Goal: Task Accomplishment & Management: Manage account settings

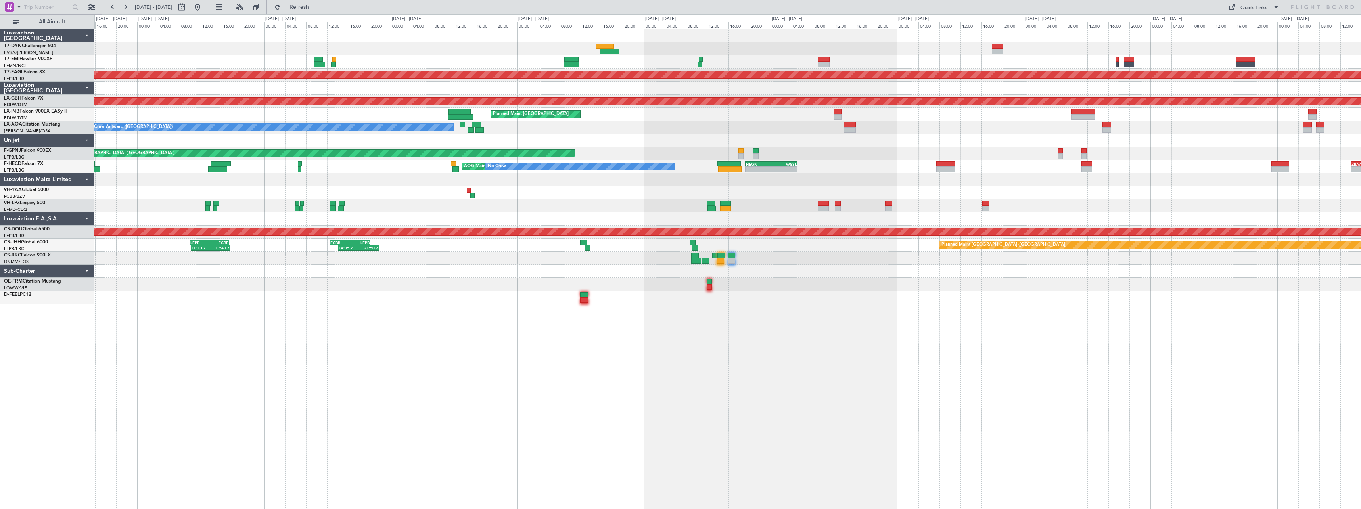
click at [779, 321] on div "Planned Maint Dubai (Al Maktoum Intl) Planned Maint Nurnberg Planned Maint Zuri…" at bounding box center [727, 269] width 1267 height 480
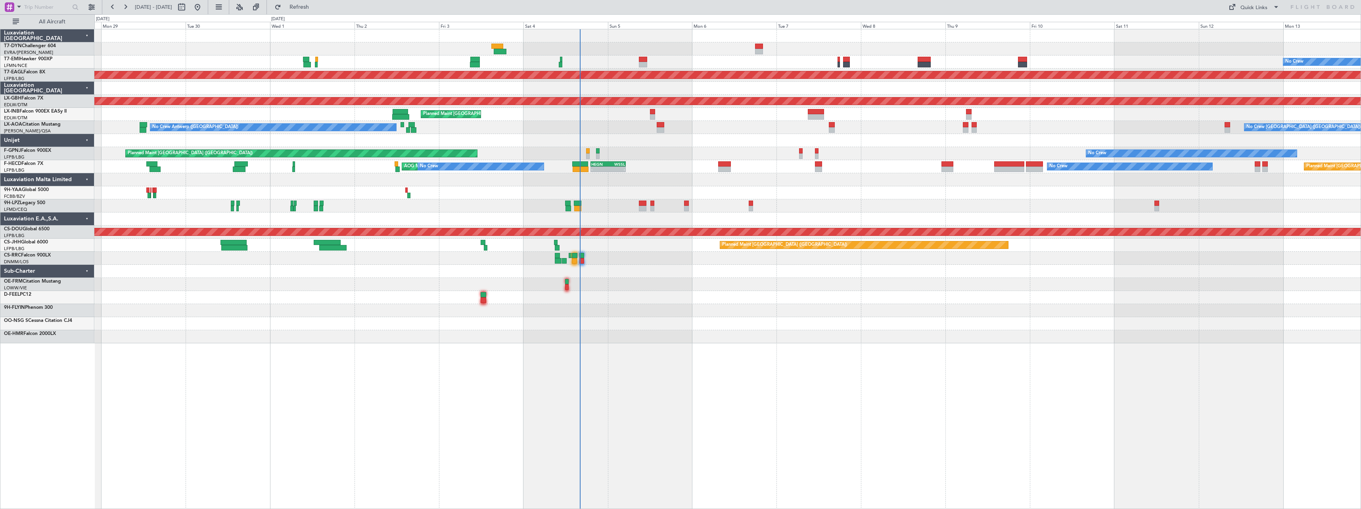
click at [606, 312] on div "No Crew Planned Maint Dubai (Al Maktoum Intl) Planned Maint Nurnberg Planned Ma…" at bounding box center [727, 186] width 1266 height 314
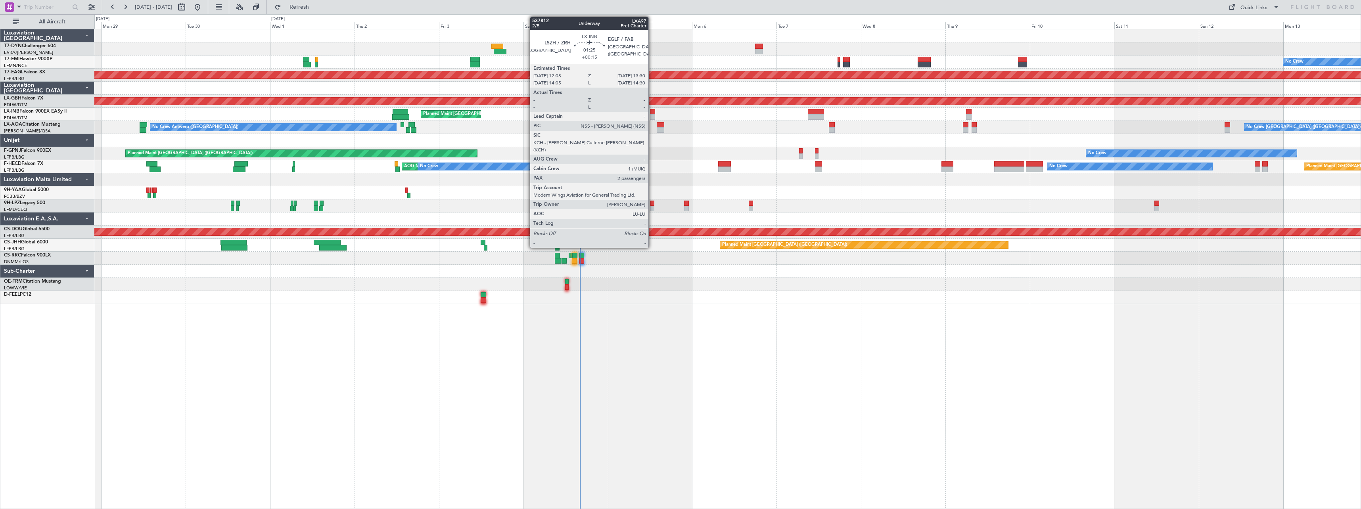
click at [652, 115] on div at bounding box center [652, 117] width 5 height 6
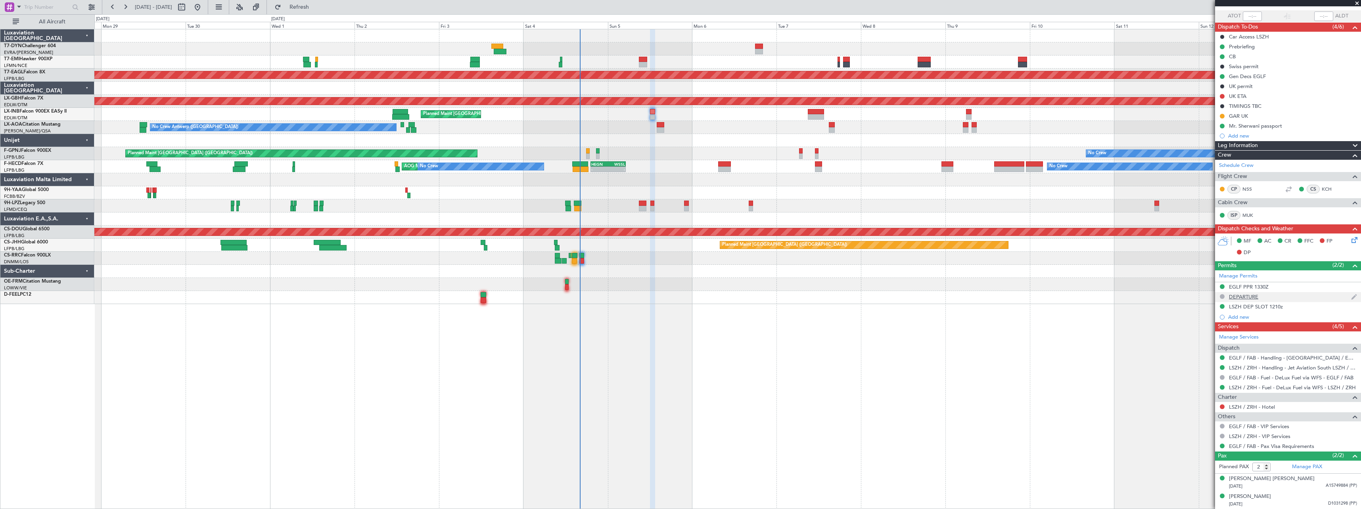
scroll to position [15, 0]
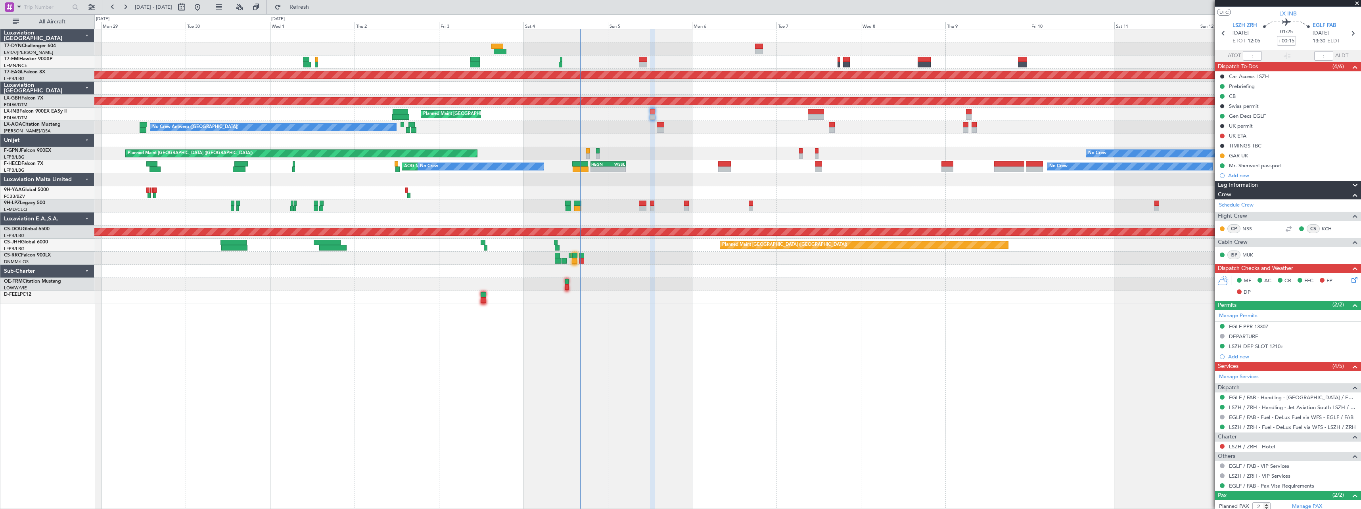
click at [1357, 3] on span at bounding box center [1357, 3] width 8 height 7
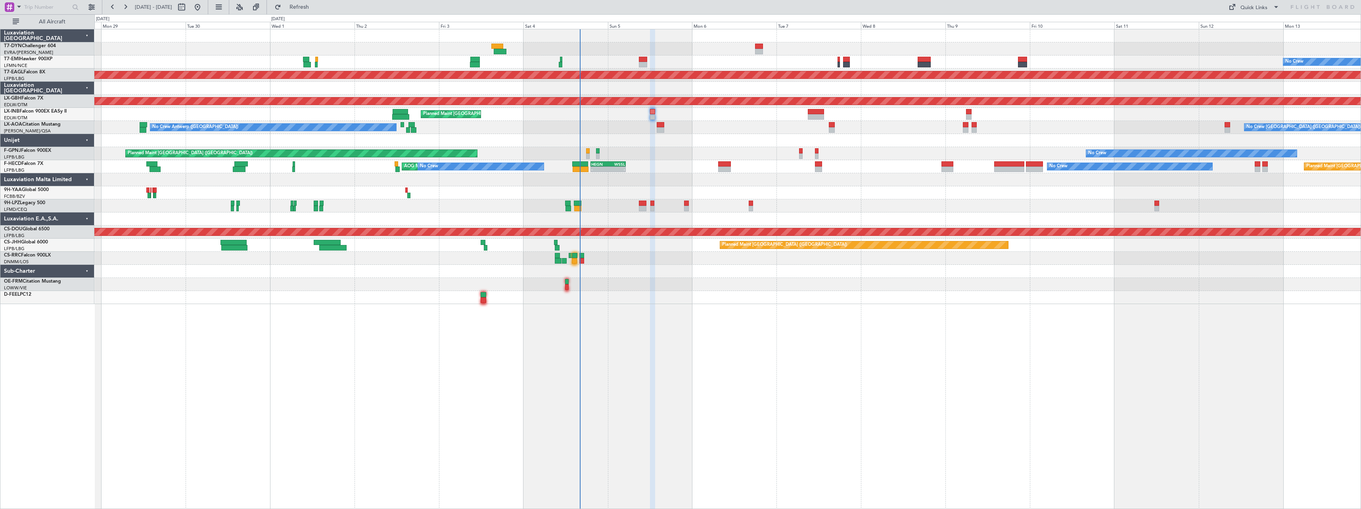
type input "0"
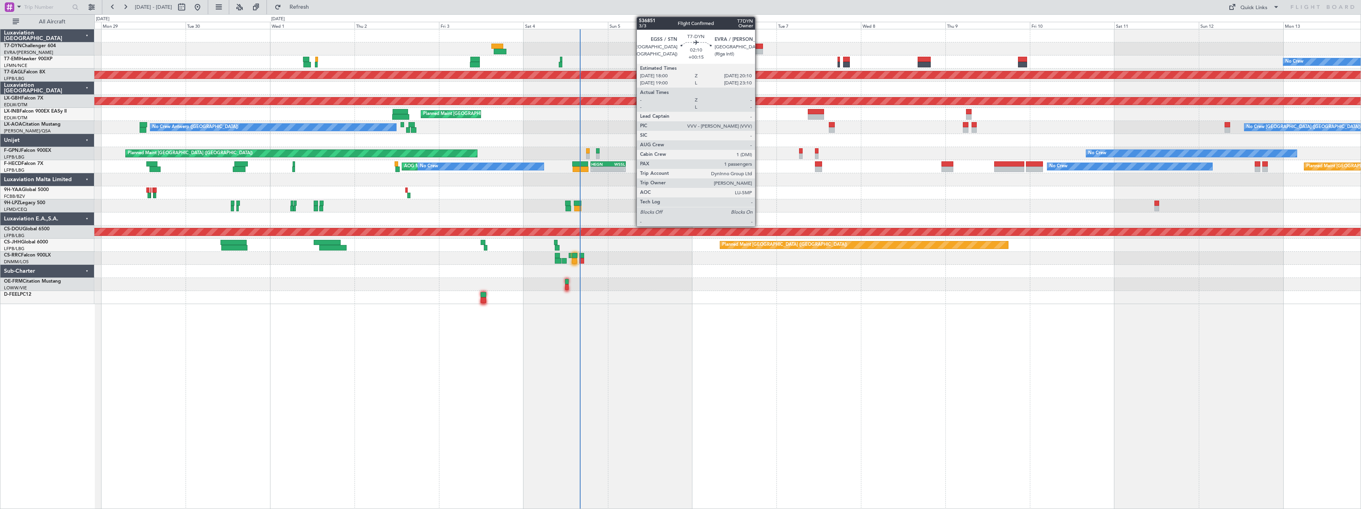
click at [759, 48] on div at bounding box center [759, 47] width 8 height 6
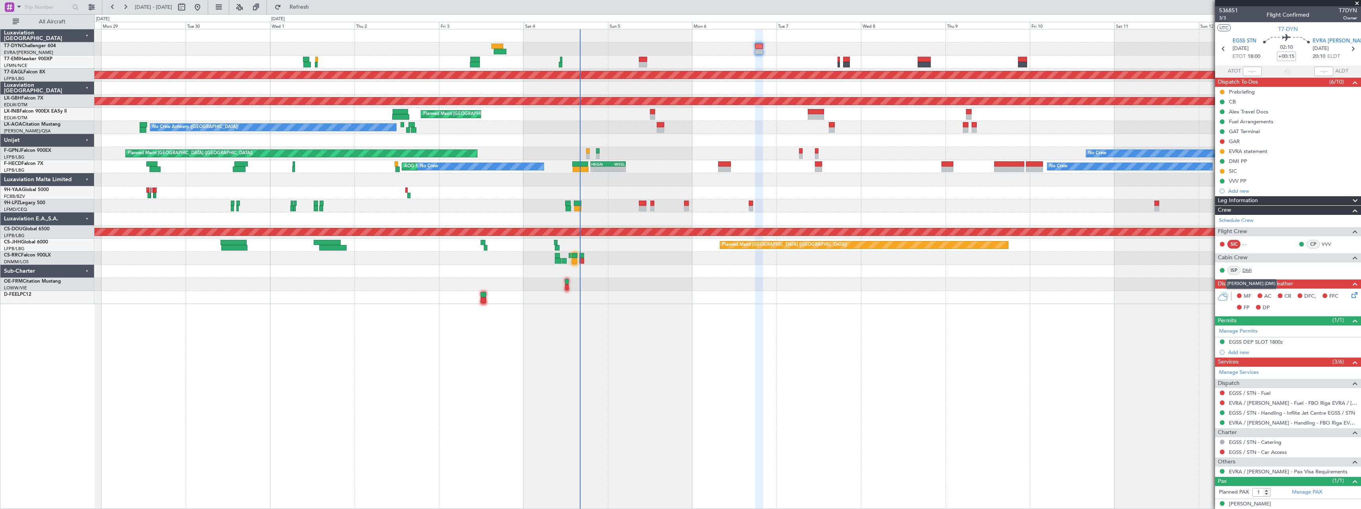
click at [1250, 271] on link "DMI" at bounding box center [1252, 270] width 18 height 7
click at [1253, 269] on link "DMI" at bounding box center [1252, 270] width 18 height 7
click at [1270, 157] on div "DMI PP" at bounding box center [1288, 161] width 146 height 10
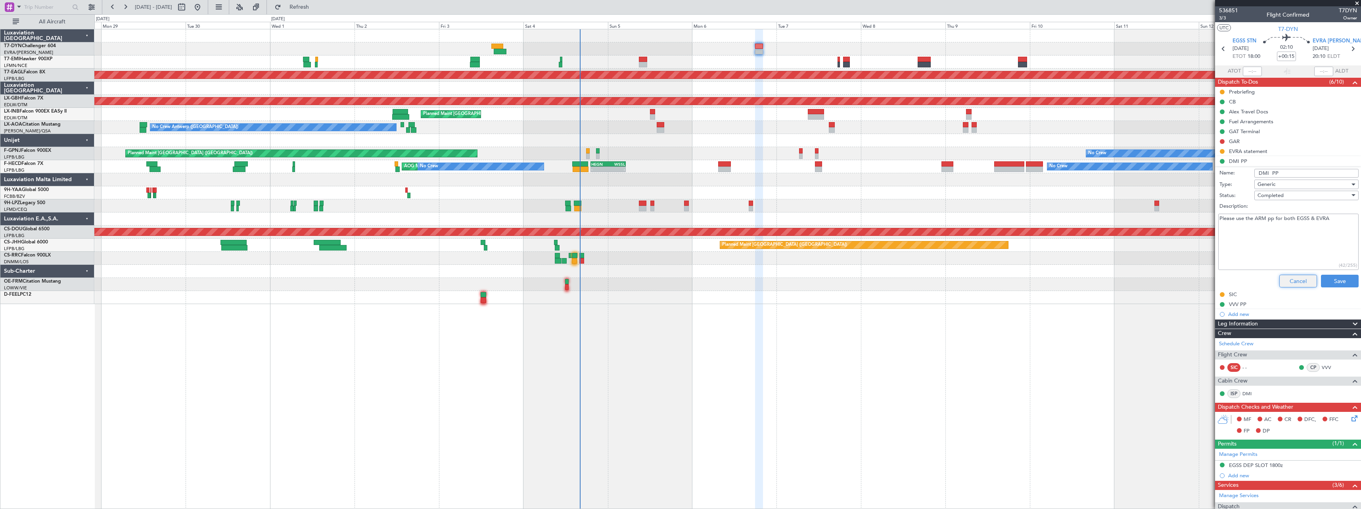
click at [1293, 280] on button "Cancel" at bounding box center [1298, 281] width 38 height 13
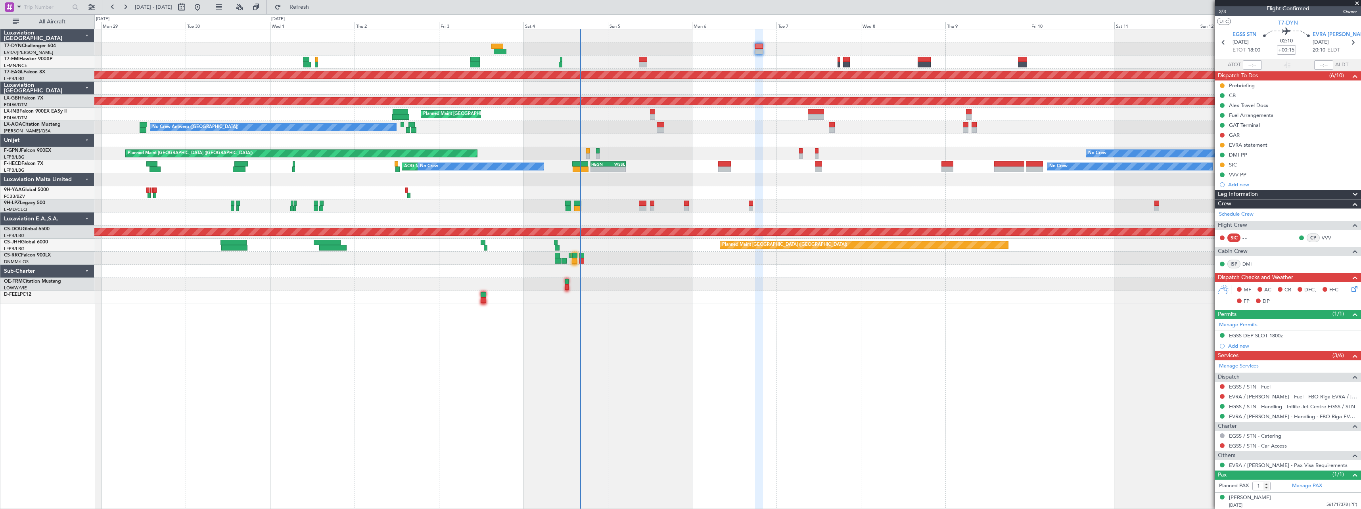
scroll to position [8, 0]
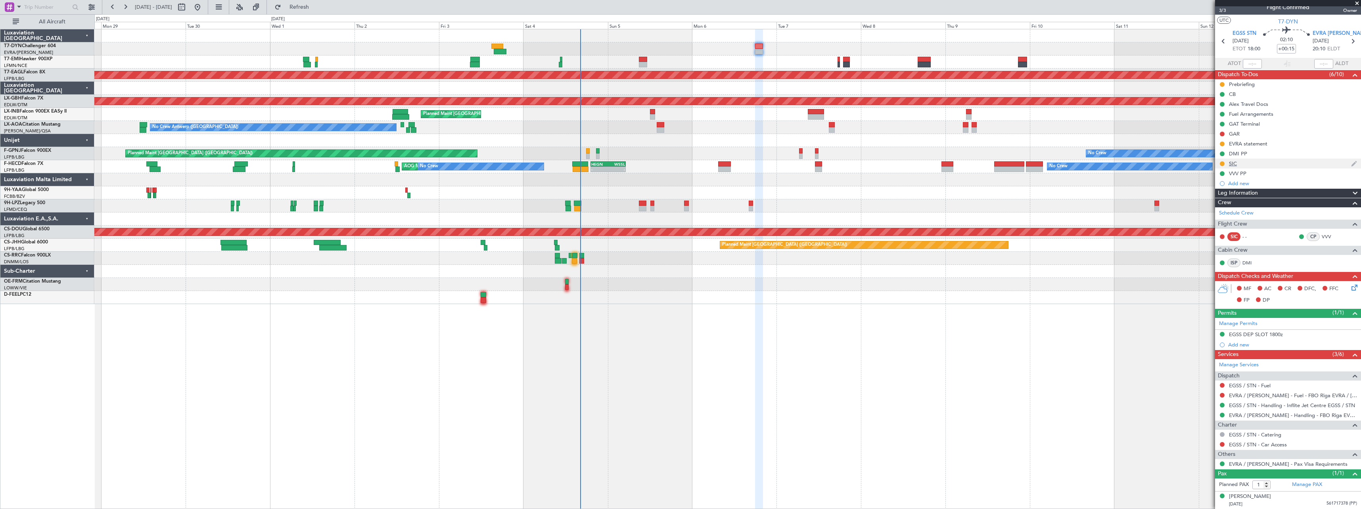
click at [1283, 160] on div "SIC" at bounding box center [1288, 164] width 146 height 10
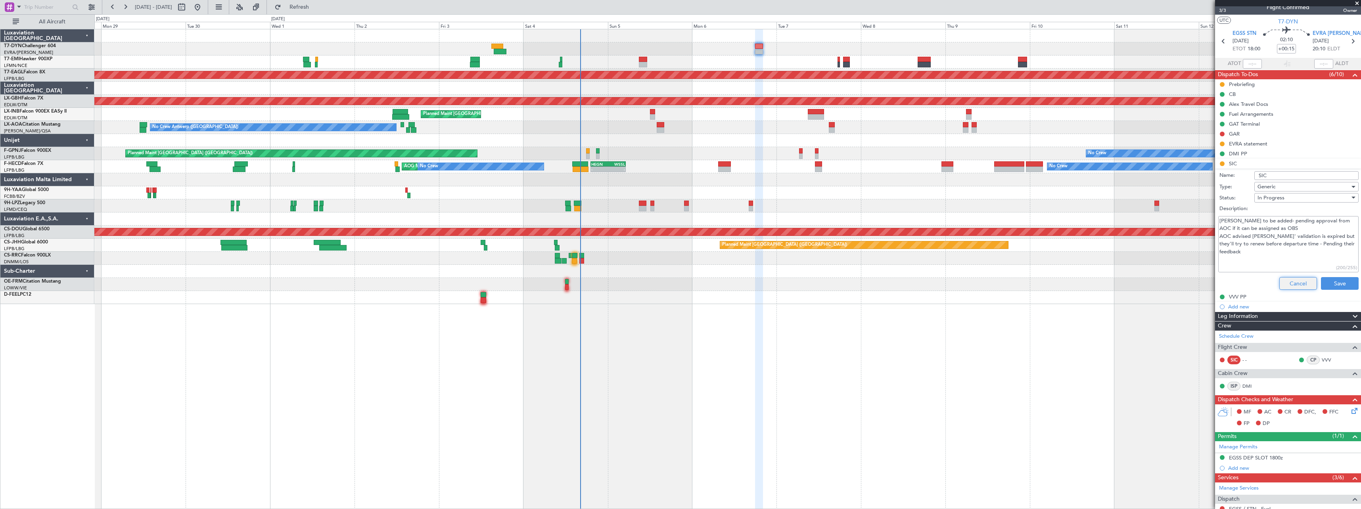
click at [1291, 284] on button "Cancel" at bounding box center [1298, 283] width 38 height 13
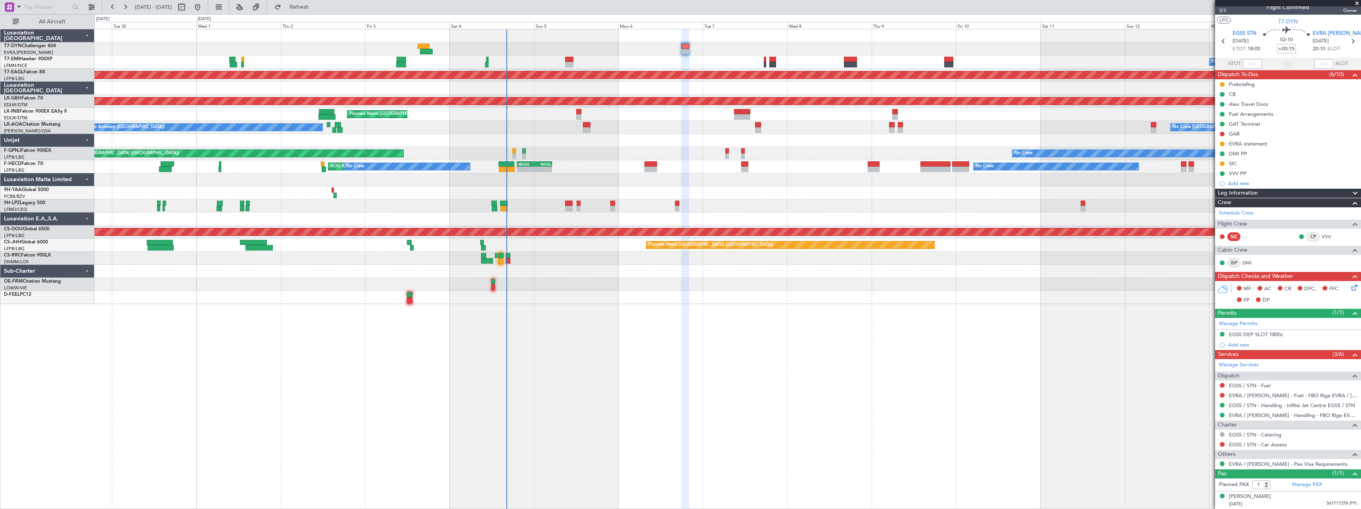
click at [683, 295] on div "No Crew Planned Maint Dubai (Al Maktoum Intl) Planned Maint Nurnberg Planned Ma…" at bounding box center [727, 166] width 1266 height 275
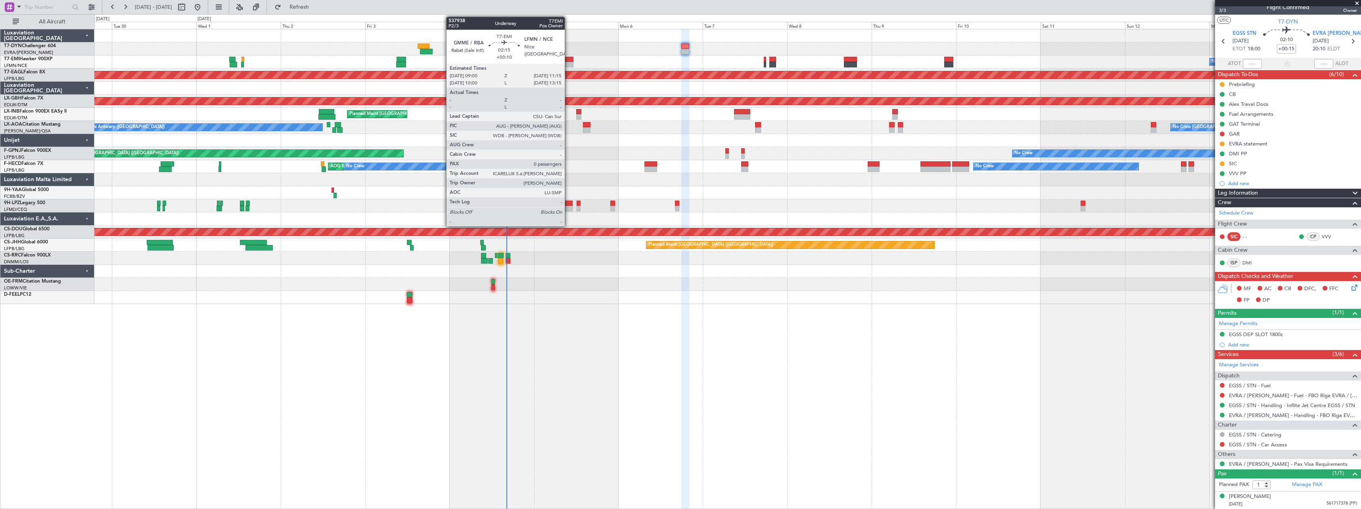
click at [568, 60] on div at bounding box center [569, 60] width 8 height 6
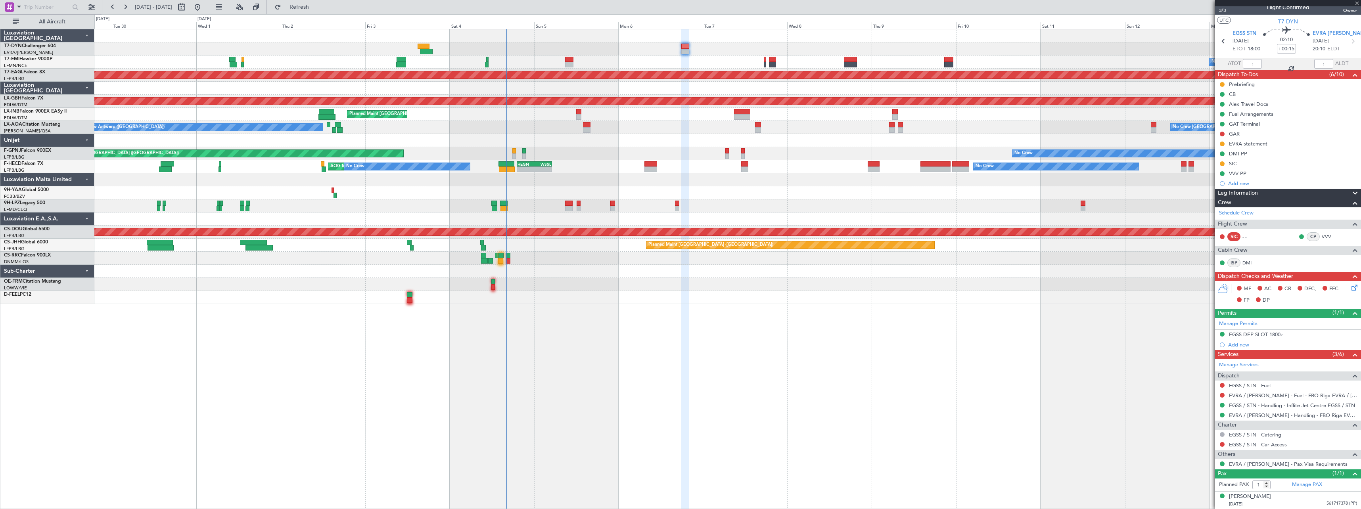
type input "+00:10"
type input "0"
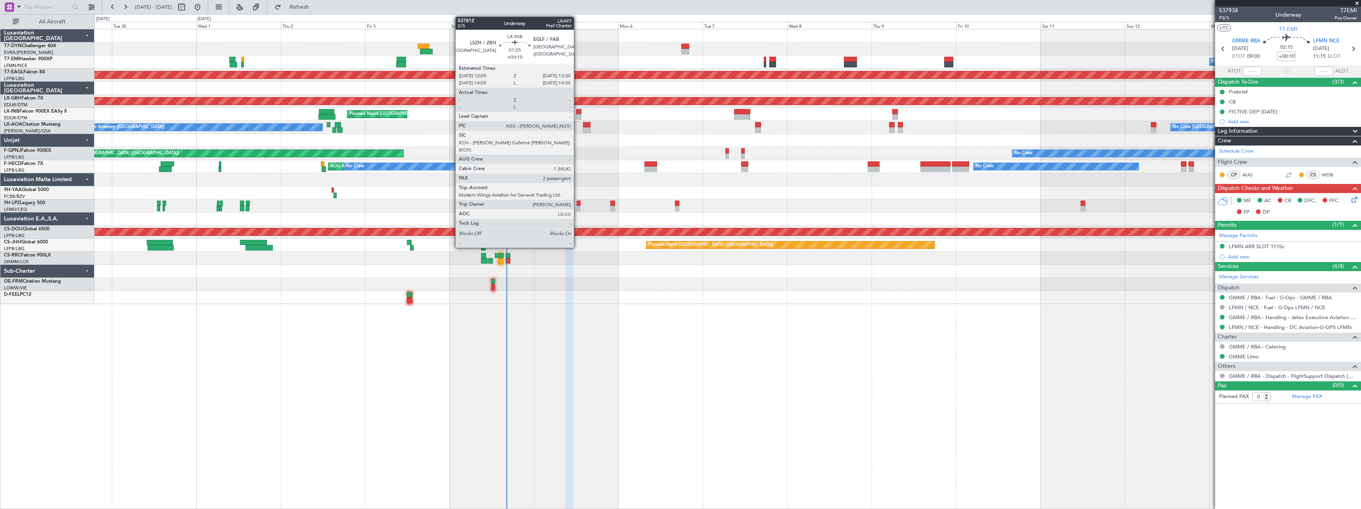
click at [577, 111] on div at bounding box center [578, 112] width 5 height 6
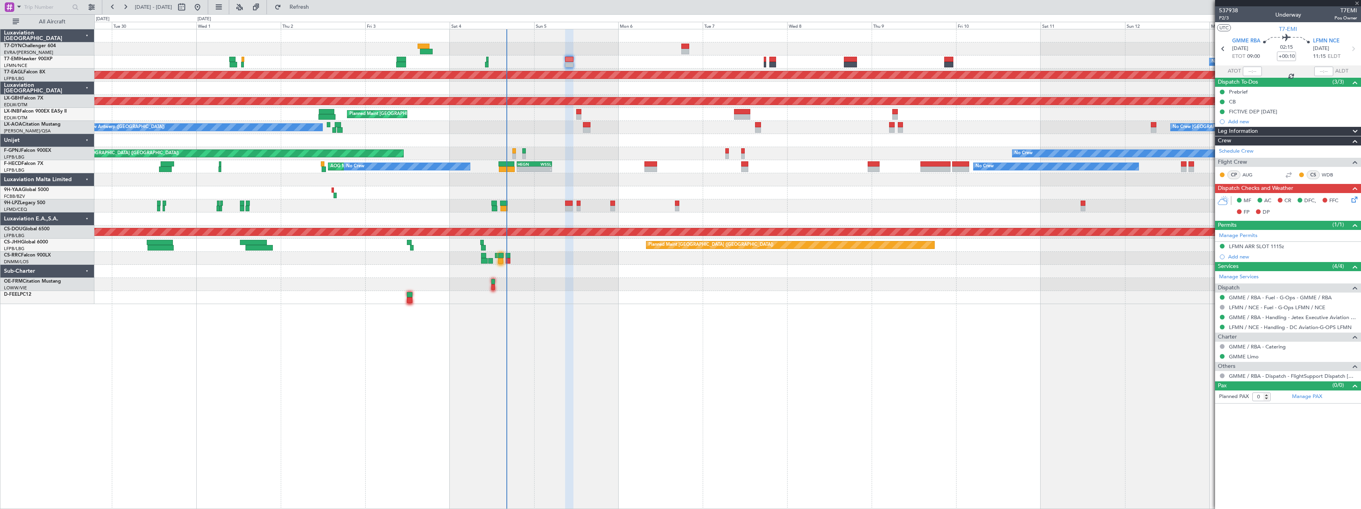
type input "+00:15"
type input "2"
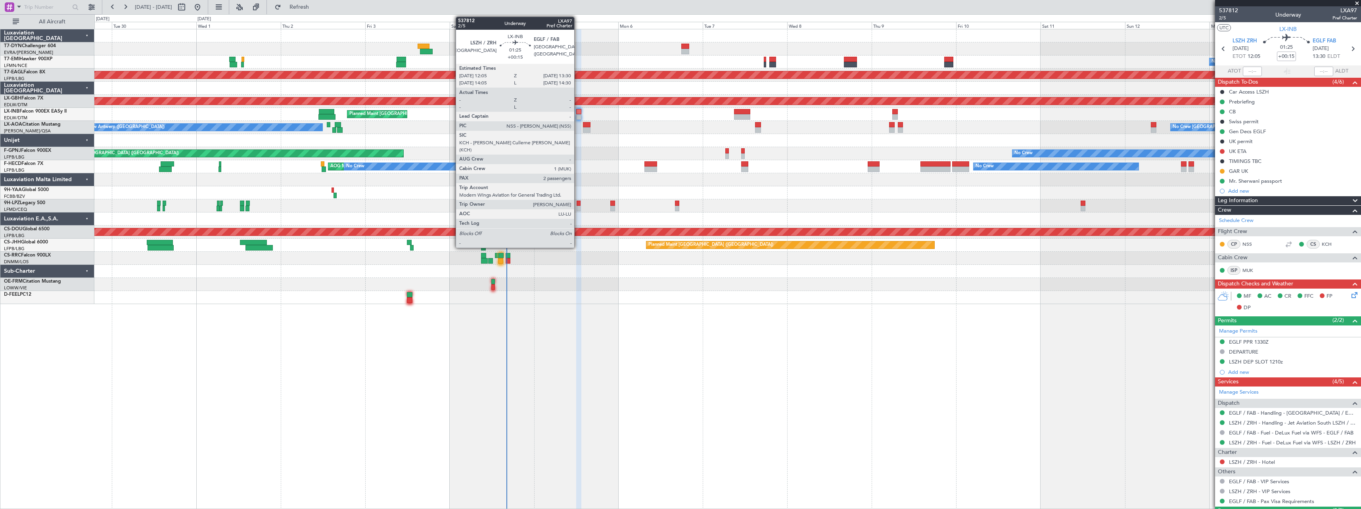
click at [578, 114] on div at bounding box center [578, 117] width 5 height 6
click at [580, 113] on div at bounding box center [578, 112] width 5 height 6
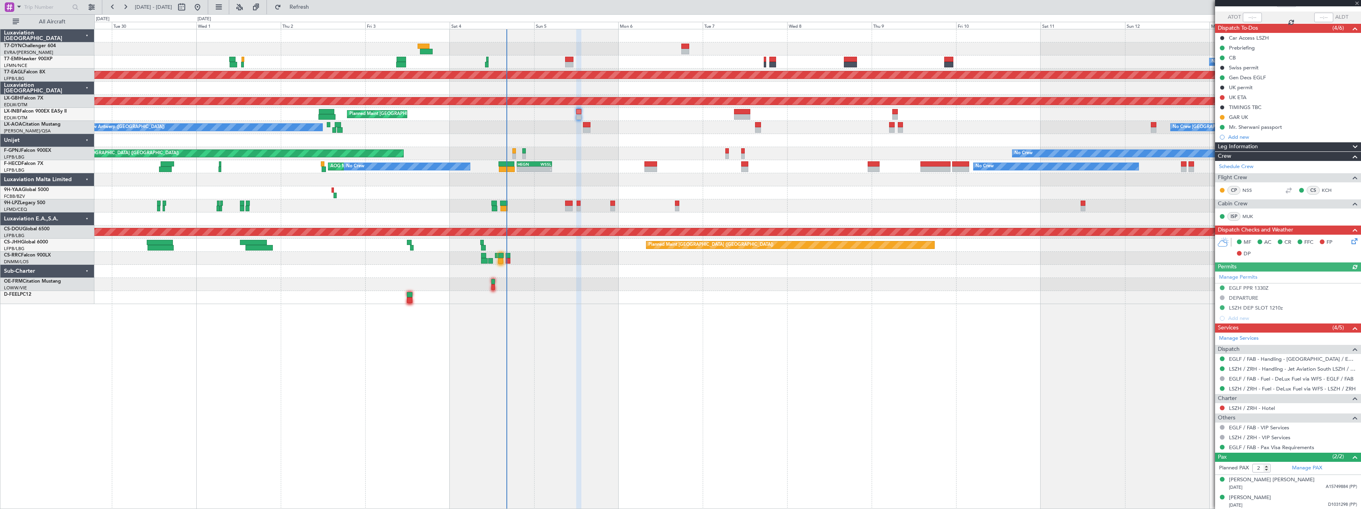
scroll to position [55, 0]
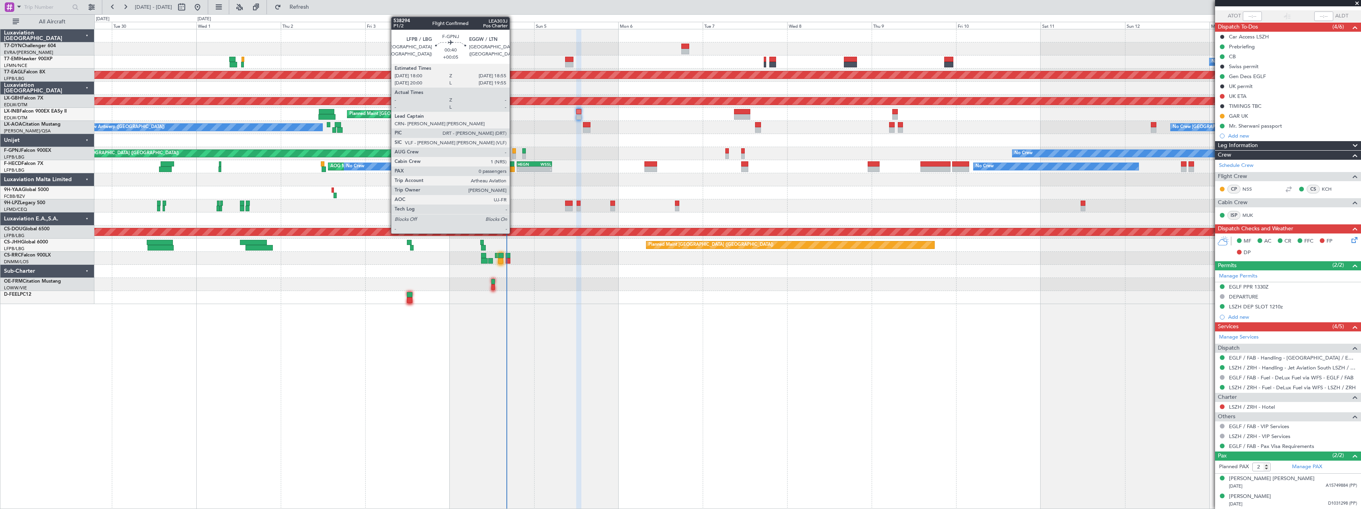
click at [513, 152] on div at bounding box center [514, 151] width 4 height 6
type input "+00:05"
type input "0"
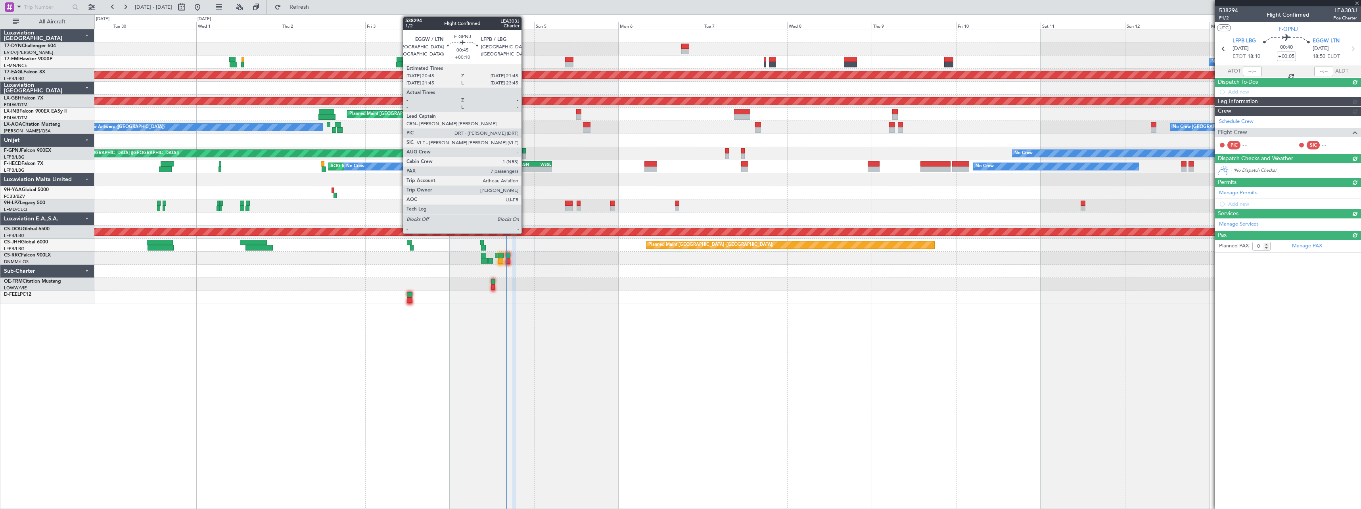
scroll to position [0, 0]
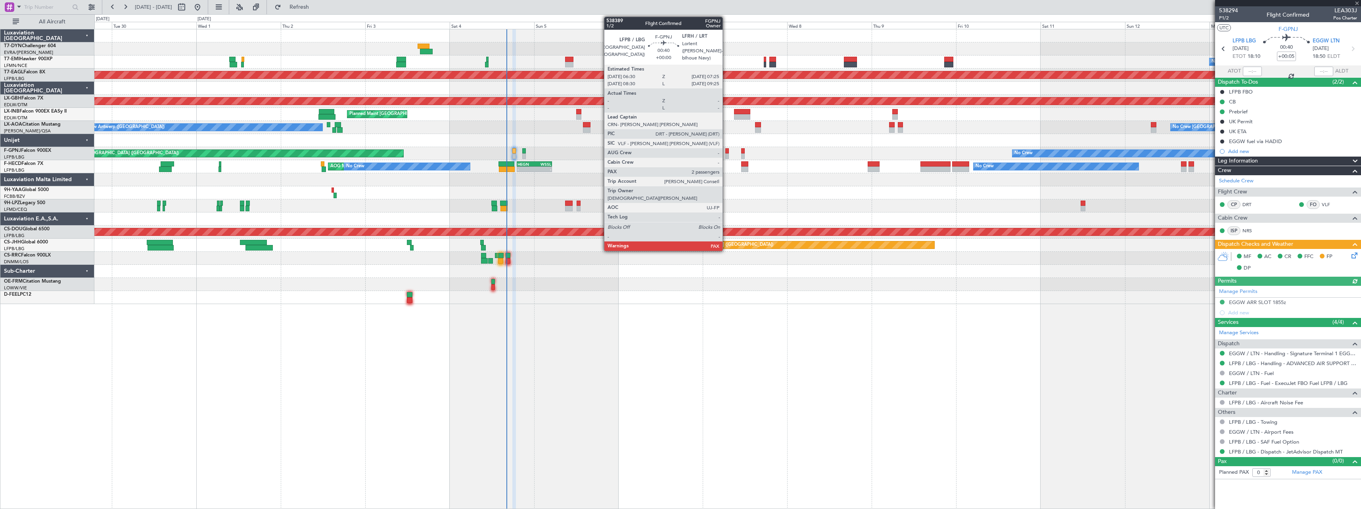
click at [726, 153] on div at bounding box center [727, 151] width 4 height 6
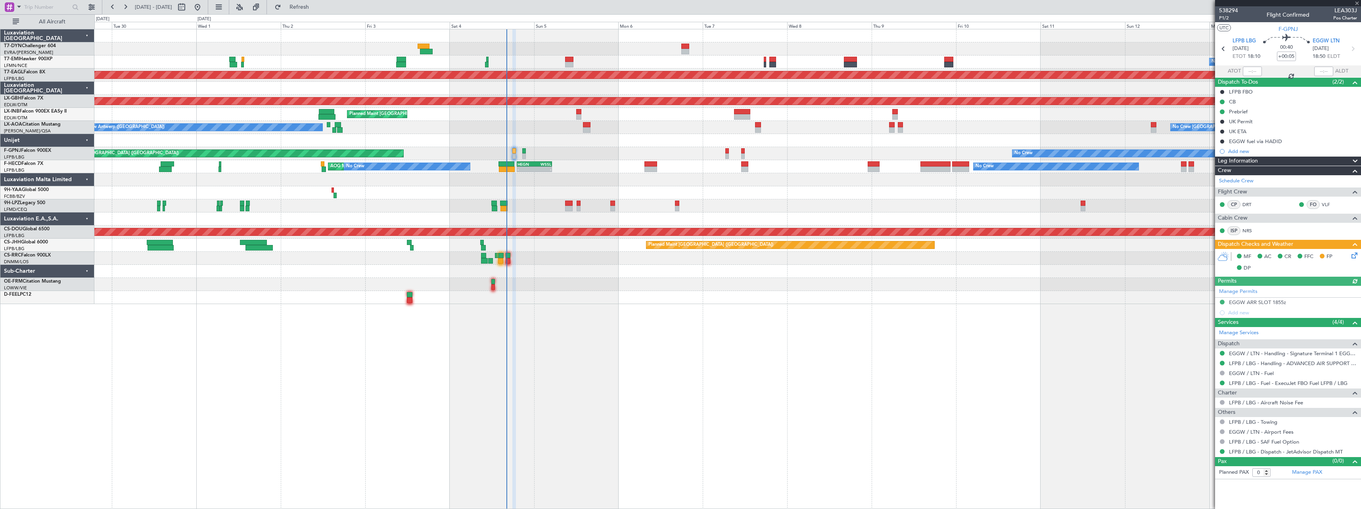
type input "4"
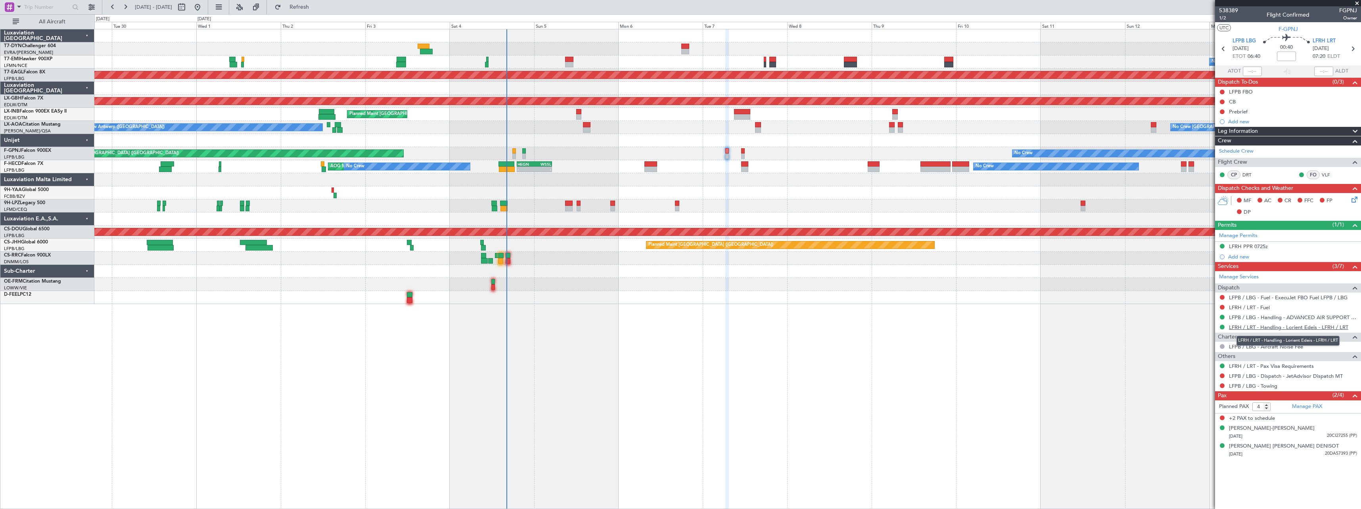
click at [1285, 327] on link "LFRH / LRT - Handling - Lorient Edeis - LFRH / LRT" at bounding box center [1288, 327] width 119 height 7
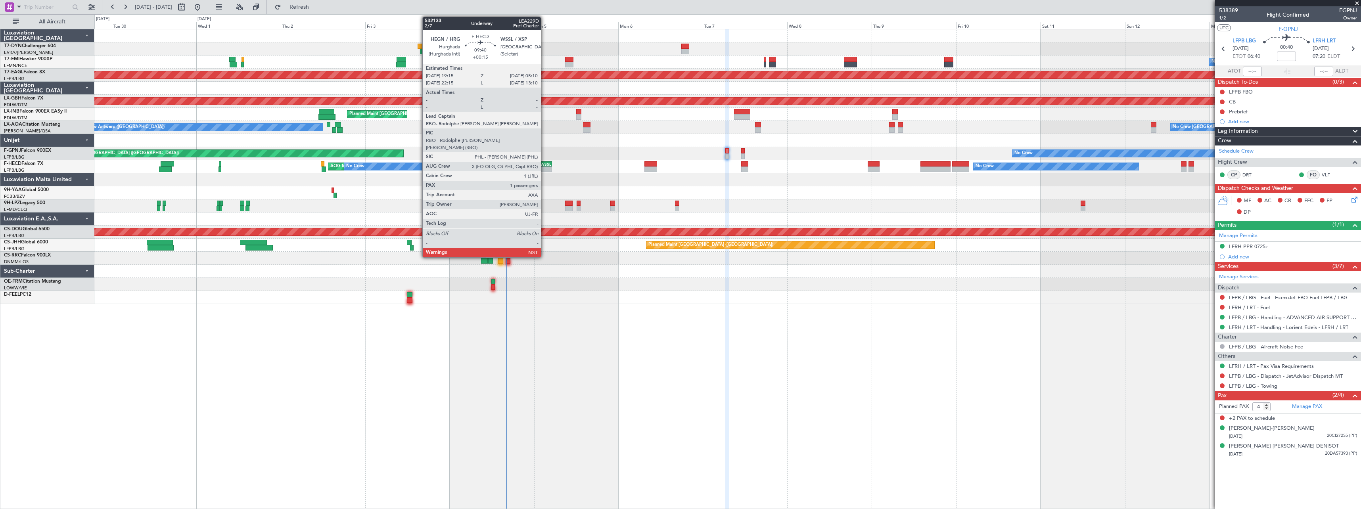
click at [545, 166] on div "WSSL" at bounding box center [543, 164] width 17 height 5
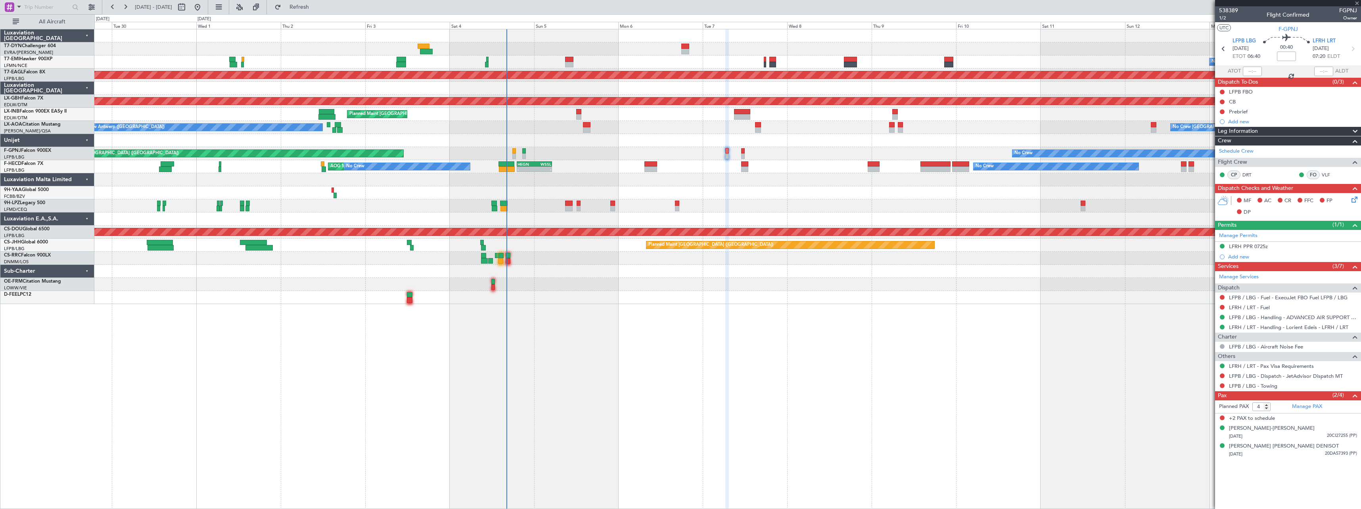
type input "+00:15"
type input "1"
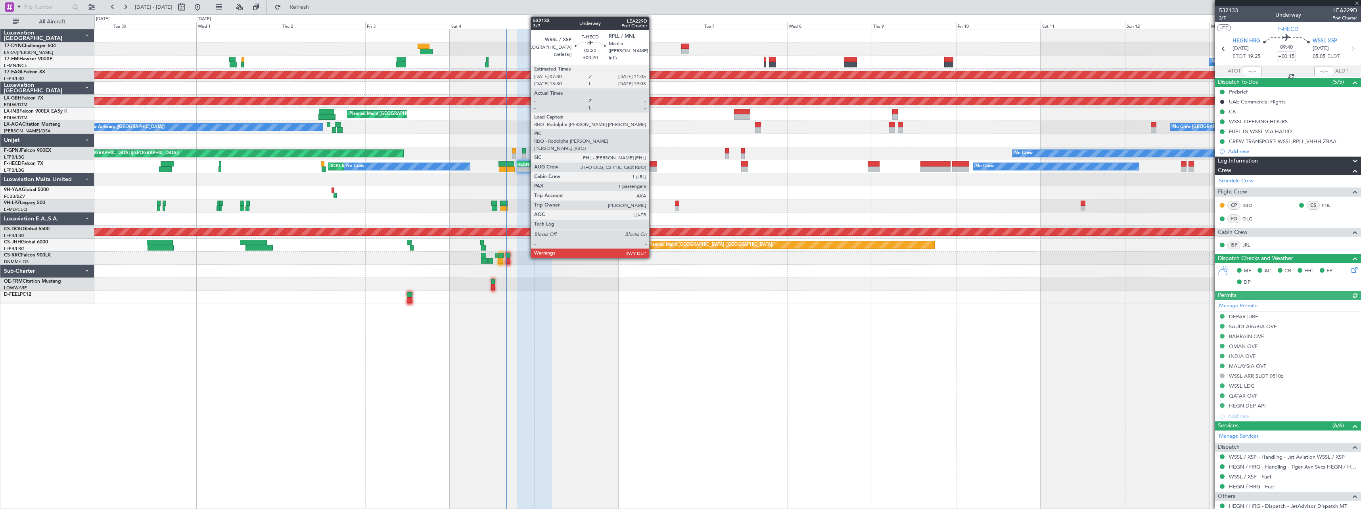
click at [653, 163] on div at bounding box center [650, 164] width 13 height 6
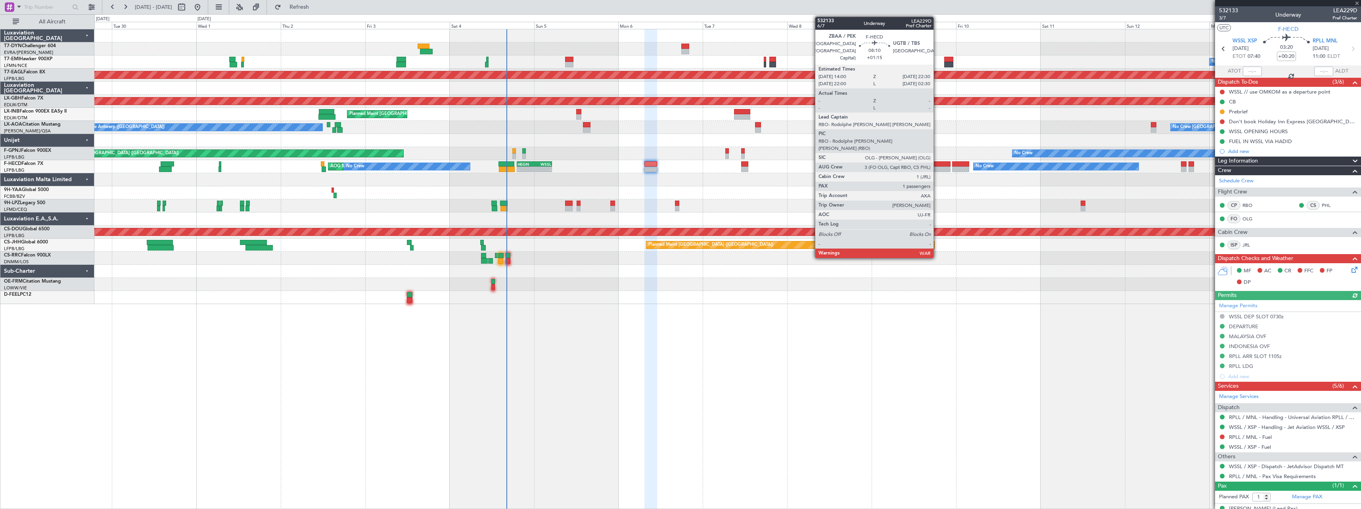
click at [937, 163] on div at bounding box center [936, 164] width 30 height 6
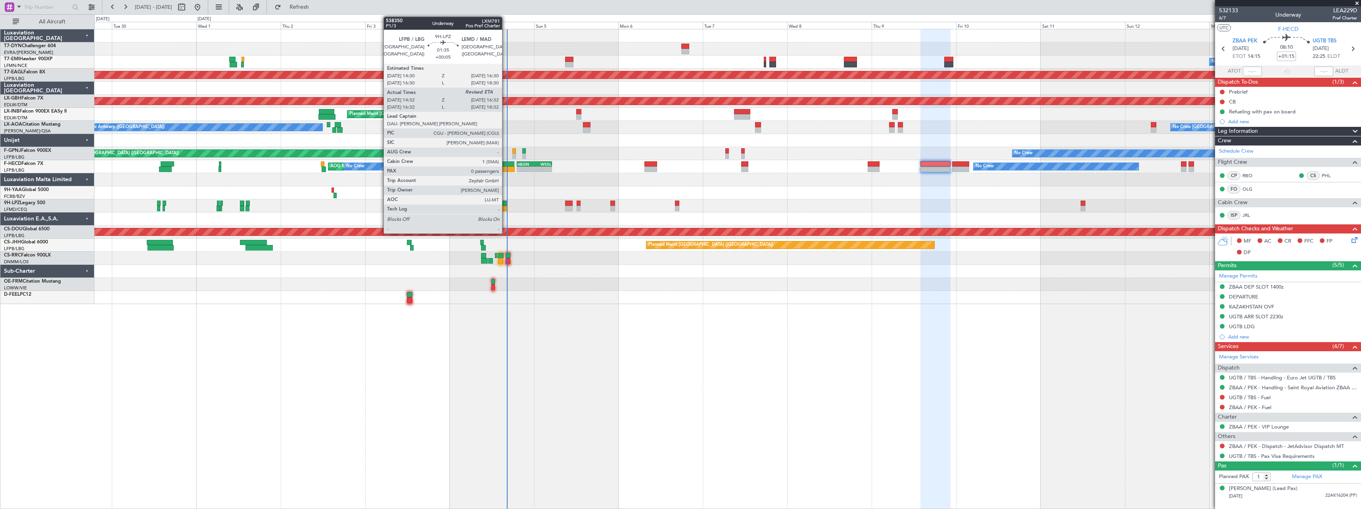
click at [506, 202] on div at bounding box center [503, 204] width 7 height 6
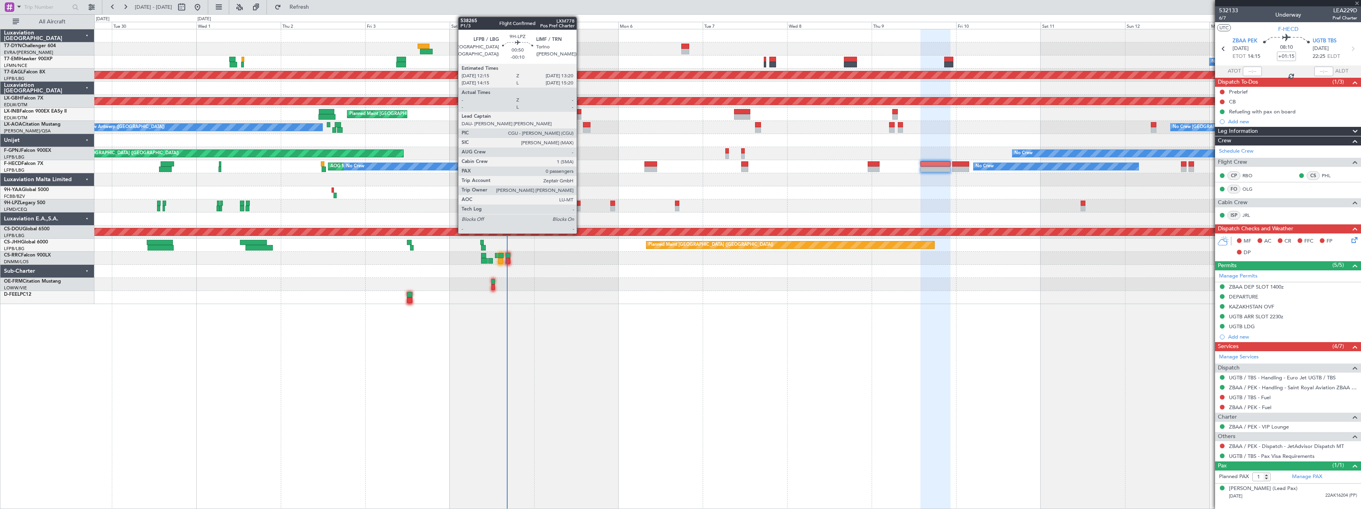
type input "+00:05"
type input "14:42"
type input "0"
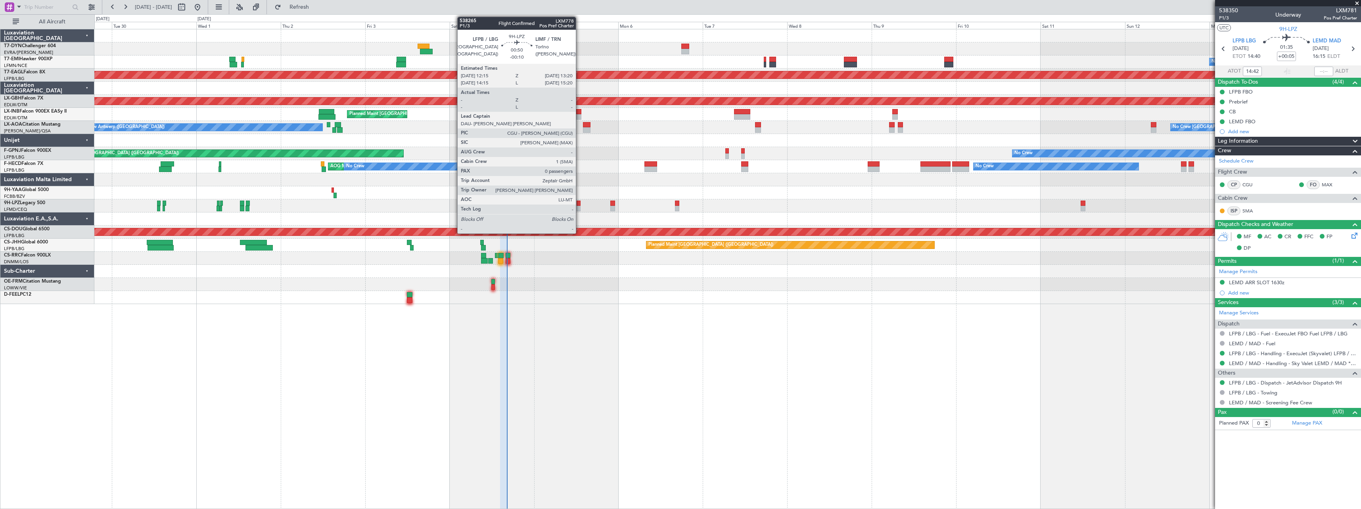
click at [579, 204] on div at bounding box center [579, 204] width 4 height 6
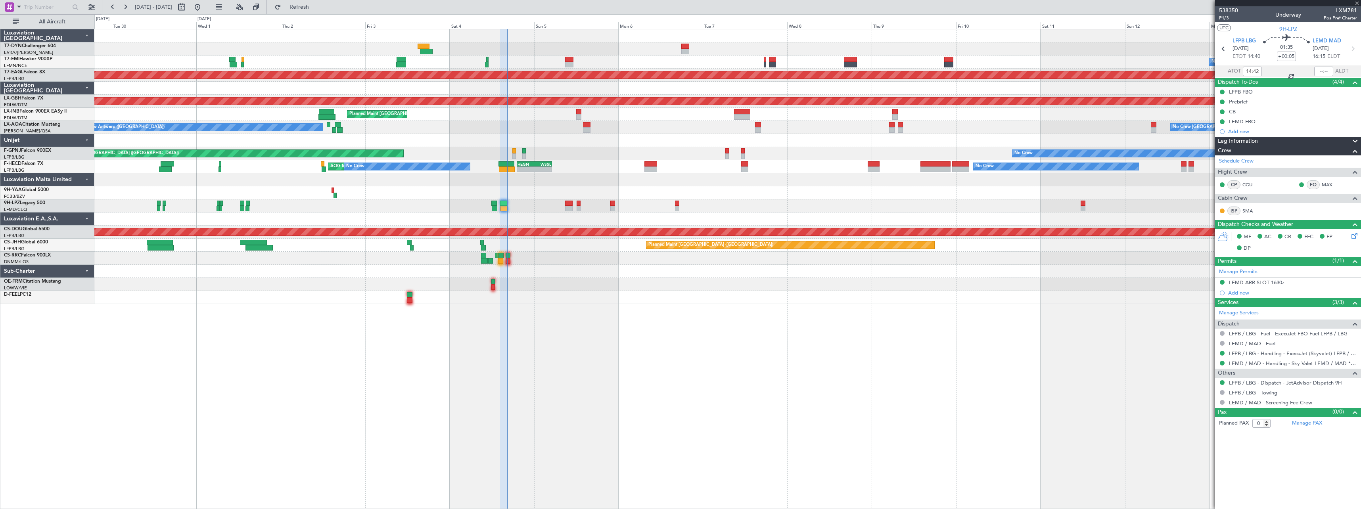
type input "-00:10"
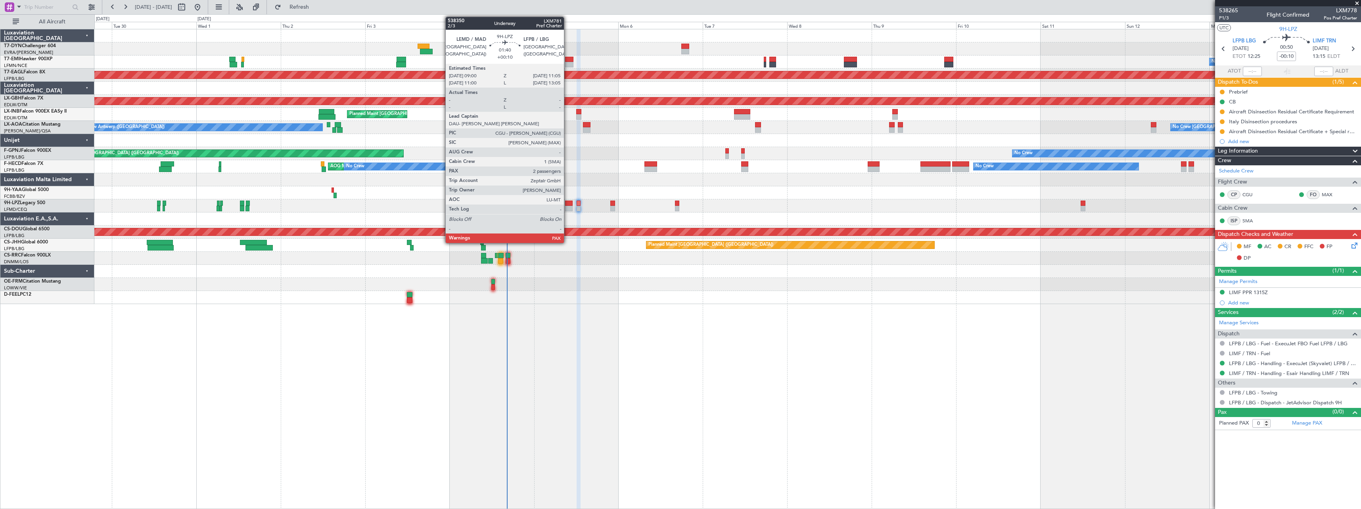
click at [568, 205] on div at bounding box center [569, 204] width 8 height 6
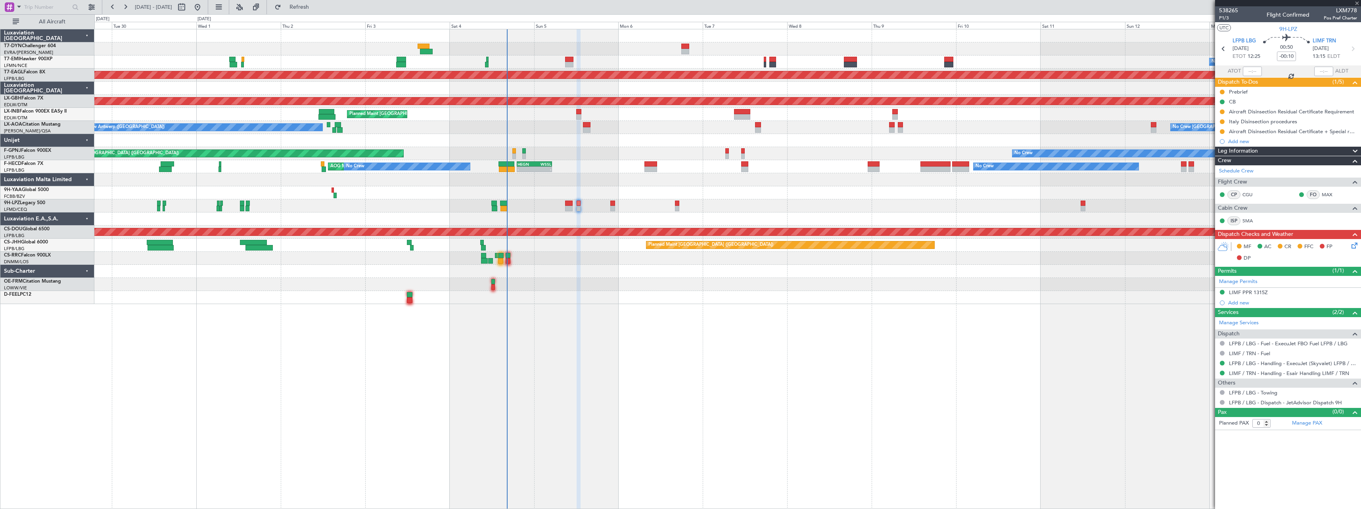
type input "+00:10"
type input "4"
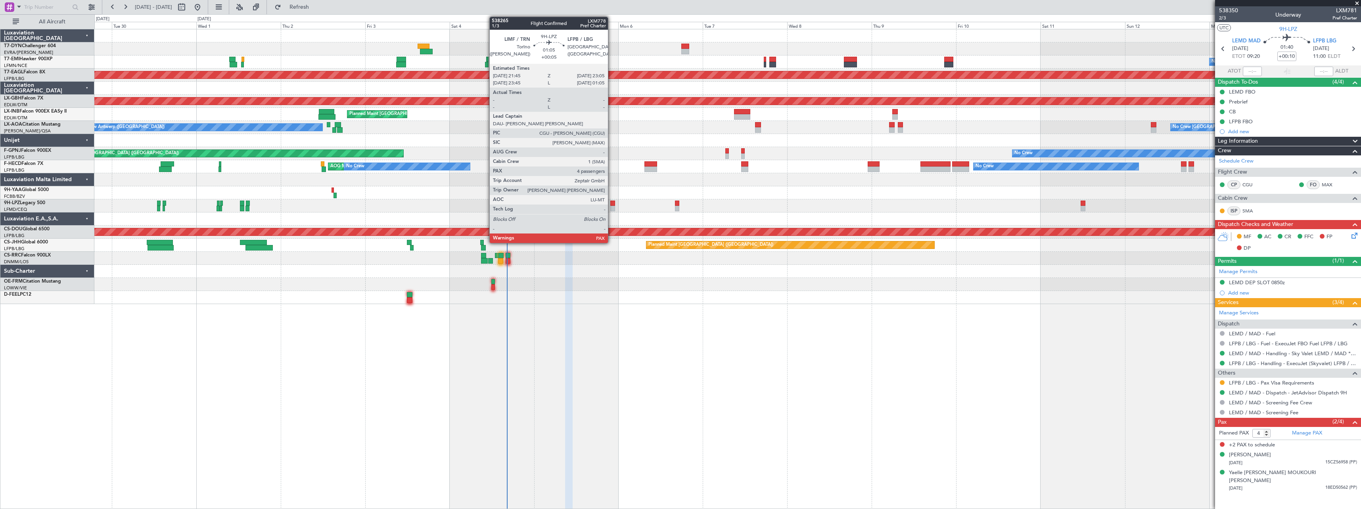
click at [612, 206] on div at bounding box center [612, 209] width 5 height 6
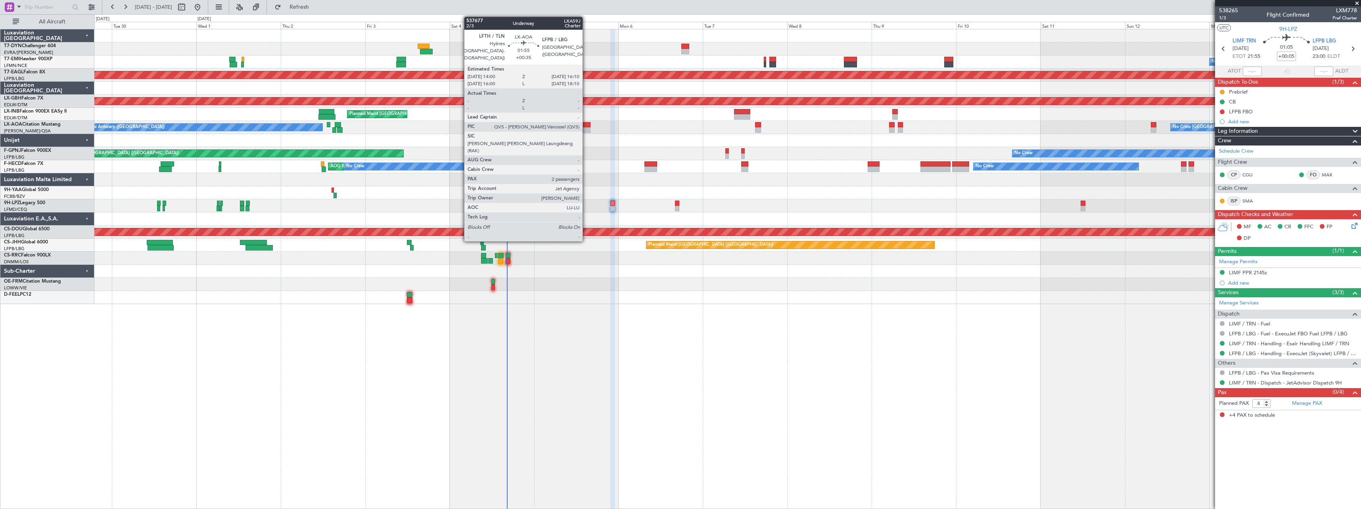
click at [586, 126] on div at bounding box center [587, 125] width 8 height 6
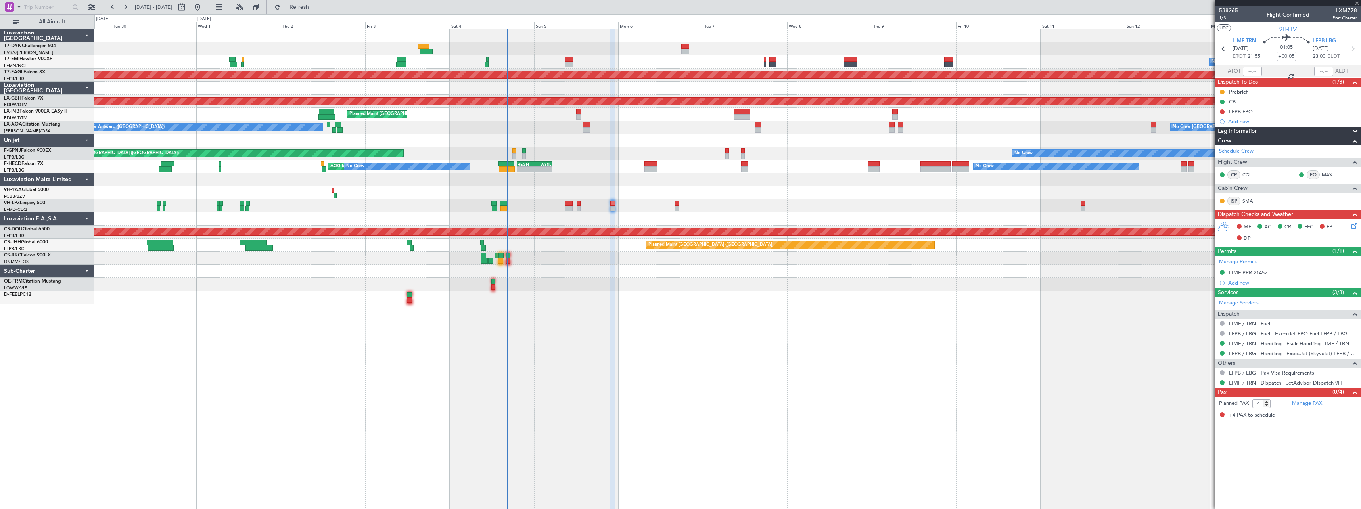
type input "+00:35"
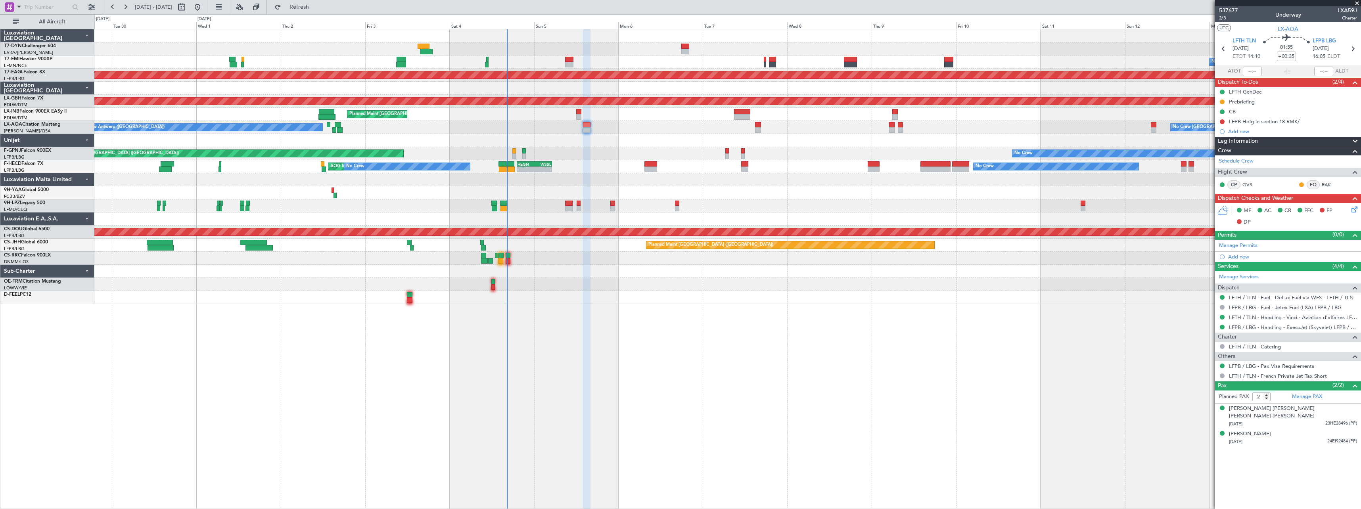
click at [1356, 3] on span at bounding box center [1357, 3] width 8 height 7
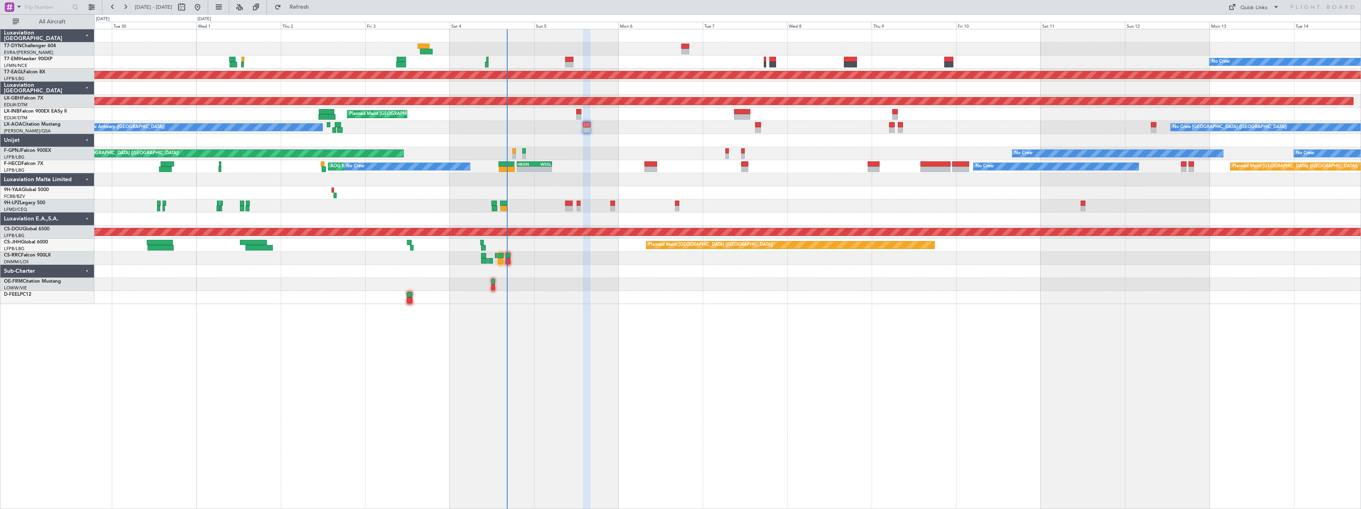
type input "0"
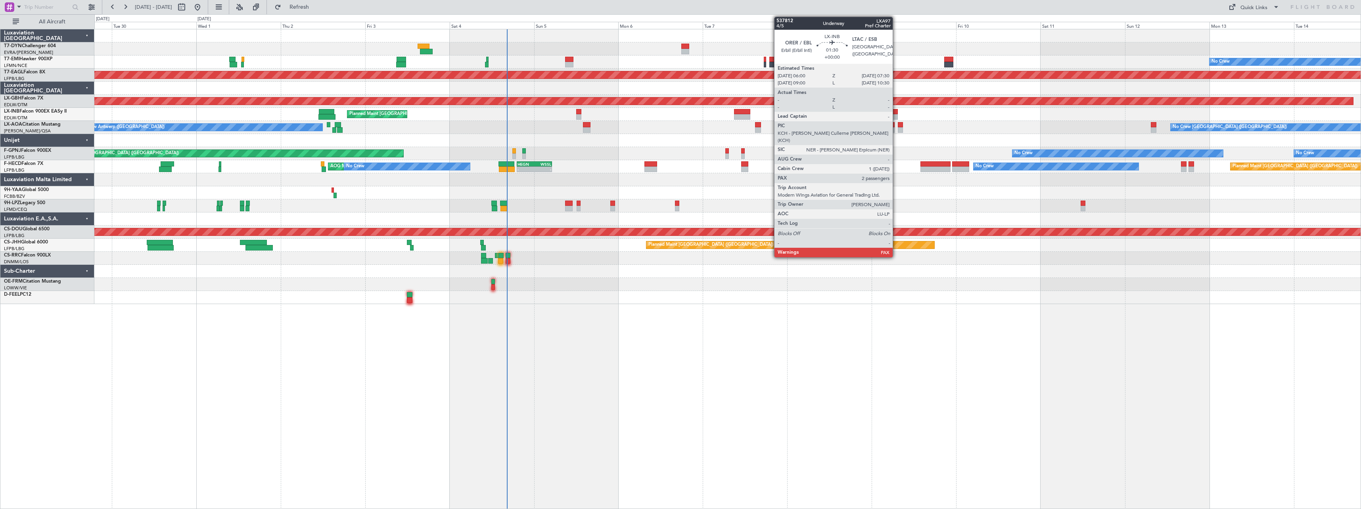
click at [896, 112] on div at bounding box center [895, 112] width 6 height 6
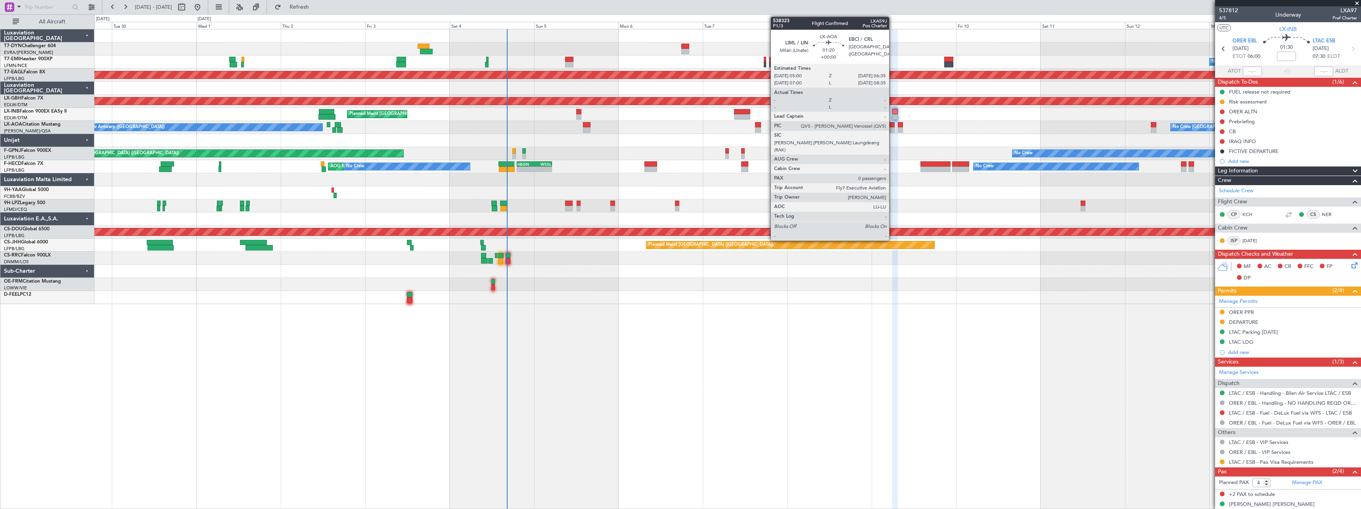
click at [893, 129] on div at bounding box center [892, 130] width 6 height 6
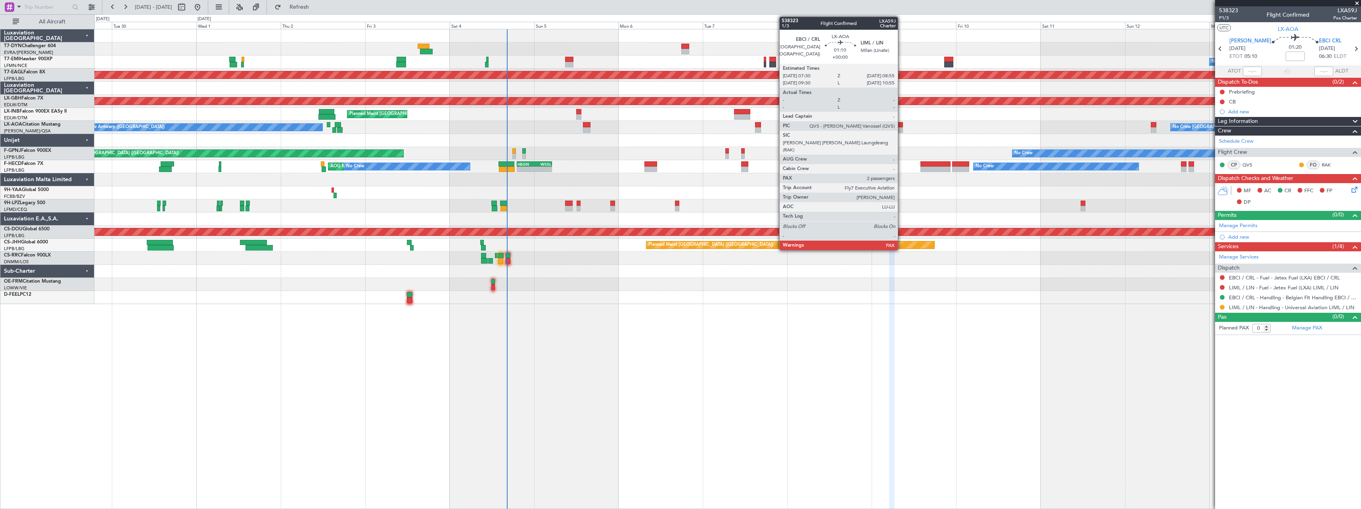
click at [902, 130] on div at bounding box center [900, 130] width 5 height 6
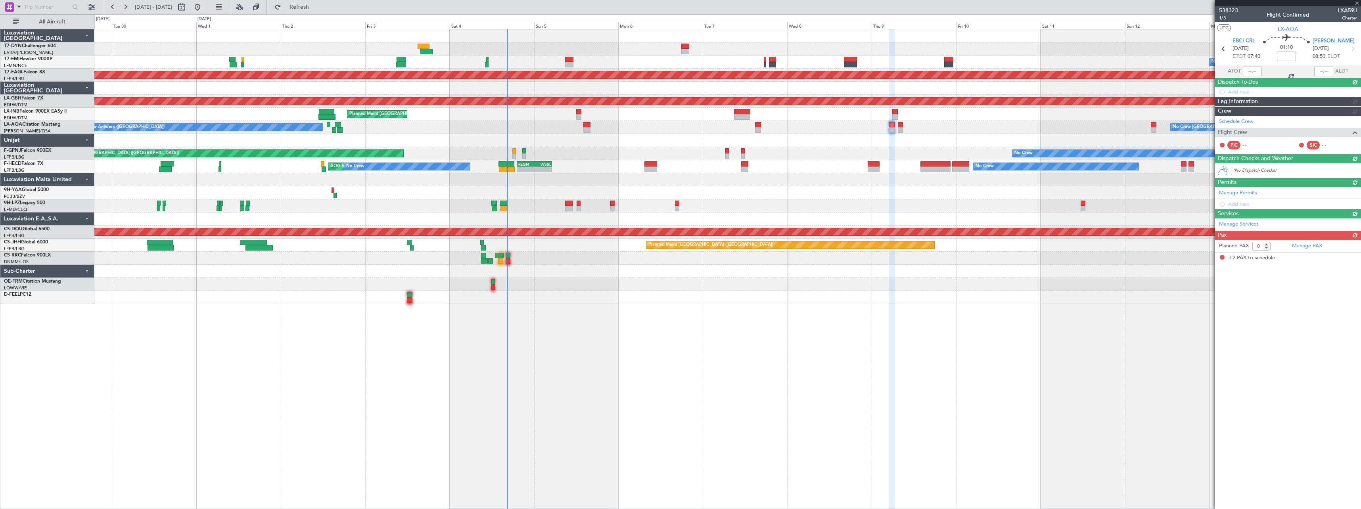
type input "2"
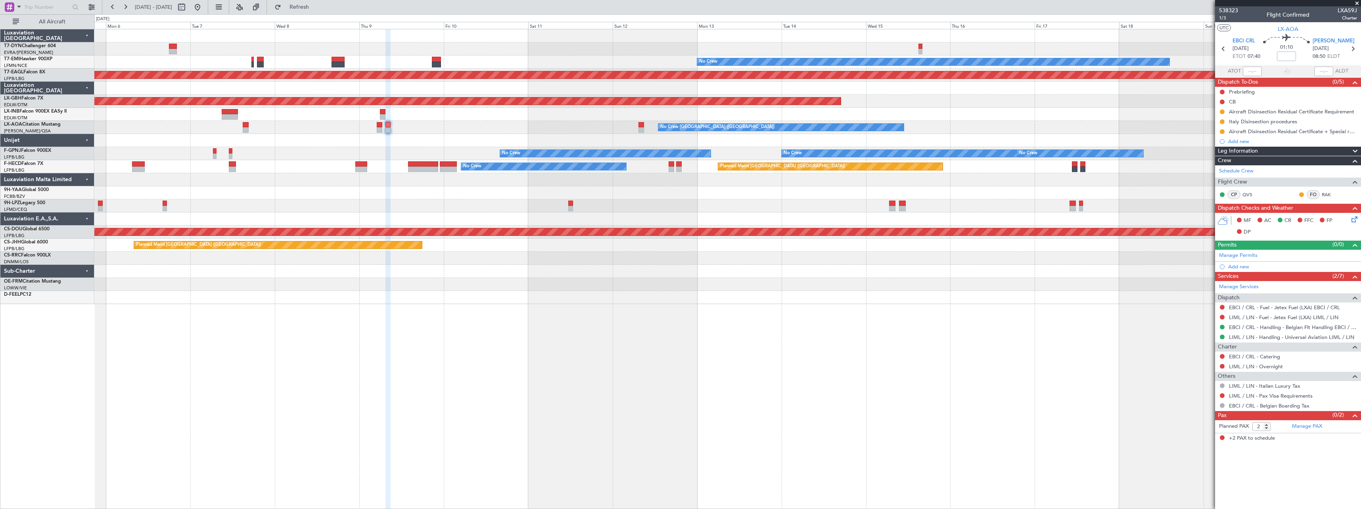
click at [419, 108] on div "No Crew Planned Maint Dubai (Al Maktoum Intl) Planned Maint Nurnberg Planned Ma…" at bounding box center [727, 166] width 1266 height 275
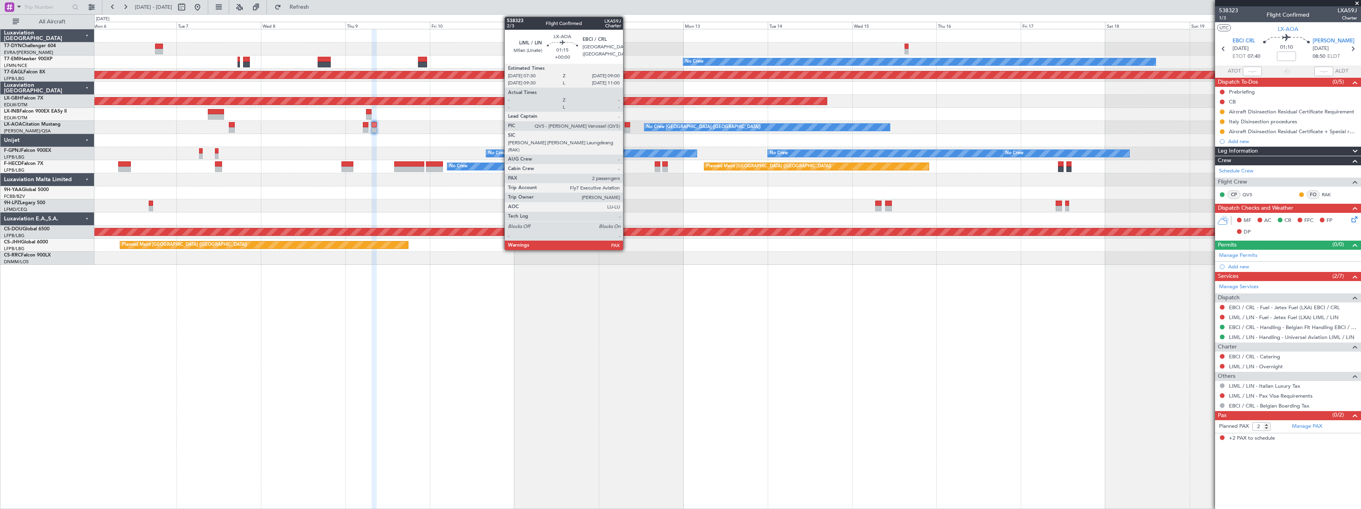
click at [627, 124] on div at bounding box center [628, 125] width 6 height 6
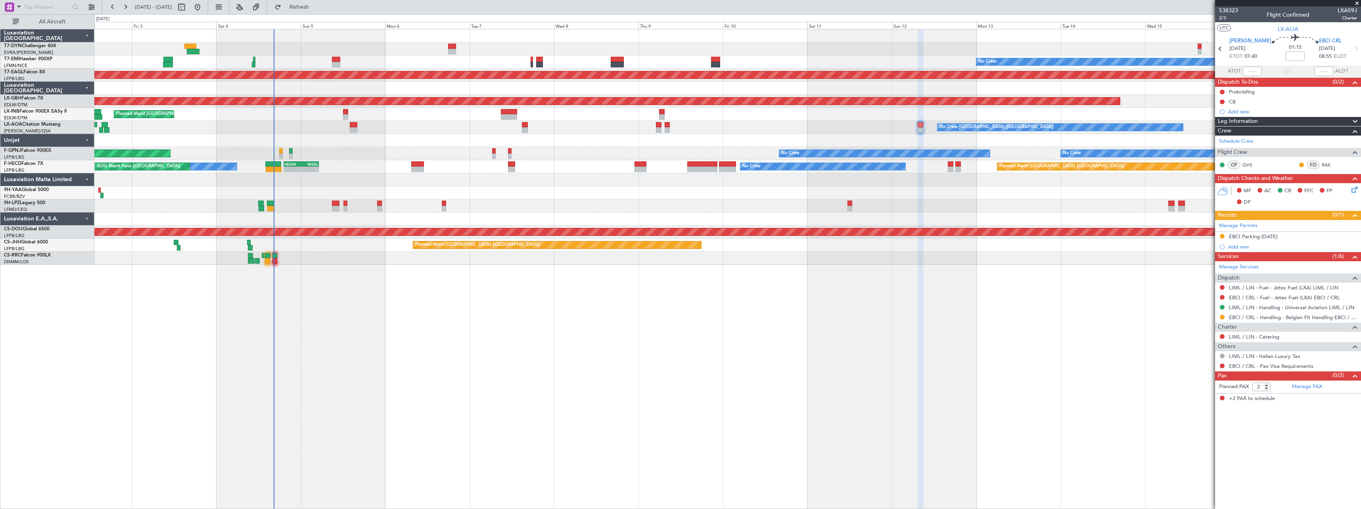
click at [619, 317] on div "No Crew Planned Maint Dubai (Al Maktoum Intl) Planned Maint Nurnberg Planned Ma…" at bounding box center [727, 269] width 1267 height 480
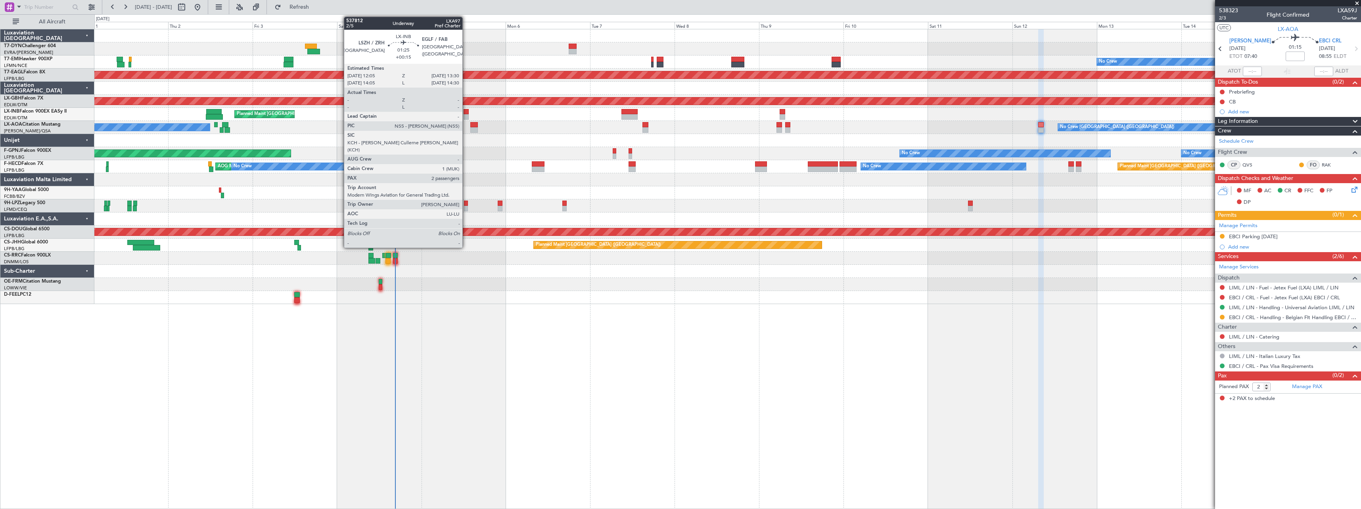
click at [466, 112] on div at bounding box center [466, 112] width 5 height 6
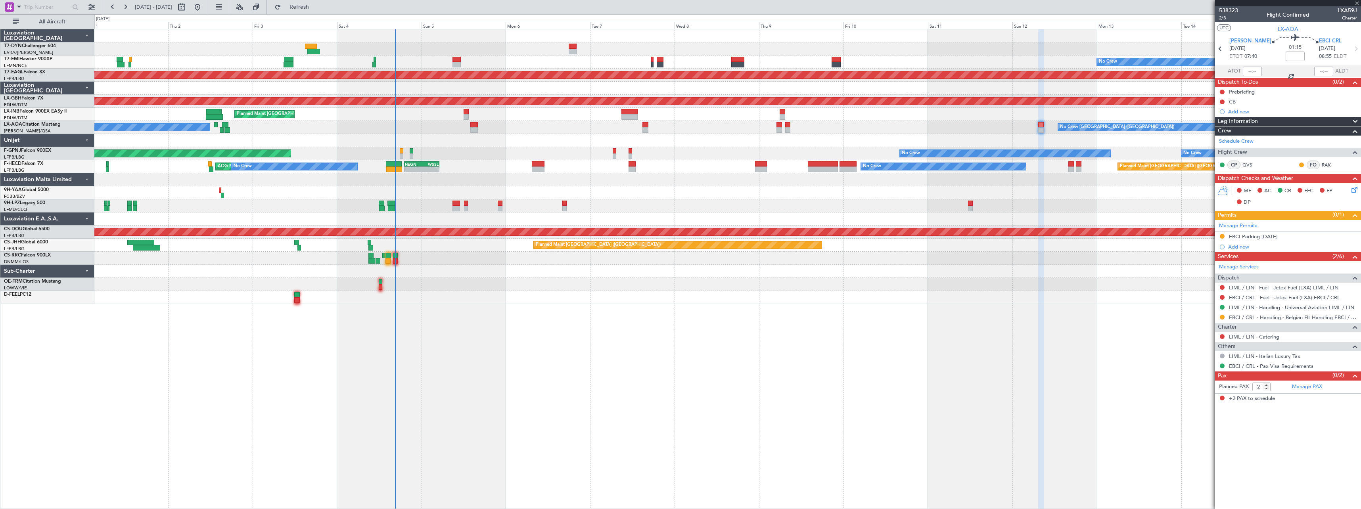
type input "+00:15"
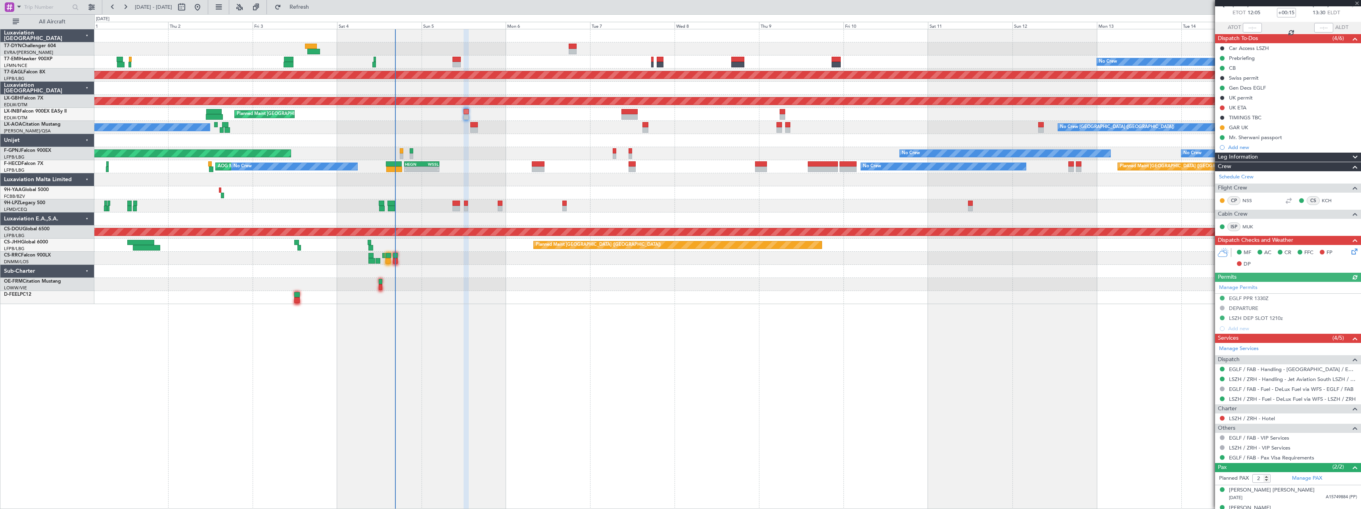
scroll to position [55, 0]
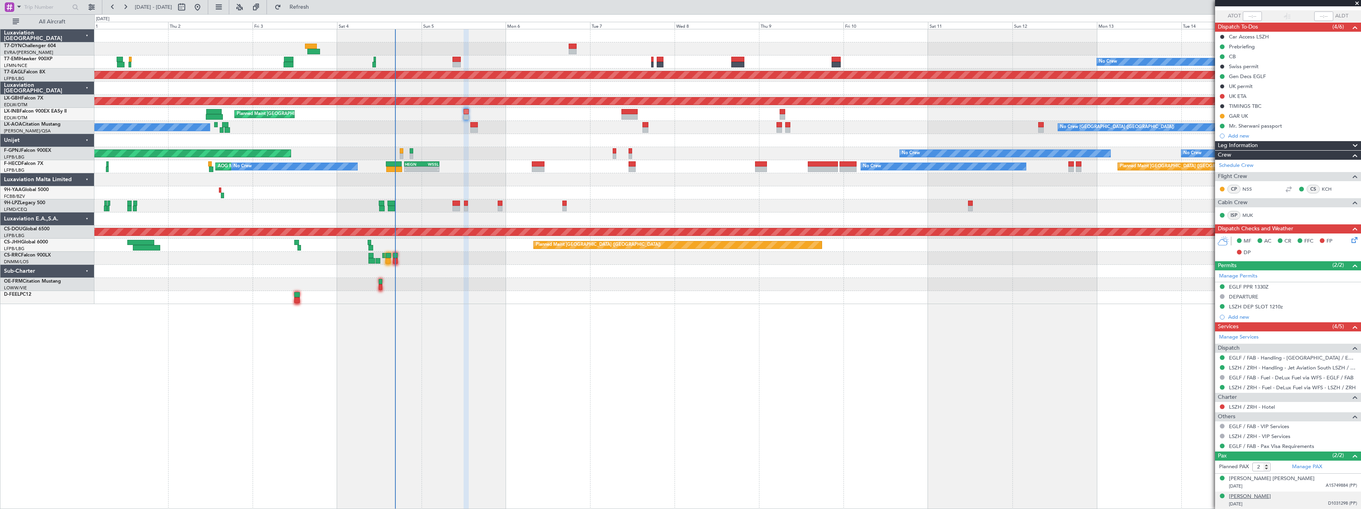
click at [1269, 497] on div "[PERSON_NAME]" at bounding box center [1250, 497] width 42 height 8
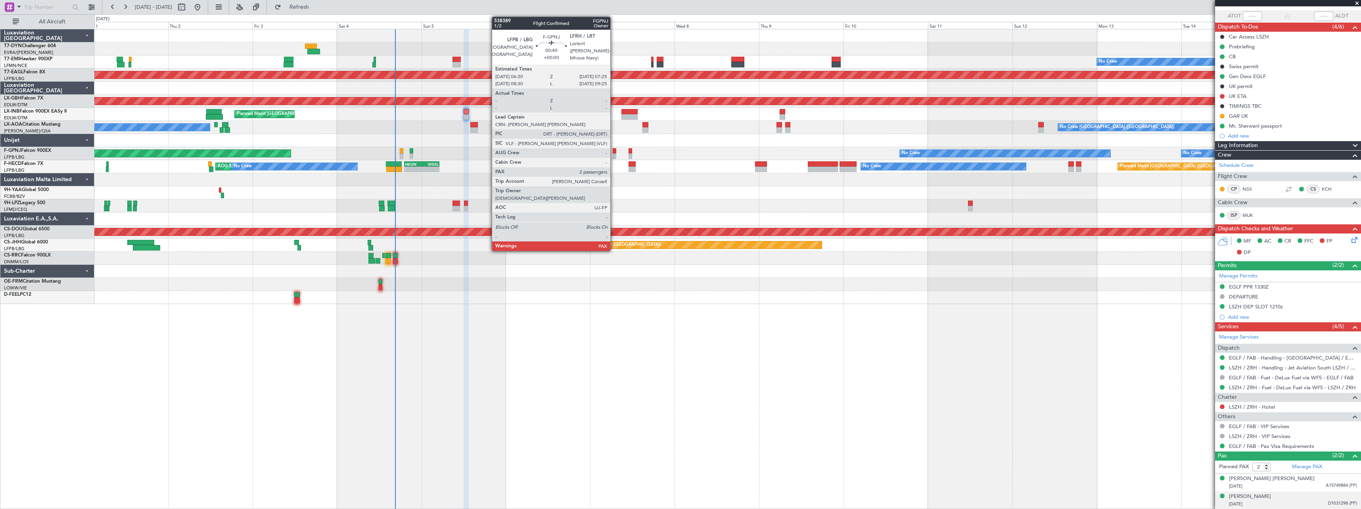
click at [614, 154] on div at bounding box center [615, 156] width 4 height 6
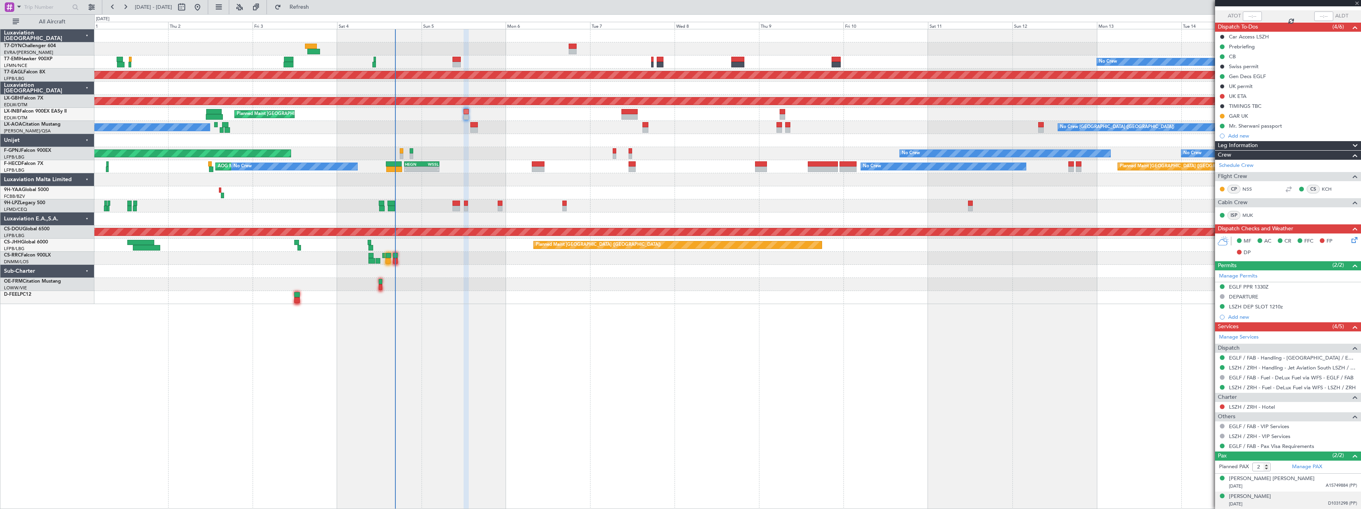
type input "4"
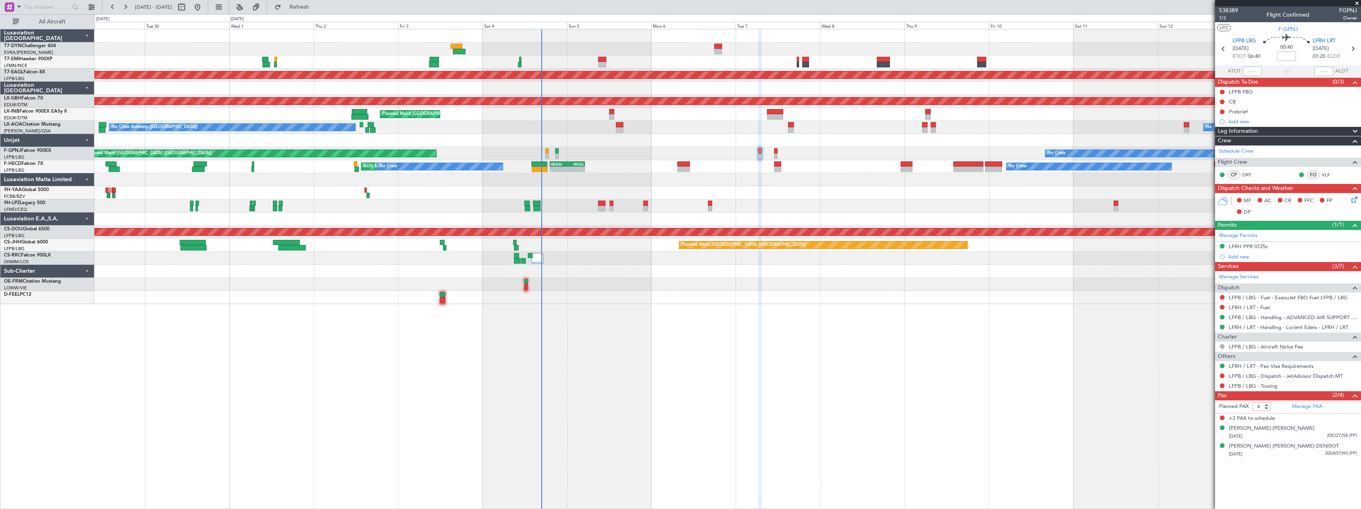
click at [611, 146] on div at bounding box center [727, 140] width 1266 height 13
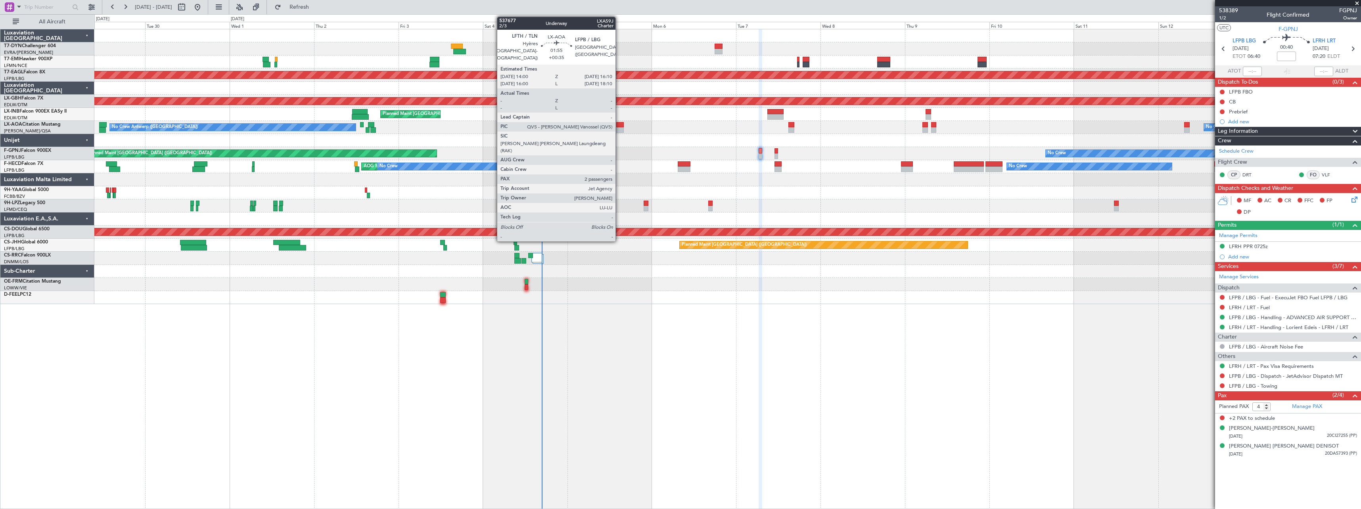
click at [620, 125] on div at bounding box center [620, 125] width 8 height 6
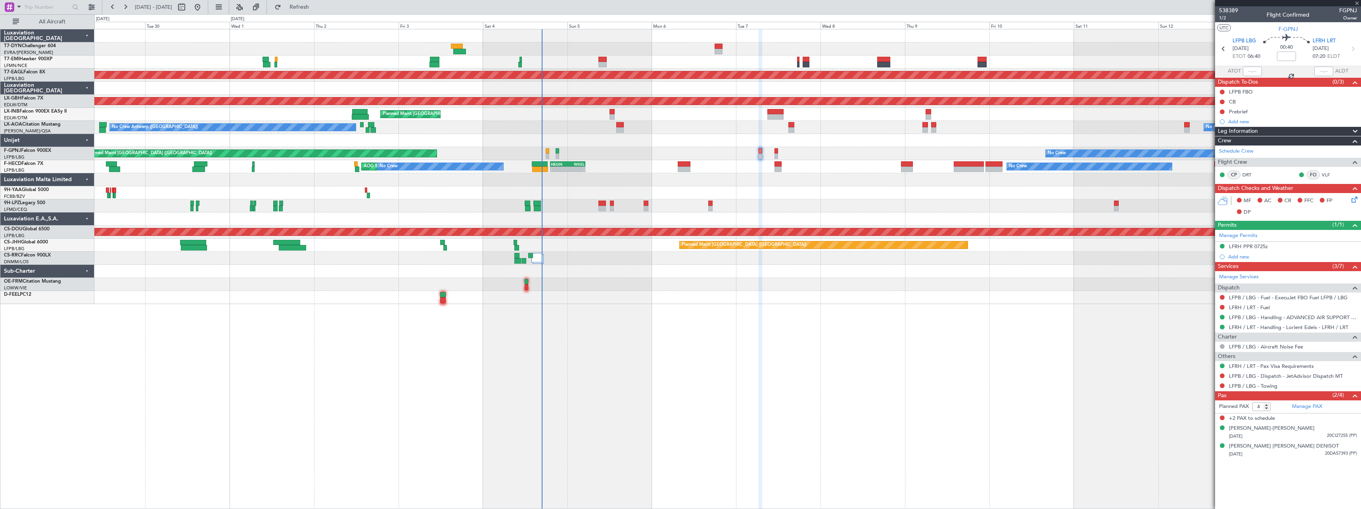
type input "+00:35"
type input "2"
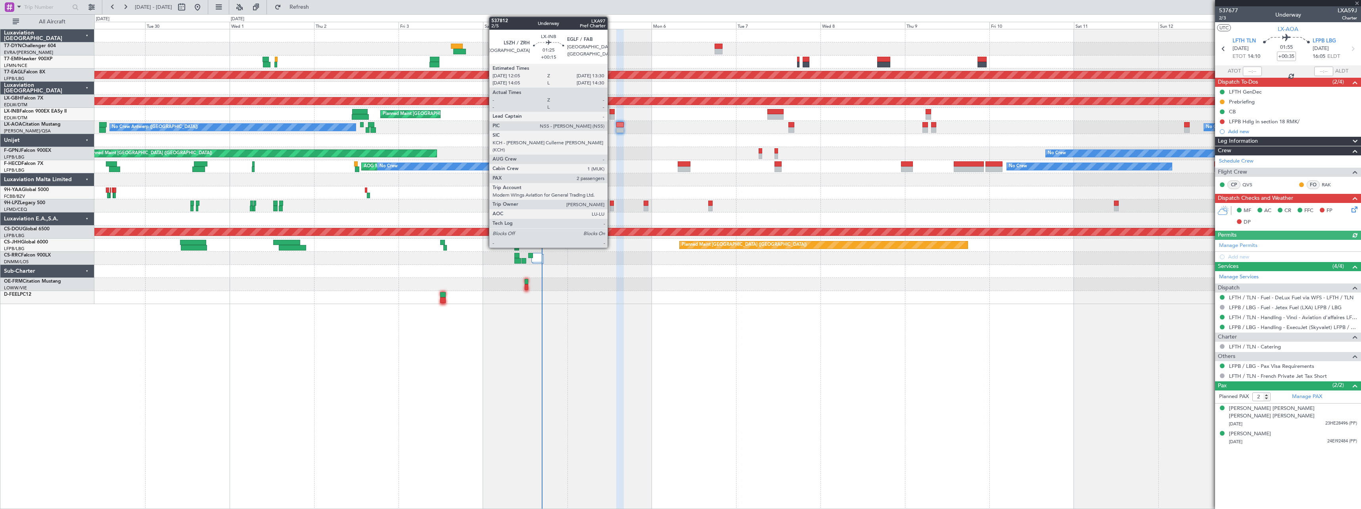
click at [611, 113] on div at bounding box center [612, 112] width 5 height 6
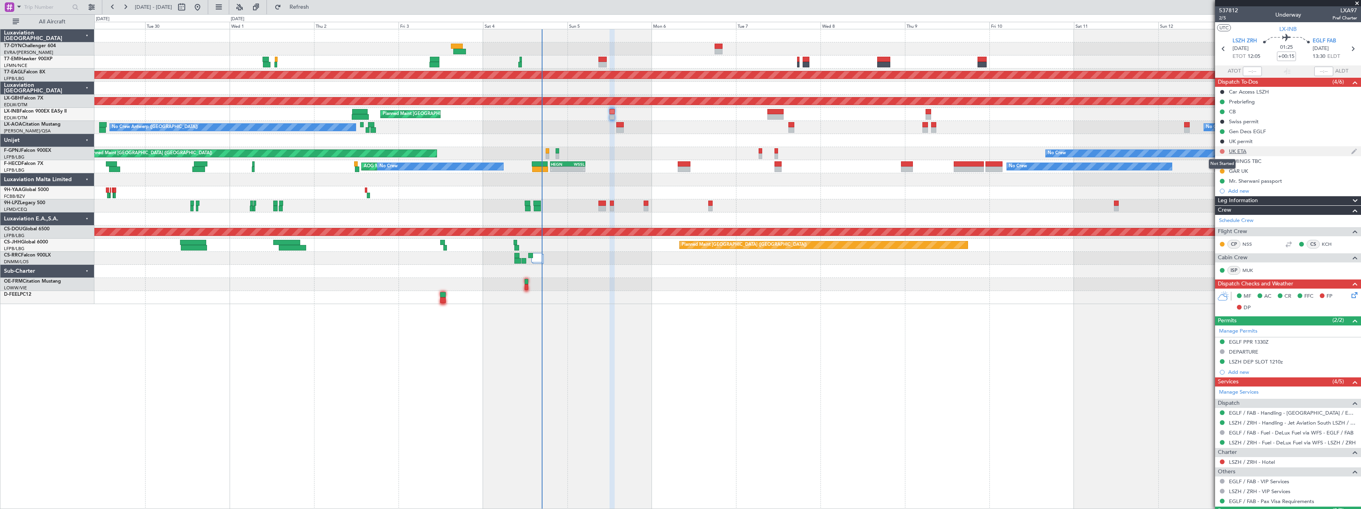
click at [1223, 152] on button at bounding box center [1222, 151] width 5 height 5
click at [1214, 198] on span "Cancelled" at bounding box center [1224, 198] width 23 height 8
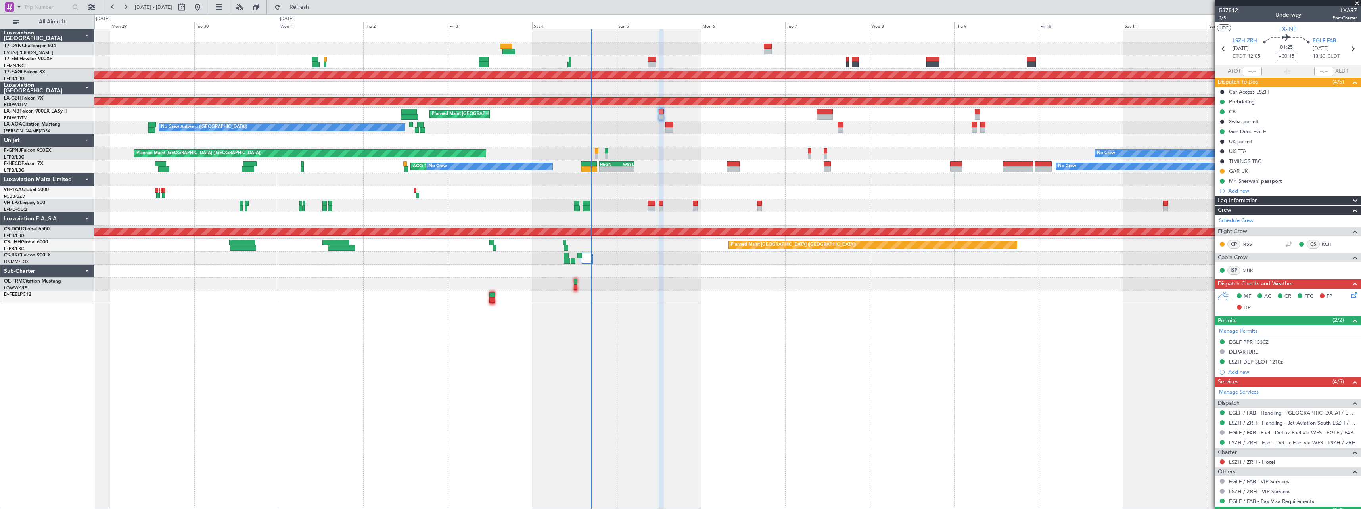
click at [717, 143] on div at bounding box center [727, 140] width 1266 height 13
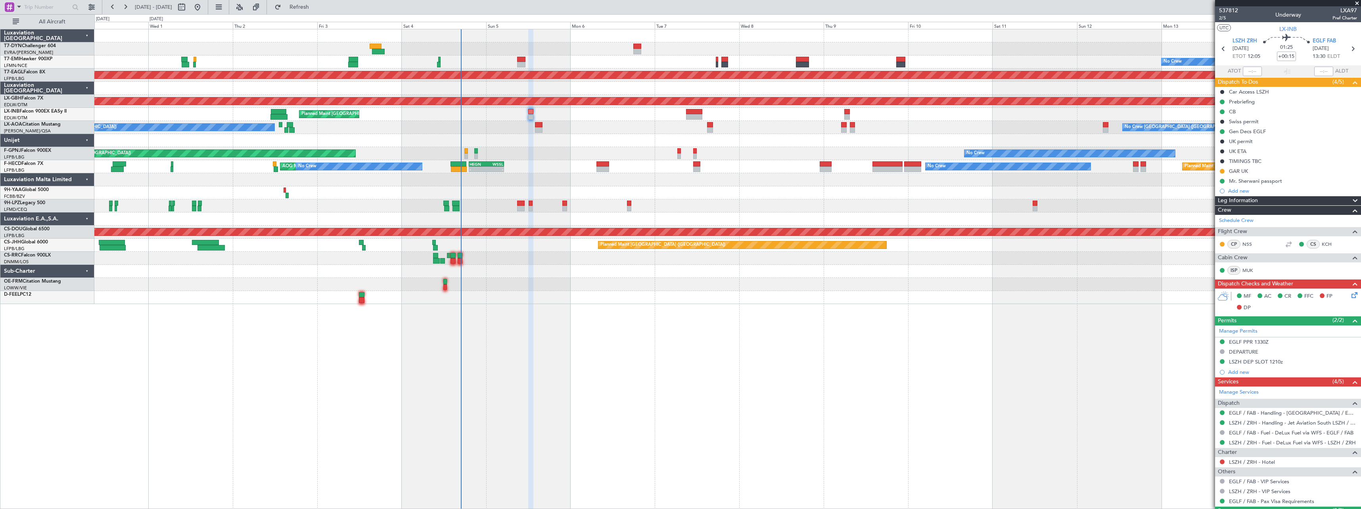
click at [679, 176] on div at bounding box center [727, 179] width 1266 height 13
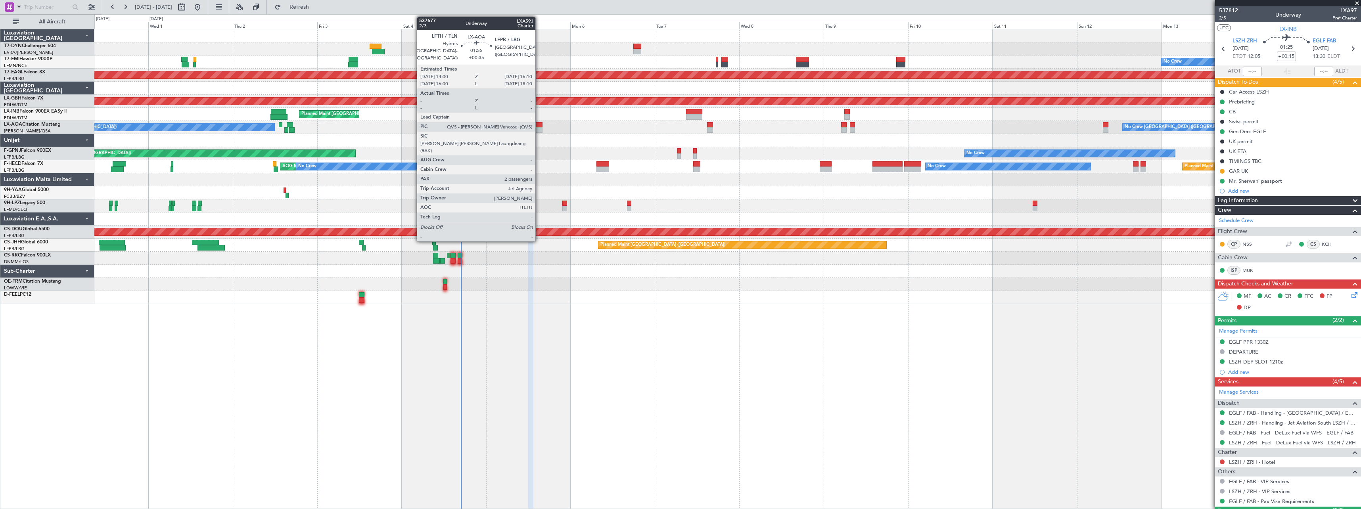
click at [539, 124] on div at bounding box center [539, 125] width 8 height 6
click at [531, 111] on div at bounding box center [530, 112] width 5 height 6
click at [539, 124] on div at bounding box center [539, 125] width 8 height 6
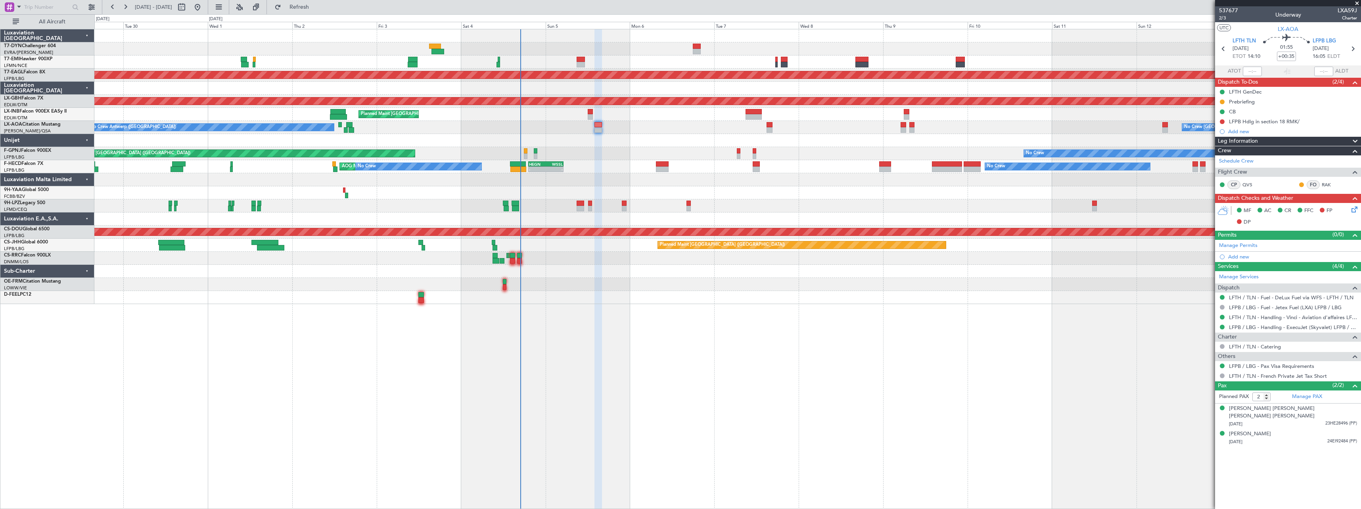
click at [340, 143] on div "No Crew Planned Maint Dubai (Al Maktoum Intl) Planned Maint Nurnberg Planned Ma…" at bounding box center [727, 166] width 1266 height 275
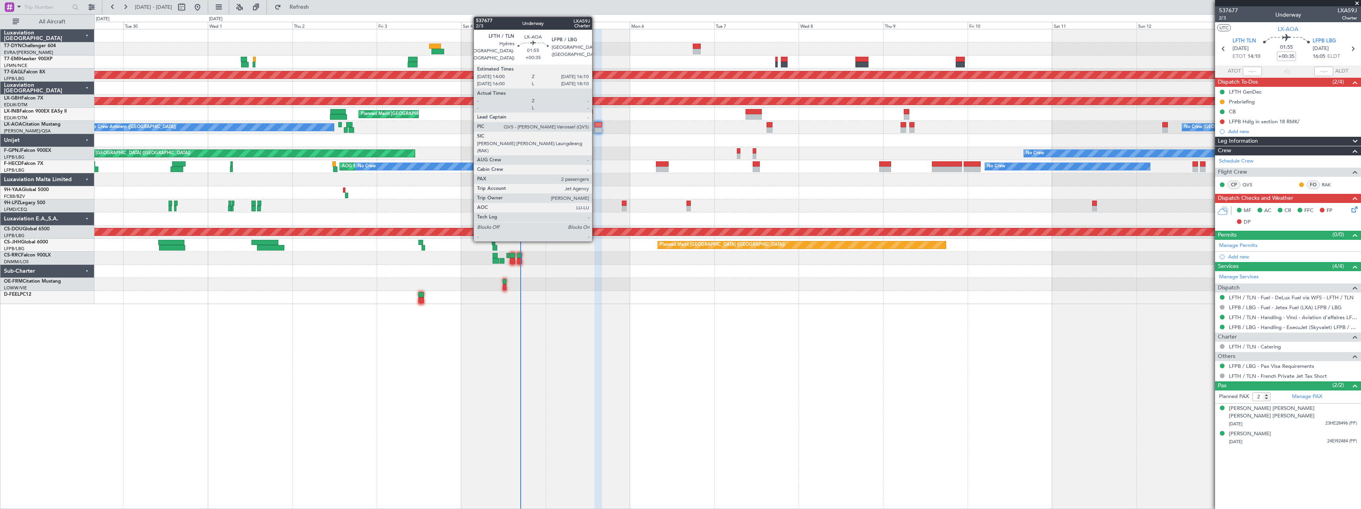
click at [596, 128] on div at bounding box center [599, 130] width 8 height 6
click at [589, 113] on div at bounding box center [590, 112] width 5 height 6
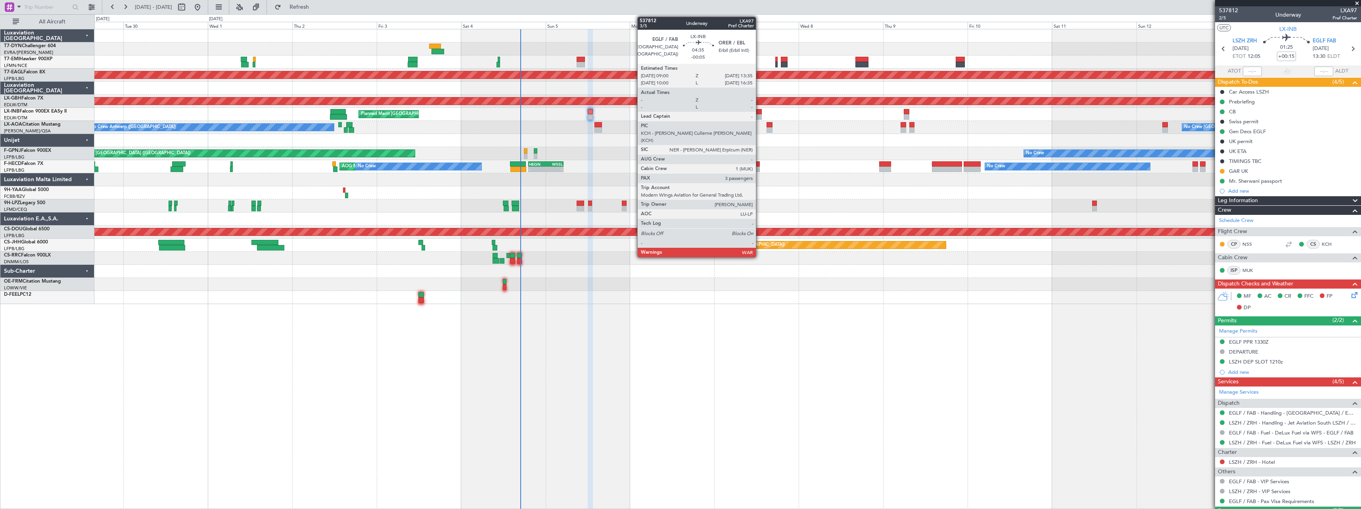
click at [760, 113] on div at bounding box center [754, 112] width 16 height 6
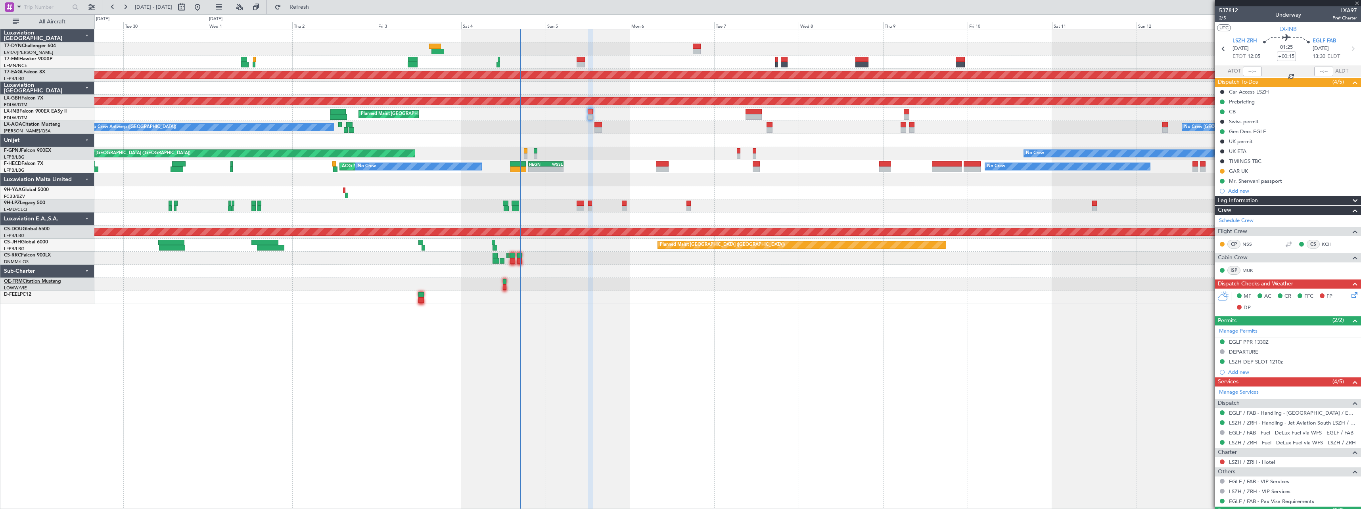
type input "-00:05"
type input "3"
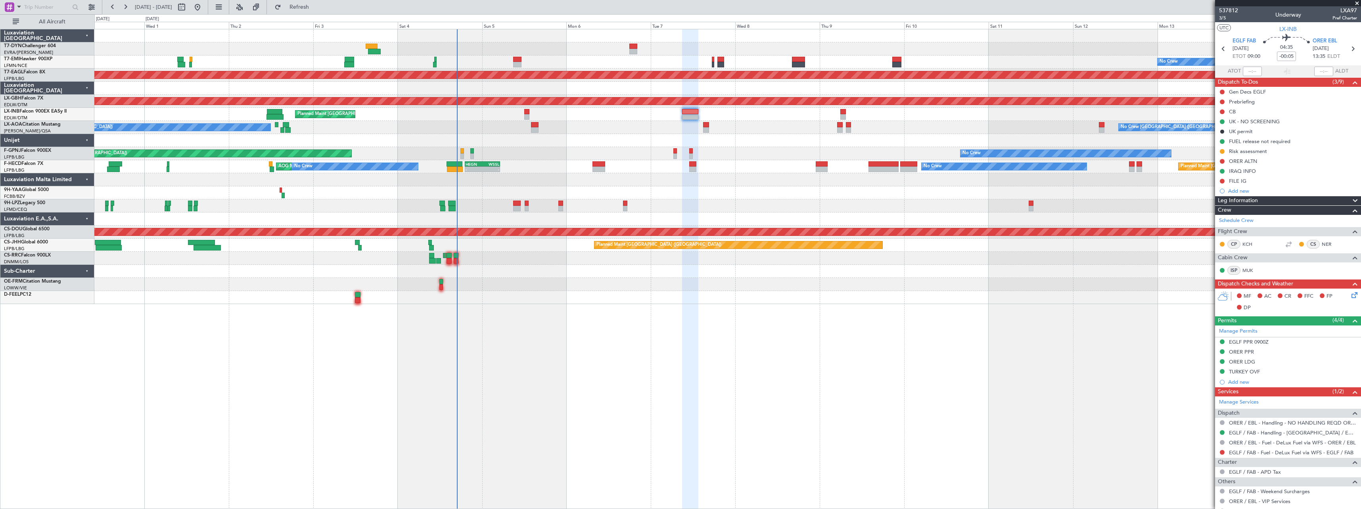
click at [580, 297] on div at bounding box center [727, 297] width 1266 height 13
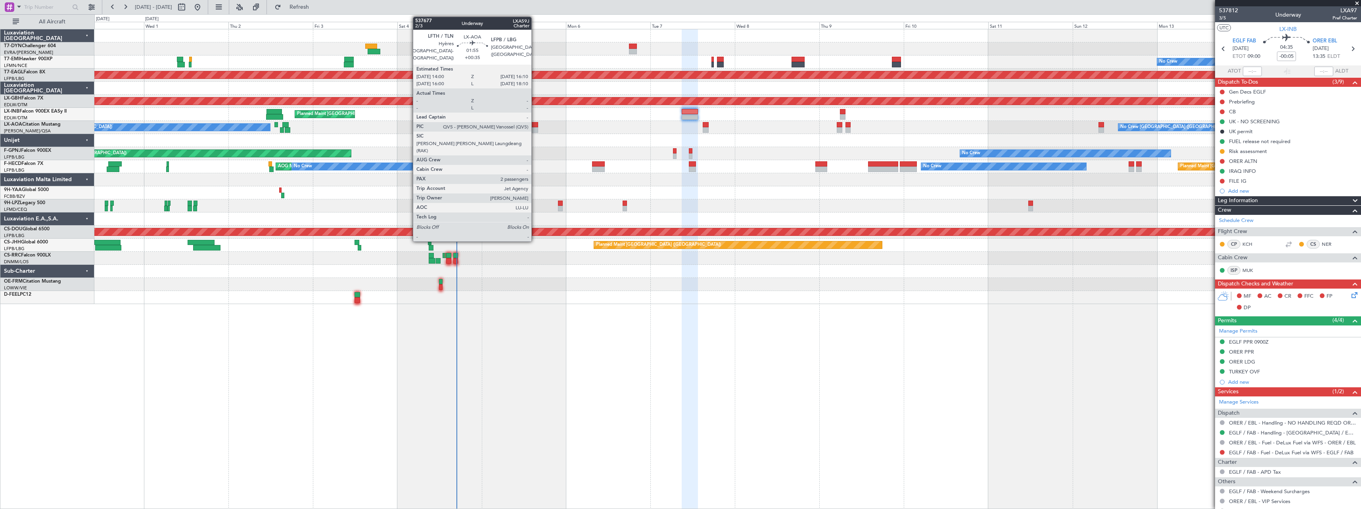
click at [535, 125] on div at bounding box center [535, 125] width 8 height 6
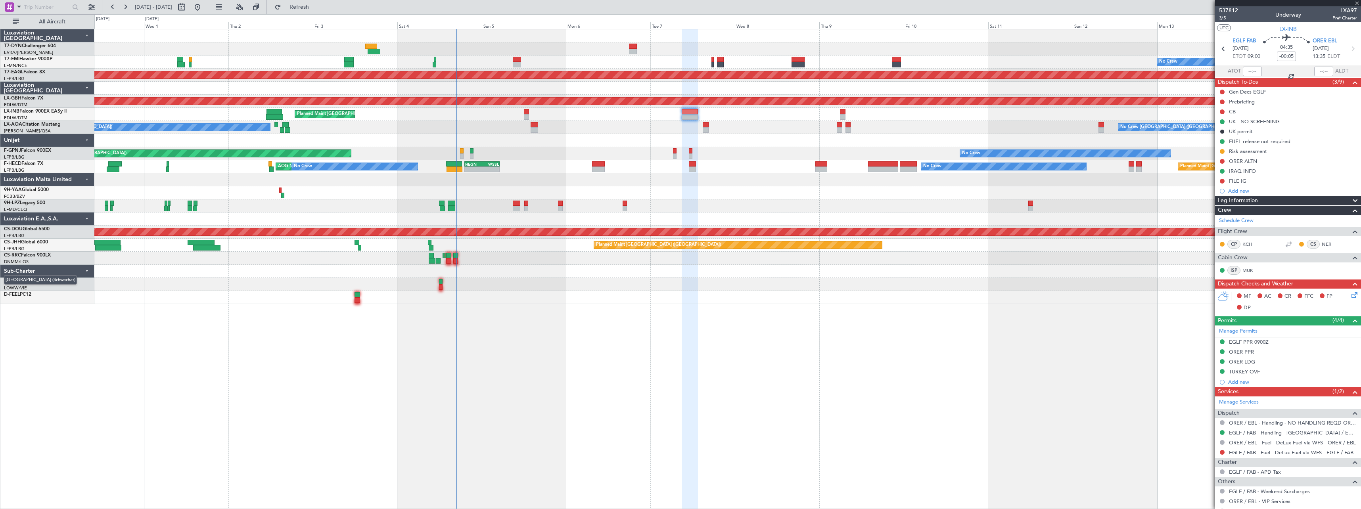
type input "+00:35"
type input "2"
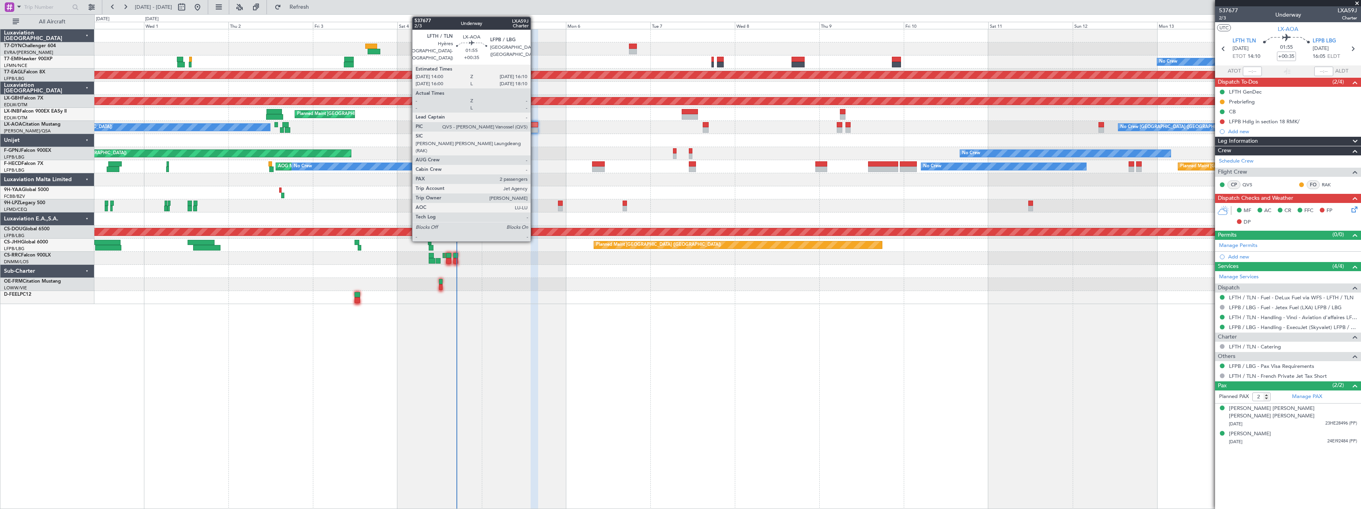
click at [534, 129] on div at bounding box center [535, 130] width 8 height 6
click at [532, 128] on div at bounding box center [535, 130] width 8 height 6
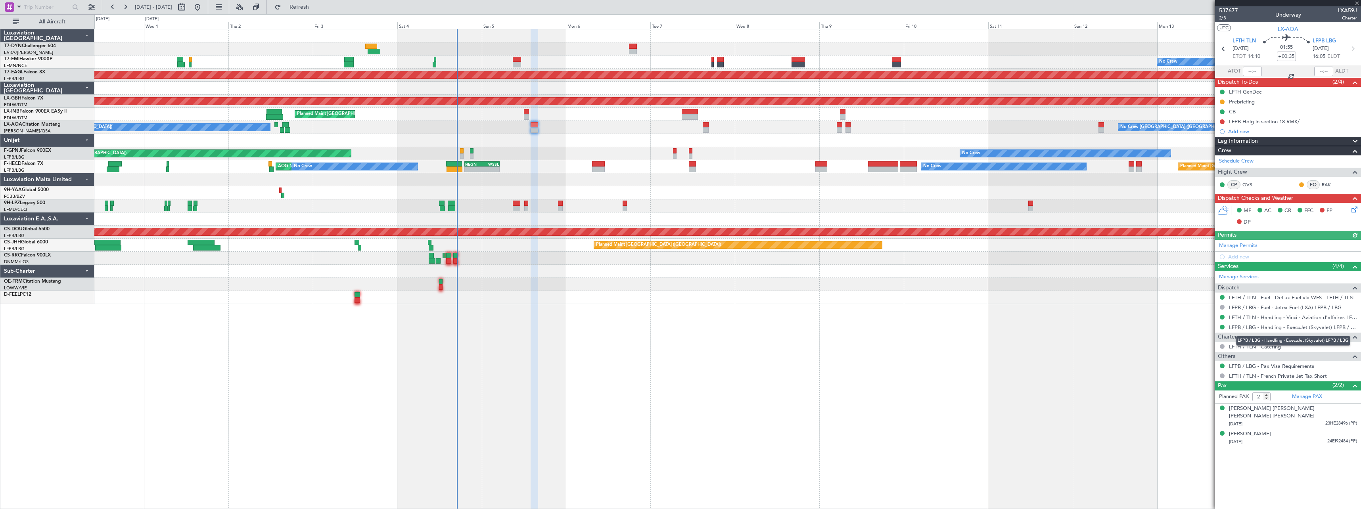
click at [1319, 327] on link "LFPB / LBG - Handling - ExecuJet (Skyvalet) LFPB / LBG" at bounding box center [1293, 327] width 128 height 7
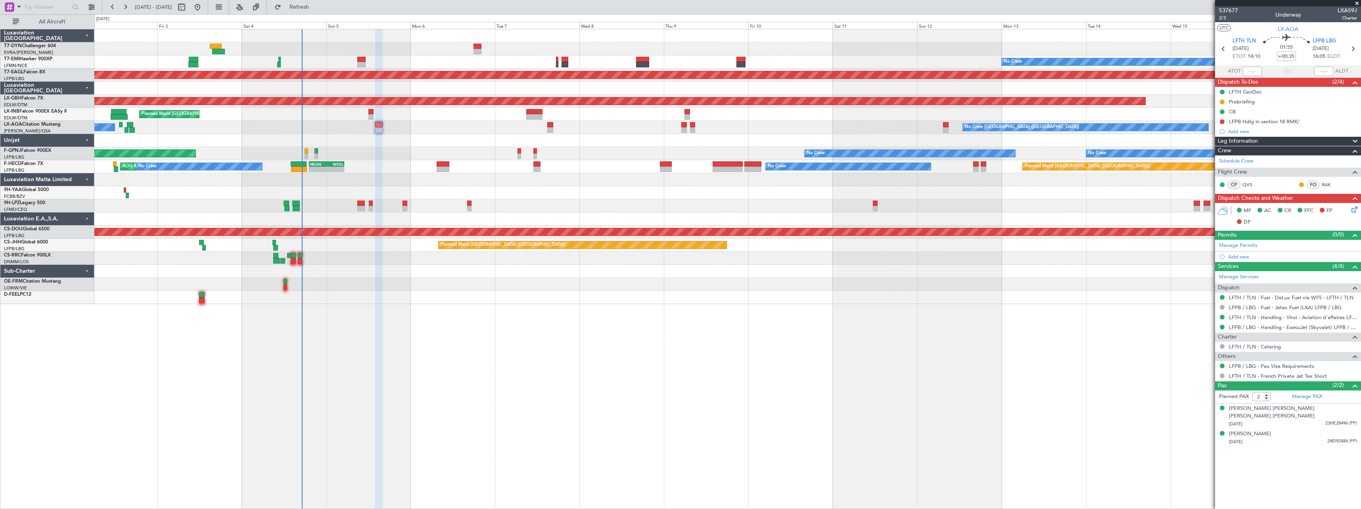
click at [580, 307] on div "No Crew Planned Maint Dubai (Al Maktoum Intl) Planned Maint Nurnberg Planned Ma…" at bounding box center [727, 269] width 1267 height 480
click at [1355, 5] on span at bounding box center [1357, 3] width 8 height 7
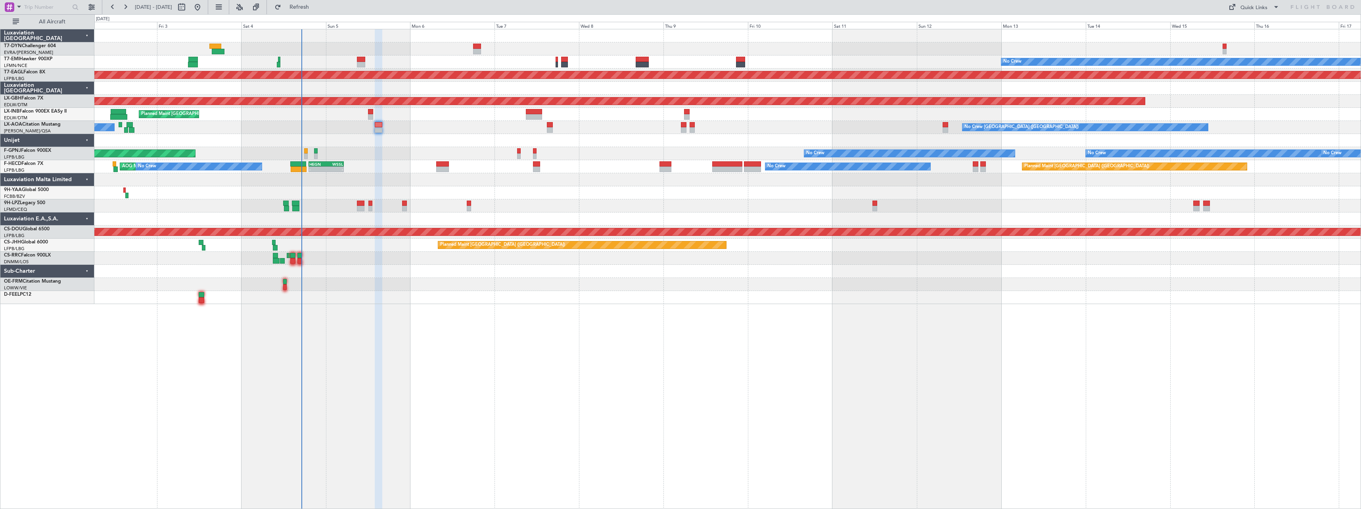
type input "0"
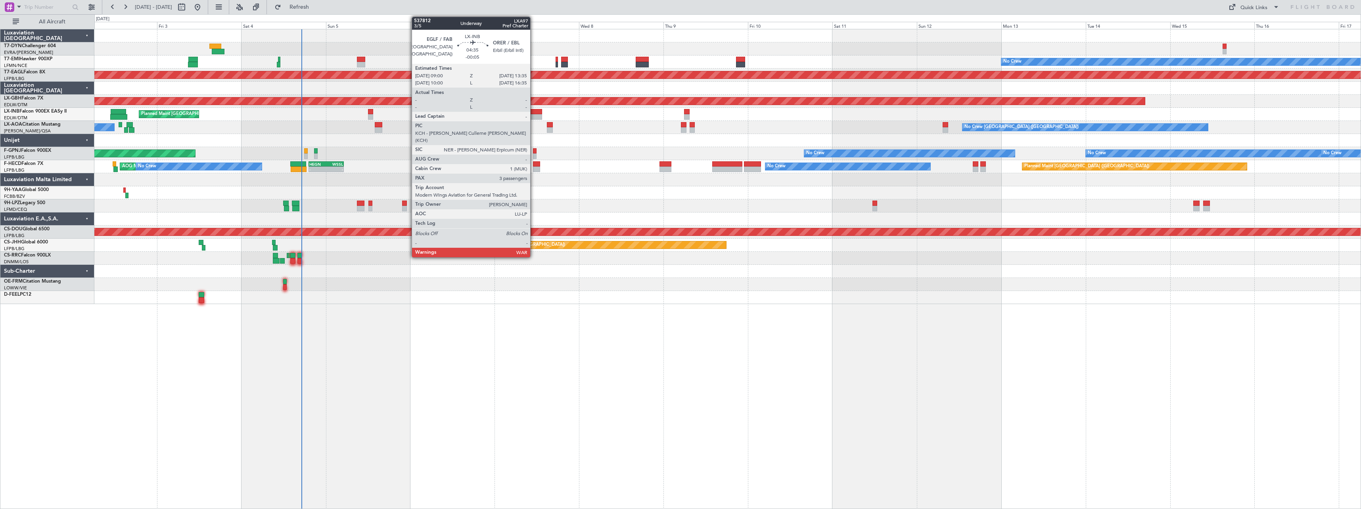
click at [534, 113] on div at bounding box center [534, 112] width 16 height 6
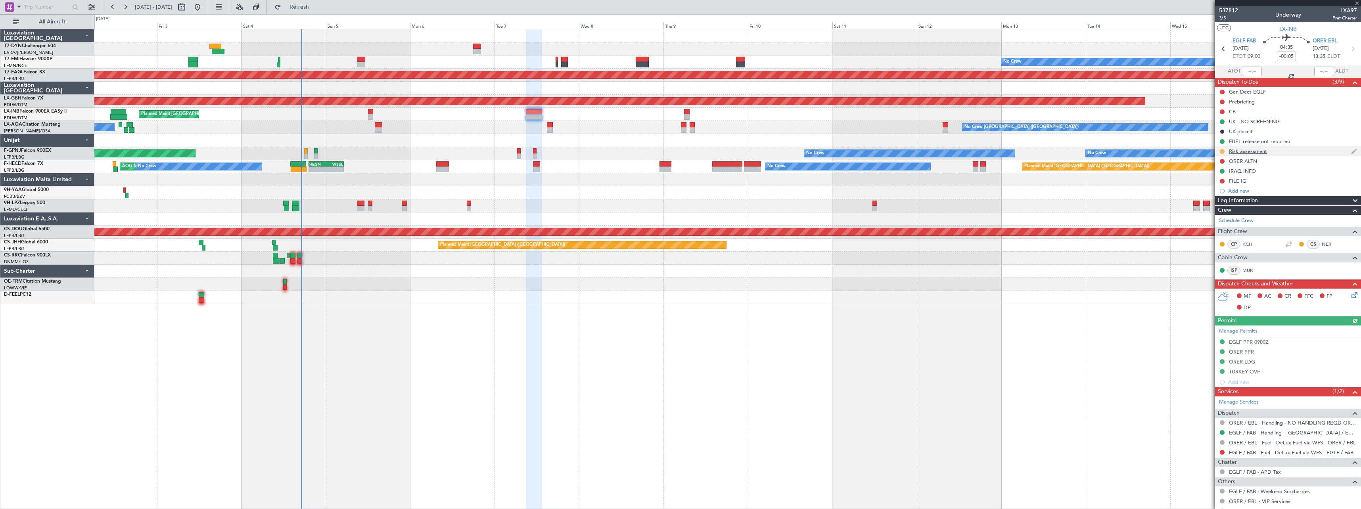
click at [1222, 152] on button at bounding box center [1222, 151] width 5 height 5
click at [1221, 184] on span "Completed" at bounding box center [1225, 186] width 26 height 8
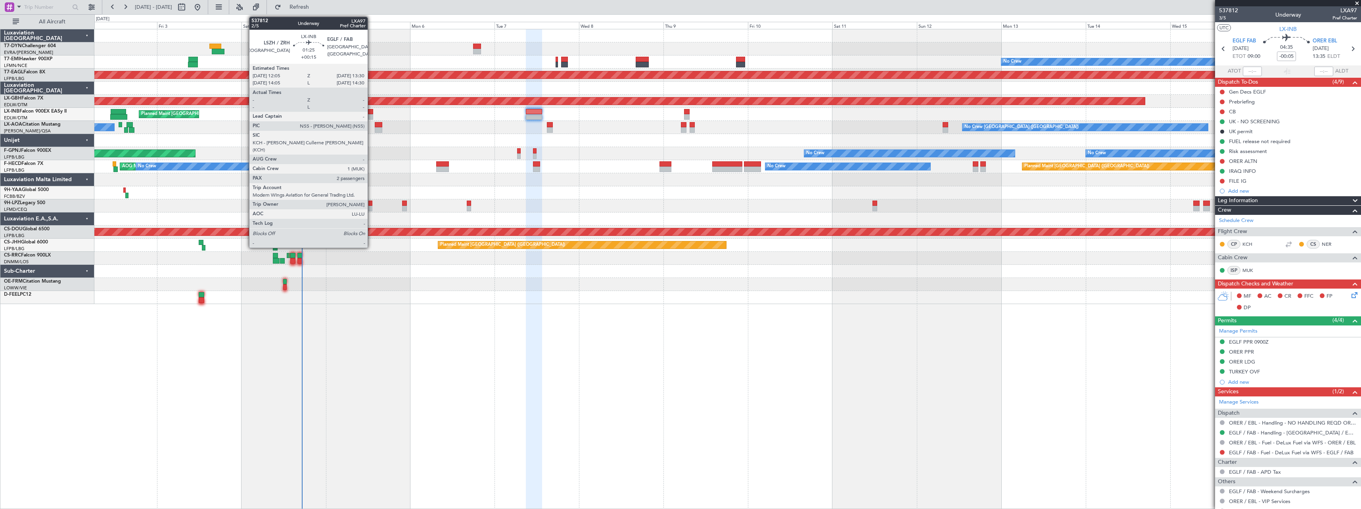
click at [371, 114] on div at bounding box center [370, 117] width 5 height 6
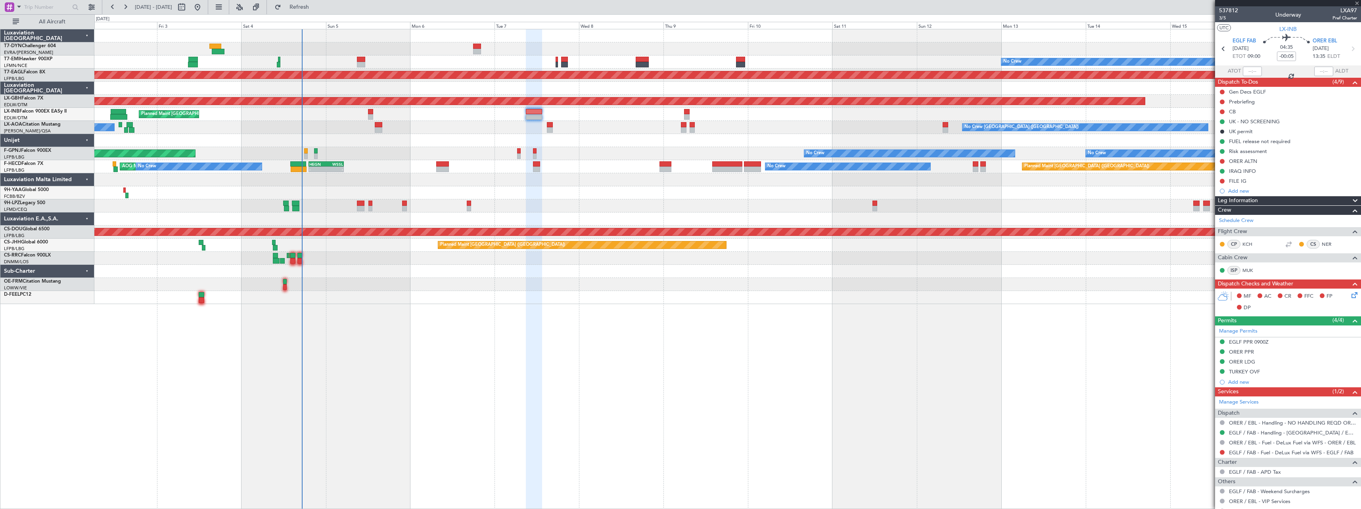
type input "+00:15"
type input "2"
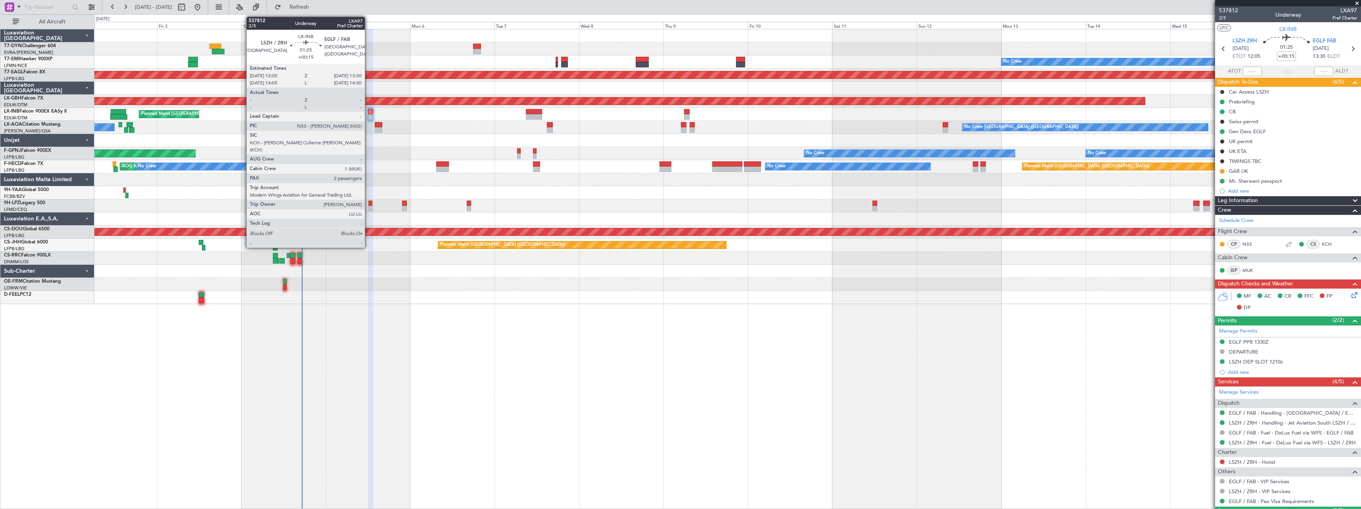
click at [368, 111] on div at bounding box center [370, 112] width 5 height 6
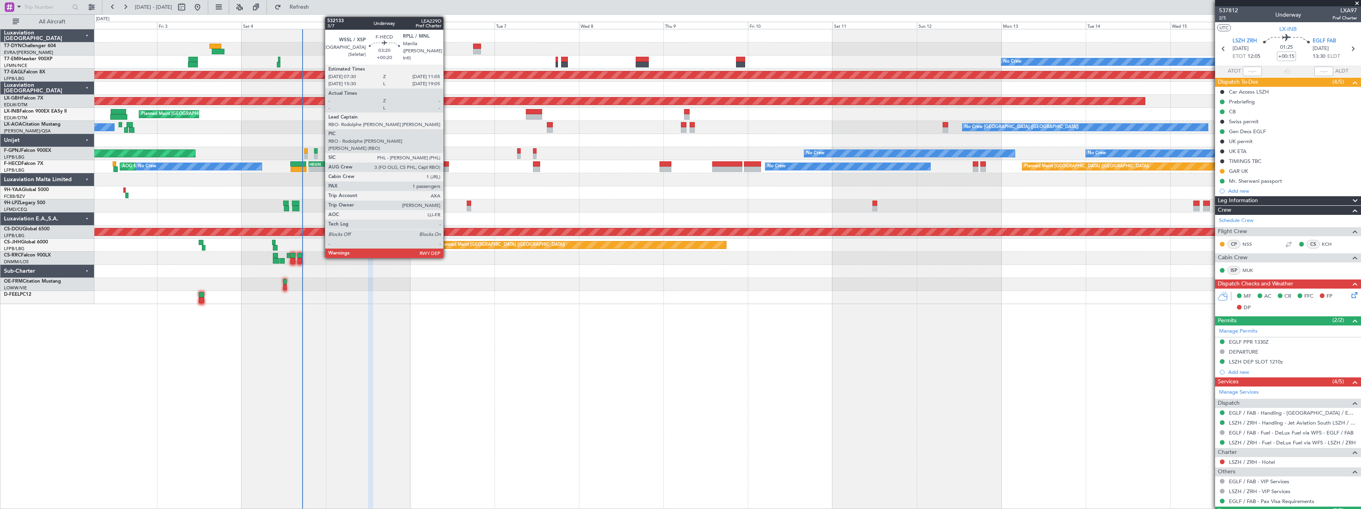
click at [447, 163] on div at bounding box center [442, 164] width 13 height 6
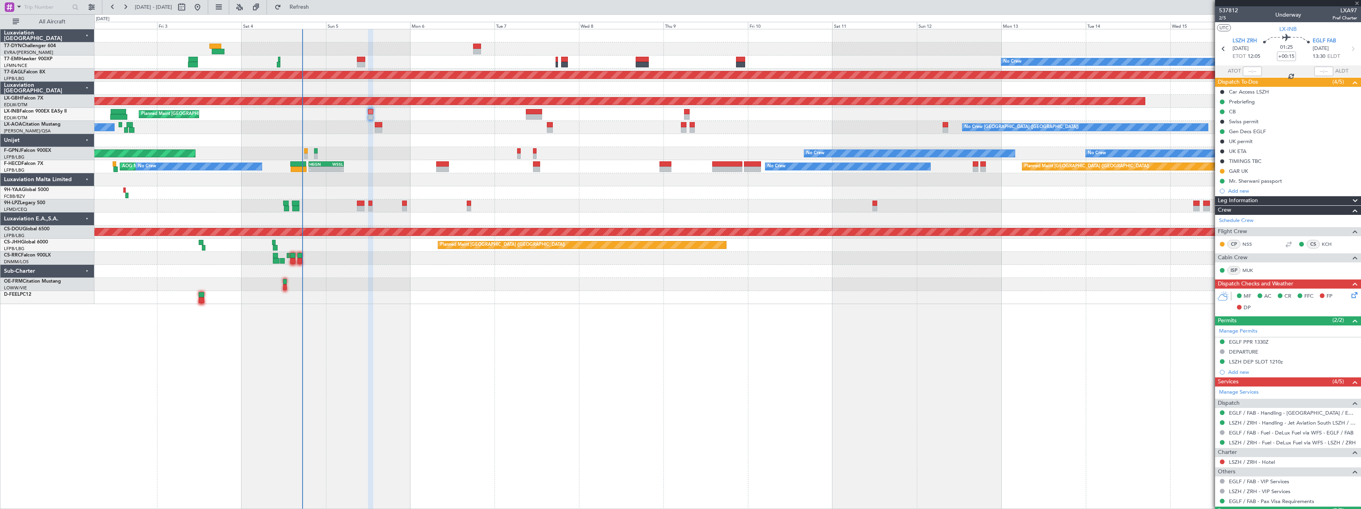
type input "+00:20"
type input "1"
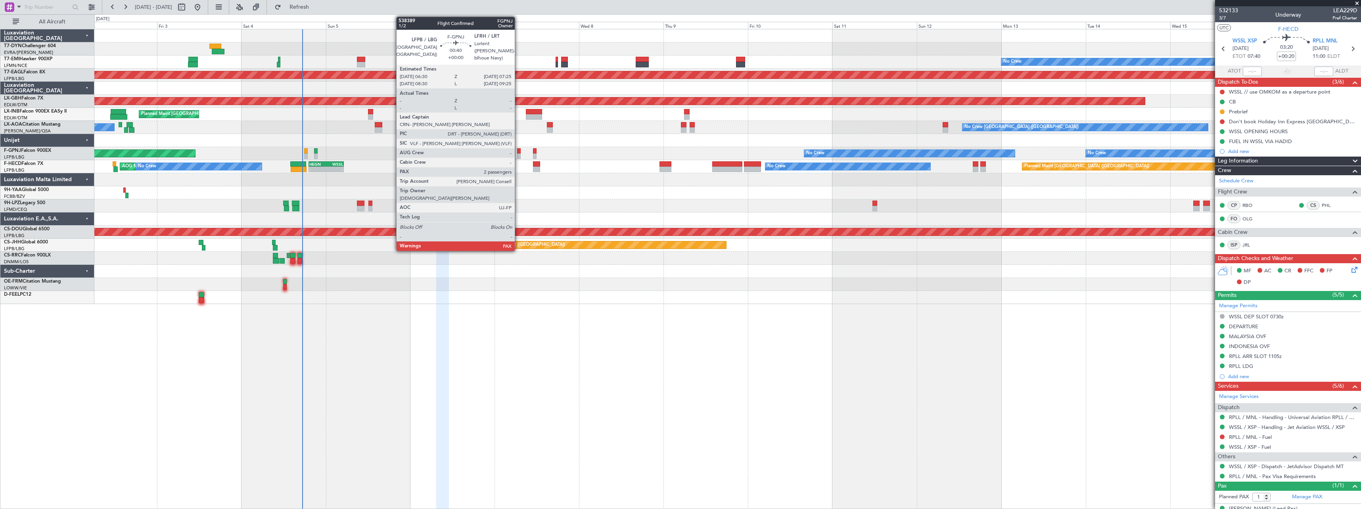
click at [518, 153] on div at bounding box center [519, 151] width 4 height 6
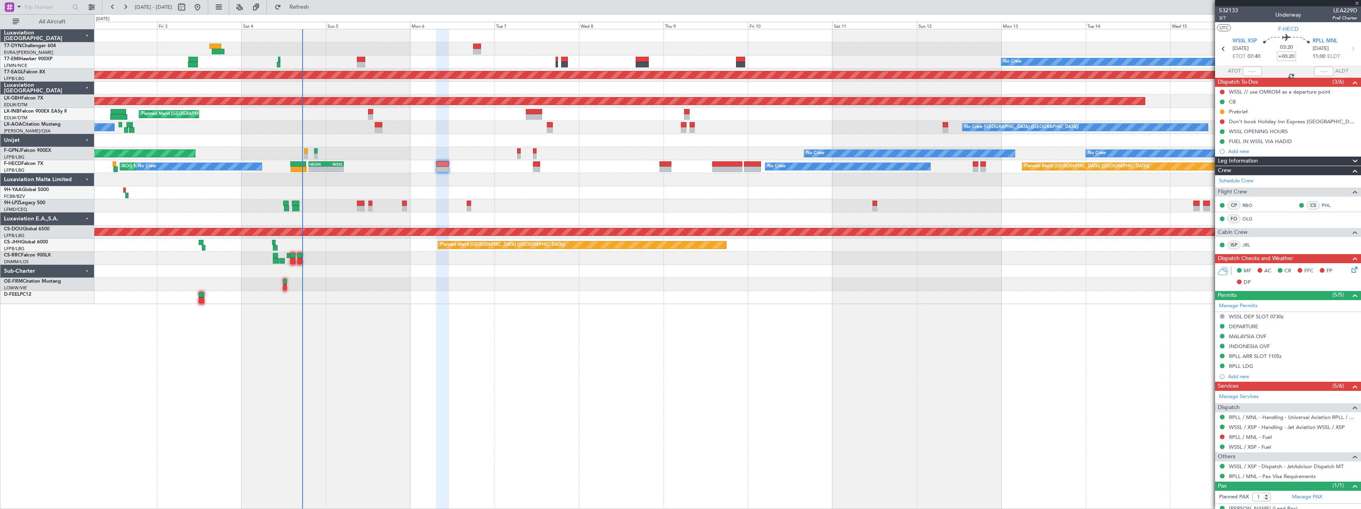
type input "4"
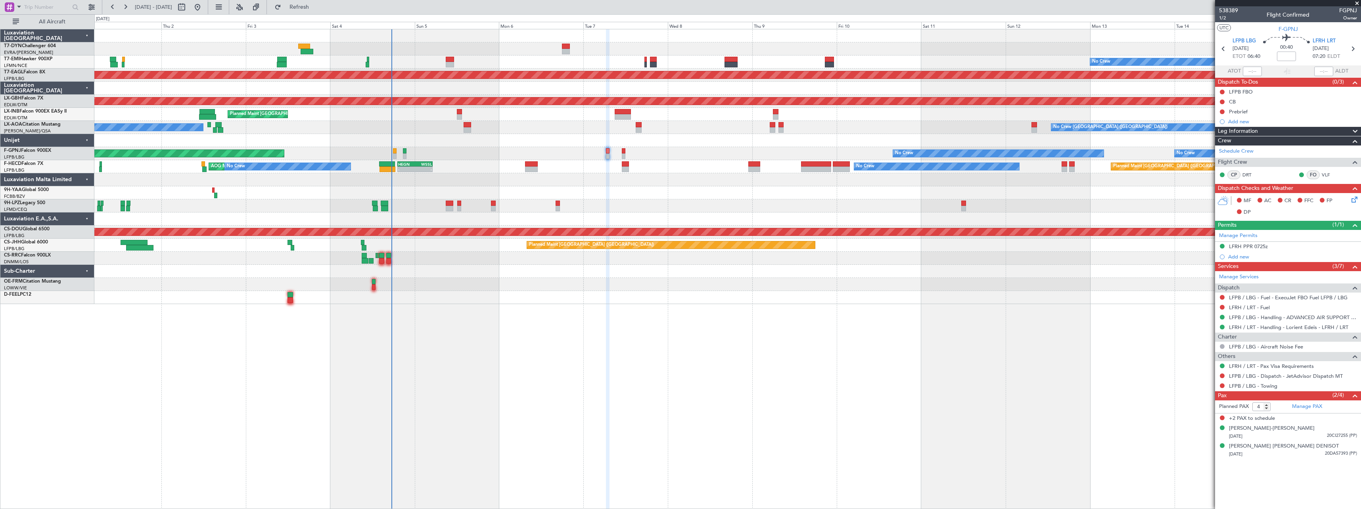
click at [496, 282] on div at bounding box center [727, 284] width 1266 height 13
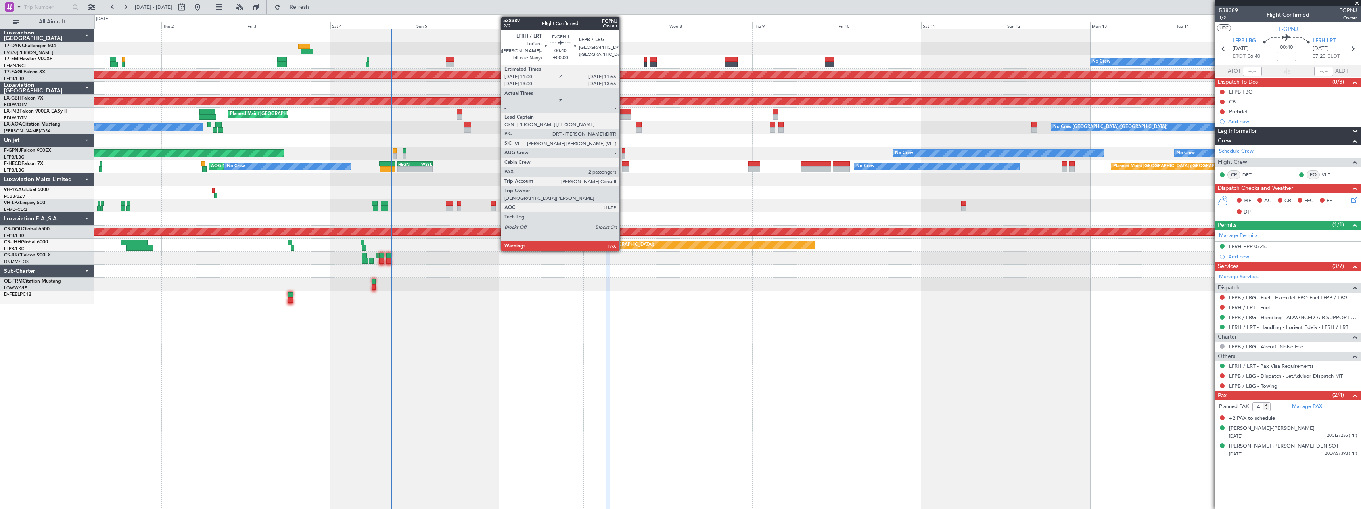
click at [623, 154] on div at bounding box center [624, 156] width 4 height 6
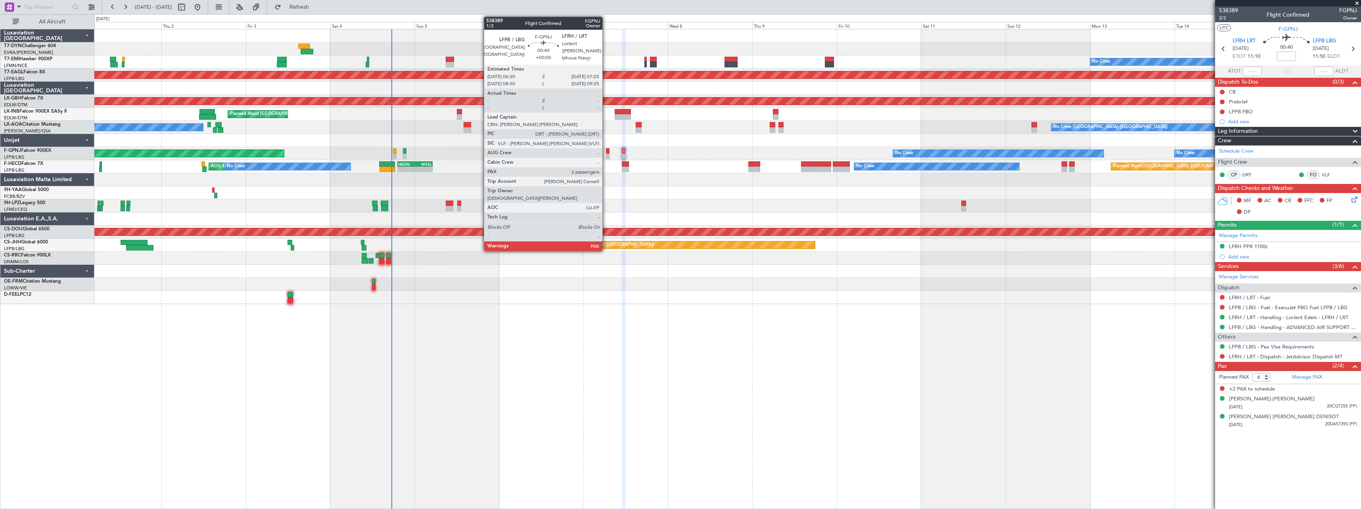
click at [606, 153] on div at bounding box center [608, 151] width 4 height 6
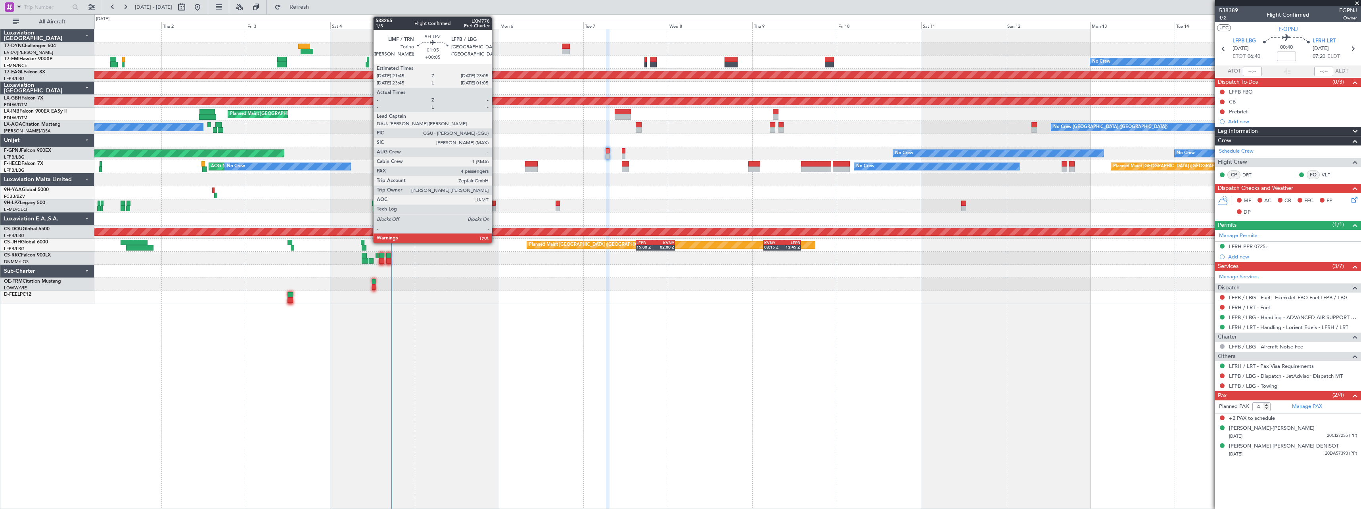
click at [495, 207] on div at bounding box center [493, 209] width 5 height 6
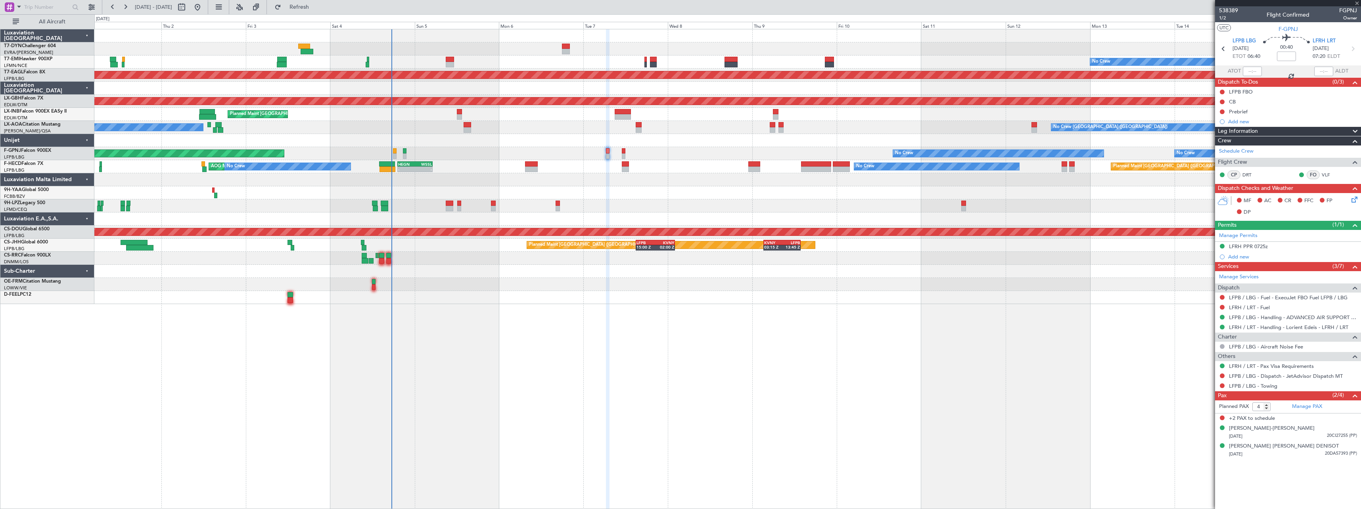
type input "+00:05"
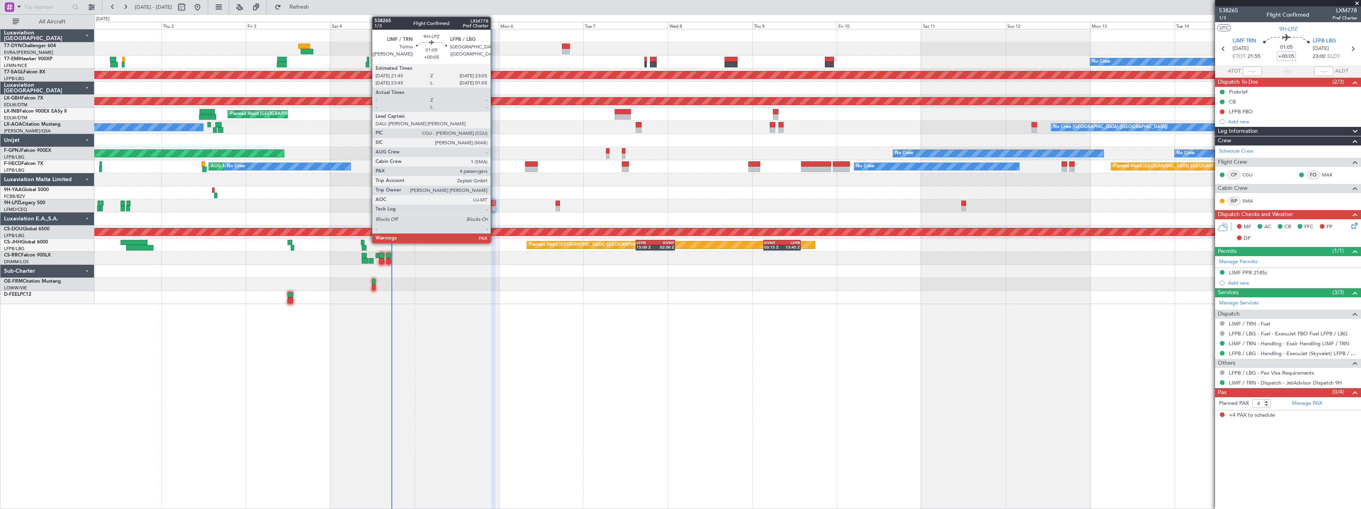
click at [494, 205] on div at bounding box center [493, 204] width 5 height 6
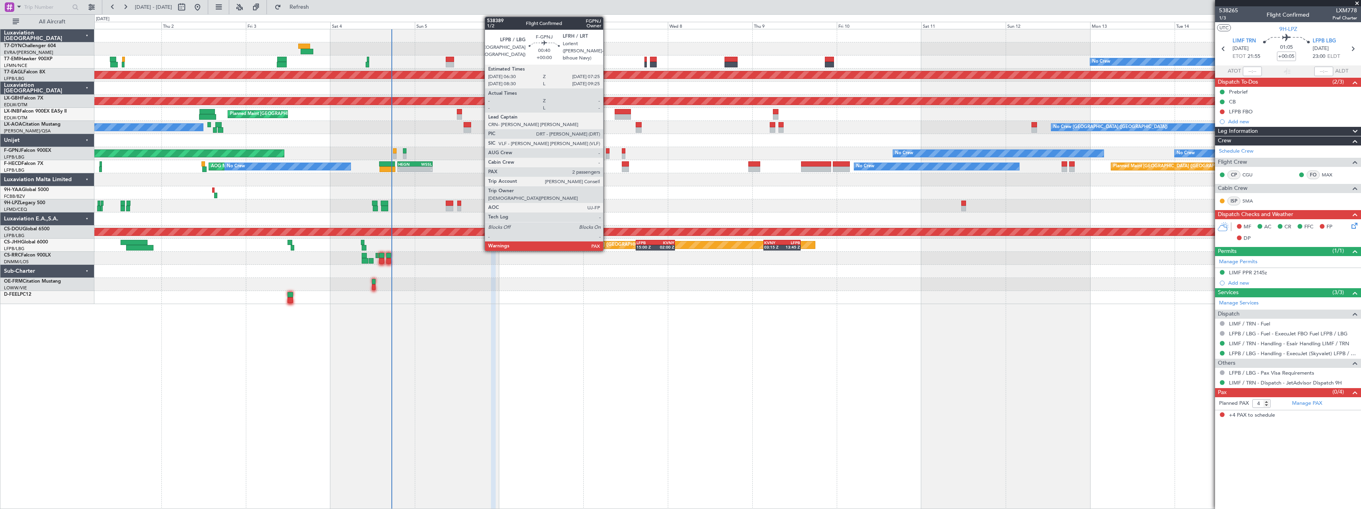
click at [607, 153] on div at bounding box center [608, 151] width 4 height 6
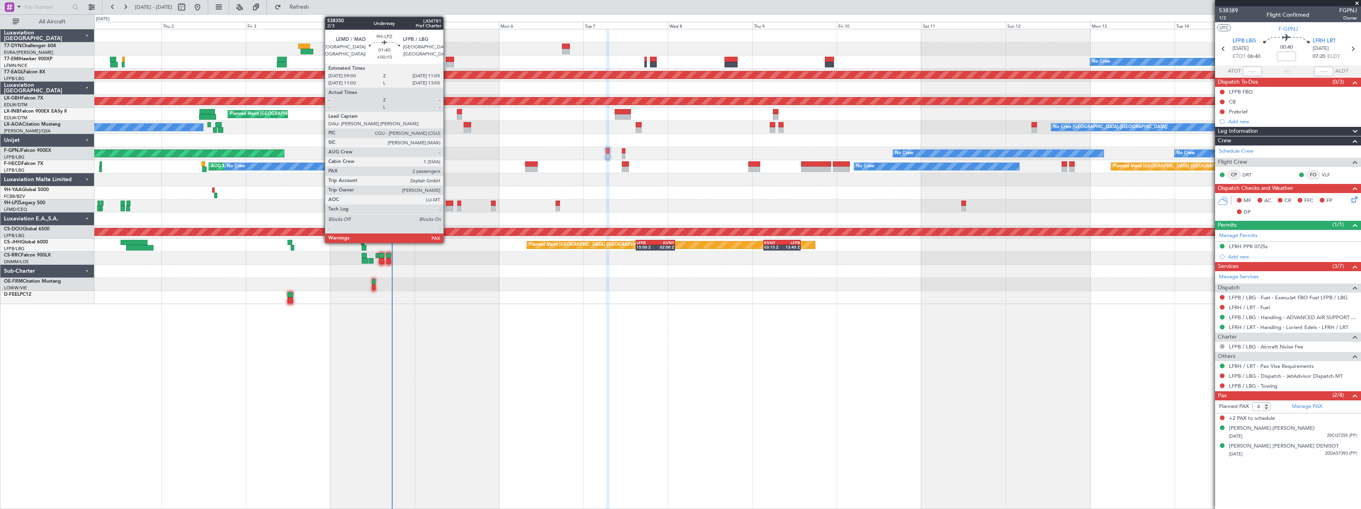
click at [447, 206] on div at bounding box center [450, 209] width 8 height 6
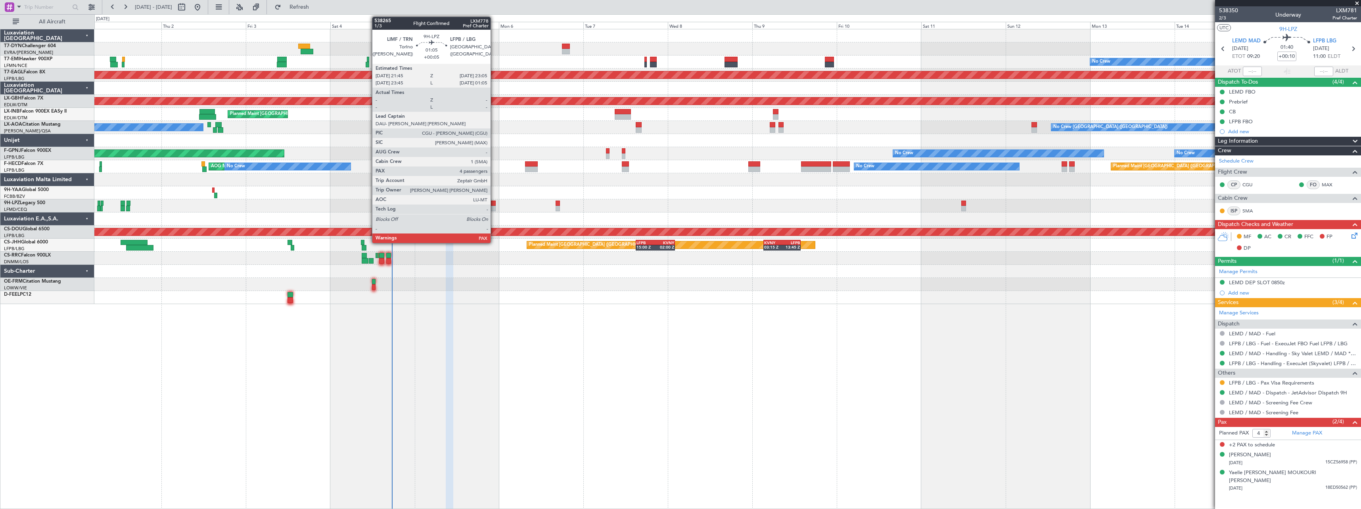
click at [494, 202] on div at bounding box center [493, 204] width 5 height 6
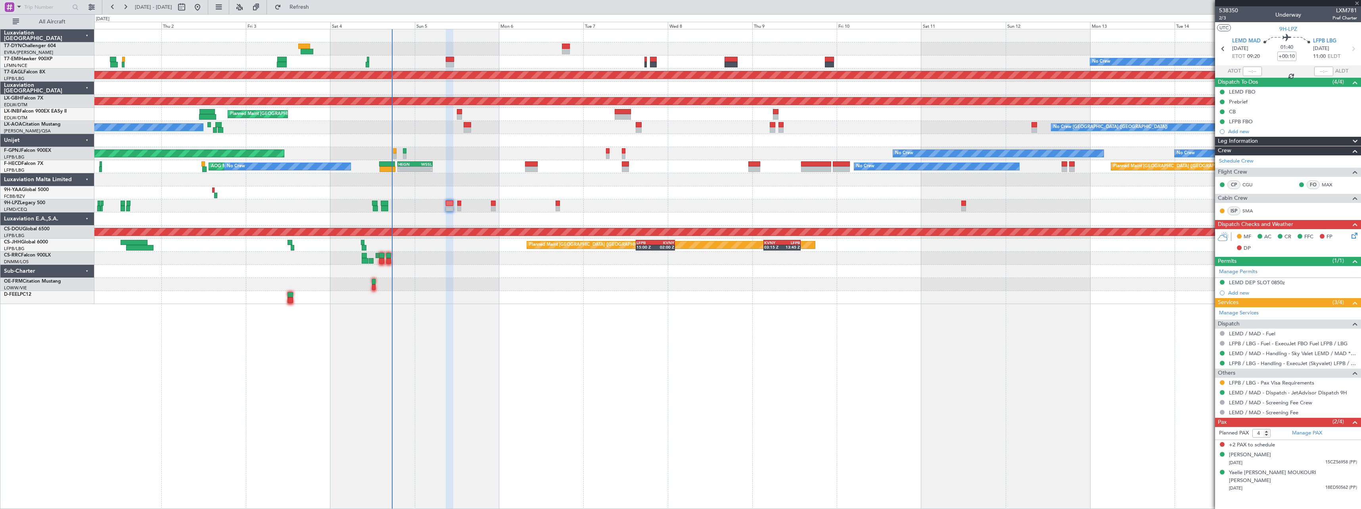
type input "+00:05"
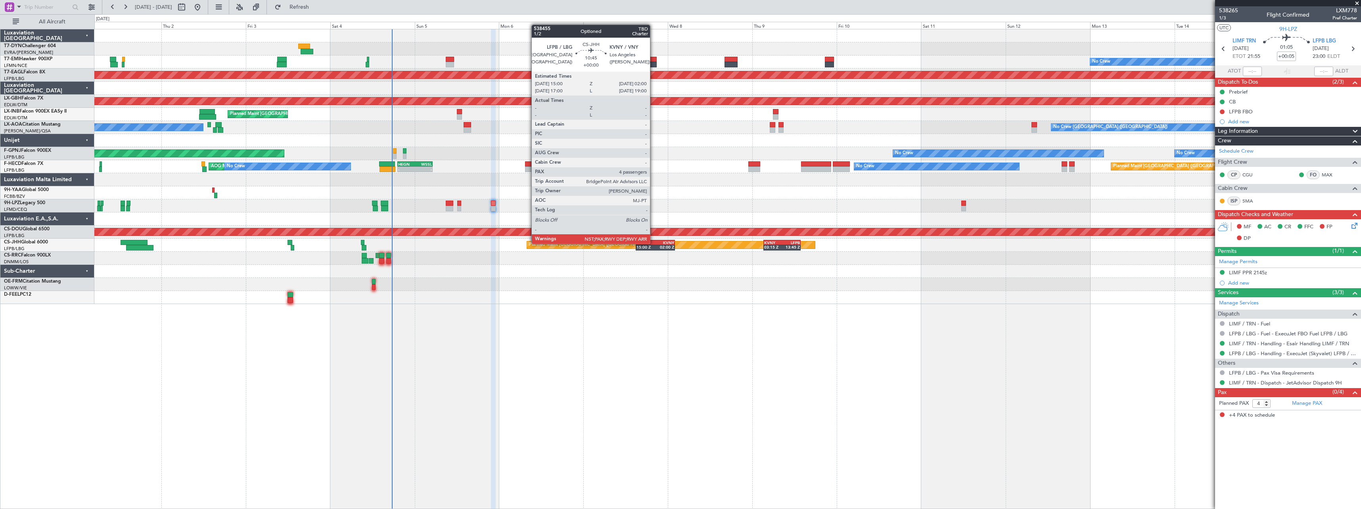
click at [654, 243] on div "LFPB" at bounding box center [646, 242] width 19 height 5
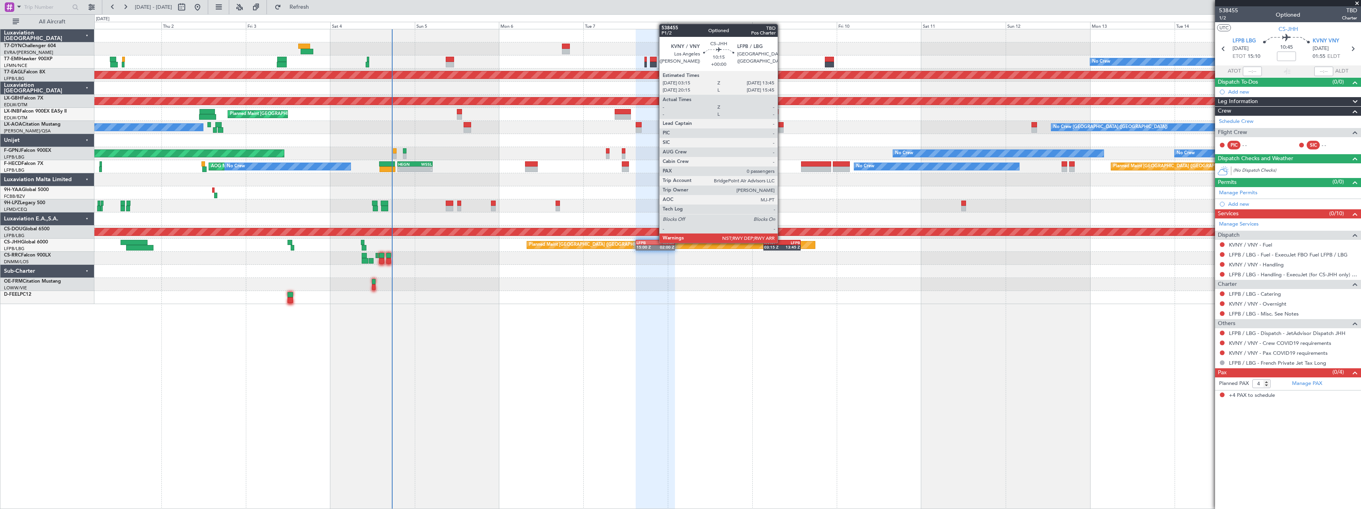
click at [781, 242] on div "KVNY" at bounding box center [773, 242] width 18 height 5
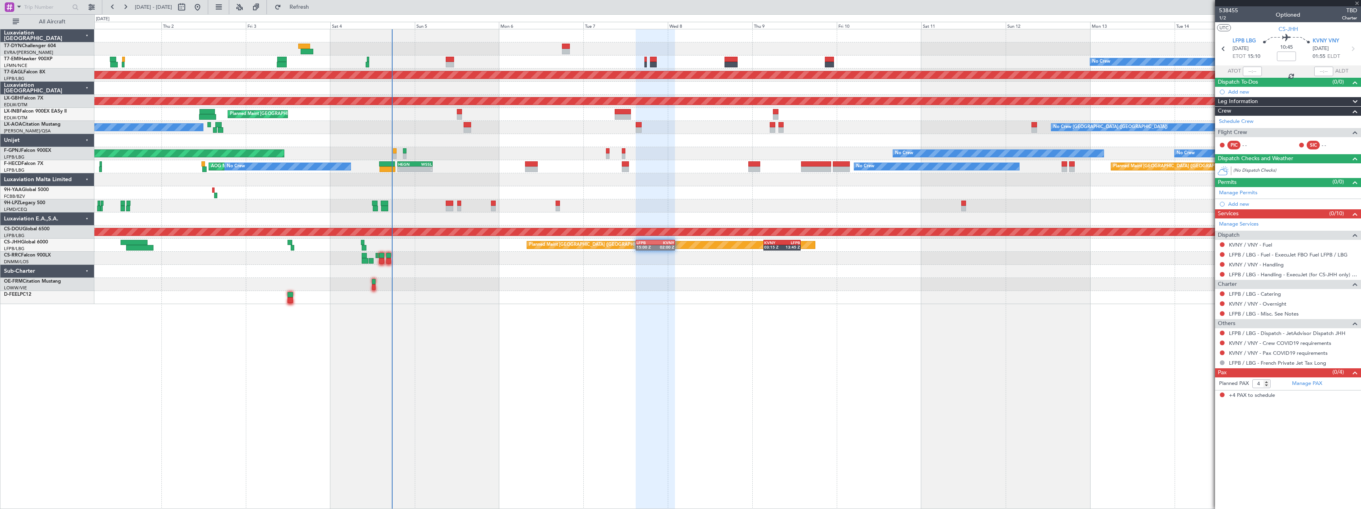
type input "0"
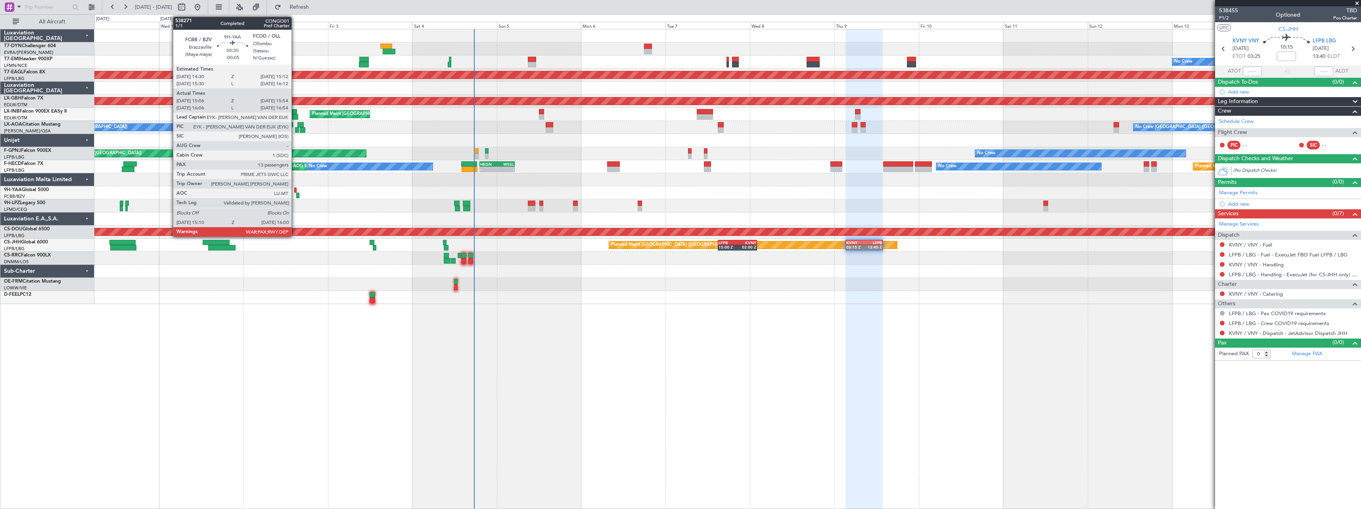
click at [295, 190] on div at bounding box center [295, 191] width 3 height 6
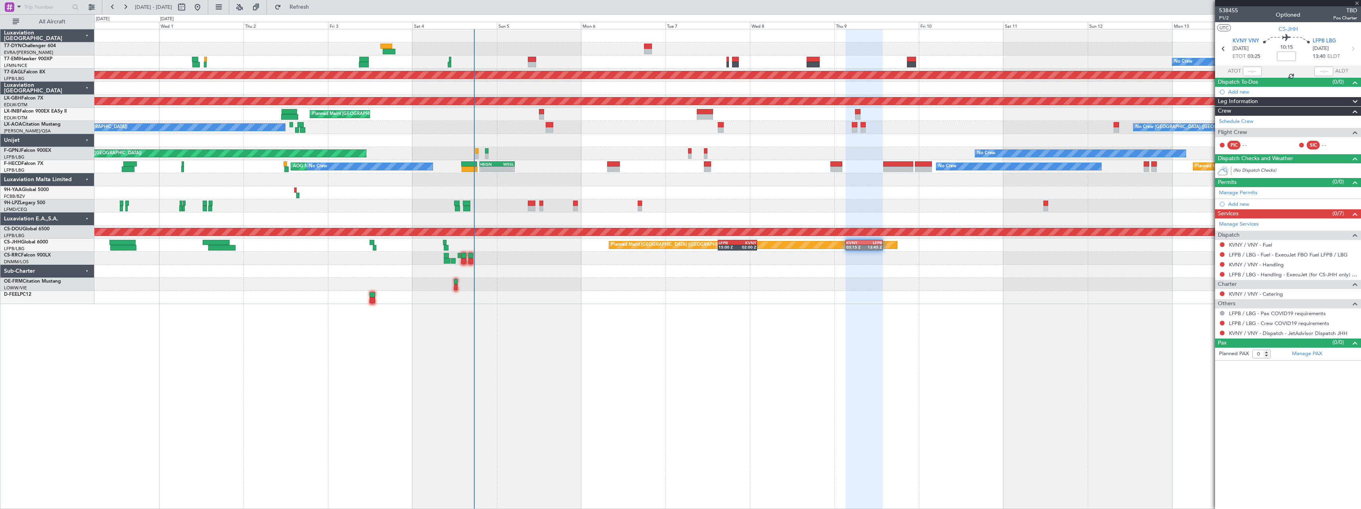
type input "-00:05"
type input "15:16"
type input "15:52"
type input "13"
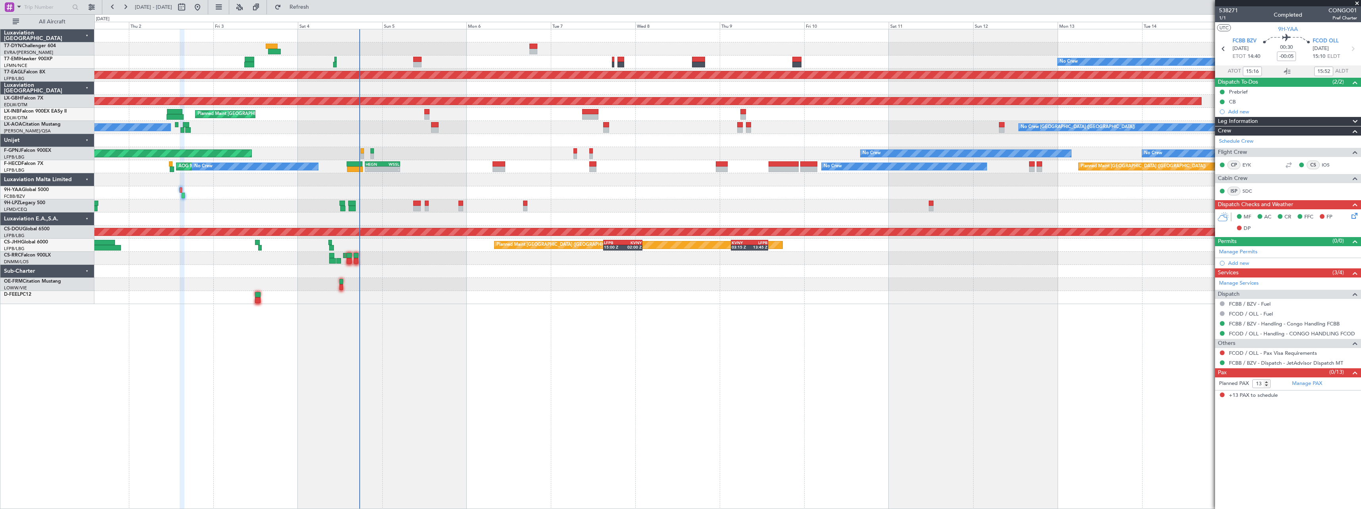
click at [624, 208] on div "No Crew Planned Maint Dubai (Al Maktoum Intl) Planned Maint Nurnberg Planned Ma…" at bounding box center [727, 166] width 1266 height 275
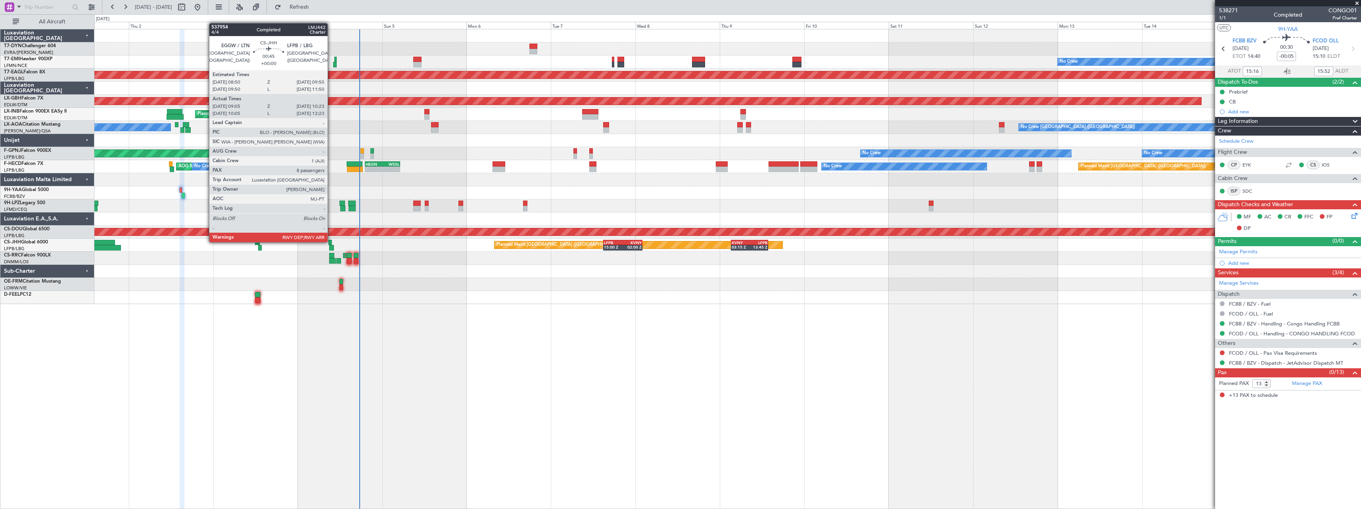
click at [331, 242] on div at bounding box center [330, 243] width 4 height 6
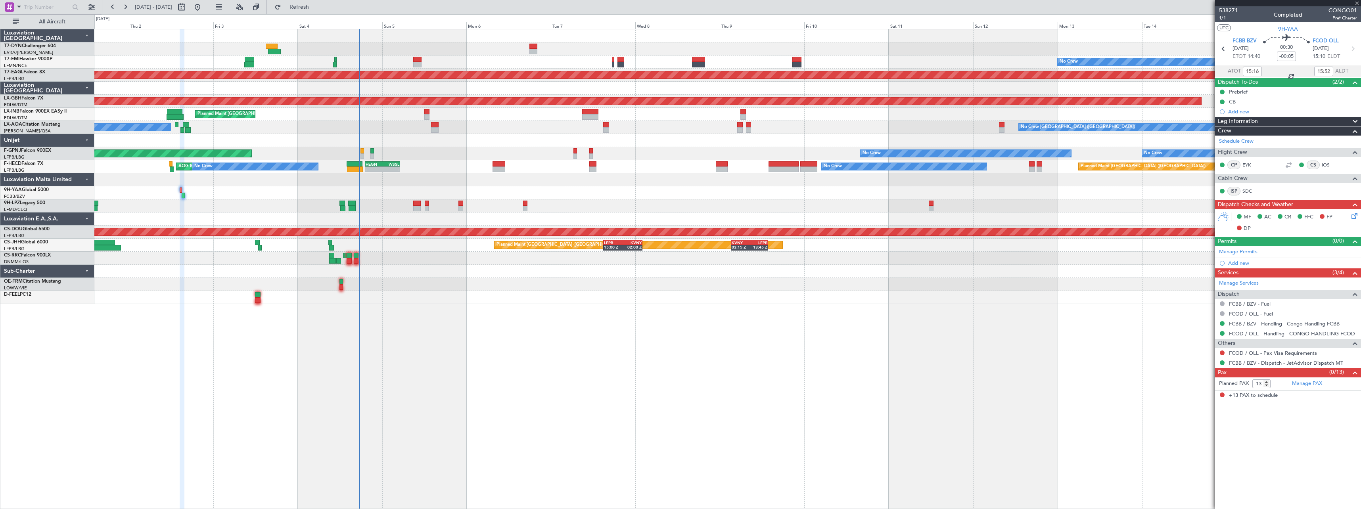
type input "09:15"
type input "10:18"
type input "8"
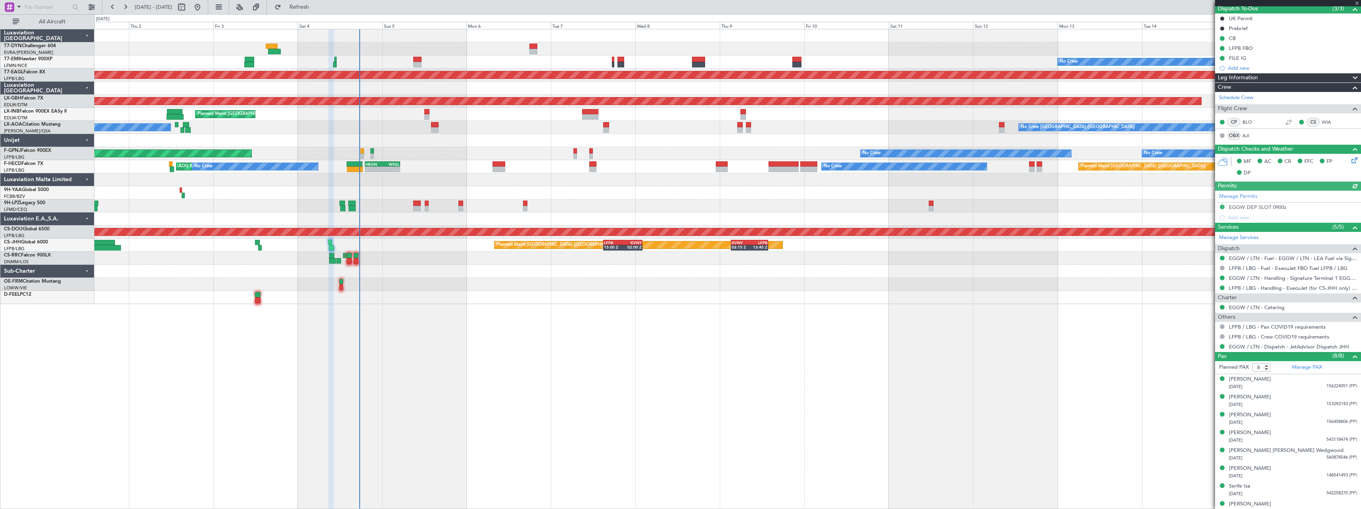
scroll to position [81, 0]
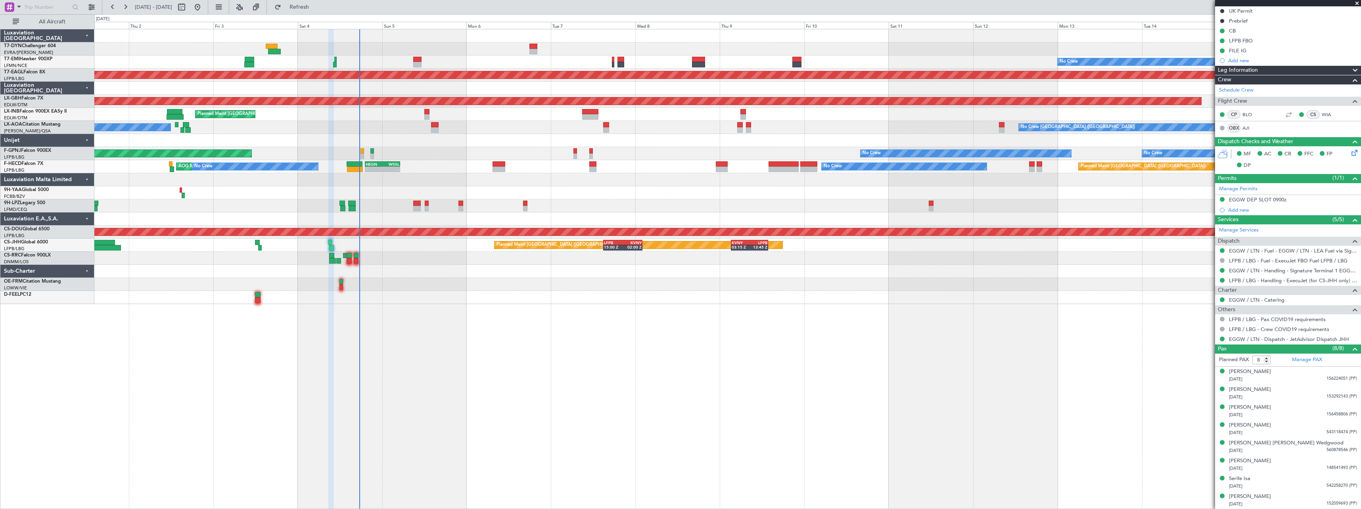
click at [339, 284] on div at bounding box center [727, 284] width 1266 height 13
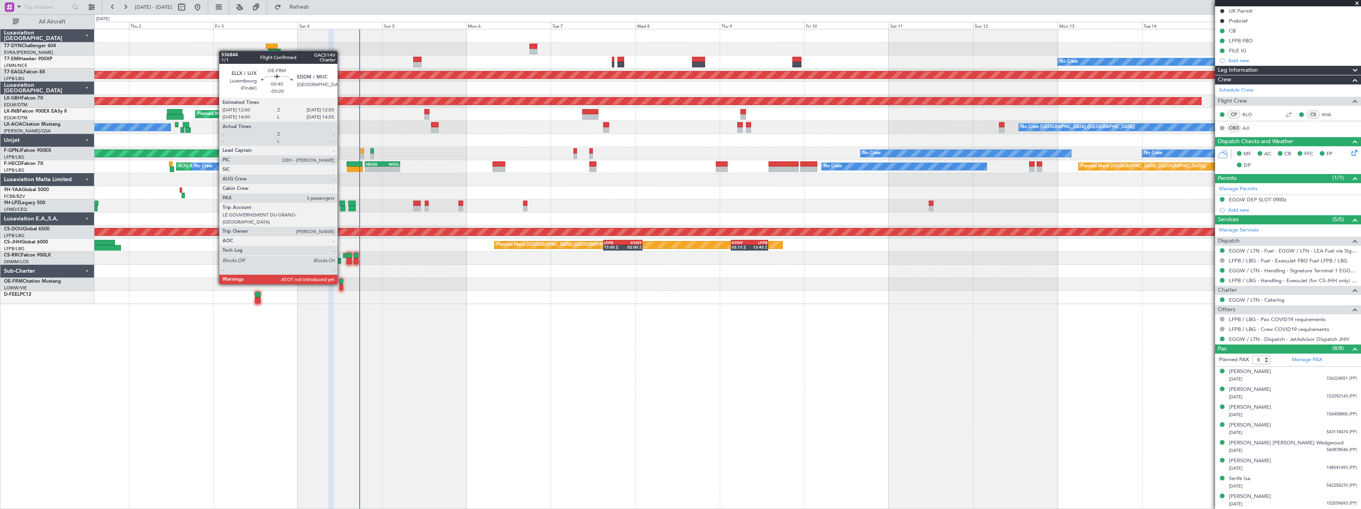
click at [341, 284] on div at bounding box center [342, 282] width 4 height 6
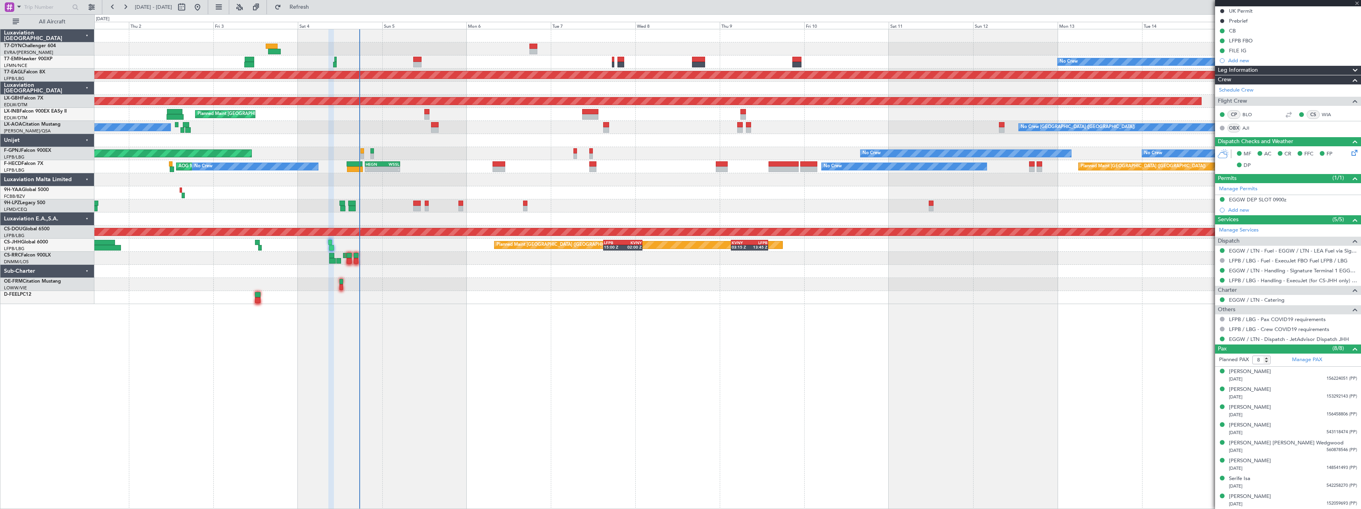
type input "-00:20"
type input "3"
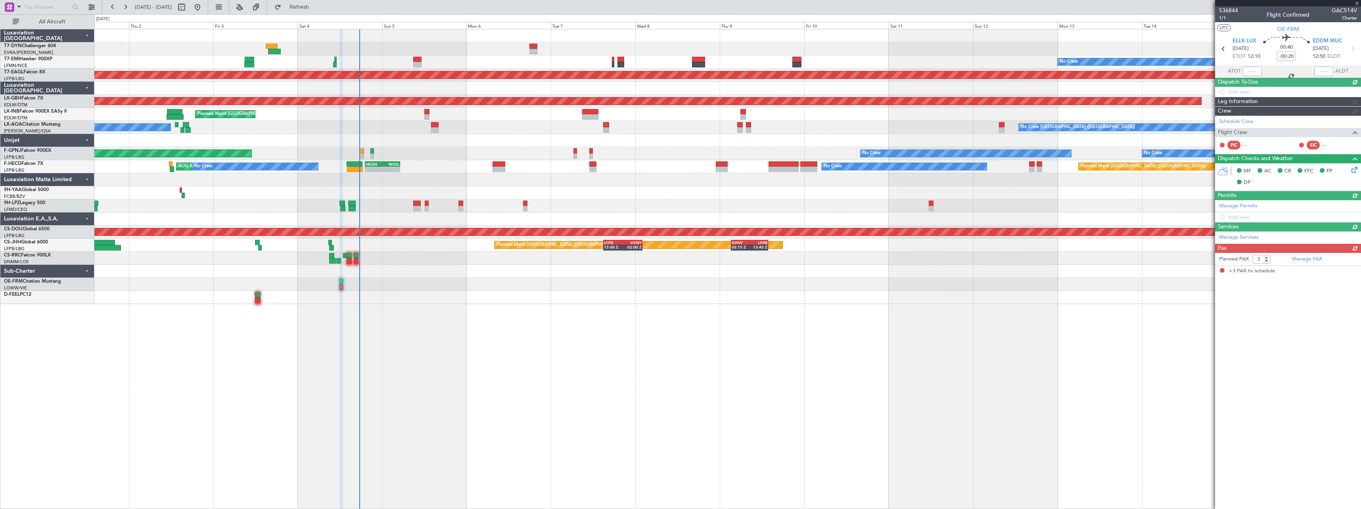
scroll to position [0, 0]
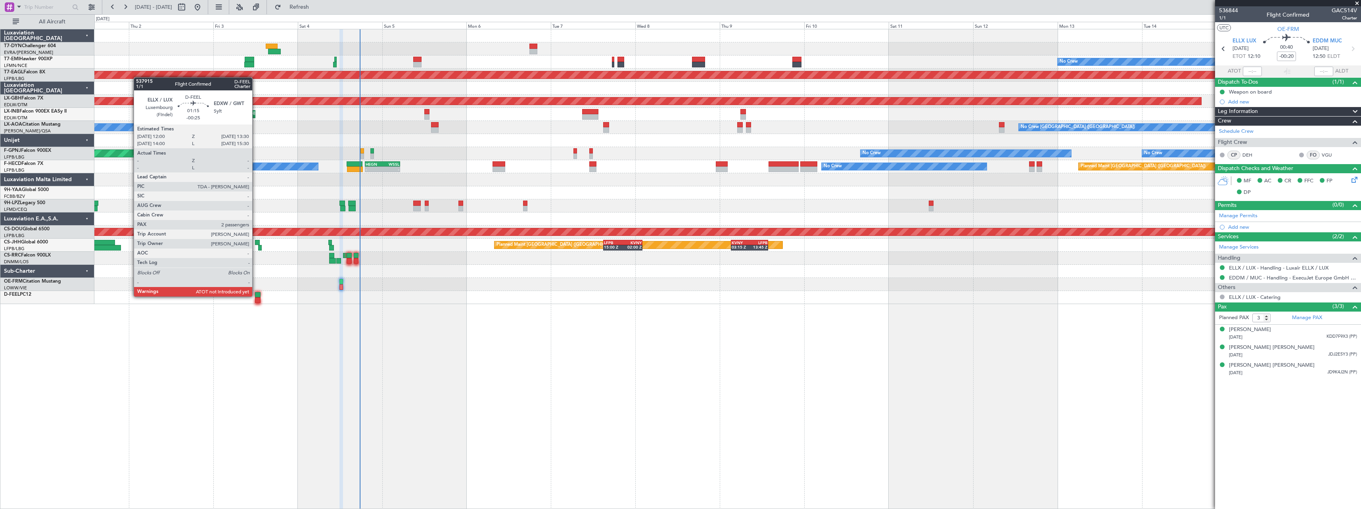
click at [256, 296] on div at bounding box center [258, 295] width 6 height 6
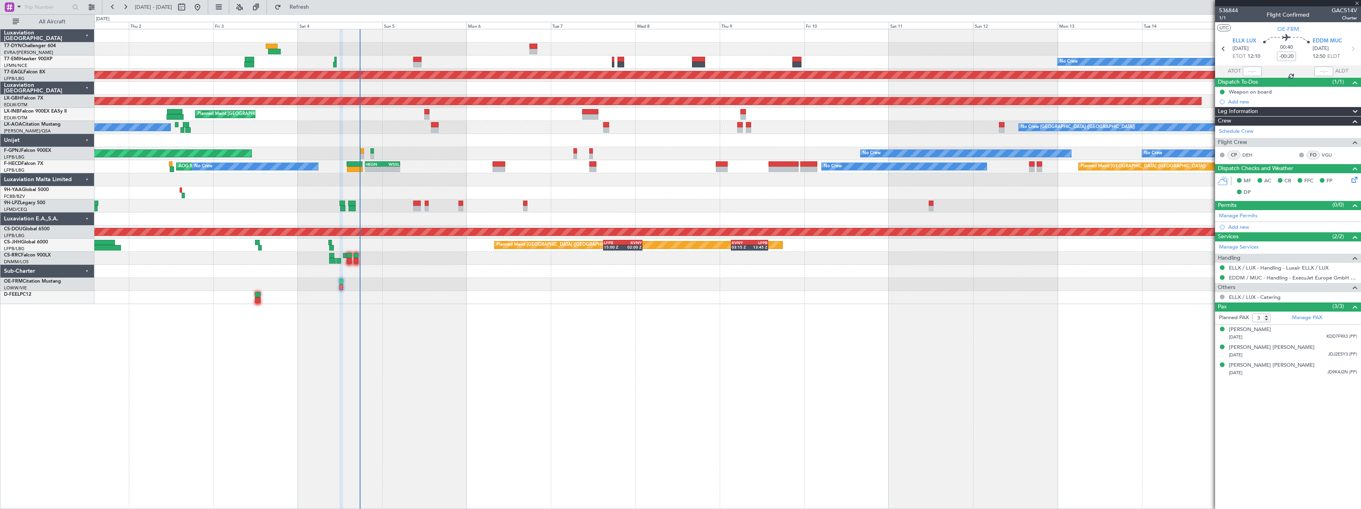
type input "-00:25"
type input "2"
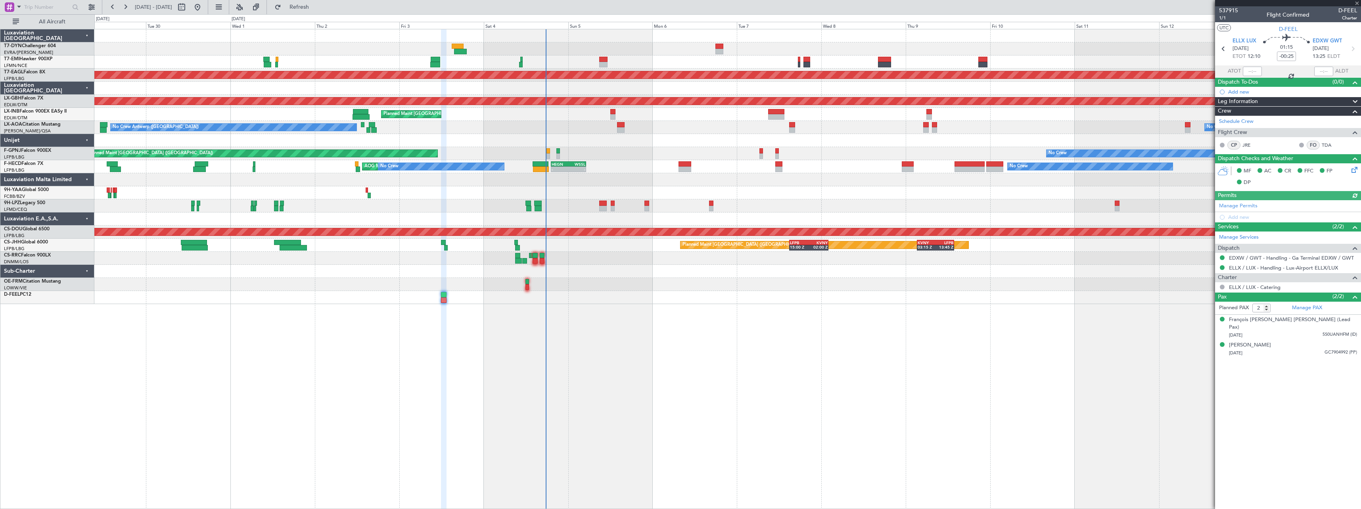
click at [464, 327] on div "No Crew Planned Maint Dubai (Al Maktoum Intl) Planned Maint Nurnberg Planned Ma…" at bounding box center [727, 269] width 1267 height 480
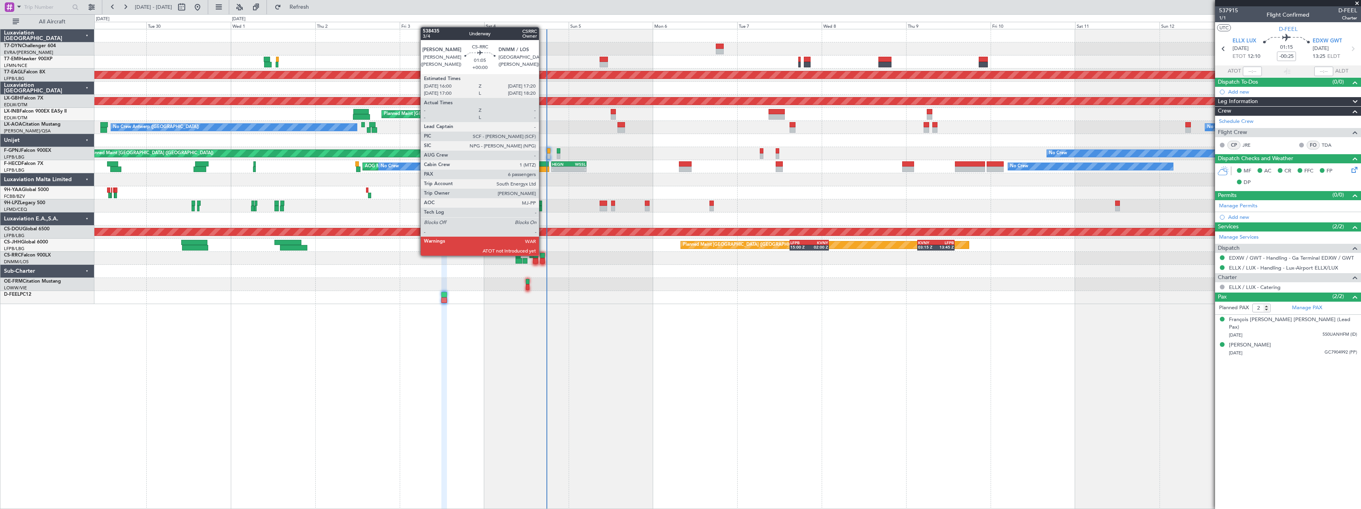
click at [543, 255] on div at bounding box center [542, 256] width 5 height 6
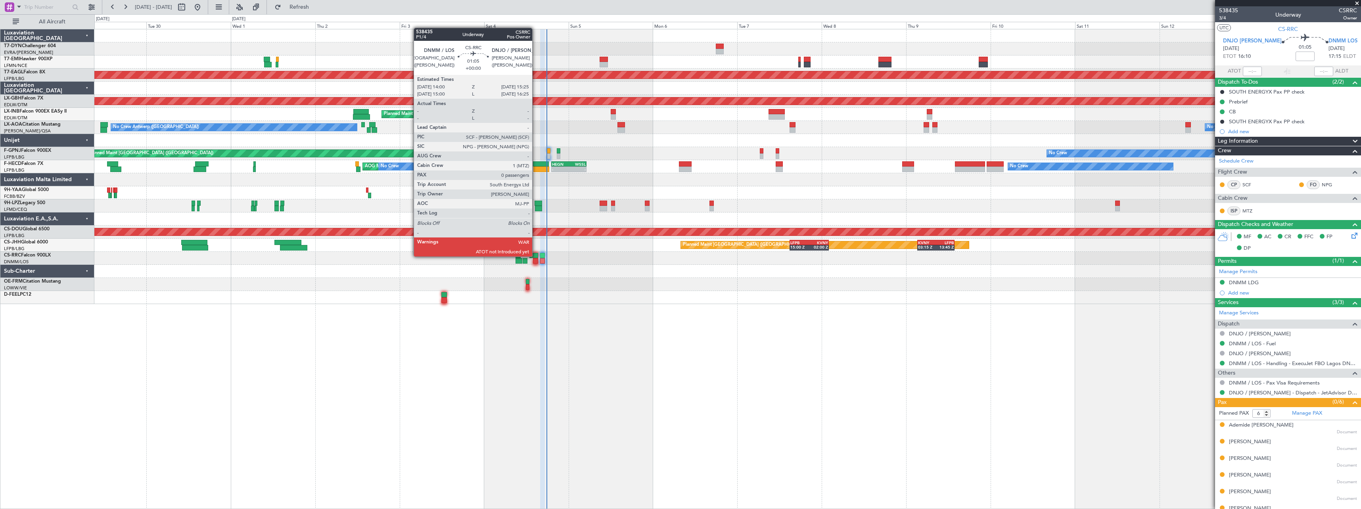
click at [536, 256] on div at bounding box center [535, 256] width 5 height 6
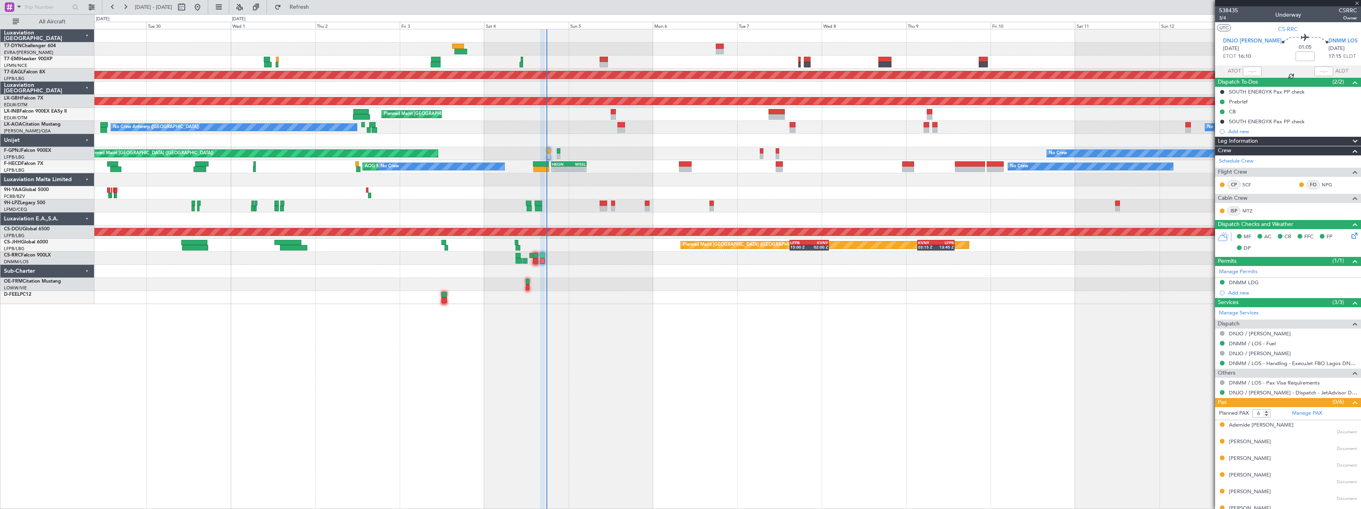
type input "0"
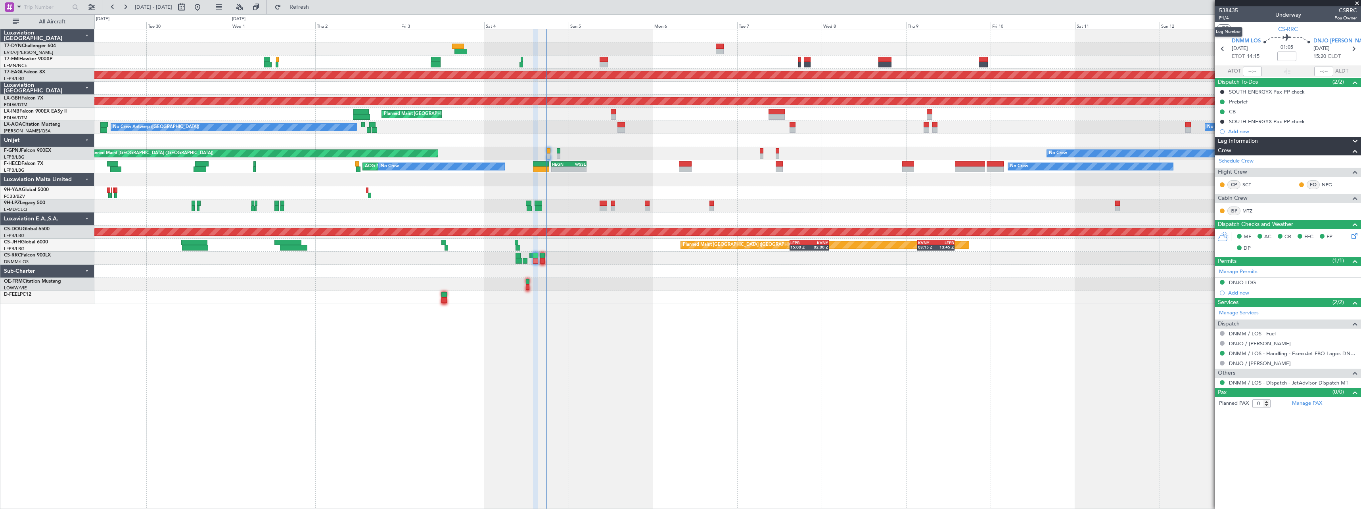
click at [1227, 19] on span "P1/4" at bounding box center [1228, 18] width 19 height 7
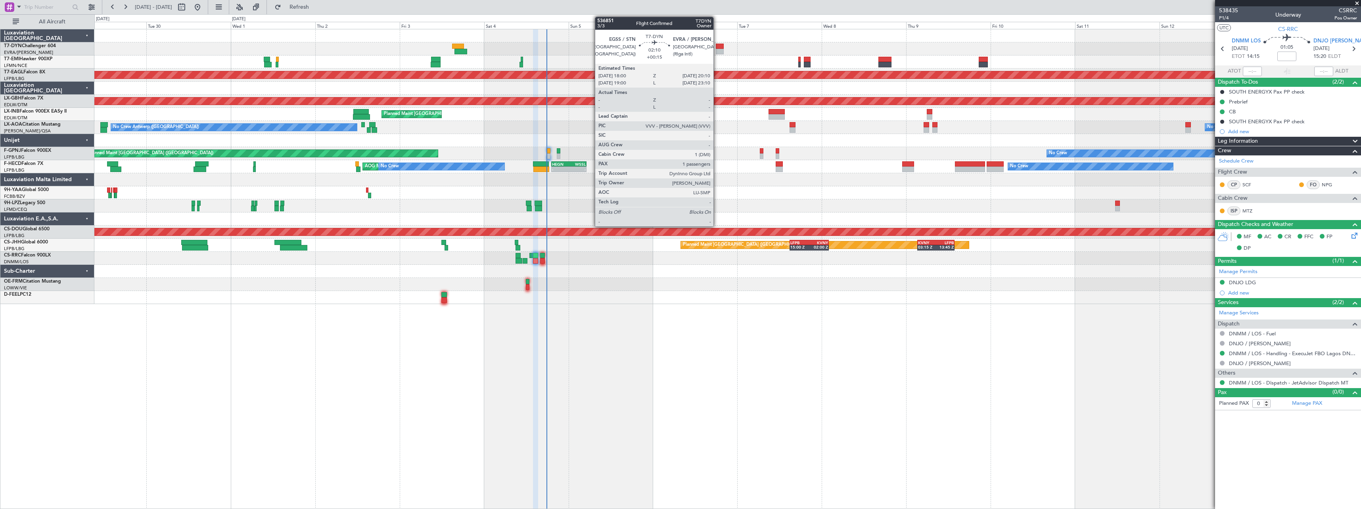
click at [717, 46] on div at bounding box center [720, 47] width 8 height 6
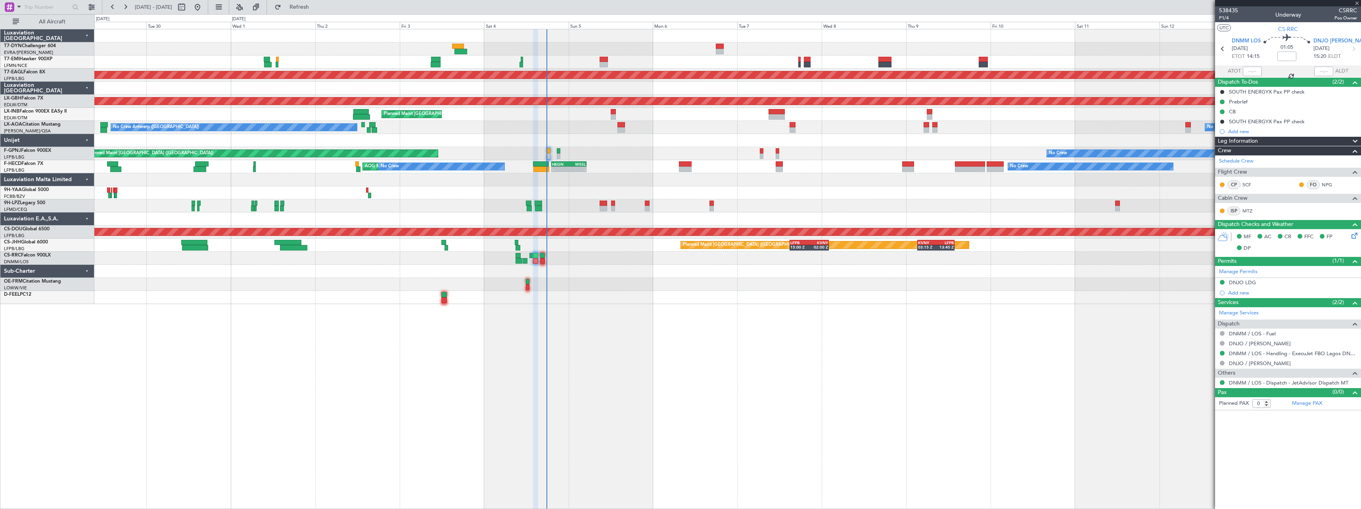
type input "+00:15"
type input "1"
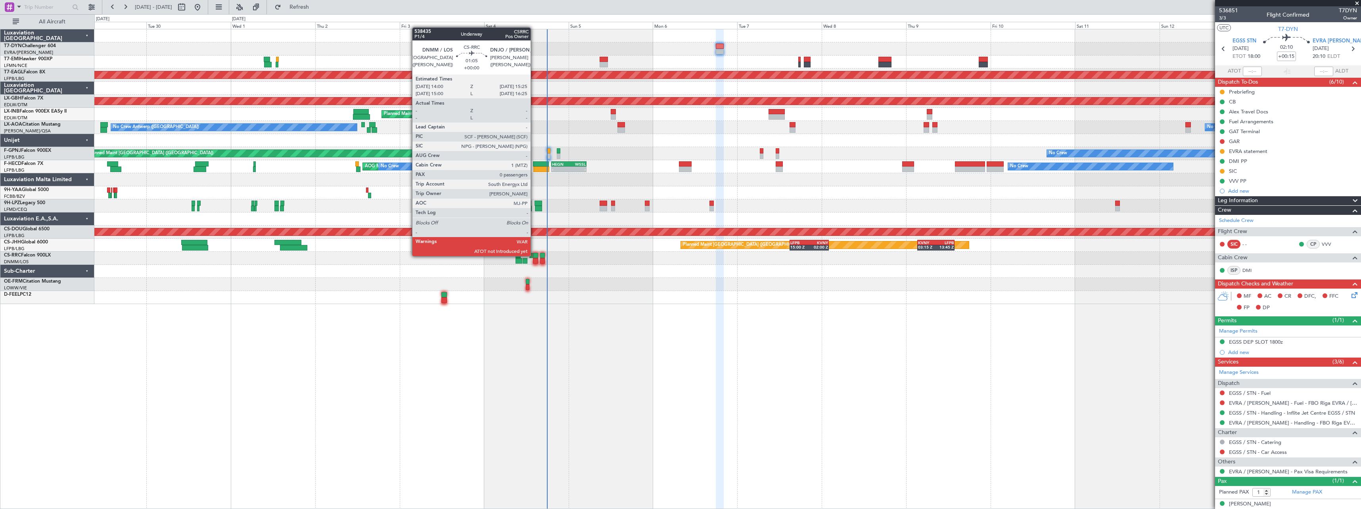
click at [534, 255] on div at bounding box center [535, 256] width 5 height 6
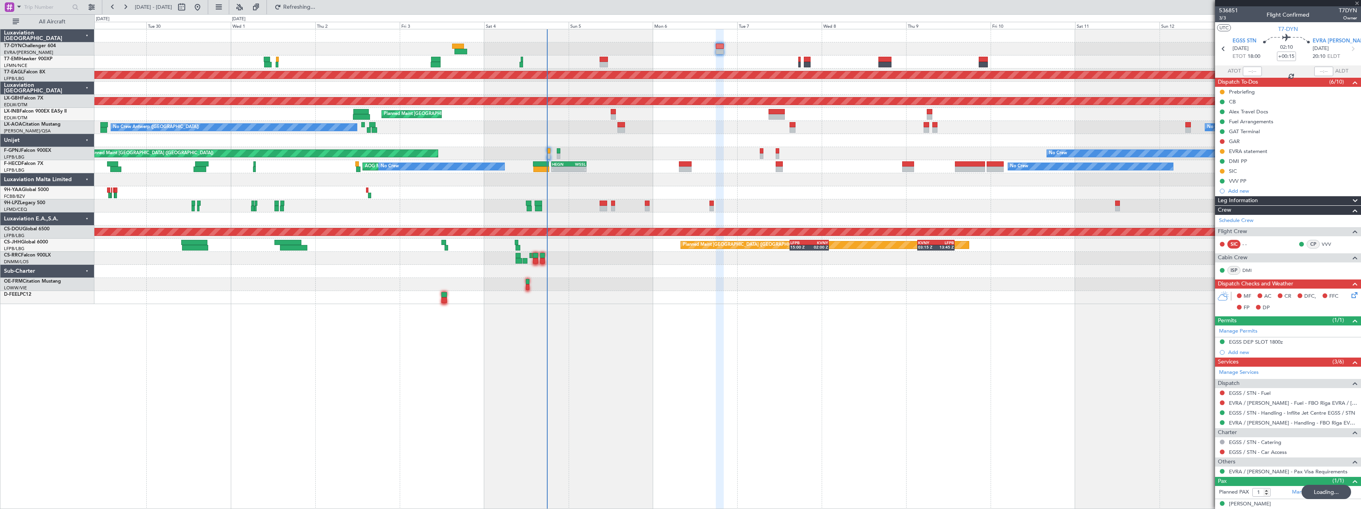
type input "0"
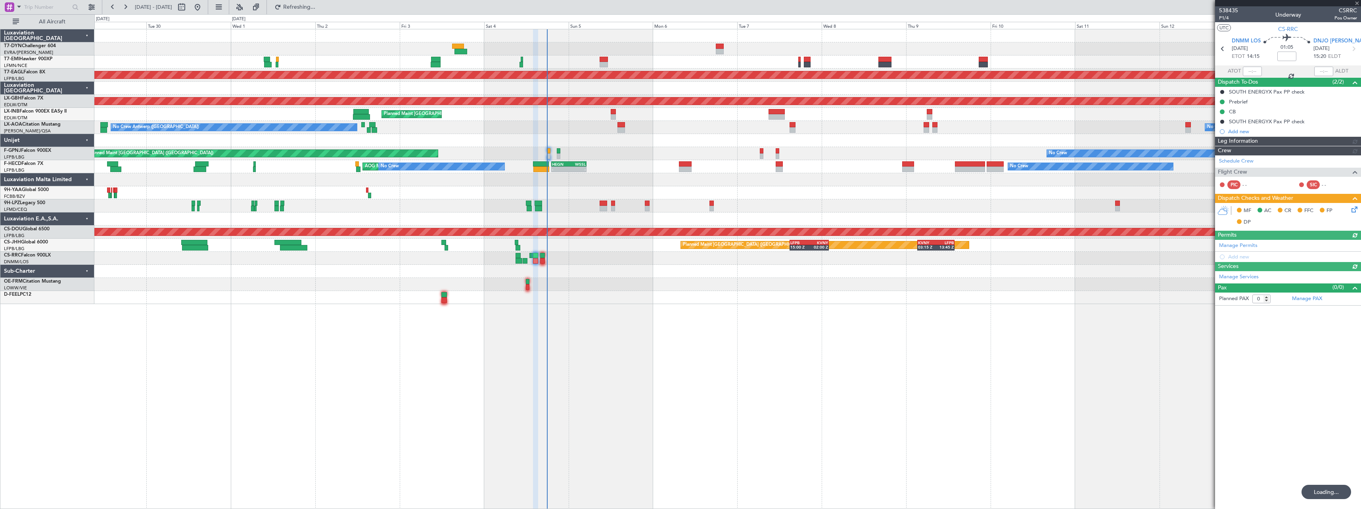
type input "+00:15"
type input "1"
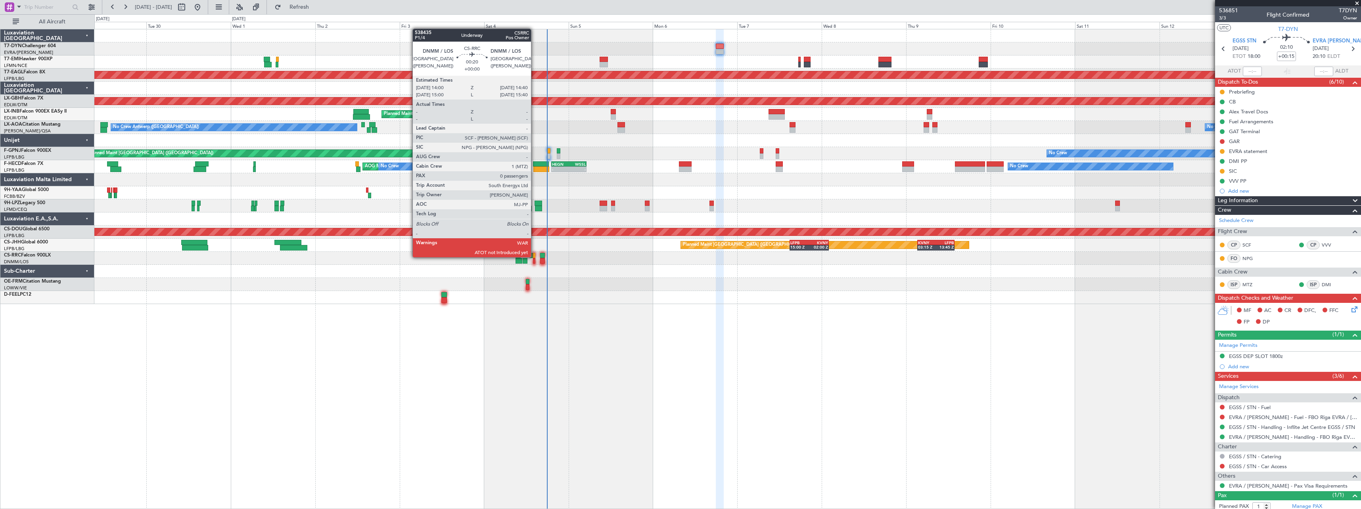
click at [535, 256] on div at bounding box center [534, 256] width 2 height 6
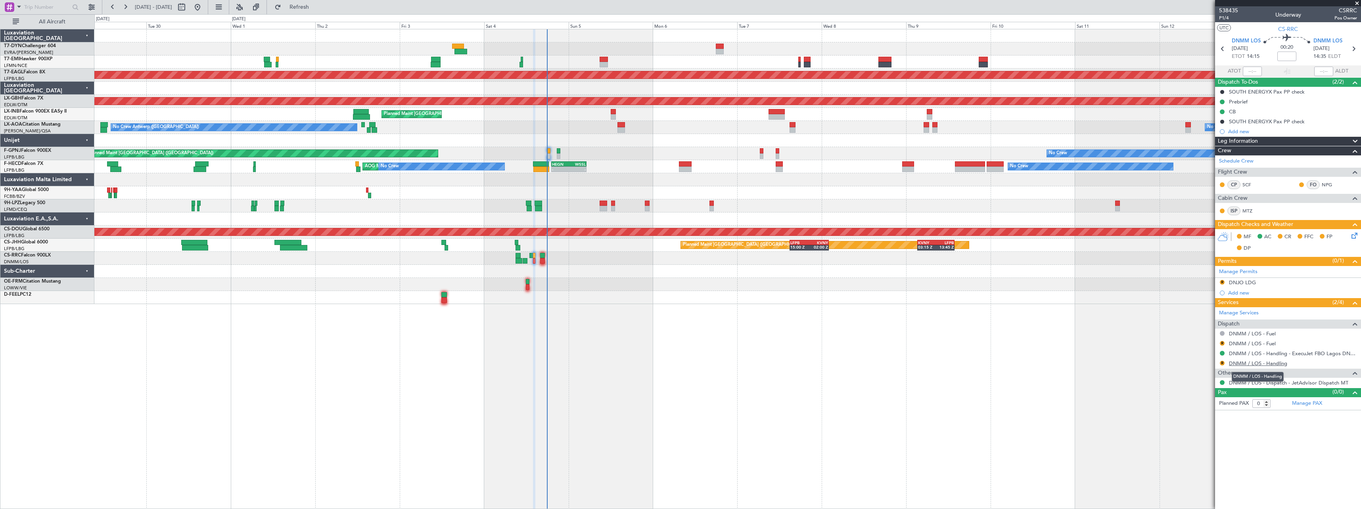
click at [1263, 363] on link "DNMM / LOS - Handling" at bounding box center [1258, 363] width 58 height 7
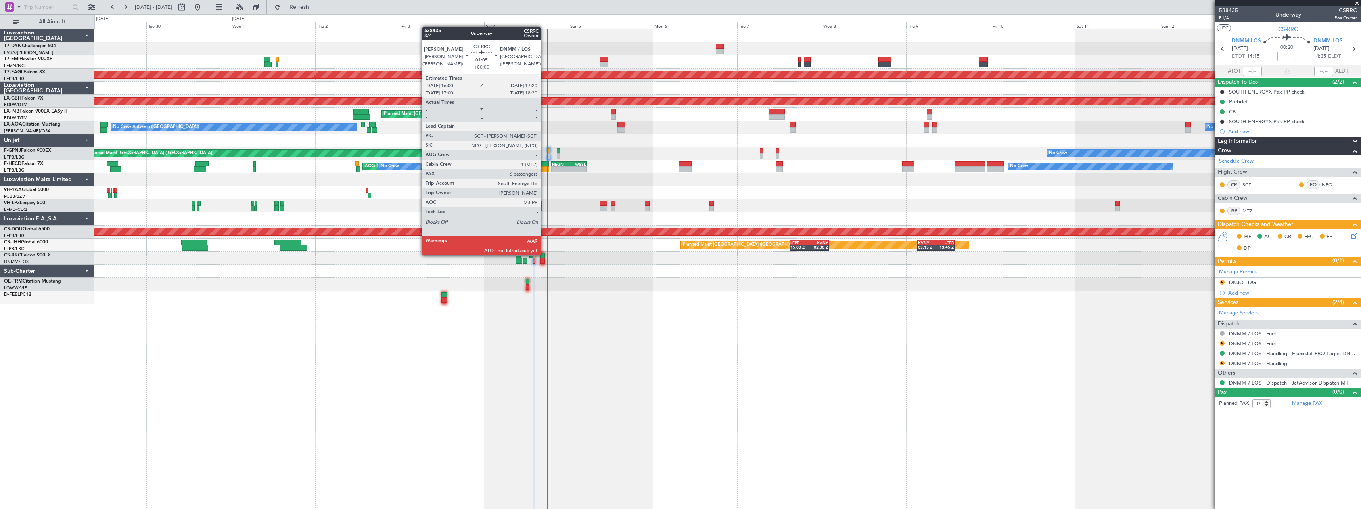
click at [544, 255] on div at bounding box center [542, 256] width 5 height 6
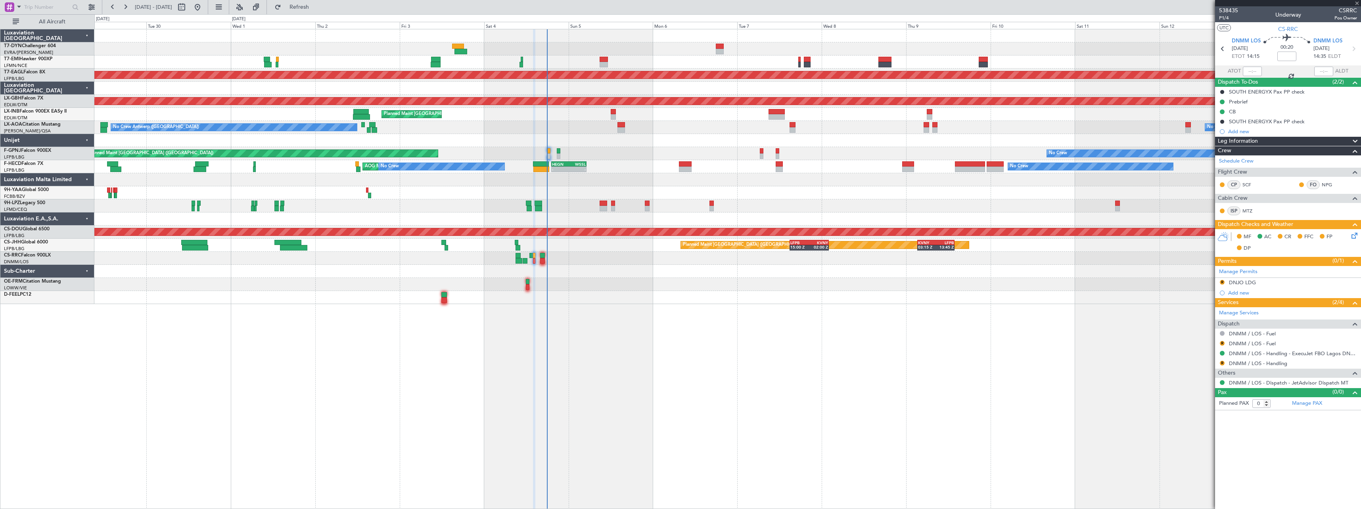
type input "6"
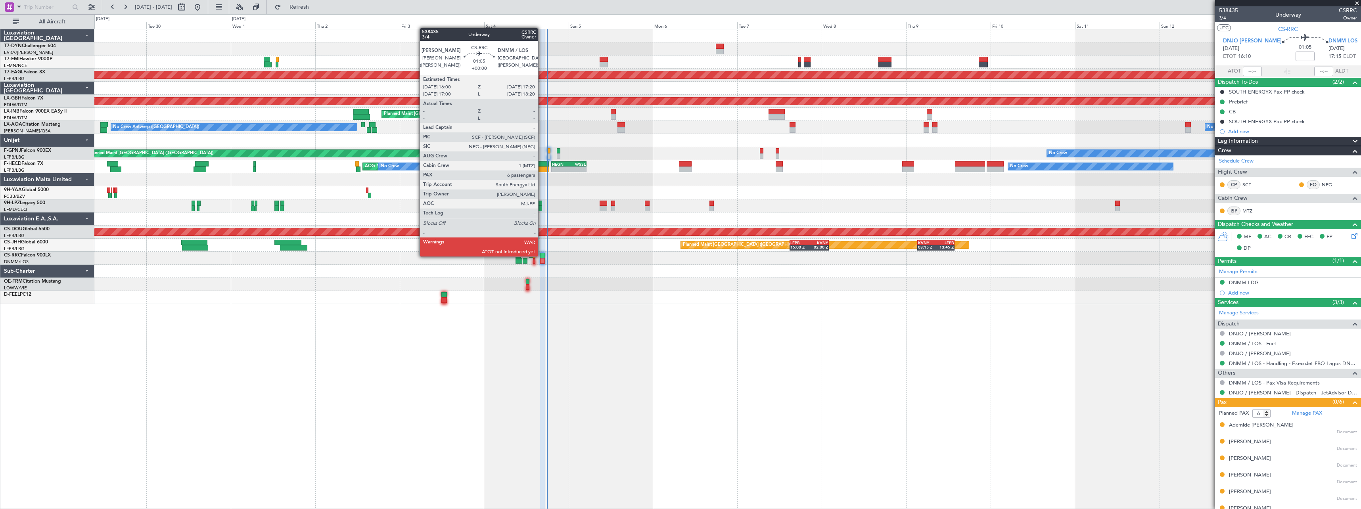
click at [542, 256] on div at bounding box center [542, 256] width 5 height 6
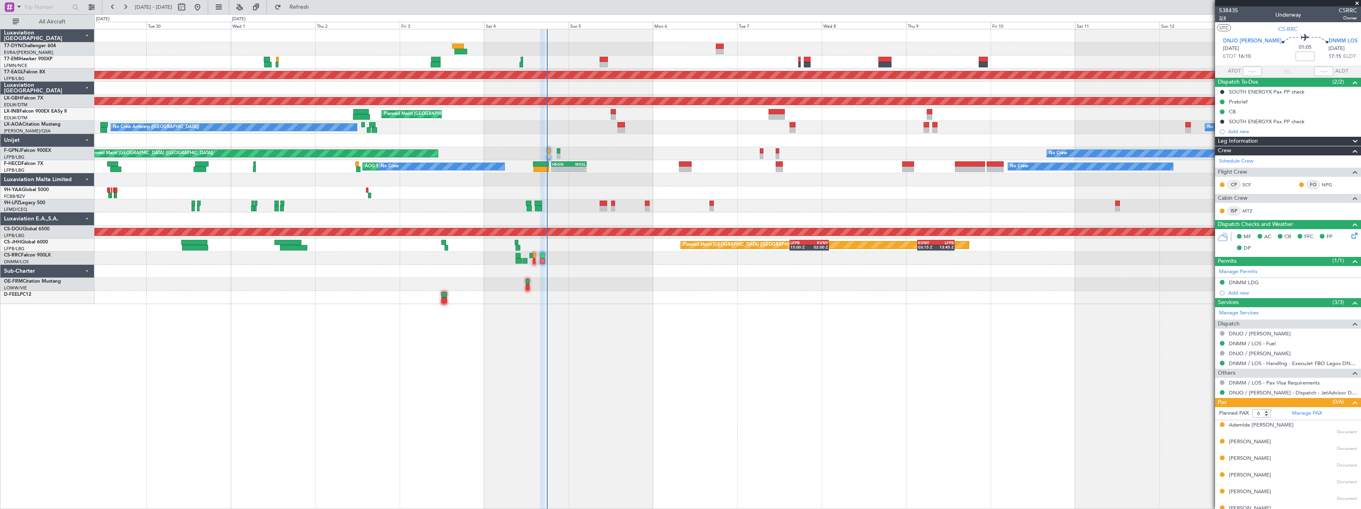
click at [1226, 19] on span "3/4" at bounding box center [1228, 18] width 19 height 7
click at [316, 10] on span "Refresh" at bounding box center [299, 7] width 33 height 6
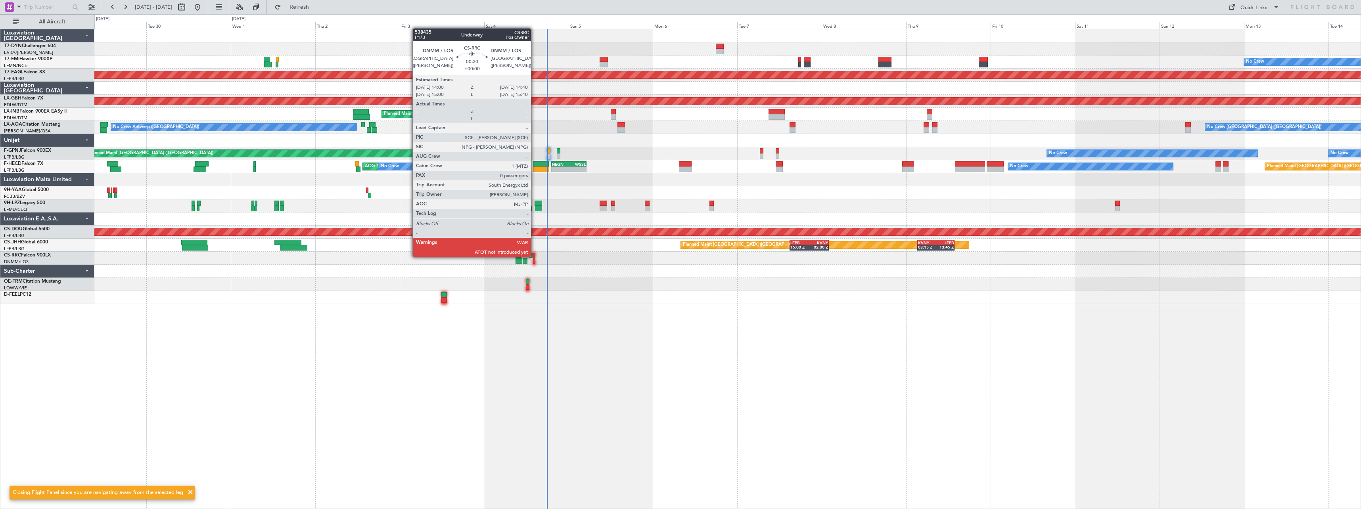
click at [535, 256] on div at bounding box center [534, 256] width 2 height 6
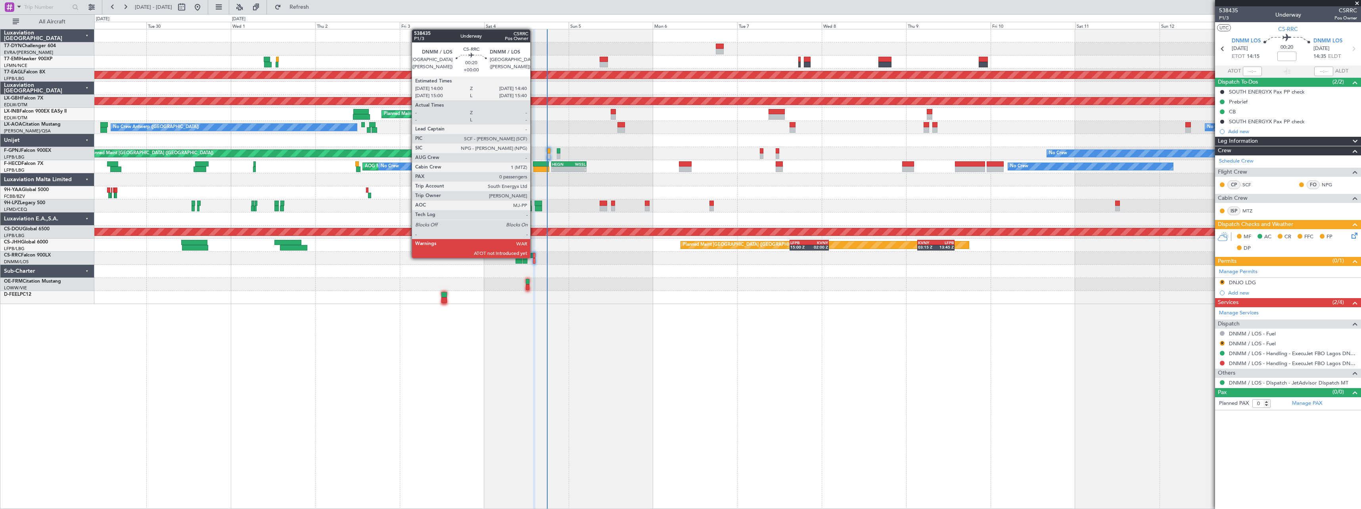
click at [534, 257] on div at bounding box center [534, 256] width 2 height 6
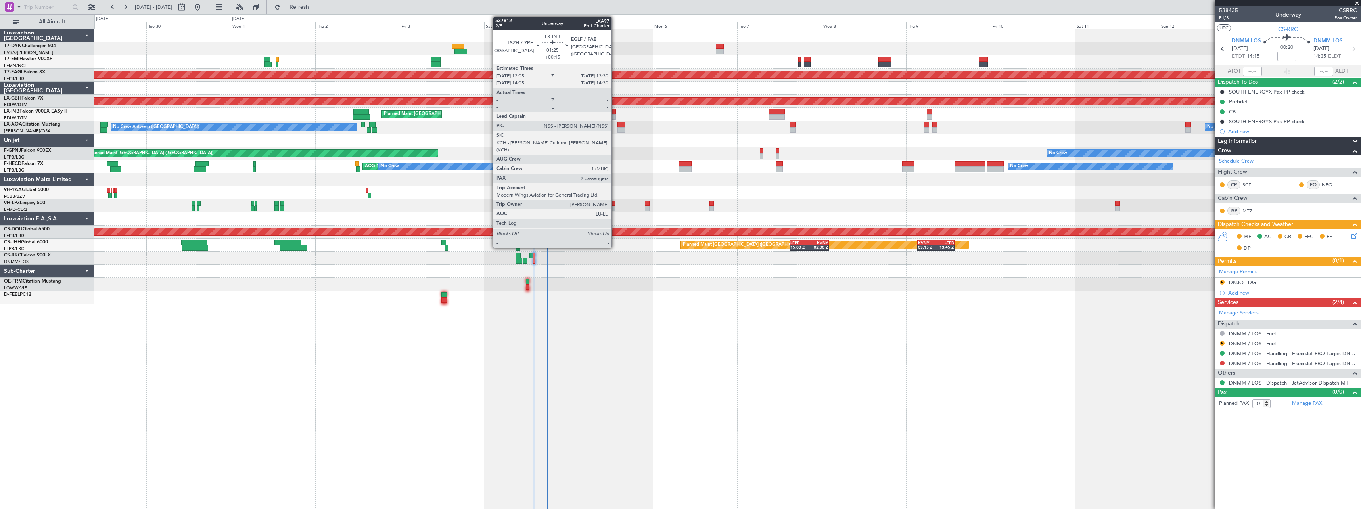
click at [615, 112] on div at bounding box center [613, 112] width 5 height 6
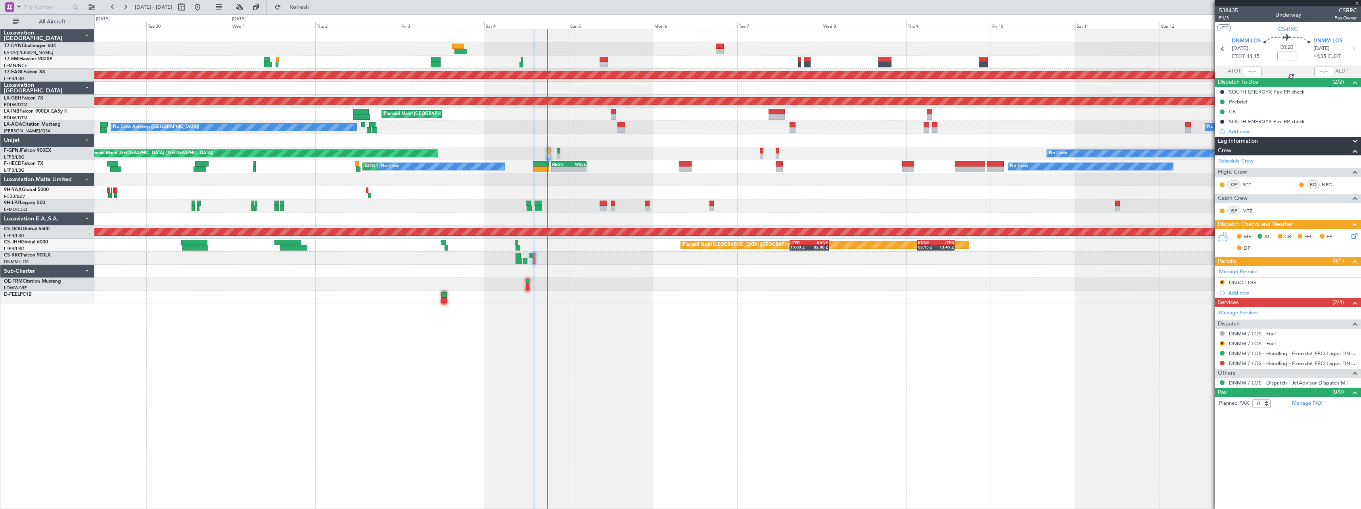
type input "+00:15"
type input "2"
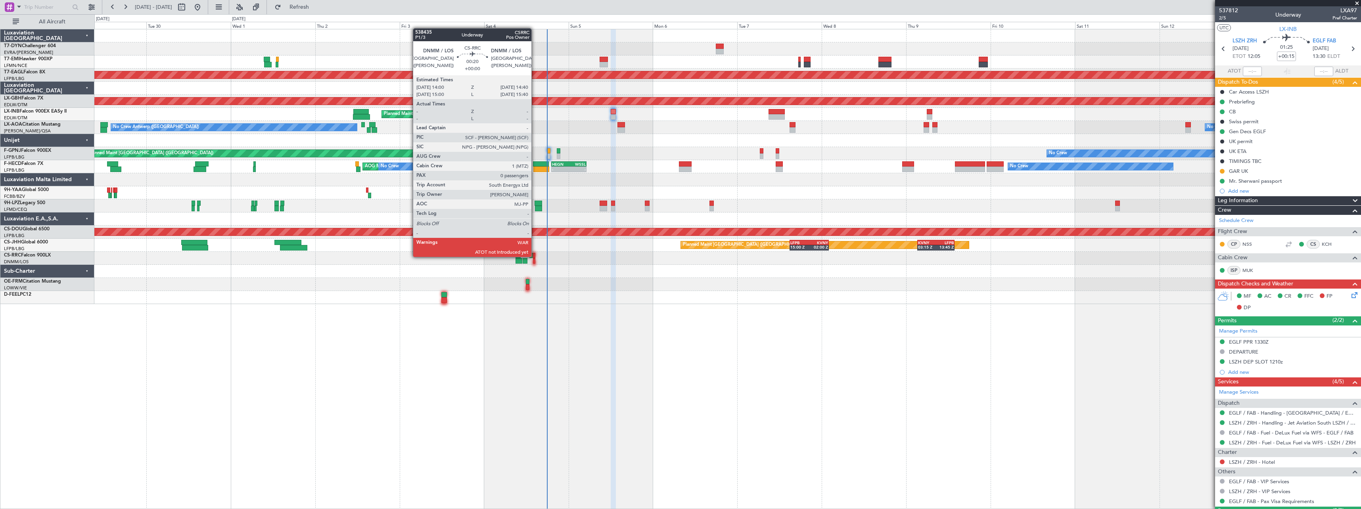
click at [535, 256] on div at bounding box center [534, 256] width 2 height 6
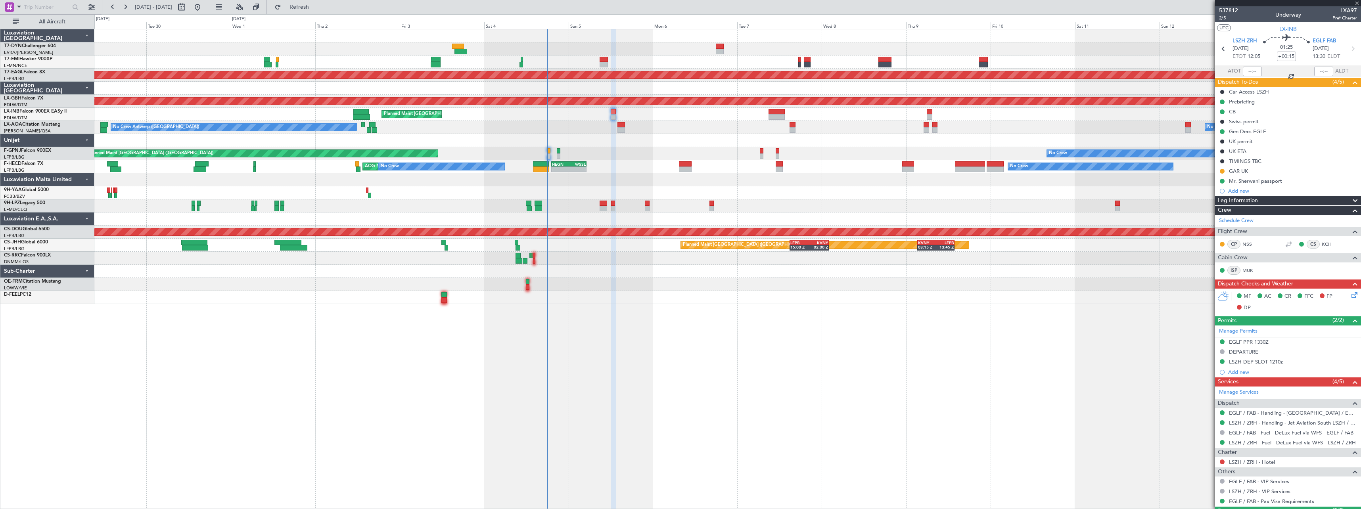
type input "0"
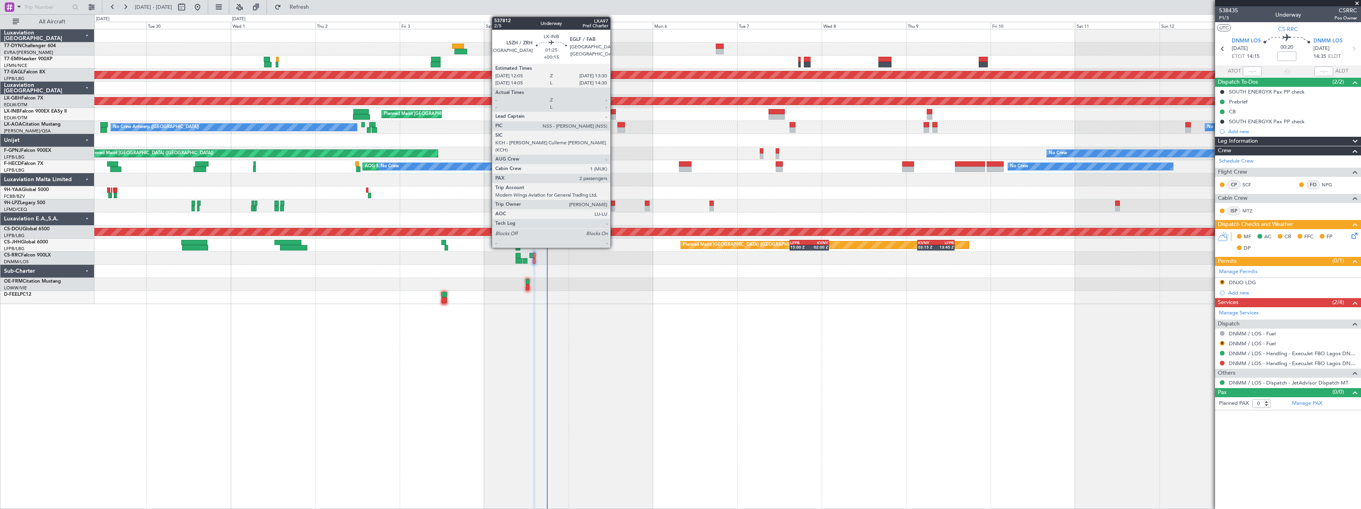
click at [614, 112] on div at bounding box center [613, 112] width 5 height 6
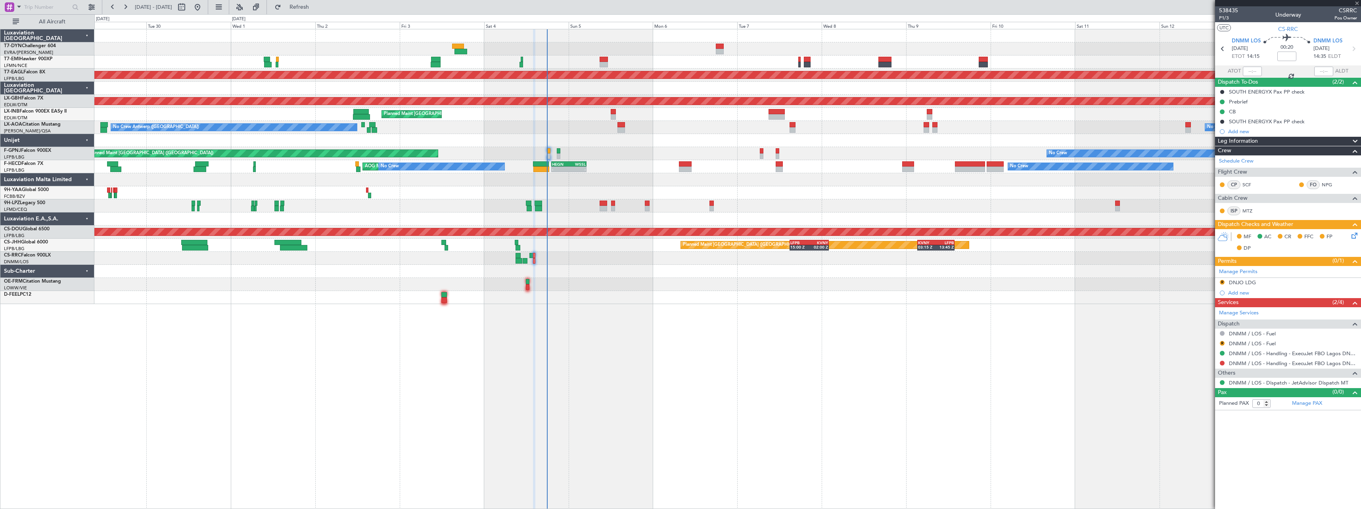
type input "+00:15"
type input "2"
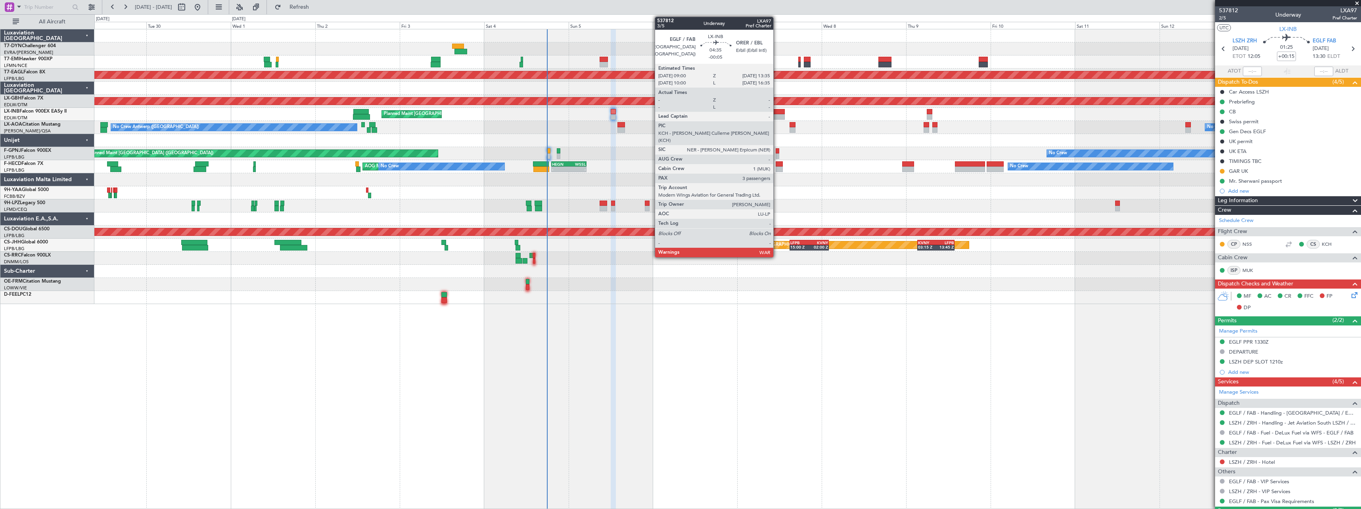
click at [777, 110] on div at bounding box center [777, 112] width 16 height 6
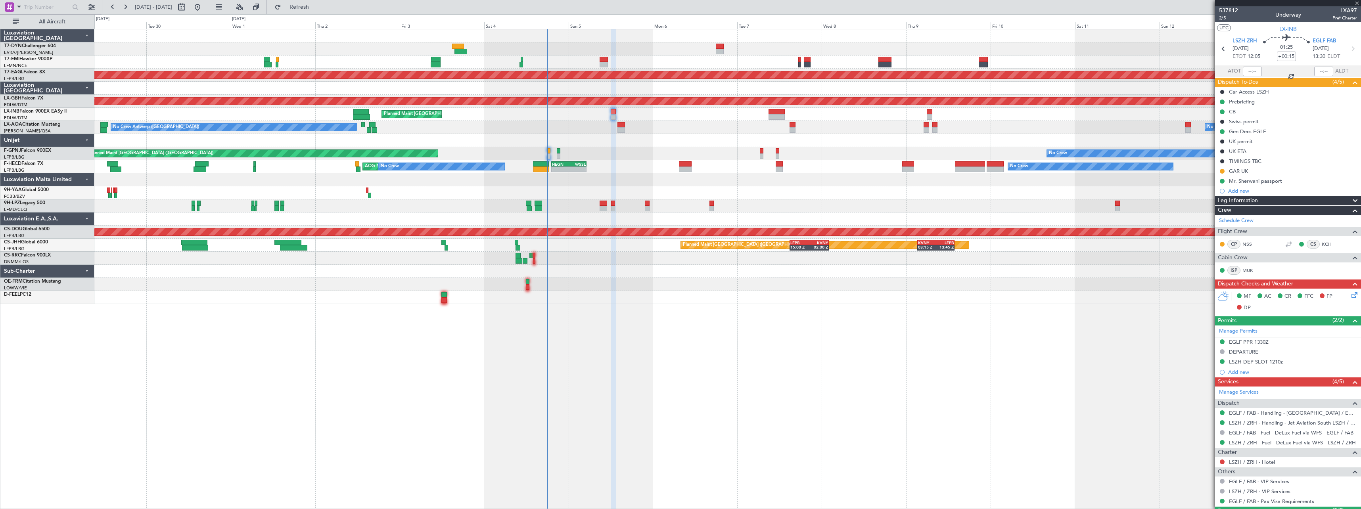
type input "-00:05"
type input "3"
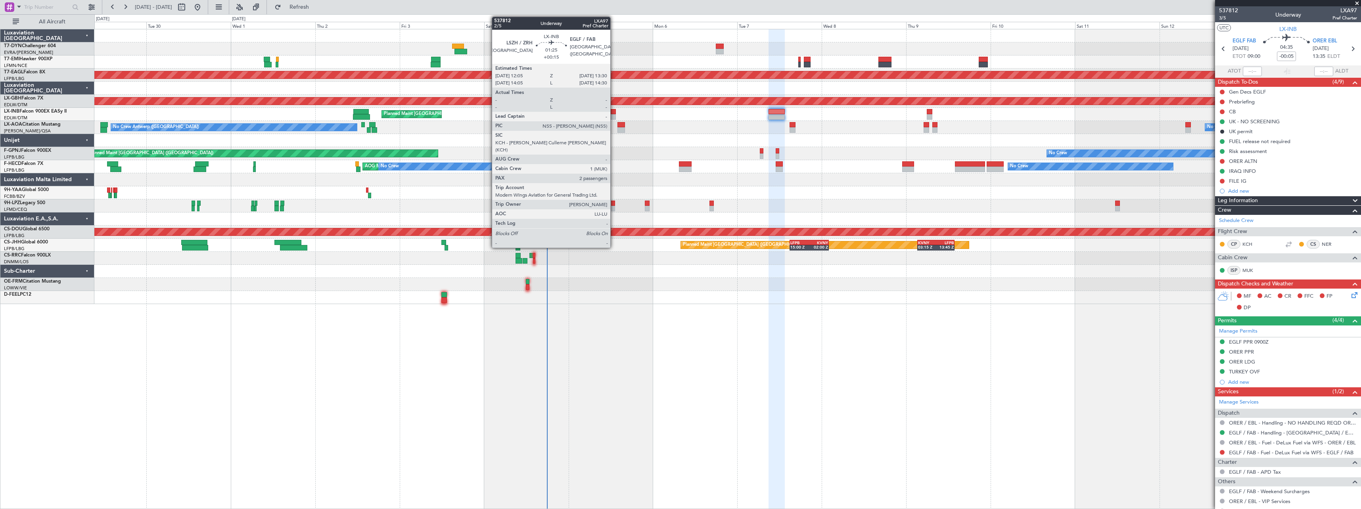
click at [614, 112] on div at bounding box center [613, 112] width 5 height 6
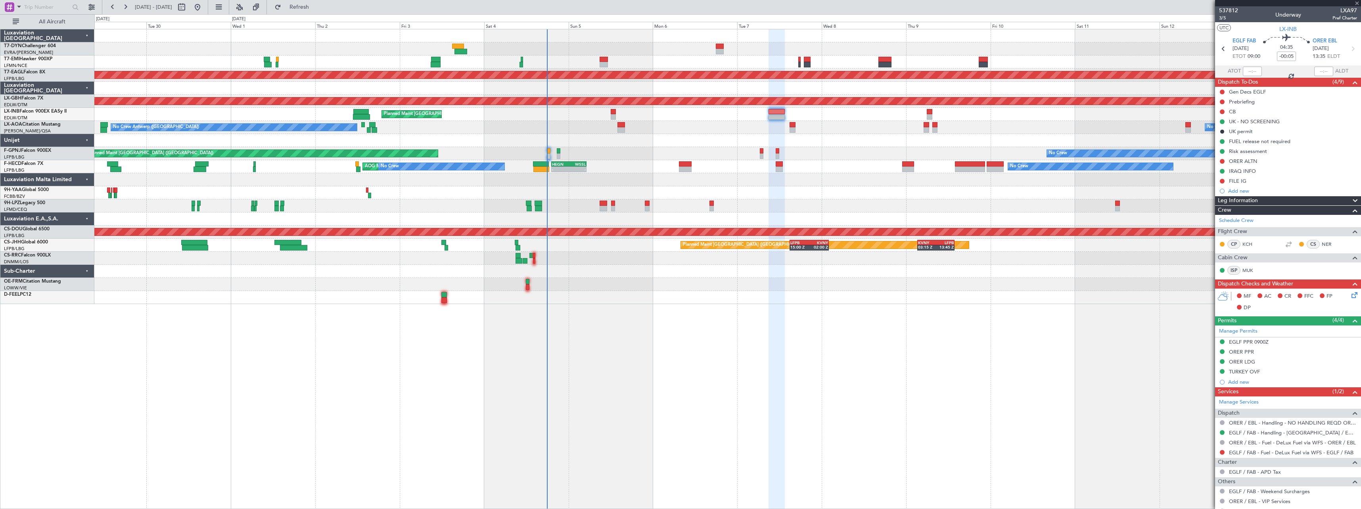
type input "+00:15"
type input "2"
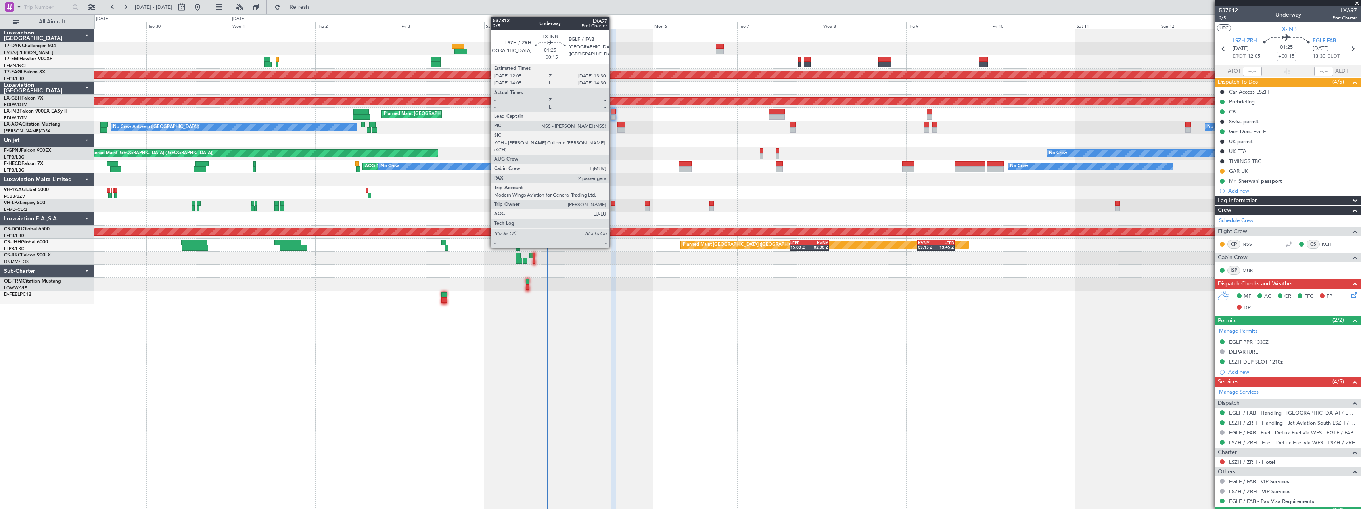
click at [613, 112] on div at bounding box center [613, 112] width 5 height 6
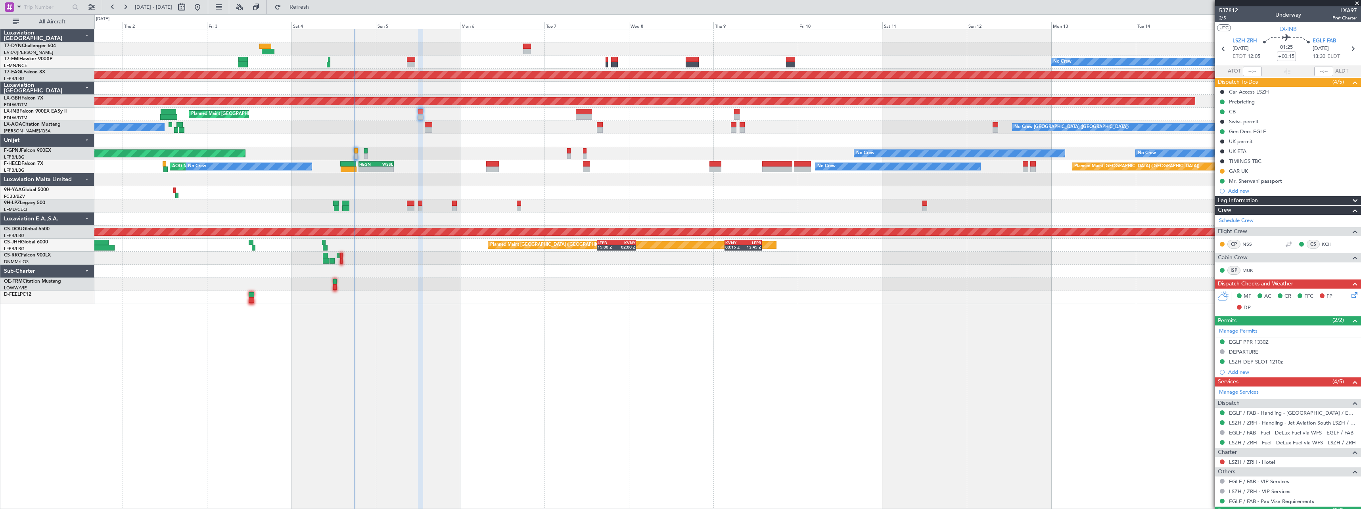
click at [507, 274] on div at bounding box center [727, 271] width 1266 height 13
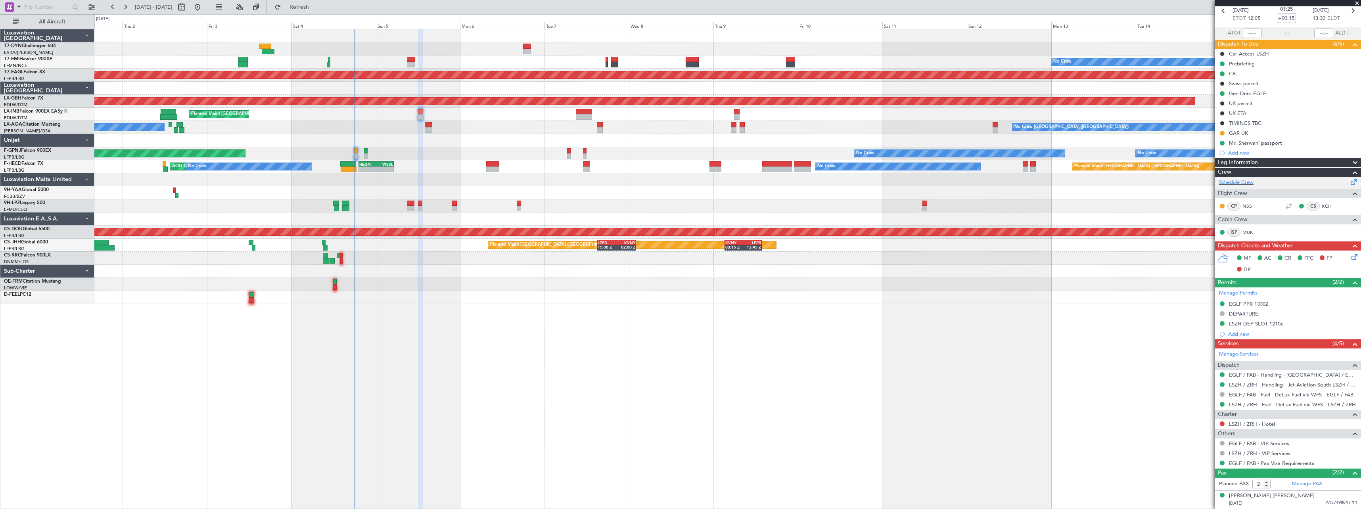
scroll to position [55, 0]
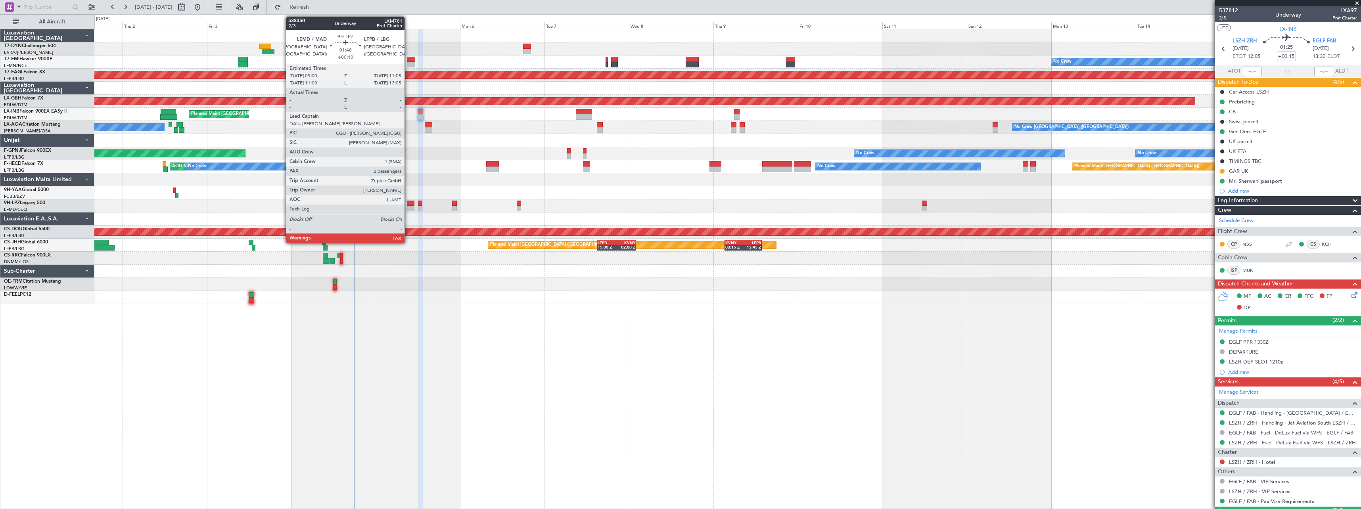
click at [408, 203] on div at bounding box center [411, 204] width 8 height 6
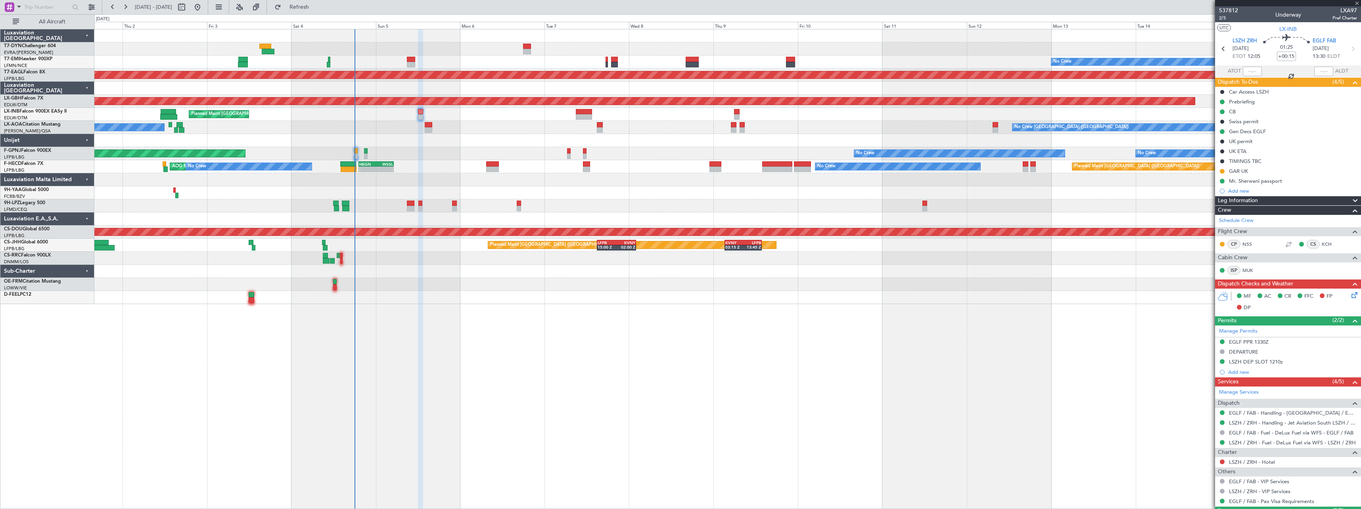
type input "+00:10"
type input "4"
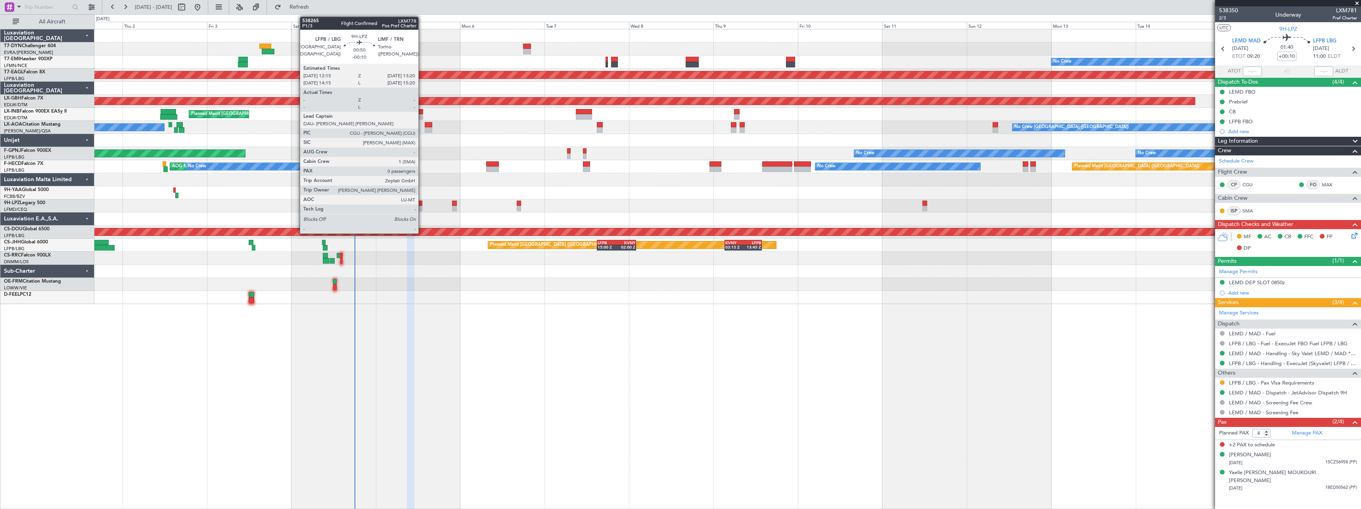
click at [422, 205] on div at bounding box center [420, 204] width 4 height 6
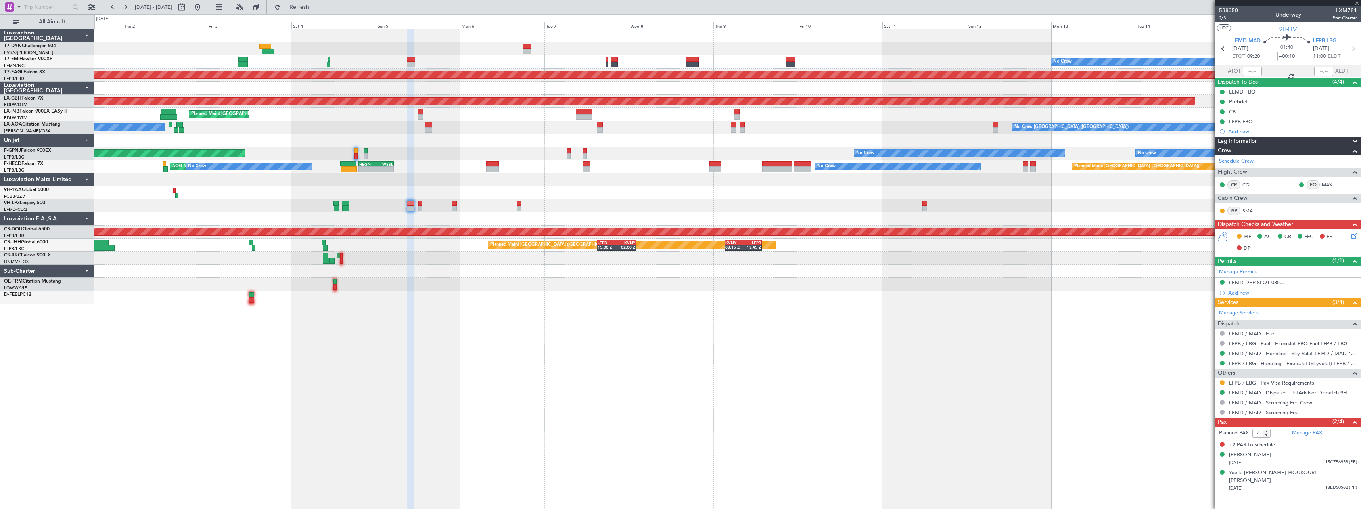
type input "-00:10"
type input "0"
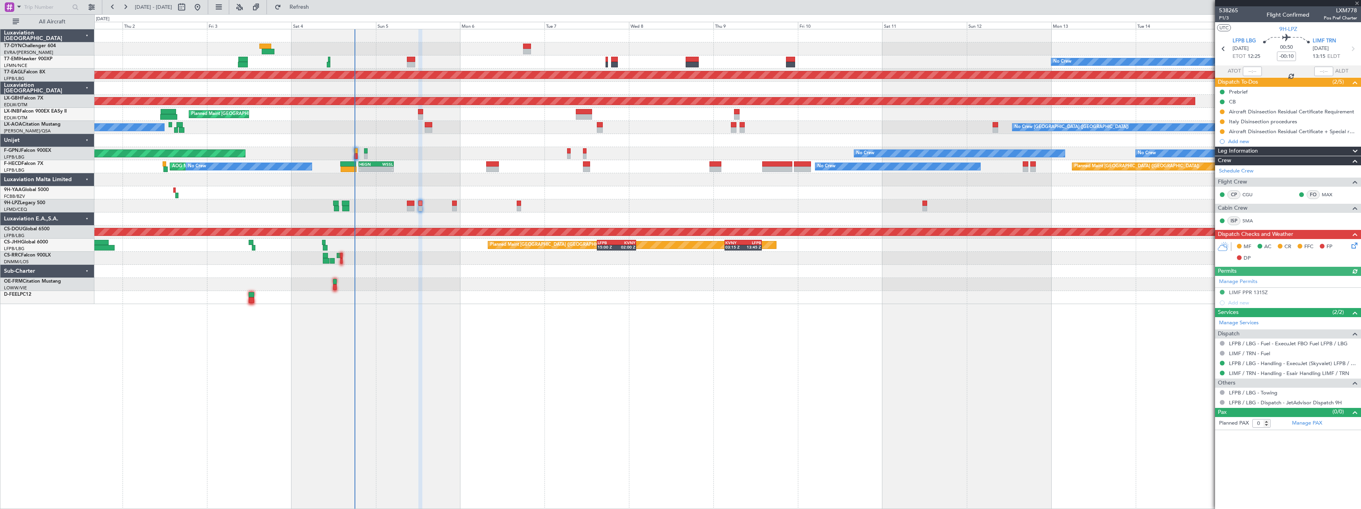
click at [457, 204] on div at bounding box center [727, 205] width 1266 height 13
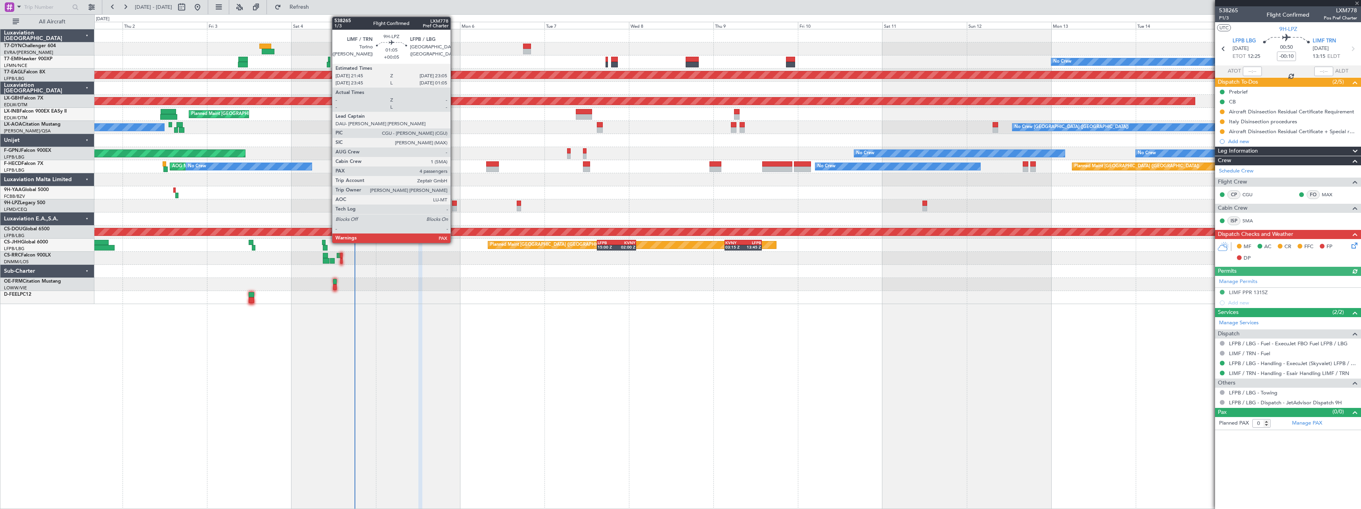
click at [454, 205] on div at bounding box center [454, 204] width 5 height 6
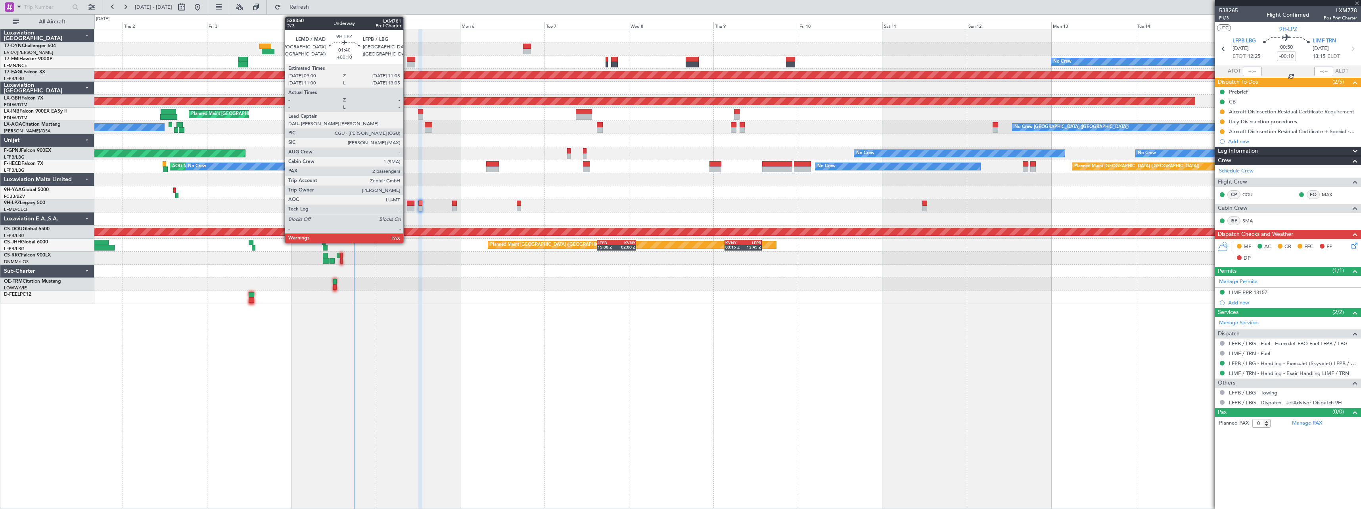
type input "+00:05"
type input "4"
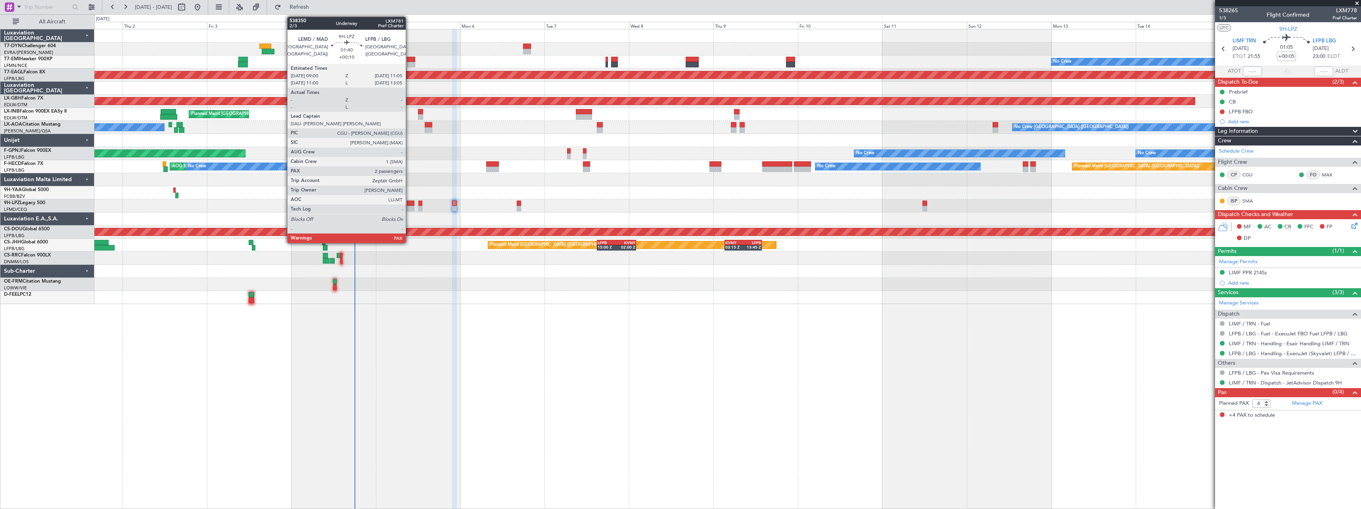
click at [409, 205] on div at bounding box center [411, 204] width 8 height 6
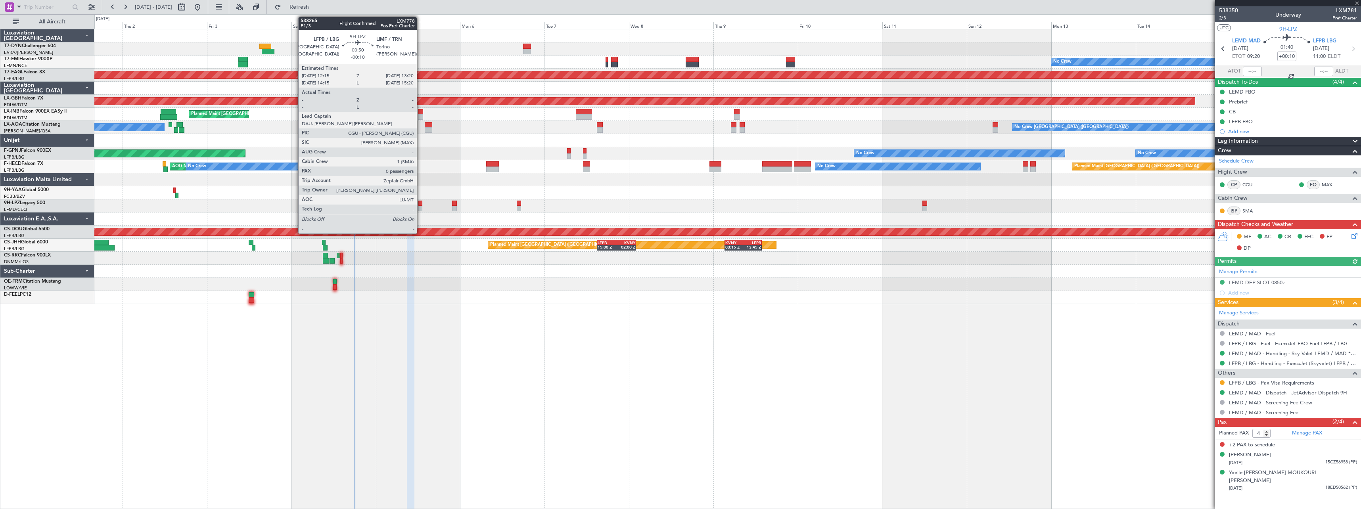
click at [420, 203] on div at bounding box center [420, 204] width 4 height 6
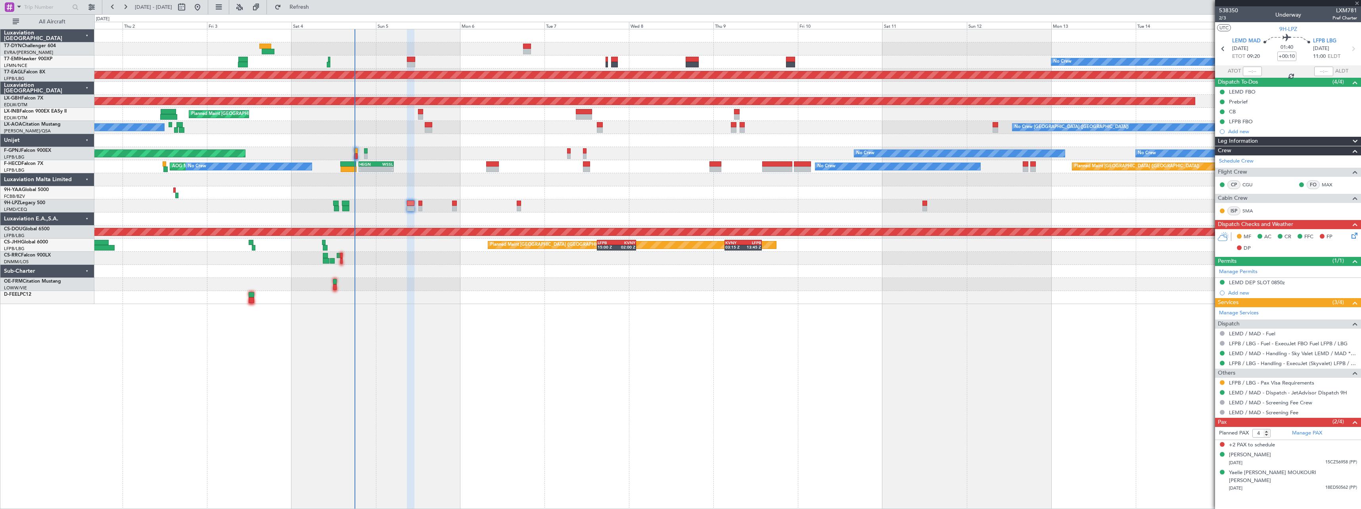
type input "-00:10"
type input "0"
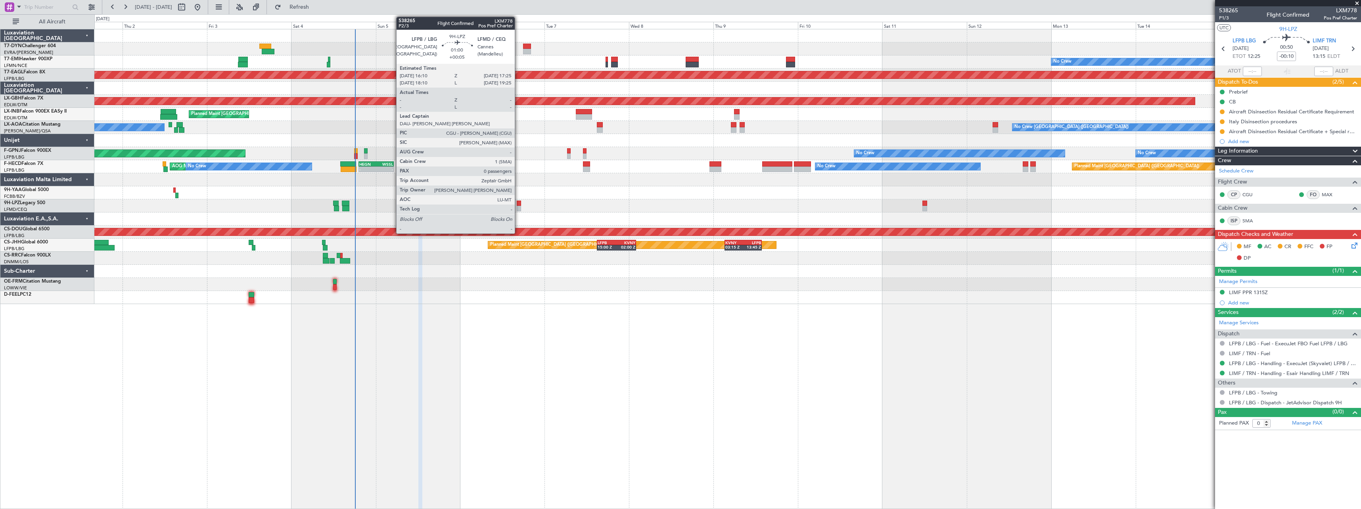
click at [518, 208] on div at bounding box center [519, 209] width 5 height 6
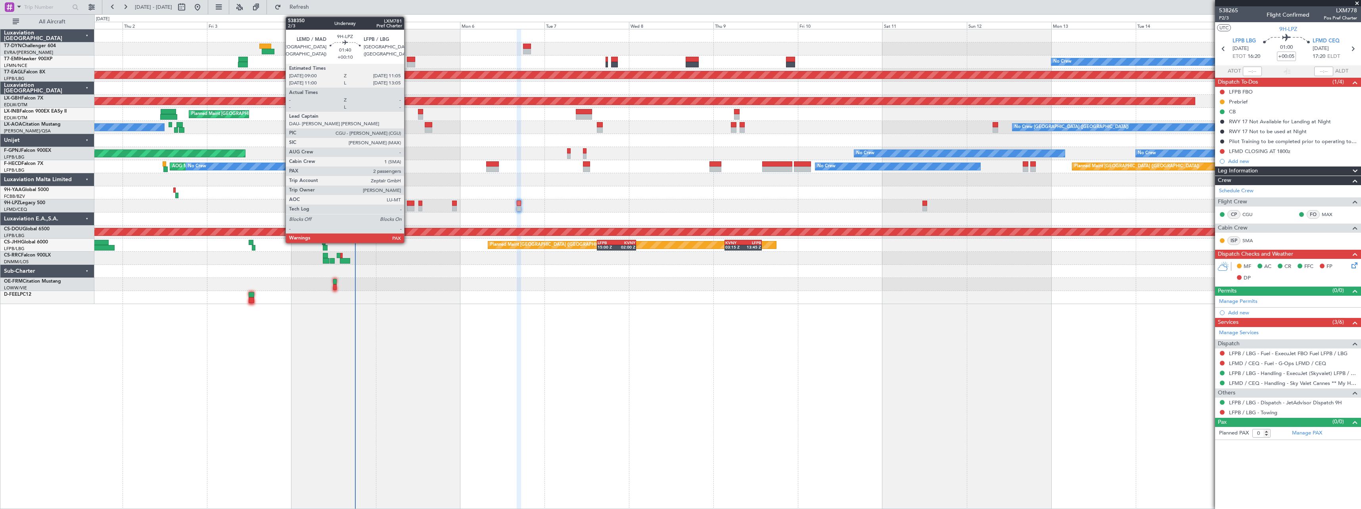
click at [408, 203] on div at bounding box center [411, 204] width 8 height 6
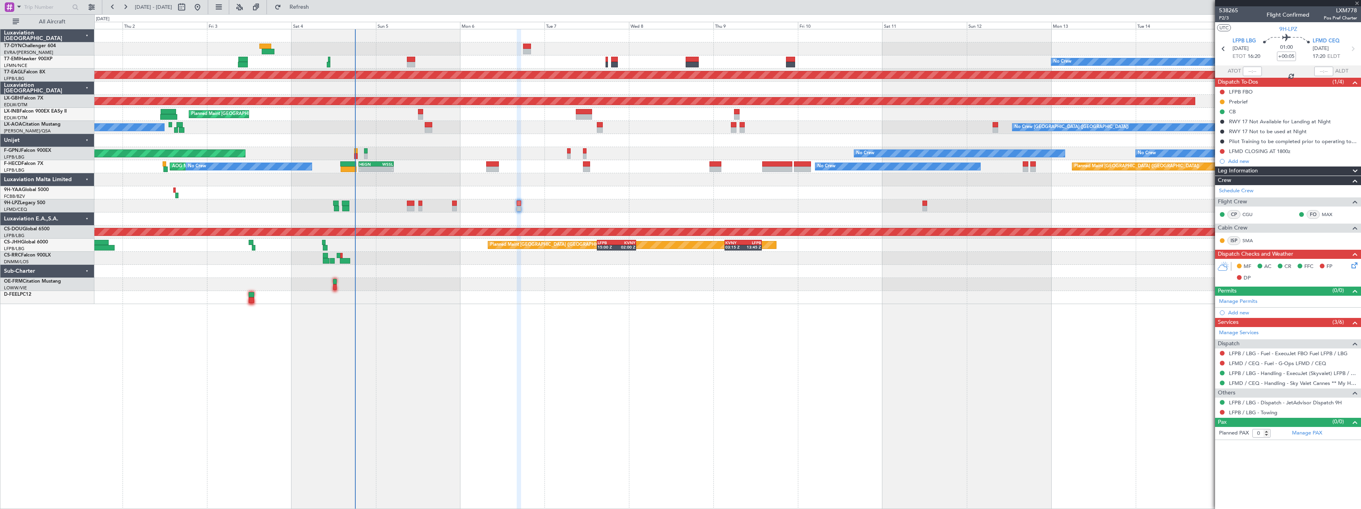
type input "+00:10"
type input "4"
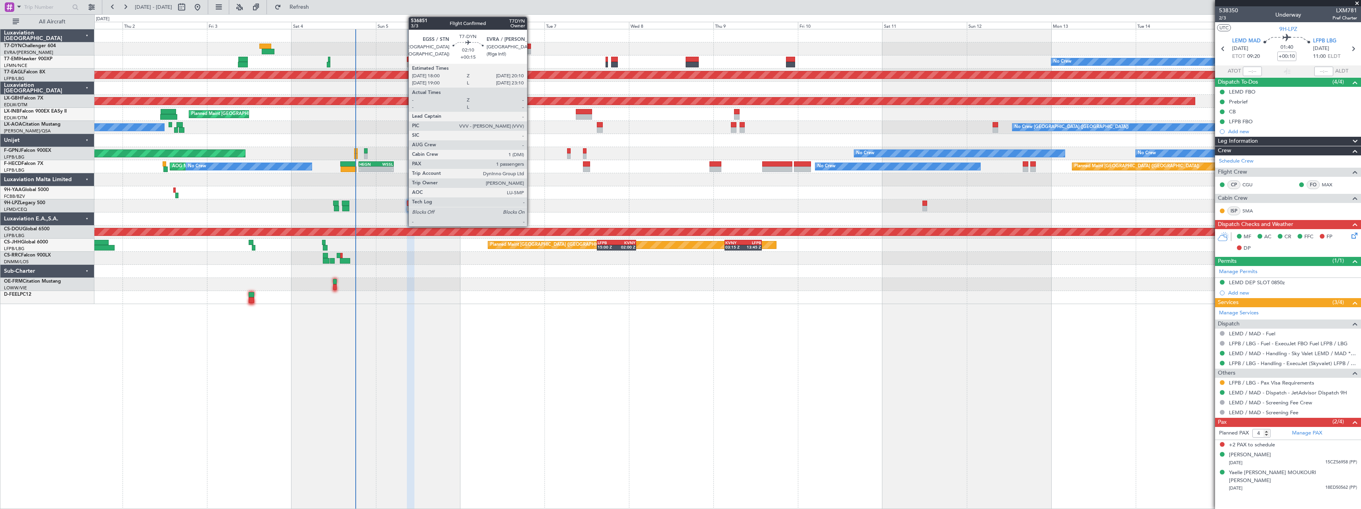
click at [529, 48] on div at bounding box center [527, 47] width 8 height 6
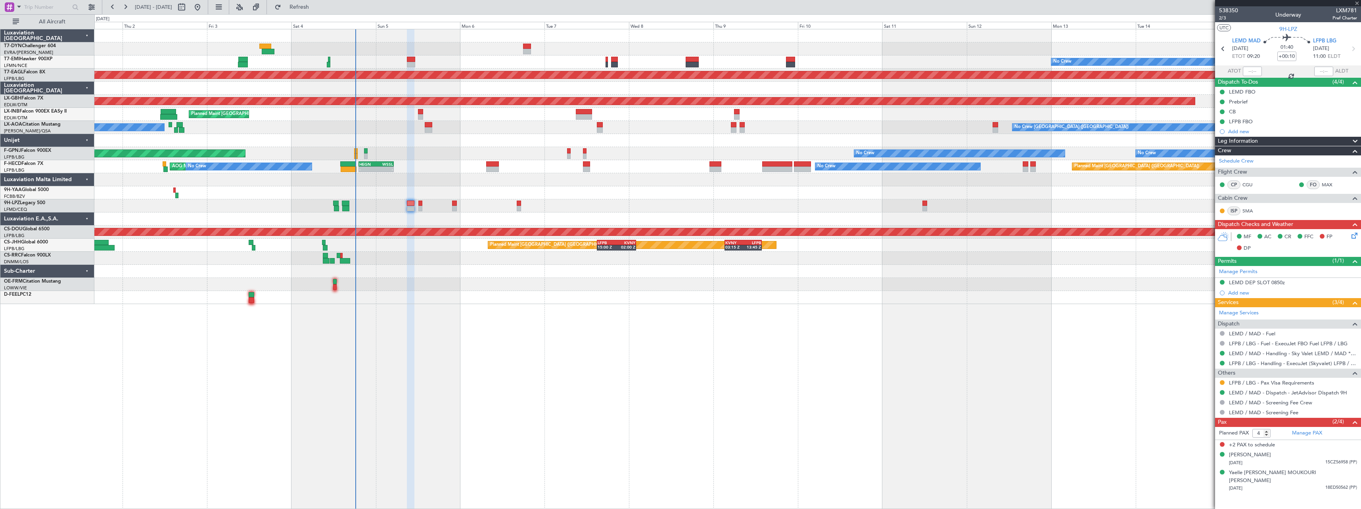
type input "+00:15"
type input "1"
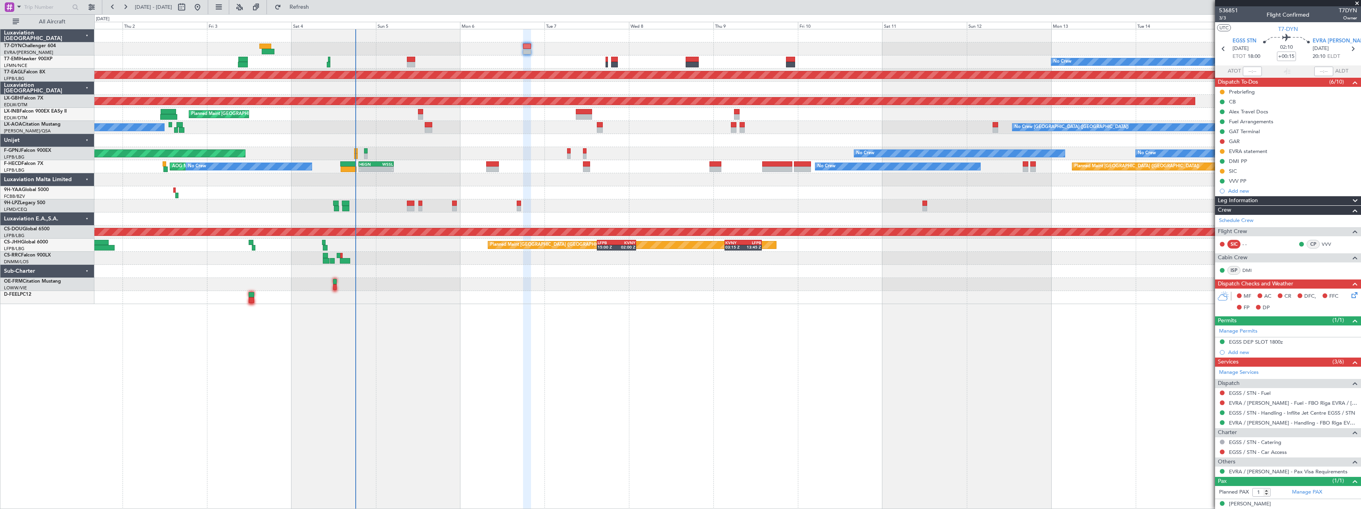
scroll to position [8, 0]
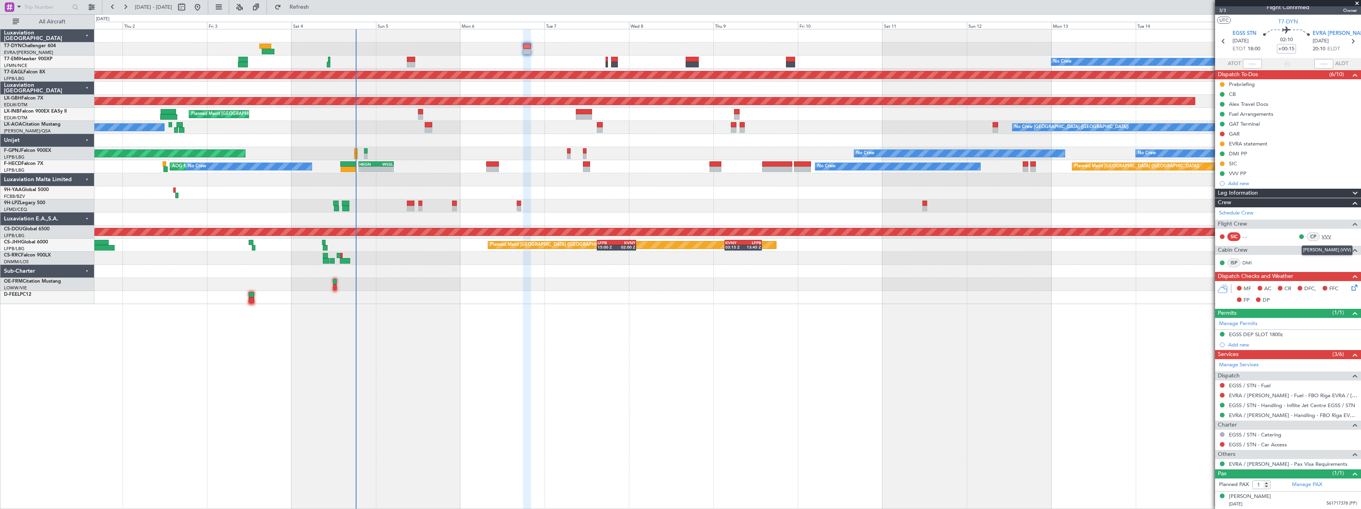
click at [1323, 236] on link "VVV" at bounding box center [1331, 236] width 18 height 7
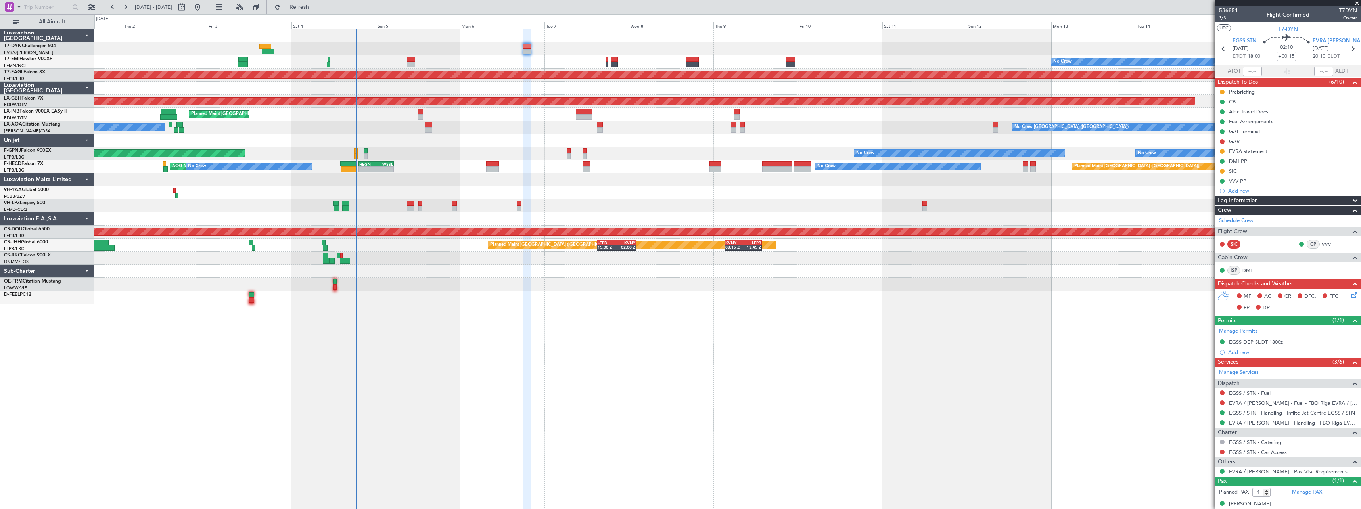
drag, startPoint x: 1216, startPoint y: 17, endPoint x: 1220, endPoint y: 17, distance: 4.0
click at [1217, 17] on div "536851 3/3 Flight Confirmed T7DYN Owner" at bounding box center [1288, 14] width 146 height 16
click at [1220, 17] on span "3/3" at bounding box center [1228, 18] width 19 height 7
click at [1303, 412] on link "EGSS / STN - Handling - Inflite Jet Centre EGSS / STN" at bounding box center [1292, 413] width 126 height 7
click at [1266, 424] on div "Manage Services Dispatch EGSS / STN - Fuel EVRA / RIX - Fuel - FBO Riga EVRA / …" at bounding box center [1288, 422] width 146 height 110
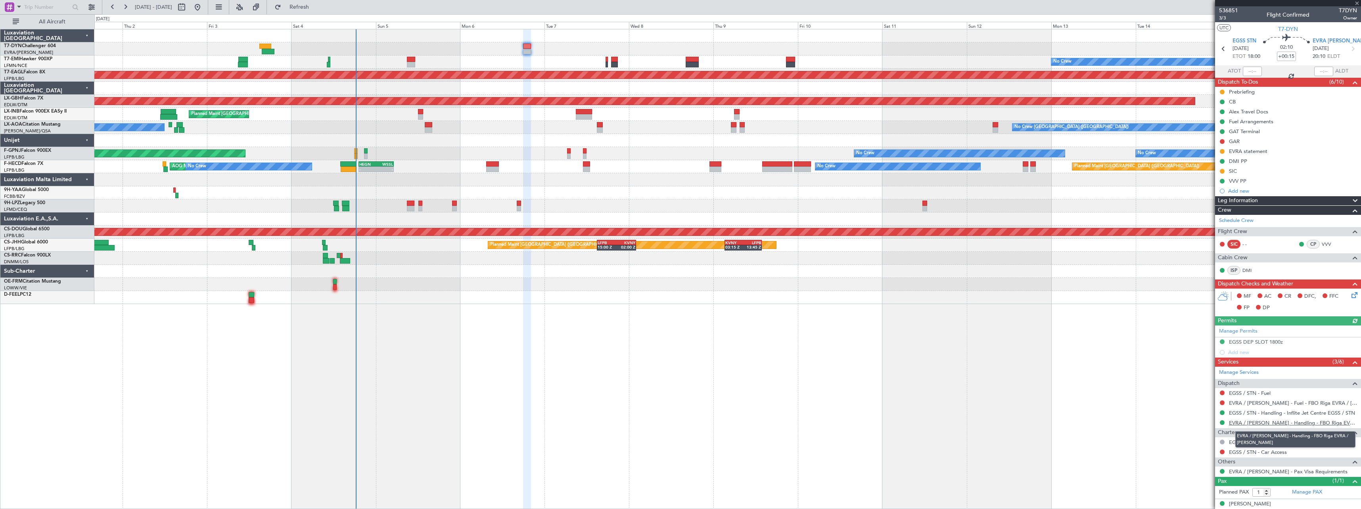
click at [1305, 420] on link "EVRA / RIX - Handling - FBO Riga EVRA / RIX" at bounding box center [1293, 423] width 128 height 7
click at [1350, 296] on icon at bounding box center [1353, 294] width 6 height 6
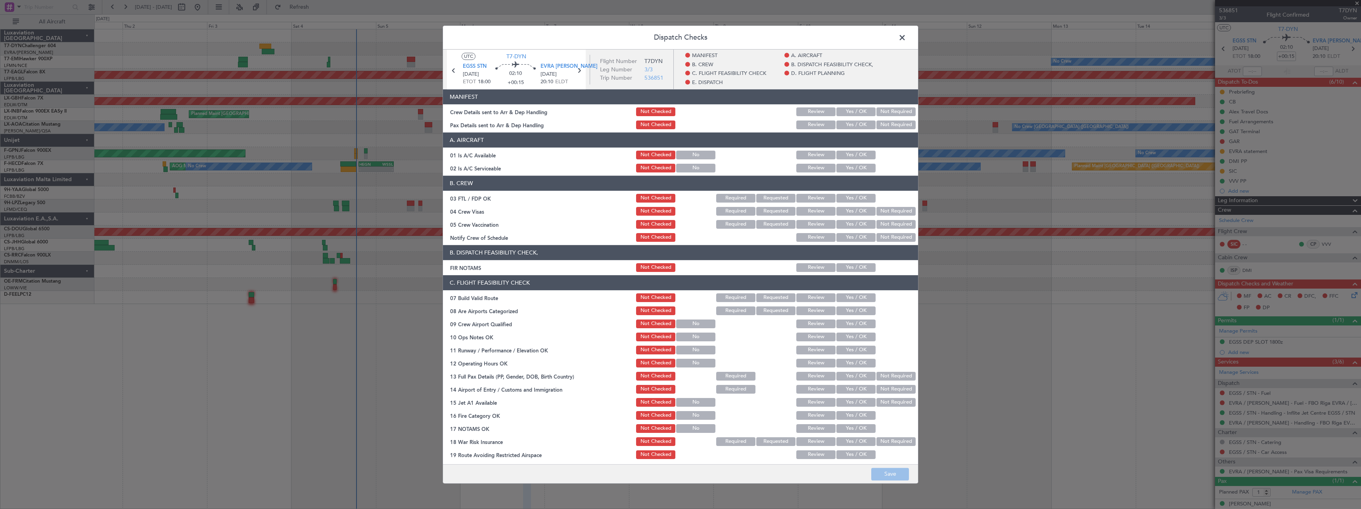
click at [858, 113] on button "Yes / OK" at bounding box center [855, 111] width 39 height 9
click at [853, 124] on button "Yes / OK" at bounding box center [855, 125] width 39 height 9
click at [891, 469] on button "Save" at bounding box center [890, 474] width 38 height 13
click at [906, 35] on span at bounding box center [906, 40] width 0 height 16
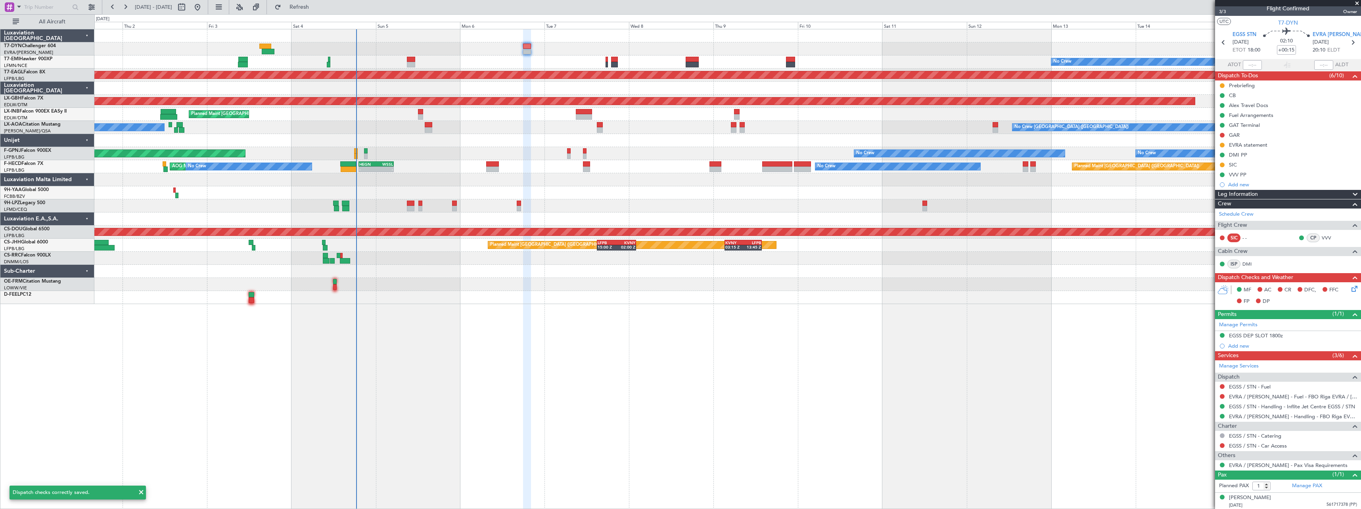
scroll to position [8, 0]
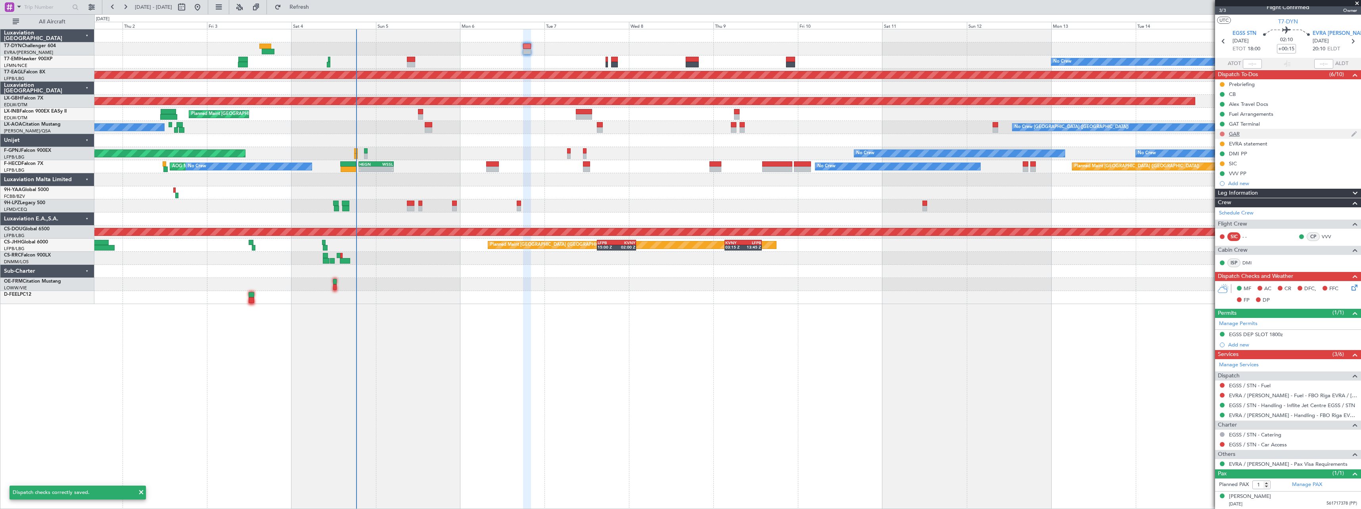
click at [1223, 133] on button at bounding box center [1222, 134] width 5 height 5
click at [1216, 158] on span "In Progress" at bounding box center [1226, 157] width 27 height 8
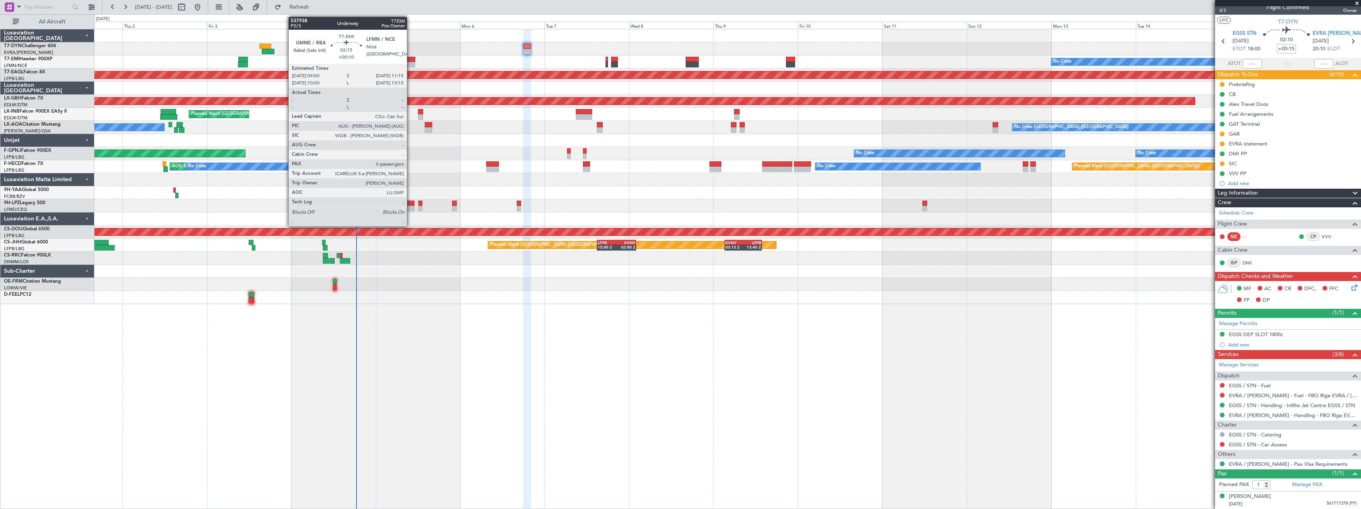
click at [410, 62] on div at bounding box center [411, 65] width 8 height 6
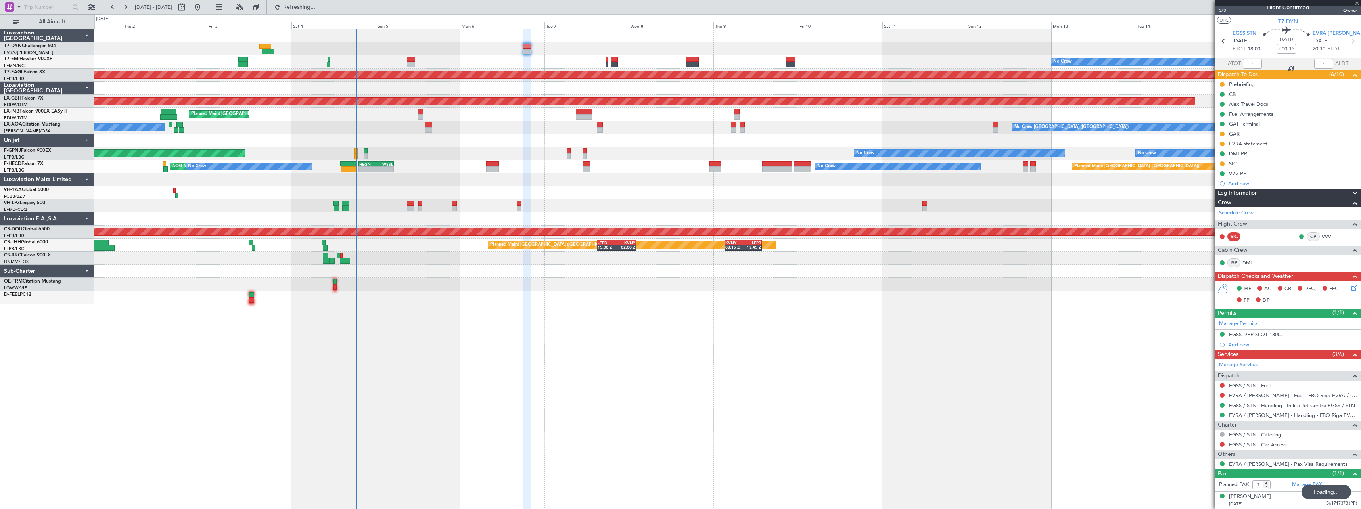
type input "+00:10"
type input "0"
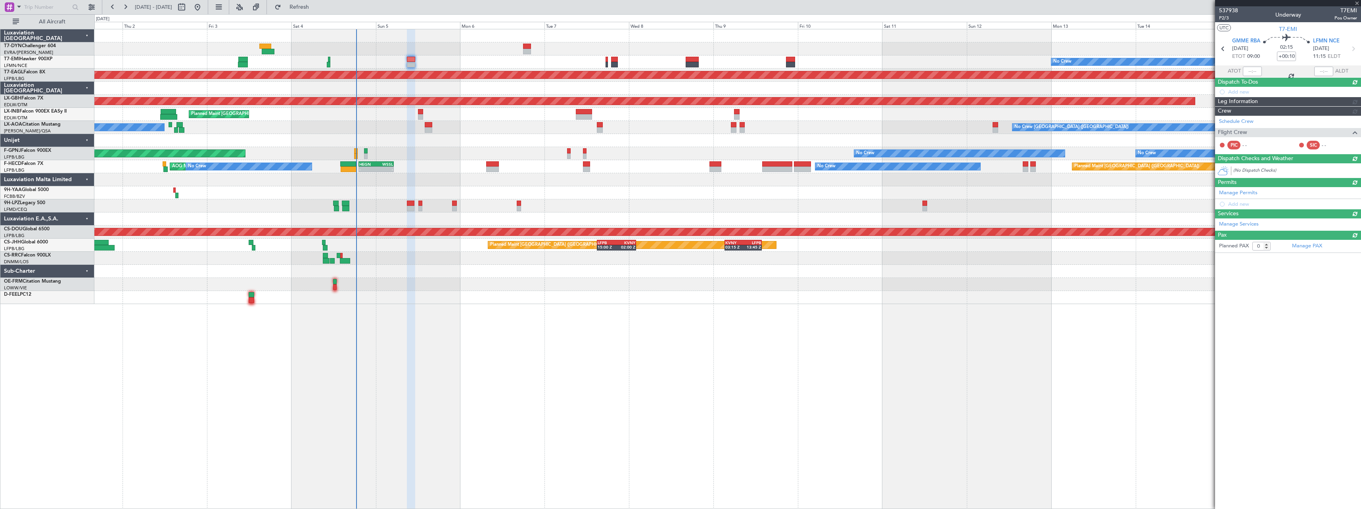
scroll to position [0, 0]
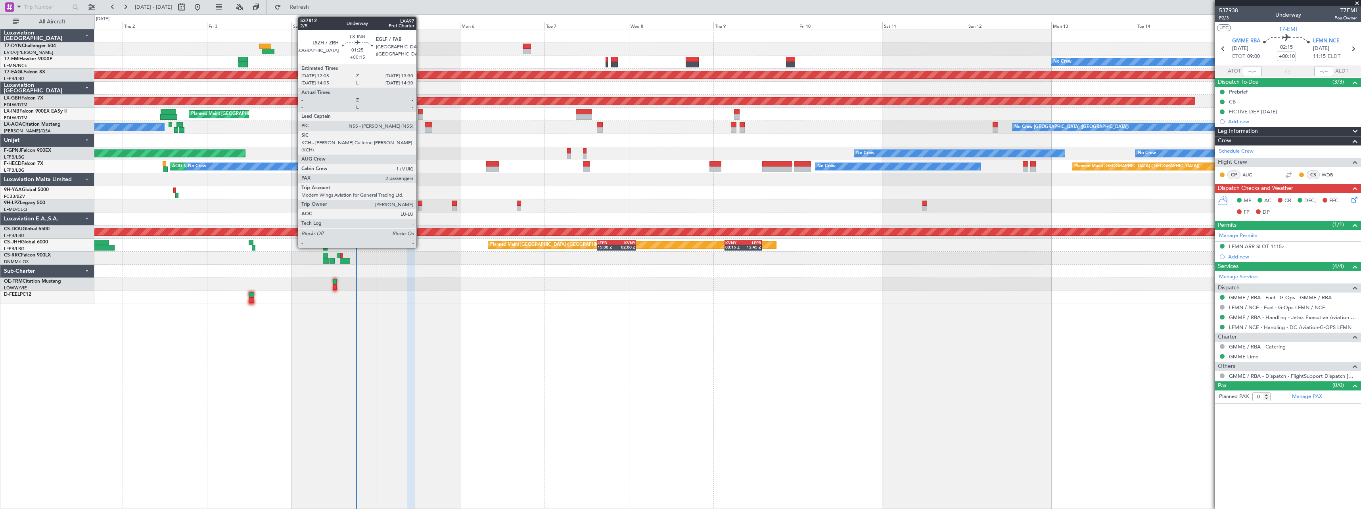
click at [420, 113] on div at bounding box center [420, 112] width 5 height 6
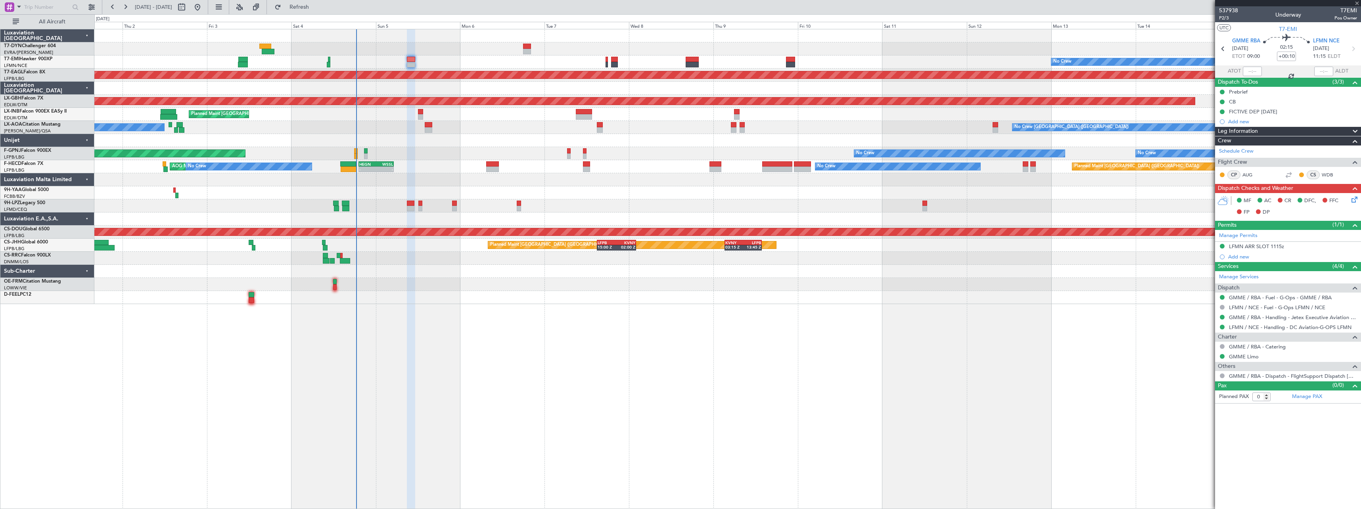
type input "+00:15"
type input "2"
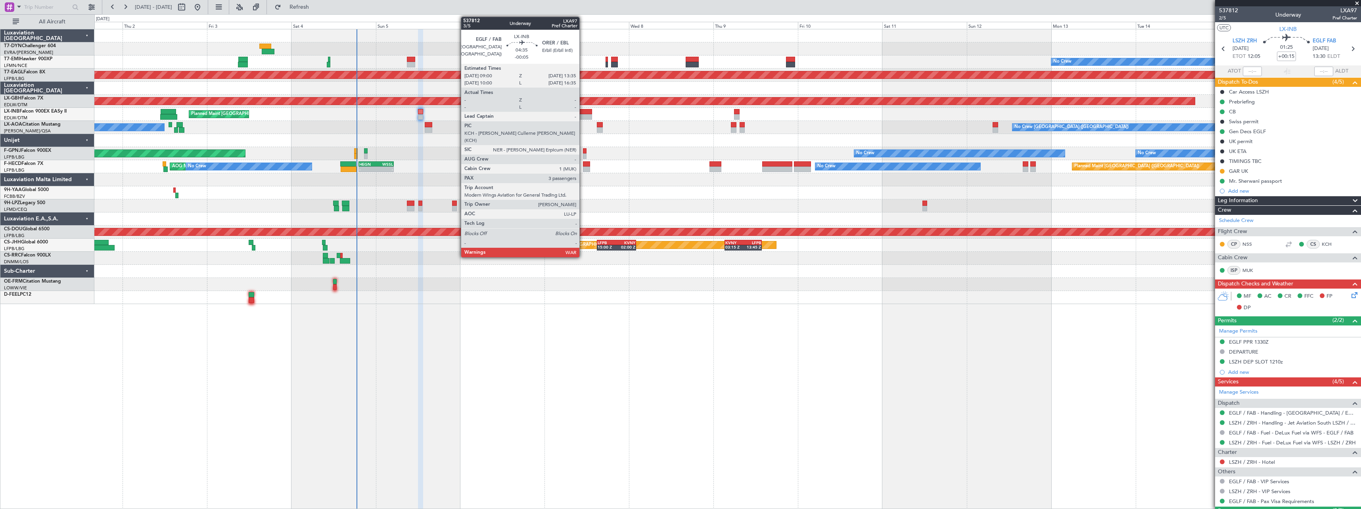
click at [582, 111] on div at bounding box center [584, 112] width 16 height 6
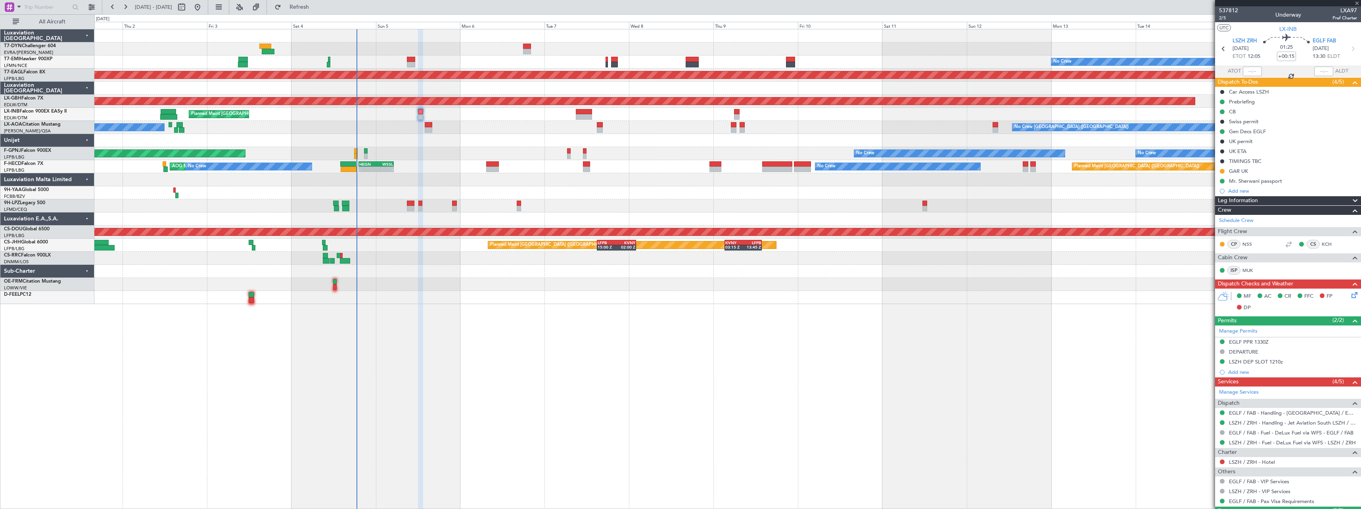
type input "-00:05"
type input "3"
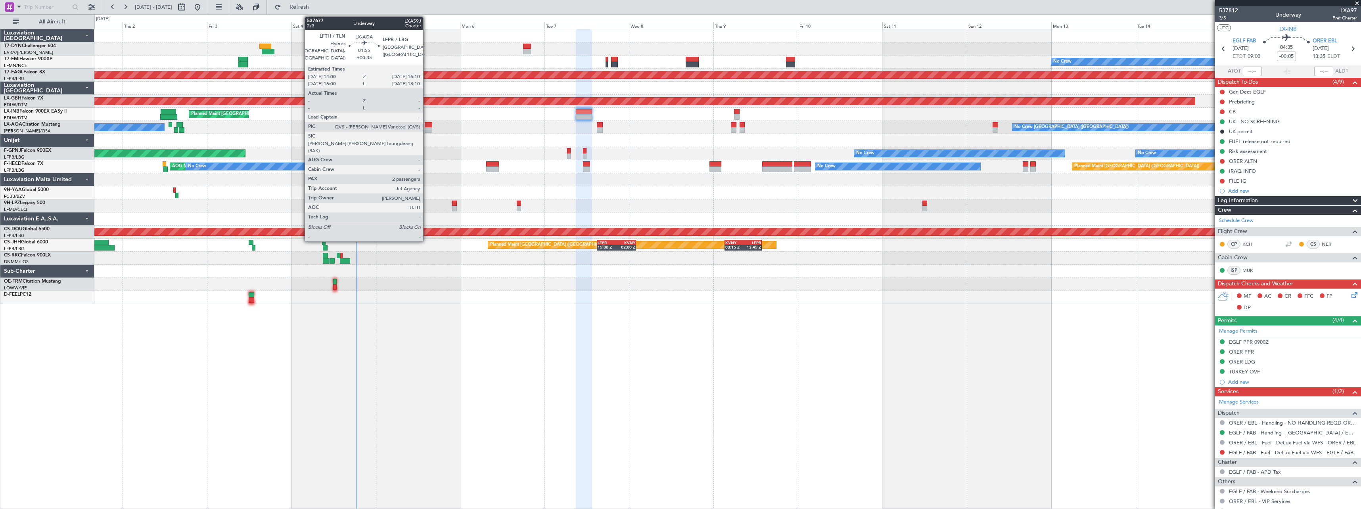
click at [427, 123] on div at bounding box center [429, 125] width 8 height 6
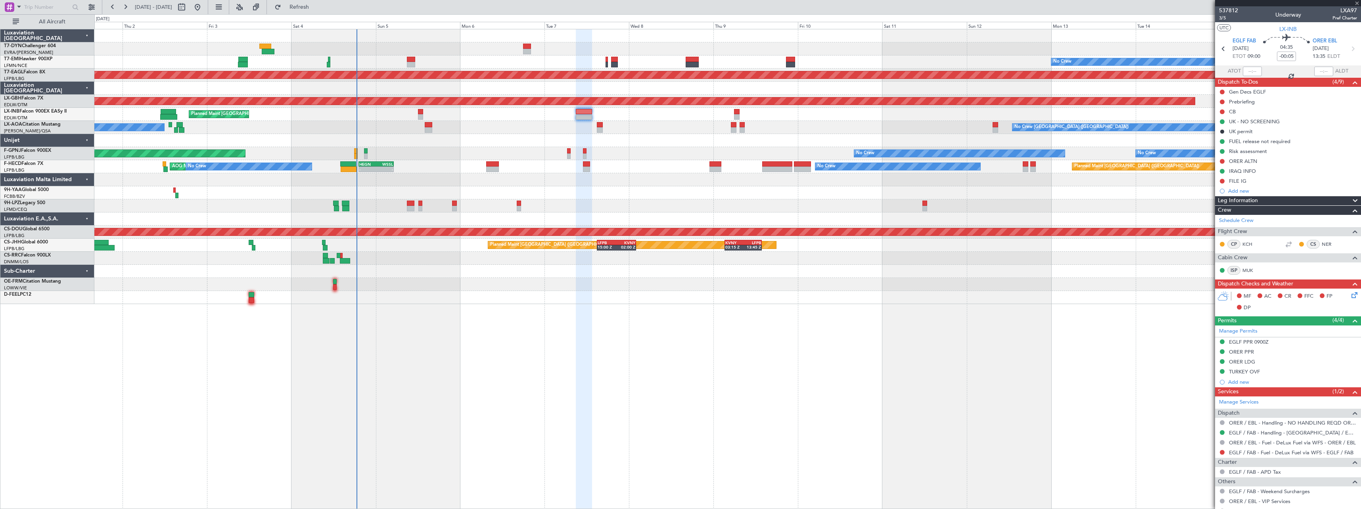
type input "+00:35"
type input "2"
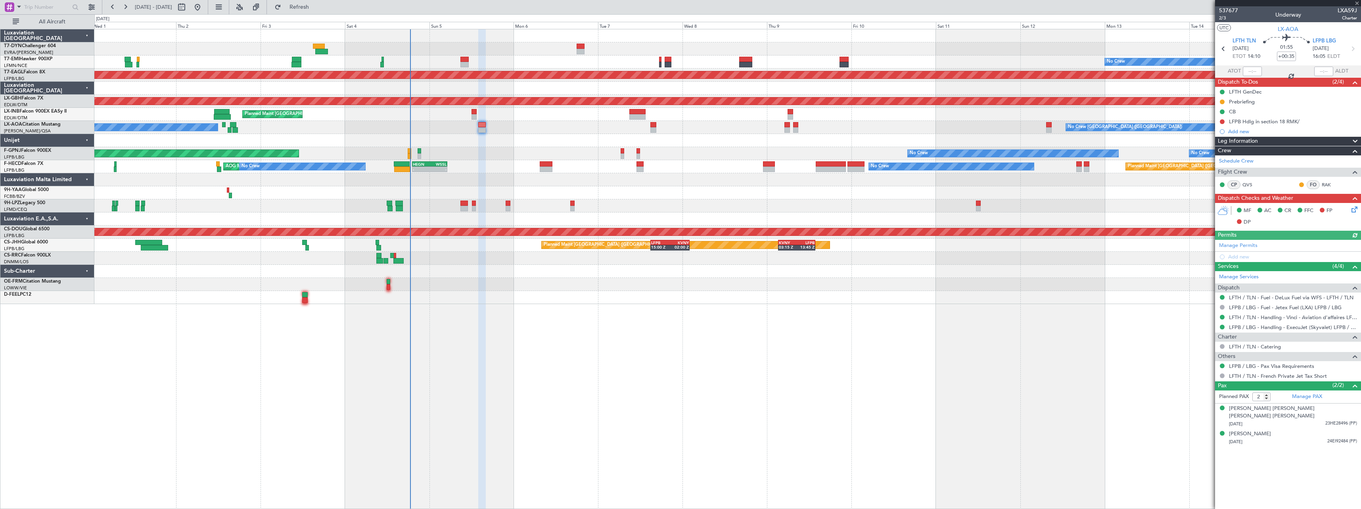
click at [521, 264] on div "No Crew Planned Maint Dubai (Al Maktoum Intl) Planned Maint Nurnberg Planned Ma…" at bounding box center [727, 166] width 1266 height 275
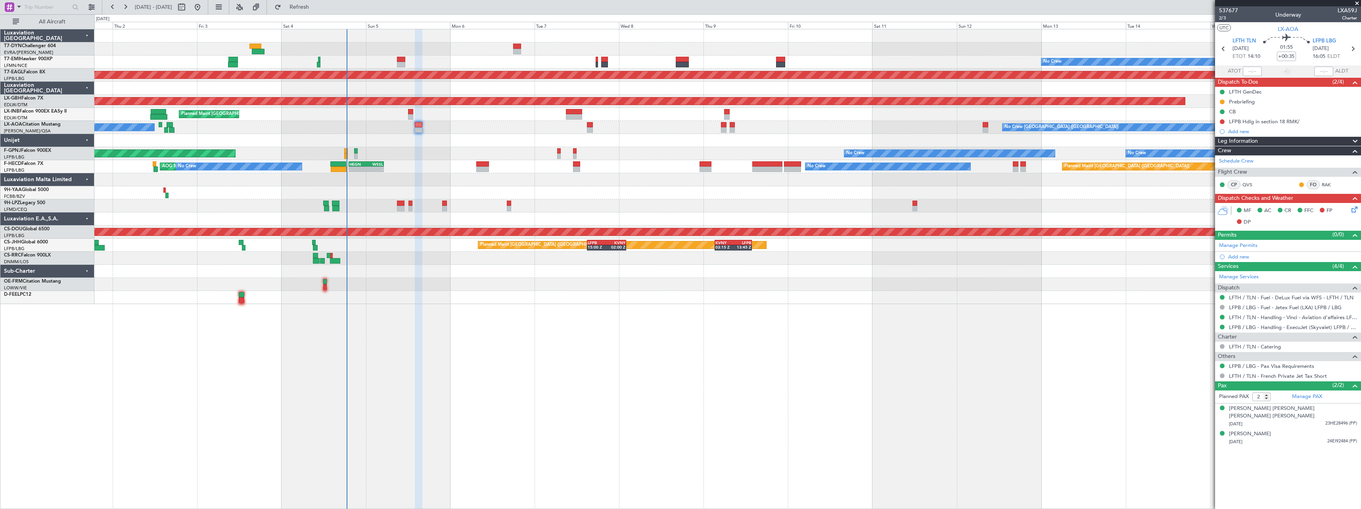
click at [754, 294] on div at bounding box center [727, 297] width 1266 height 13
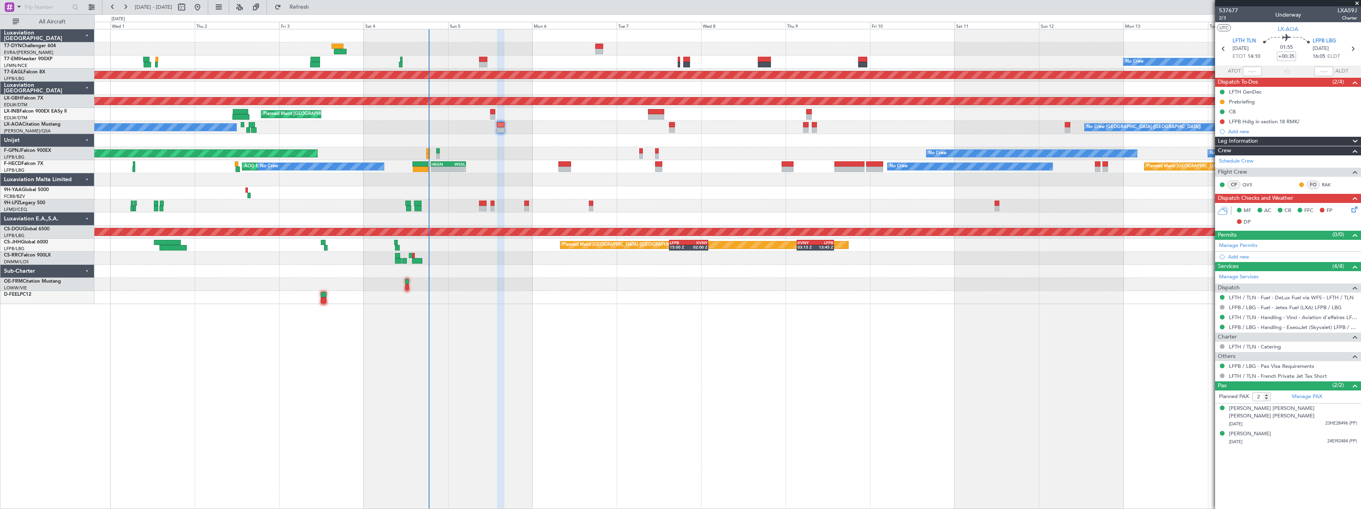
click at [776, 305] on div "No Crew Planned Maint Dubai (Al Maktoum Intl) Planned Maint Nurnberg Planned Ma…" at bounding box center [727, 269] width 1267 height 480
click at [43, 46] on link "T7-DYN Challenger 604" at bounding box center [30, 46] width 52 height 5
click at [41, 59] on link "T7-EMI Hawker 900XP" at bounding box center [28, 59] width 48 height 5
click at [36, 71] on link "T7-EAGL Falcon 8X" at bounding box center [24, 72] width 41 height 5
click at [35, 96] on link "LX-GBH Falcon 7X" at bounding box center [23, 98] width 39 height 5
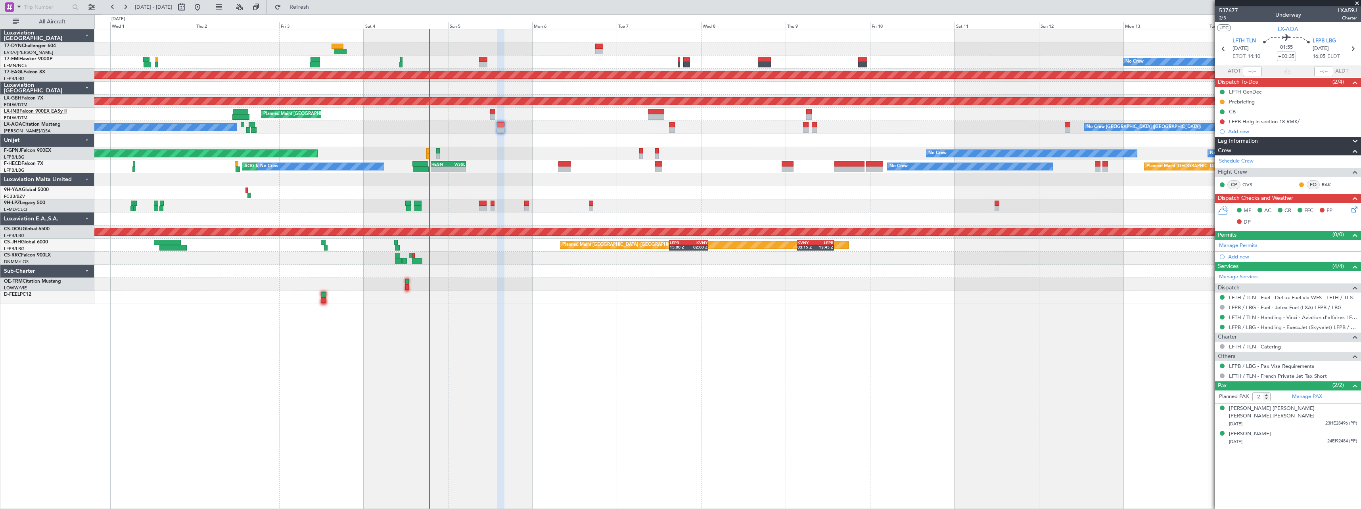
click at [33, 111] on link "LX-INB Falcon 900EX EASy II" at bounding box center [35, 111] width 63 height 5
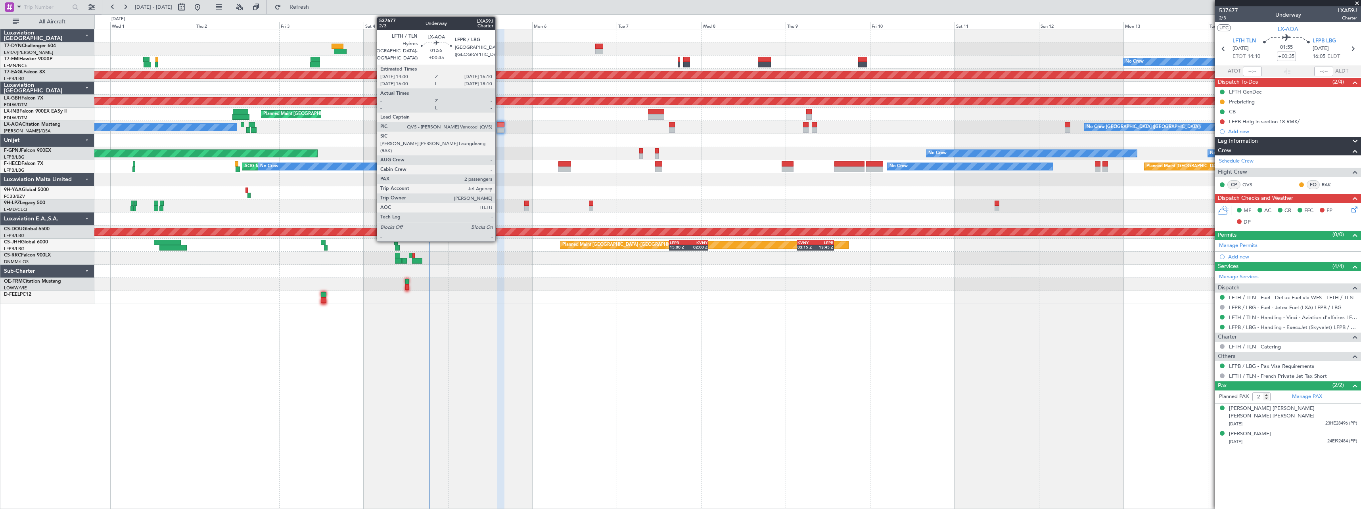
click at [499, 129] on div at bounding box center [501, 130] width 8 height 6
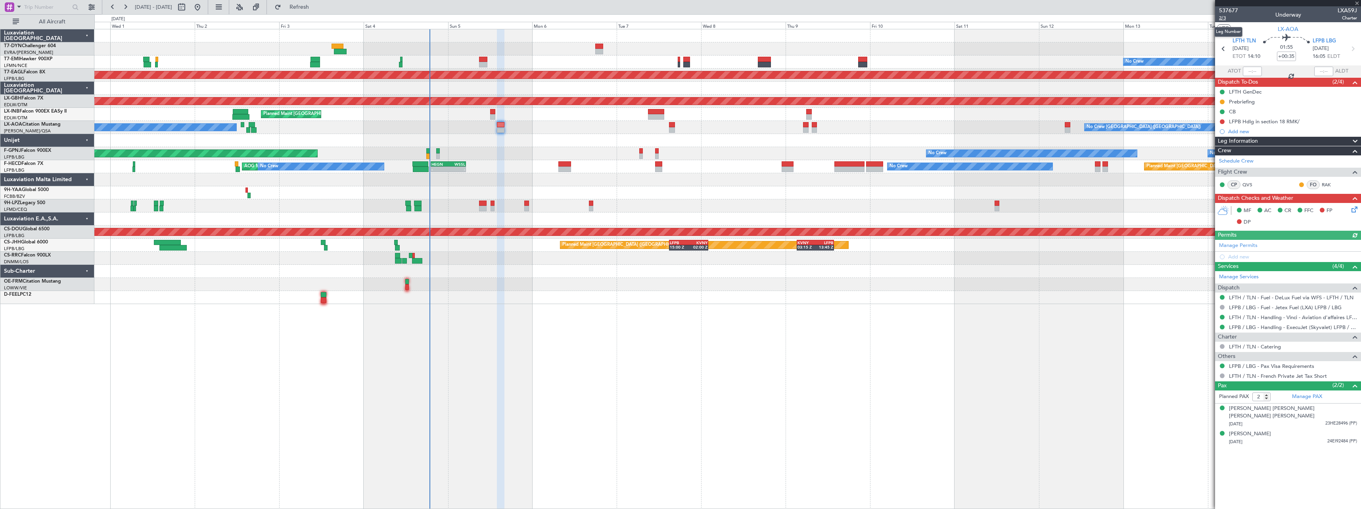
click at [1224, 18] on span "2/3" at bounding box center [1228, 18] width 19 height 7
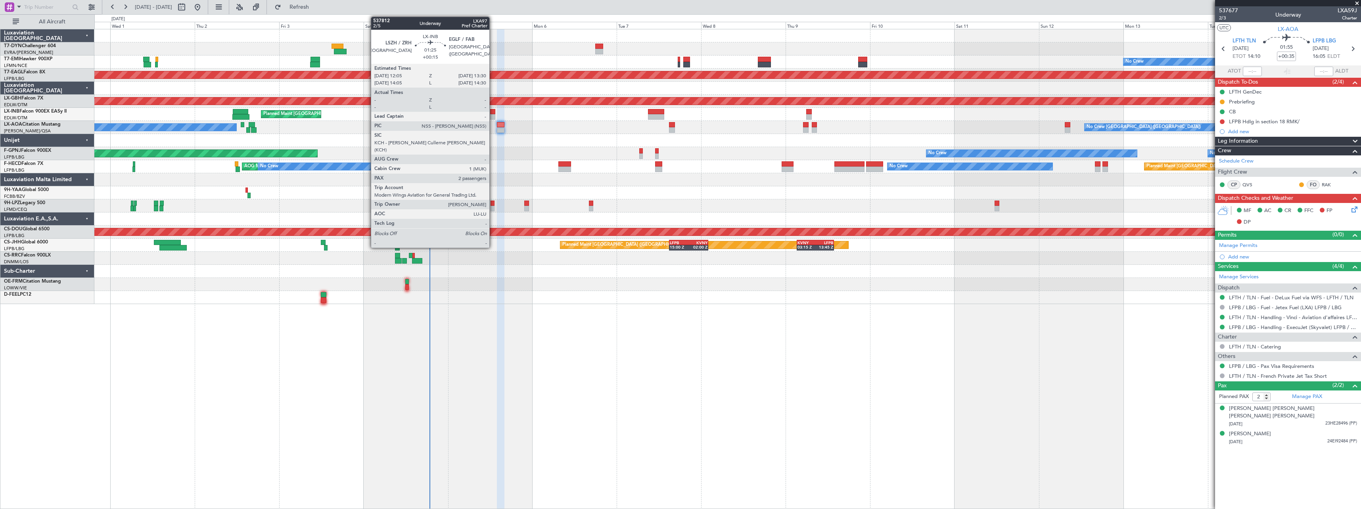
click at [493, 111] on div at bounding box center [492, 112] width 5 height 6
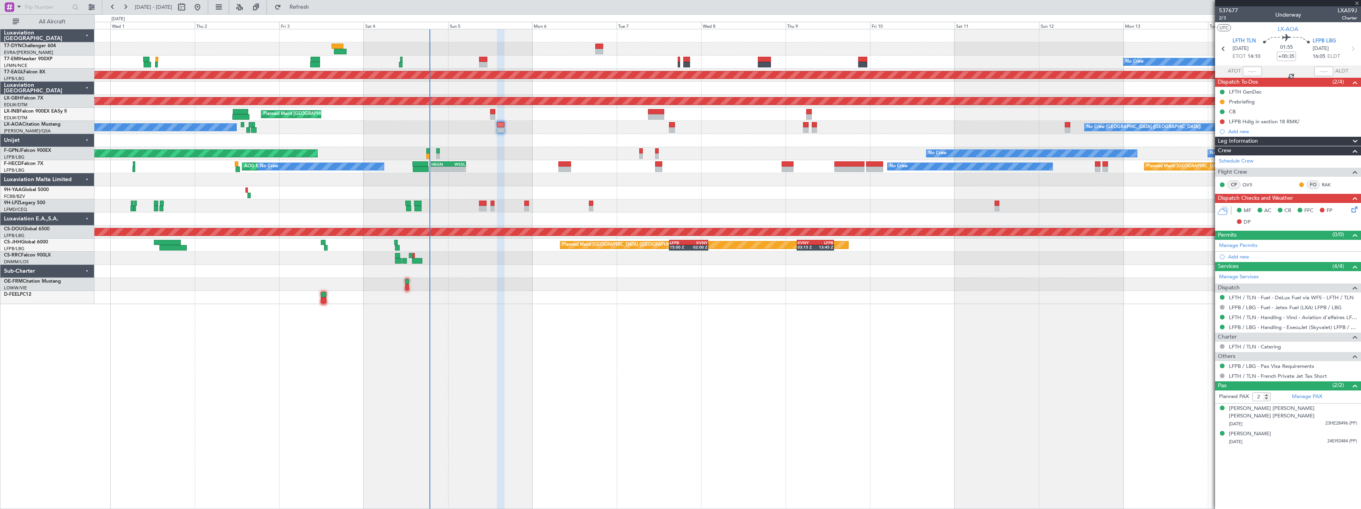
type input "+00:15"
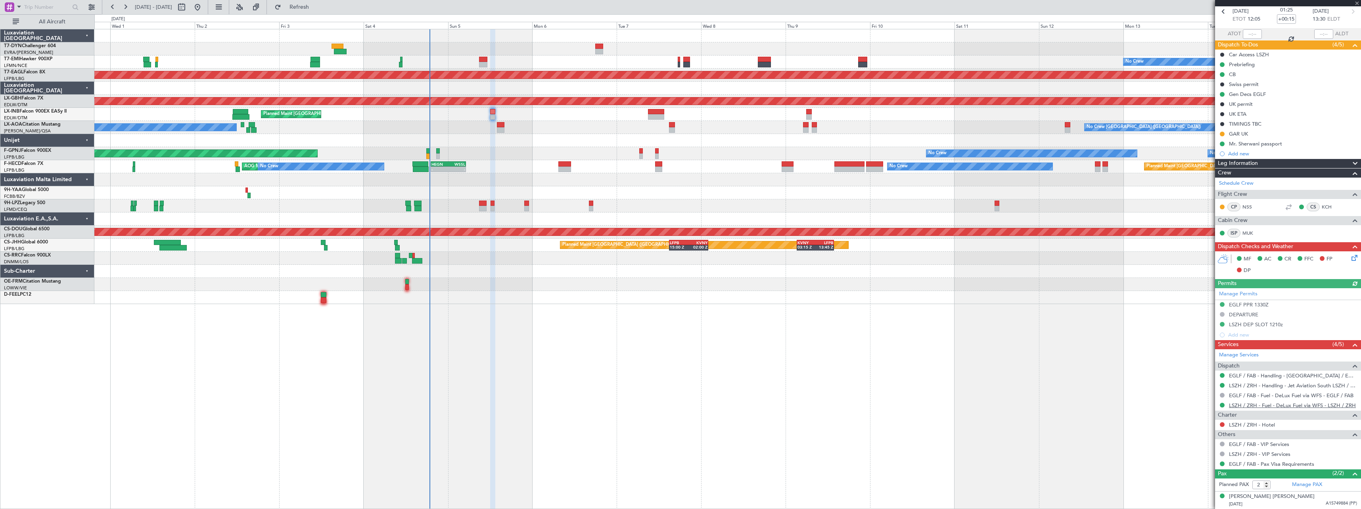
scroll to position [55, 0]
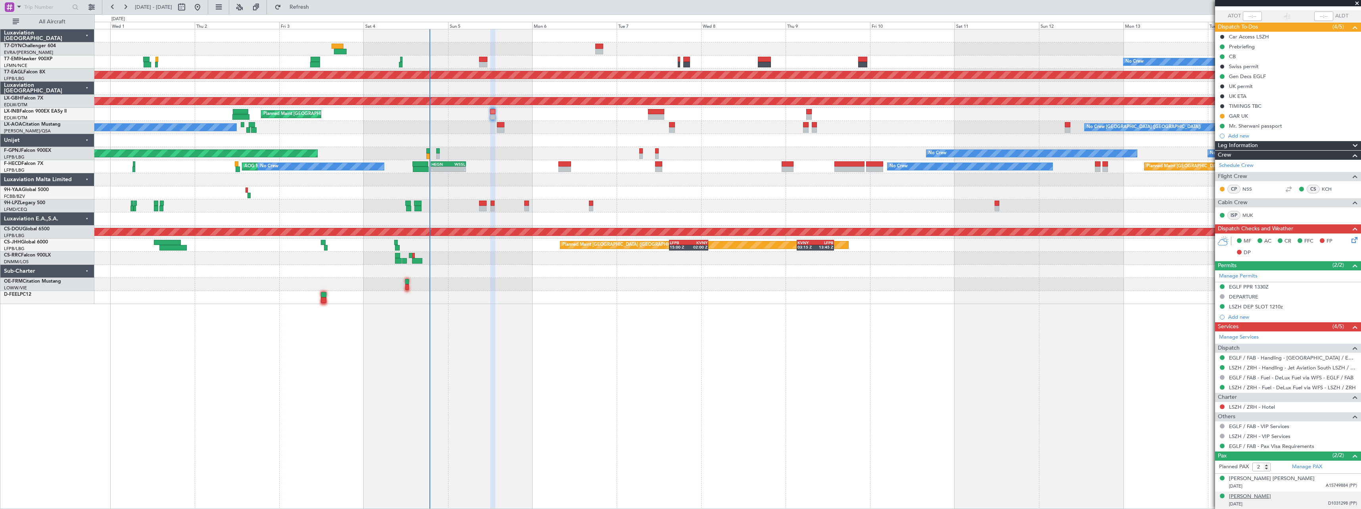
click at [1271, 497] on div "[PERSON_NAME]" at bounding box center [1250, 497] width 42 height 8
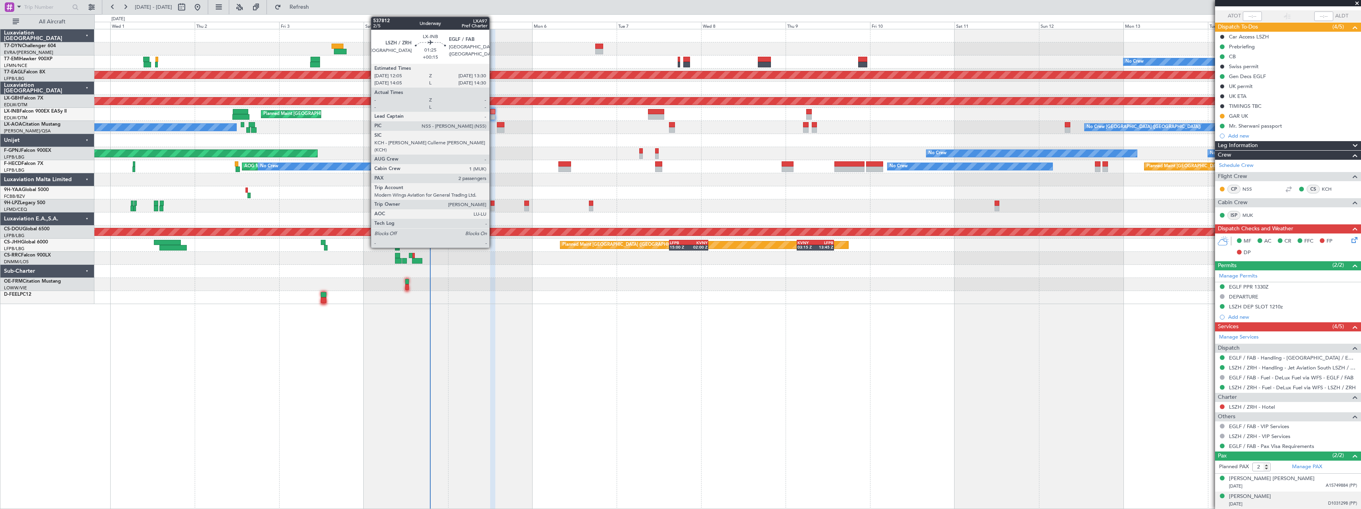
click at [493, 113] on div at bounding box center [492, 112] width 5 height 6
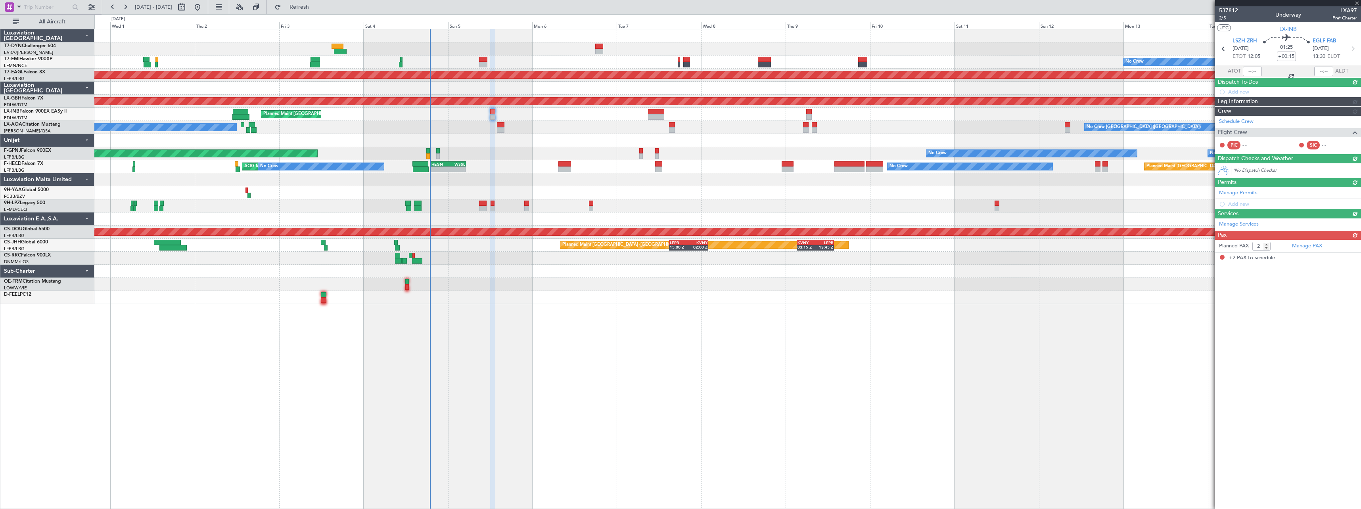
scroll to position [0, 0]
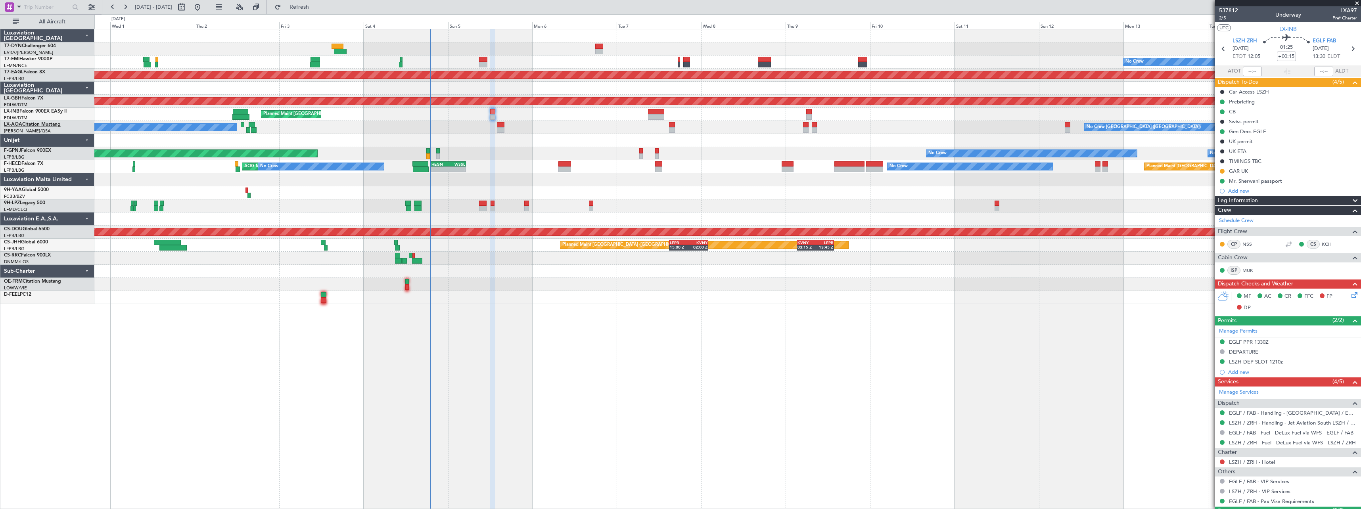
click at [48, 123] on link "LX-AOA Citation Mustang" at bounding box center [32, 124] width 57 height 5
click at [37, 149] on link "F-GPNJ Falcon 900EX" at bounding box center [27, 150] width 47 height 5
click at [37, 163] on link "F-HECD Falcon 7X" at bounding box center [23, 163] width 39 height 5
click at [36, 189] on link "9H-YAA Global 5000" at bounding box center [26, 190] width 45 height 5
click at [34, 204] on link "9H-LPZ Legacy 500" at bounding box center [24, 203] width 41 height 5
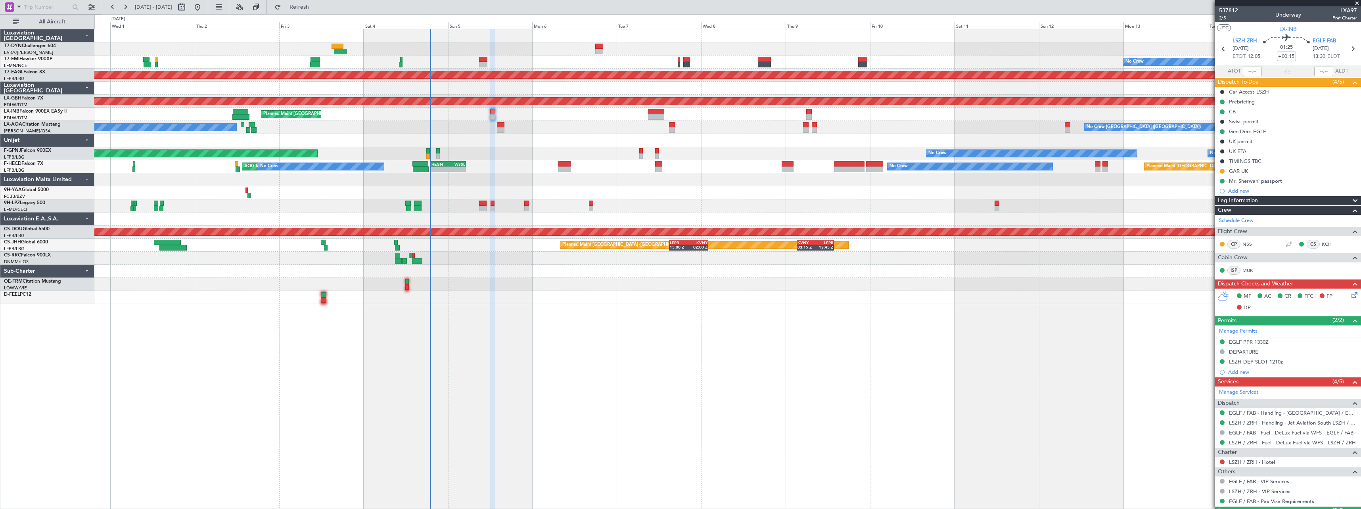
click at [32, 255] on link "CS-RRC Falcon 900LX" at bounding box center [27, 255] width 47 height 5
click at [34, 242] on link "CS-JHH Global 6000" at bounding box center [26, 242] width 44 height 5
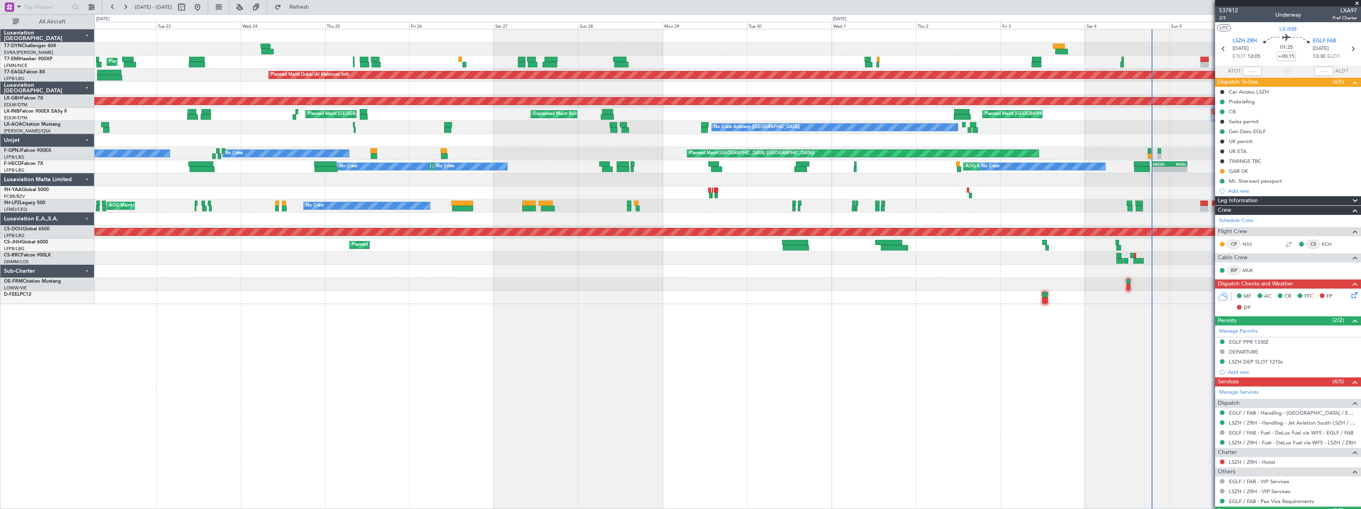
click at [921, 283] on div "Planned Maint Zurich Planned Maint Dubai (Al Maktoum Intl) Planned Maint Nurnbe…" at bounding box center [727, 269] width 1267 height 480
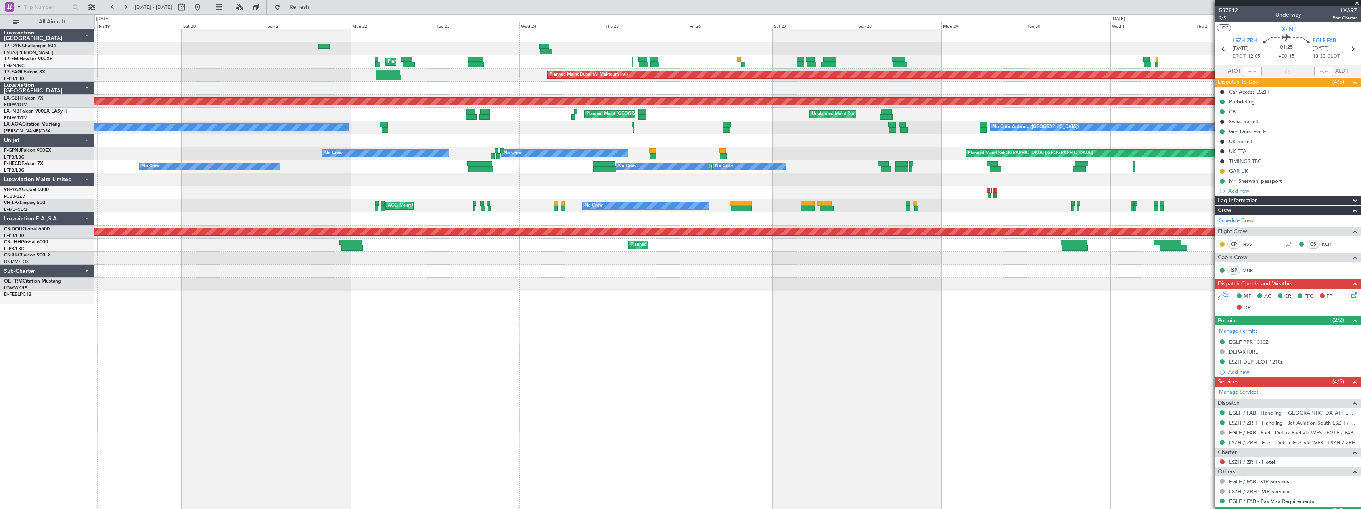
click at [752, 308] on div "Planned Maint Zurich Planned Maint Dubai (Al Maktoum Intl) Planned Maint Nurnbe…" at bounding box center [727, 269] width 1267 height 480
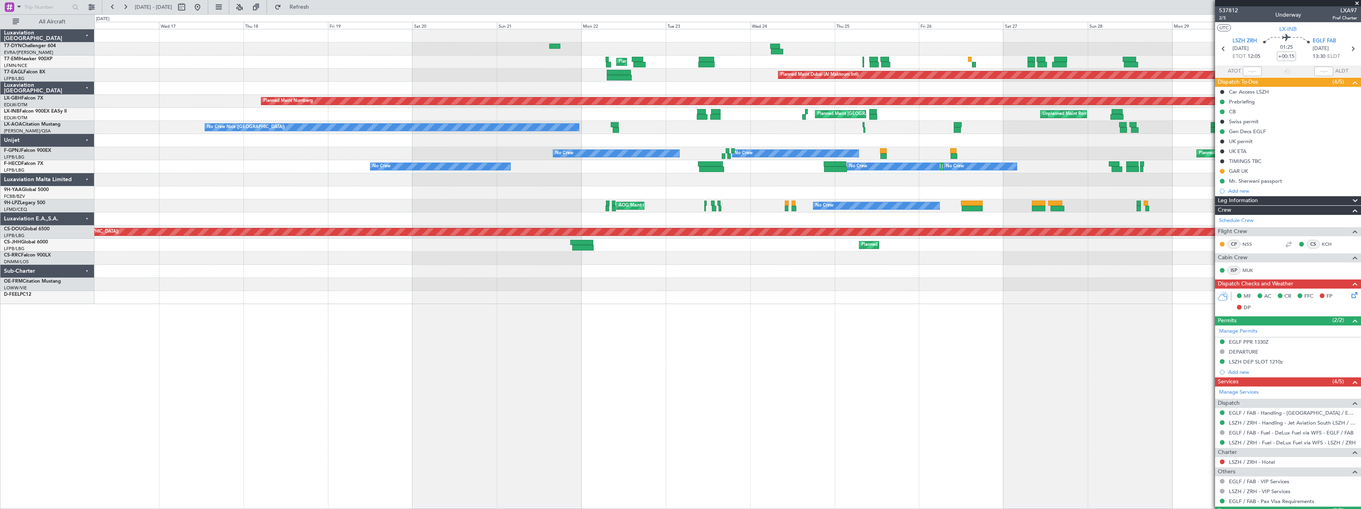
click at [539, 307] on div "Planned Maint Zurich Planned Maint Dubai (Al Maktoum Intl) Planned Maint Nurnbe…" at bounding box center [680, 261] width 1361 height 495
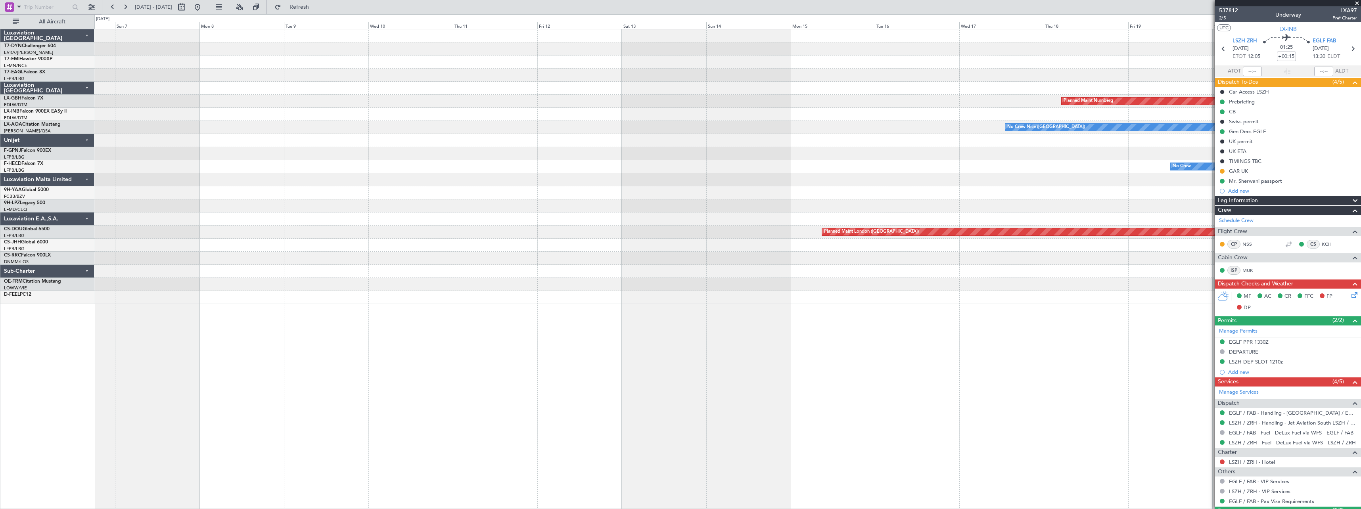
click at [654, 287] on div "Planned Maint Zurich Planned Maint Dubai (Al Maktoum Intl) Planned Maint Nurnbe…" at bounding box center [727, 269] width 1267 height 480
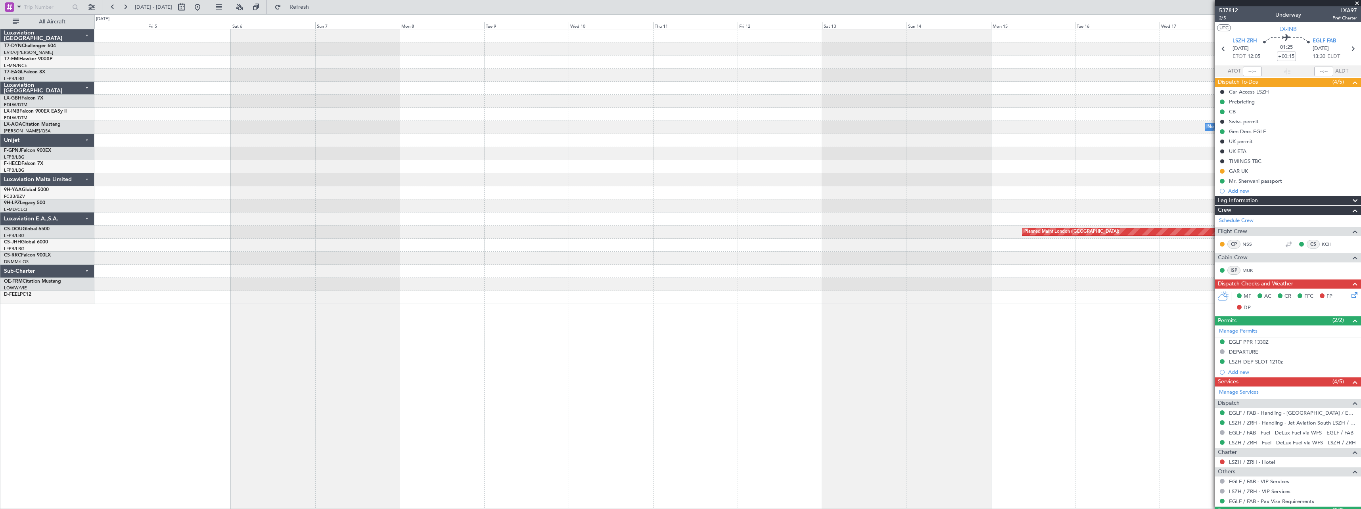
click at [741, 262] on div "Planned Maint Zurich Planned Maint Nurnberg No Crew Nice (Côte d'Azur Airport) …" at bounding box center [727, 269] width 1267 height 480
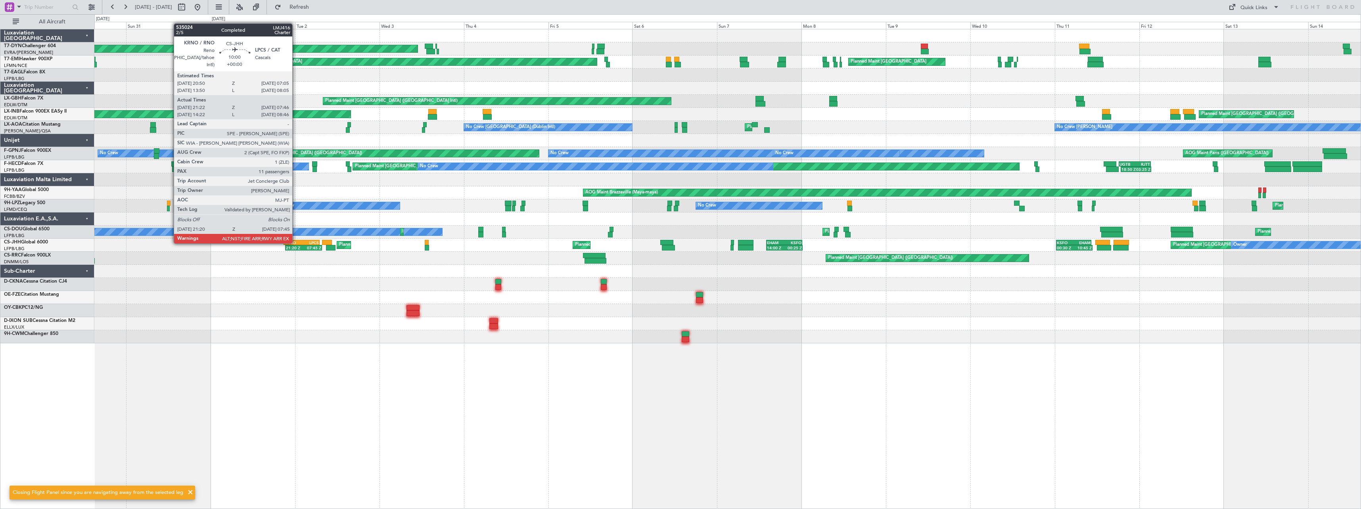
click at [296, 243] on div "KRNO" at bounding box center [292, 242] width 17 height 5
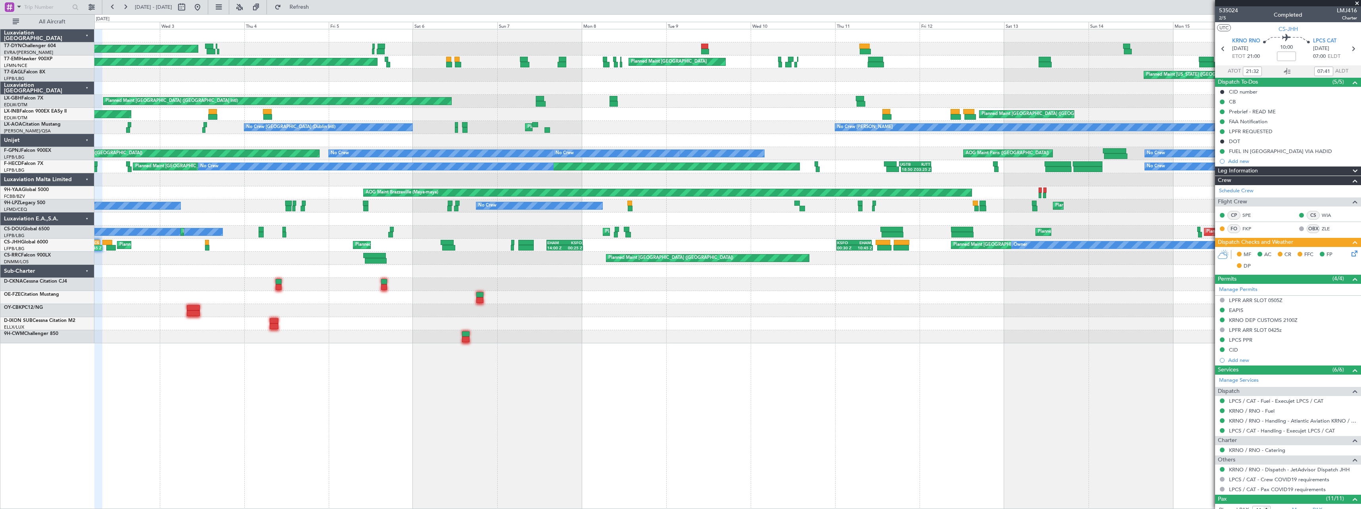
click at [282, 250] on div "Planned Maint Paris (Le Bourget) Owner Planned Maint London (Luton) Planned Mai…" at bounding box center [727, 245] width 1266 height 13
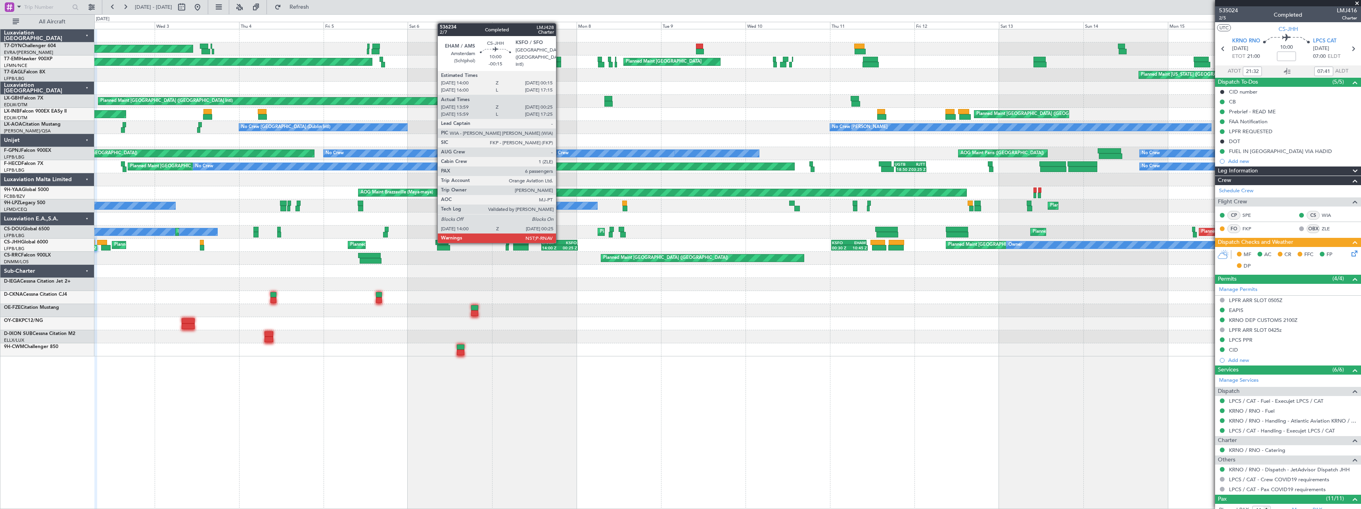
click at [560, 242] on div "KSFO" at bounding box center [567, 242] width 17 height 5
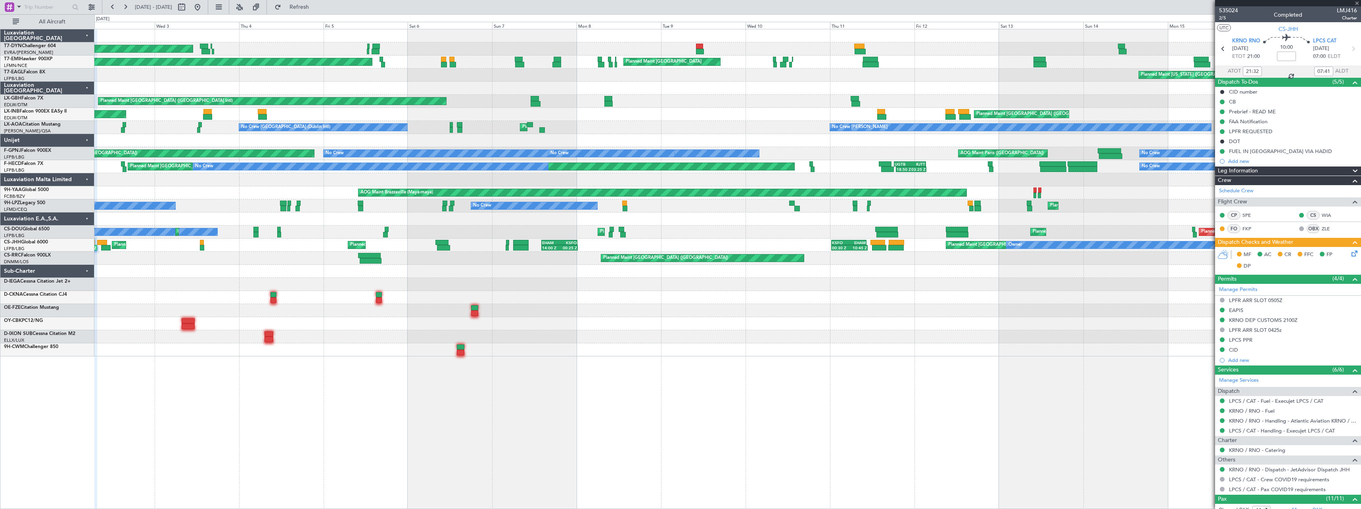
type input "-00:15"
type input "14:09"
type input "00:20"
type input "6"
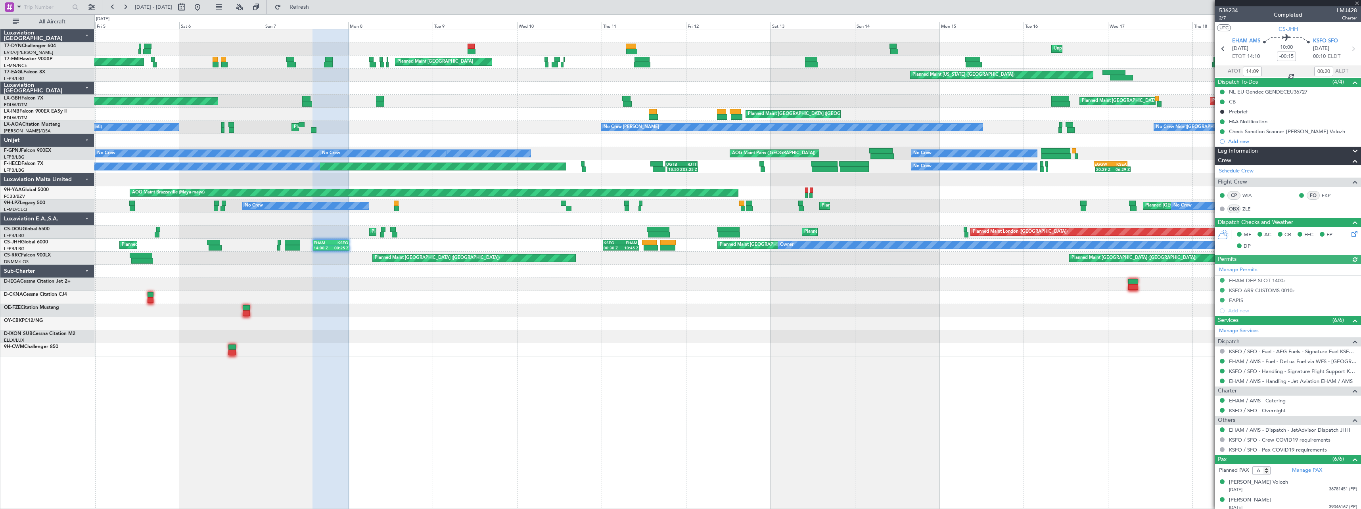
click at [507, 278] on div "Unplanned Maint Riga (Riga Intl) AOG Maint Riga (Riga Intl) Planned Maint Zuric…" at bounding box center [727, 192] width 1266 height 327
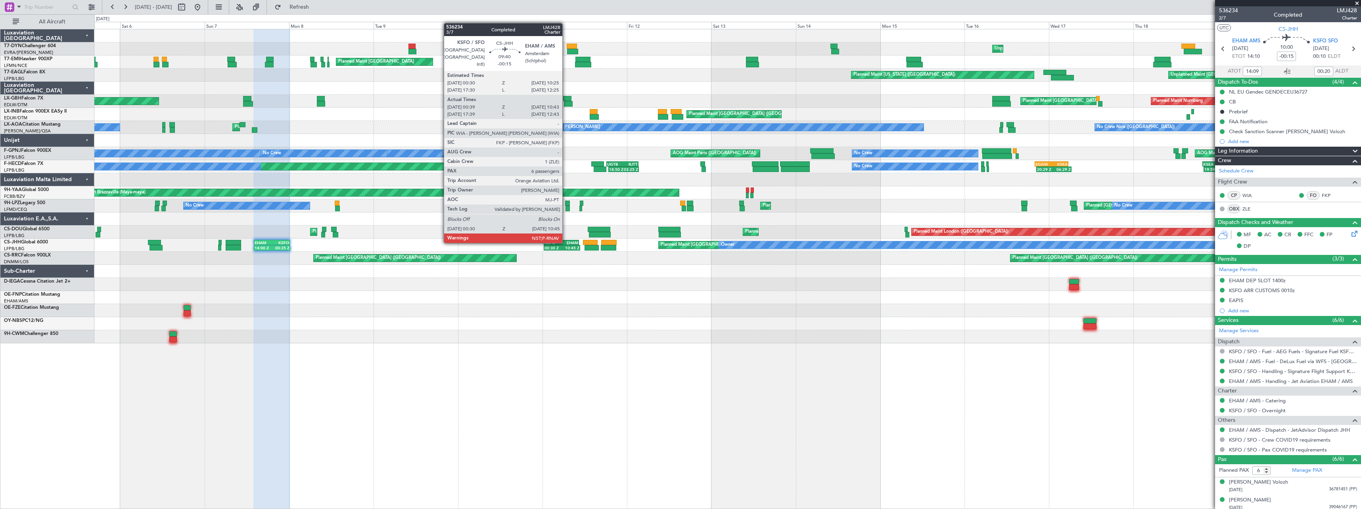
click at [566, 242] on div "EHAM" at bounding box center [570, 242] width 17 height 5
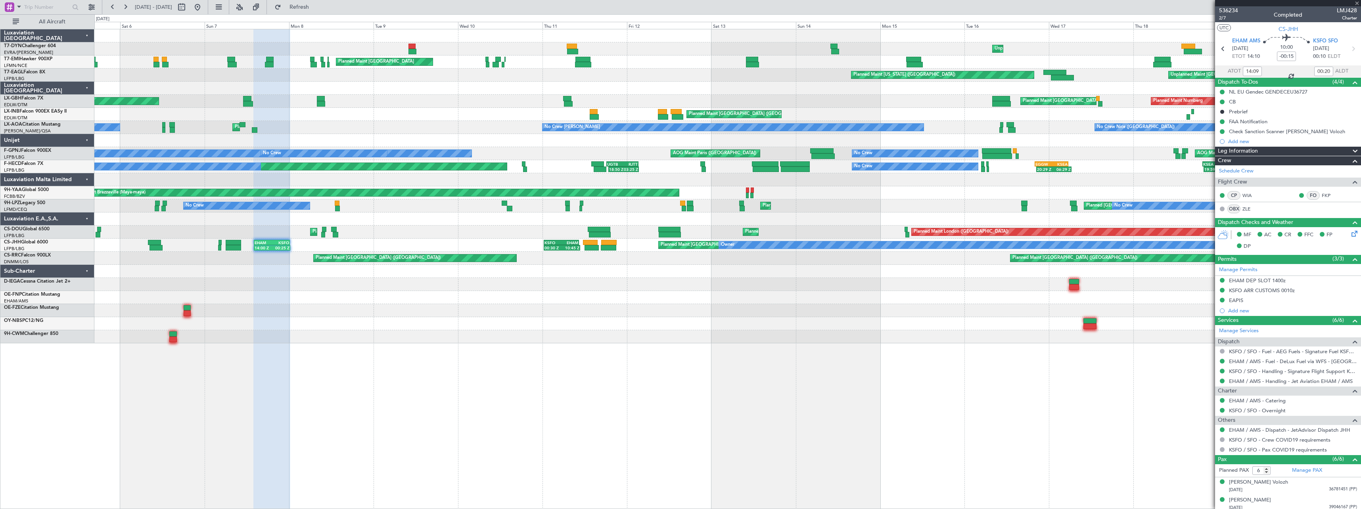
type input "00:49"
type input "10:38"
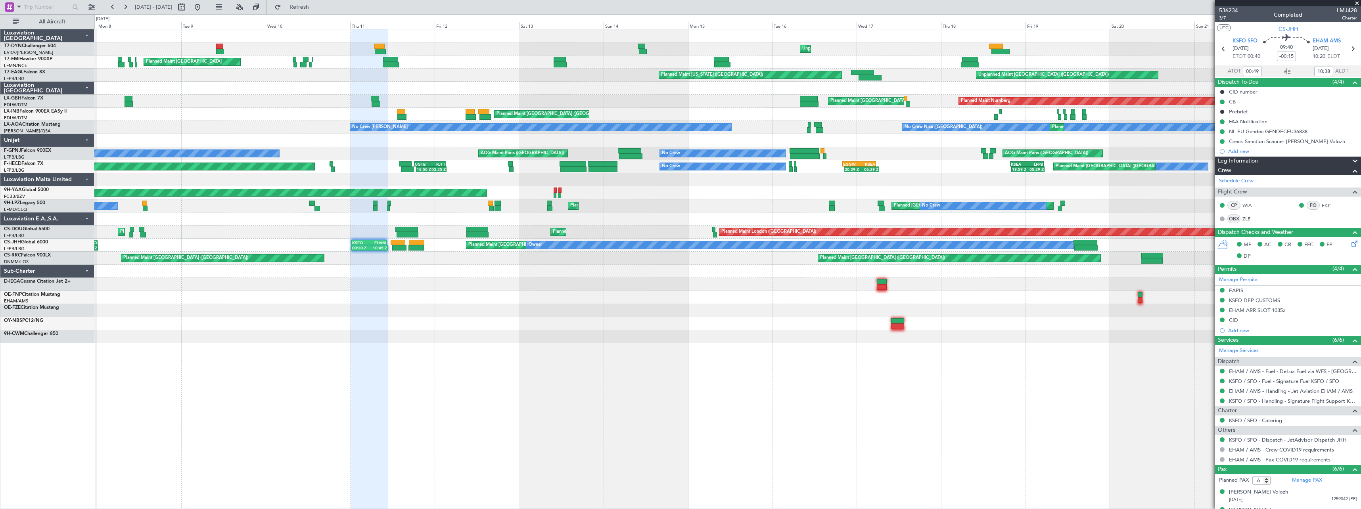
click at [531, 276] on div at bounding box center [727, 271] width 1266 height 13
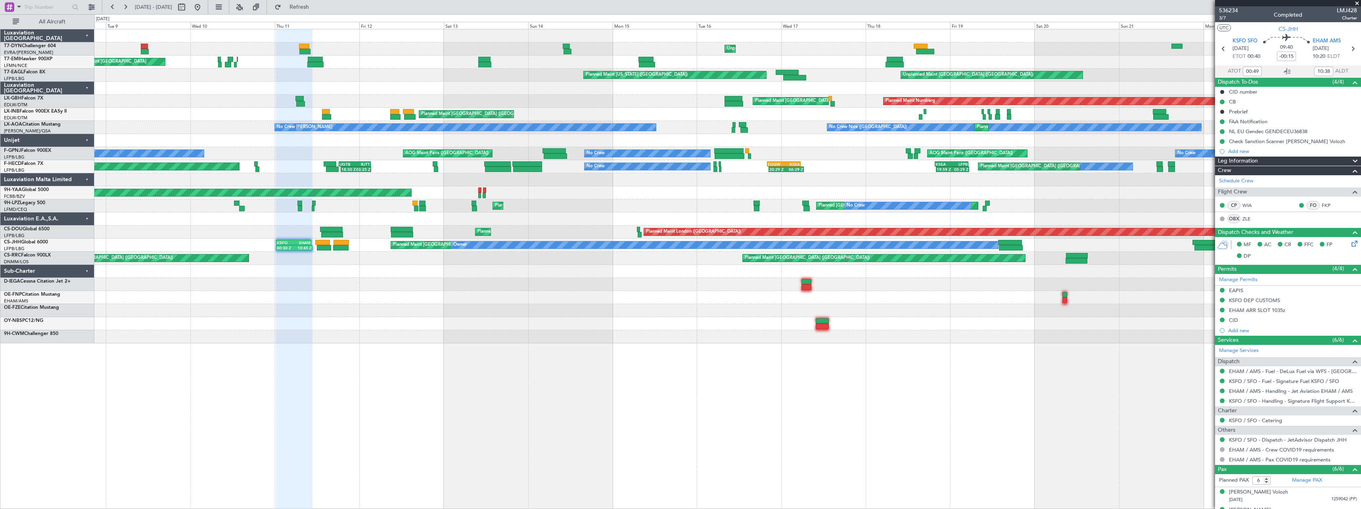
click at [540, 282] on div "Unplanned Maint Riga (Riga Intl) Planned Maint Zurich Planned Maint Zurich Plan…" at bounding box center [727, 186] width 1266 height 314
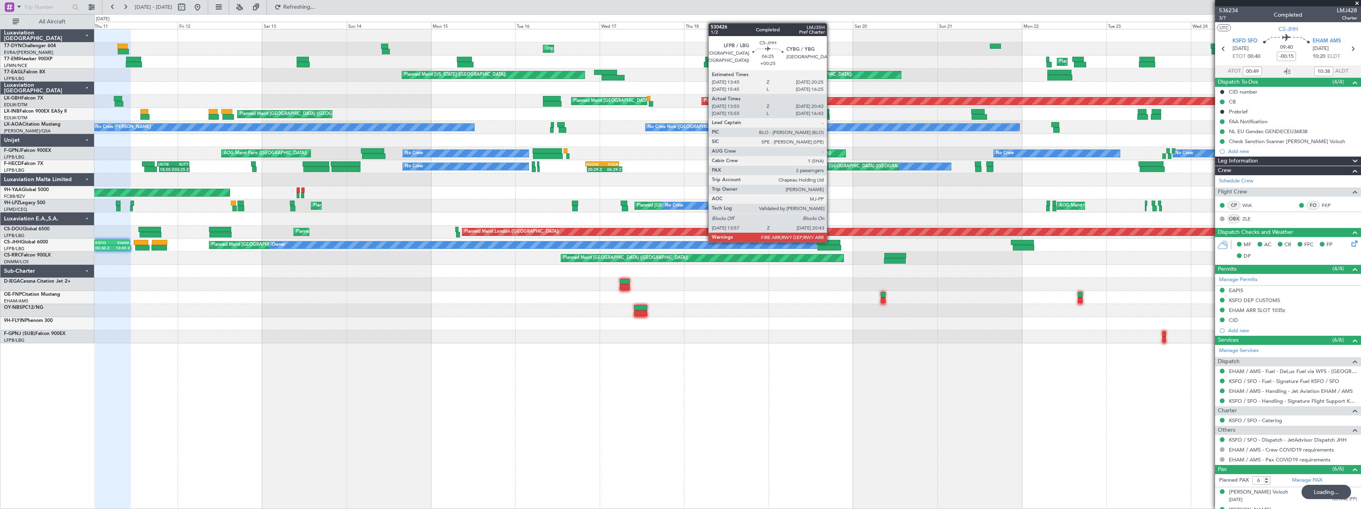
click at [831, 242] on div at bounding box center [829, 243] width 24 height 6
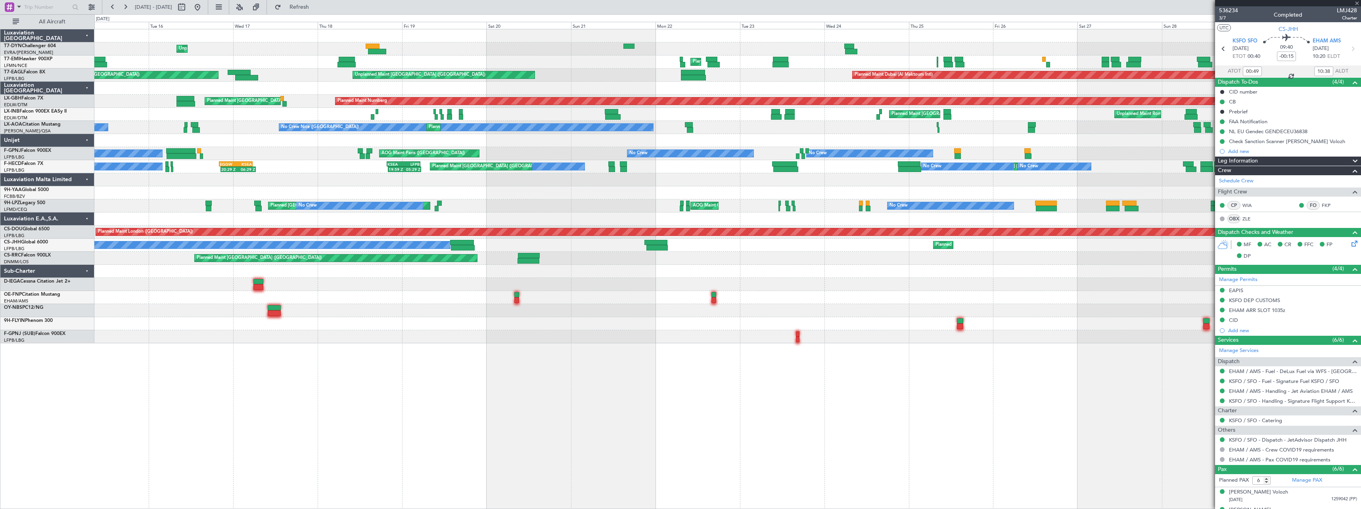
click at [649, 283] on div "Unplanned Maint Riga (Riga Intl) Planned Maint Zurich Planned Maint Dubai (Al M…" at bounding box center [727, 186] width 1266 height 314
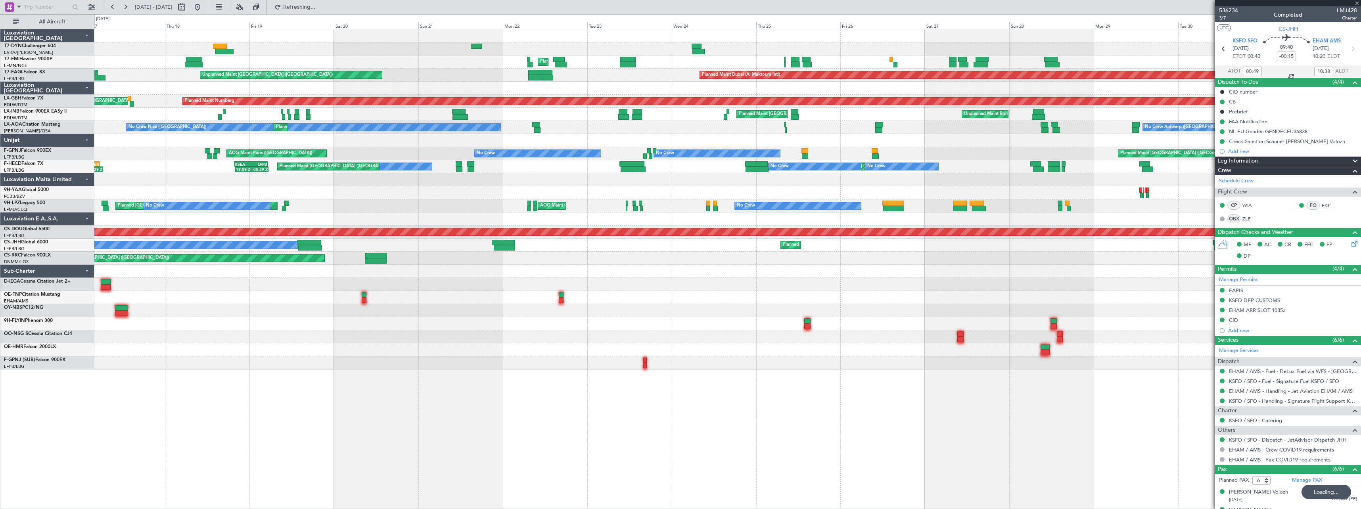
click at [688, 267] on div at bounding box center [727, 271] width 1266 height 13
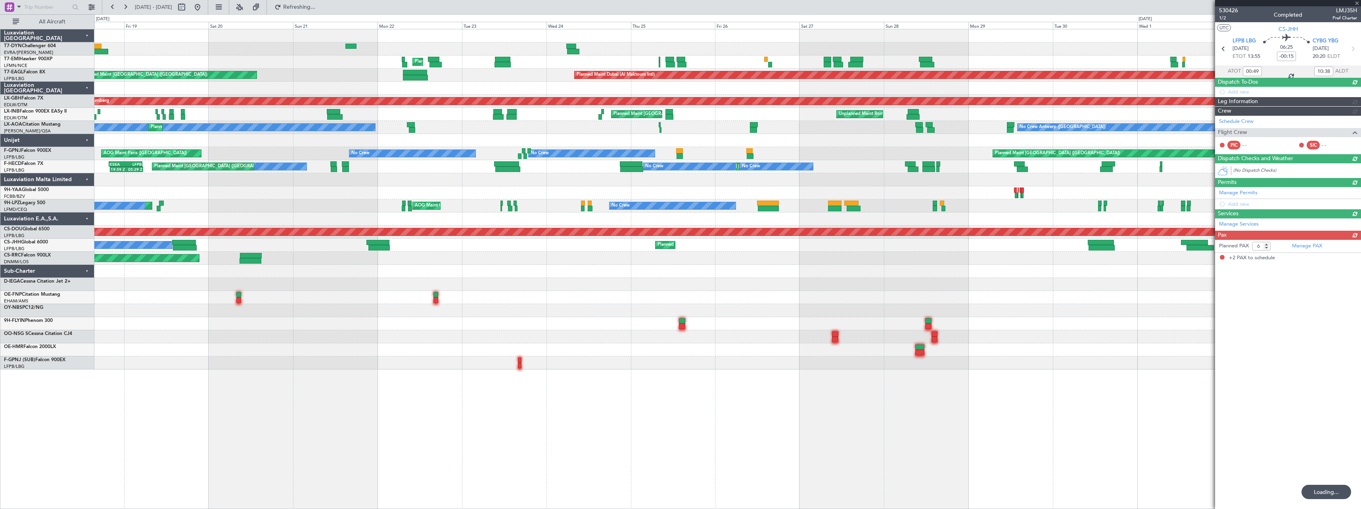
type input "+00:25"
type input "14:05"
type input "20:37"
type input "2"
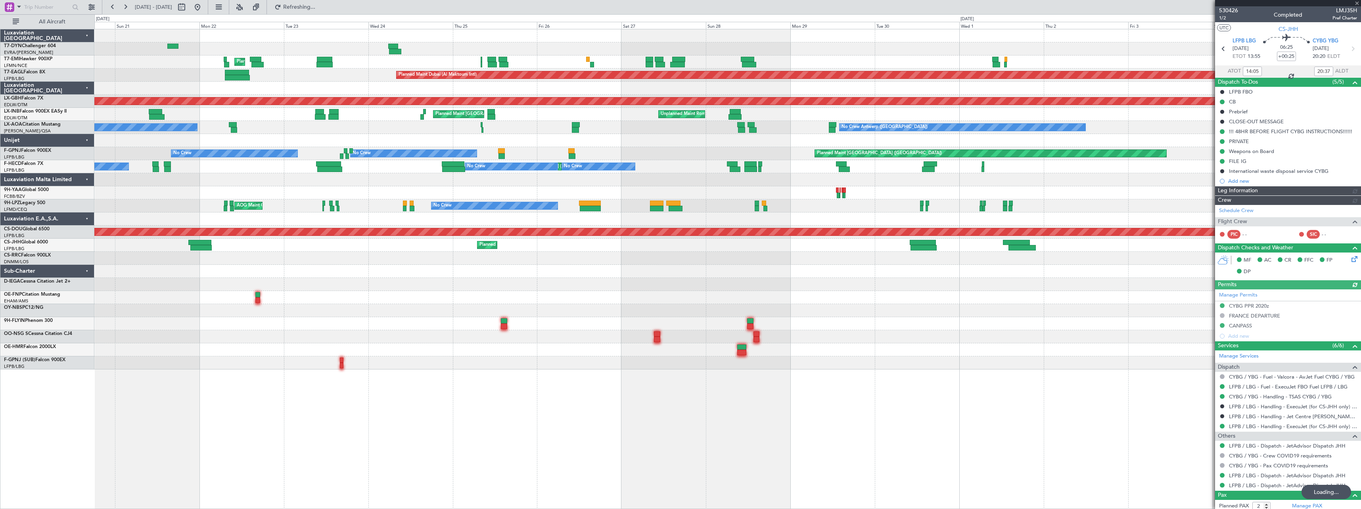
click at [615, 269] on div at bounding box center [727, 271] width 1266 height 13
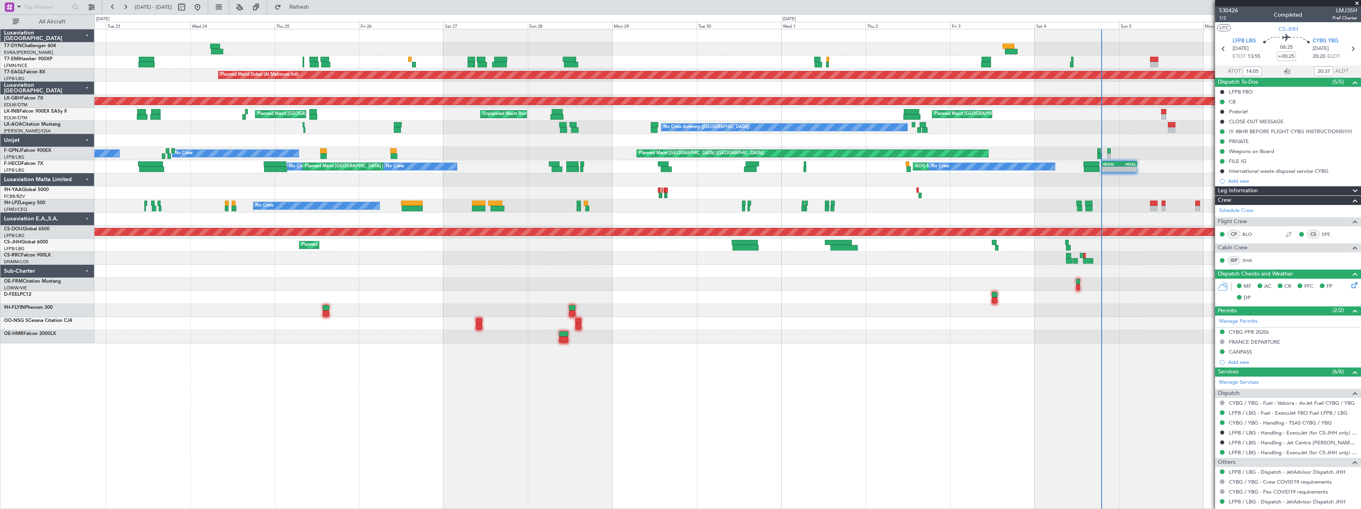
click at [1010, 256] on div "Planned Maint Zurich Planned Maint Dubai (Al Maktoum Intl) Unplanned Maint Pari…" at bounding box center [727, 186] width 1266 height 314
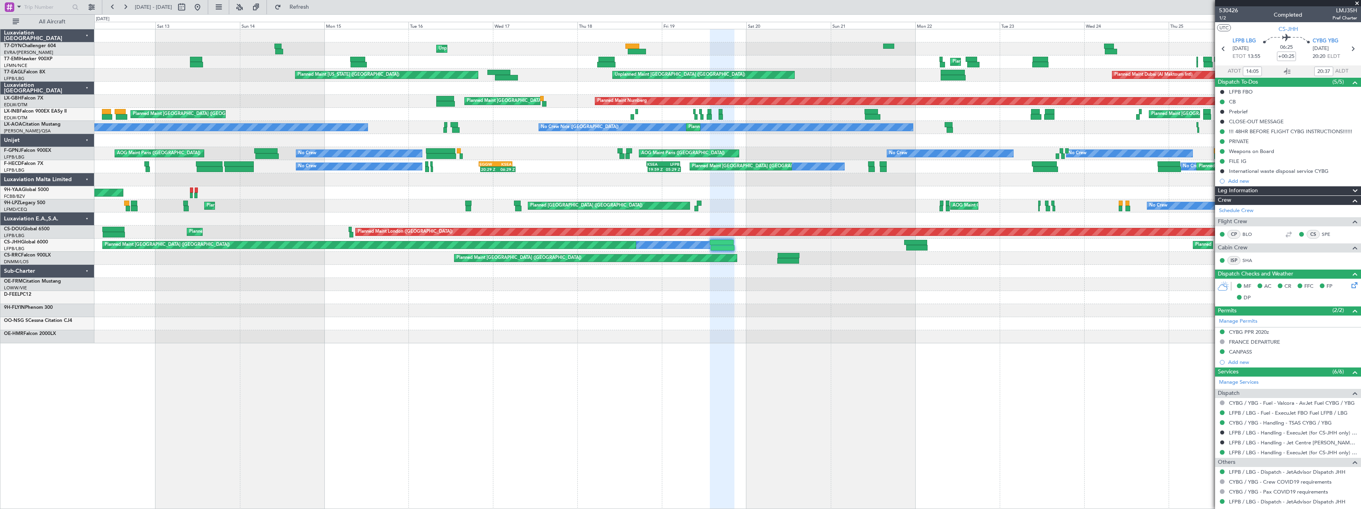
click at [969, 259] on div "Planned Maint Paris (Le Bourget) Planned Maint Paris (Le Bourget)" at bounding box center [727, 258] width 1266 height 13
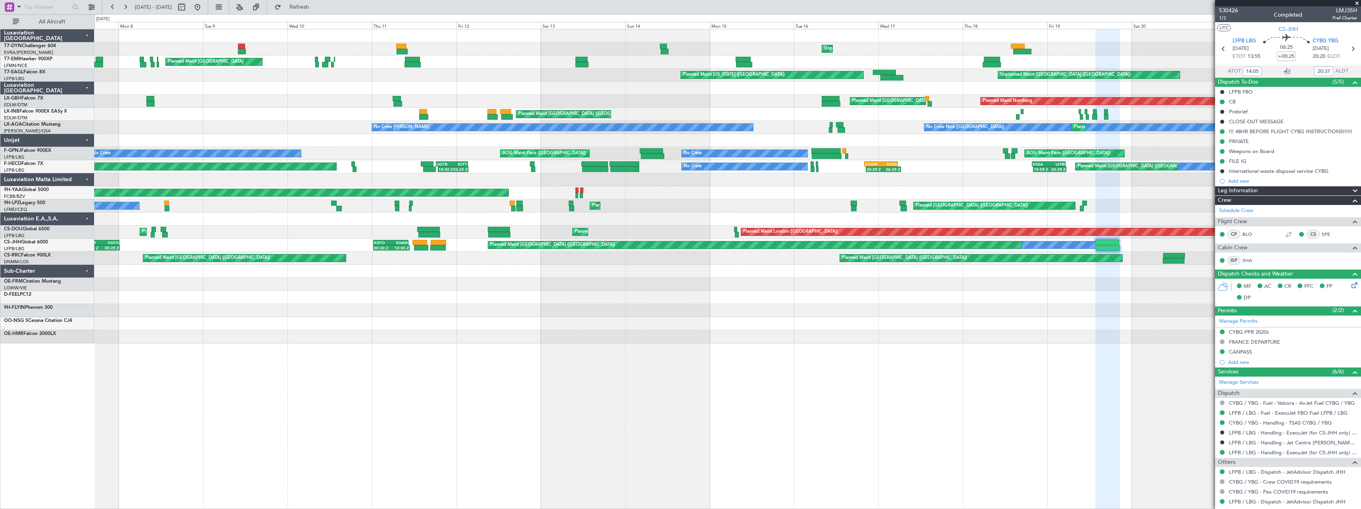
click at [767, 299] on div at bounding box center [727, 297] width 1266 height 13
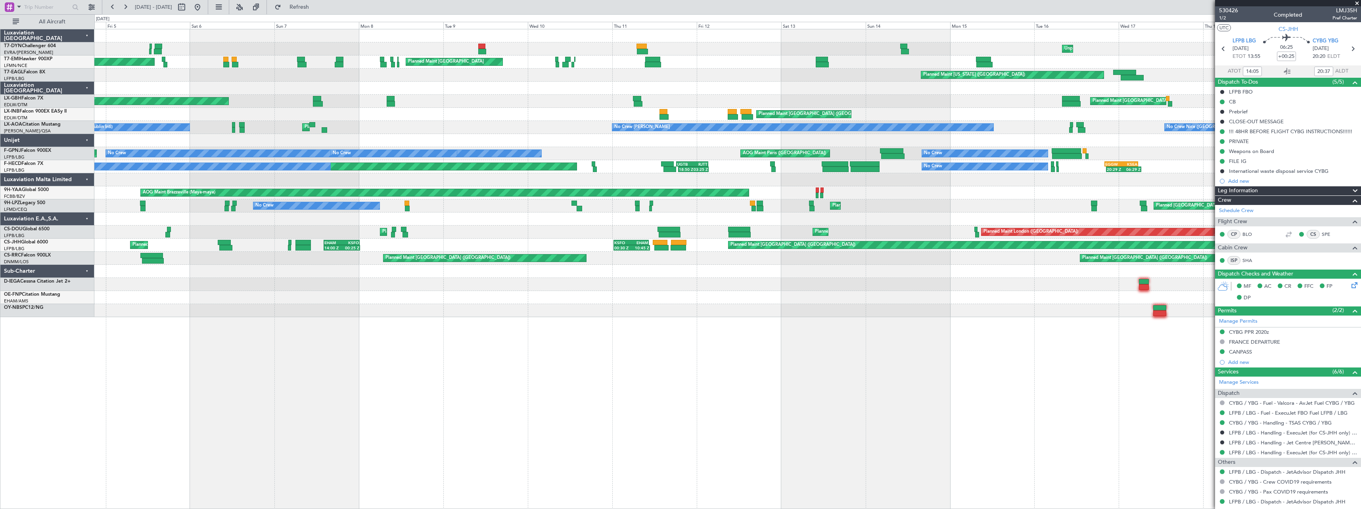
click at [586, 236] on div "Planned Maint London (Biggin Hill) Planned Maint Paris (Le Bourget) Planned Mai…" at bounding box center [727, 232] width 1266 height 13
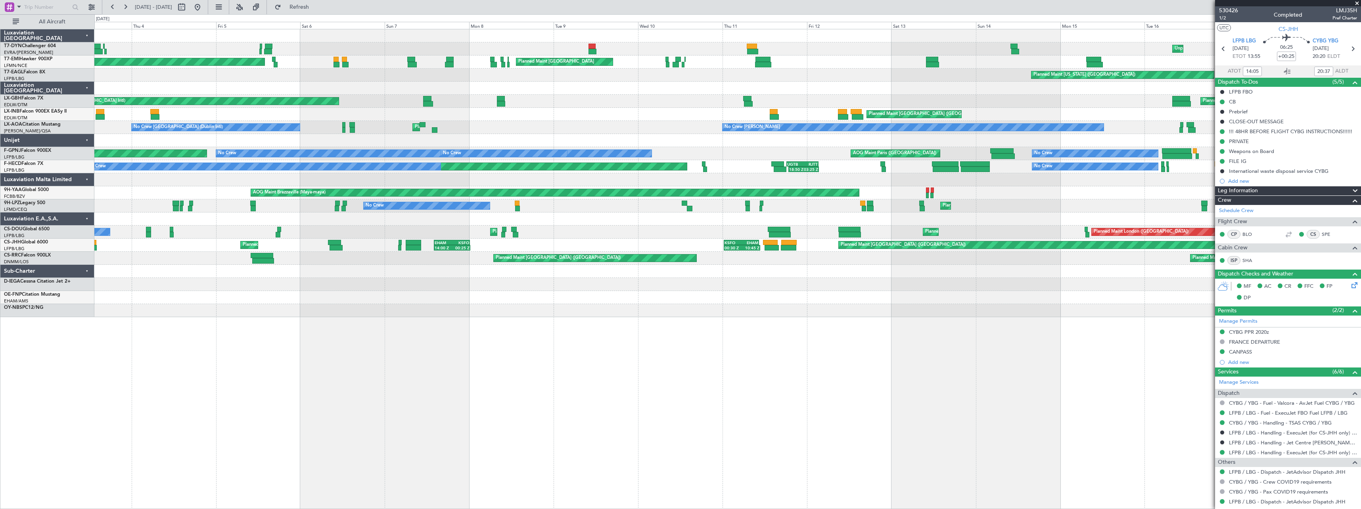
click at [662, 240] on div "Owner Planned Maint Paris (Le Bourget) 00:30 Z 10:45 Z KSFO 00:30 Z EHAM 10:25 …" at bounding box center [727, 245] width 1266 height 13
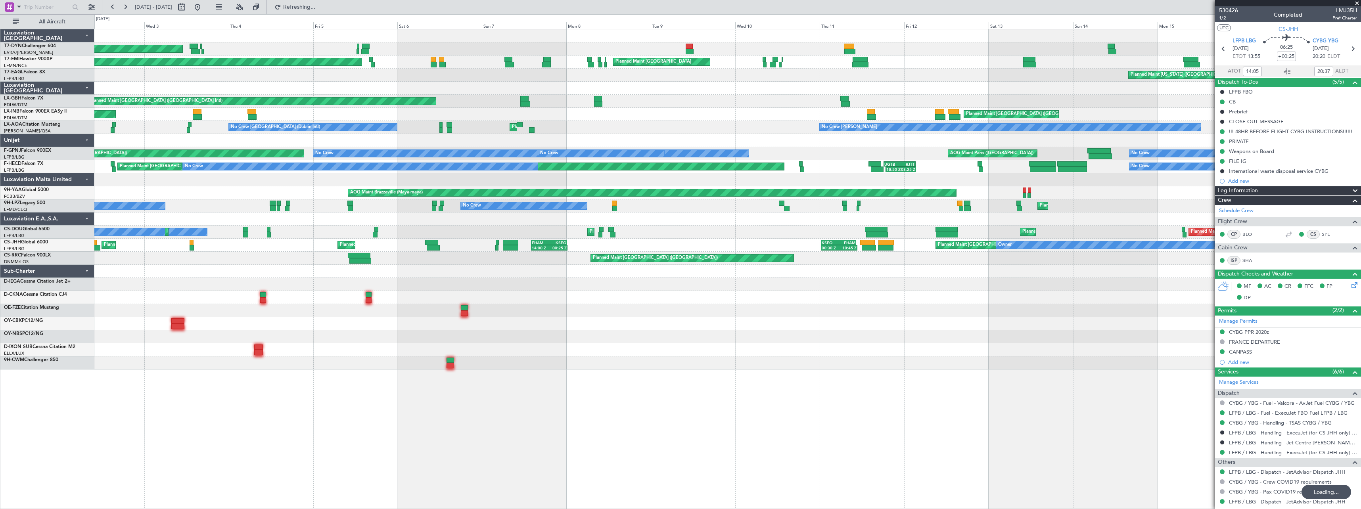
click at [604, 304] on div "Unplanned Maint Riga (Riga Intl) AOG Maint Riga (Riga Intl) Planned Maint Zuric…" at bounding box center [727, 199] width 1266 height 340
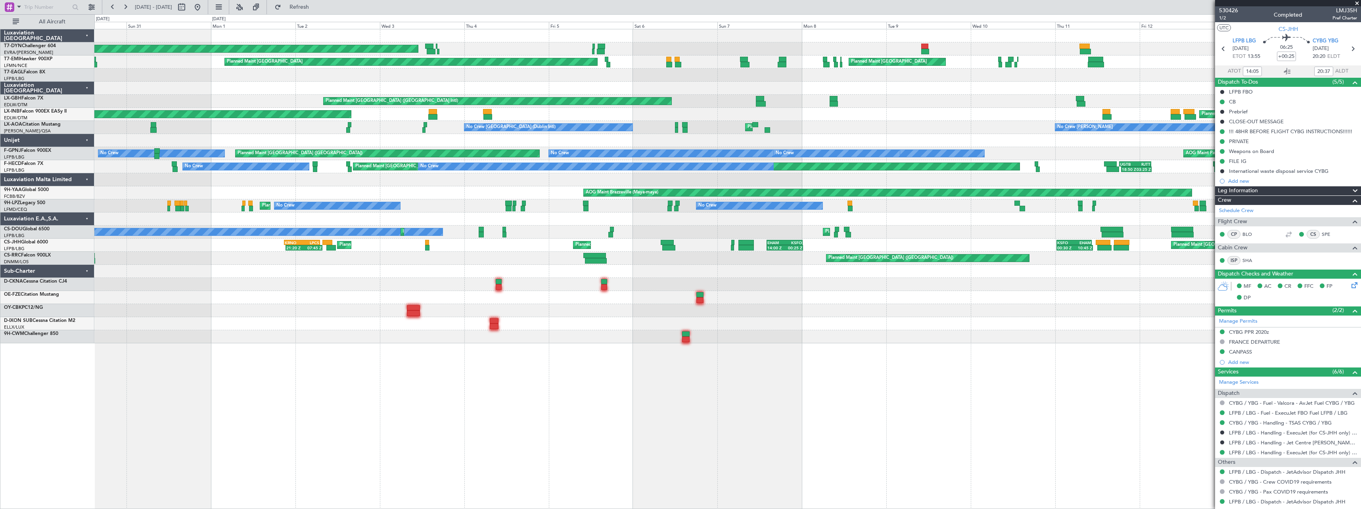
drag, startPoint x: 224, startPoint y: 8, endPoint x: 478, endPoint y: 115, distance: 275.0
click at [204, 8] on button at bounding box center [197, 7] width 13 height 13
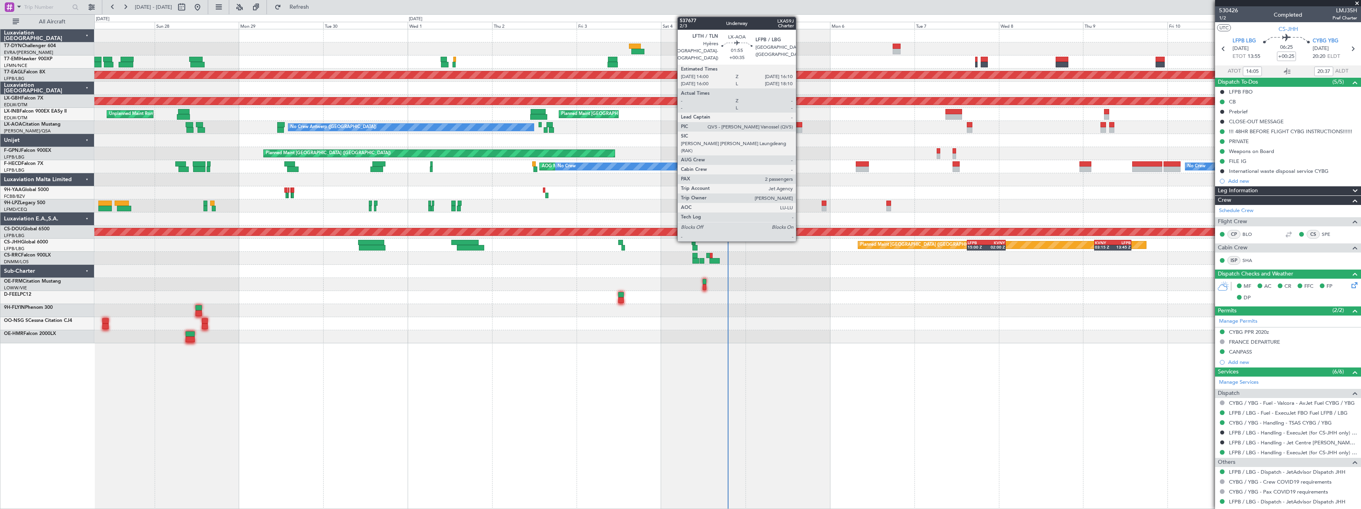
click at [800, 127] on div at bounding box center [798, 125] width 8 height 6
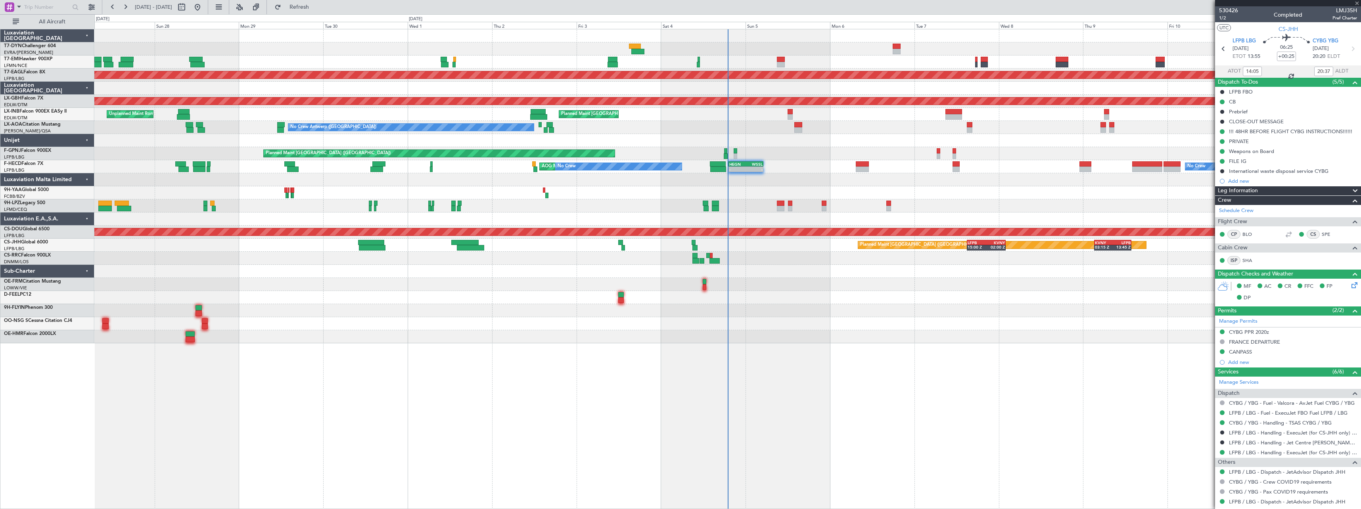
type input "+00:35"
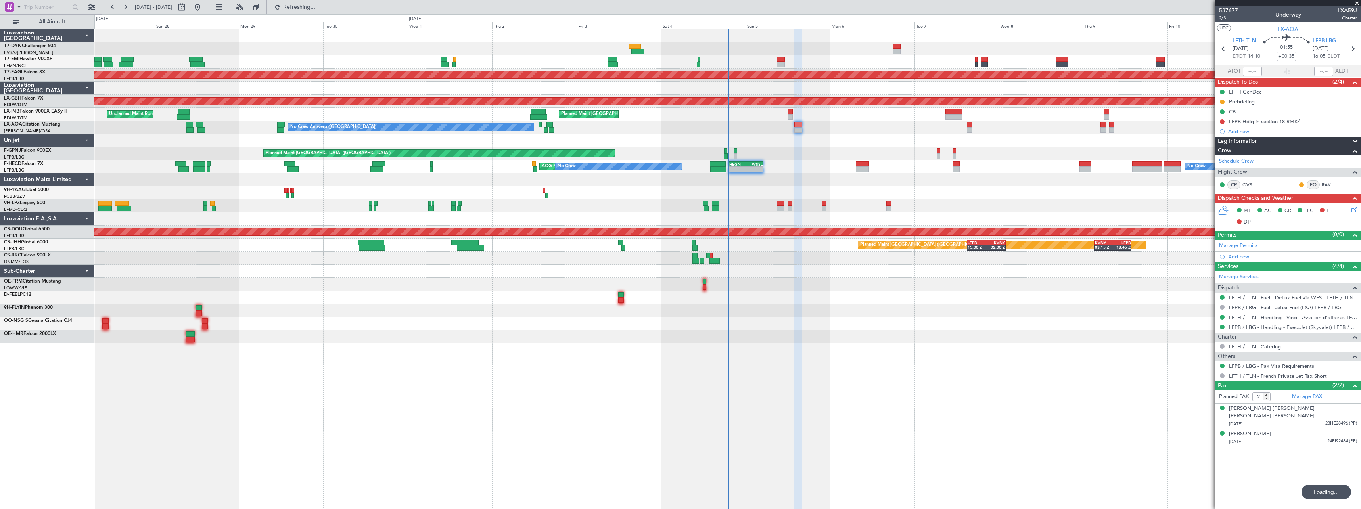
click at [682, 88] on div at bounding box center [727, 88] width 1266 height 13
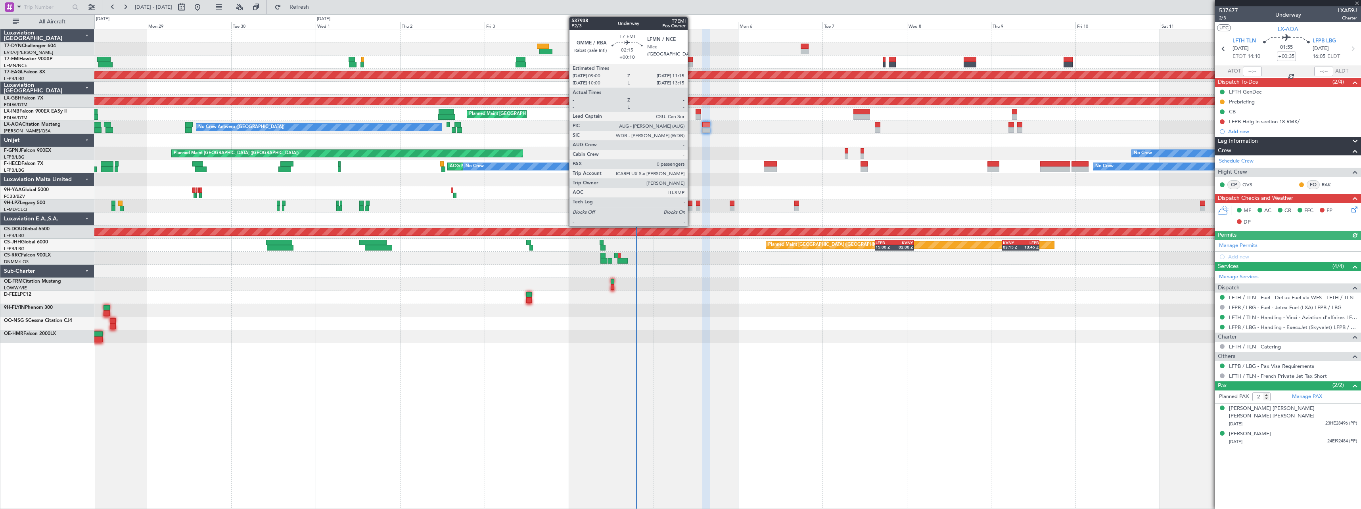
click at [691, 62] on div at bounding box center [689, 65] width 8 height 6
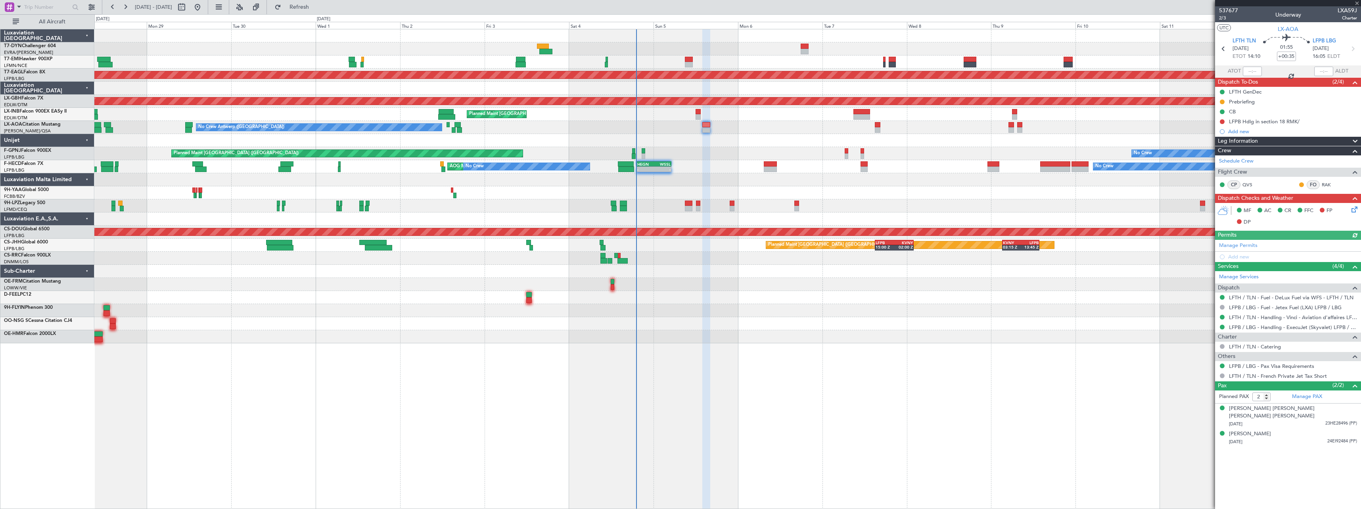
type input "+00:10"
type input "0"
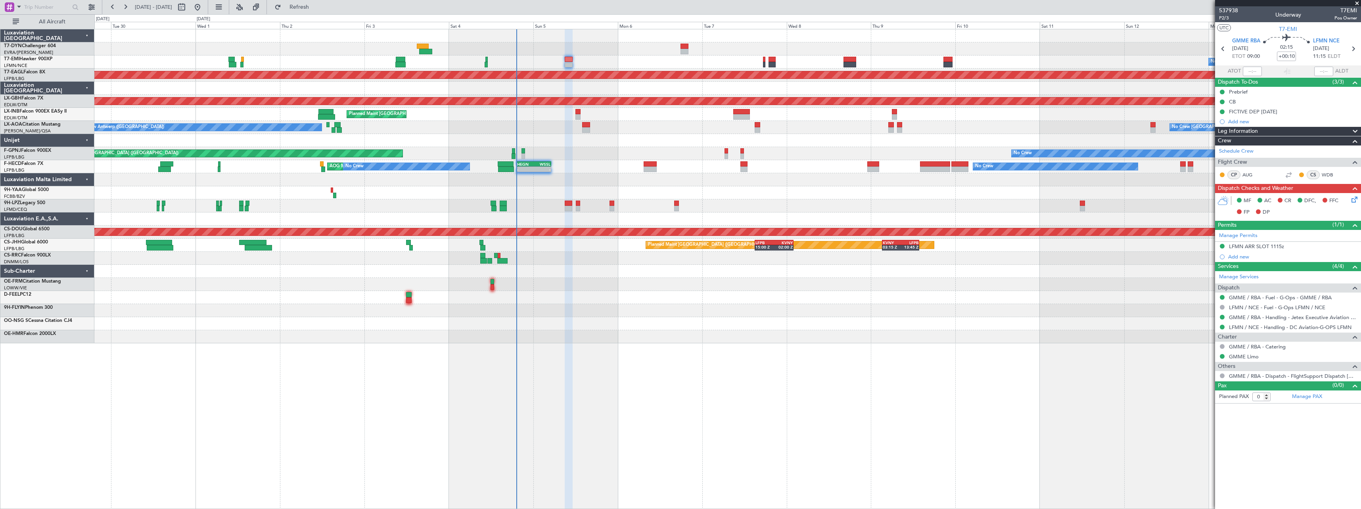
click at [728, 180] on div at bounding box center [727, 179] width 1266 height 13
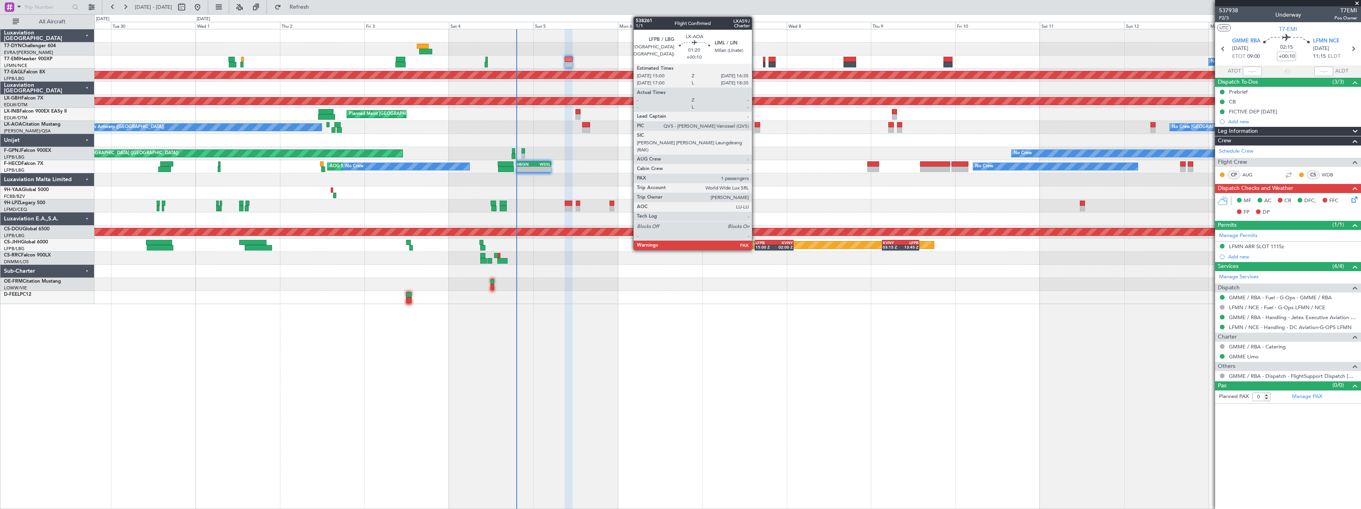
click at [756, 127] on div at bounding box center [758, 130] width 6 height 6
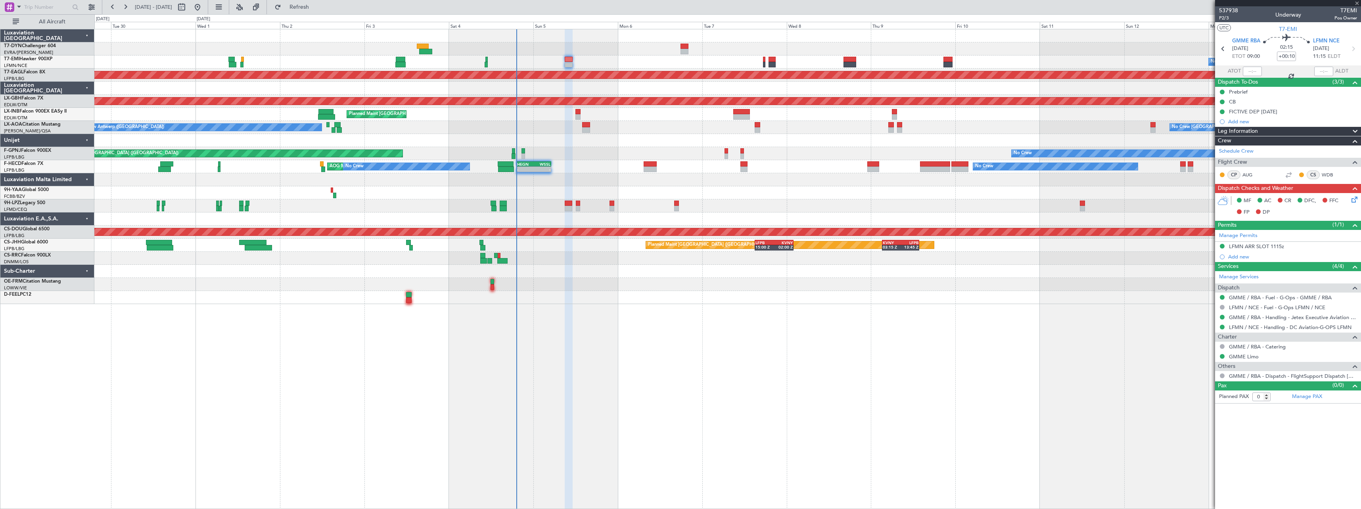
type input "1"
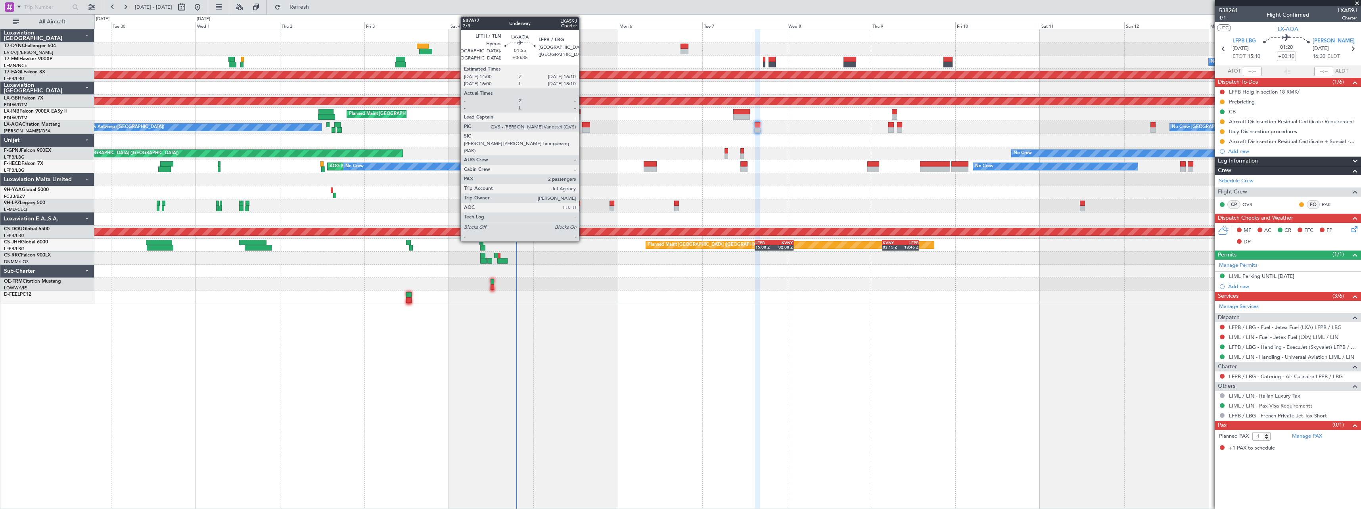
click at [583, 127] on div at bounding box center [586, 125] width 8 height 6
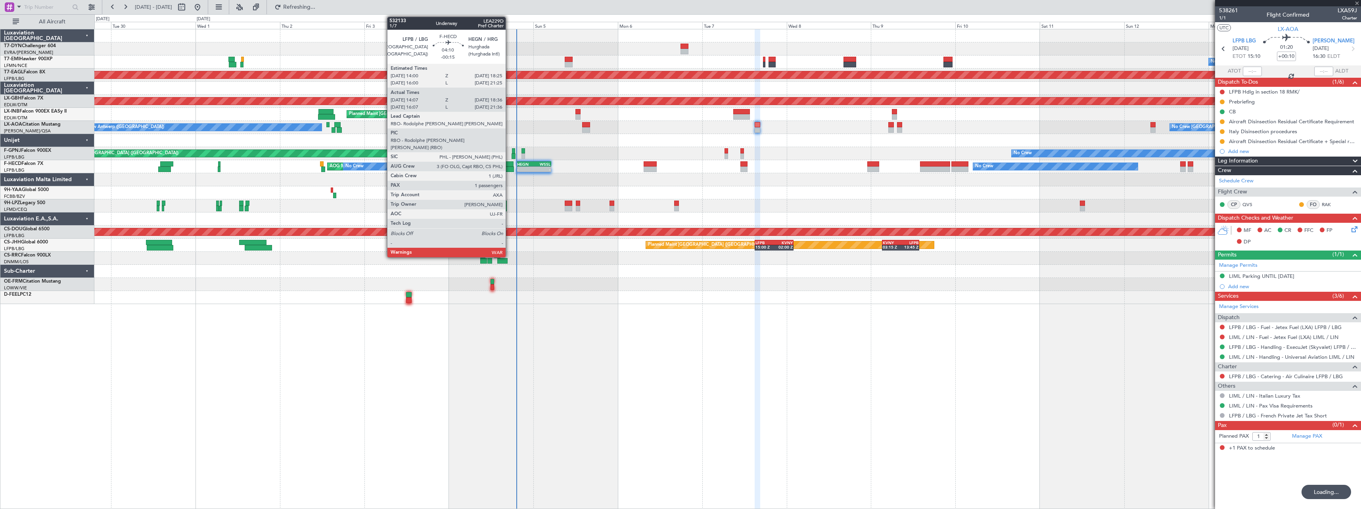
type input "+00:35"
type input "2"
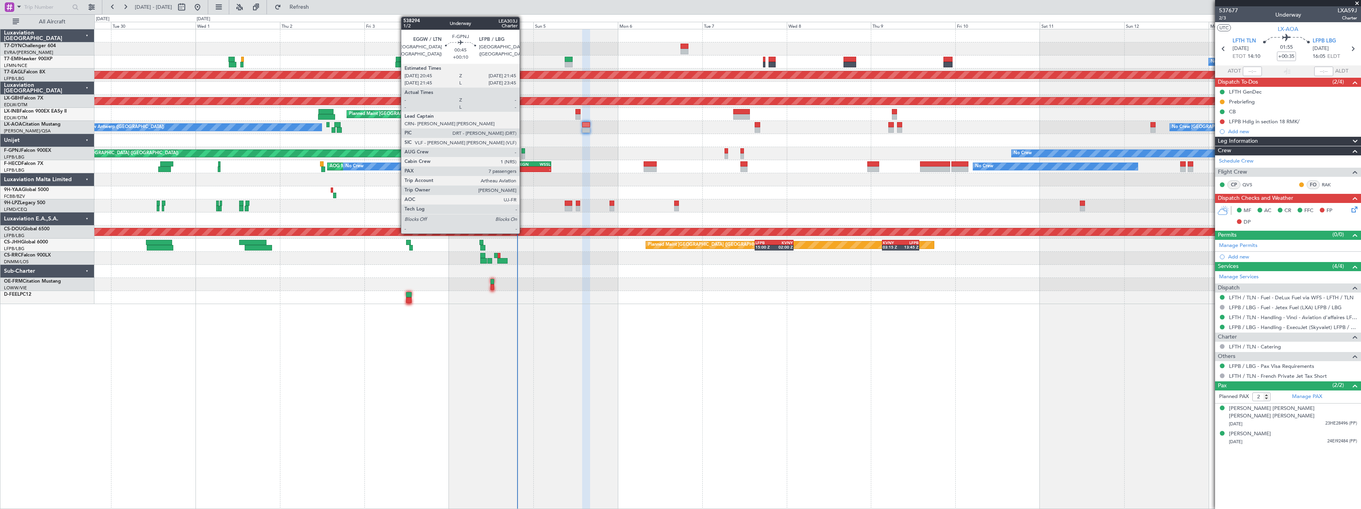
click at [523, 151] on div at bounding box center [524, 151] width 4 height 6
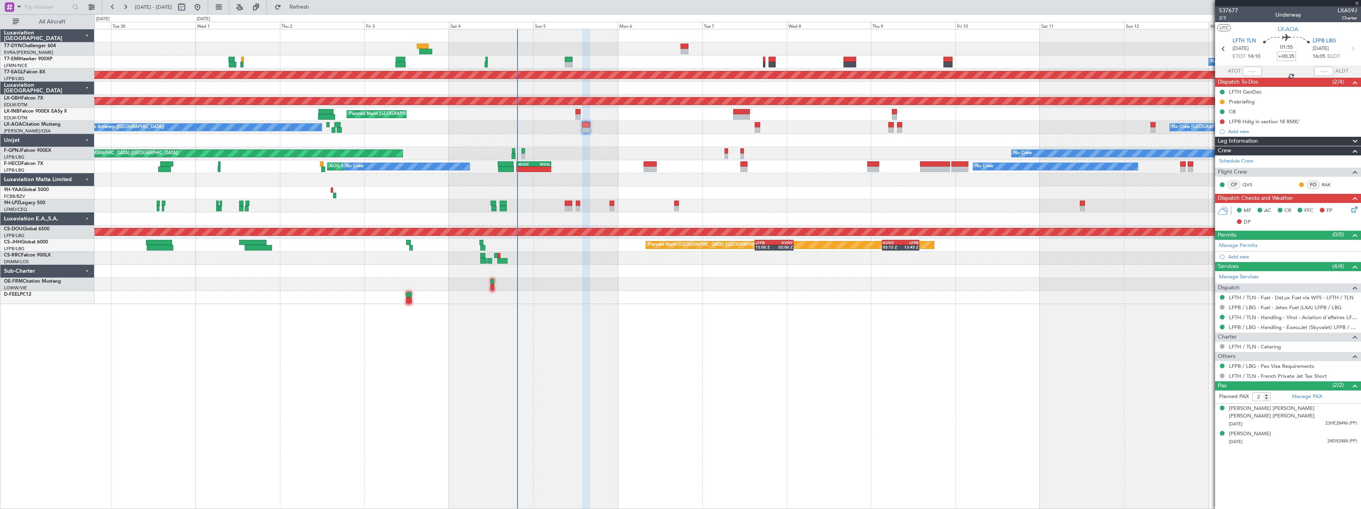
type input "+00:10"
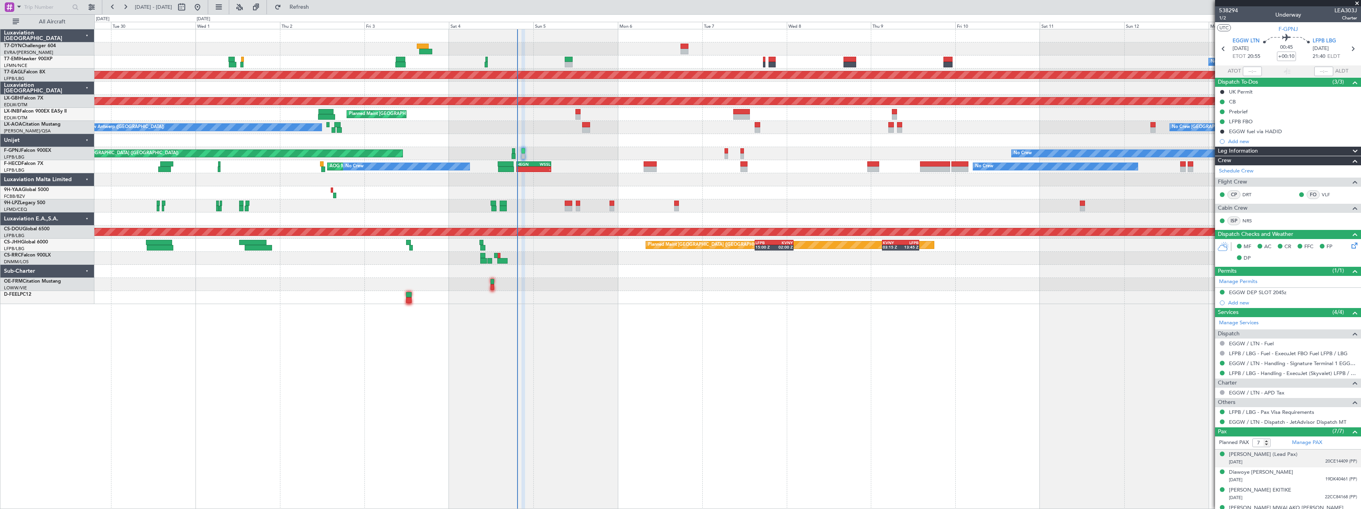
click at [1310, 457] on div "Ibrahima KONATE (Lead Pax) 25/05/1999 20CE14409 (PP)" at bounding box center [1293, 458] width 128 height 15
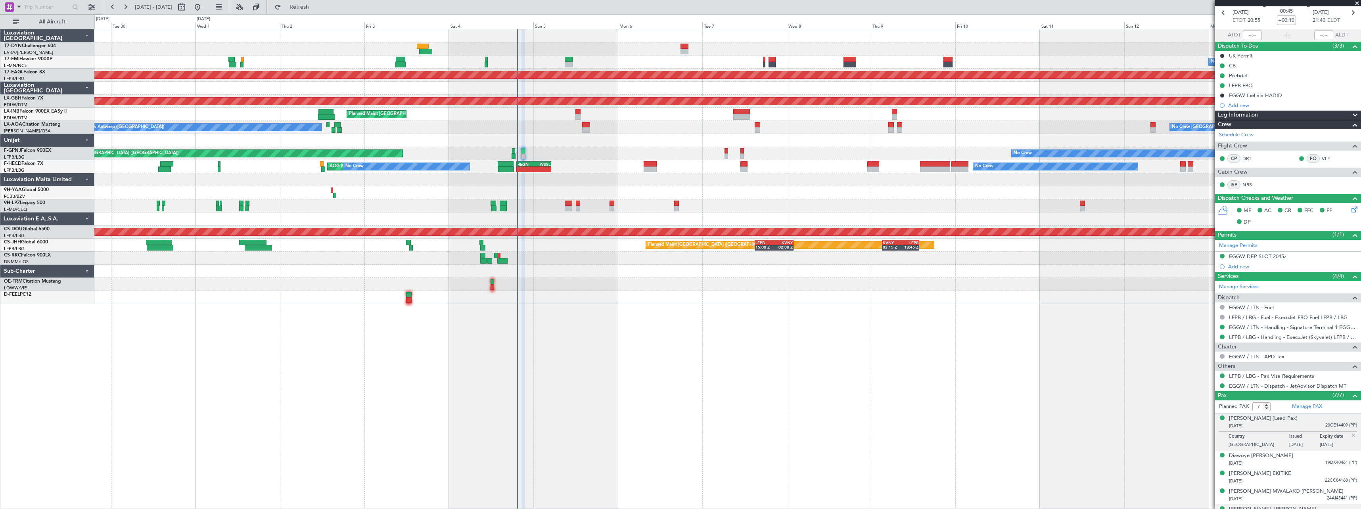
scroll to position [79, 0]
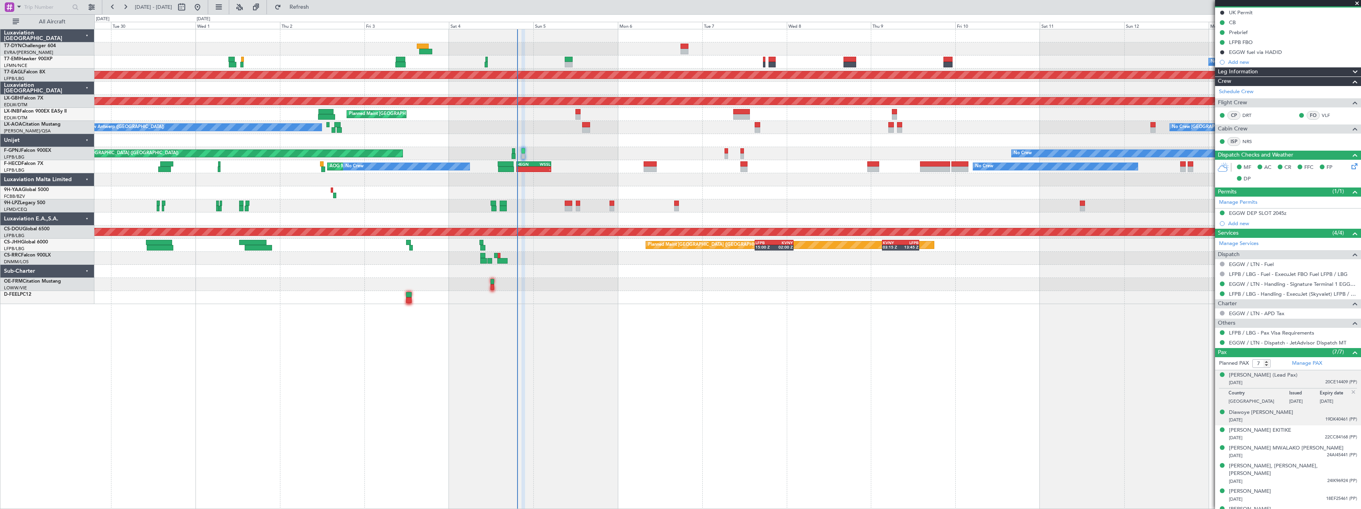
click at [1304, 419] on div "02/06/1988 19DK40461 (PP)" at bounding box center [1293, 420] width 128 height 8
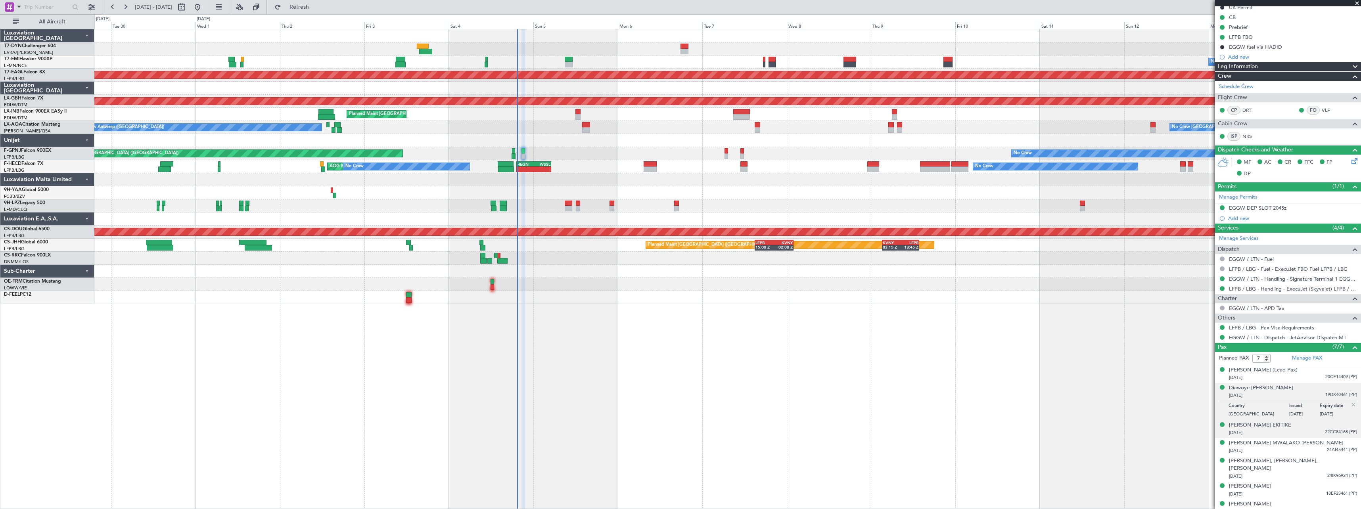
click at [1305, 428] on div "Hugo, Timothée EKITIKE 20/06/2002 22CC84168 (PP)" at bounding box center [1293, 429] width 128 height 15
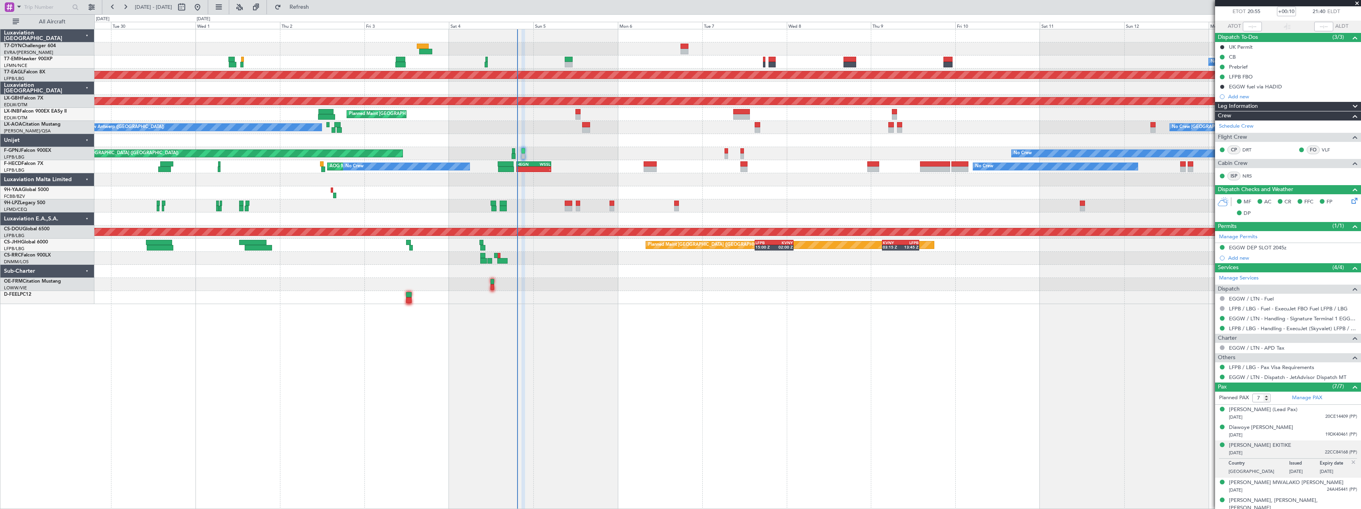
scroll to position [0, 0]
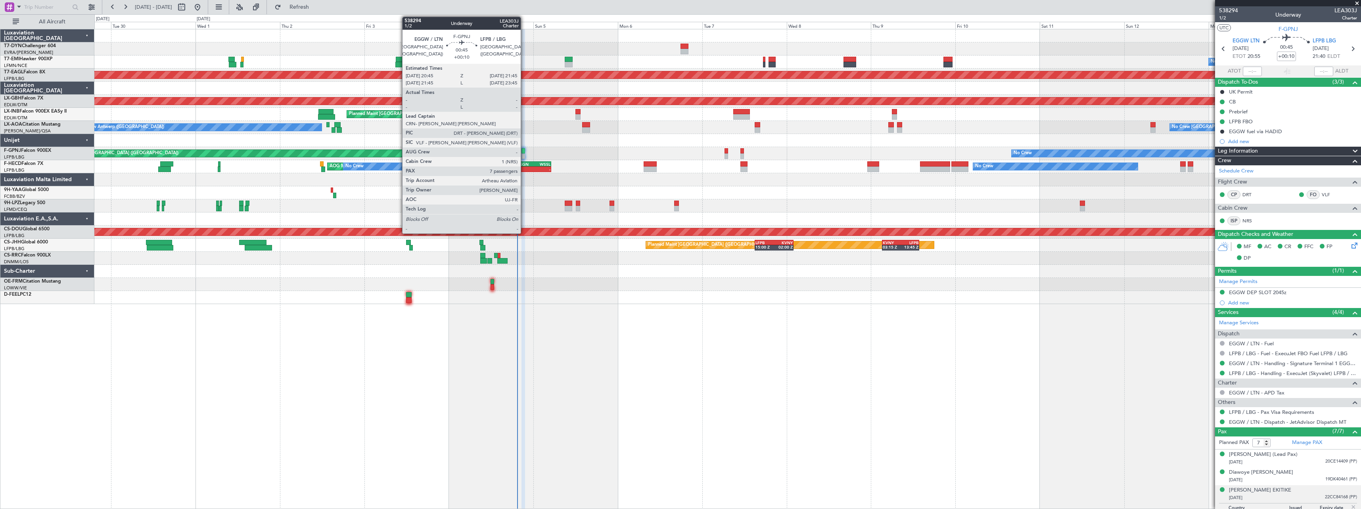
click at [524, 153] on div at bounding box center [524, 151] width 4 height 6
click at [525, 153] on div at bounding box center [524, 156] width 4 height 6
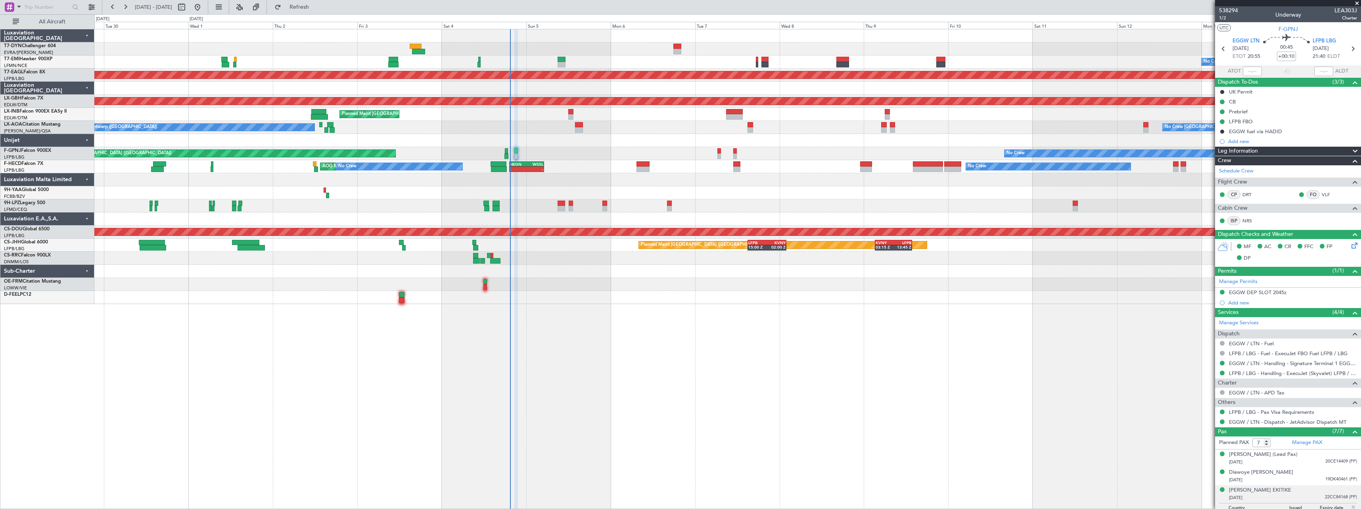
click at [591, 253] on div at bounding box center [727, 258] width 1266 height 13
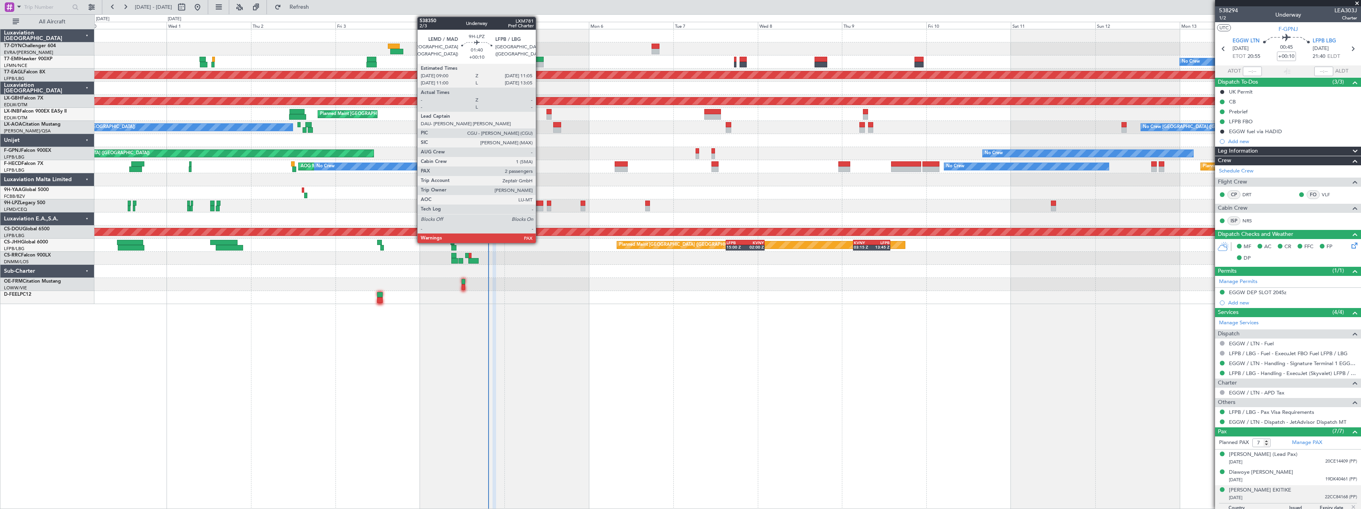
click at [539, 203] on div at bounding box center [540, 204] width 8 height 6
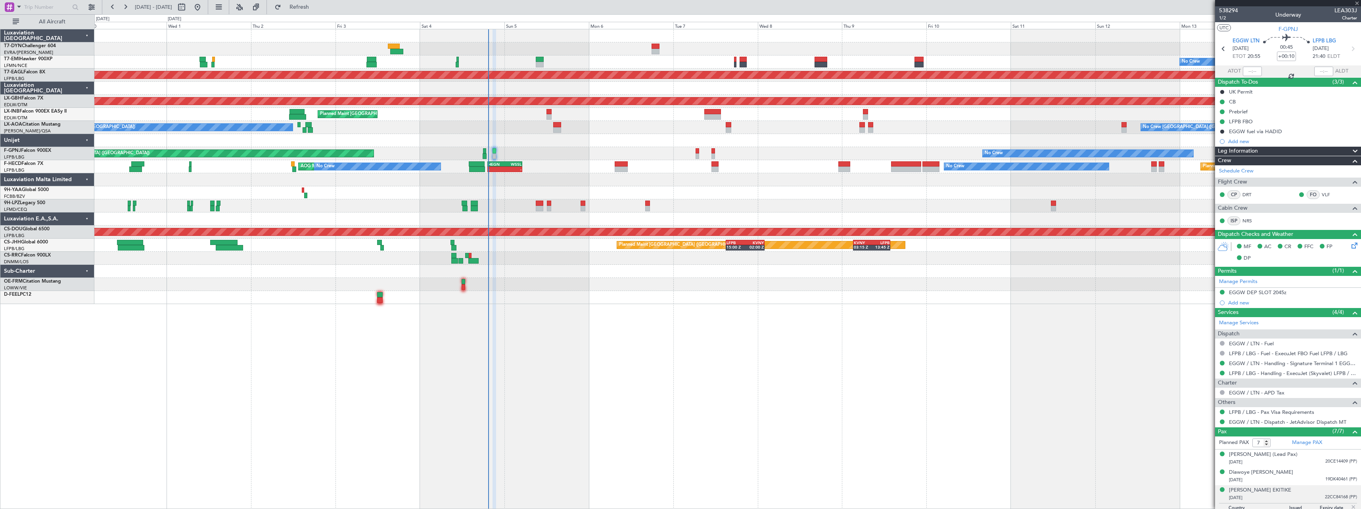
type input "4"
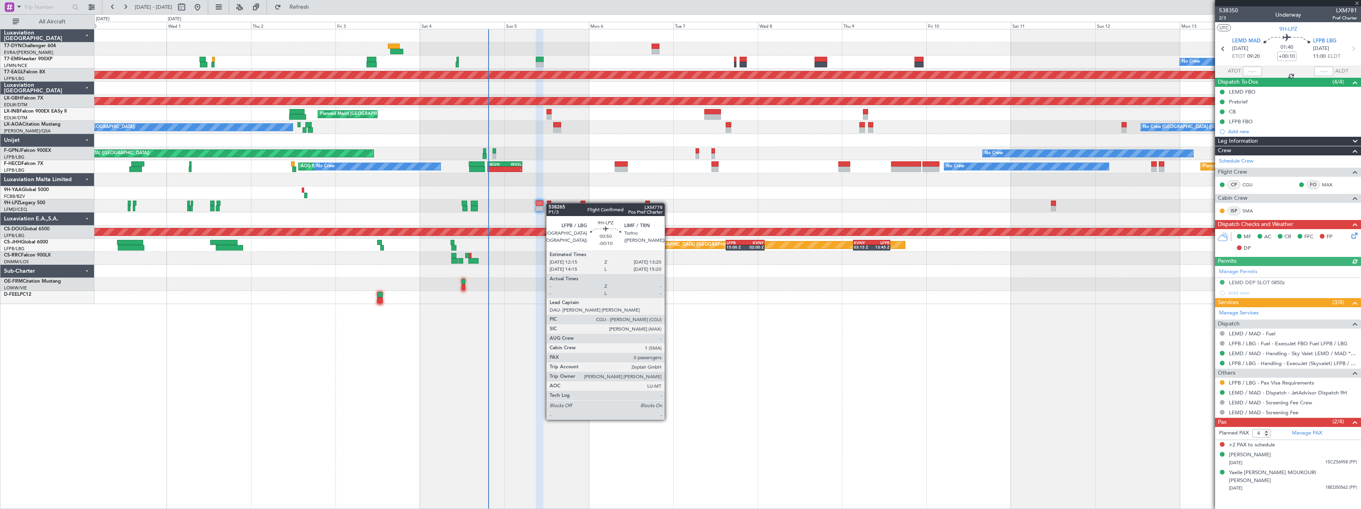
click at [550, 203] on div at bounding box center [549, 204] width 4 height 6
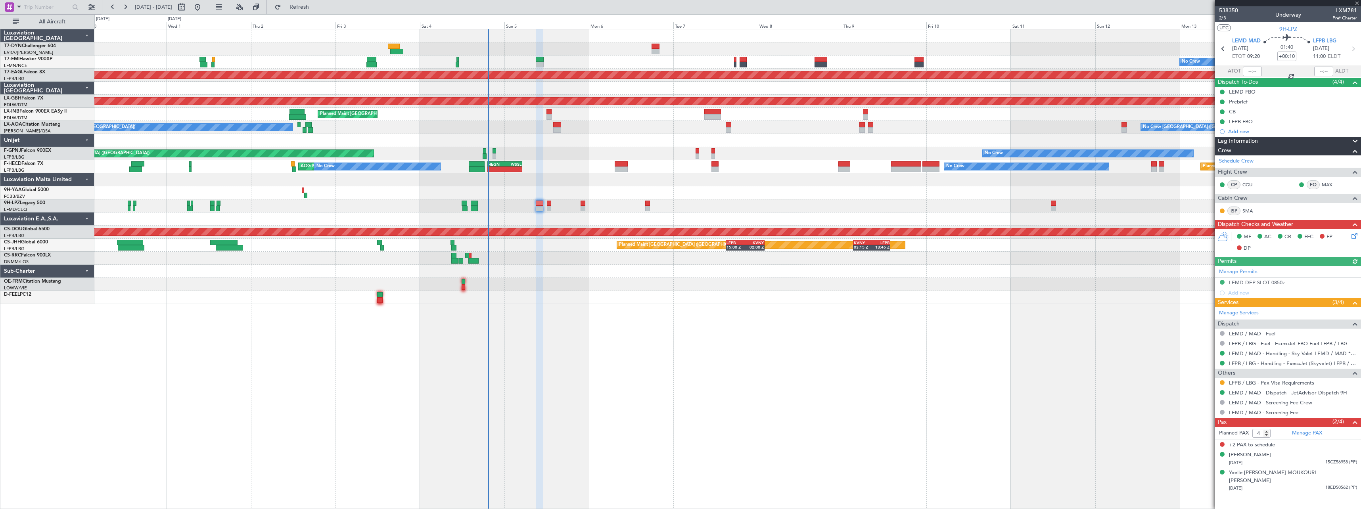
type input "-00:10"
type input "0"
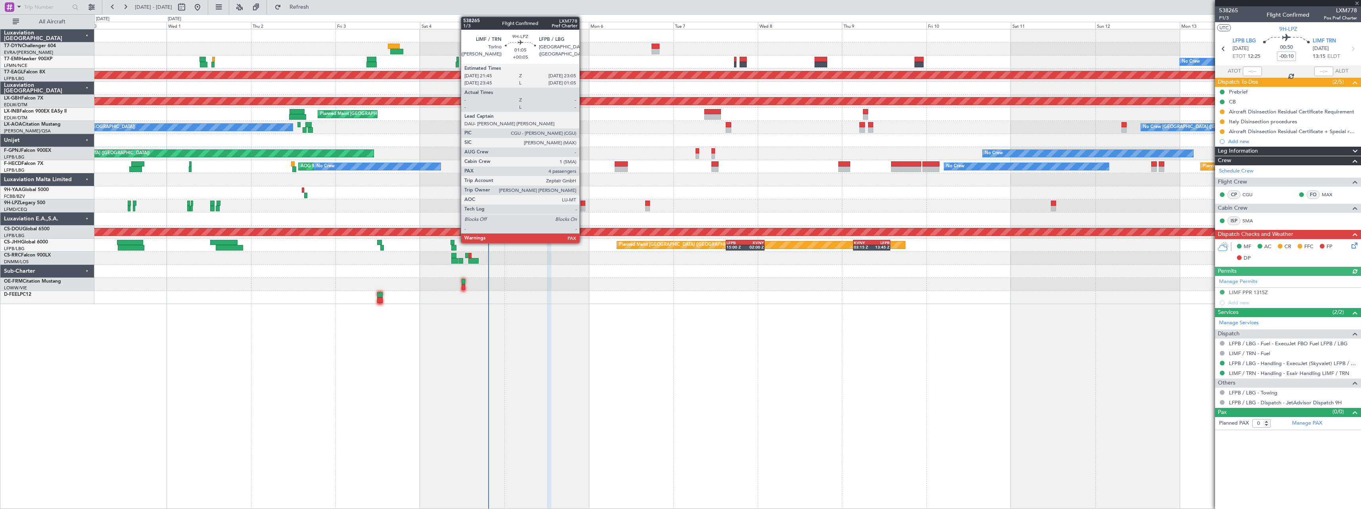
click at [583, 205] on div at bounding box center [583, 204] width 5 height 6
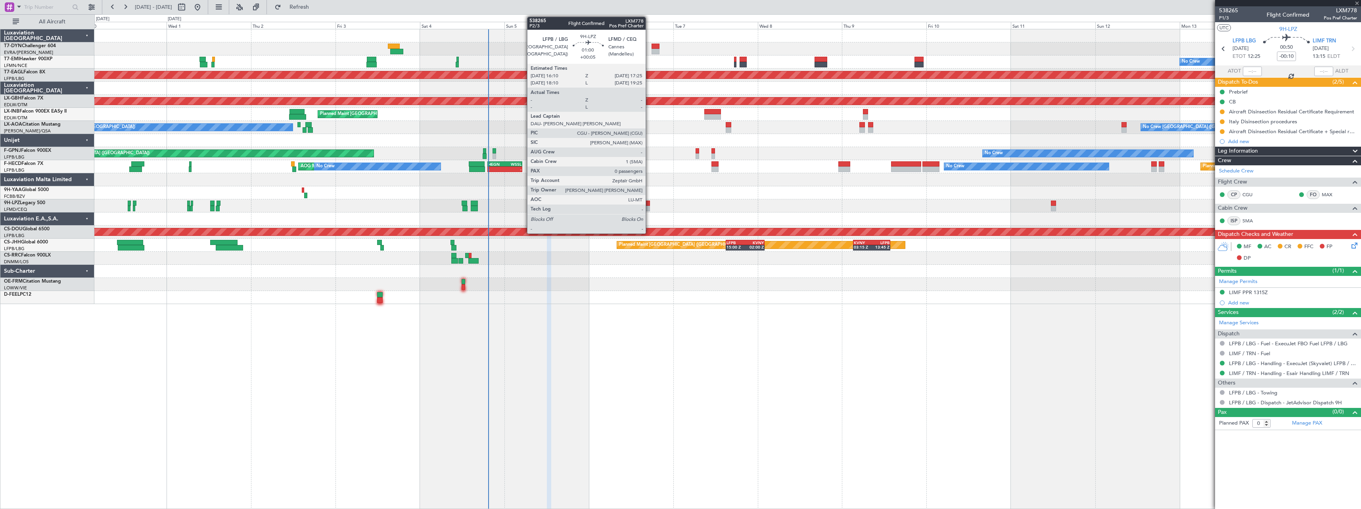
type input "+00:05"
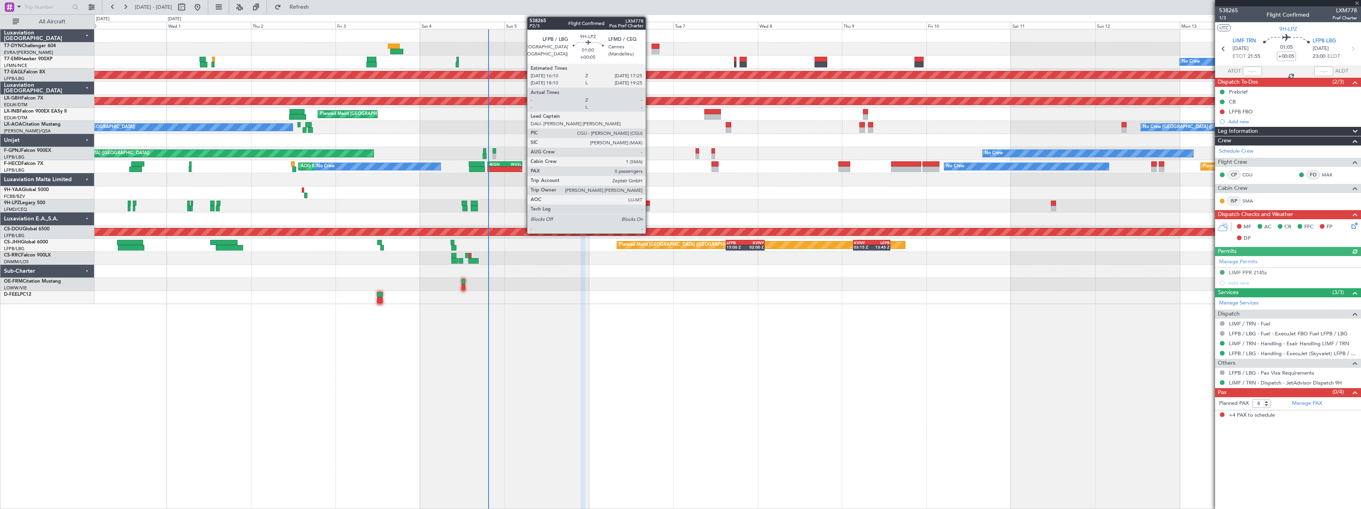
click at [649, 202] on div at bounding box center [647, 204] width 5 height 6
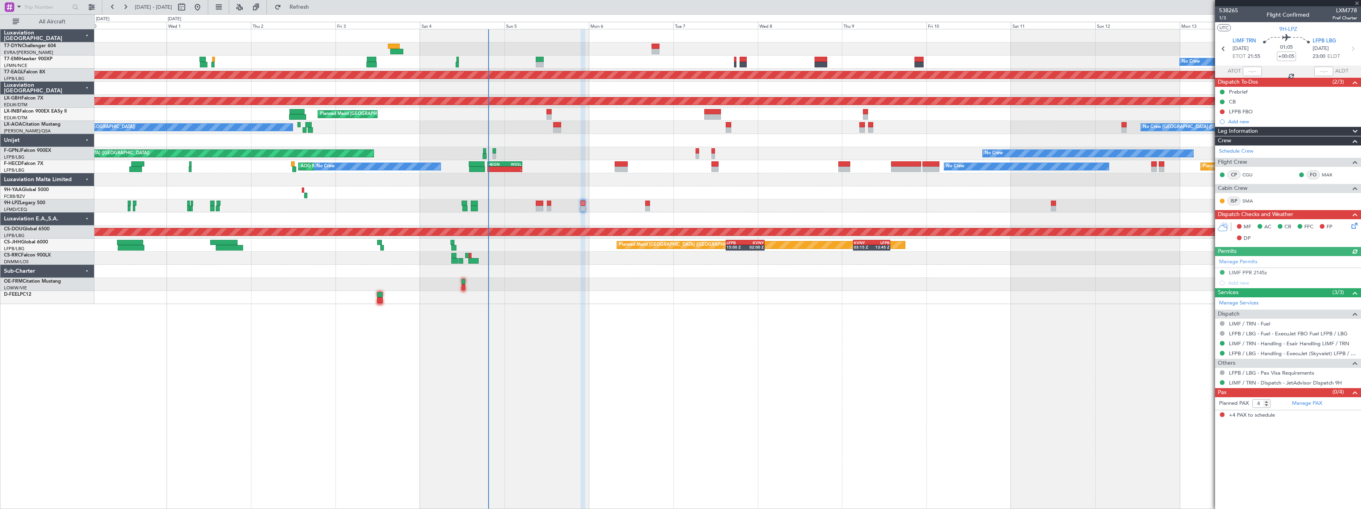
type input "0"
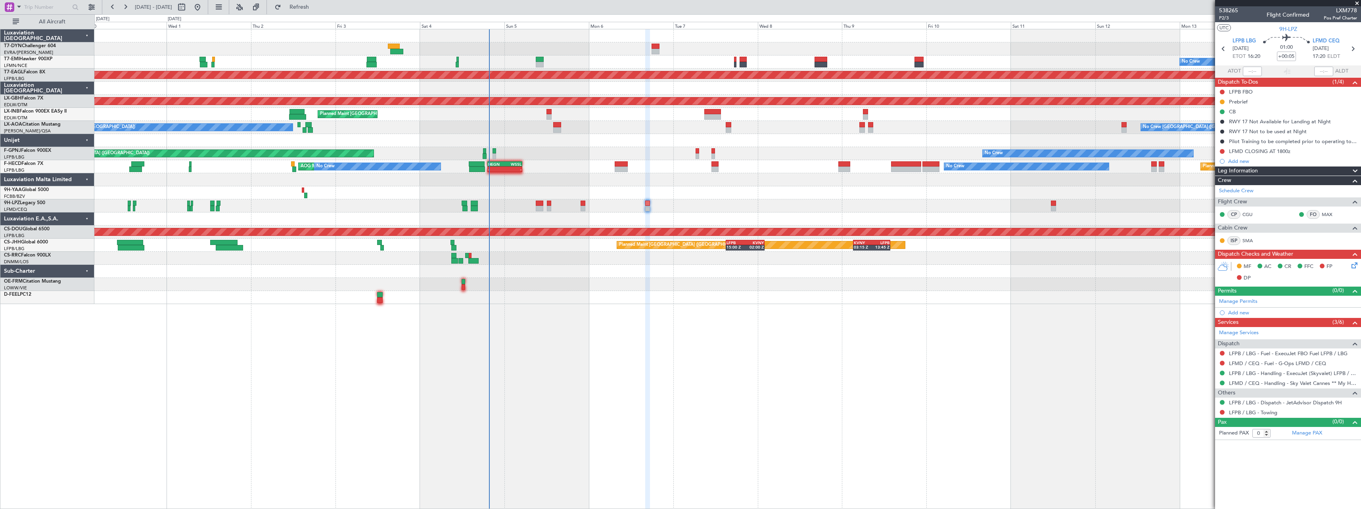
click at [1356, 3] on span at bounding box center [1357, 3] width 8 height 7
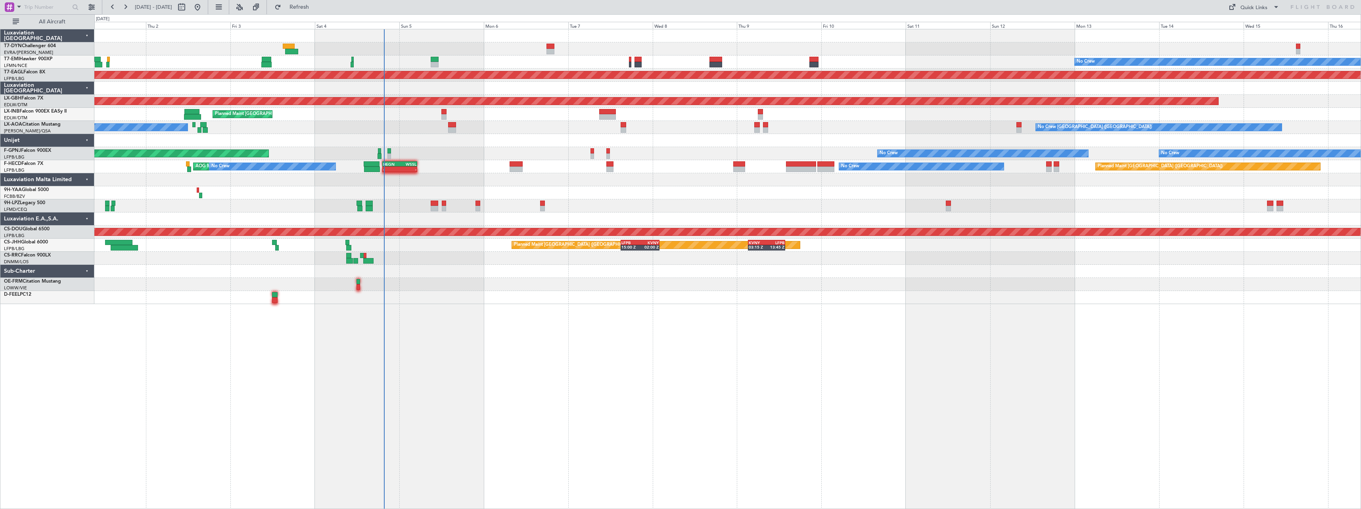
click at [624, 289] on div at bounding box center [727, 284] width 1266 height 13
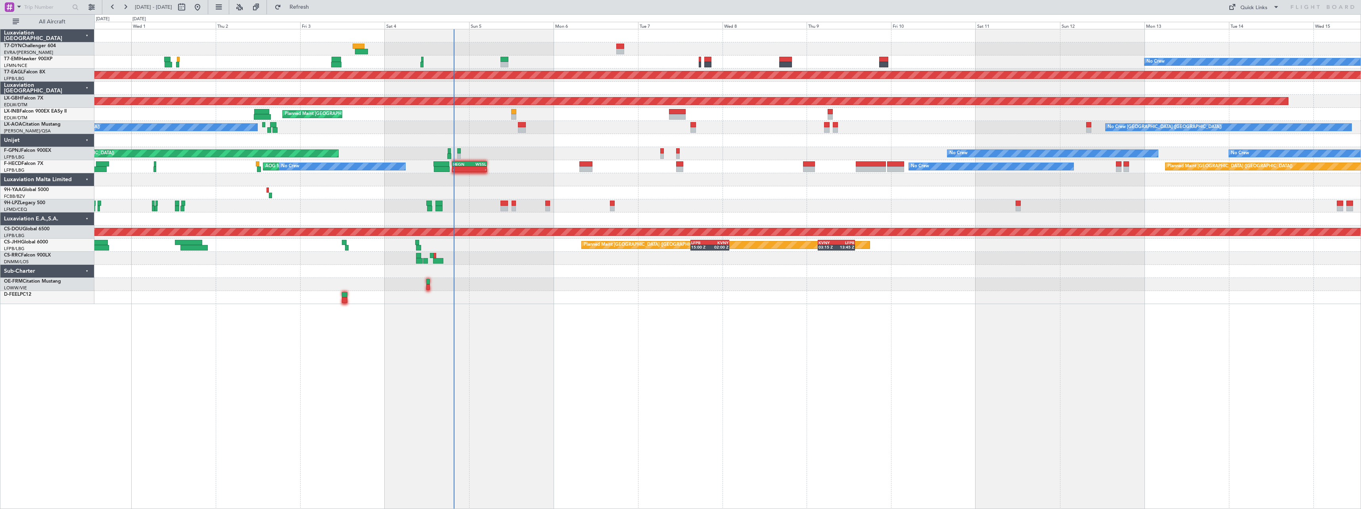
click at [654, 285] on div at bounding box center [727, 284] width 1266 height 13
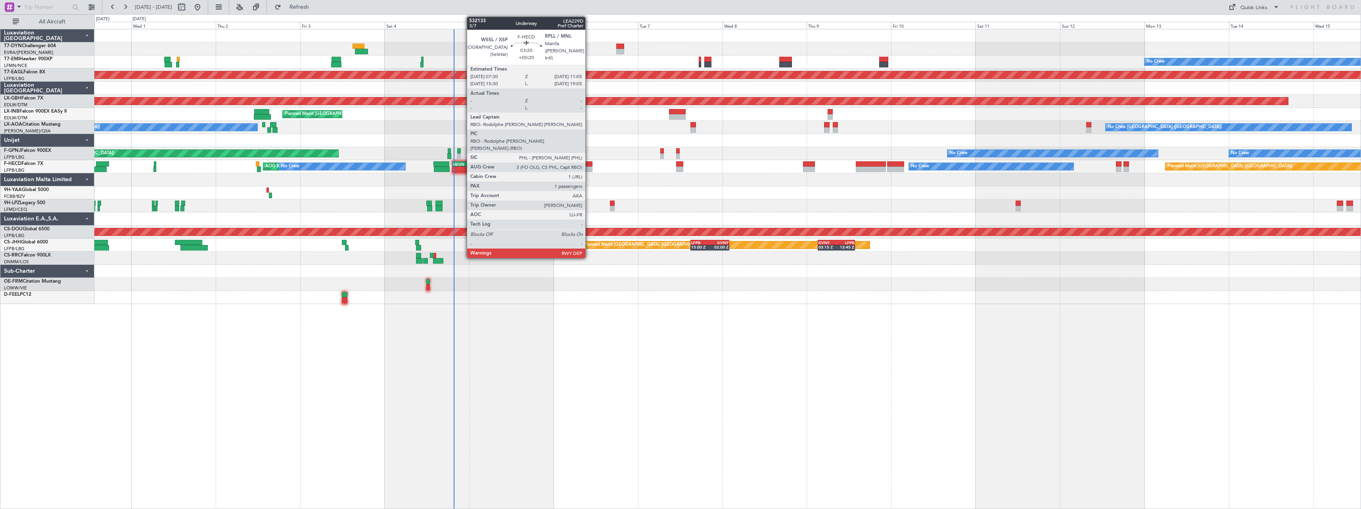
click at [589, 165] on div at bounding box center [585, 164] width 13 height 6
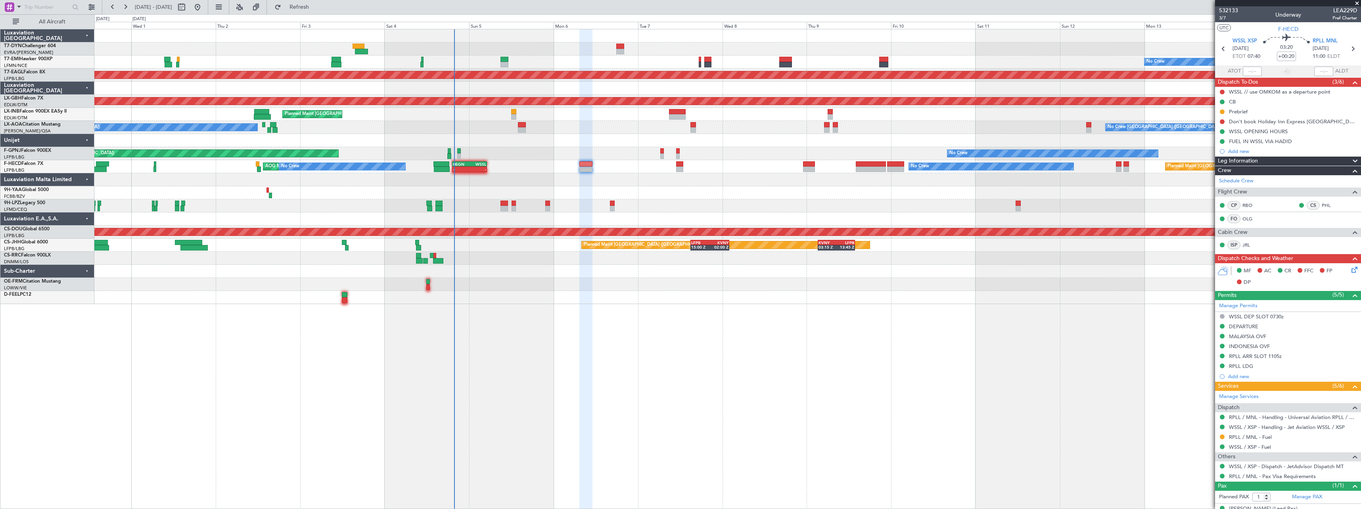
click at [1359, 4] on span at bounding box center [1357, 3] width 8 height 7
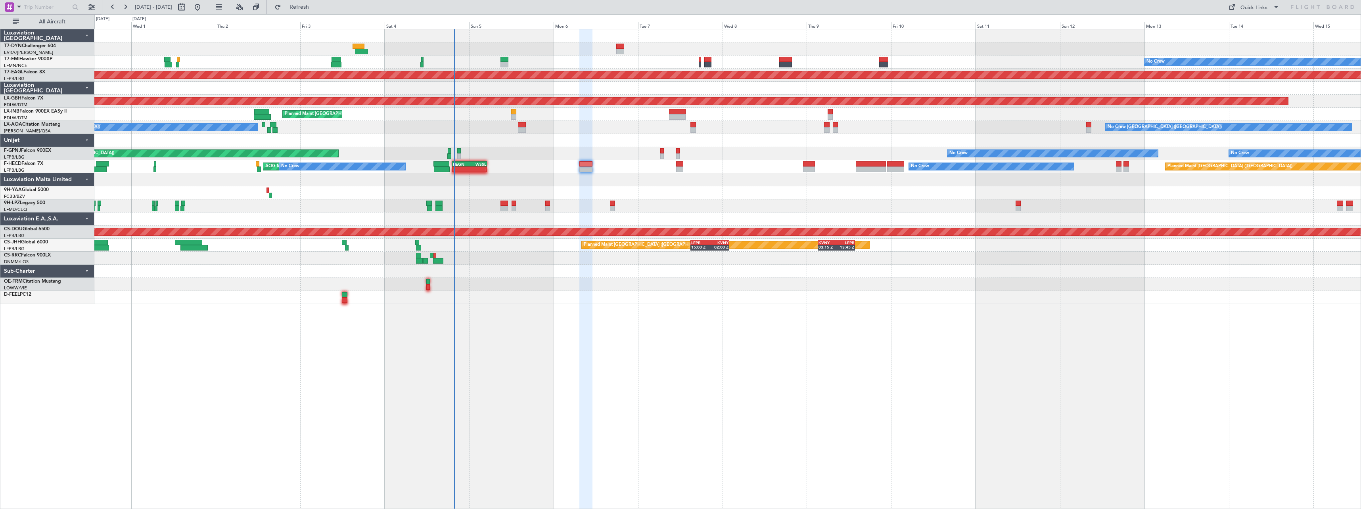
type input "0"
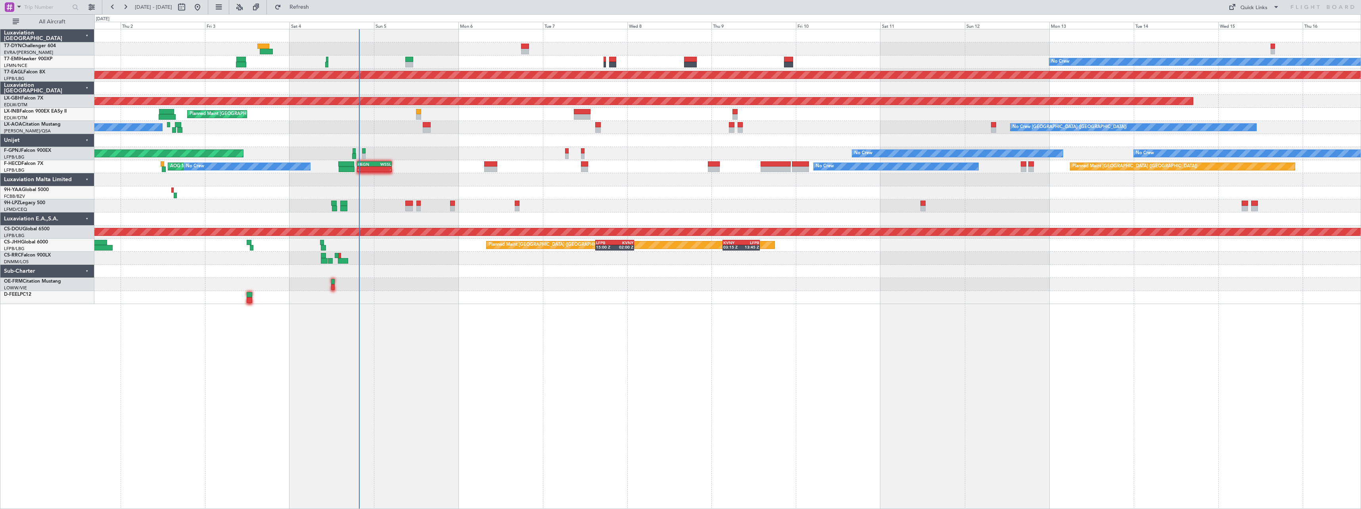
click at [636, 279] on div "No Crew Planned Maint Dubai (Al Maktoum Intl) Planned Maint Nurnberg Planned Ma…" at bounding box center [727, 166] width 1266 height 275
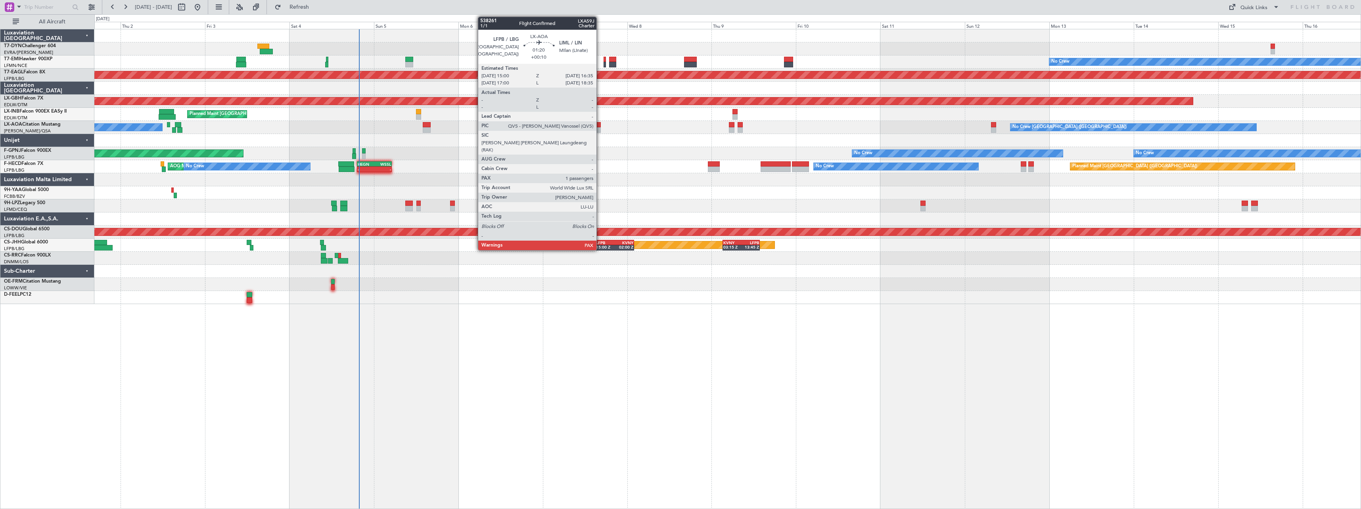
click at [600, 127] on div at bounding box center [598, 125] width 6 height 6
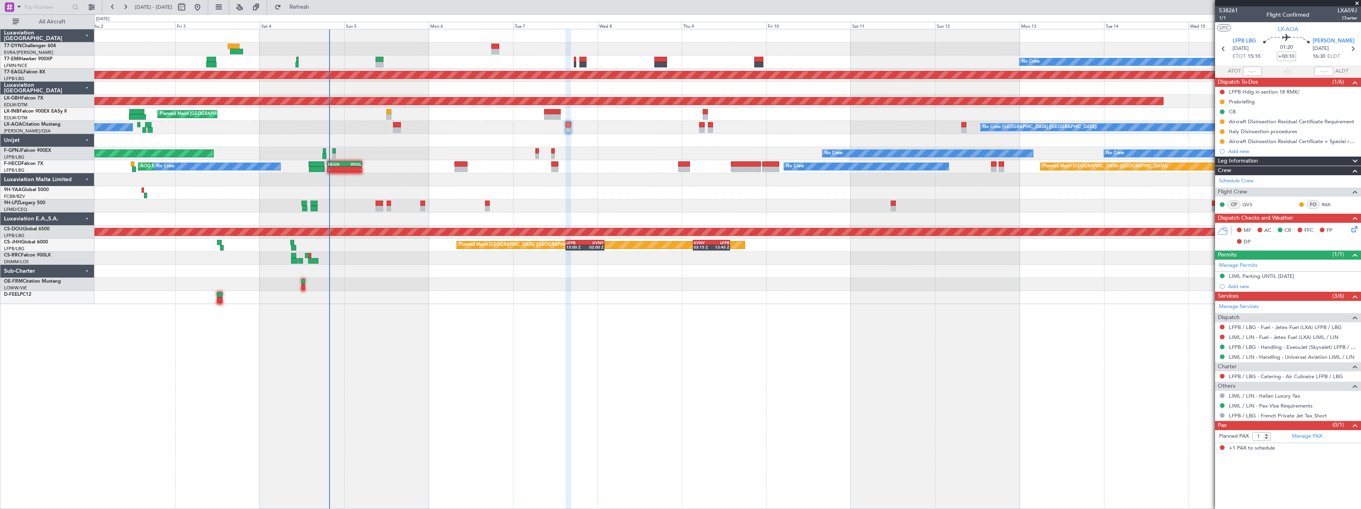
click at [483, 138] on div at bounding box center [727, 140] width 1266 height 13
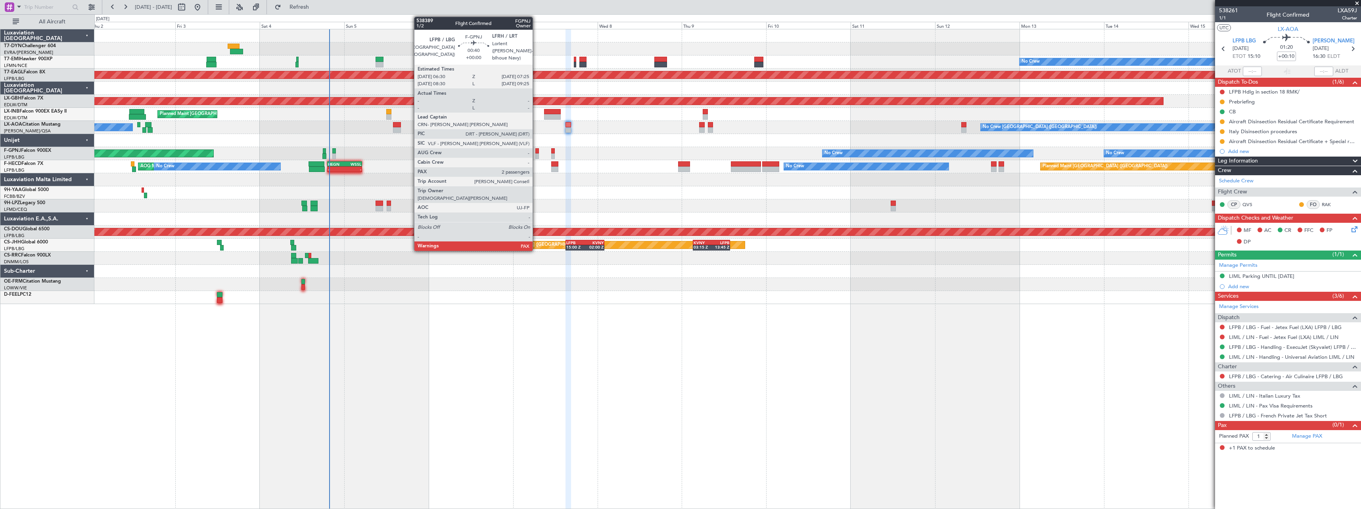
click at [536, 149] on div at bounding box center [537, 151] width 4 height 6
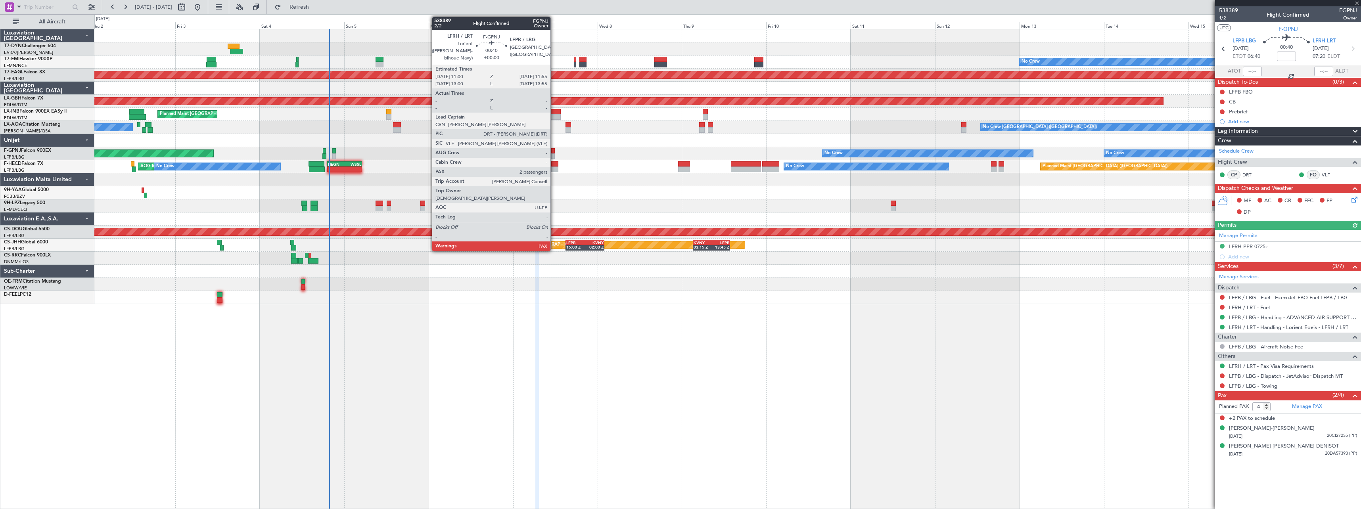
click at [554, 150] on div at bounding box center [553, 151] width 4 height 6
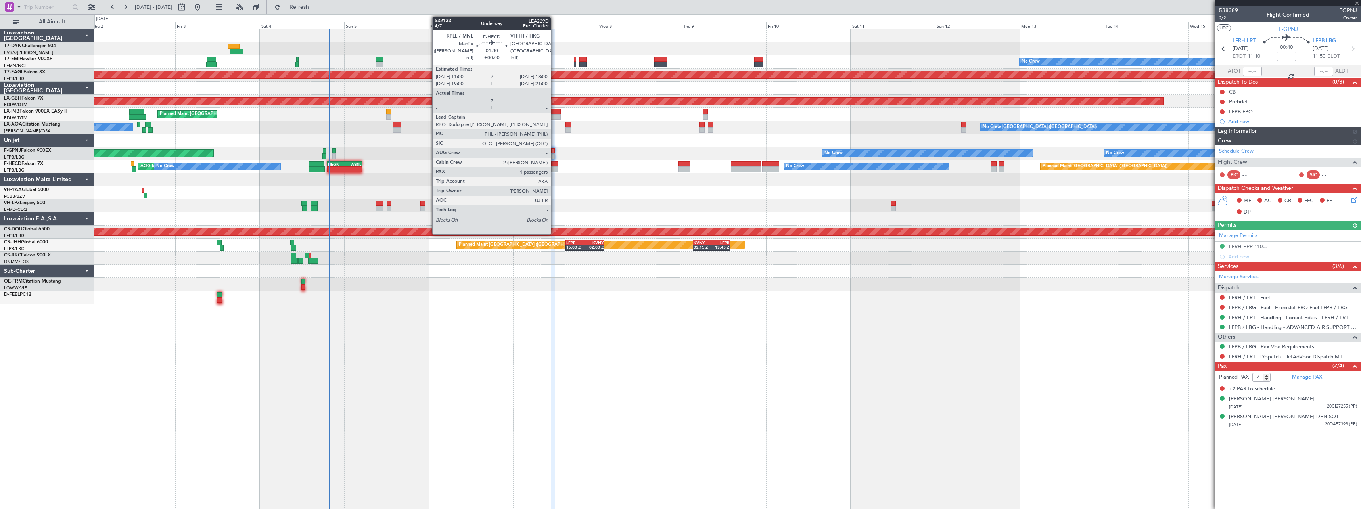
click at [554, 164] on div at bounding box center [554, 164] width 7 height 6
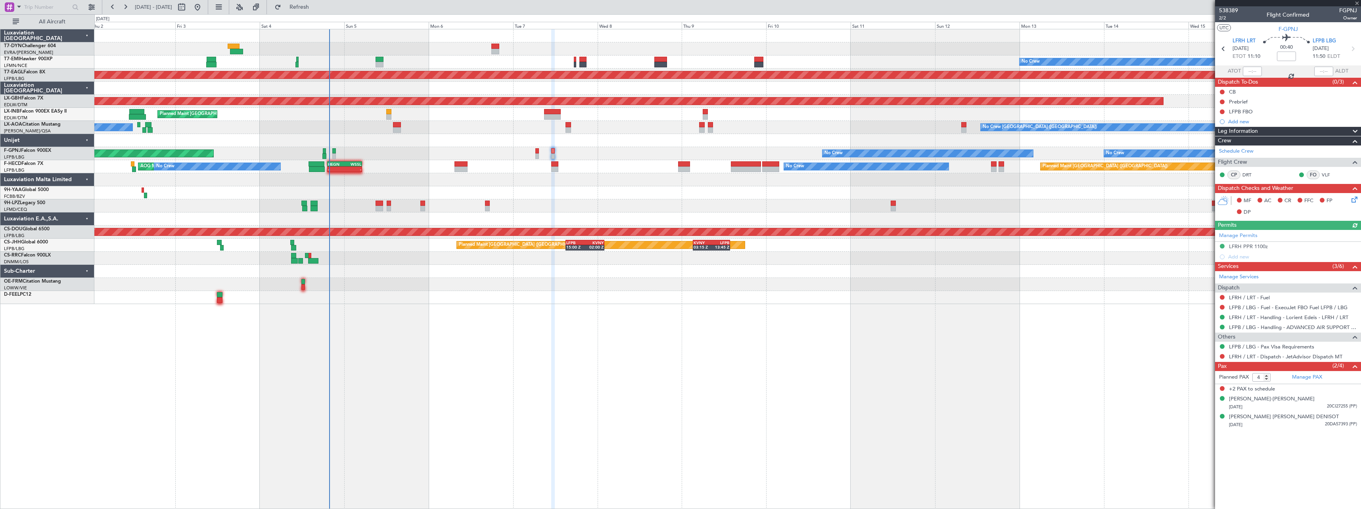
type input "1"
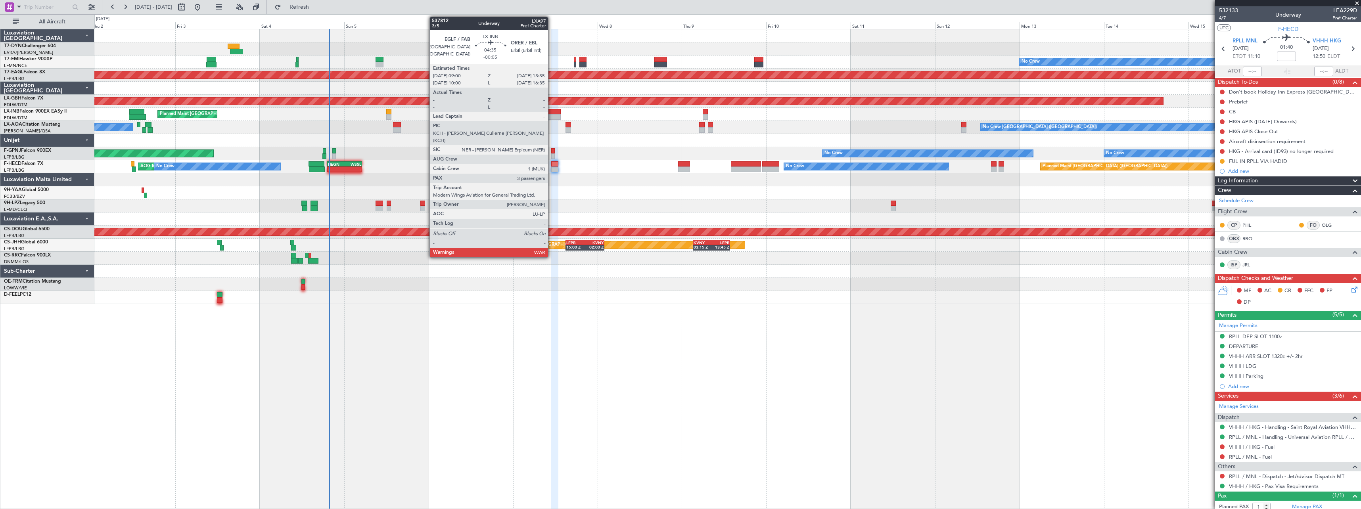
click at [552, 109] on div at bounding box center [552, 112] width 16 height 6
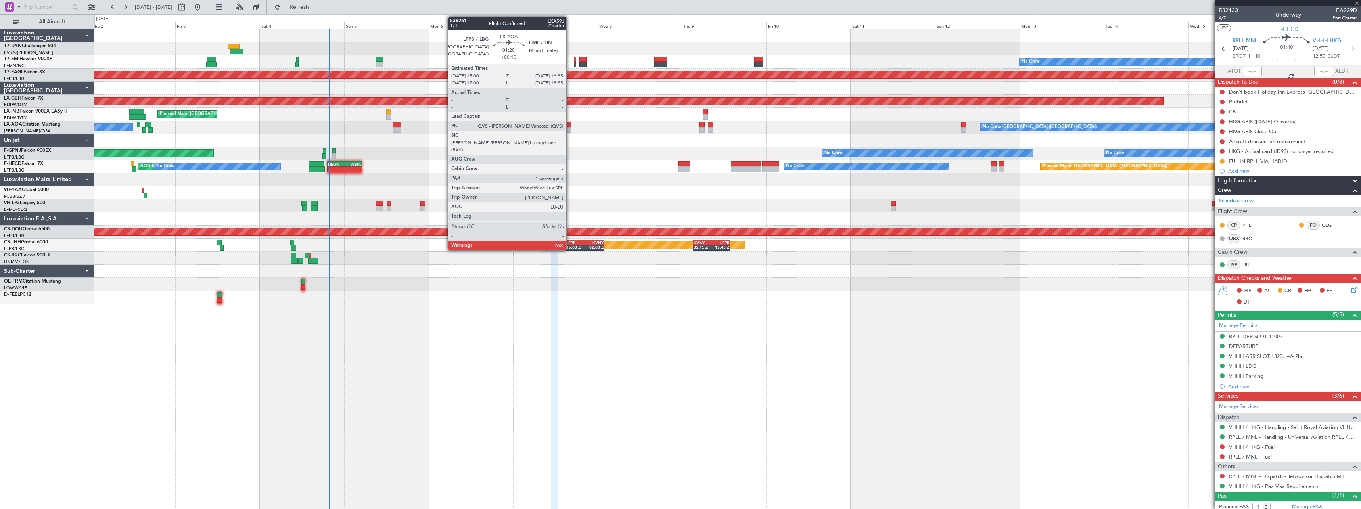
type input "-00:05"
type input "3"
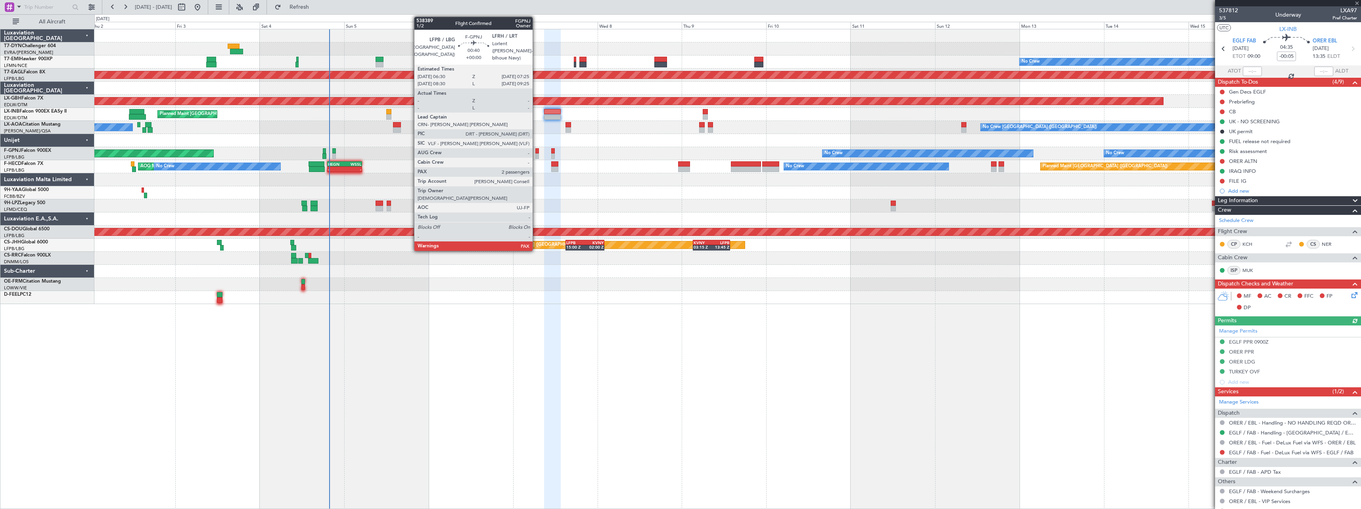
click at [536, 152] on div at bounding box center [537, 151] width 4 height 6
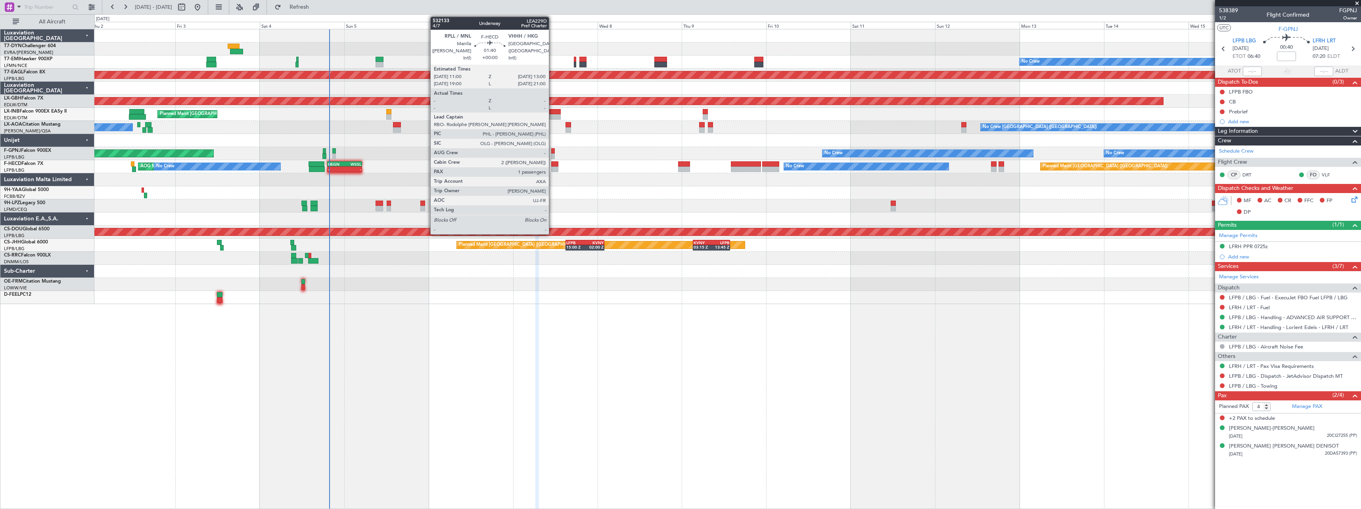
click at [552, 165] on div at bounding box center [554, 164] width 7 height 6
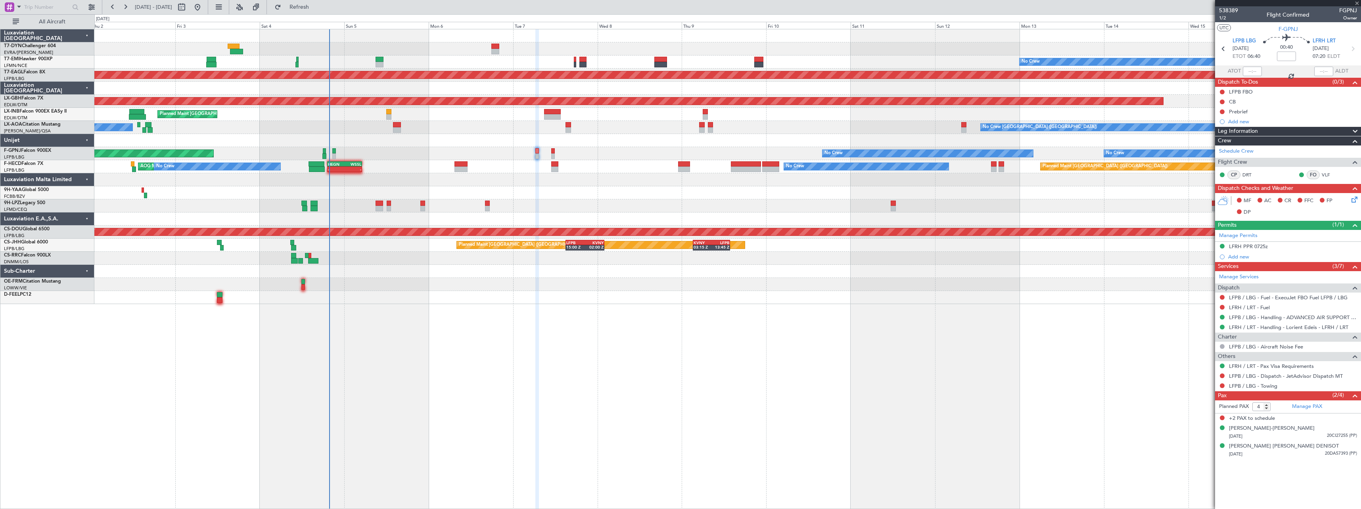
type input "1"
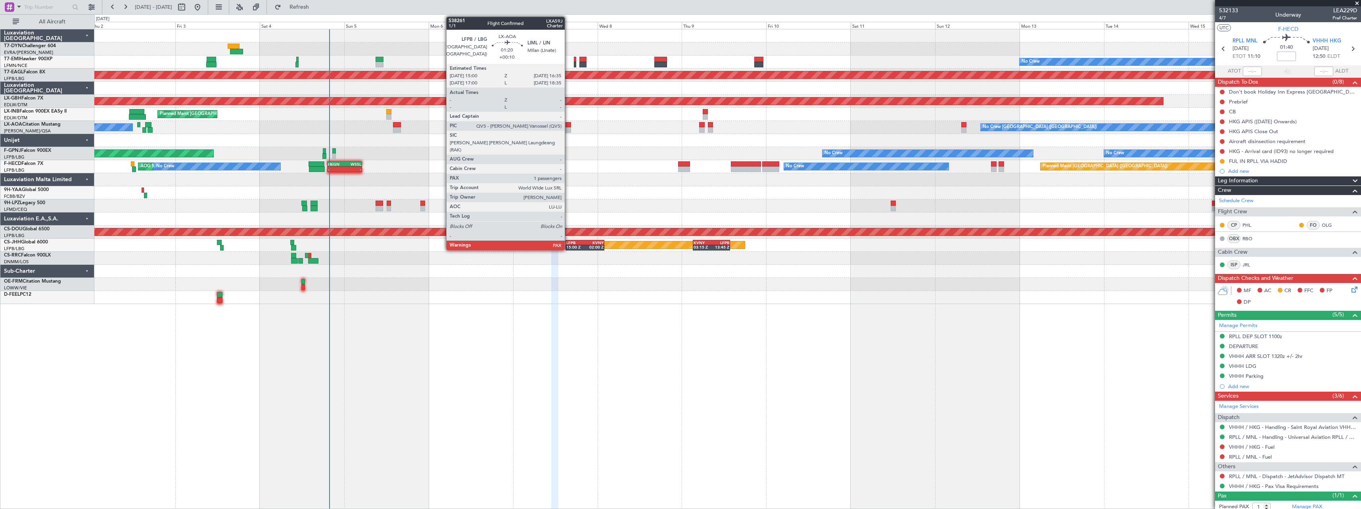
click at [568, 129] on div at bounding box center [569, 130] width 6 height 6
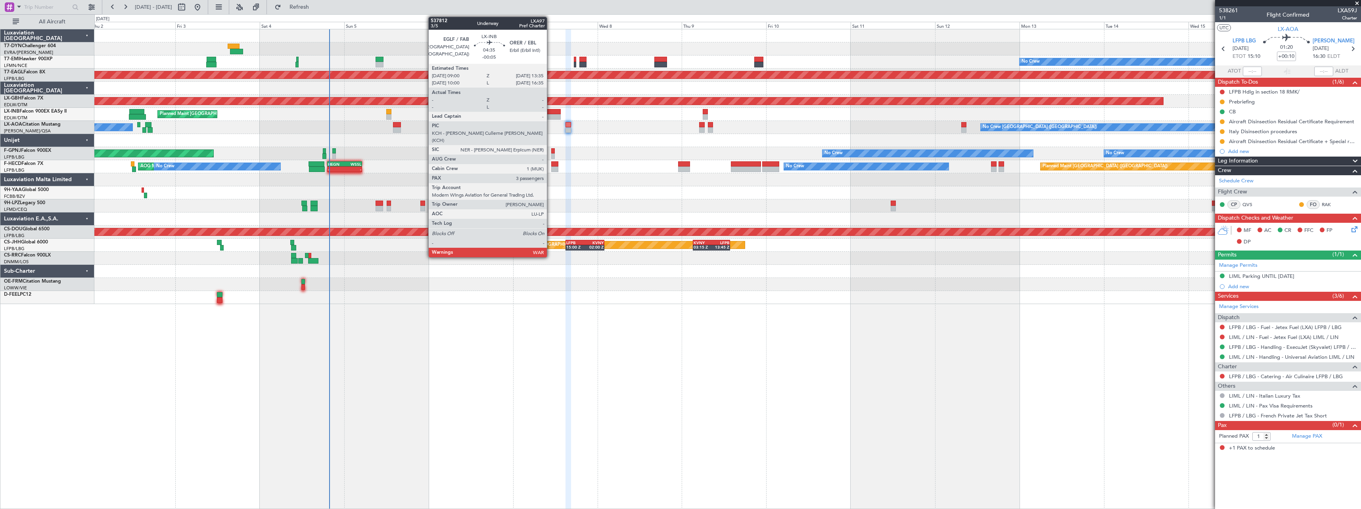
click at [551, 111] on div at bounding box center [552, 112] width 16 height 6
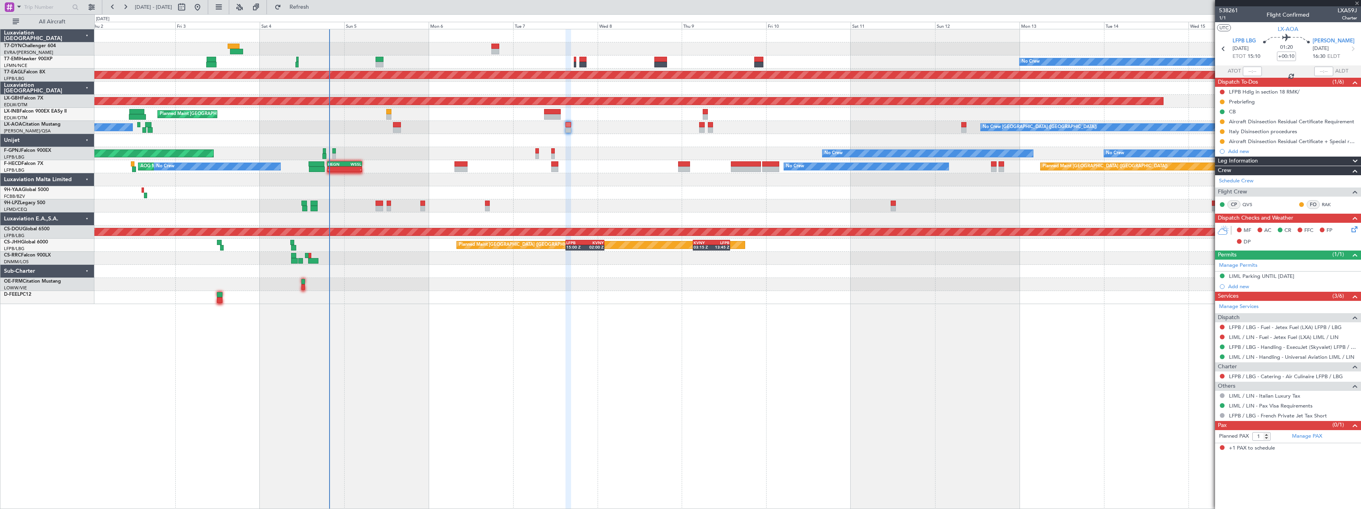
type input "-00:05"
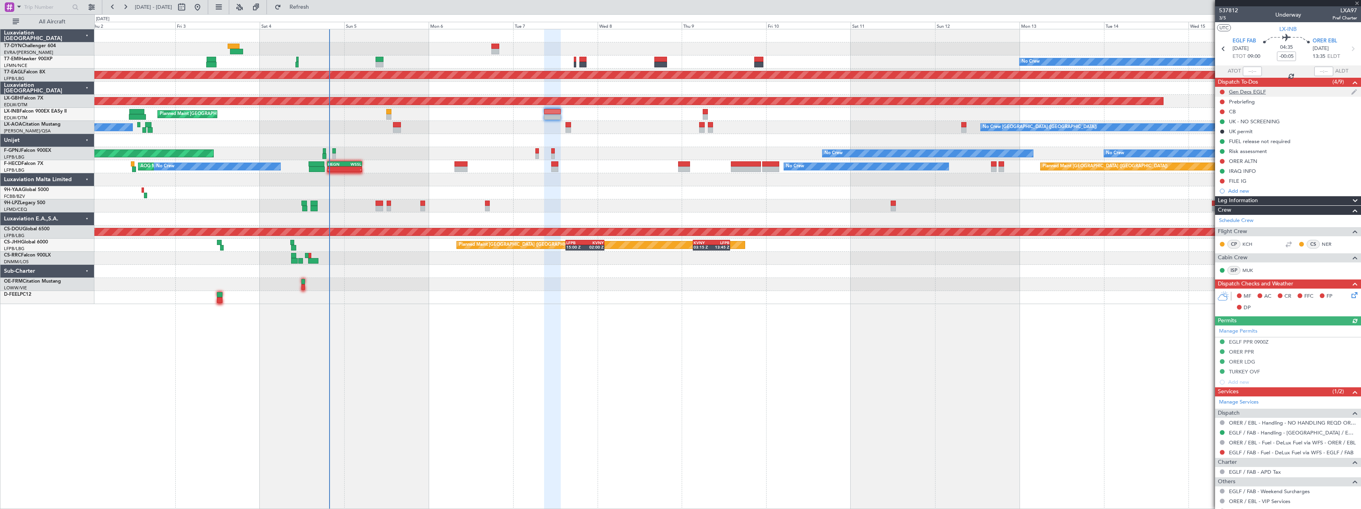
click at [1288, 92] on div "Gen Decs EGLF" at bounding box center [1288, 92] width 146 height 10
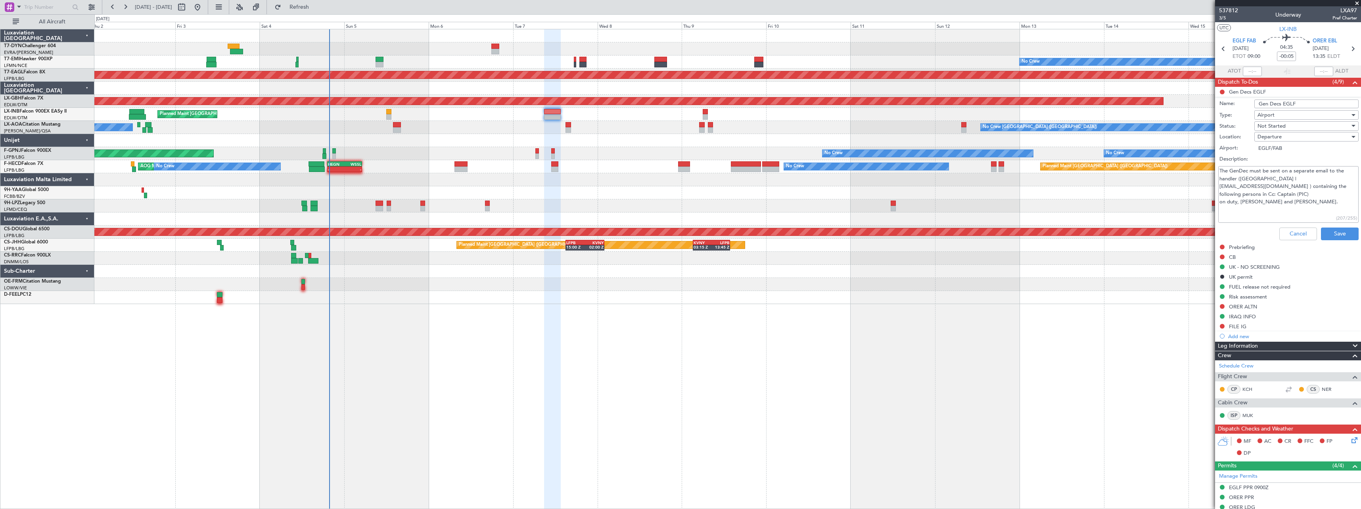
click at [1060, 258] on div at bounding box center [727, 258] width 1266 height 13
click at [597, 304] on div "No Crew Planned Maint Dubai (Al Maktoum Intl) Planned Maint Nurnberg Planned Ma…" at bounding box center [727, 269] width 1267 height 480
click at [1359, 4] on span at bounding box center [1357, 3] width 8 height 7
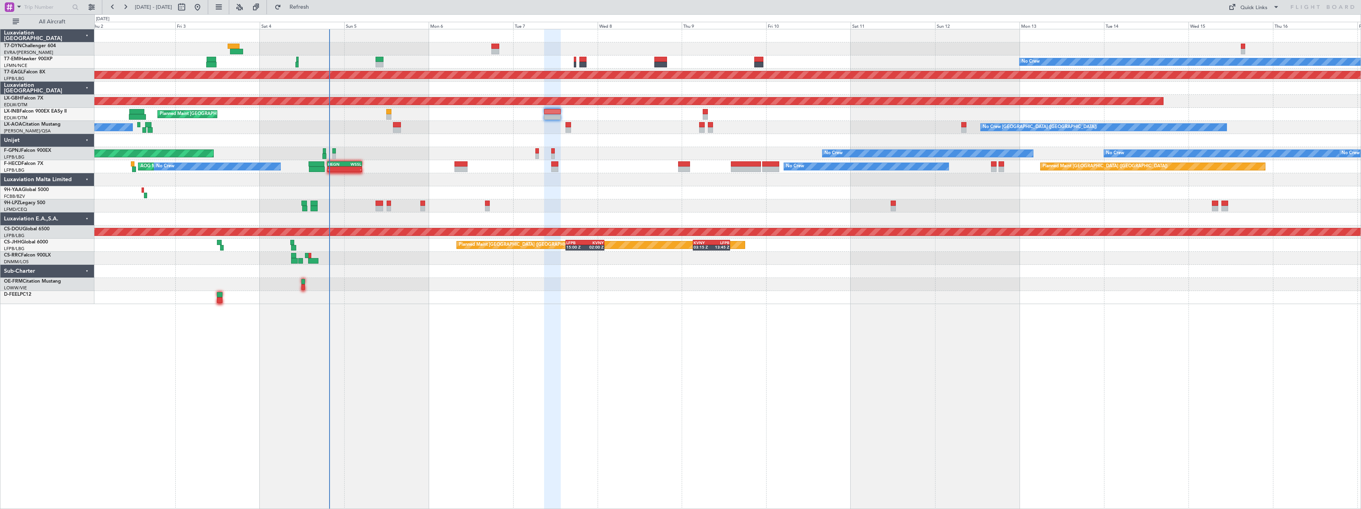
type input "0"
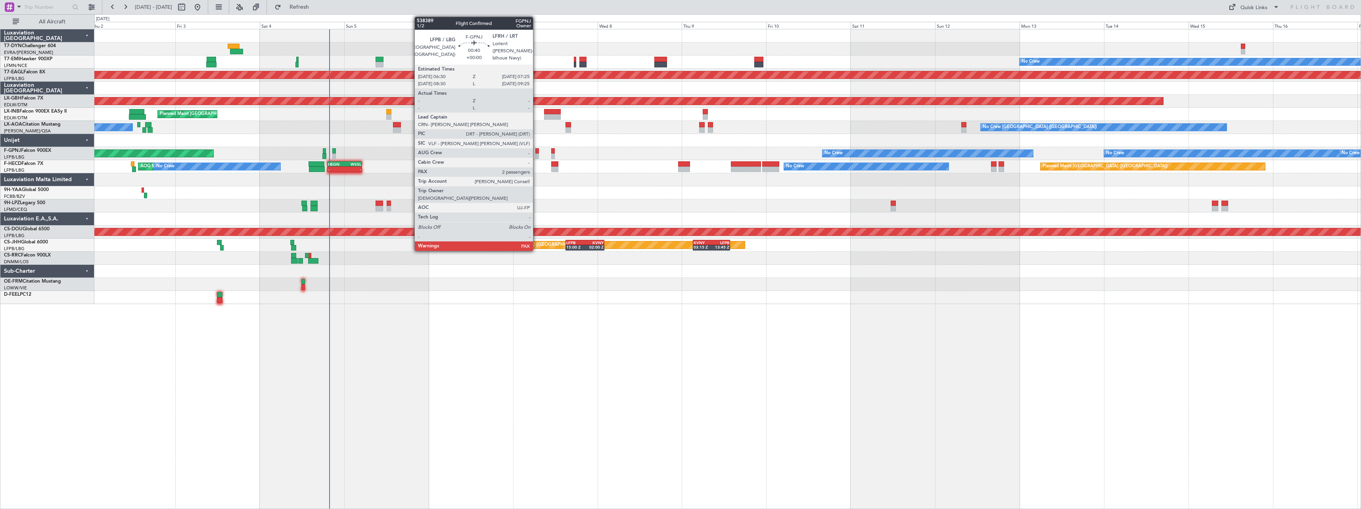
click at [537, 155] on div at bounding box center [537, 156] width 4 height 6
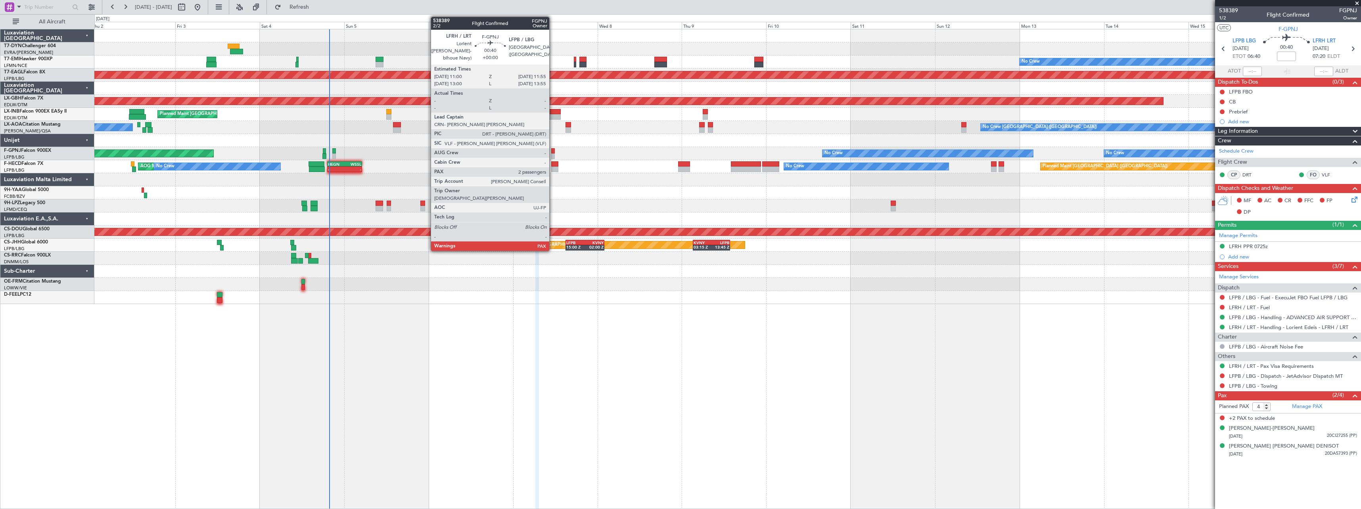
click at [553, 151] on div at bounding box center [553, 151] width 4 height 6
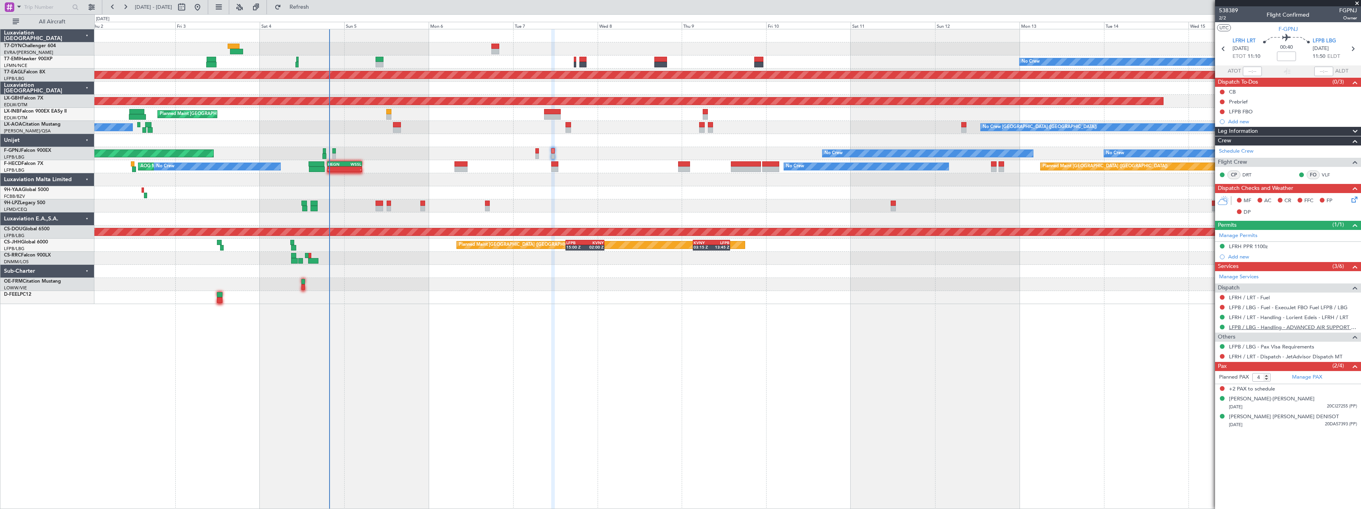
click at [1289, 330] on link "LFPB / LBG - Handling - ADVANCED AIR SUPPORT LFPB" at bounding box center [1293, 327] width 128 height 7
click at [1354, 200] on icon at bounding box center [1353, 198] width 6 height 6
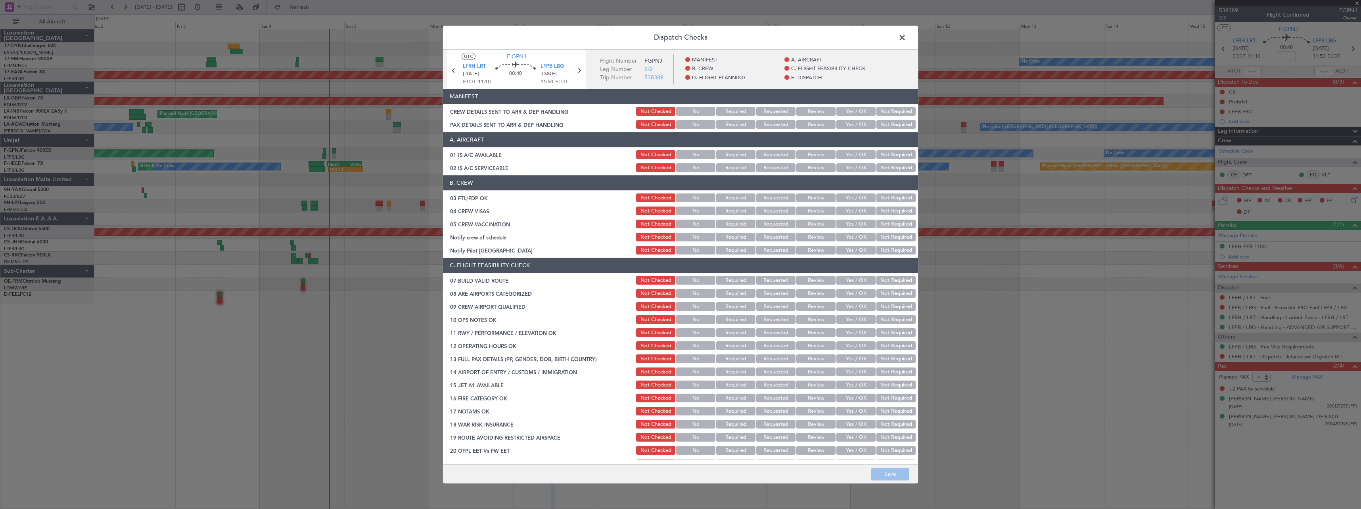
click at [848, 110] on button "Yes / OK" at bounding box center [855, 111] width 39 height 9
click at [850, 125] on button "Yes / OK" at bounding box center [855, 125] width 39 height 9
click at [891, 473] on button "Save" at bounding box center [890, 474] width 38 height 13
click at [906, 36] on span at bounding box center [906, 40] width 0 height 16
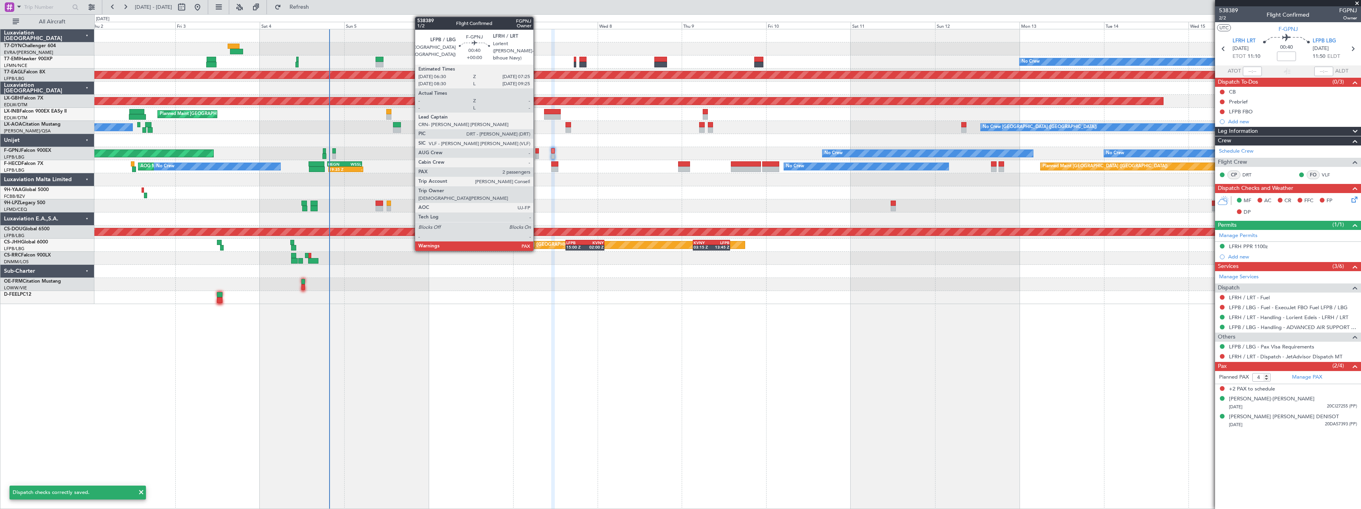
click at [537, 153] on div at bounding box center [537, 151] width 4 height 6
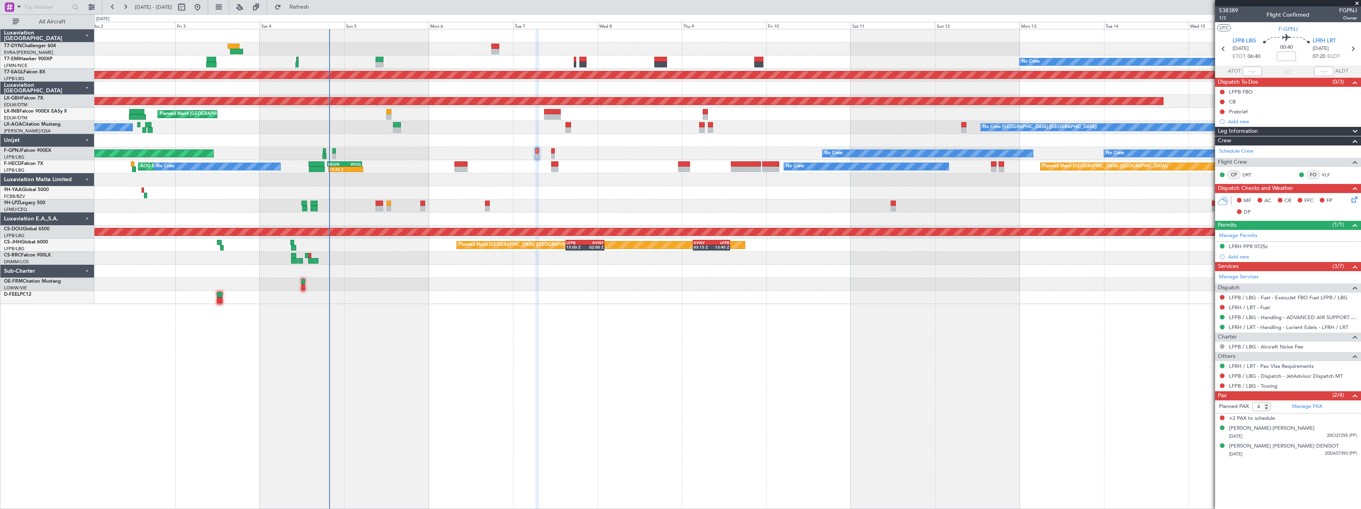
click at [1354, 200] on icon at bounding box center [1353, 198] width 6 height 6
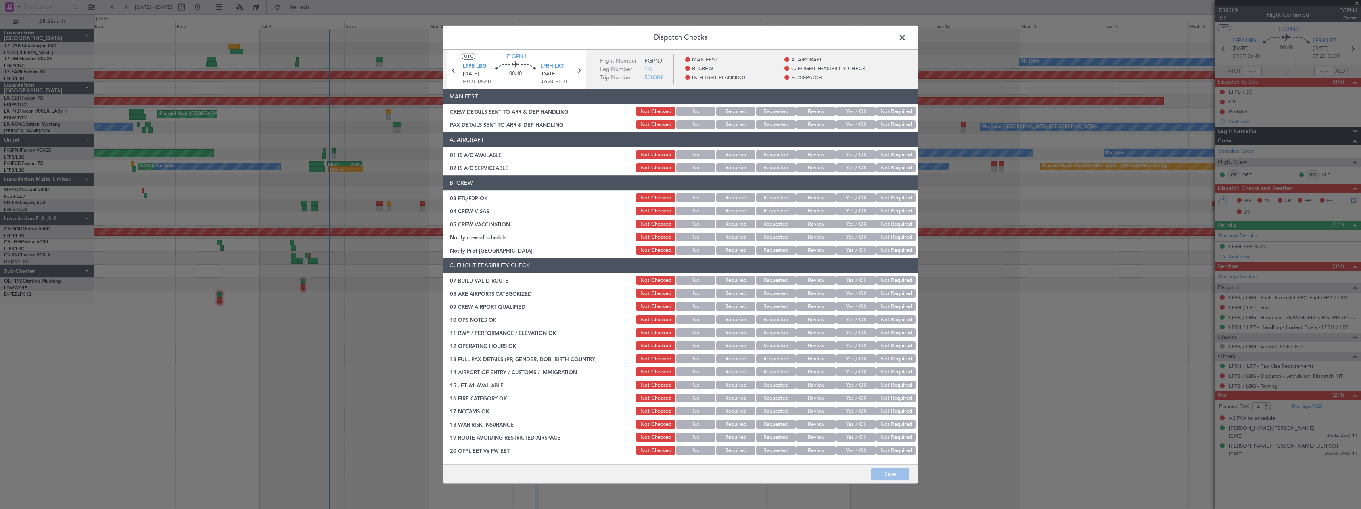
click at [861, 112] on button "Yes / OK" at bounding box center [855, 111] width 39 height 9
click at [858, 126] on button "Yes / OK" at bounding box center [855, 125] width 39 height 9
drag, startPoint x: 900, startPoint y: 476, endPoint x: 903, endPoint y: 468, distance: 8.2
click at [900, 476] on button "Save" at bounding box center [890, 474] width 38 height 13
click at [906, 37] on span at bounding box center [906, 40] width 0 height 16
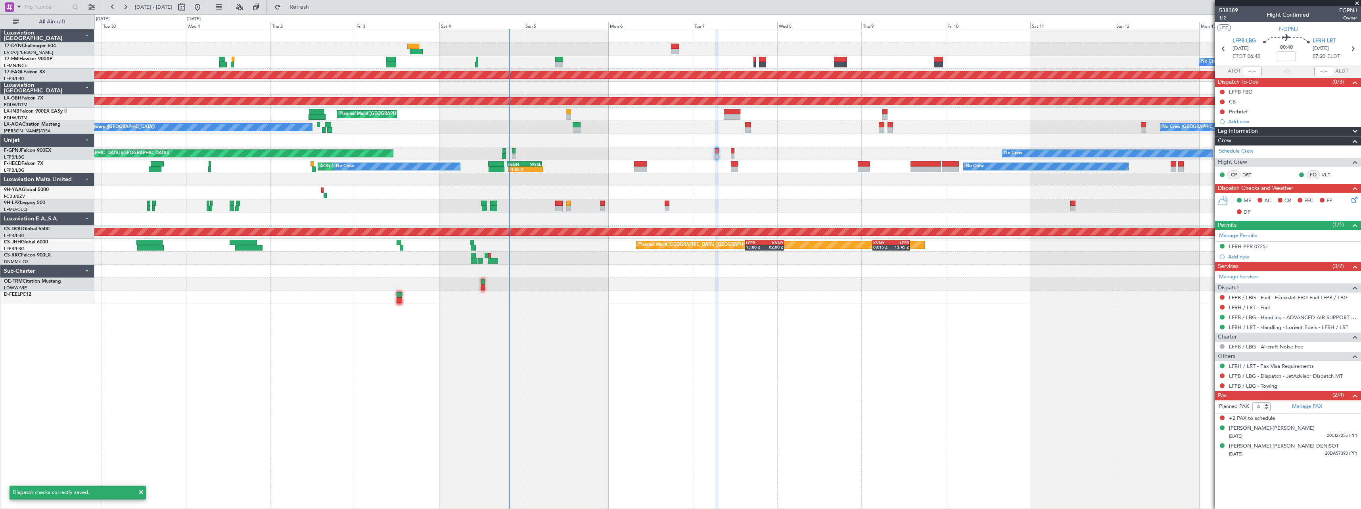
click at [571, 311] on div "No Crew Planned Maint Dubai (Al Maktoum Intl) Planned Maint Nurnberg Planned Ma…" at bounding box center [727, 269] width 1267 height 480
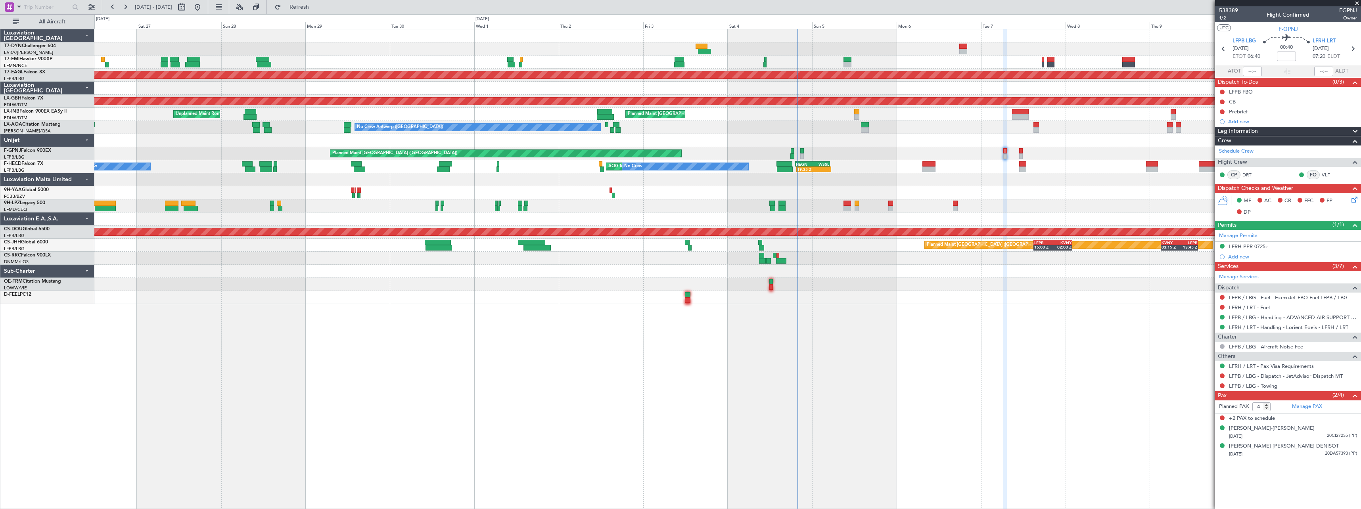
click at [638, 275] on div "No Crew Planned Maint Dubai (Al Maktoum Intl) Planned Maint Nurnberg Planned Ma…" at bounding box center [727, 166] width 1266 height 275
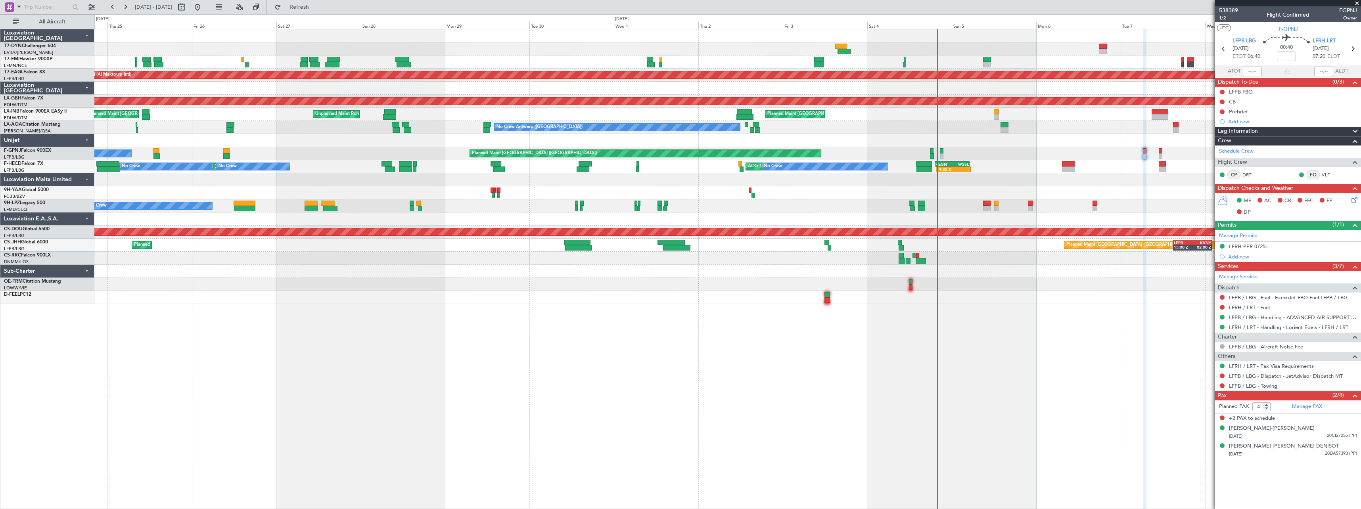
click at [624, 253] on div "Planned Maint Zurich No Crew Planned Maint Dubai (Al Maktoum Intl) Planned Main…" at bounding box center [727, 166] width 1266 height 275
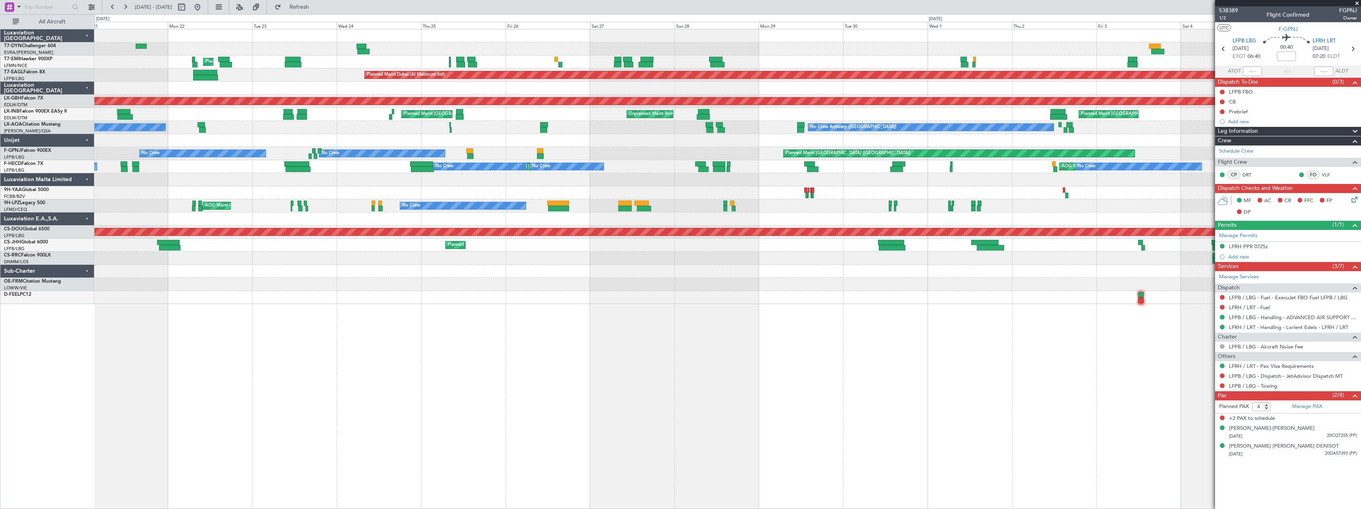
click at [469, 302] on div "Planned Maint Zurich Planned Maint Dubai (Al Maktoum Intl) Unplanned Maint Pari…" at bounding box center [727, 166] width 1266 height 275
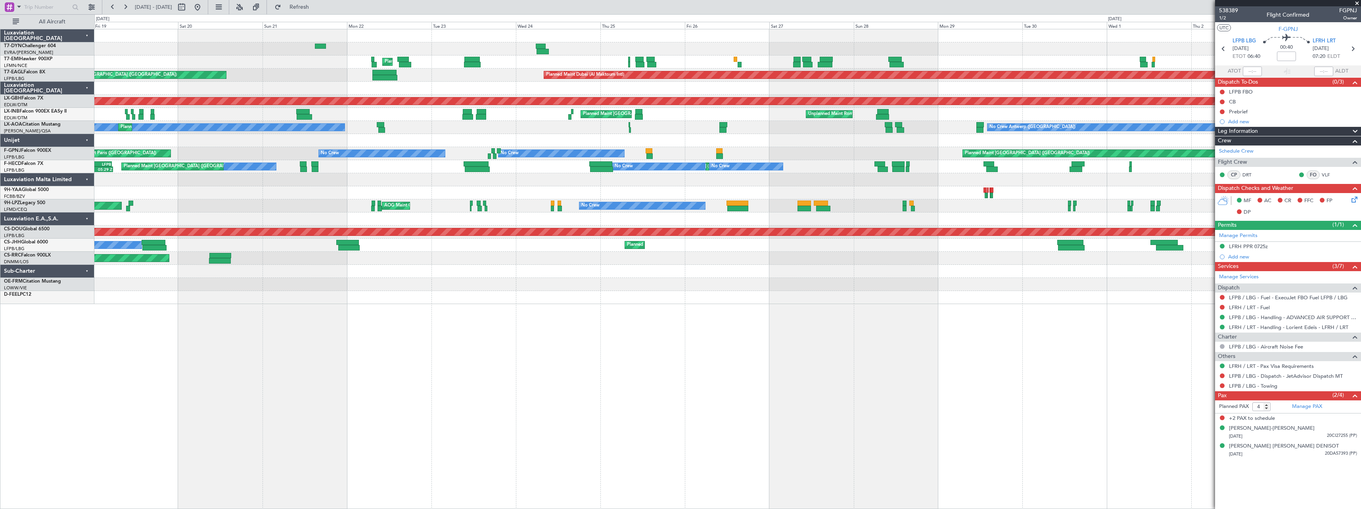
click at [512, 303] on div at bounding box center [727, 297] width 1266 height 13
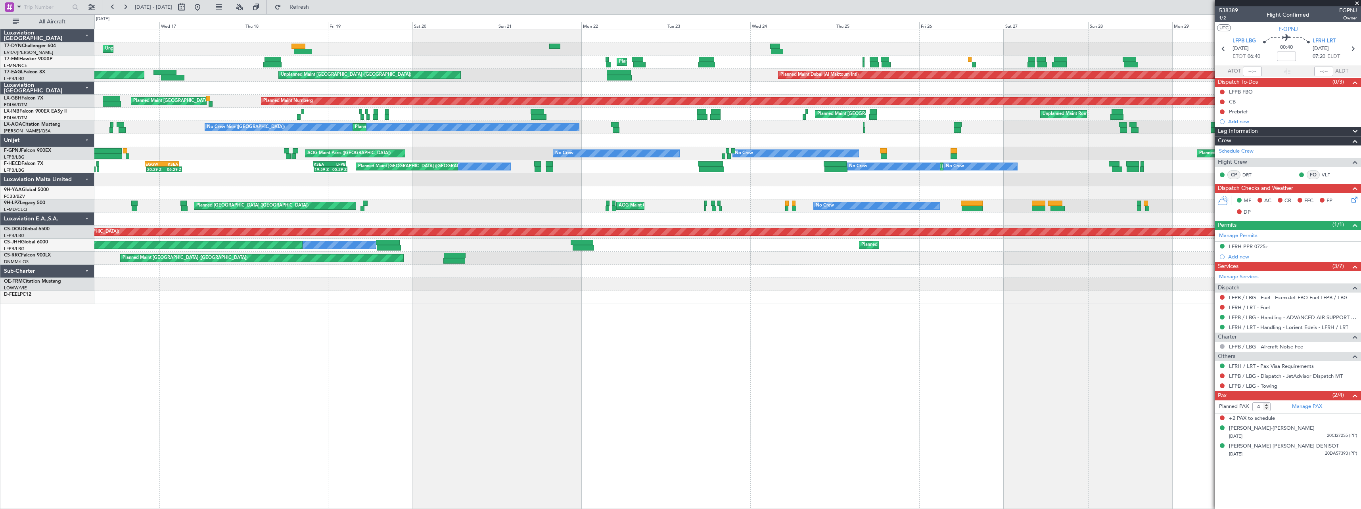
click at [504, 315] on div "Unplanned Maint Riga (Riga Intl) Planned Maint Zurich Planned Maint Dubai (Al M…" at bounding box center [727, 269] width 1267 height 480
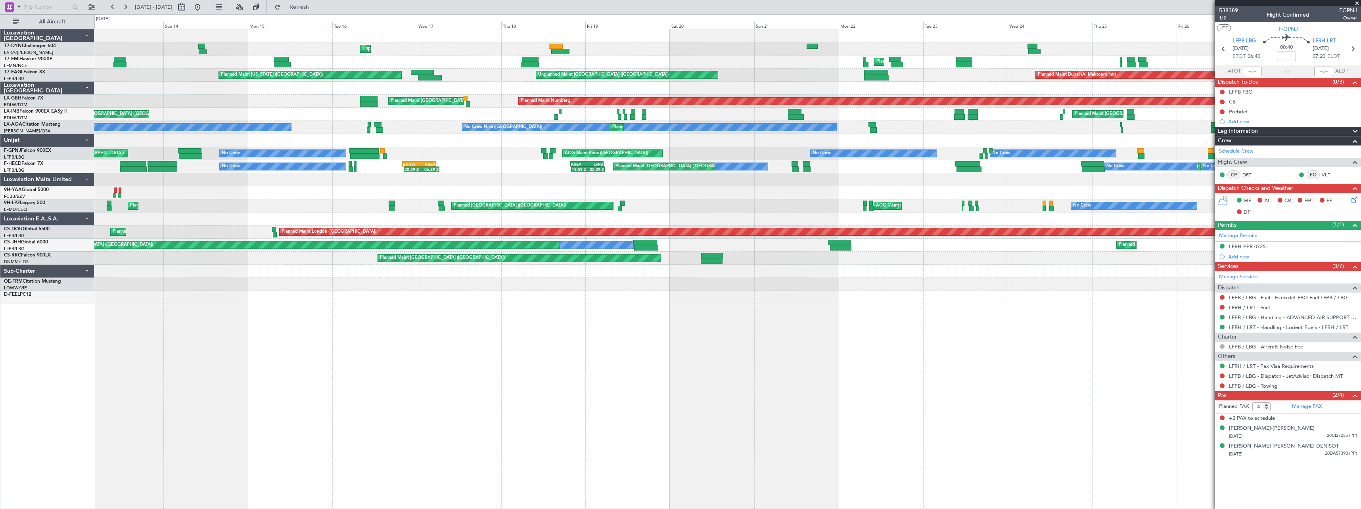
click at [558, 321] on div "Unplanned Maint Riga (Riga Intl) Planned Maint Zurich Planned Maint Dubai (Al M…" at bounding box center [727, 269] width 1267 height 480
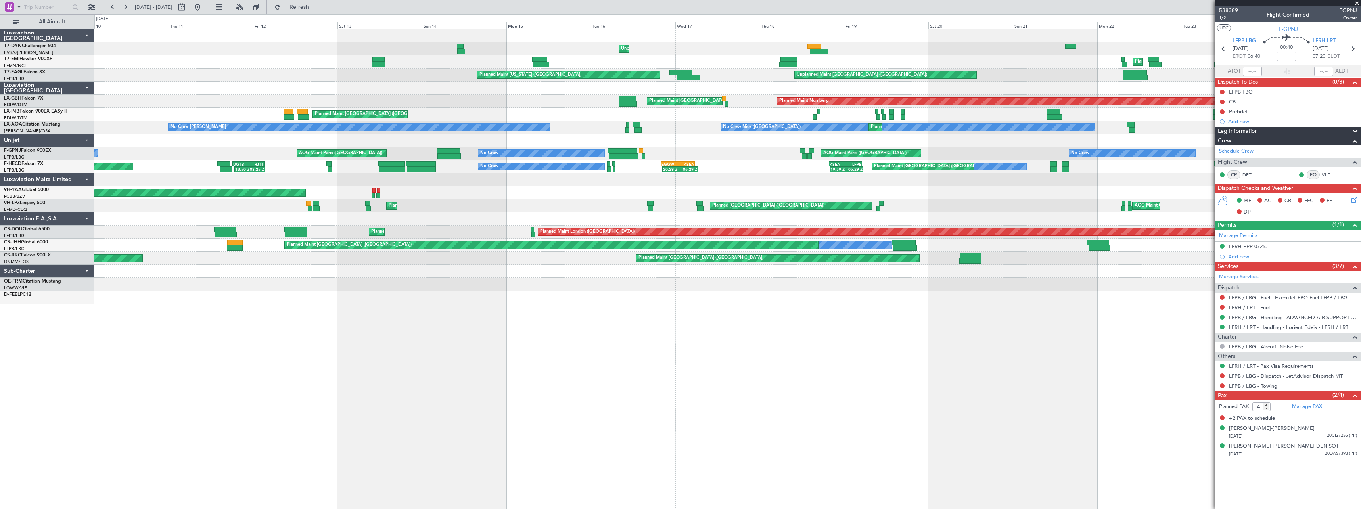
click at [514, 326] on div "Unplanned Maint Riga (Riga Intl) Planned Maint Zurich Planned Maint Dubai (Al M…" at bounding box center [727, 269] width 1267 height 480
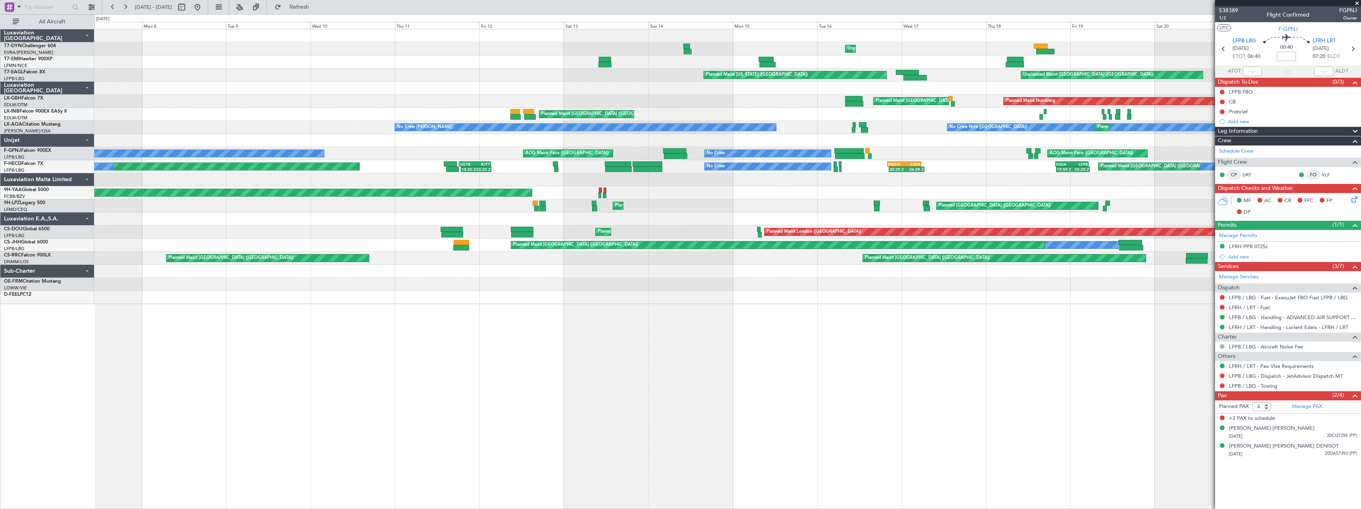
click at [544, 315] on div "Unplanned Maint Riga (Riga Intl) Planned Maint Zurich Planned Maint Zurich Unpl…" at bounding box center [727, 269] width 1267 height 480
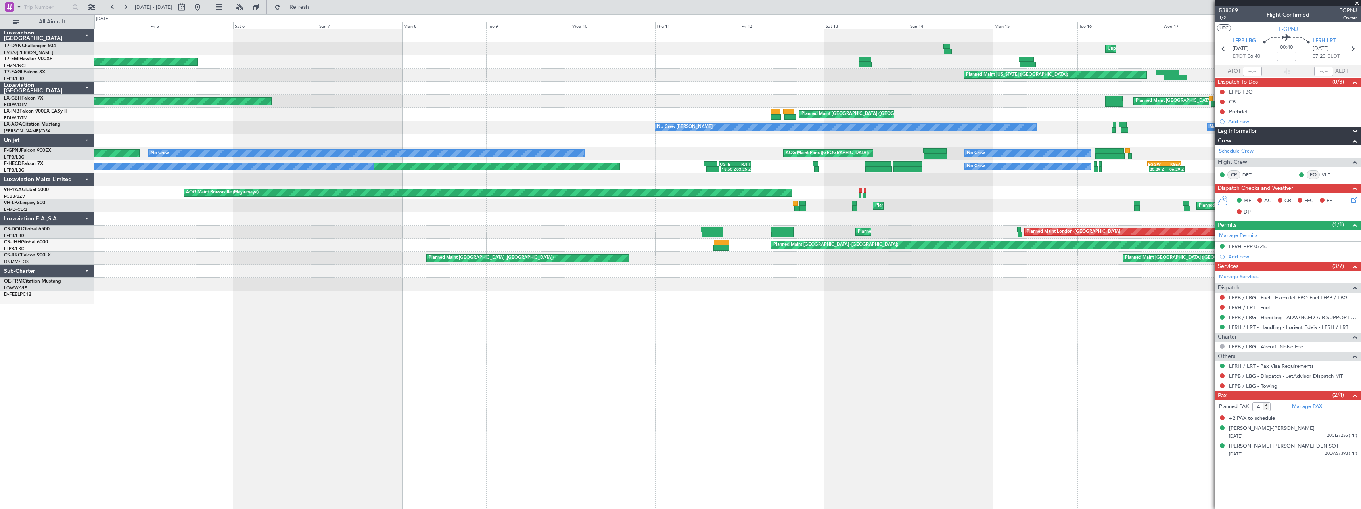
click at [550, 306] on div "Unplanned Maint Riga (Riga Intl) AOG Maint Riga (Riga Intl) Planned Maint Zuric…" at bounding box center [727, 269] width 1267 height 480
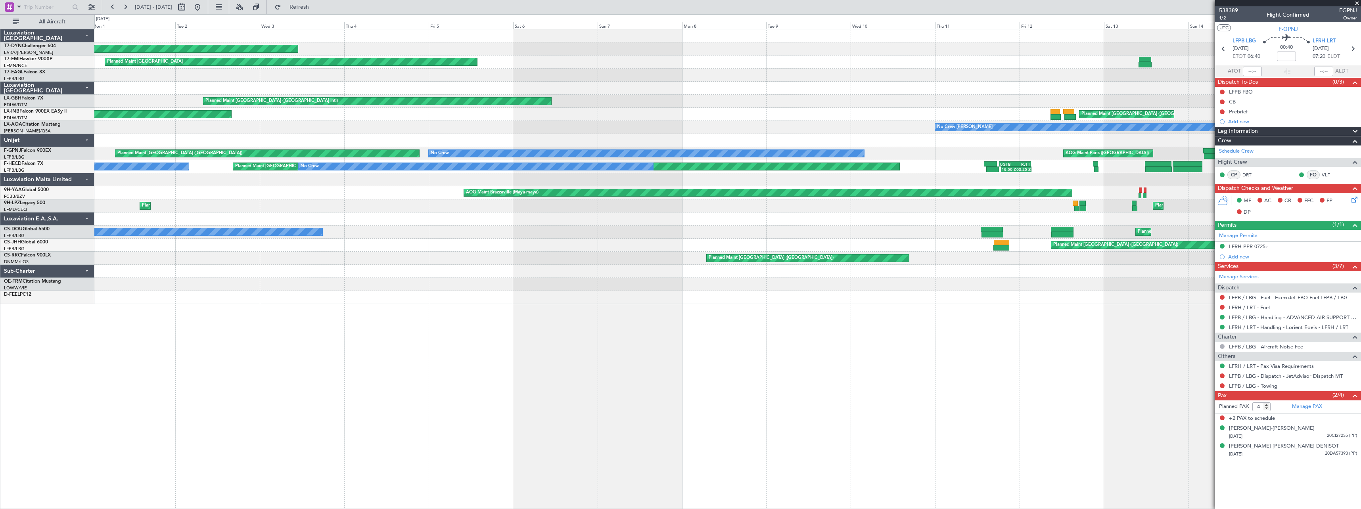
click at [574, 311] on div "AOG Maint Riga (Riga Intl) Unplanned Maint Riga (Riga Intl) Planned Maint Zuric…" at bounding box center [727, 269] width 1267 height 480
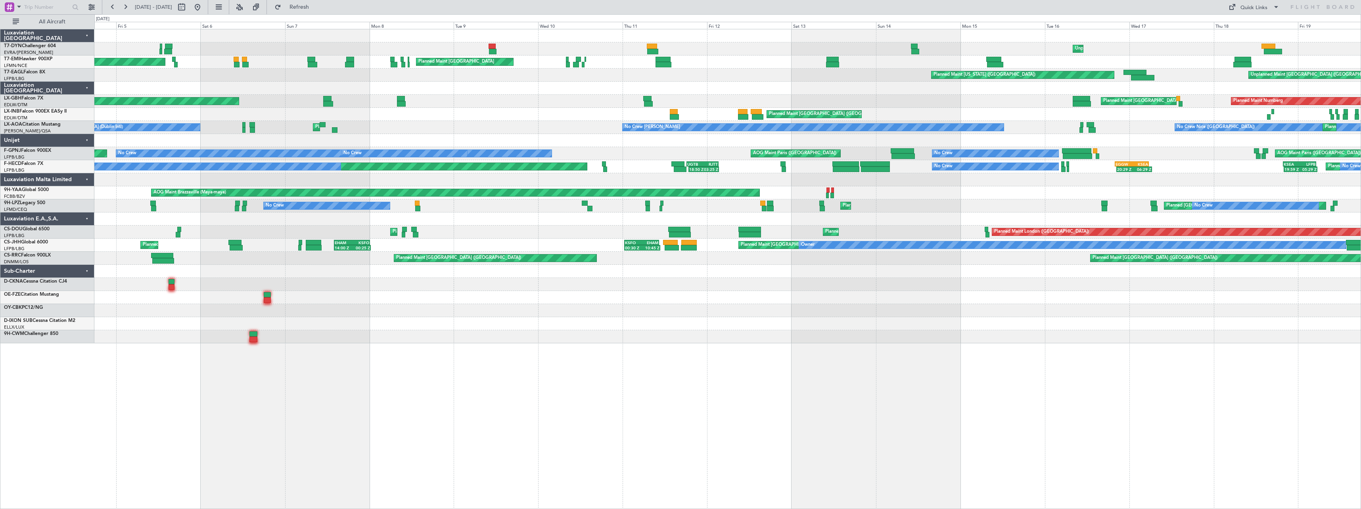
click at [349, 348] on div "Unplanned Maint Riga (Riga Intl) AOG Maint Riga (Riga Intl) Planned Maint Zuric…" at bounding box center [727, 269] width 1267 height 480
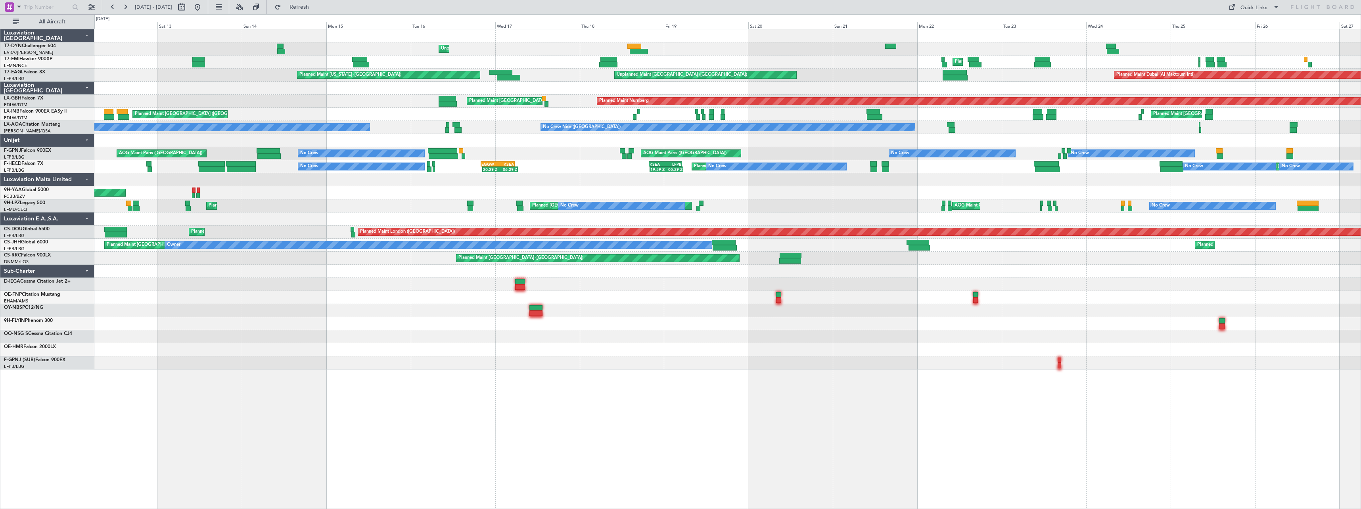
click at [938, 348] on div "Unplanned Maint Riga (Riga Intl) Planned Maint Zurich Planned Maint Zurich Plan…" at bounding box center [727, 269] width 1267 height 480
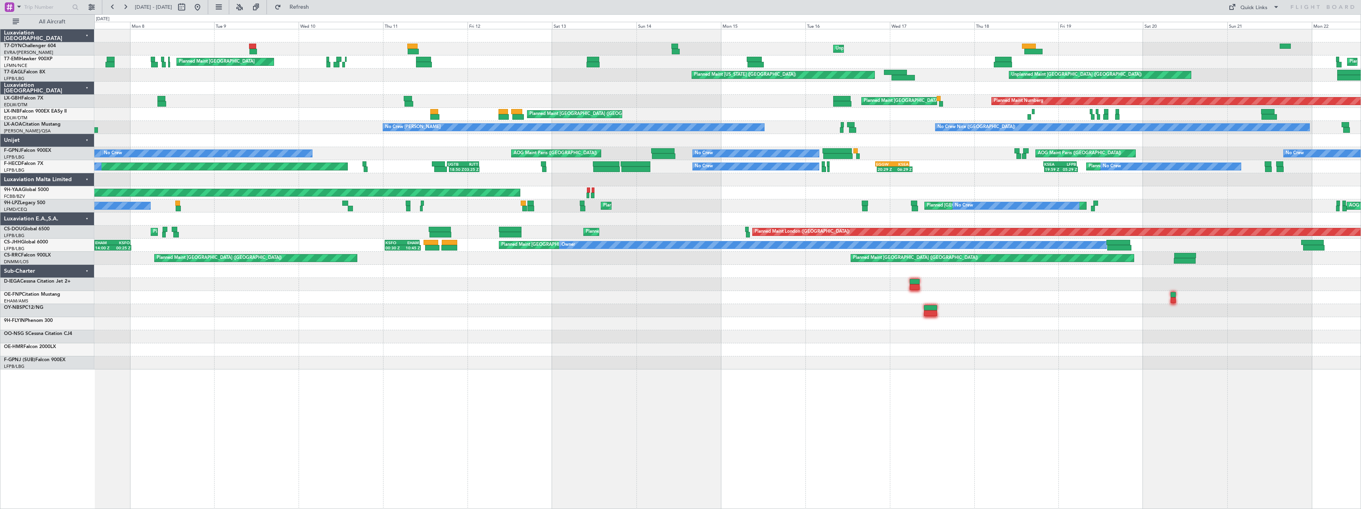
click at [863, 340] on div "Unplanned Maint Riga (Riga Intl) Planned Maint Zurich Planned Maint Zurich Plan…" at bounding box center [727, 199] width 1266 height 340
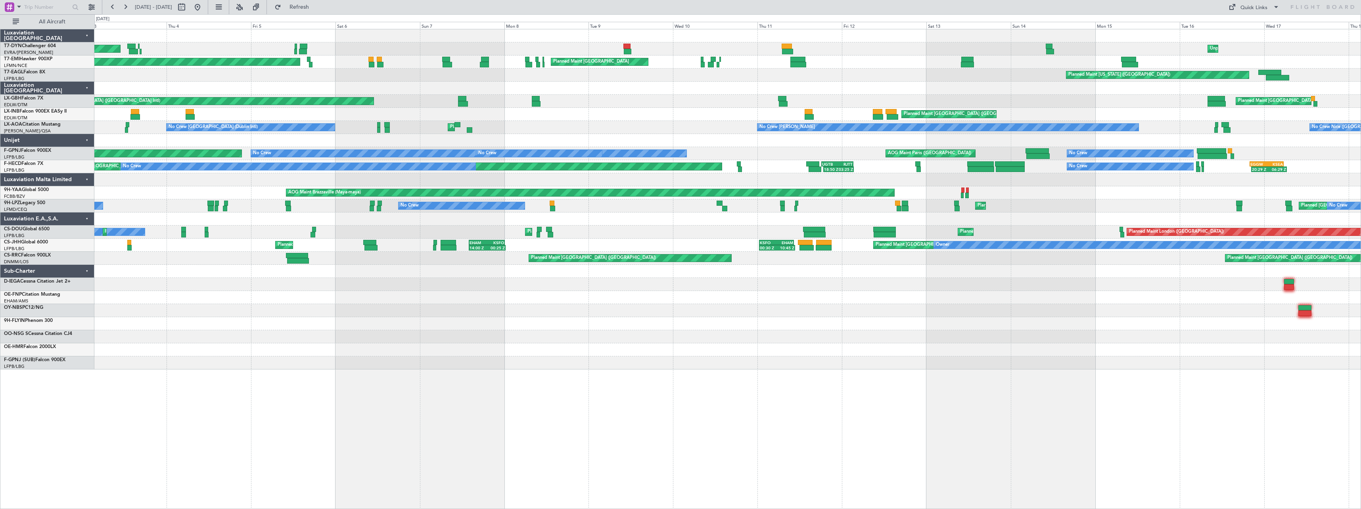
click at [629, 349] on div "Unplanned Maint Riga (Riga Intl) AOG Maint Riga (Riga Intl) Planned Maint Zuric…" at bounding box center [727, 199] width 1266 height 340
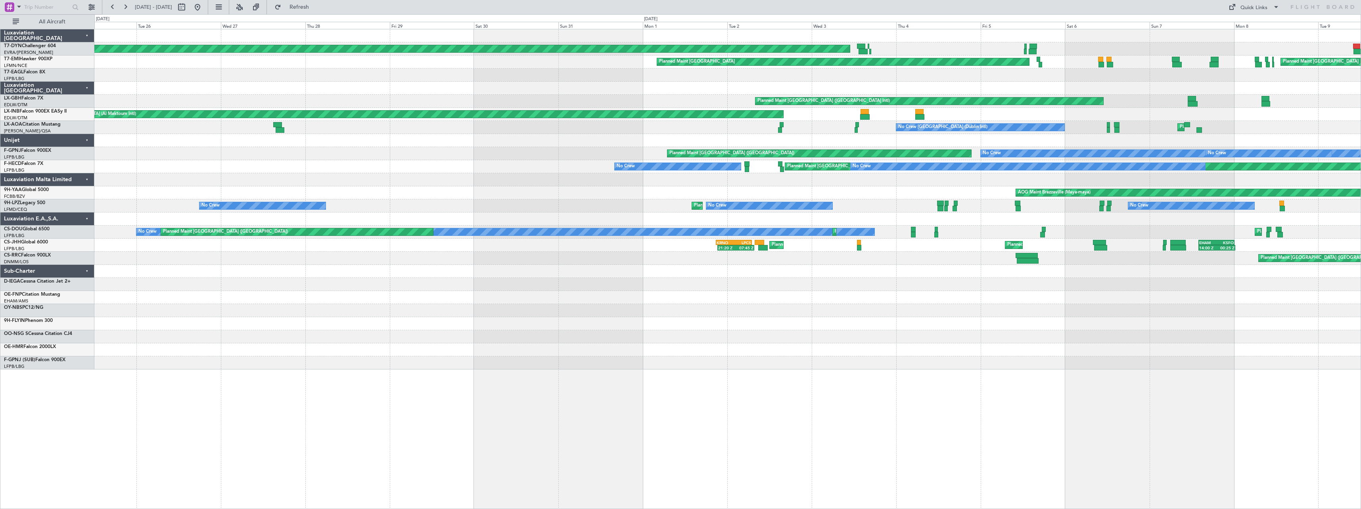
click at [867, 335] on div "AOG Maint Riga (Riga Intl) Planned Maint Basel-Mulhouse Planned Maint Zurich Pl…" at bounding box center [727, 199] width 1266 height 340
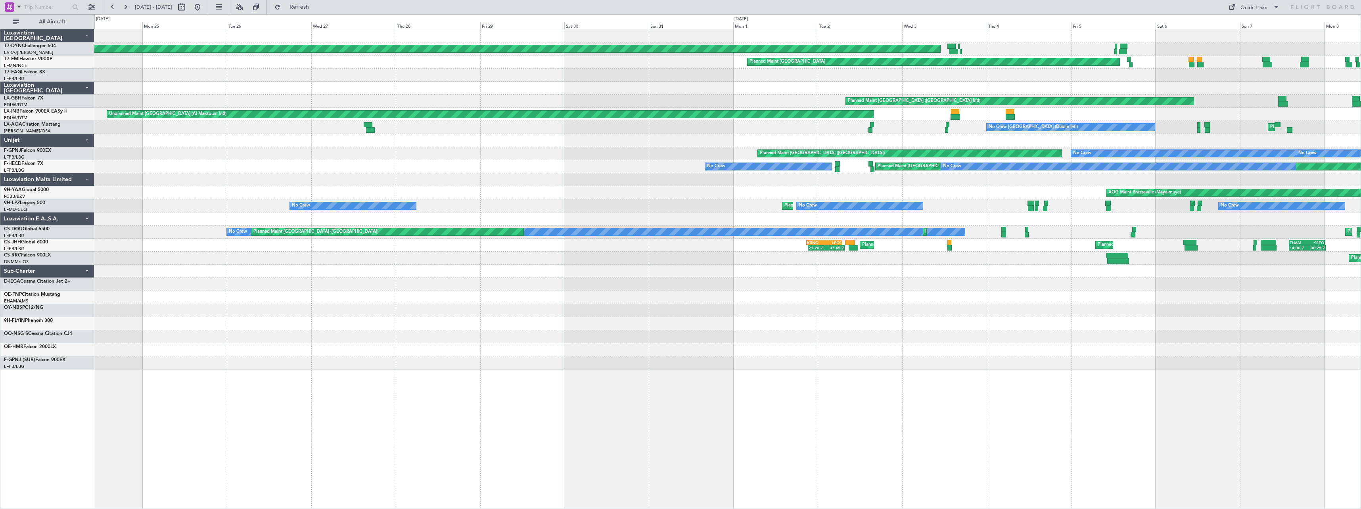
click at [694, 340] on div "AOG Maint Riga (Riga Intl) Planned Maint Basel-Mulhouse Planned Maint Zurich Pl…" at bounding box center [727, 199] width 1266 height 340
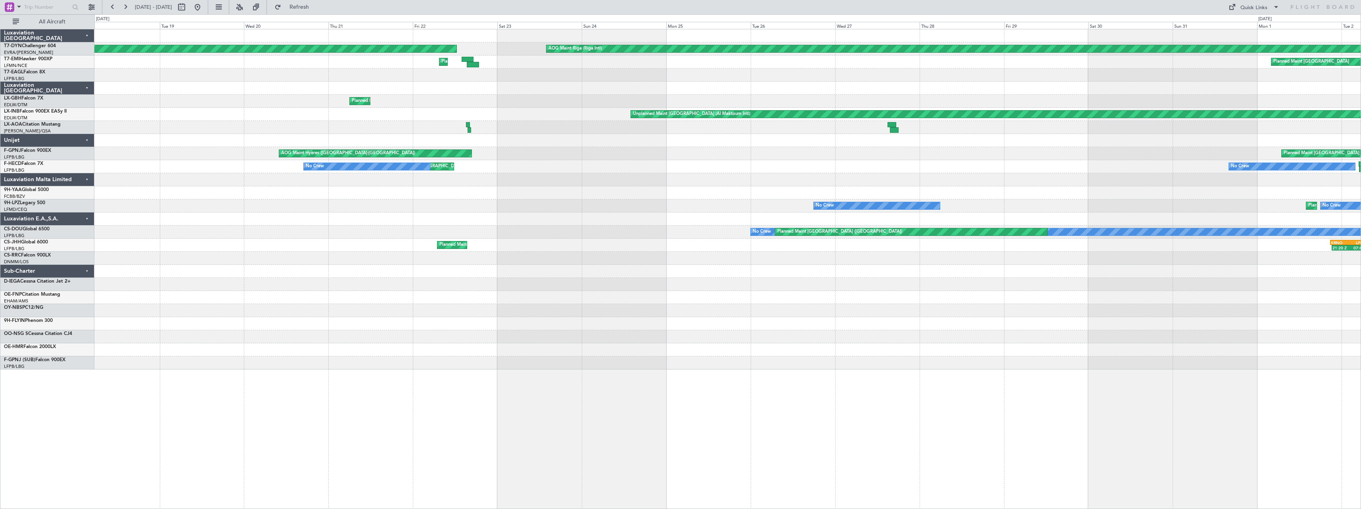
click at [707, 335] on div "AOG Maint Riga (Riga Intl) Planned Maint Basel-Mulhouse Planned Maint Zurich Pl…" at bounding box center [727, 199] width 1266 height 340
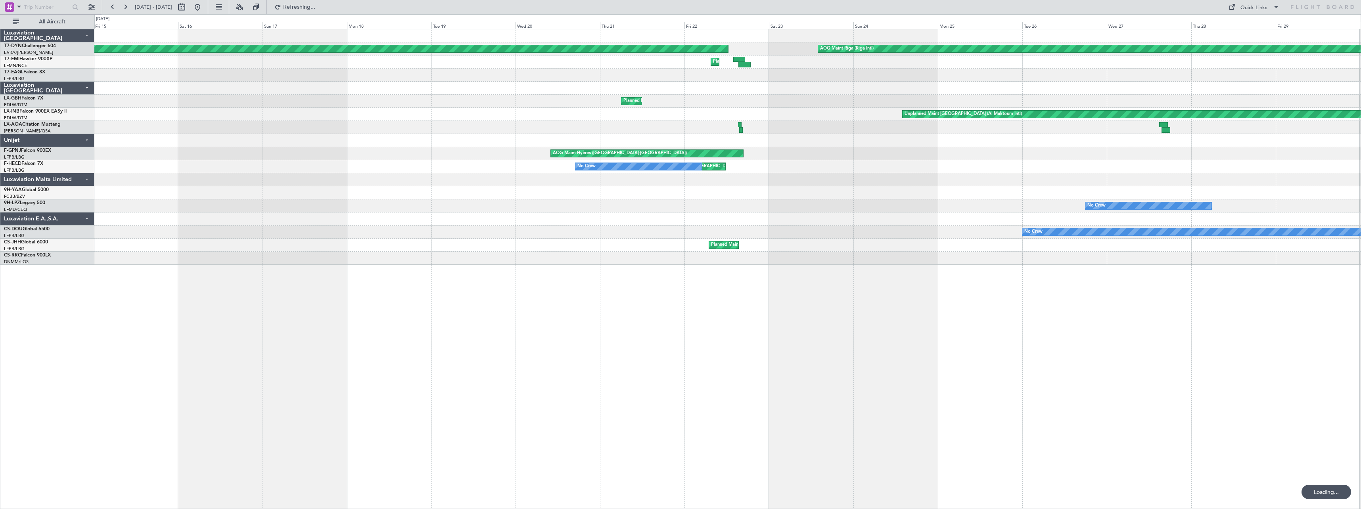
click at [400, 316] on div "AOG Maint Riga (Riga Intl) Planned Maint Basel-Mulhouse Planned Maint Chester P…" at bounding box center [727, 269] width 1267 height 480
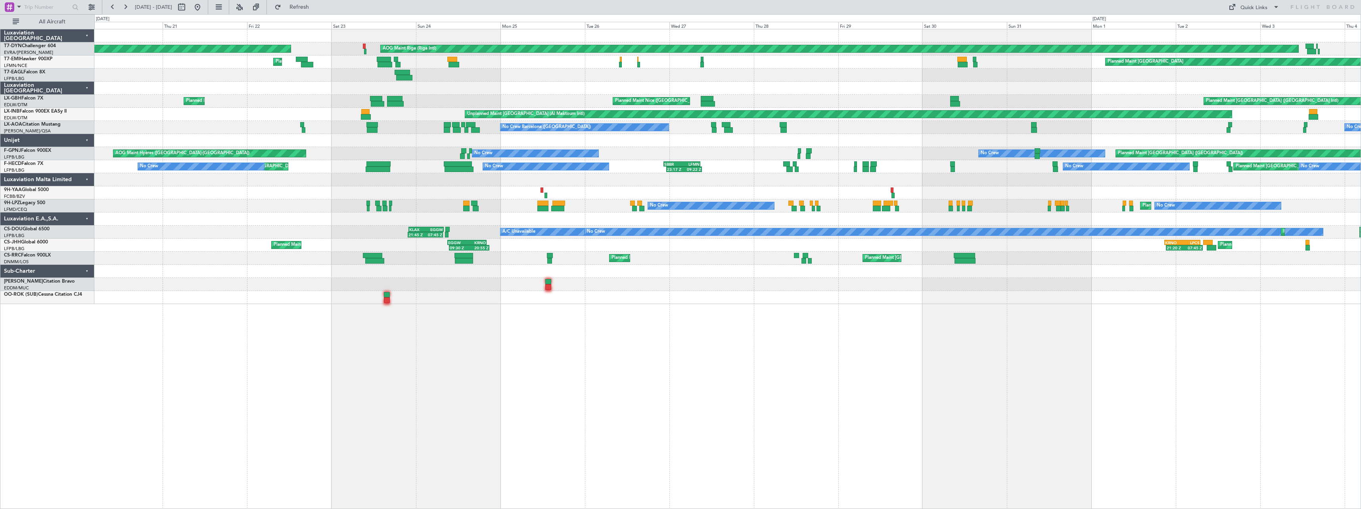
click at [469, 318] on div "AOG Maint Riga (Riga Intl) Planned Maint Basel-Mulhouse Planned Maint Zurich Pl…" at bounding box center [727, 269] width 1267 height 480
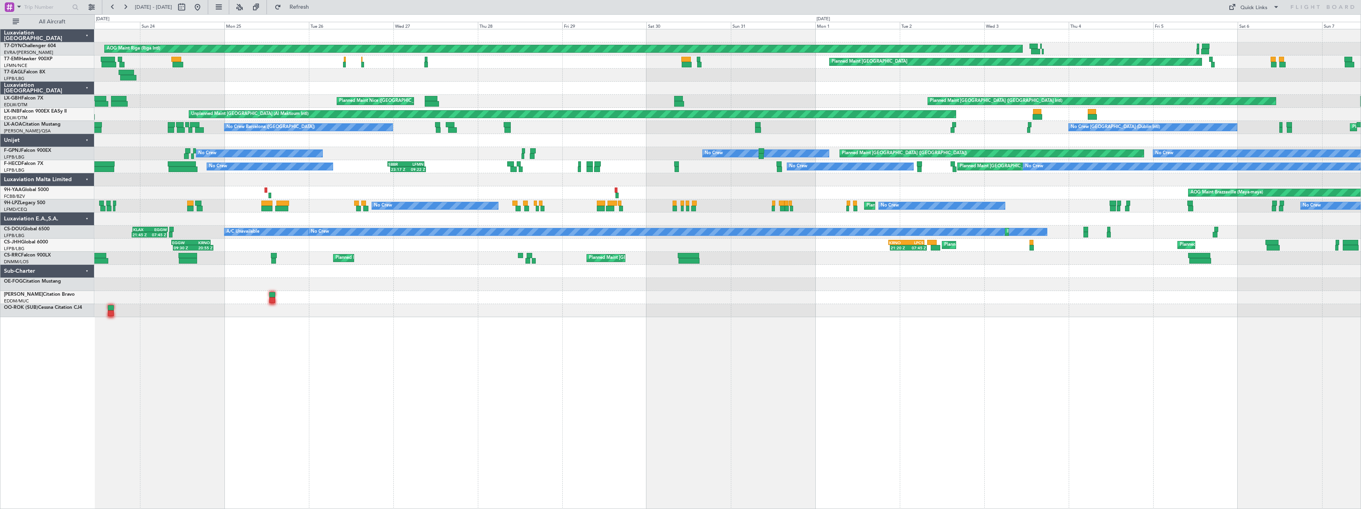
click at [486, 315] on div at bounding box center [727, 310] width 1266 height 13
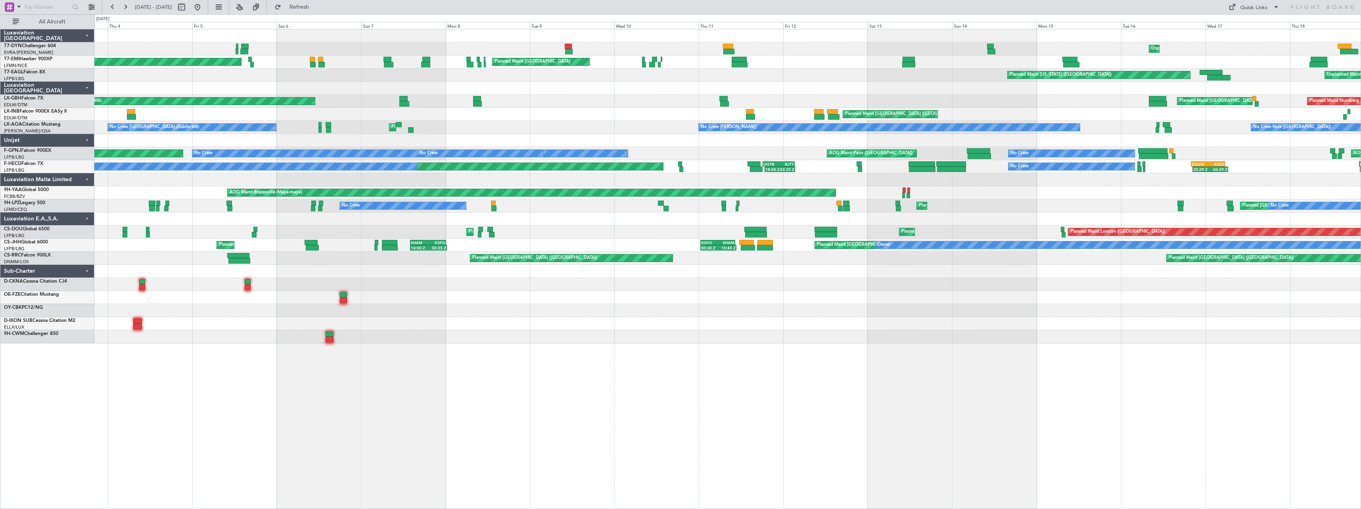
click at [414, 345] on div "Unplanned Maint Riga (Riga Intl) AOG Maint Riga (Riga Intl) Planned Maint Zuric…" at bounding box center [727, 269] width 1267 height 480
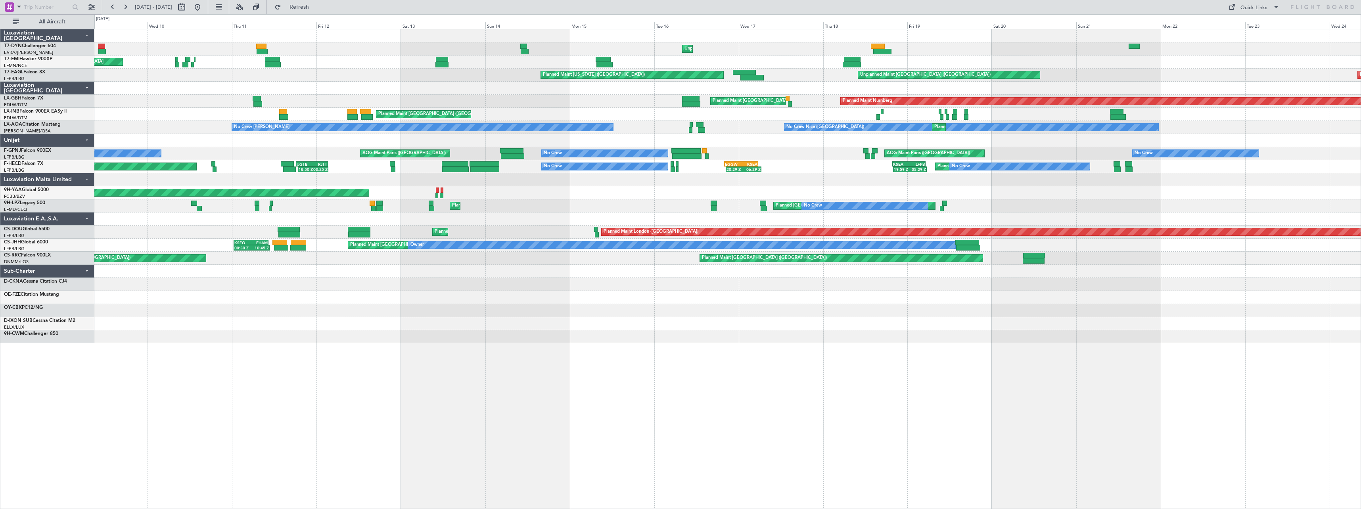
click at [534, 353] on div "Unplanned Maint Riga (Riga Intl) Planned Maint Zurich Planned Maint New York (T…" at bounding box center [727, 269] width 1267 height 480
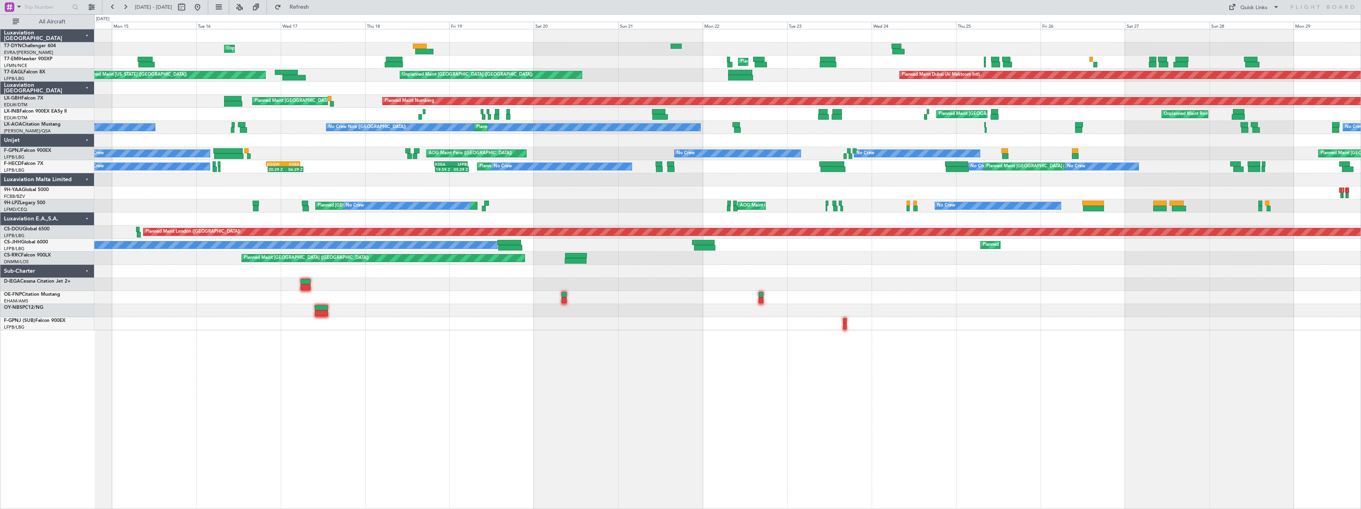
click at [538, 341] on div "Unplanned Maint Riga (Riga Intl) Planned Maint Zurich Planned Maint Dubai (Al M…" at bounding box center [727, 269] width 1267 height 480
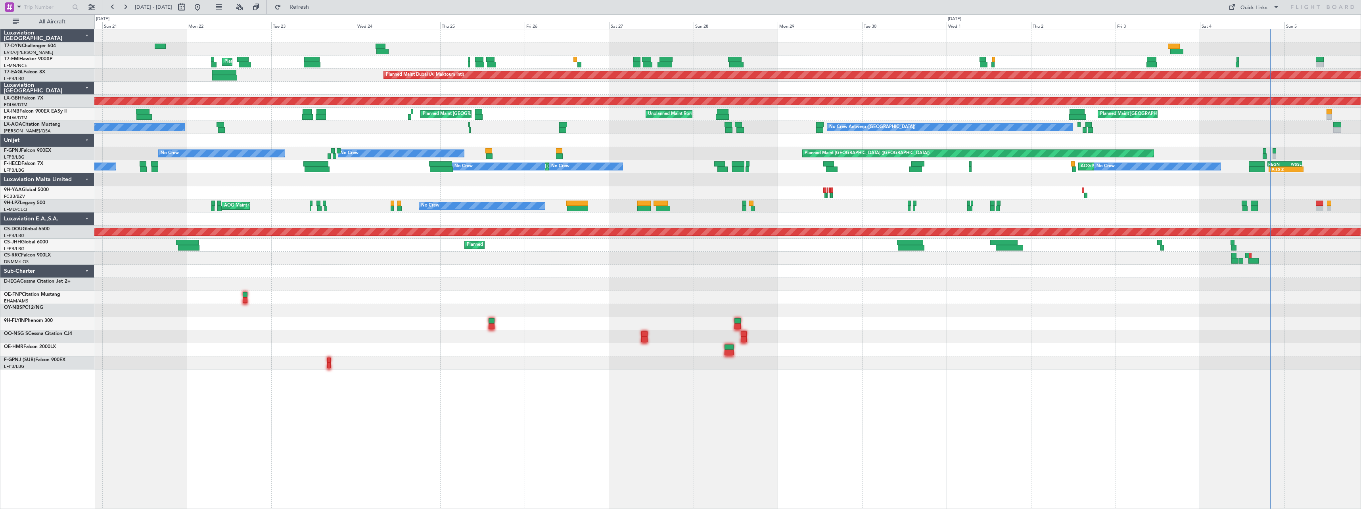
click at [548, 349] on div "Planned Maint Zurich Planned Maint Dubai (Al Maktoum Intl) Unplanned Maint Pari…" at bounding box center [727, 199] width 1266 height 340
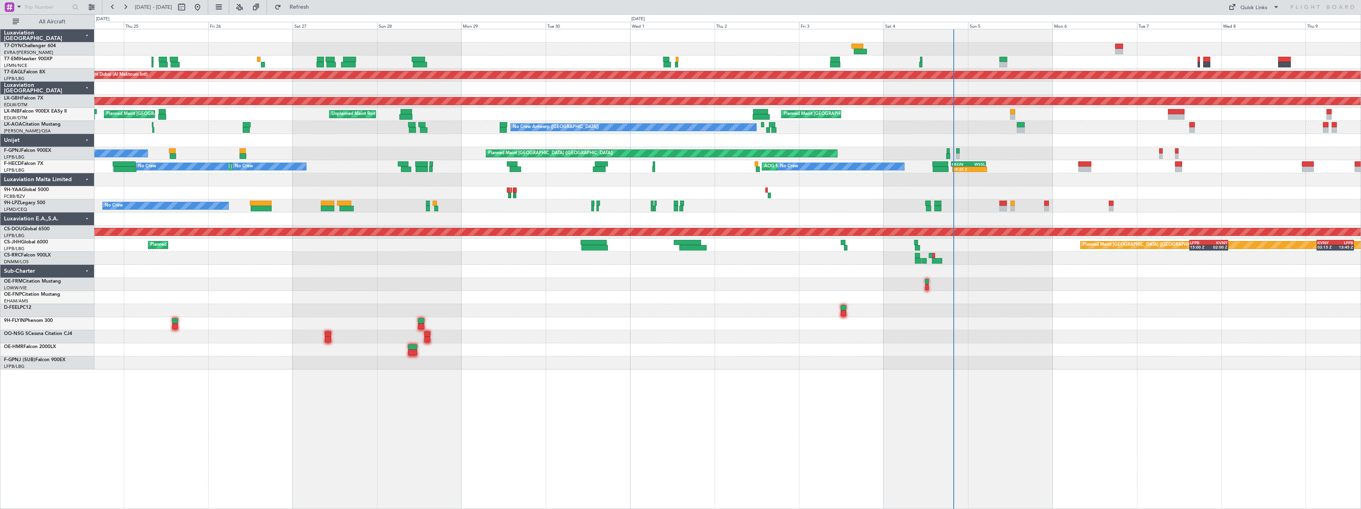
click at [589, 347] on div at bounding box center [727, 349] width 1266 height 13
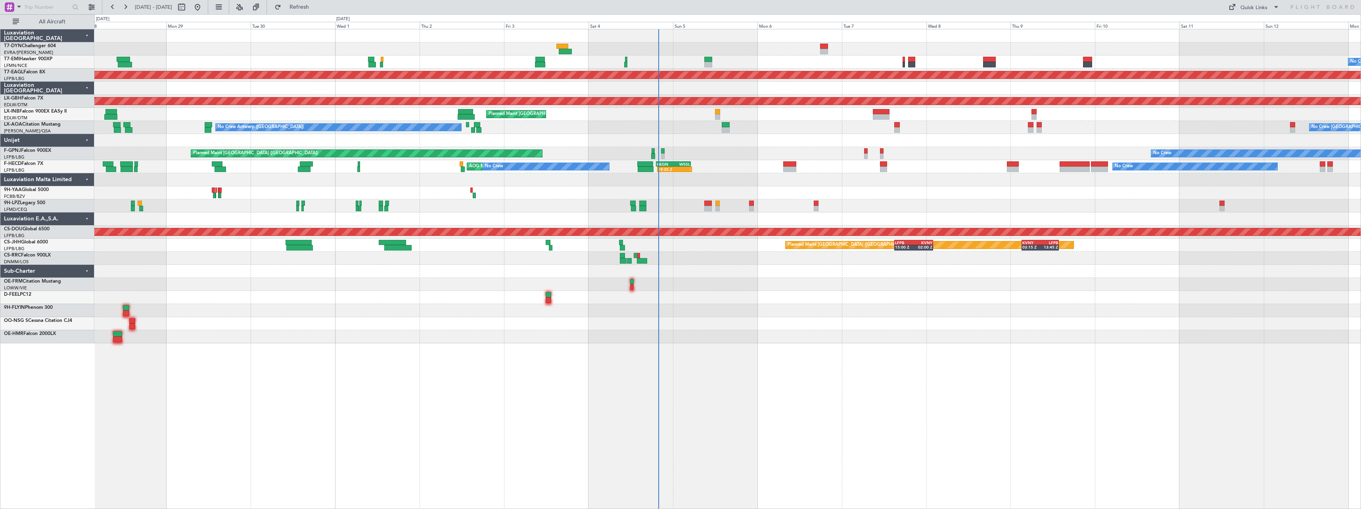
click at [283, 375] on div "No Crew Planned Maint [GEOGRAPHIC_DATA] (Al Maktoum Intl) Planned Maint Nurnber…" at bounding box center [727, 269] width 1267 height 480
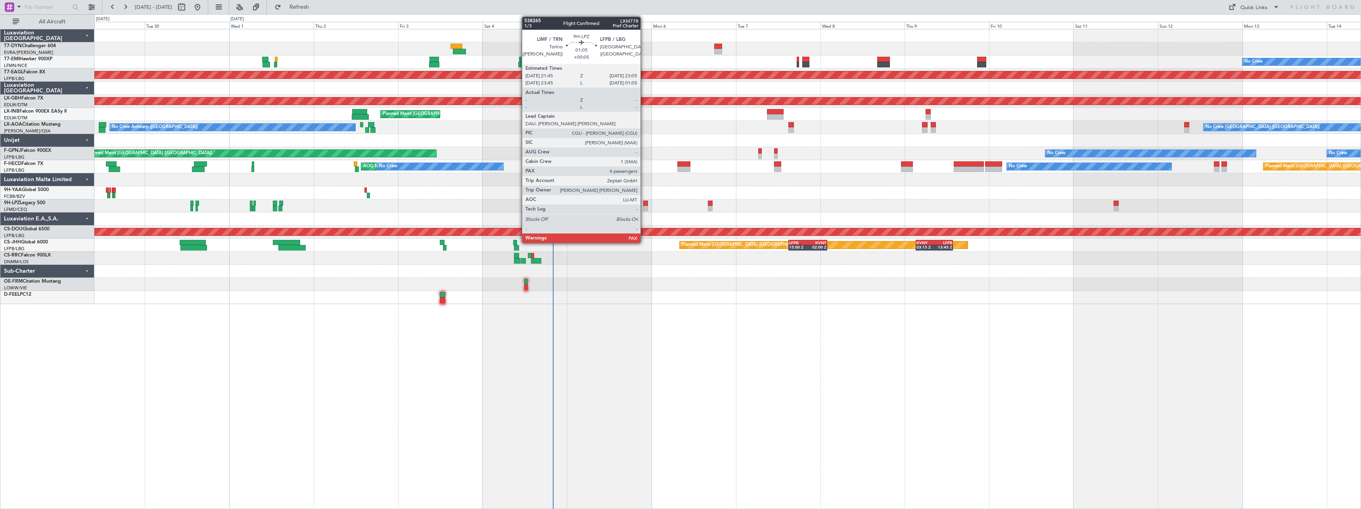
click at [644, 205] on div at bounding box center [645, 204] width 5 height 6
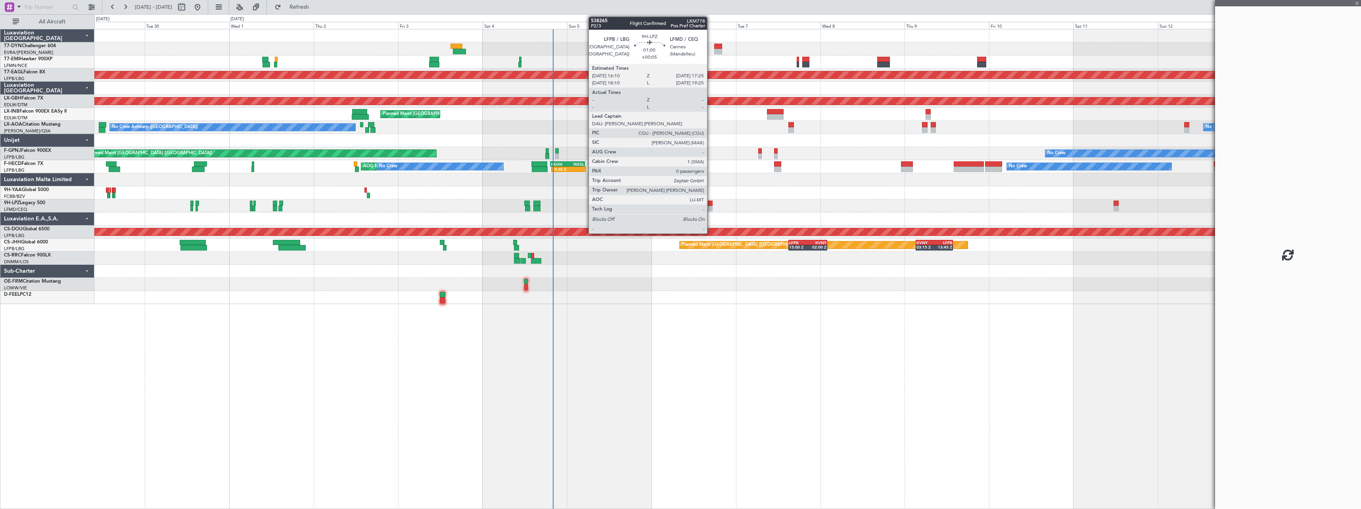
click at [711, 204] on div at bounding box center [710, 204] width 5 height 6
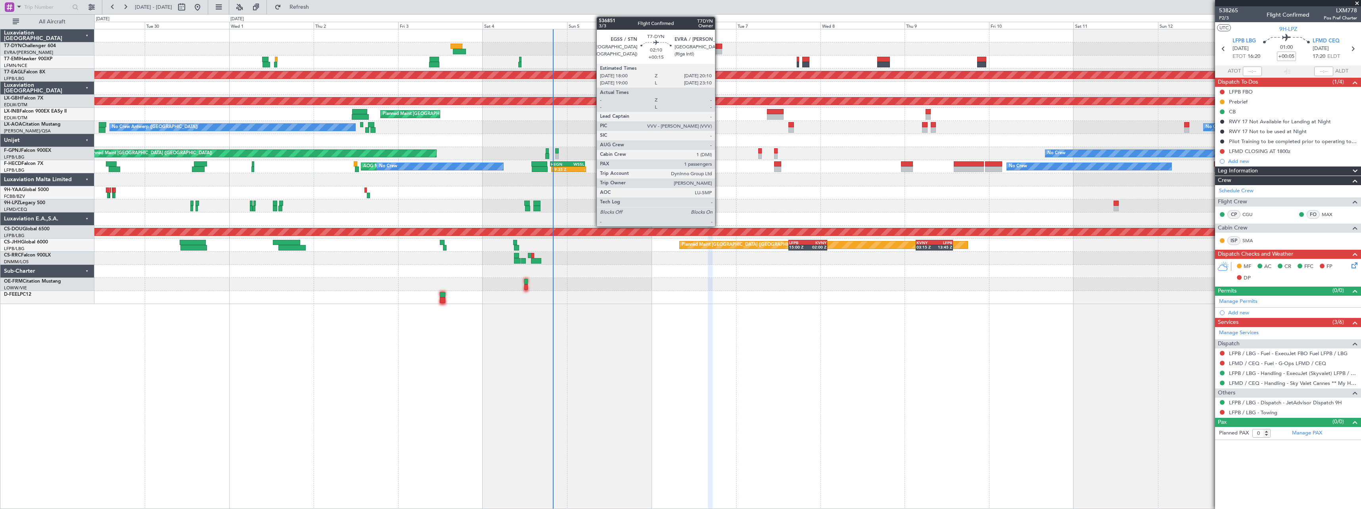
click at [719, 50] on div at bounding box center [718, 52] width 8 height 6
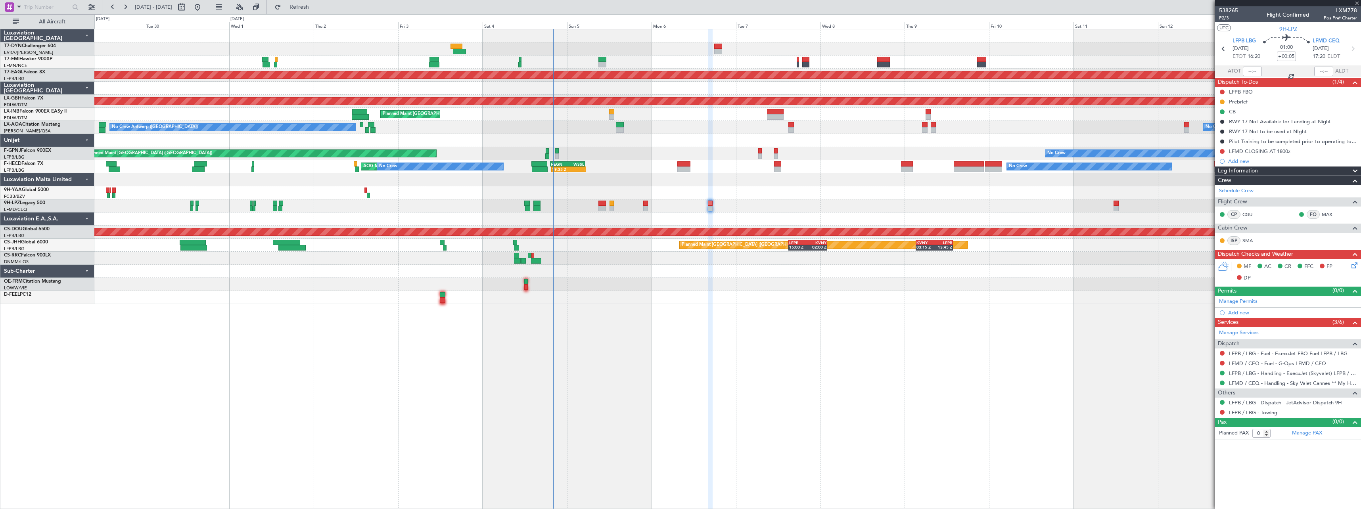
type input "+00:15"
type input "1"
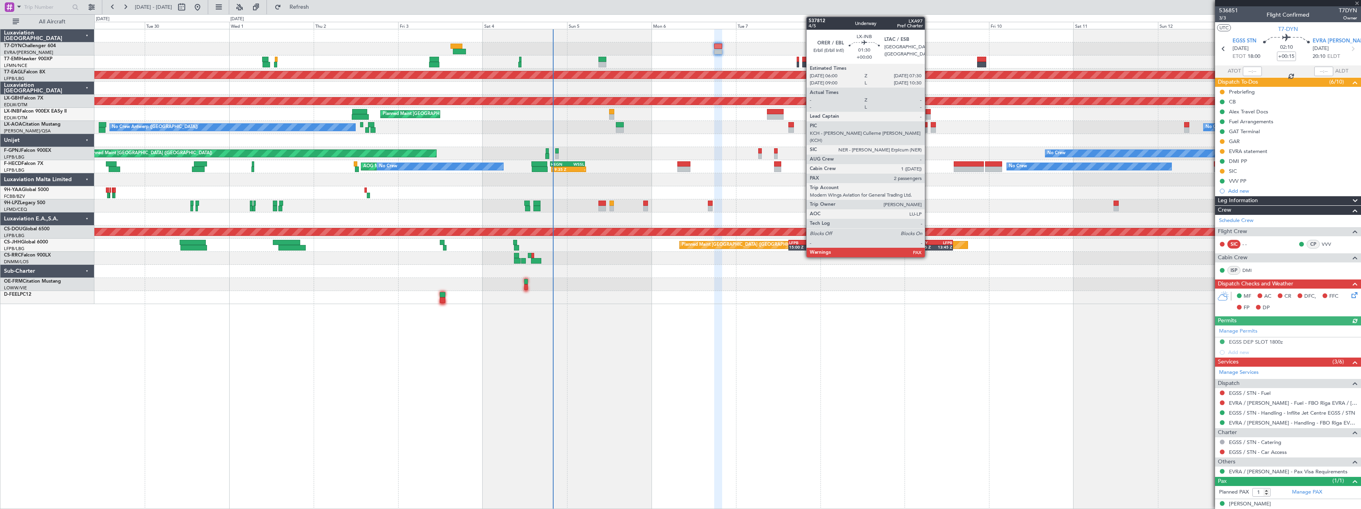
click at [928, 112] on div at bounding box center [929, 112] width 6 height 6
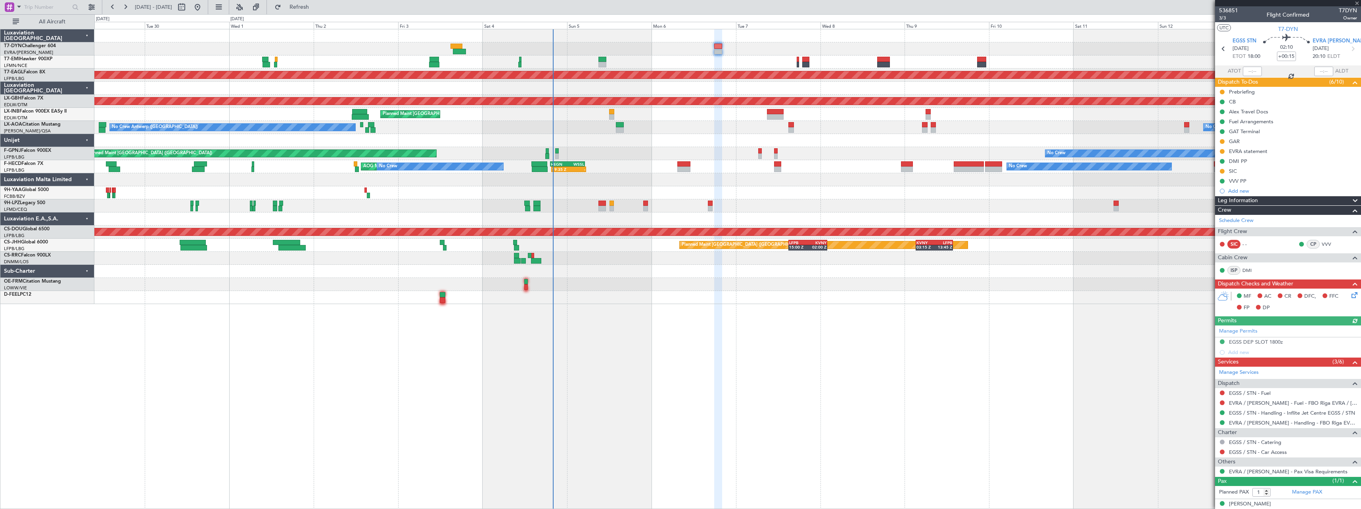
type input "4"
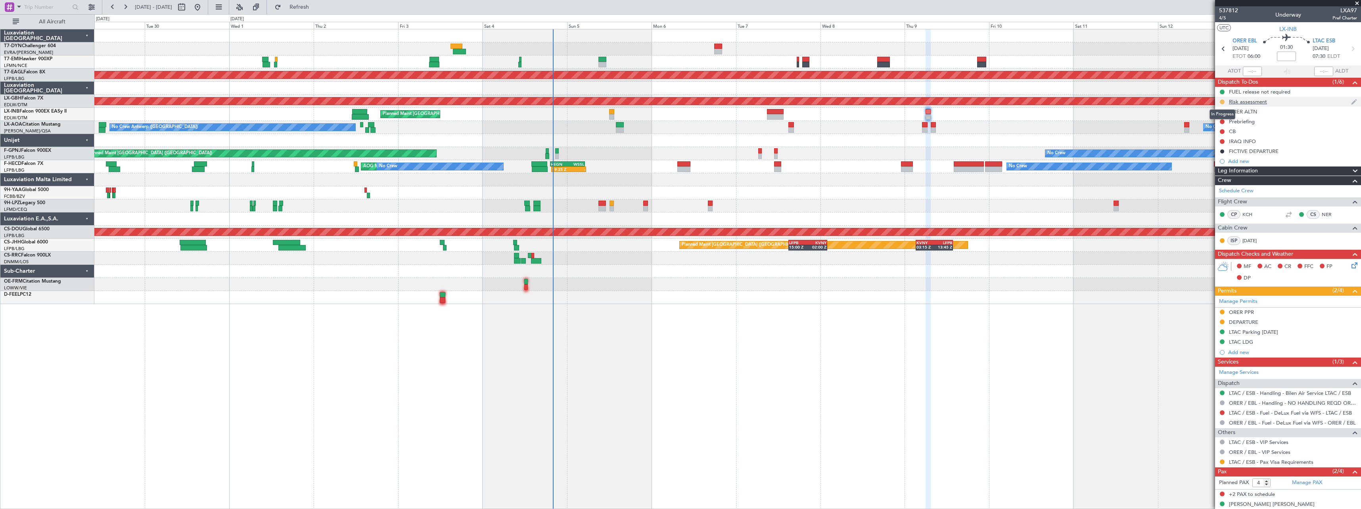
click at [1222, 101] on button at bounding box center [1222, 102] width 5 height 5
click at [1222, 135] on span "Completed" at bounding box center [1225, 137] width 26 height 8
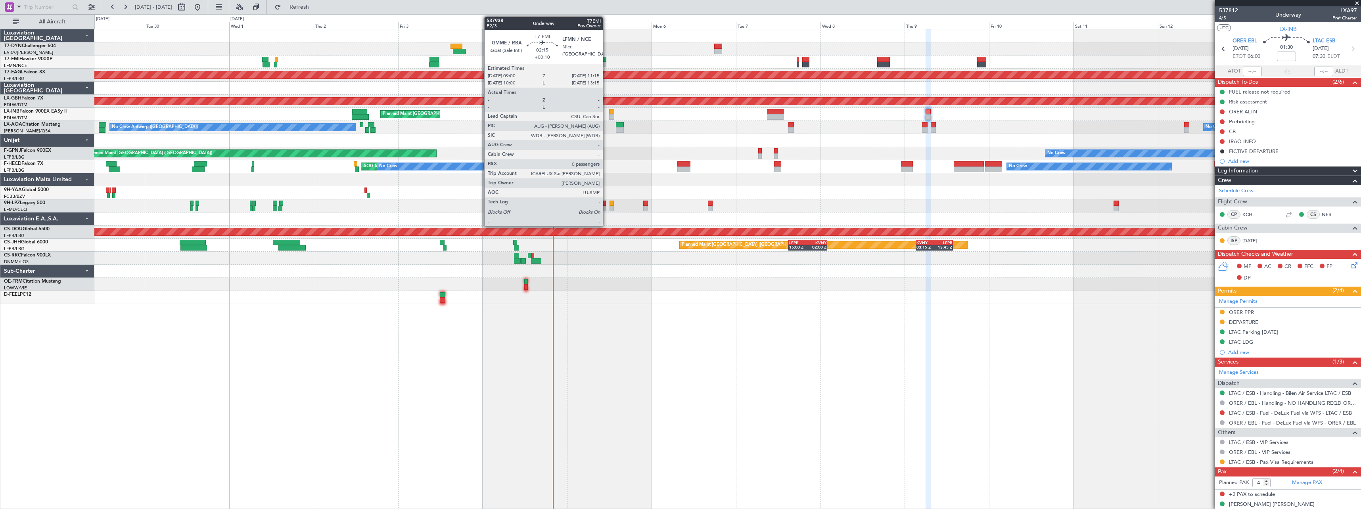
click at [606, 59] on div at bounding box center [602, 60] width 8 height 6
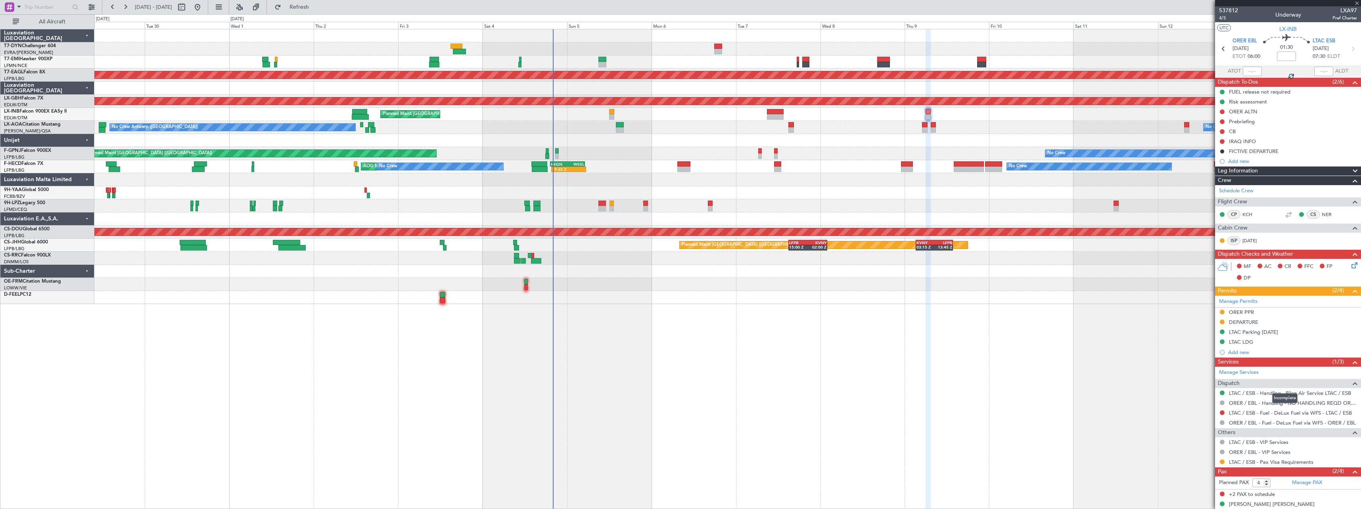
type input "+00:10"
type input "0"
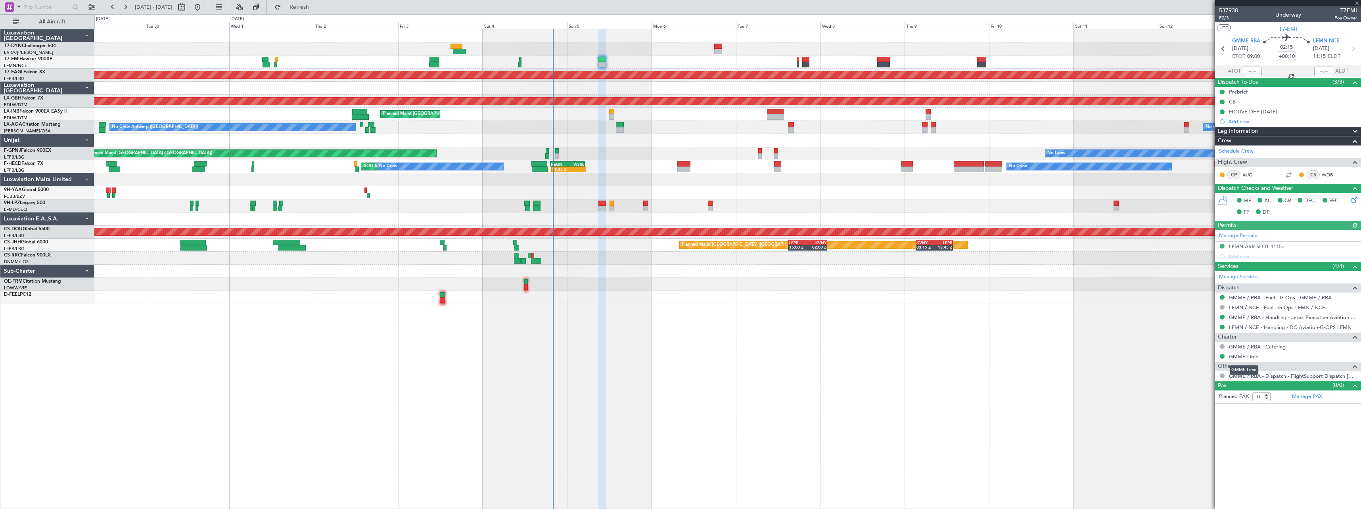
click at [1239, 357] on link "GMME Limo" at bounding box center [1244, 356] width 30 height 7
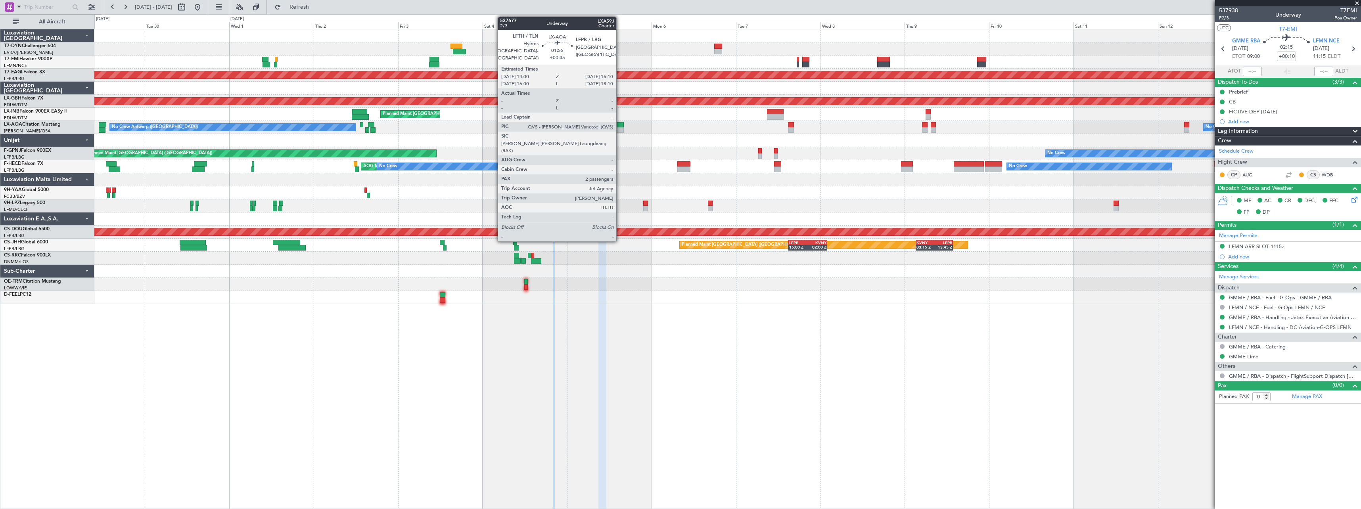
click at [620, 125] on div at bounding box center [620, 125] width 8 height 6
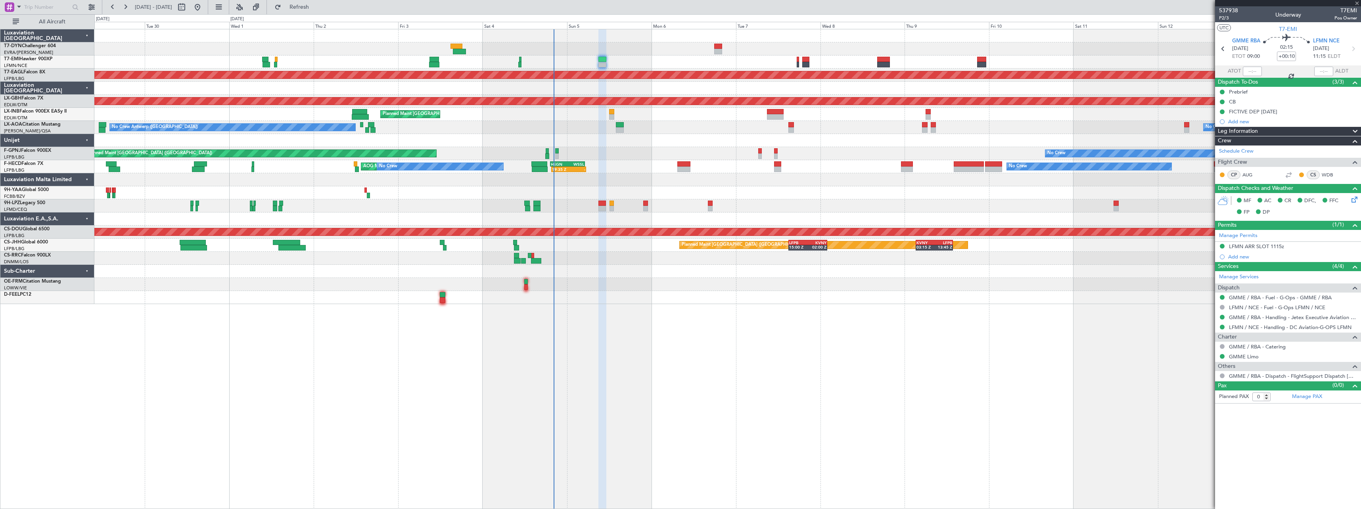
type input "+00:35"
type input "2"
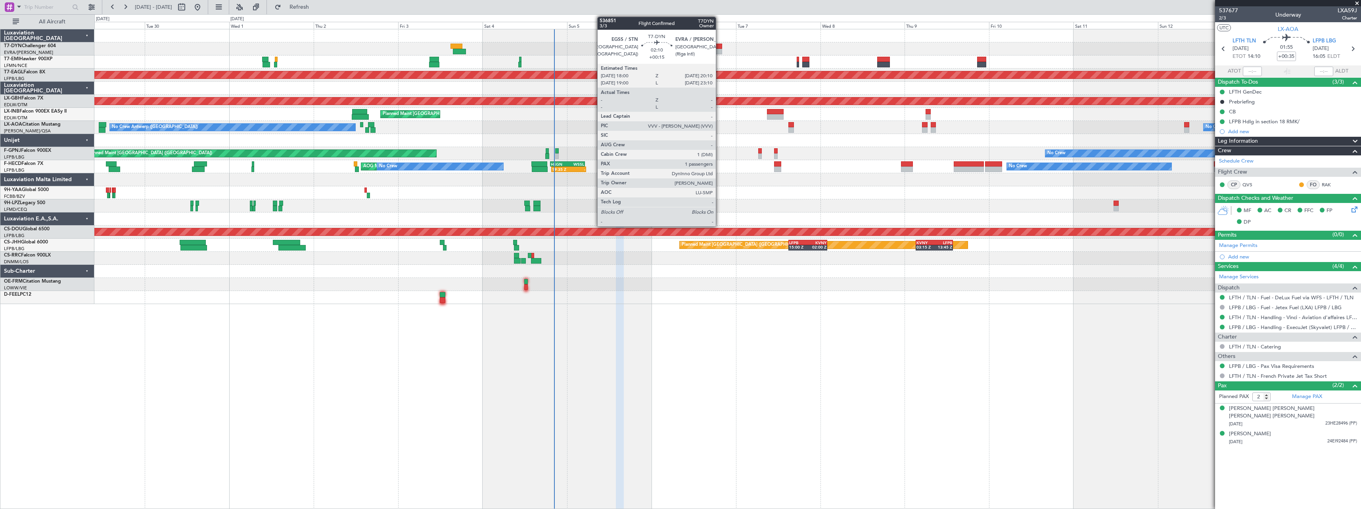
click at [720, 48] on div at bounding box center [718, 47] width 8 height 6
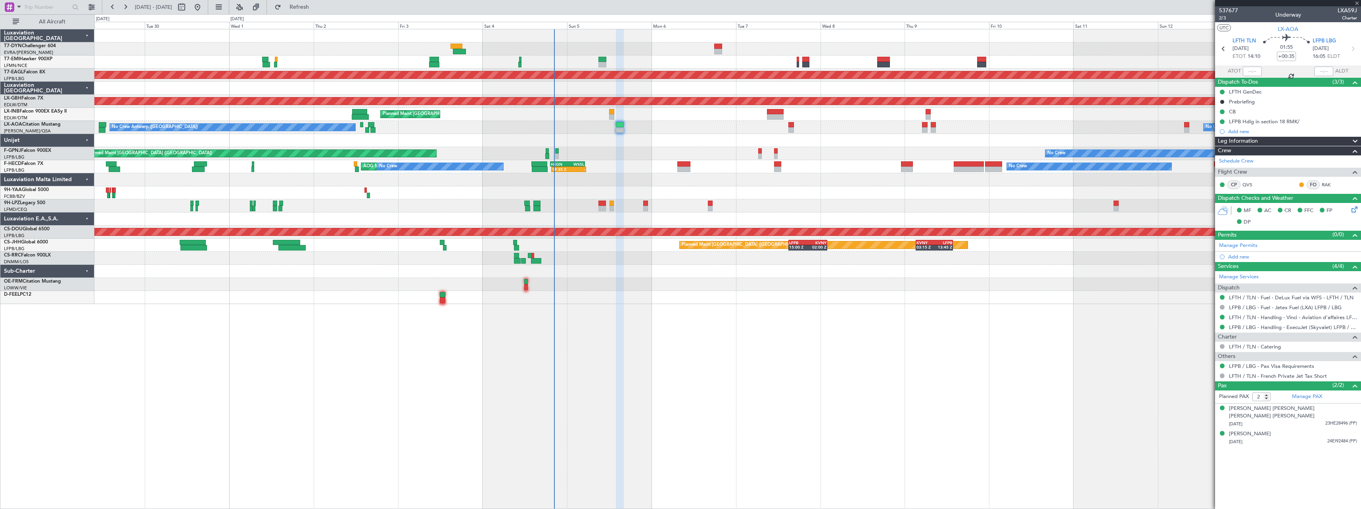
type input "+00:15"
type input "1"
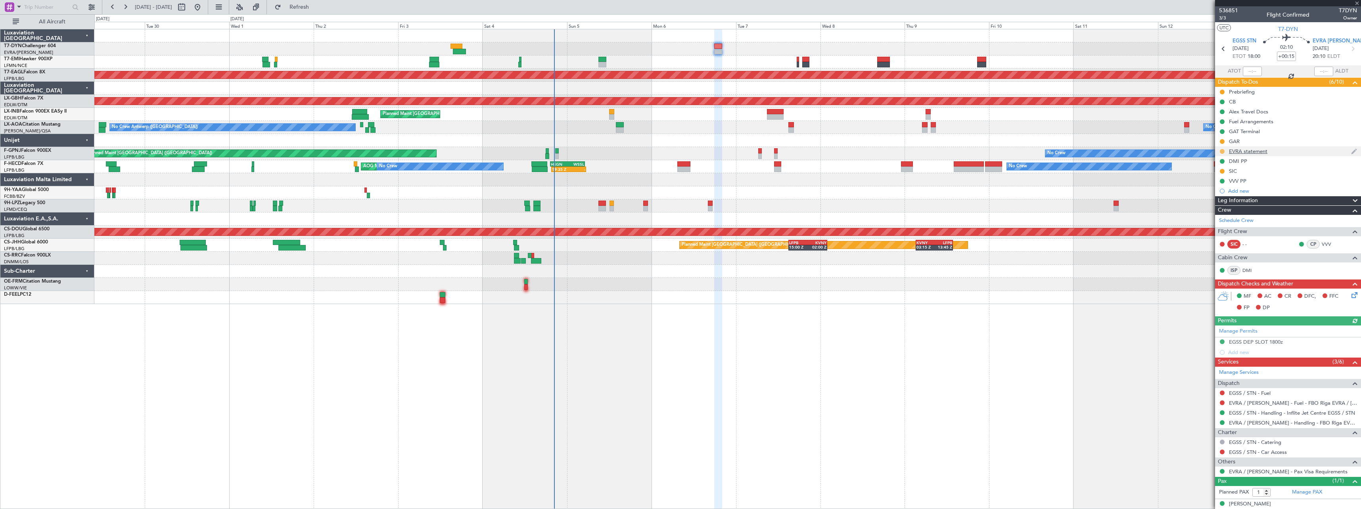
click at [1223, 152] on button at bounding box center [1222, 151] width 5 height 5
click at [1222, 185] on span "Completed" at bounding box center [1225, 186] width 26 height 8
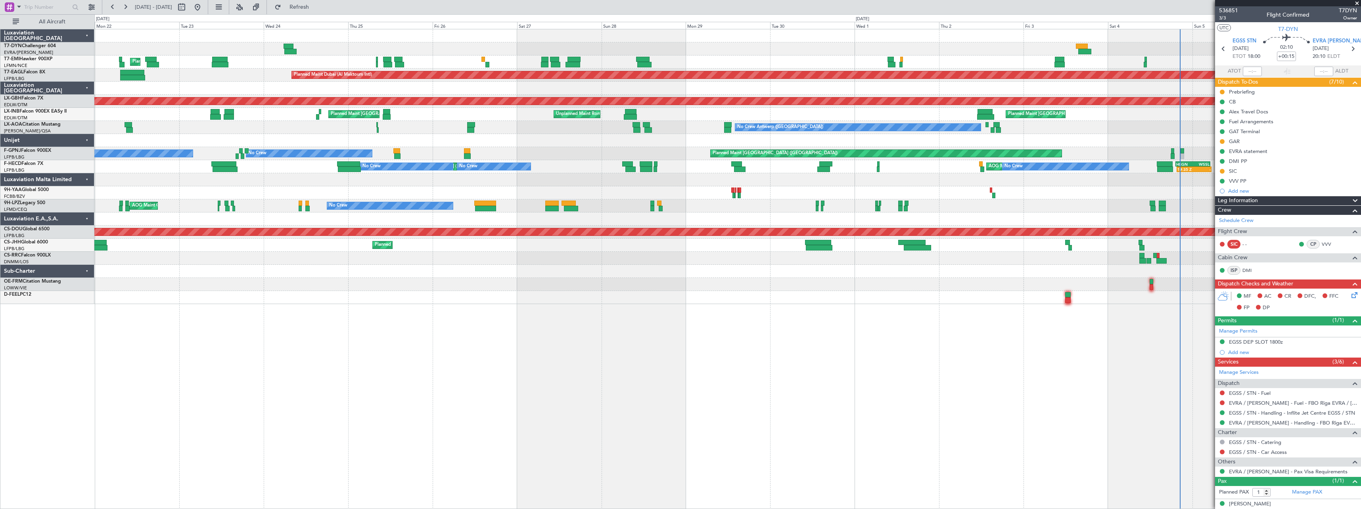
click at [905, 333] on div "Planned Maint Zurich Planned Maint Dubai (Al Maktoum Intl) Unplanned Maint Pari…" at bounding box center [727, 269] width 1267 height 480
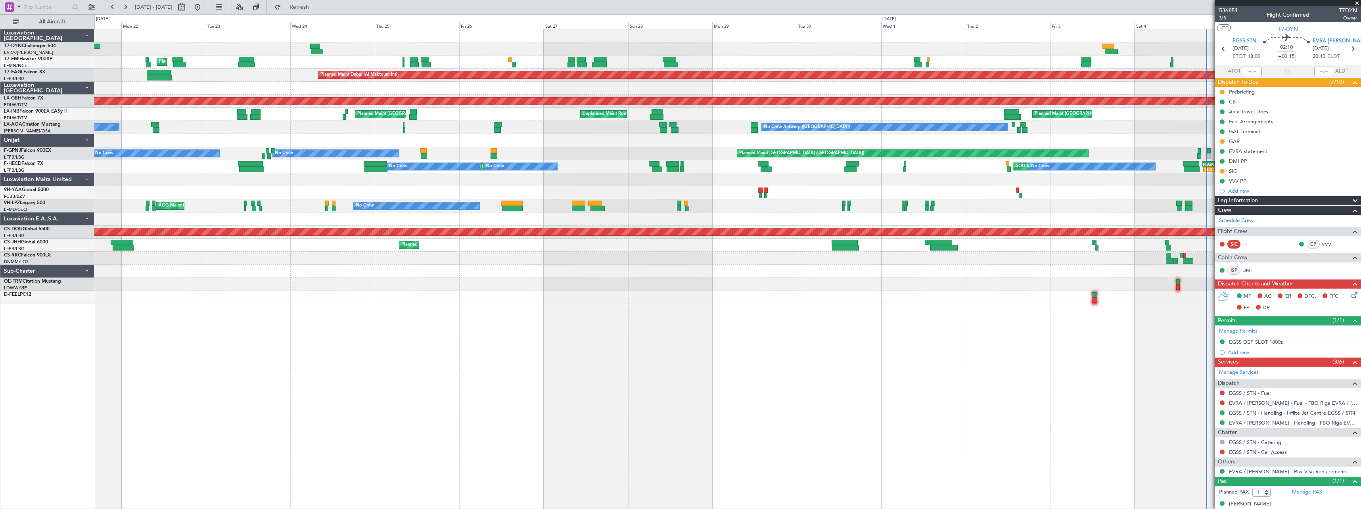
click at [1051, 338] on div "Planned Maint Zurich Planned Maint Dubai (Al Maktoum Intl) Unplanned Maint Pari…" at bounding box center [727, 269] width 1267 height 480
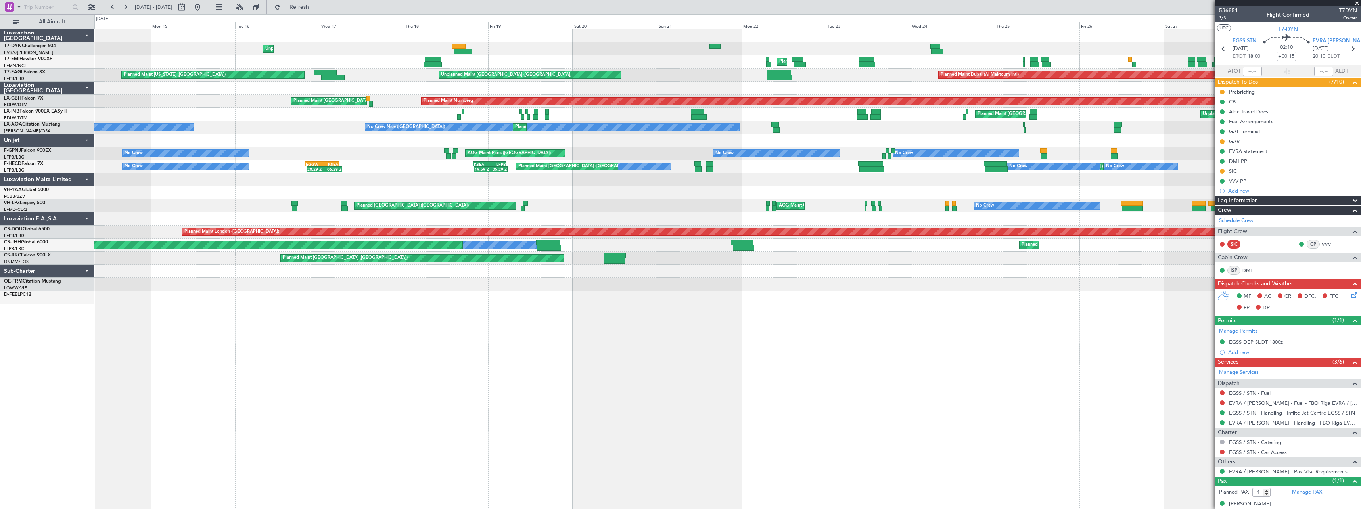
click at [988, 314] on div "Unplanned Maint Riga (Riga Intl) Planned Maint Zurich Planned Maint Dubai (Al M…" at bounding box center [727, 269] width 1267 height 480
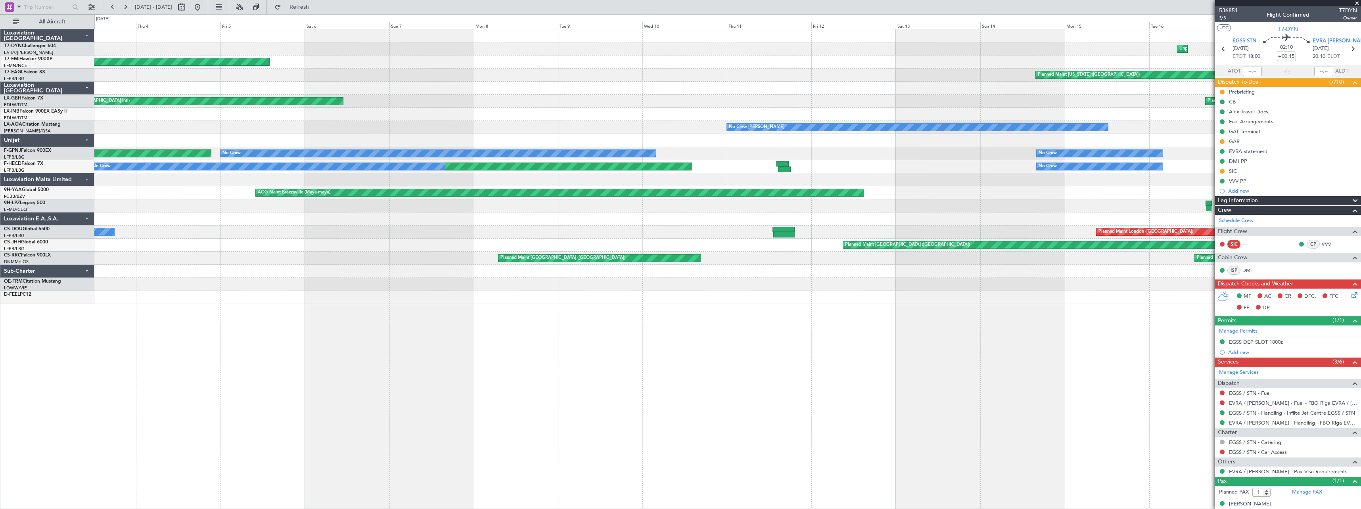
click at [783, 299] on div "Unplanned Maint Riga (Riga Intl) AOG Maint Riga (Riga Intl) Planned Maint Zuric…" at bounding box center [727, 269] width 1267 height 480
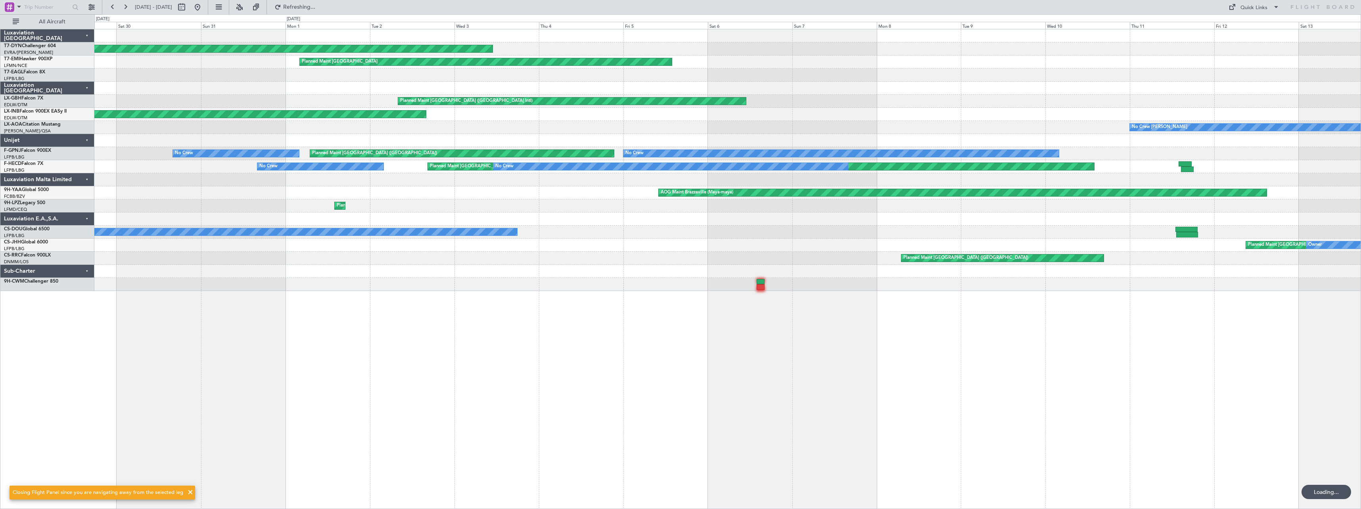
click at [462, 190] on div "AOG Maint Riga (Riga Intl) Unplanned Maint Riga (Riga Intl) Planned Maint Zuric…" at bounding box center [727, 160] width 1266 height 262
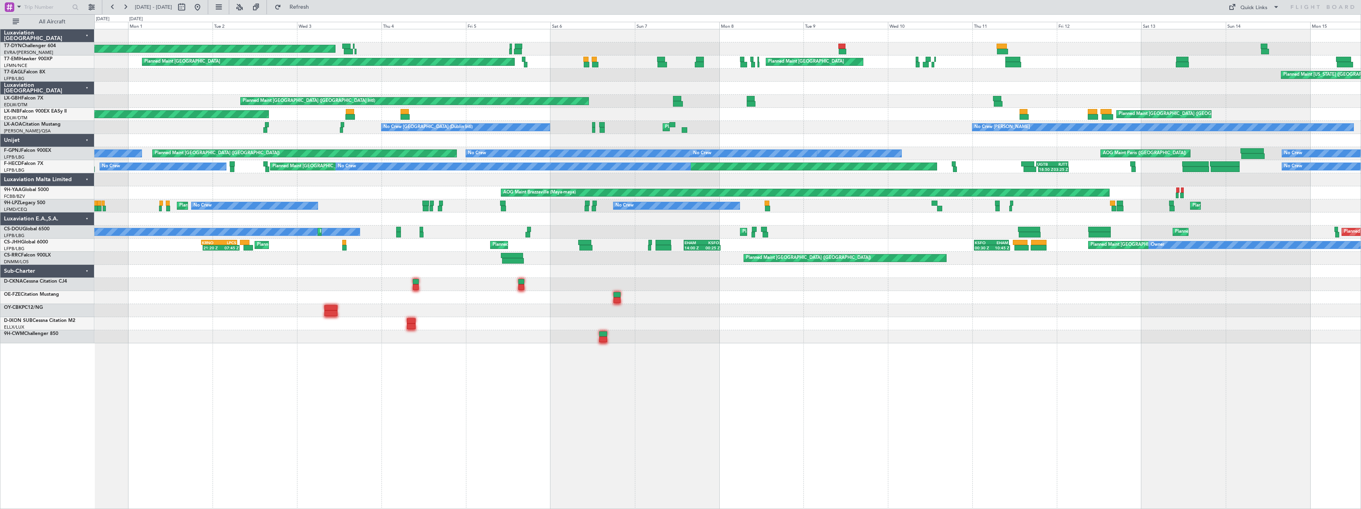
click at [528, 86] on div at bounding box center [727, 88] width 1266 height 13
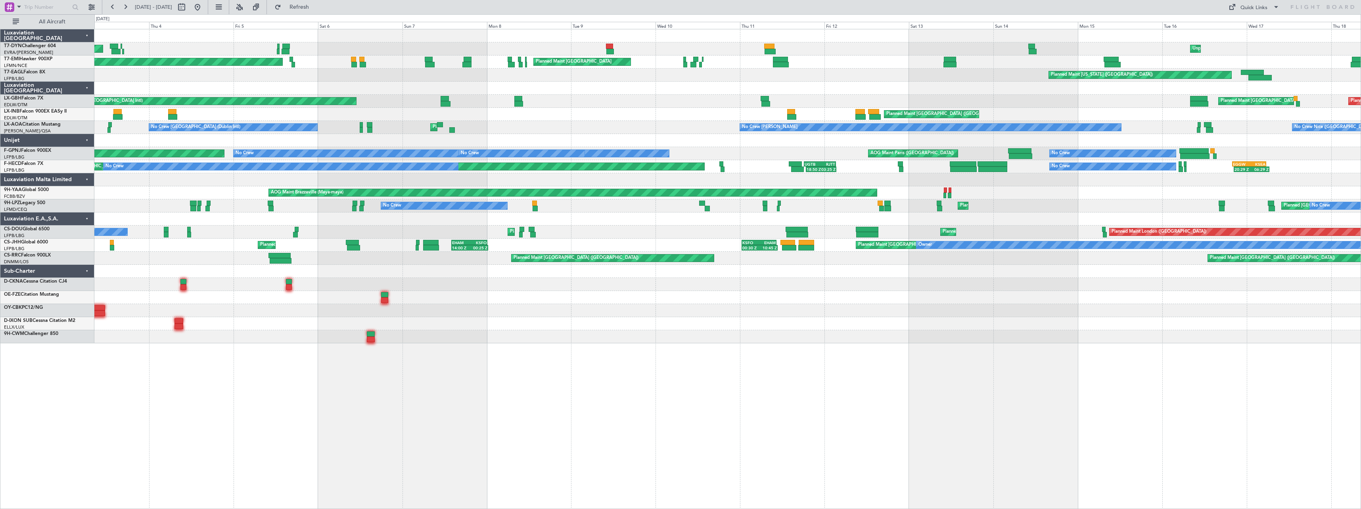
click at [652, 92] on div "AOG Maint Riga (Riga Intl) Unplanned Maint Riga (Riga Intl) Planned Maint Zuric…" at bounding box center [727, 186] width 1266 height 314
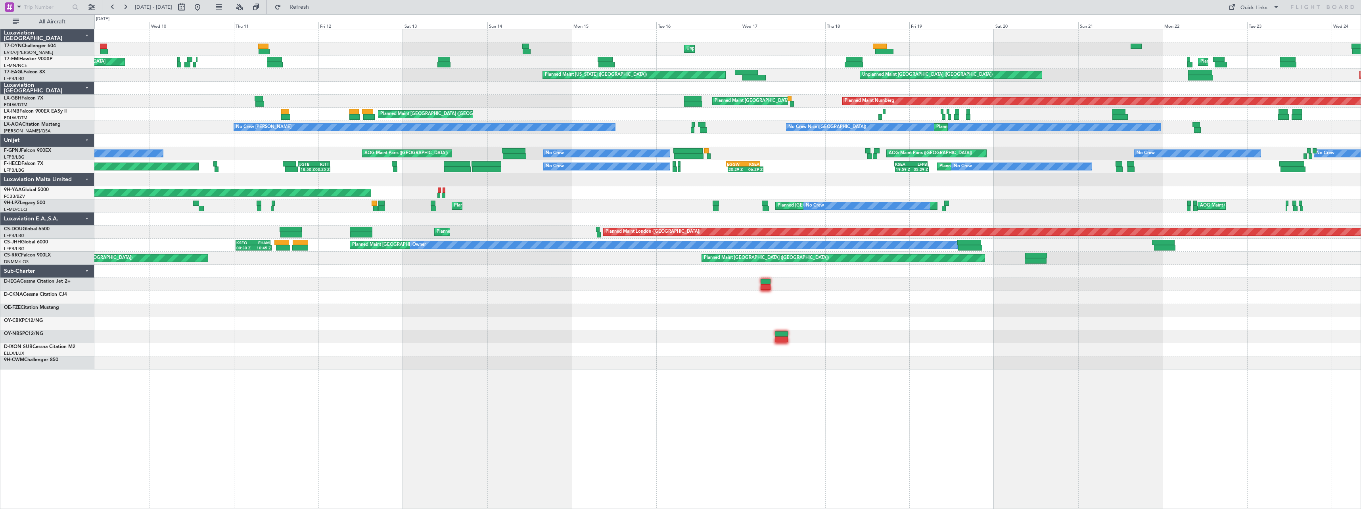
click at [498, 87] on div "Unplanned Maint Riga (Riga Intl) Planned Maint Zurich Planned Maint Zurich Plan…" at bounding box center [727, 199] width 1266 height 340
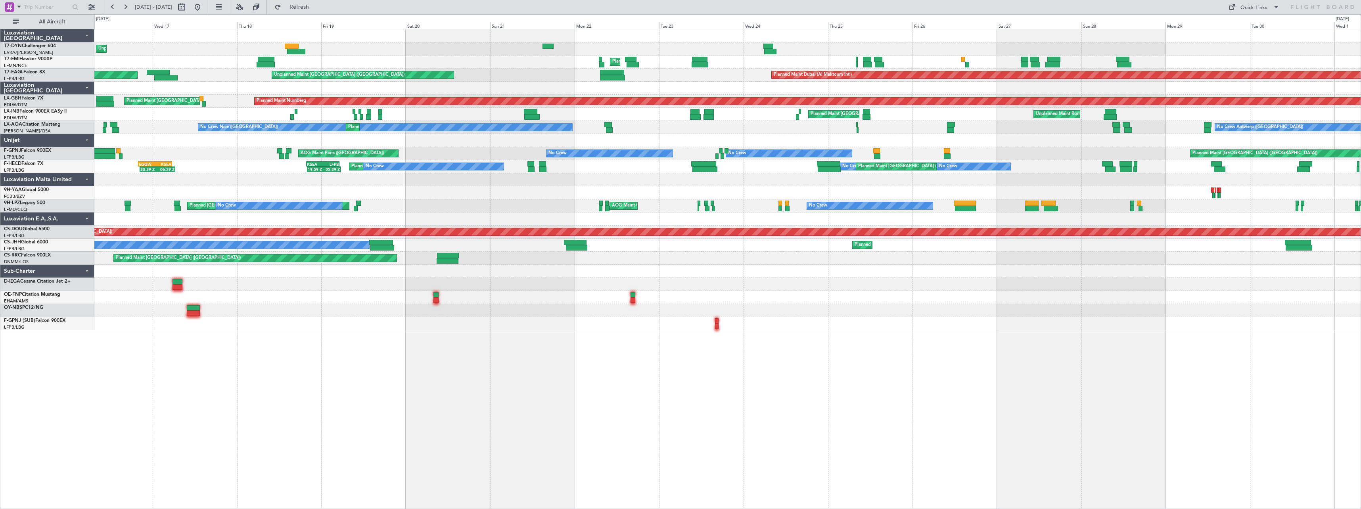
click at [465, 113] on div "Unplanned Maint Riga (Riga Intl) Planned Maint Zurich Planned Maint New York (T…" at bounding box center [727, 179] width 1266 height 301
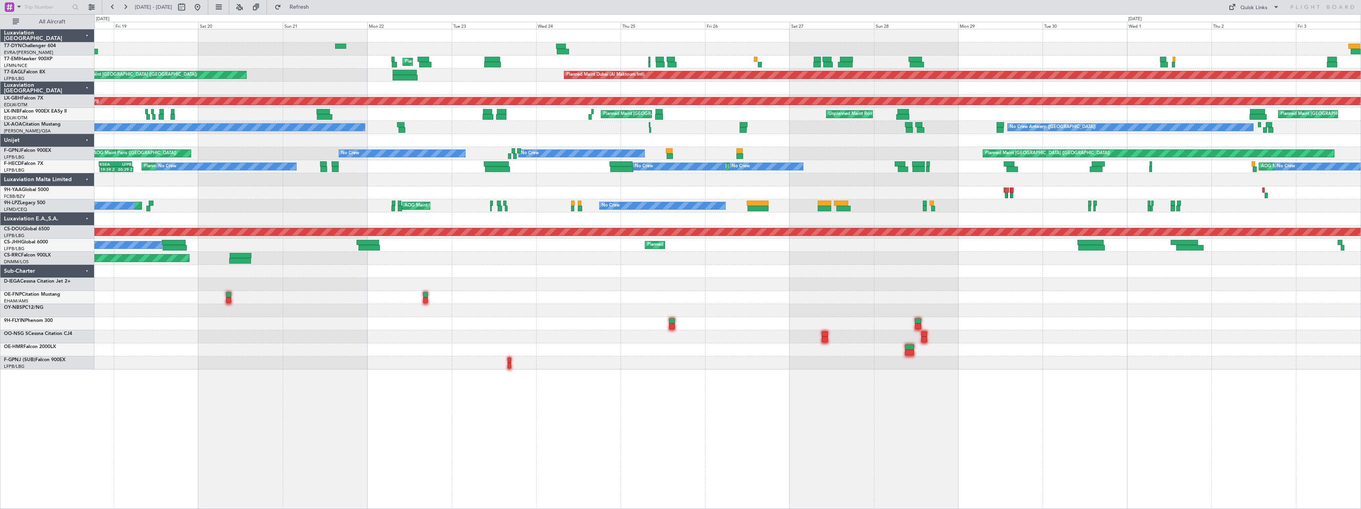
click at [884, 63] on div "Planned Maint [GEOGRAPHIC_DATA]" at bounding box center [727, 62] width 1266 height 13
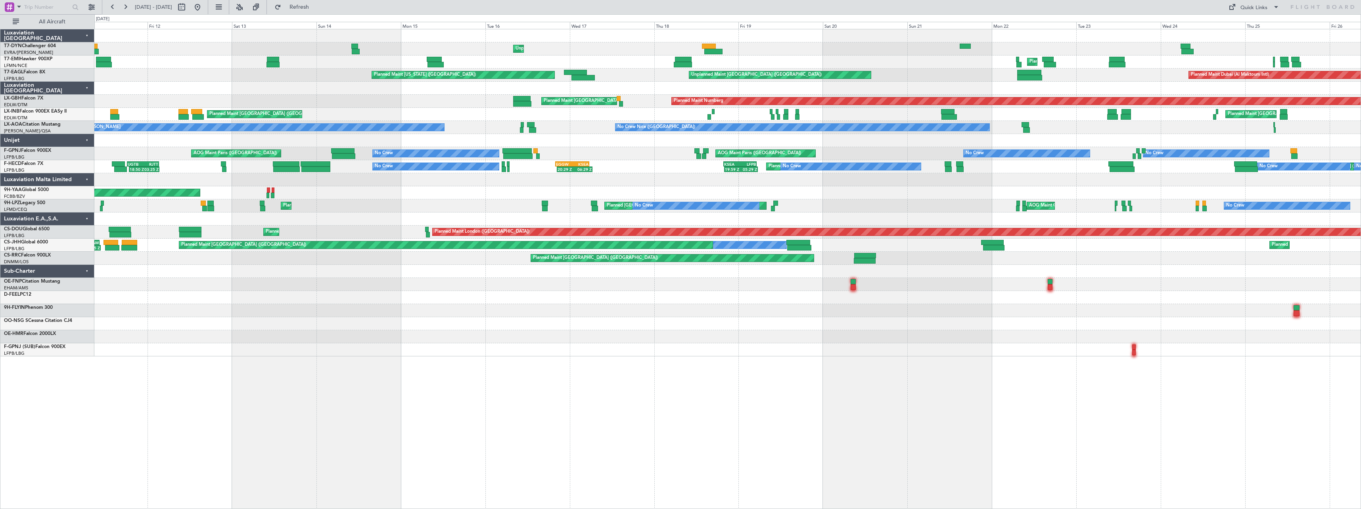
click at [967, 69] on div "Unplanned Maint Riga (Riga Intl) Planned Maint Zurich Planned Maint Zurich Plan…" at bounding box center [727, 192] width 1266 height 327
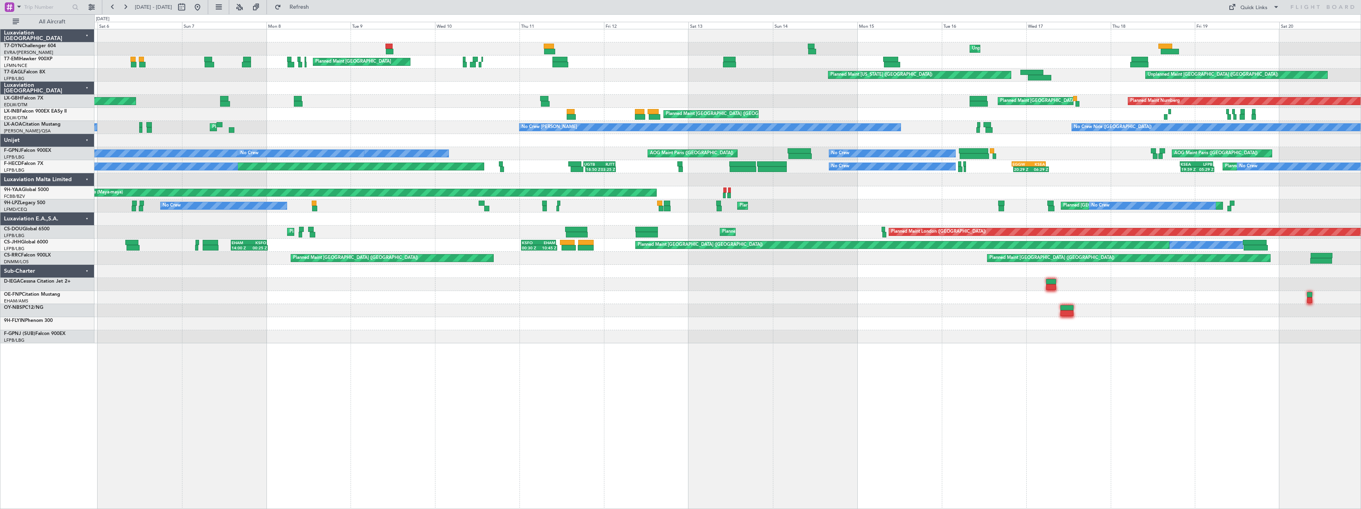
click at [892, 64] on div "Planned Maint Zurich Planned Maint Zurich Planned Maint Zurich" at bounding box center [727, 62] width 1266 height 13
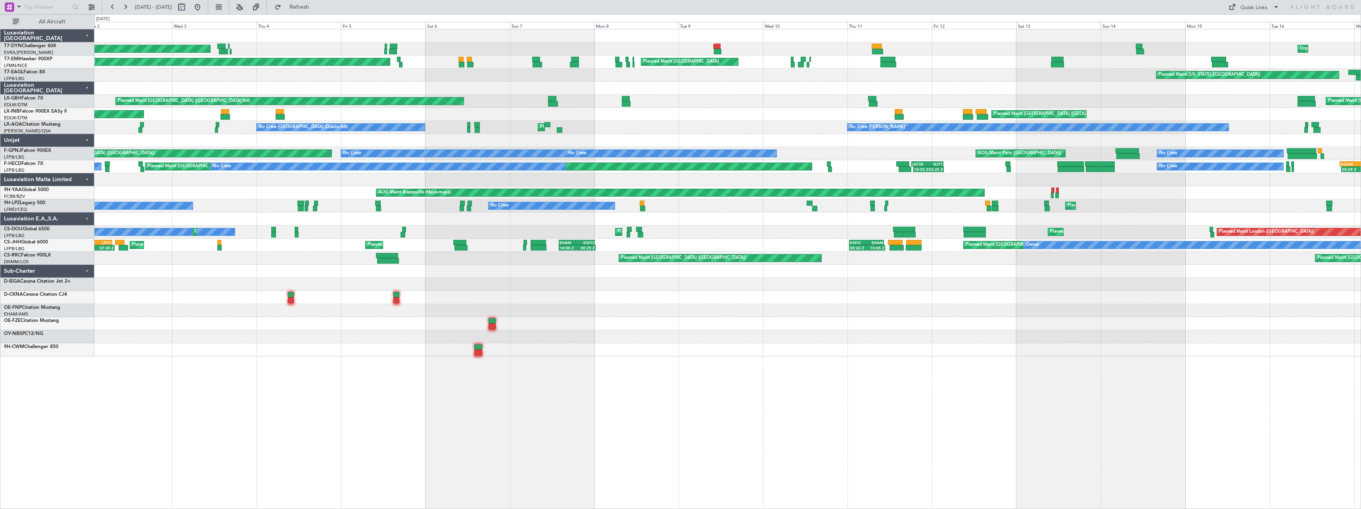
click at [729, 101] on div "Unplanned Maint Riga (Riga Intl) AOG Maint Riga (Riga Intl) Planned Maint Zuric…" at bounding box center [727, 192] width 1266 height 327
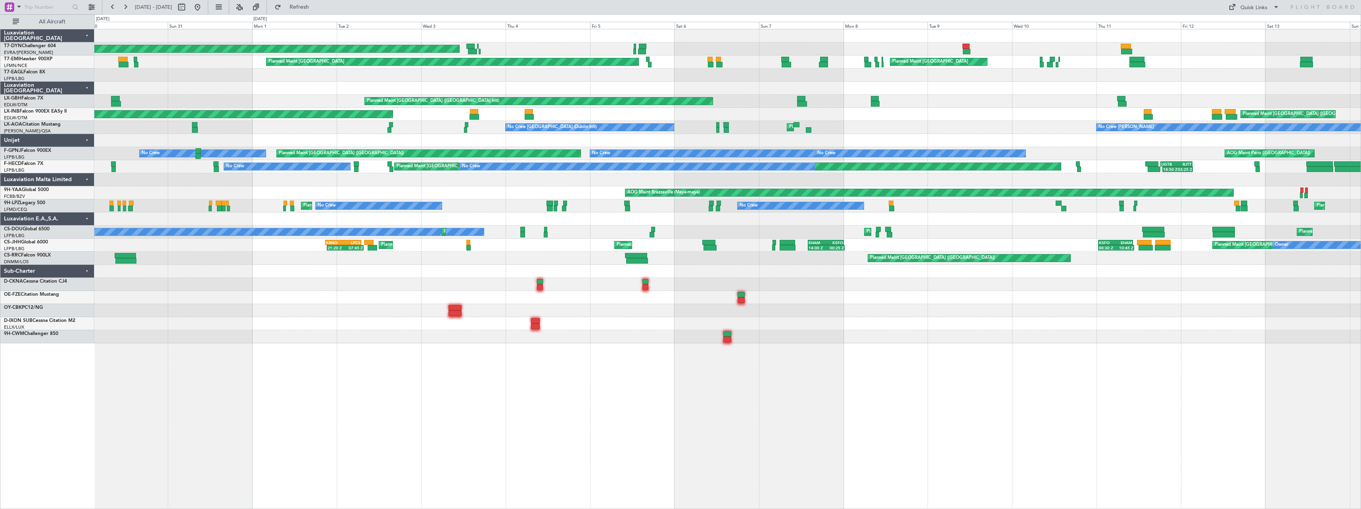
click at [679, 94] on div at bounding box center [727, 88] width 1266 height 13
click at [204, 10] on button at bounding box center [197, 7] width 13 height 13
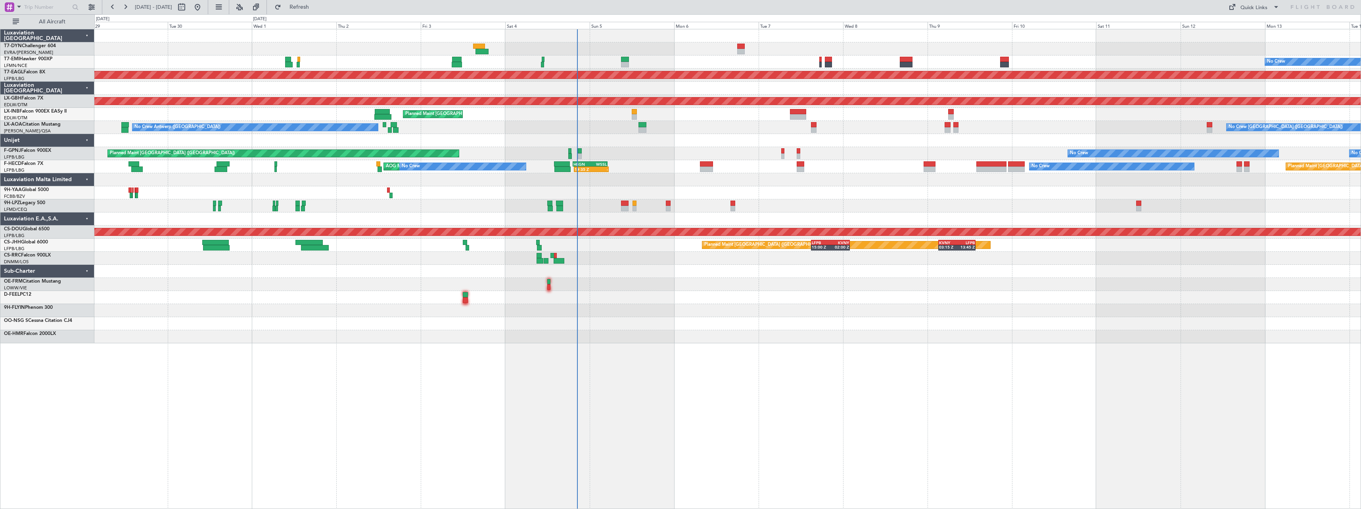
click at [759, 296] on div at bounding box center [727, 297] width 1266 height 13
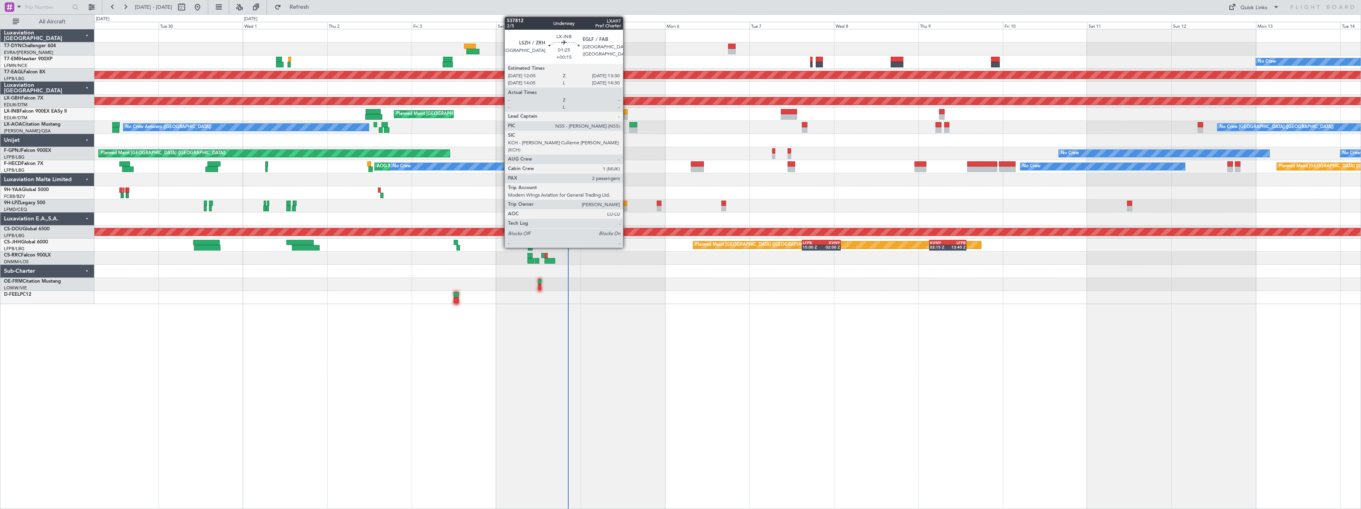
click at [627, 112] on div at bounding box center [625, 112] width 5 height 6
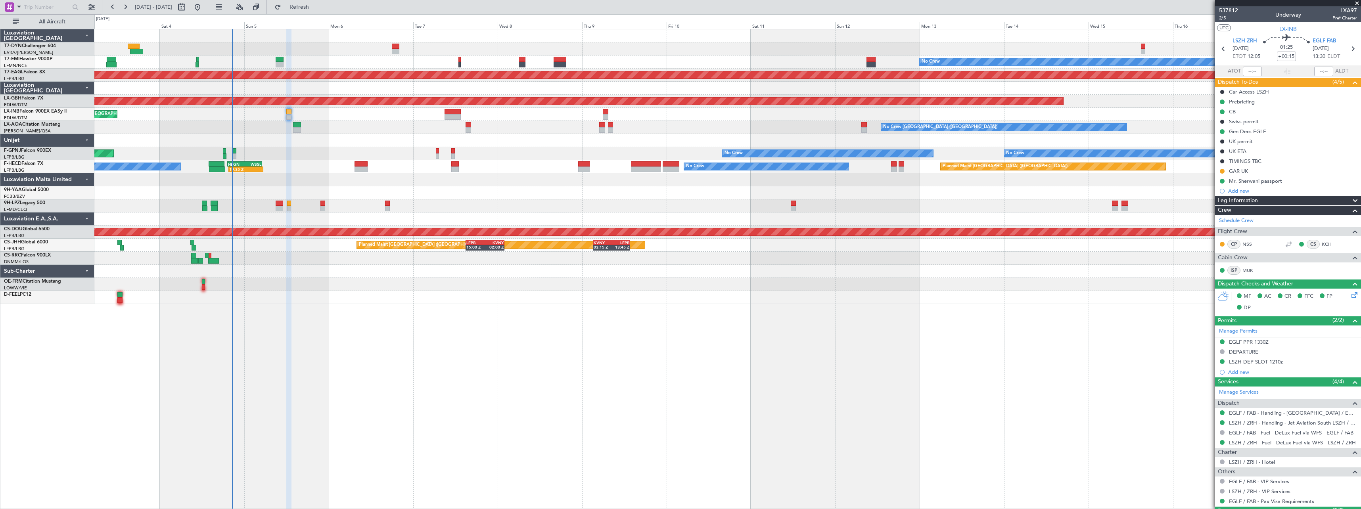
click at [516, 159] on div "No Crew Planned Maint Dubai (Al Maktoum Intl) Planned Maint Nurnberg Planned Ma…" at bounding box center [727, 166] width 1266 height 275
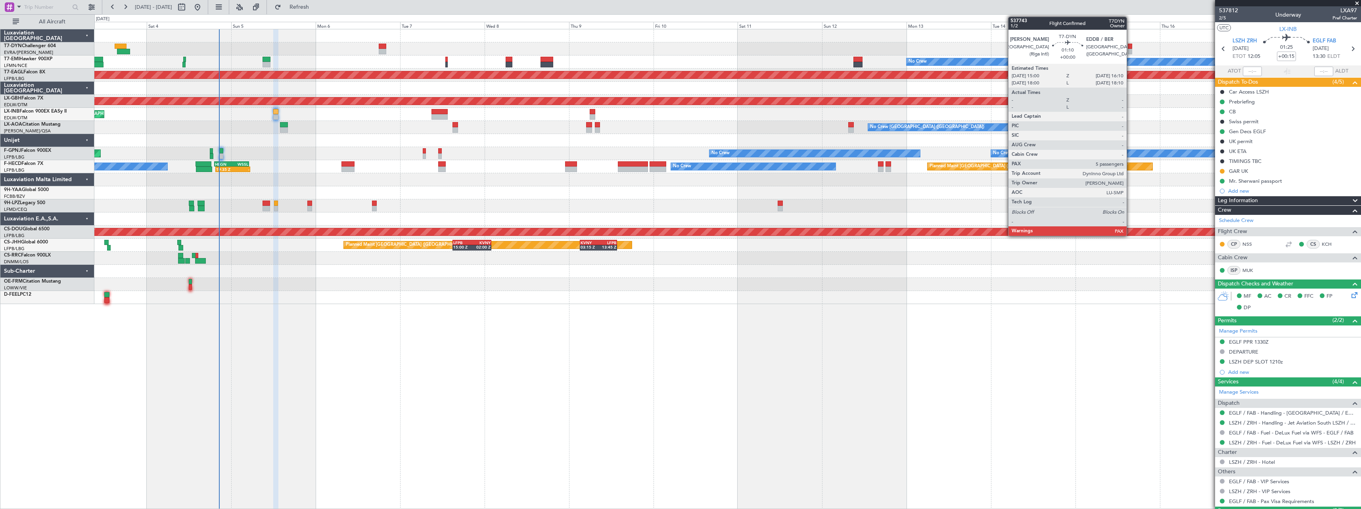
click at [1130, 51] on div at bounding box center [1130, 52] width 4 height 6
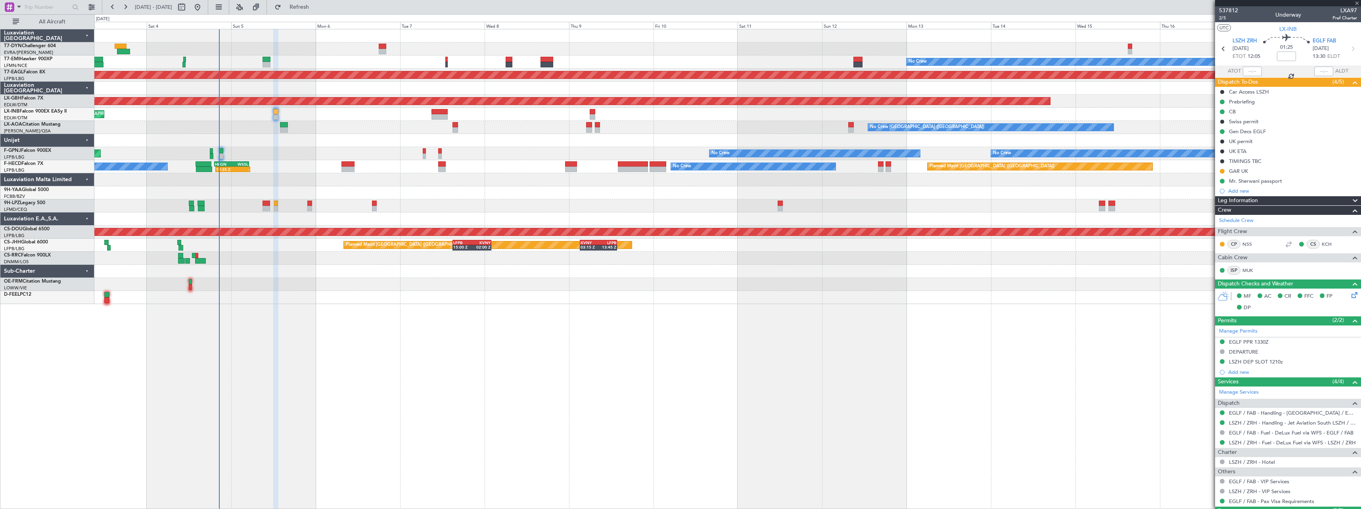
type input "5"
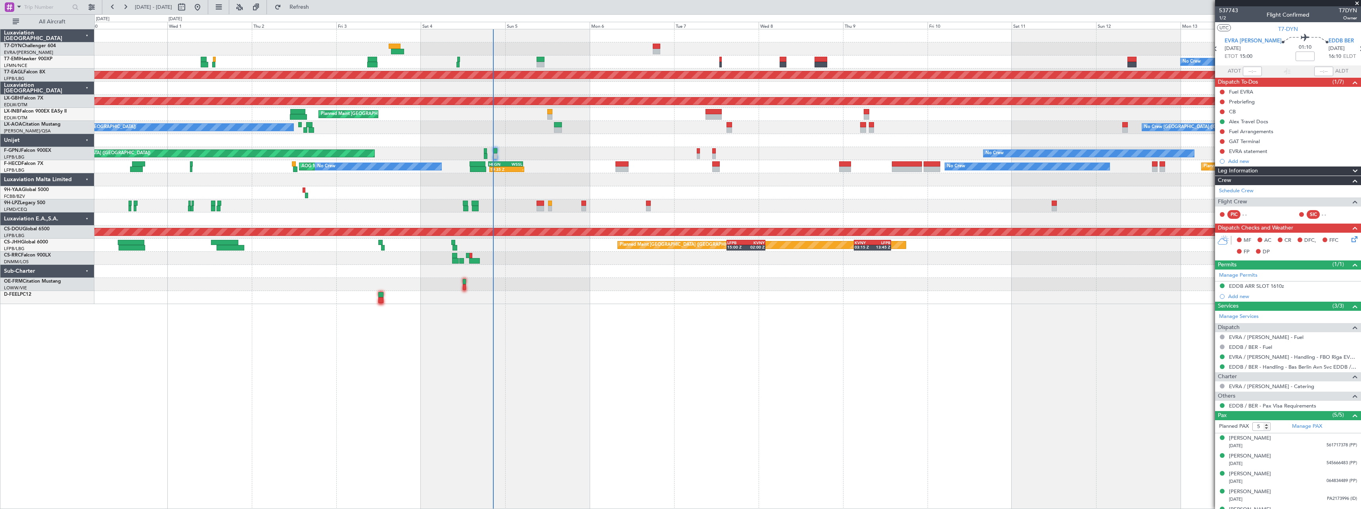
click at [639, 300] on div at bounding box center [727, 297] width 1266 height 13
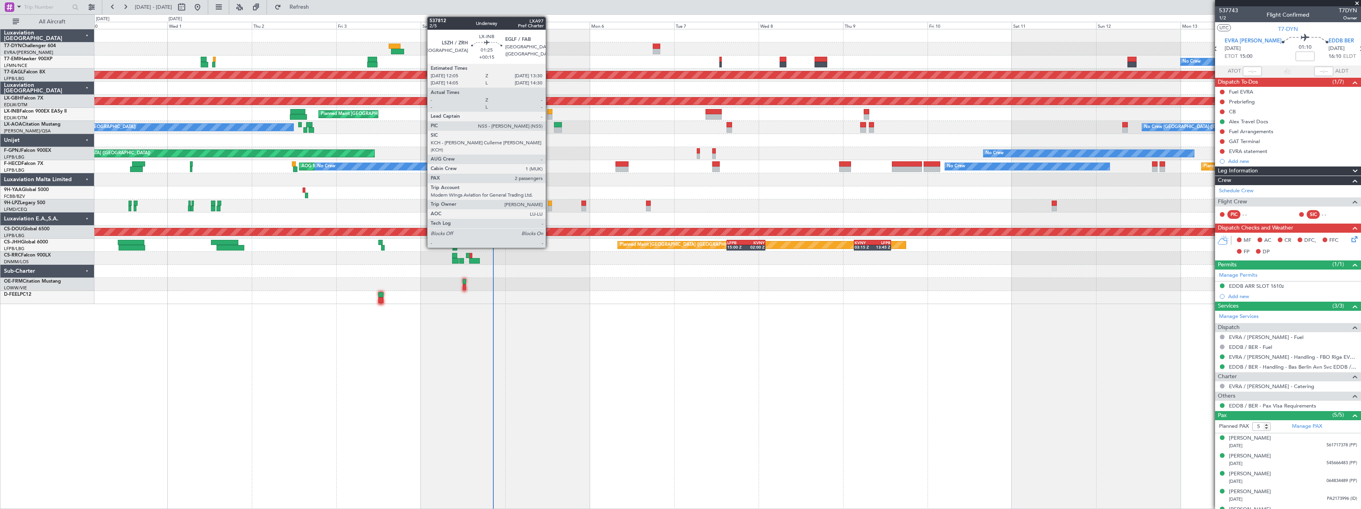
click at [549, 115] on div at bounding box center [549, 117] width 5 height 6
type input "+00:15"
type input "2"
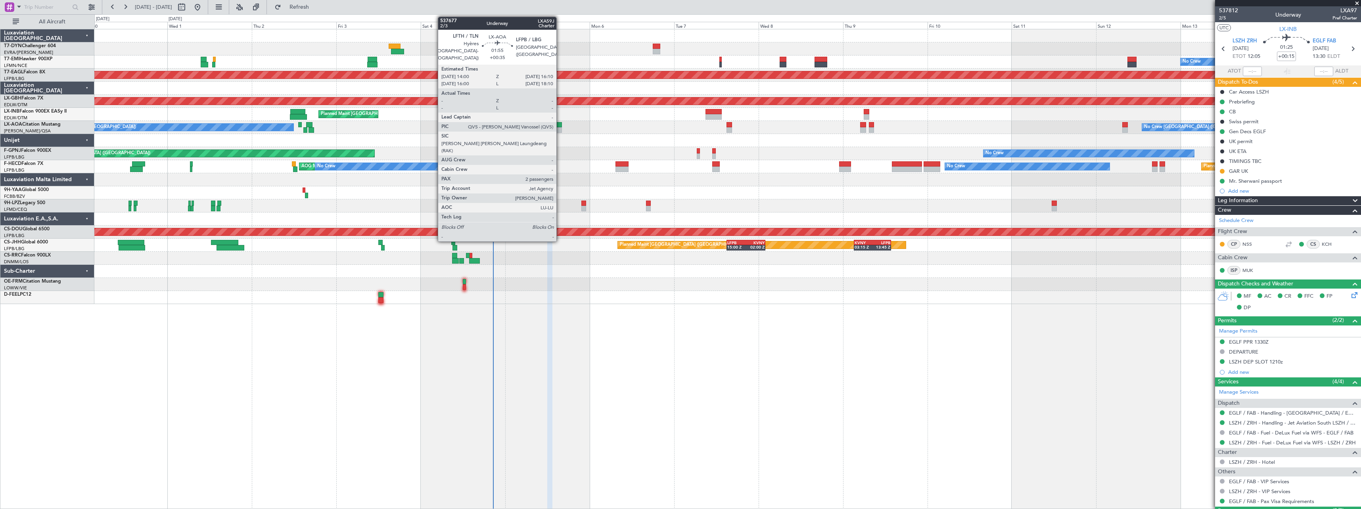
click at [560, 125] on div at bounding box center [558, 125] width 8 height 6
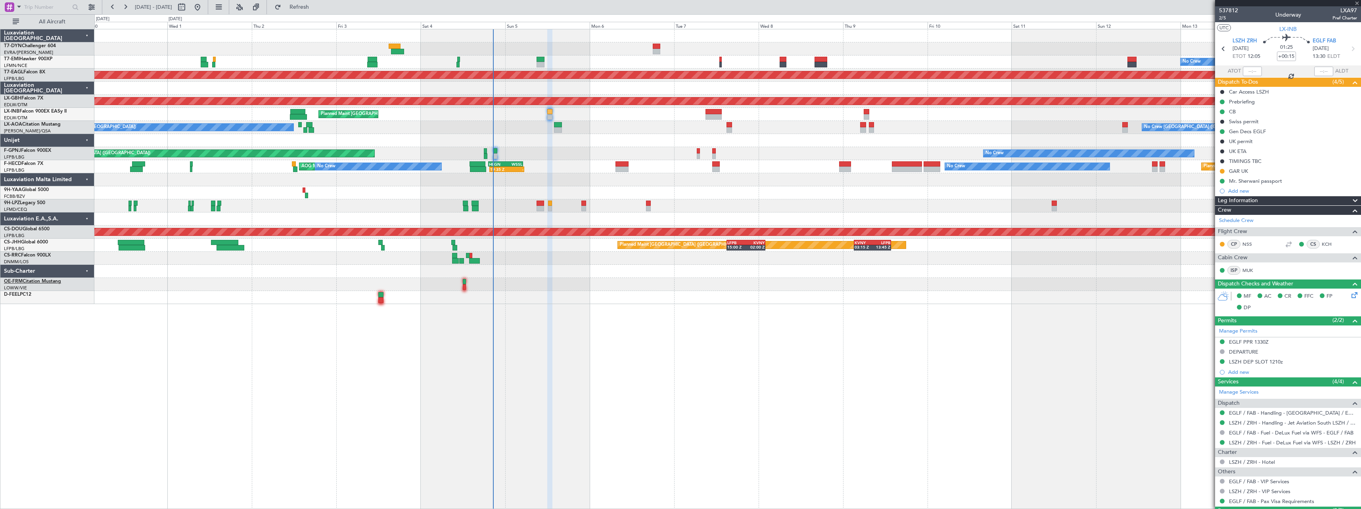
type input "+00:35"
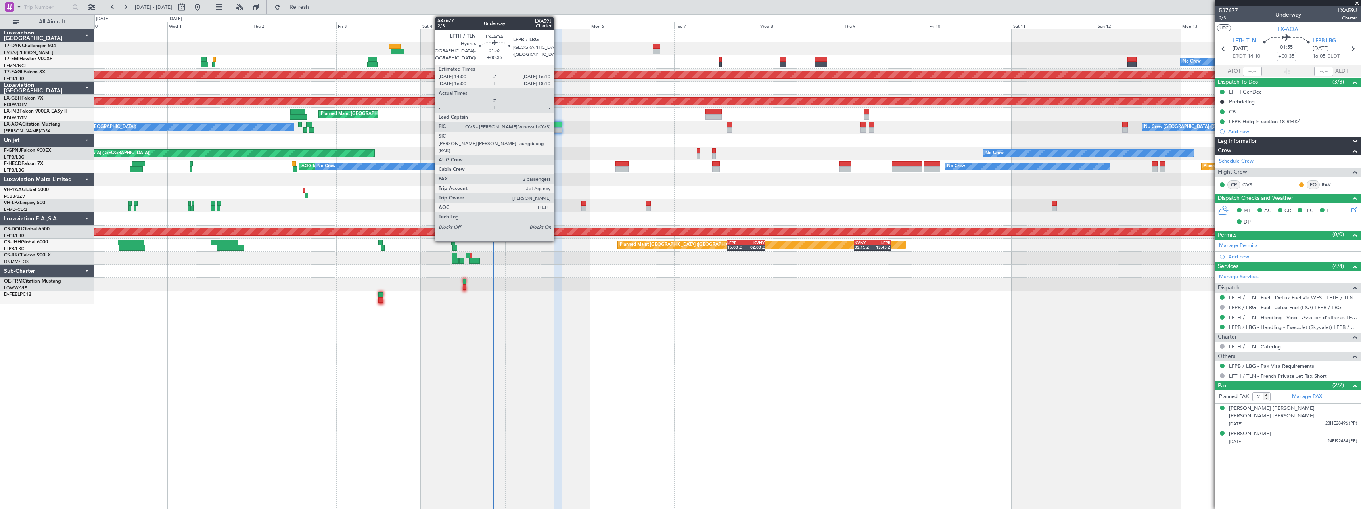
click at [557, 125] on div at bounding box center [558, 125] width 8 height 6
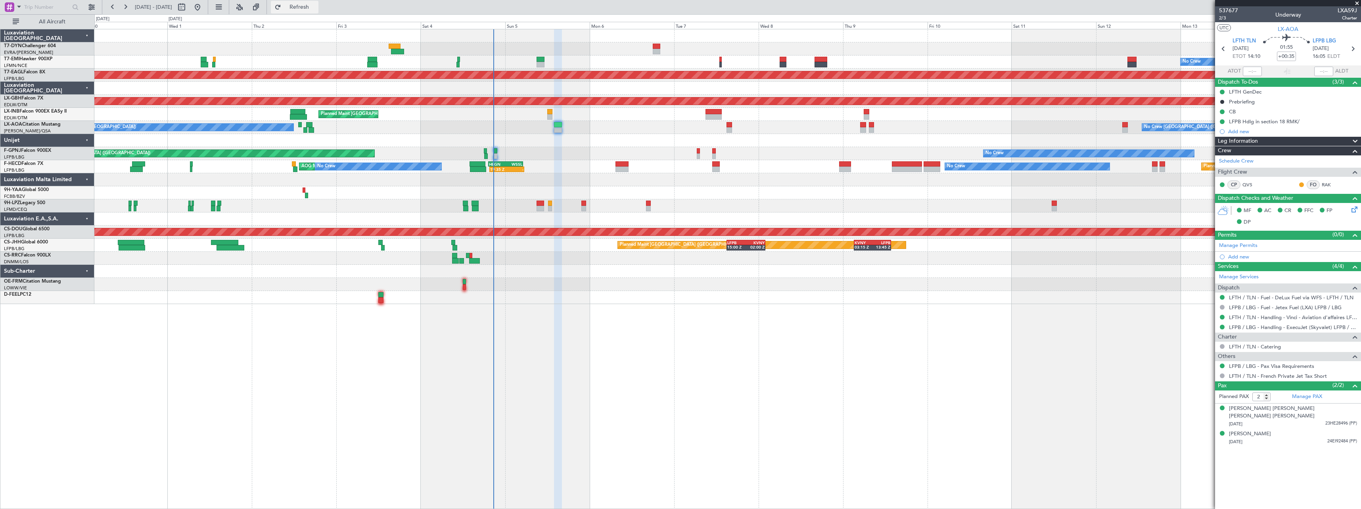
click at [316, 5] on span "Refresh" at bounding box center [299, 7] width 33 height 6
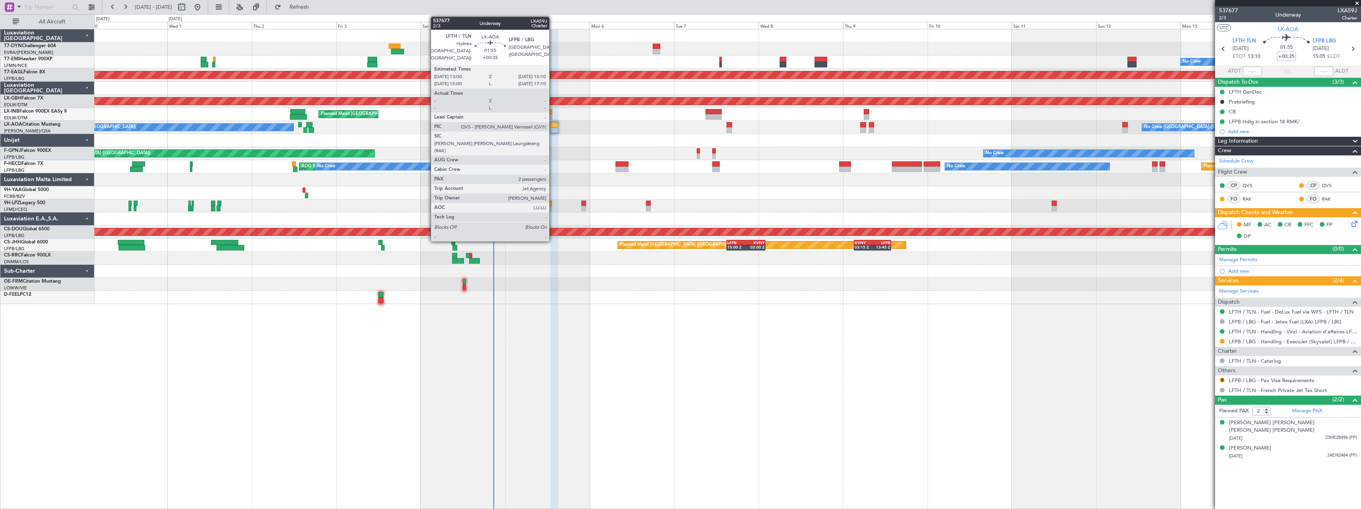
click at [553, 125] on div at bounding box center [555, 125] width 8 height 6
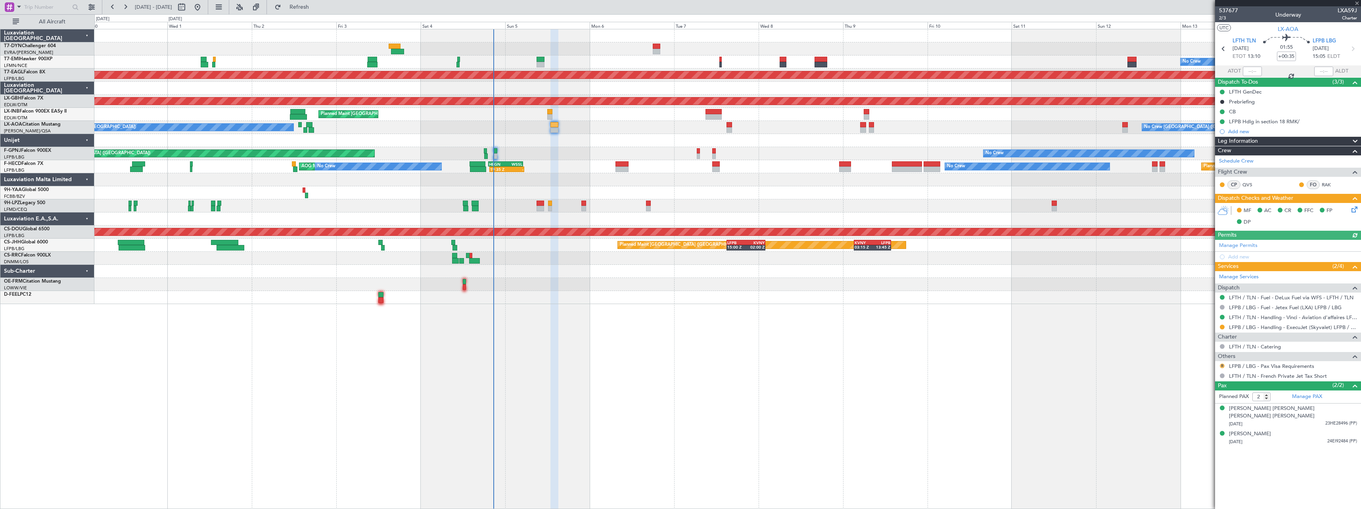
click at [1222, 364] on button "R" at bounding box center [1222, 366] width 5 height 5
click at [1198, 376] on span "Not Required" at bounding box center [1203, 377] width 32 height 8
click at [1233, 10] on span "537677" at bounding box center [1228, 10] width 19 height 8
click at [316, 4] on span "Refresh" at bounding box center [299, 7] width 33 height 6
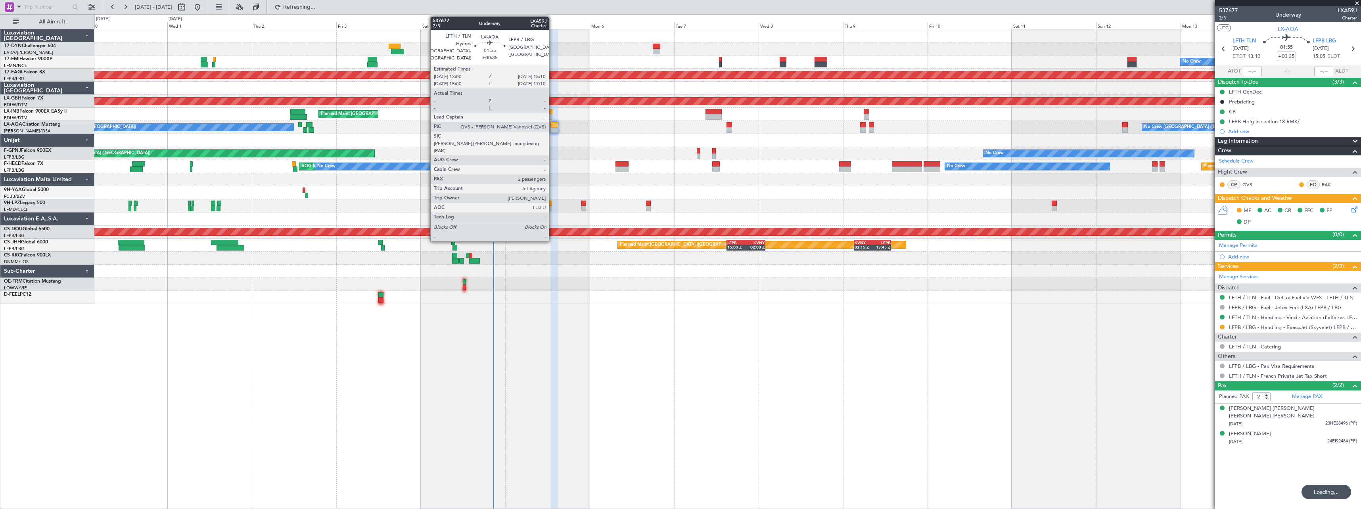
click at [552, 124] on div at bounding box center [555, 125] width 8 height 6
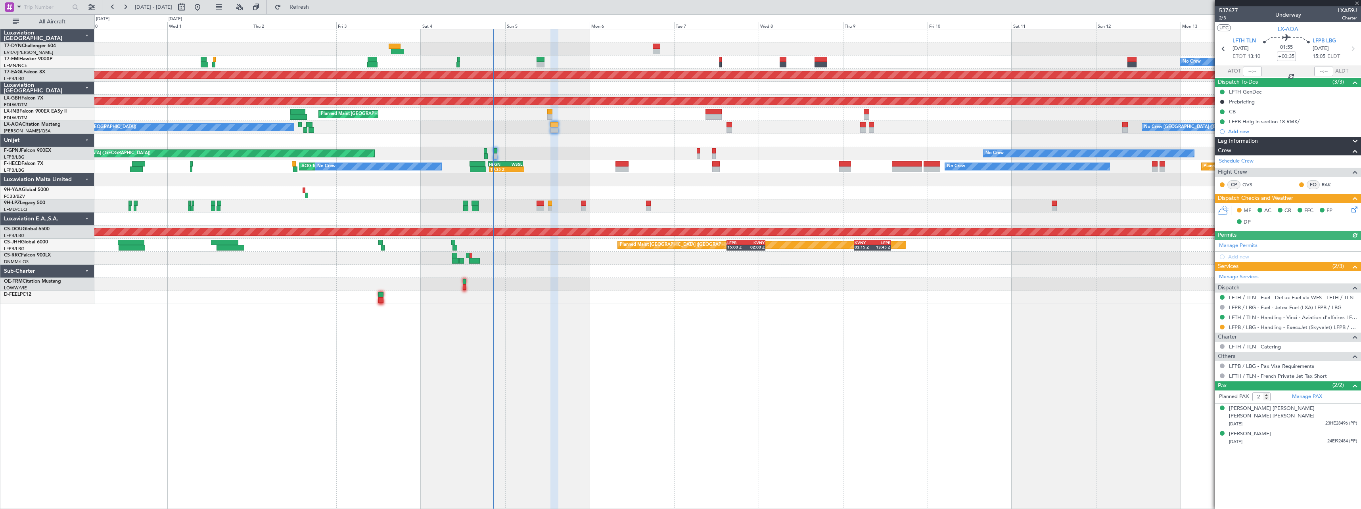
click at [1355, 209] on icon at bounding box center [1353, 208] width 6 height 6
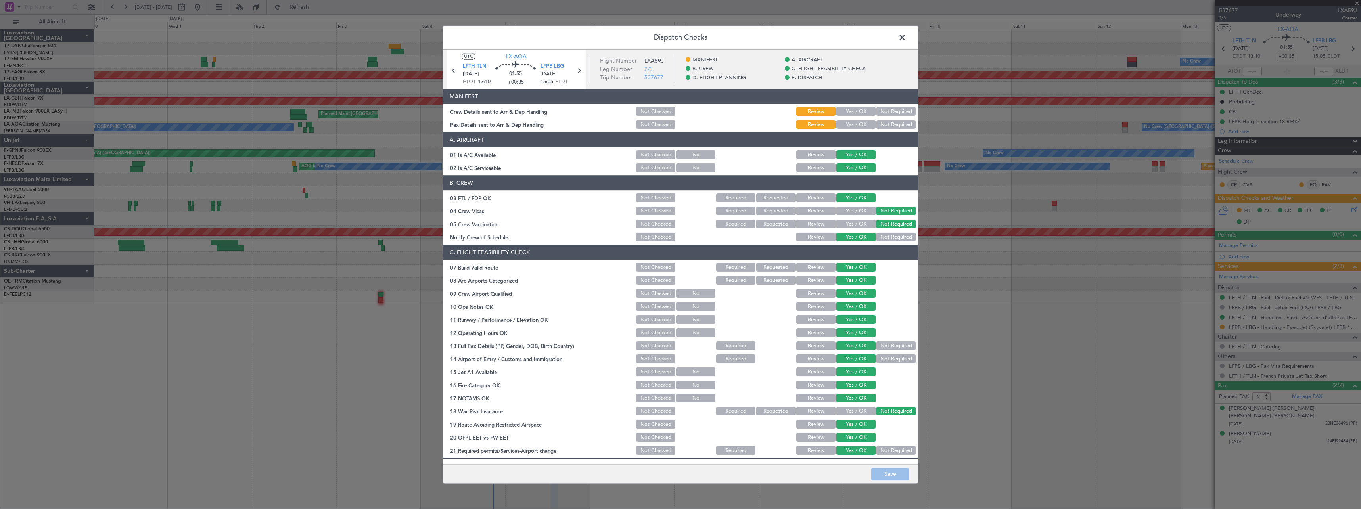
click at [847, 112] on button "Yes / OK" at bounding box center [855, 111] width 39 height 9
click at [845, 128] on button "Yes / OK" at bounding box center [855, 125] width 39 height 9
drag, startPoint x: 896, startPoint y: 474, endPoint x: 899, endPoint y: 470, distance: 5.1
click at [896, 473] on button "Save" at bounding box center [890, 474] width 38 height 13
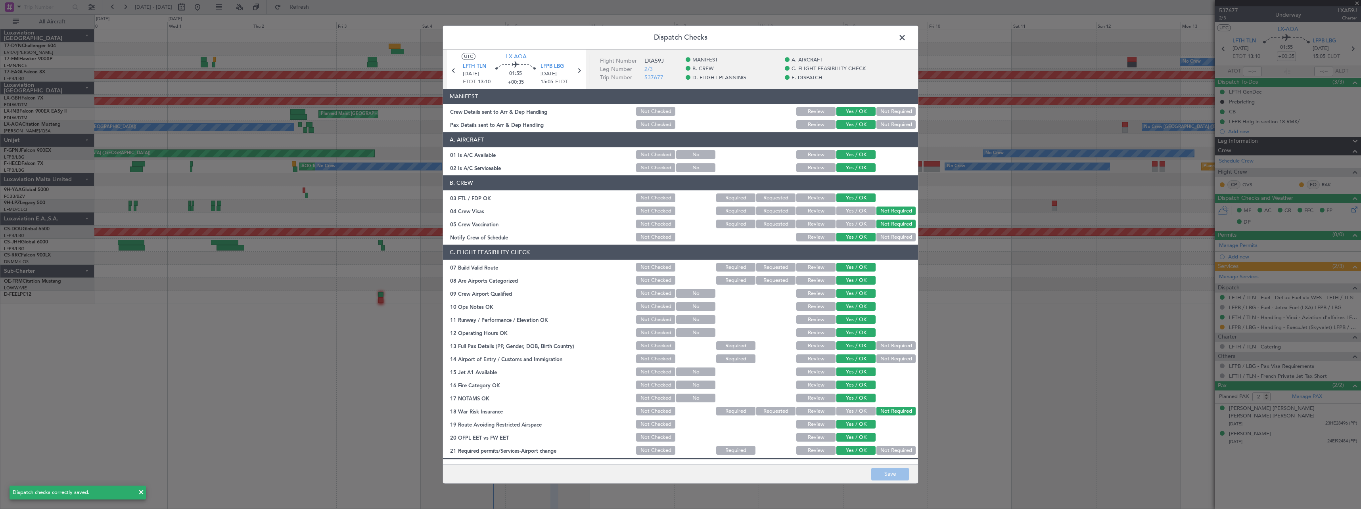
click at [906, 35] on span at bounding box center [906, 40] width 0 height 16
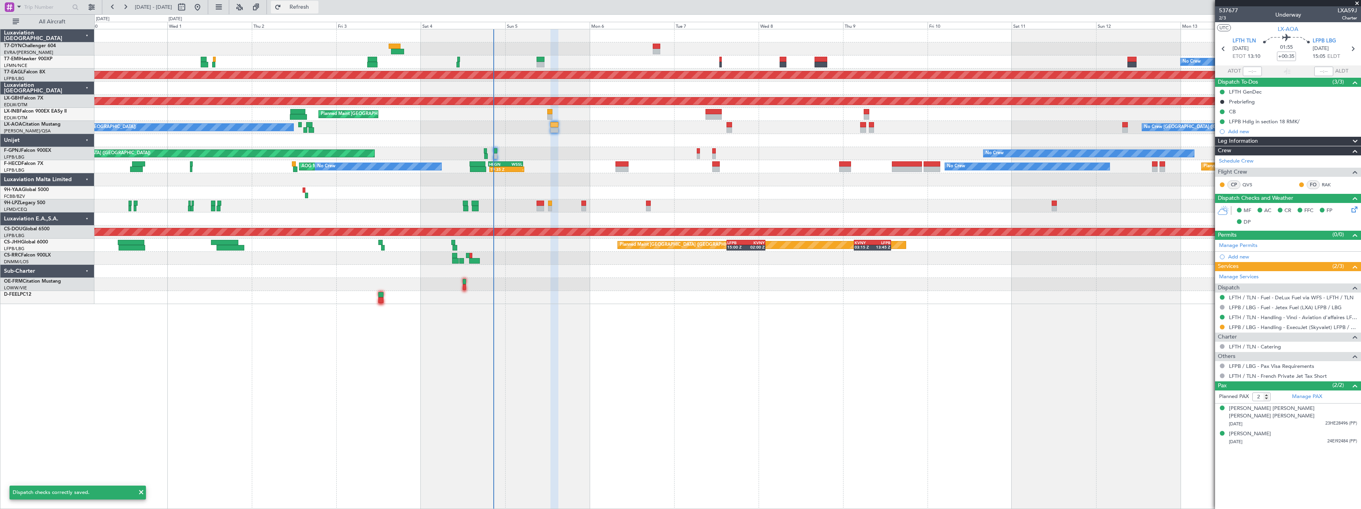
click at [318, 11] on button "Refresh" at bounding box center [295, 7] width 48 height 13
click at [316, 8] on span "Refresh" at bounding box center [299, 7] width 33 height 6
click at [33, 45] on link "T7-DYN Challenger 604" at bounding box center [30, 46] width 52 height 5
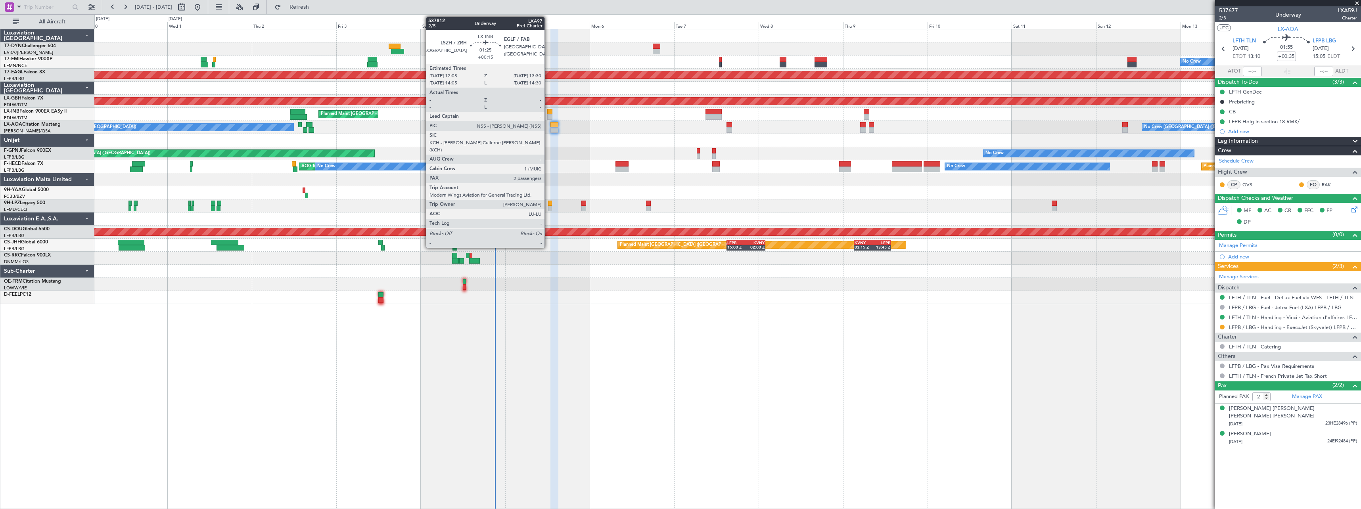
click at [548, 112] on div at bounding box center [549, 112] width 5 height 6
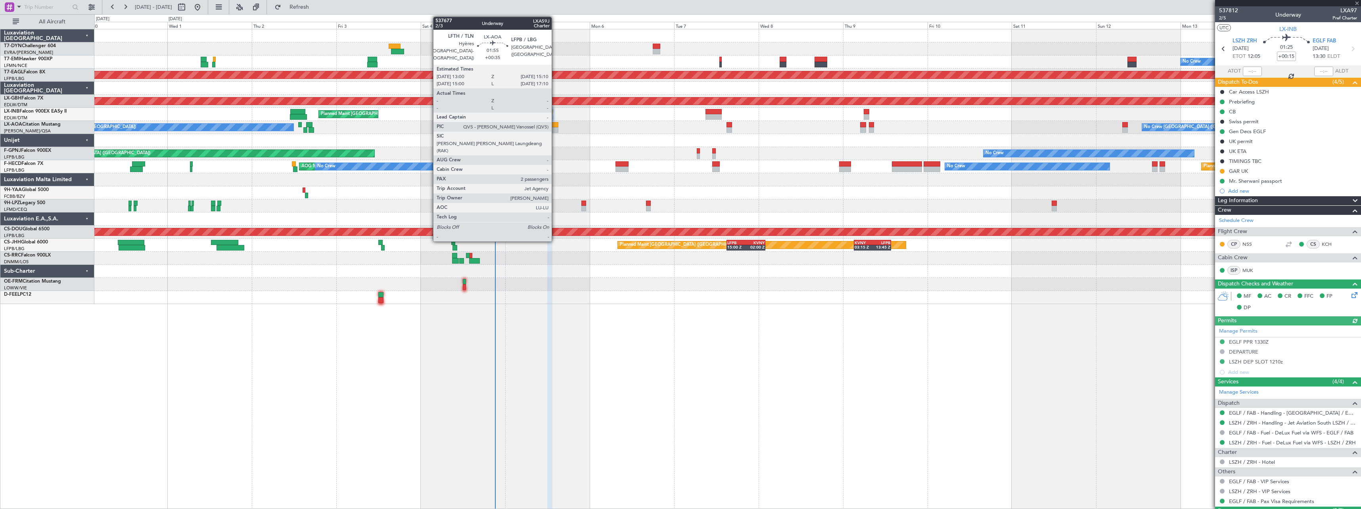
click at [555, 127] on div at bounding box center [555, 125] width 8 height 6
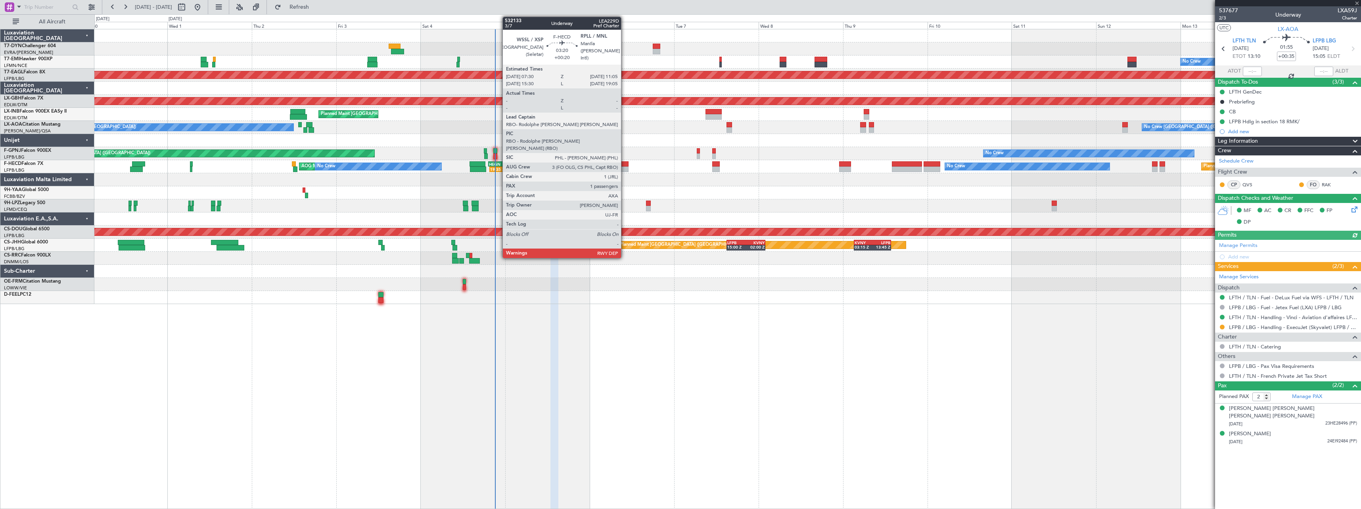
click at [625, 165] on div at bounding box center [622, 164] width 13 height 6
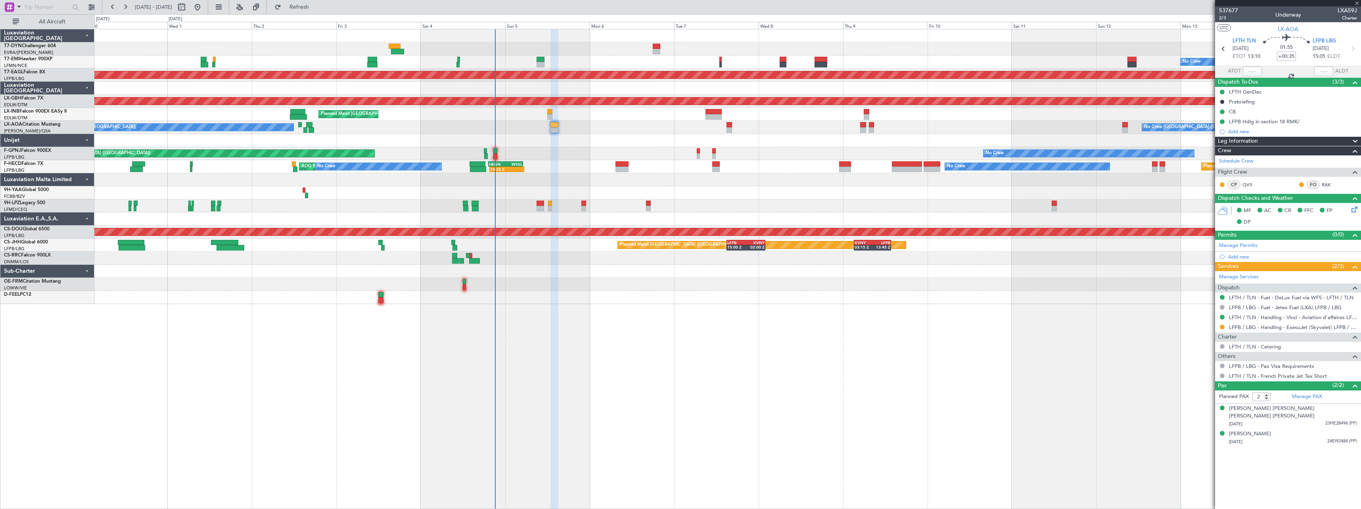
type input "+00:20"
type input "1"
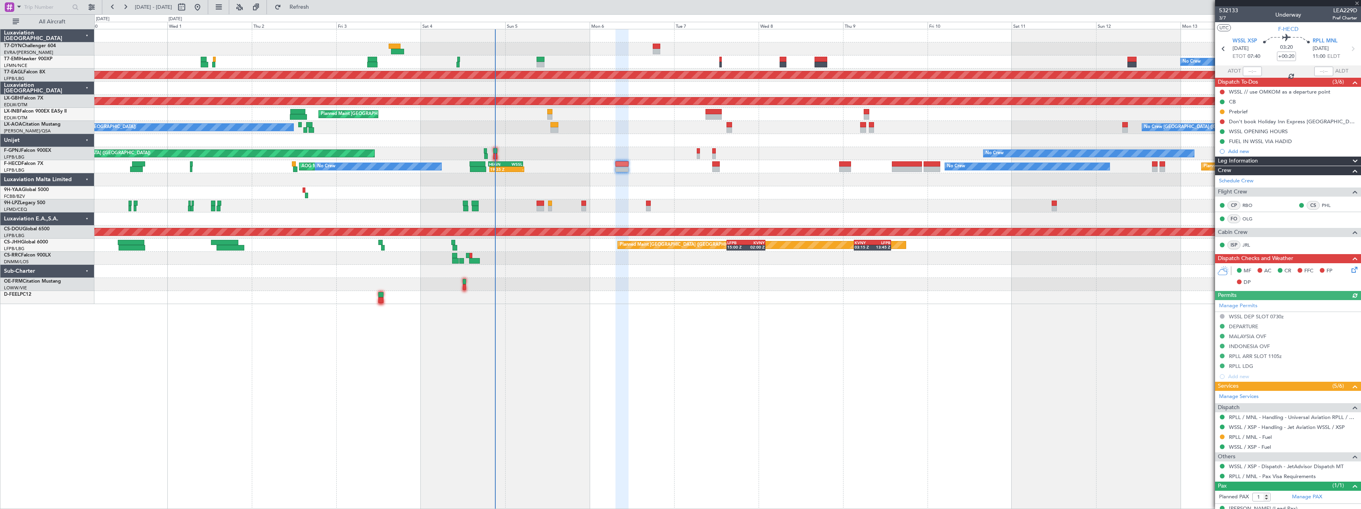
scroll to position [12, 0]
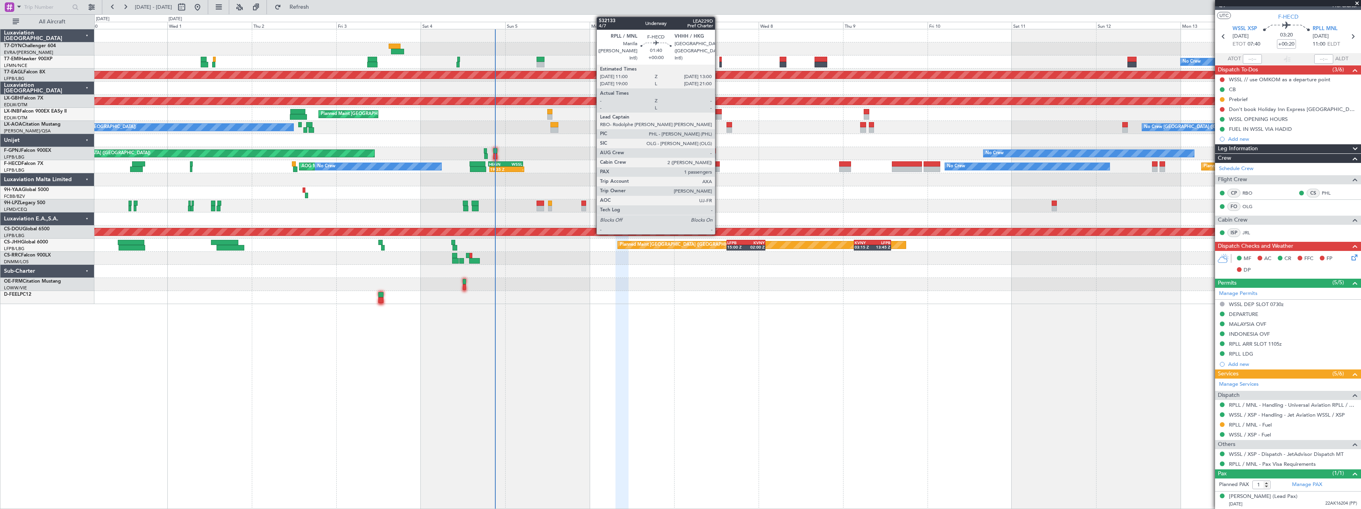
click at [719, 165] on div at bounding box center [715, 164] width 7 height 6
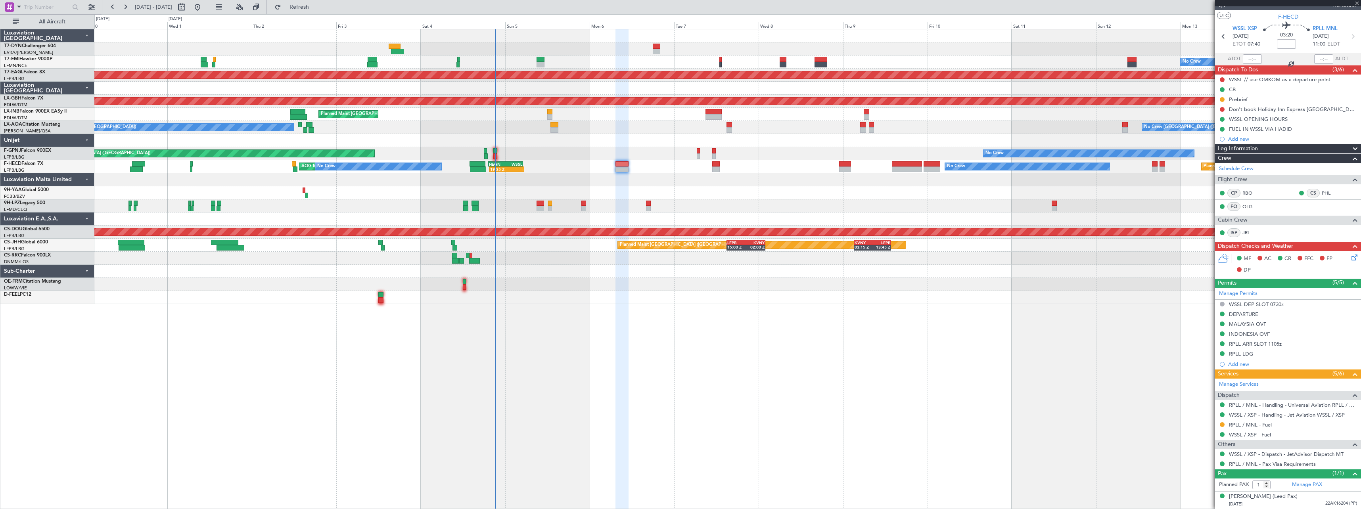
scroll to position [0, 0]
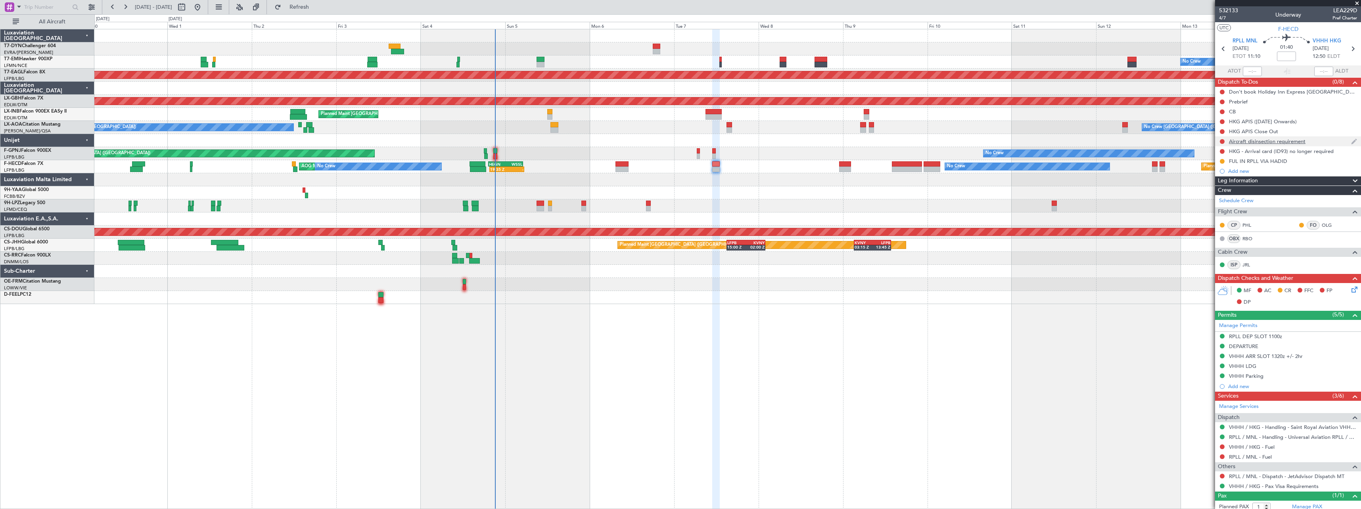
click at [1324, 141] on div "Aircraft disinsection requirement" at bounding box center [1288, 141] width 146 height 10
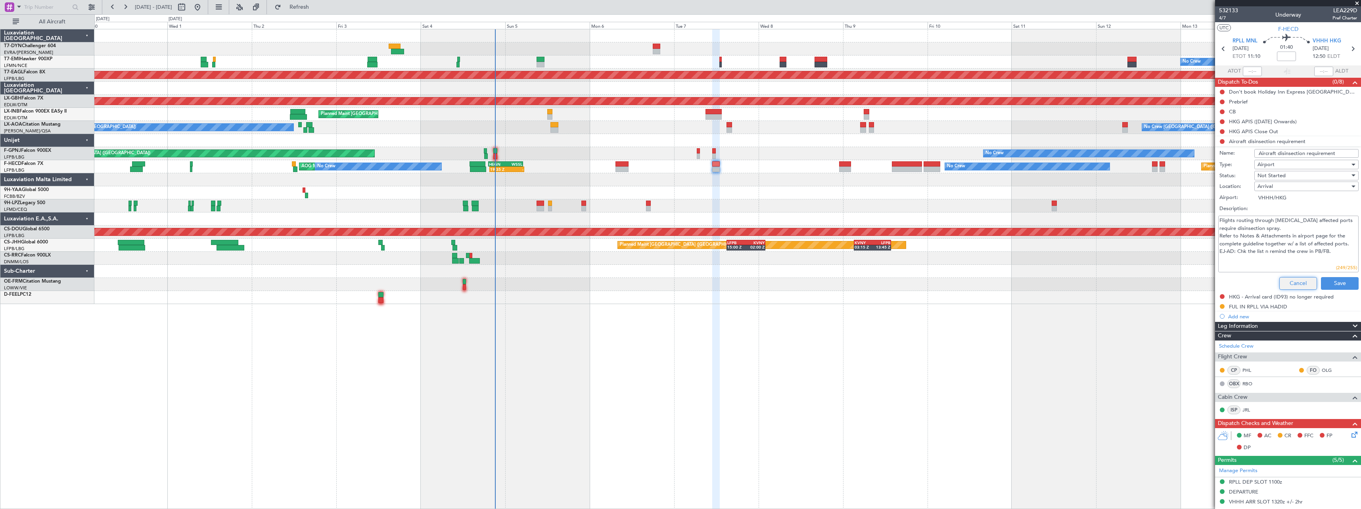
click at [1287, 280] on button "Cancel" at bounding box center [1298, 283] width 38 height 13
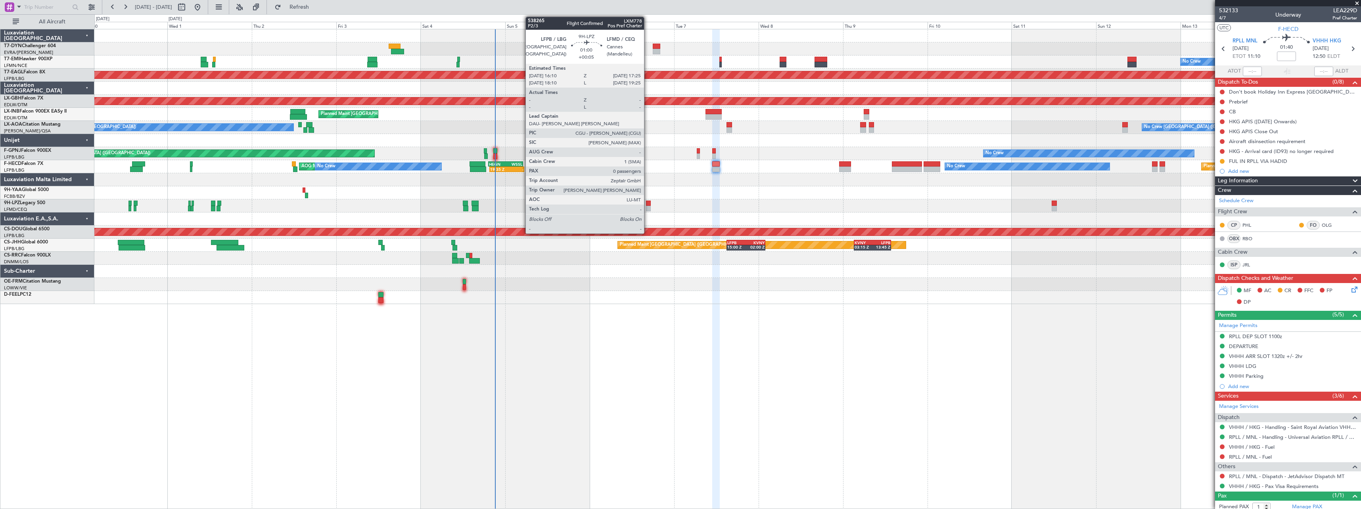
click at [648, 205] on div at bounding box center [648, 204] width 5 height 6
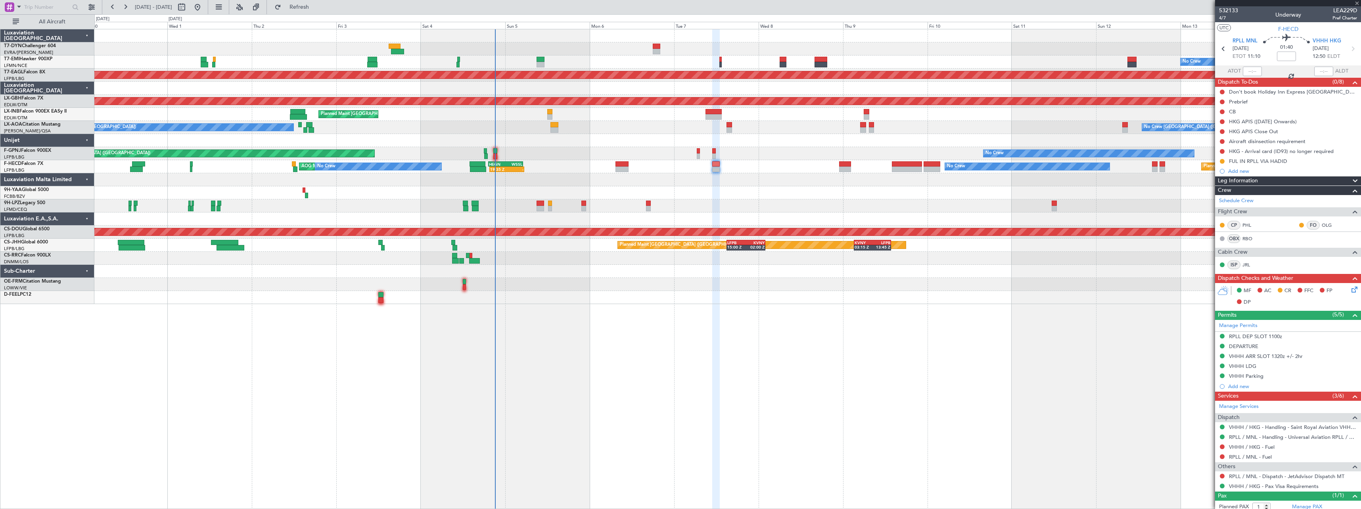
type input "+00:05"
type input "0"
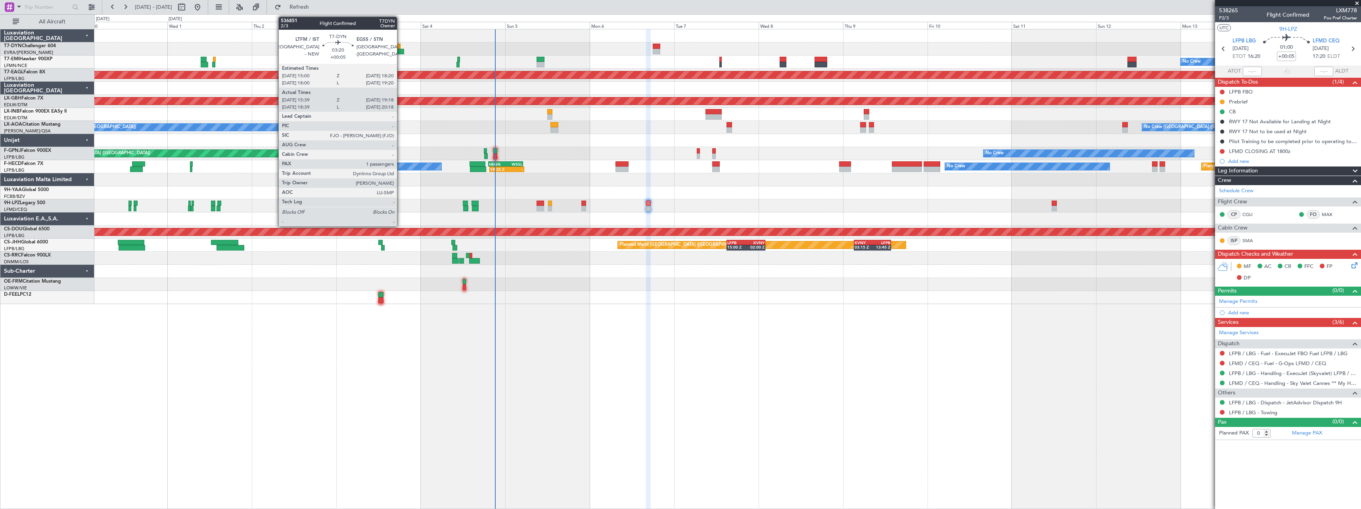
click at [401, 53] on div at bounding box center [397, 52] width 13 height 6
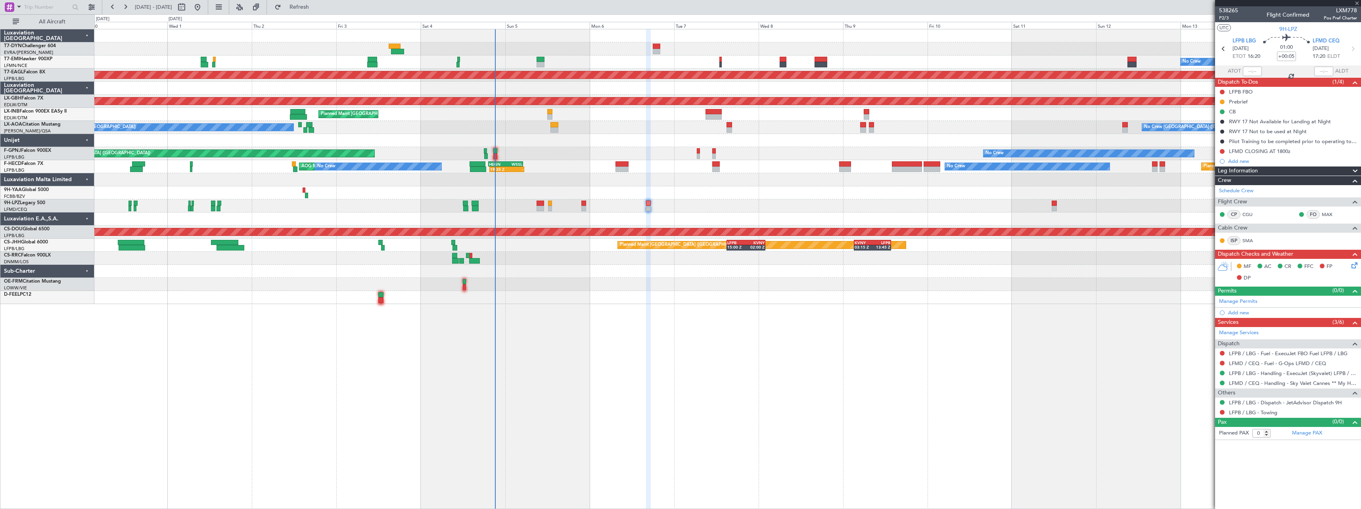
type input "15:39"
type input "19:18"
type input "1"
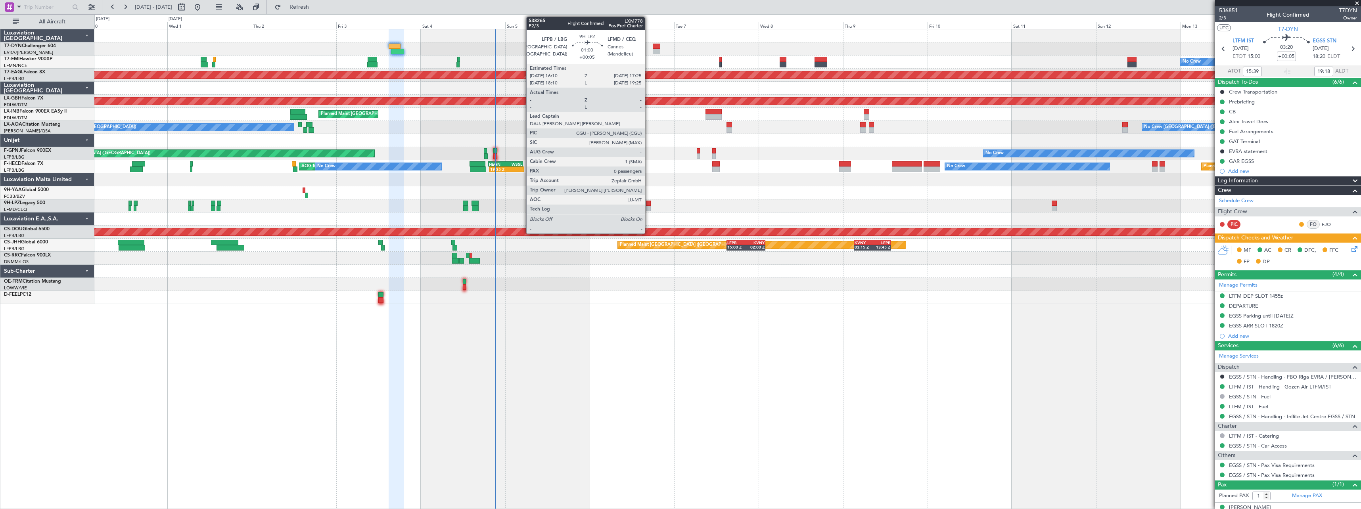
click at [648, 204] on div at bounding box center [648, 204] width 5 height 6
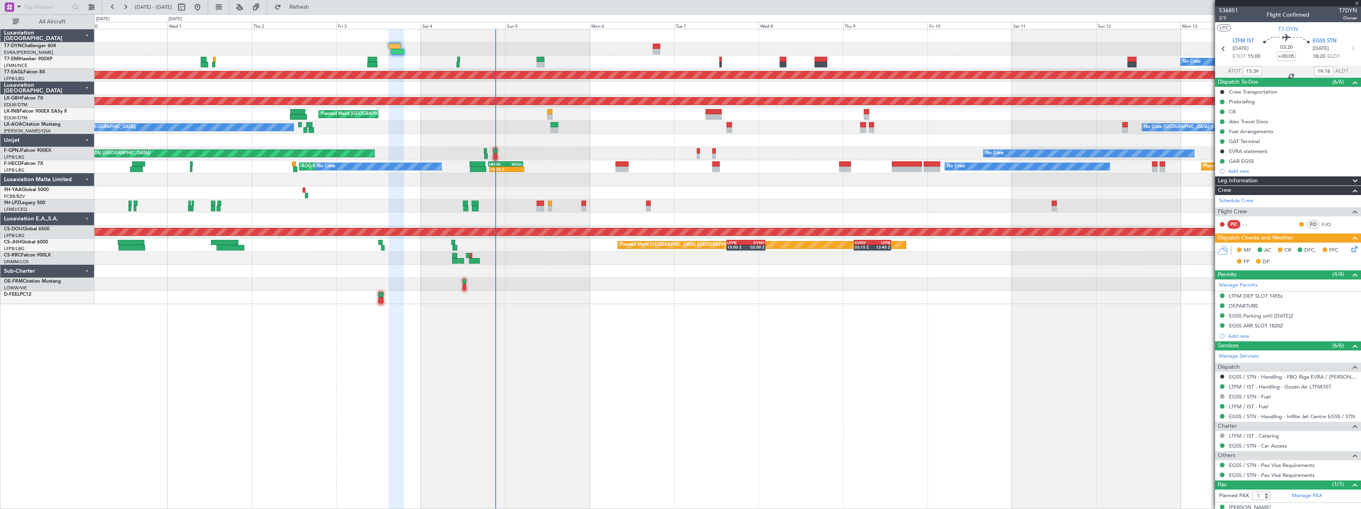
type input "0"
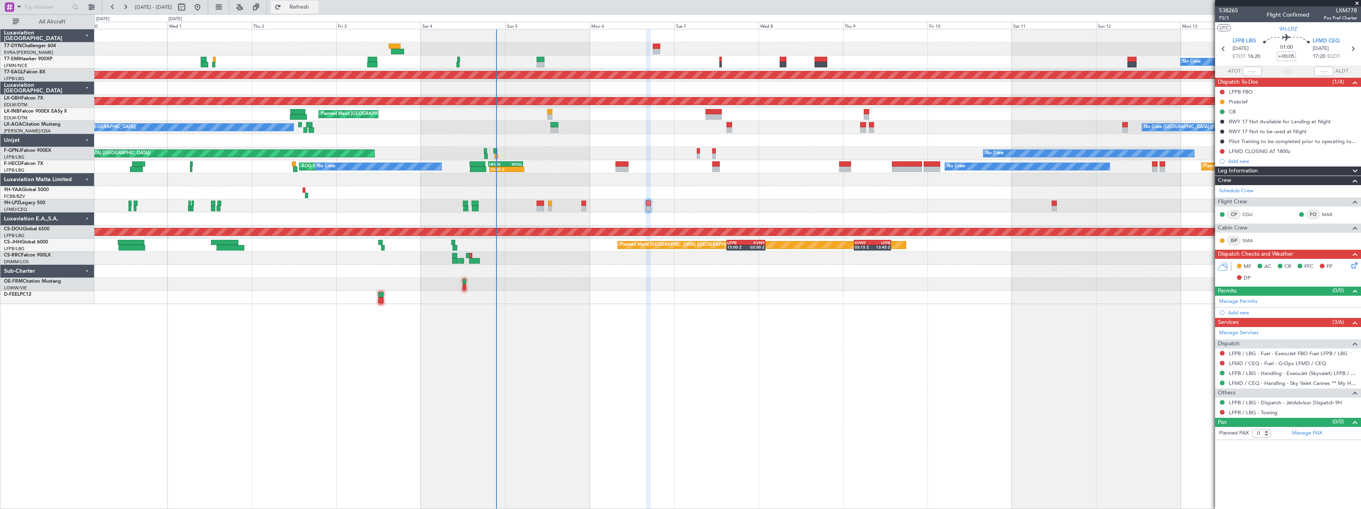
click at [316, 5] on span "Refresh" at bounding box center [299, 7] width 33 height 6
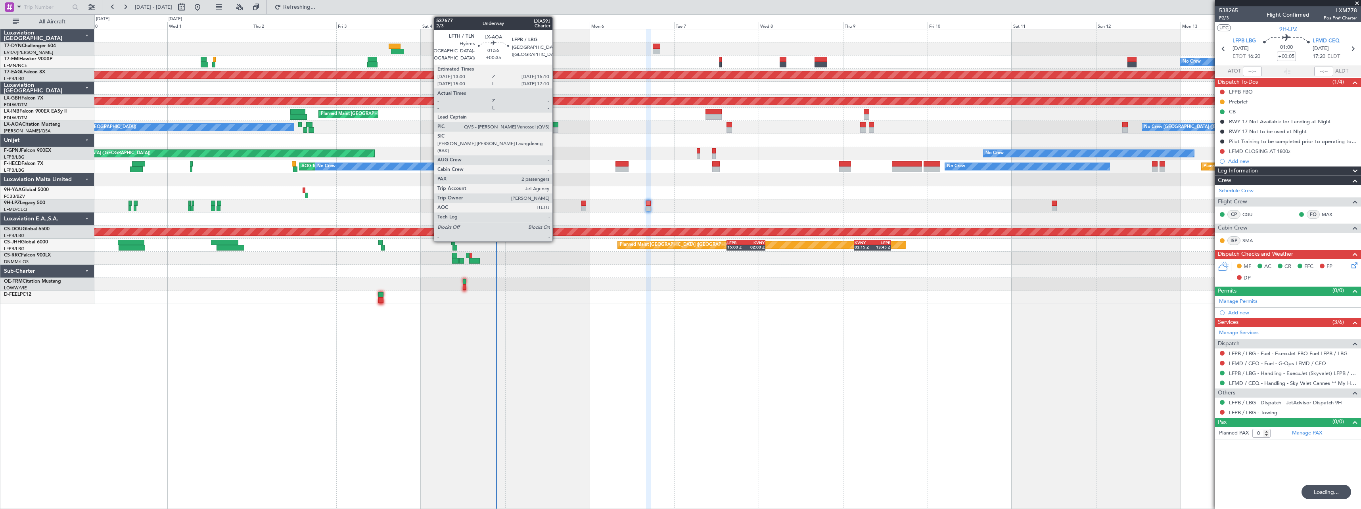
click at [556, 125] on div at bounding box center [555, 125] width 8 height 6
type input "+00:35"
type input "2"
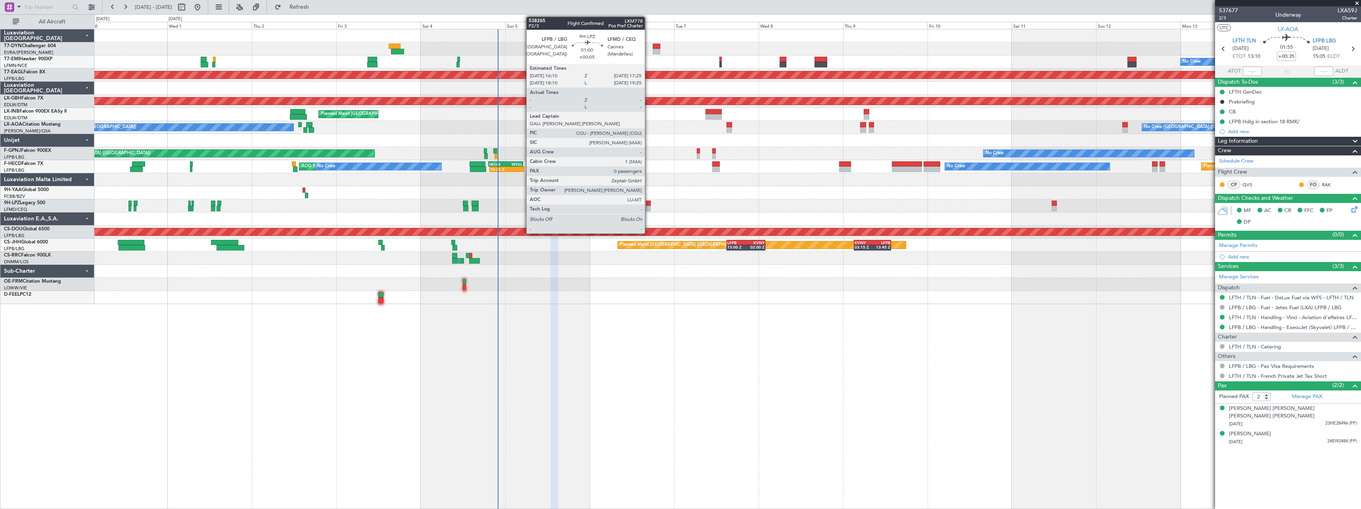
click at [648, 206] on div at bounding box center [648, 209] width 5 height 6
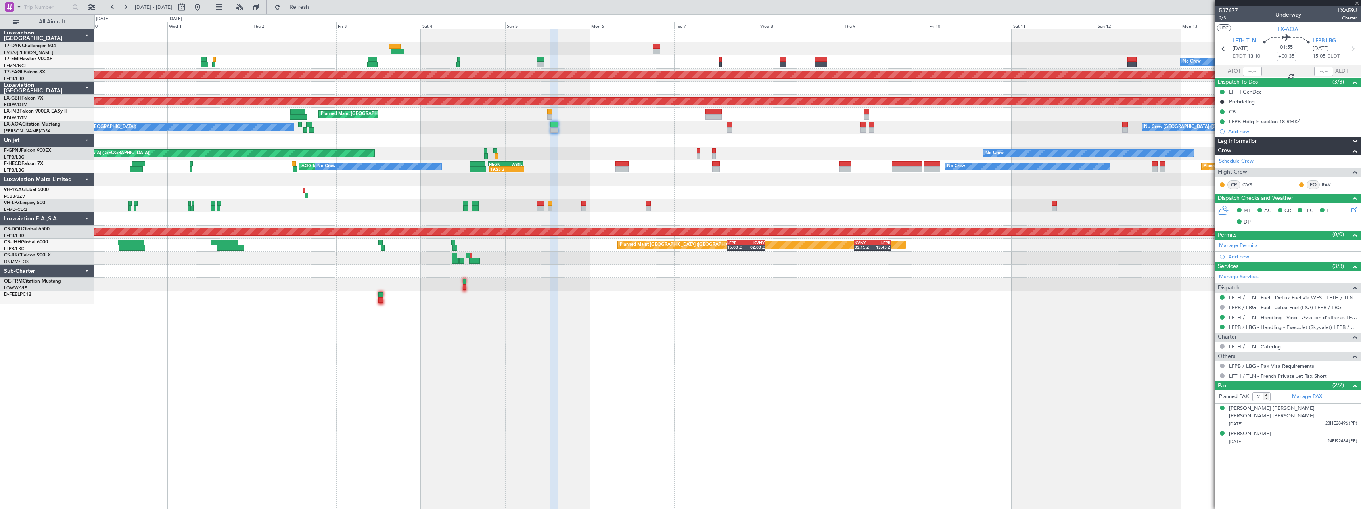
type input "+00:05"
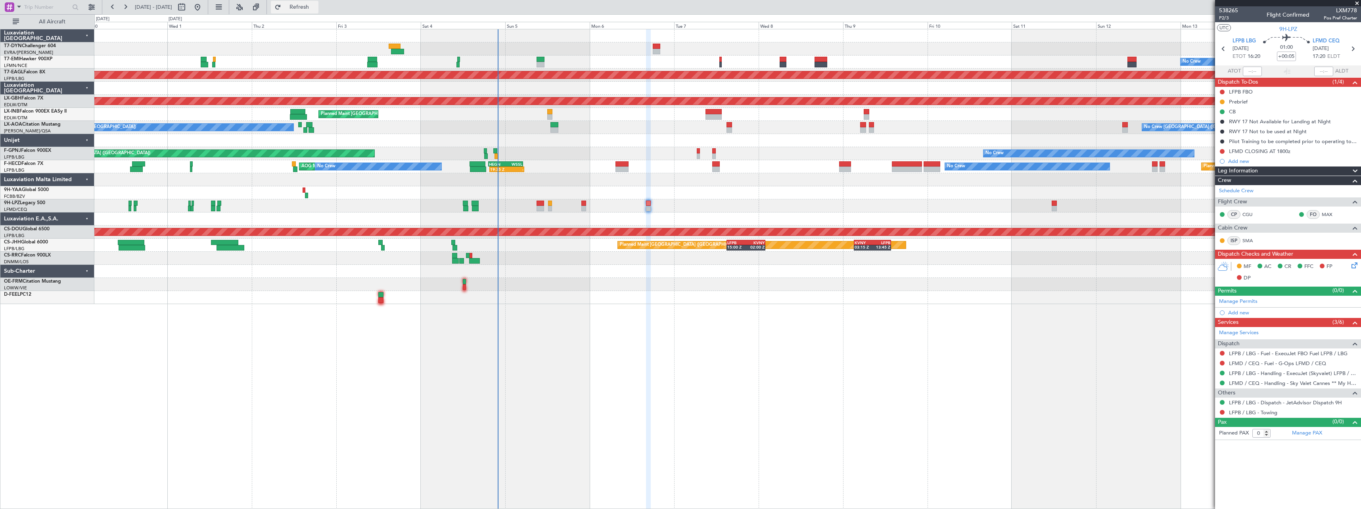
click at [313, 9] on span "Refresh" at bounding box center [299, 7] width 33 height 6
click at [316, 6] on span "Refresh" at bounding box center [299, 7] width 33 height 6
click at [316, 8] on span "Refresh" at bounding box center [299, 7] width 33 height 6
click at [316, 8] on span "Refreshing..." at bounding box center [299, 7] width 33 height 6
click at [316, 8] on span "Refresh" at bounding box center [299, 7] width 33 height 6
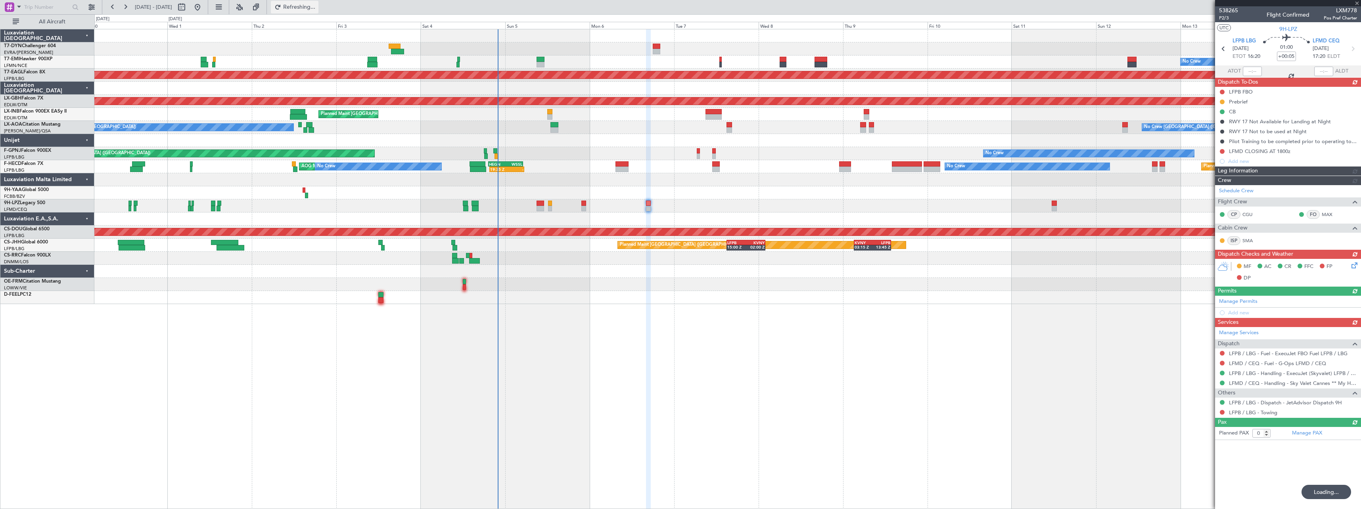
click at [316, 8] on span "Refreshing..." at bounding box center [299, 7] width 33 height 6
click at [316, 8] on span "Refresh" at bounding box center [299, 7] width 33 height 6
click at [316, 8] on span "Refreshing..." at bounding box center [299, 7] width 33 height 6
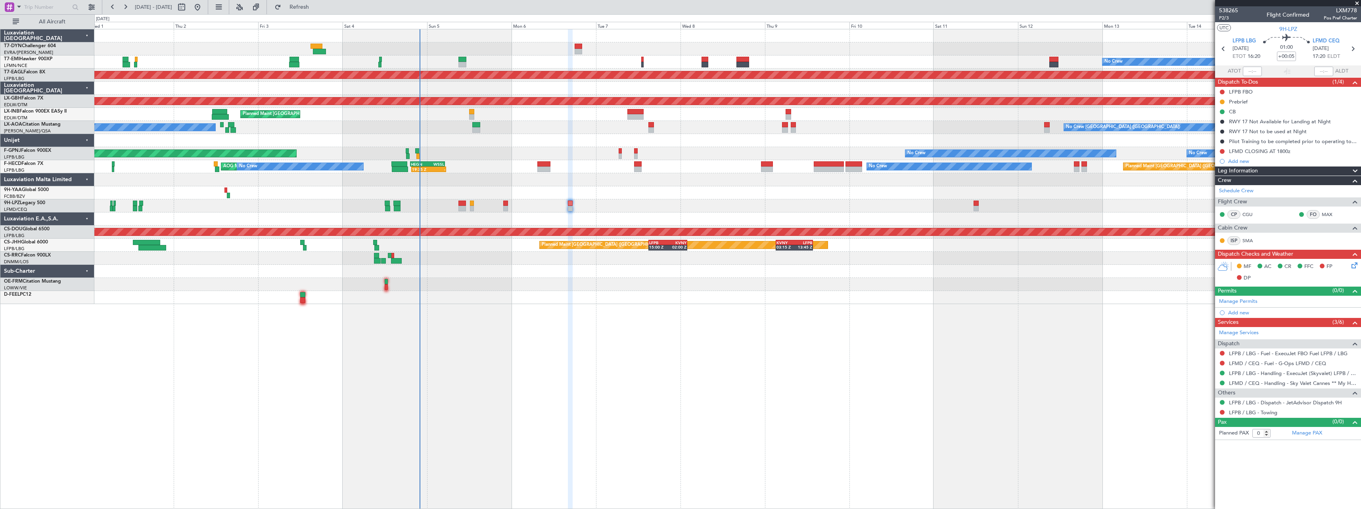
click at [520, 289] on div at bounding box center [727, 284] width 1266 height 13
click at [316, 9] on span "Refresh" at bounding box center [299, 7] width 33 height 6
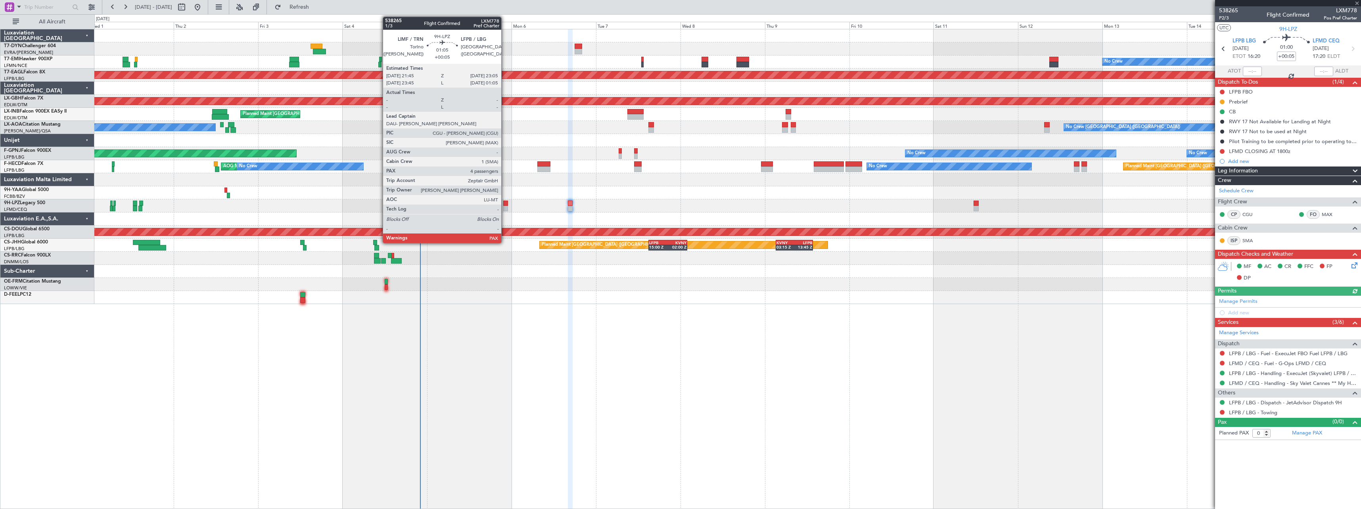
click at [505, 203] on div at bounding box center [505, 204] width 5 height 6
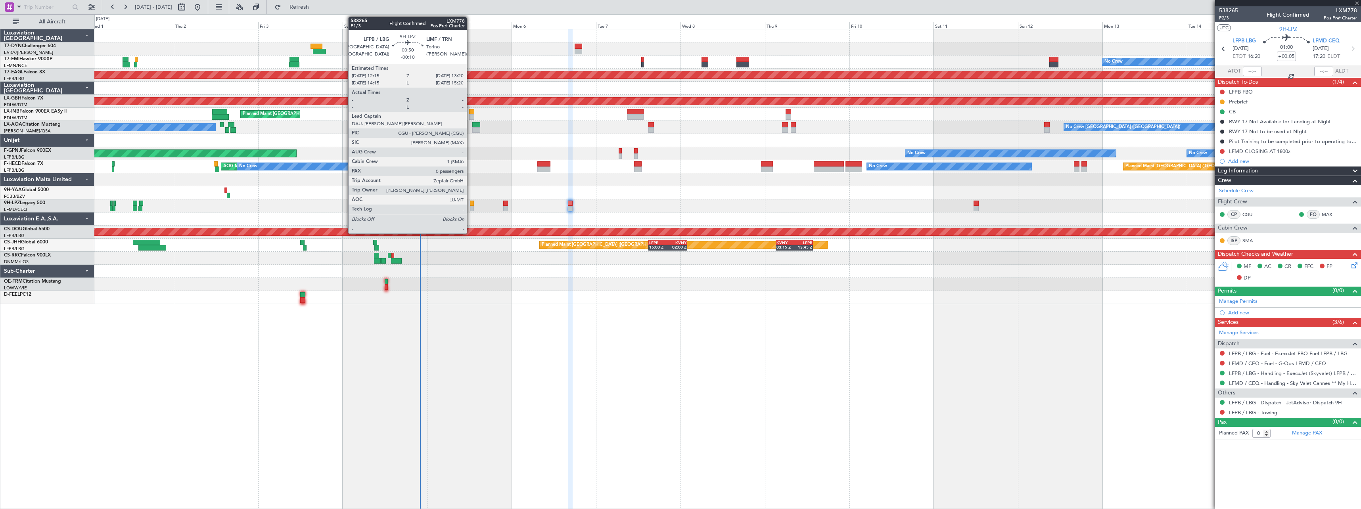
click at [470, 202] on div at bounding box center [472, 204] width 4 height 6
type input "4"
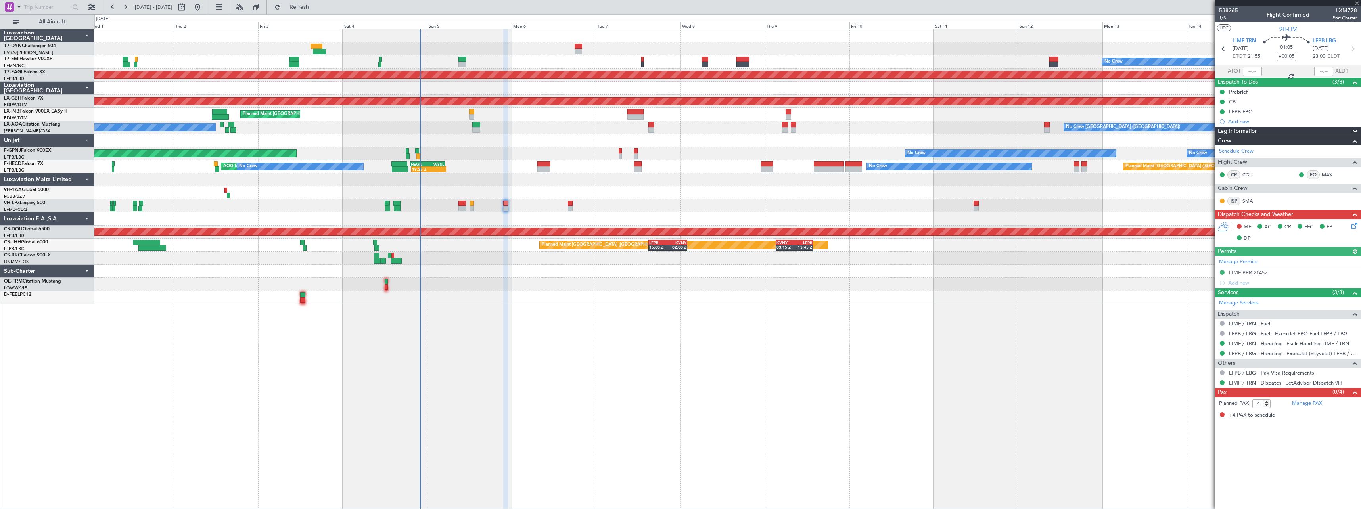
type input "-00:10"
type input "0"
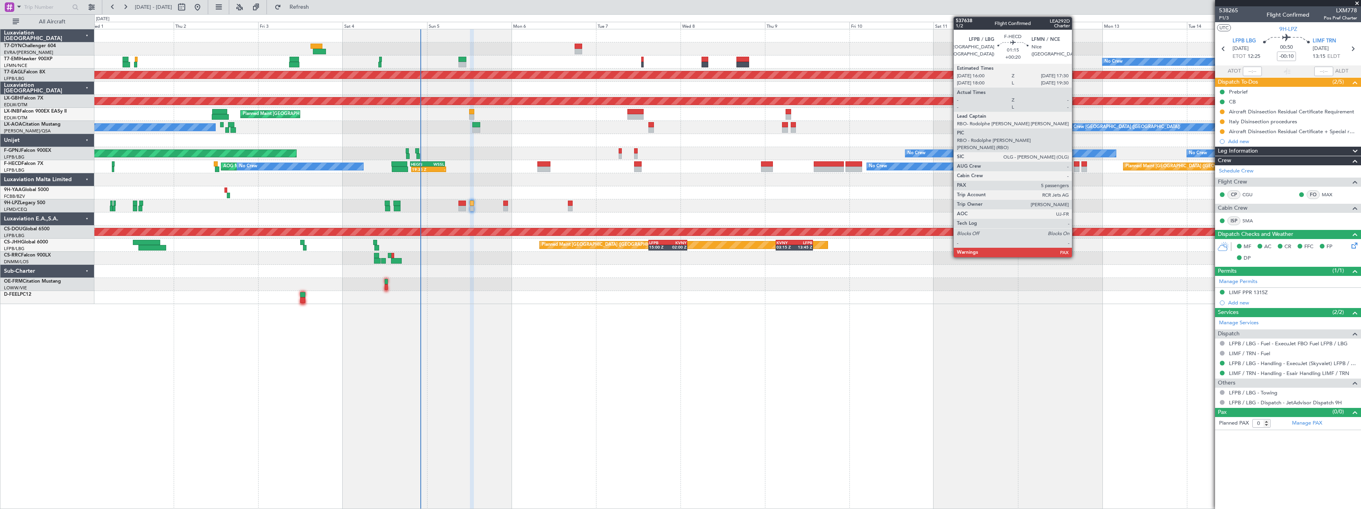
click at [1076, 166] on div at bounding box center [1077, 164] width 6 height 6
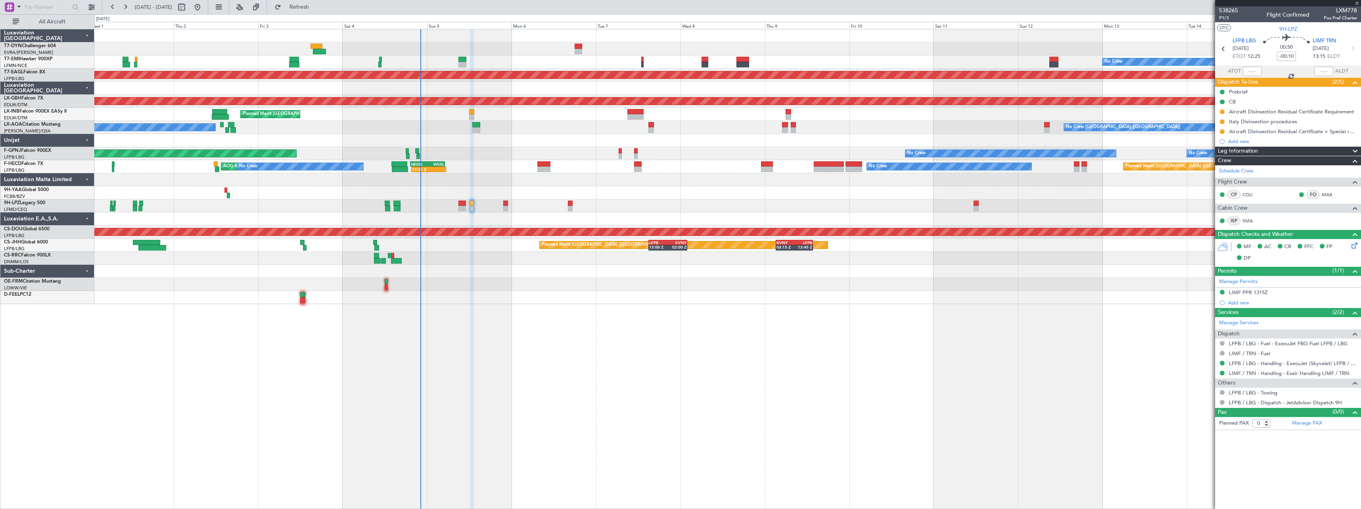
type input "+00:20"
type input "5"
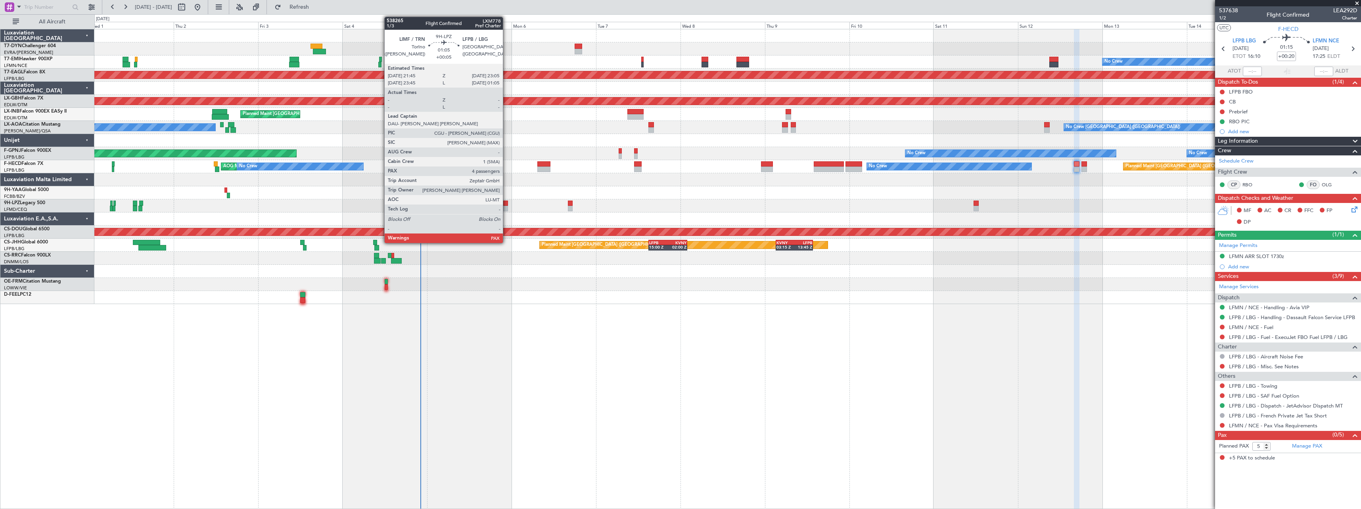
click at [506, 204] on div at bounding box center [505, 204] width 5 height 6
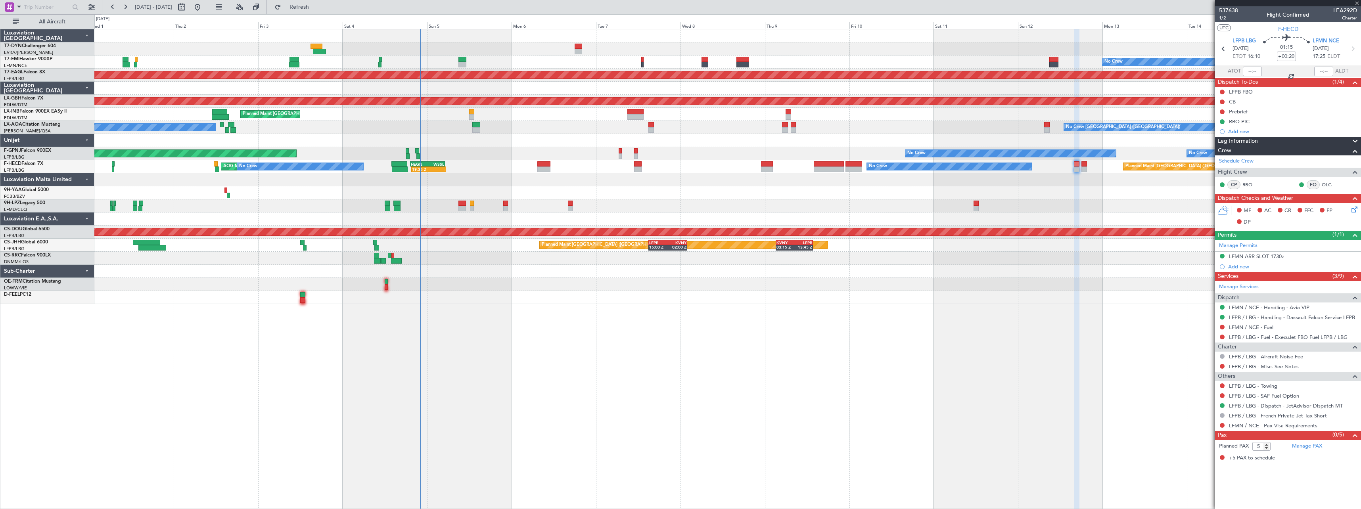
type input "+00:05"
type input "4"
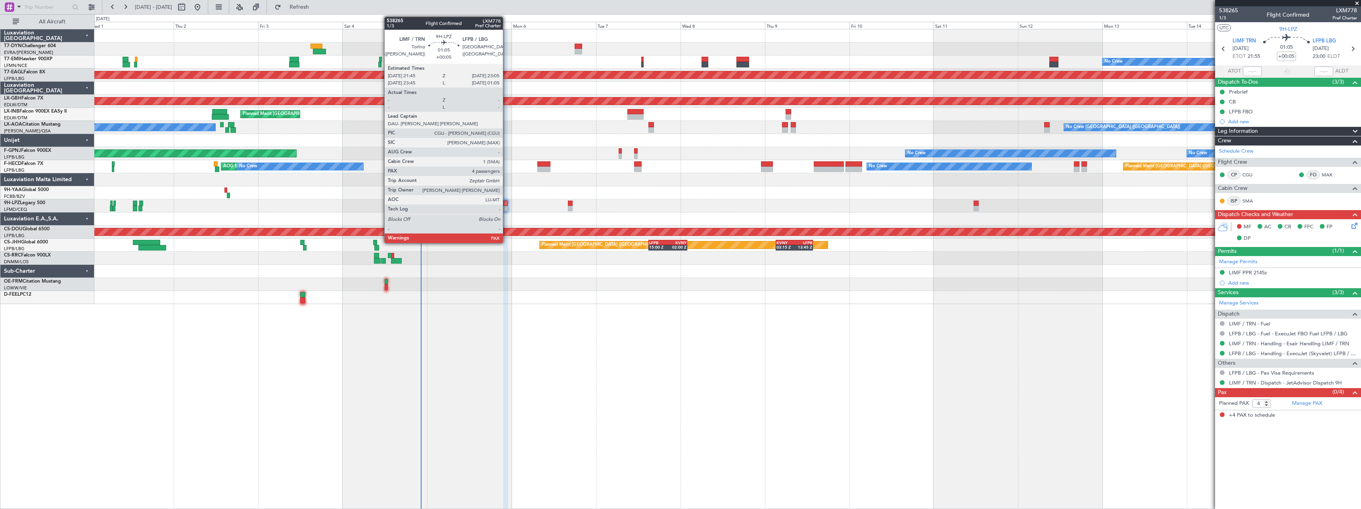
click at [506, 203] on div at bounding box center [505, 204] width 5 height 6
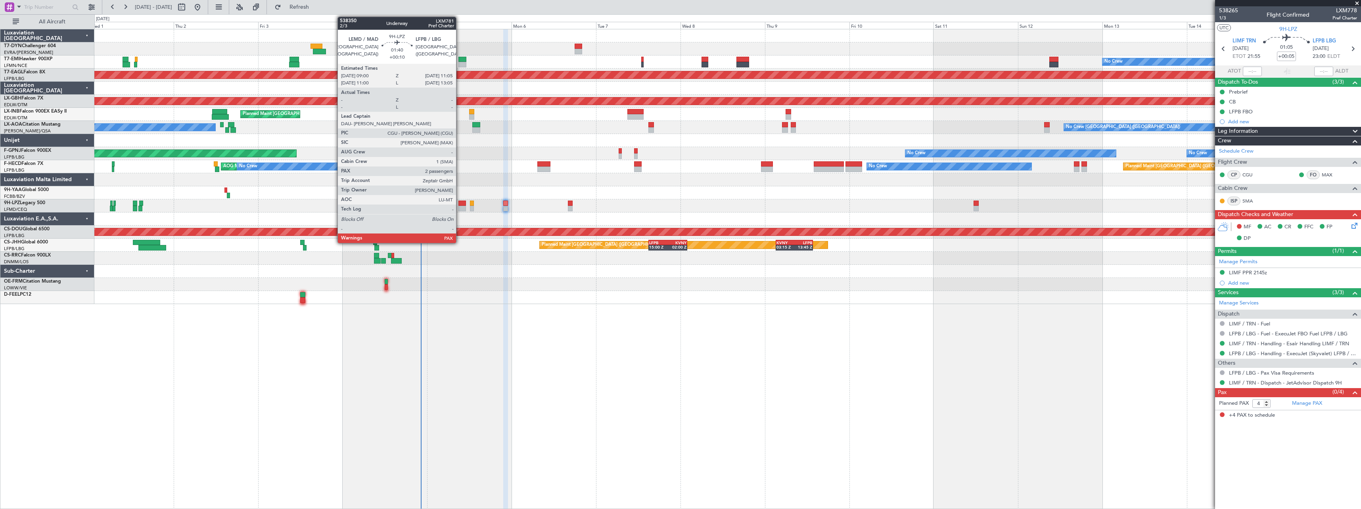
click at [460, 206] on div at bounding box center [462, 209] width 8 height 6
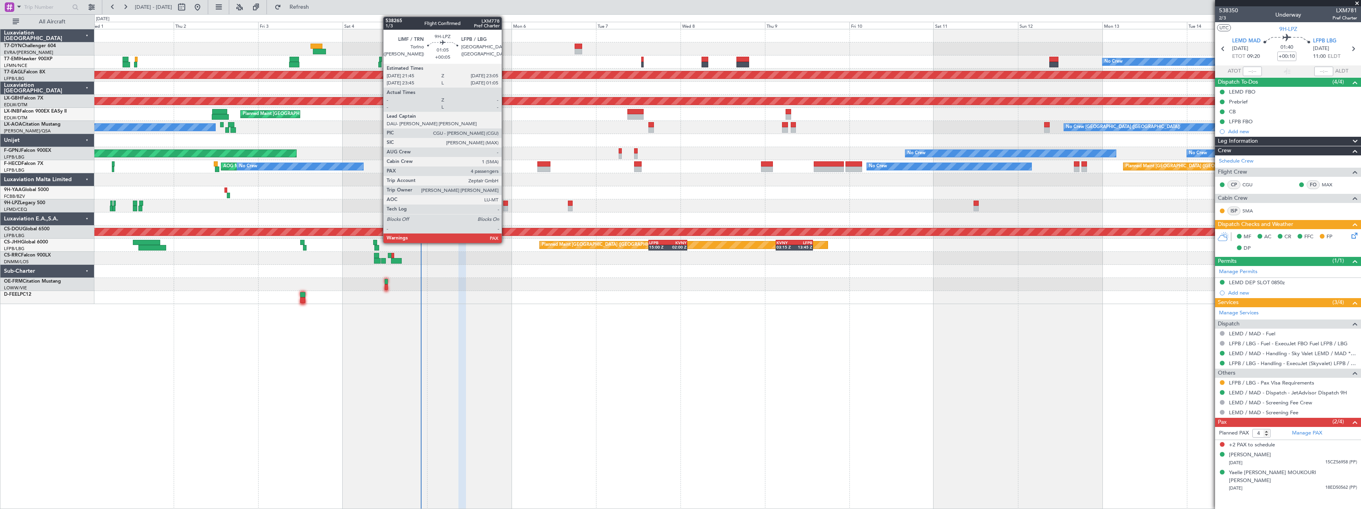
click at [505, 207] on div at bounding box center [505, 209] width 5 height 6
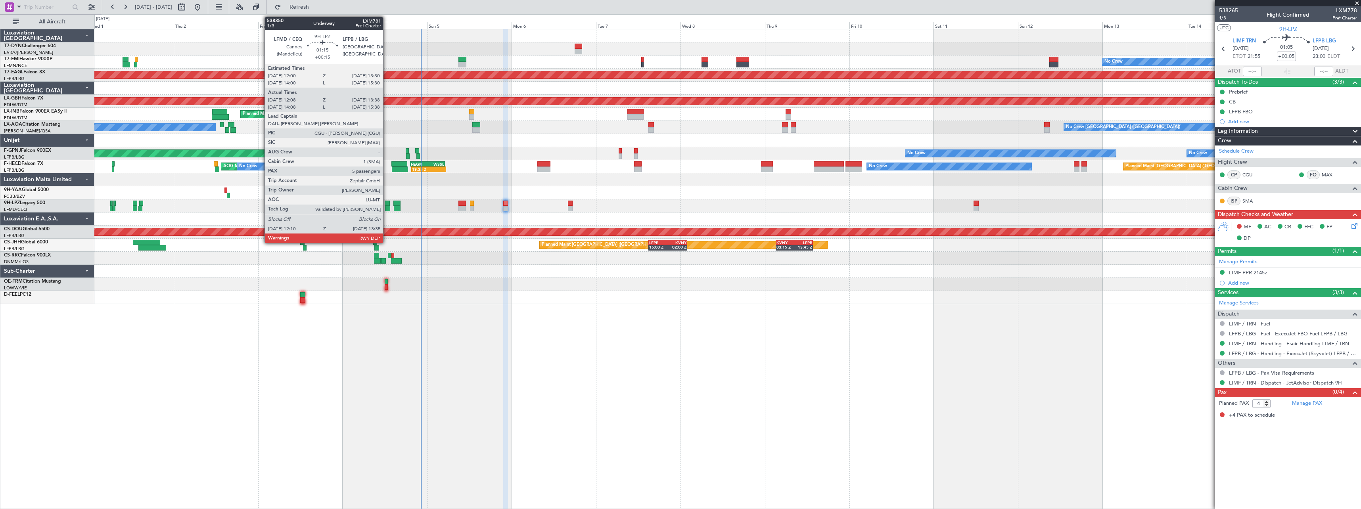
click at [387, 207] on div at bounding box center [387, 209] width 5 height 6
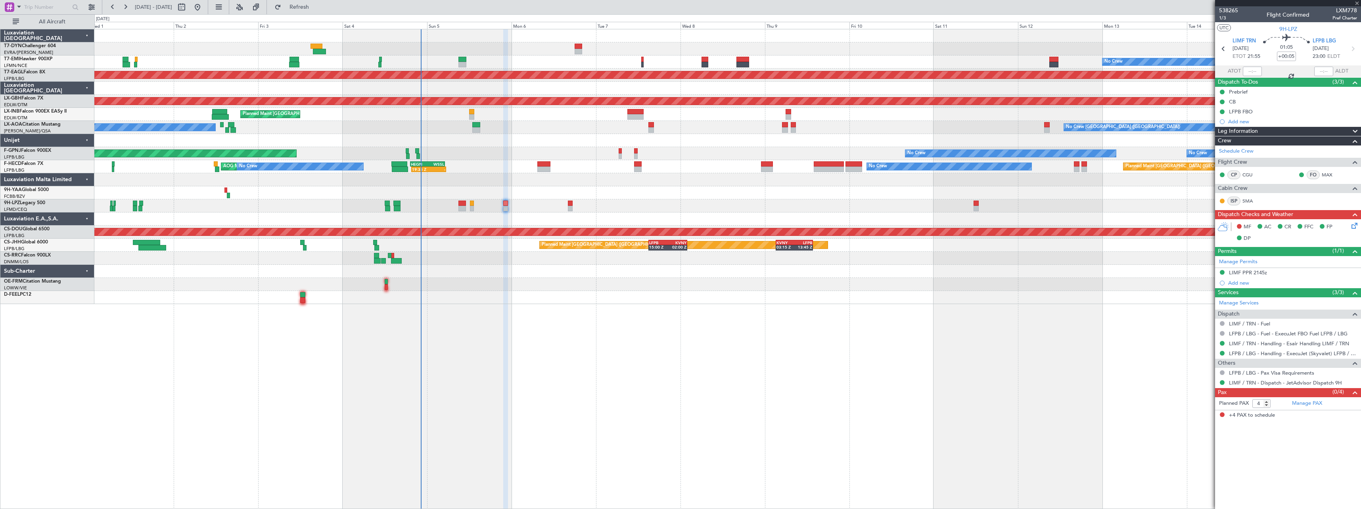
type input "+00:15"
type input "12:18"
type input "13:33"
type input "5"
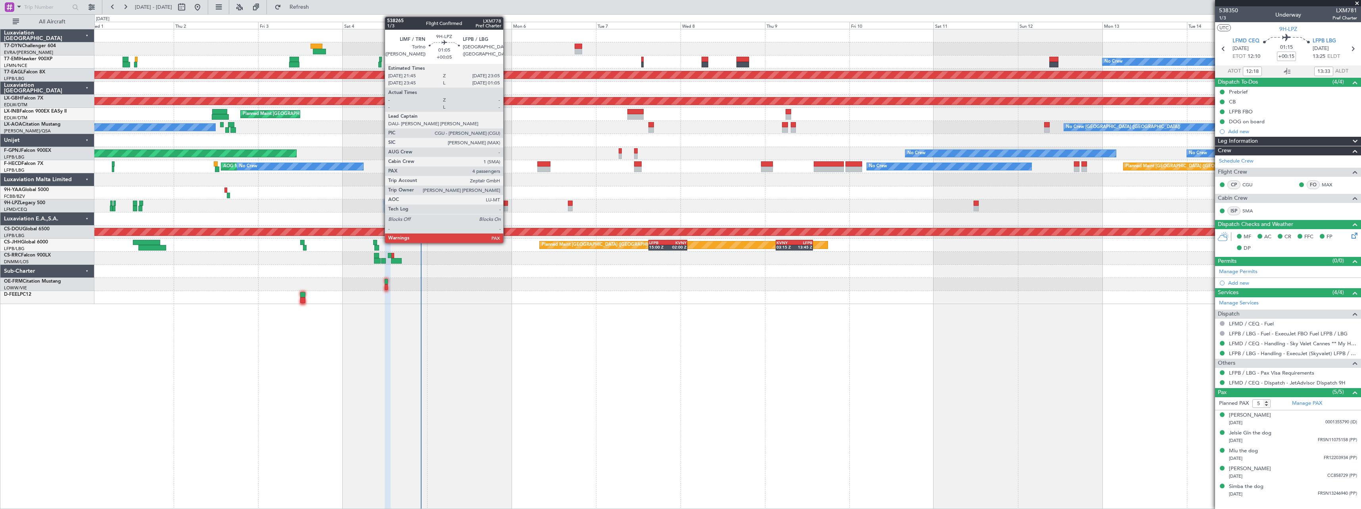
click at [507, 207] on div at bounding box center [505, 209] width 5 height 6
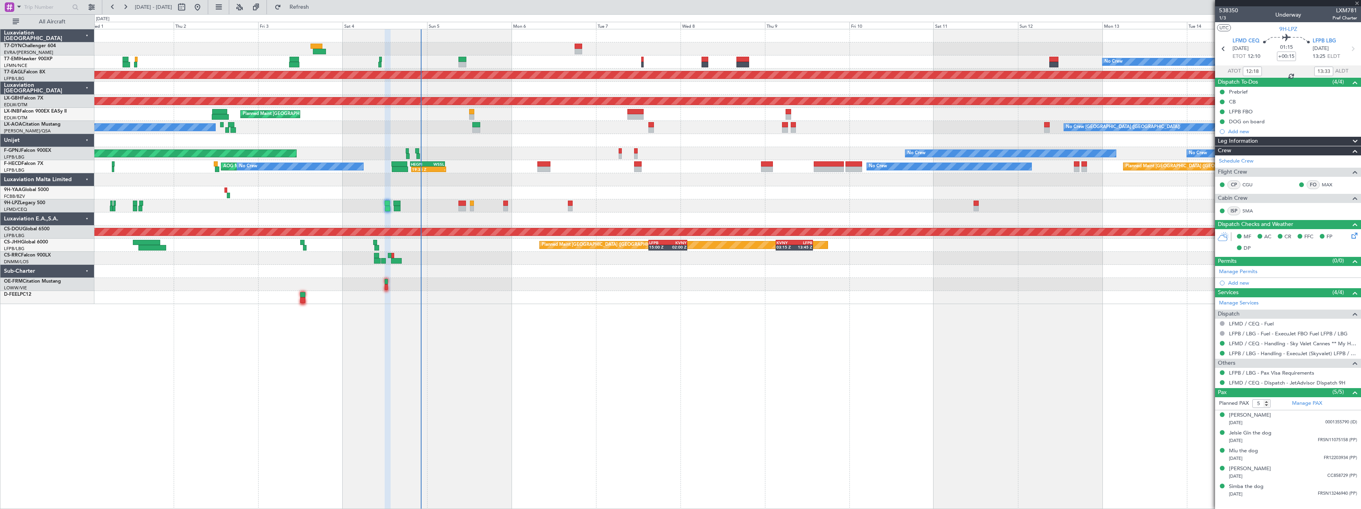
type input "+00:05"
type input "4"
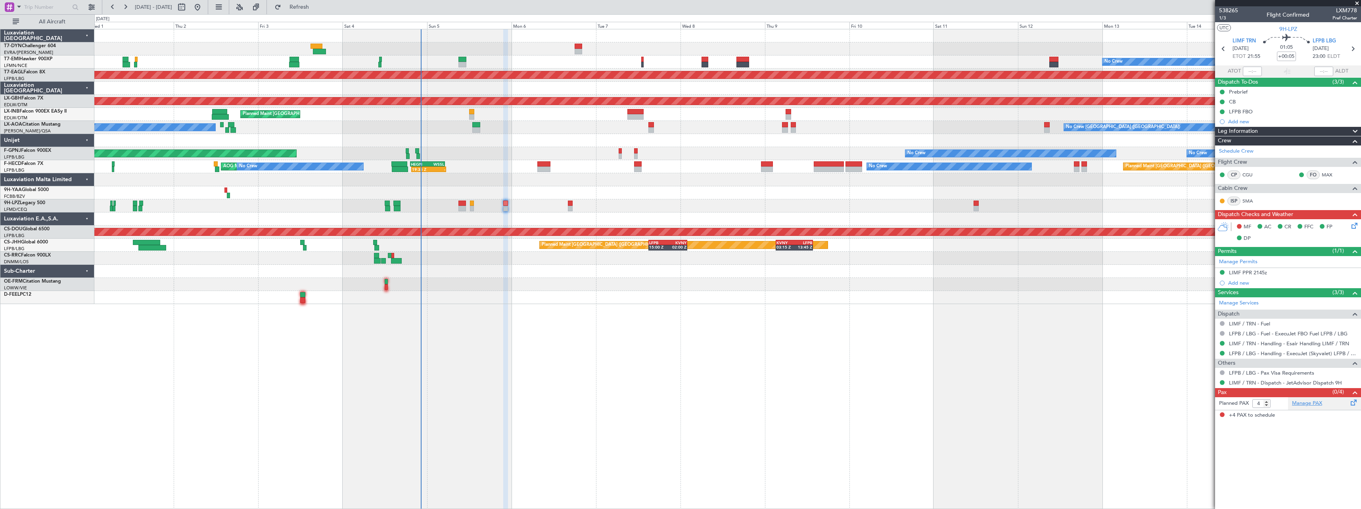
click at [1302, 405] on link "Manage PAX" at bounding box center [1307, 404] width 30 height 8
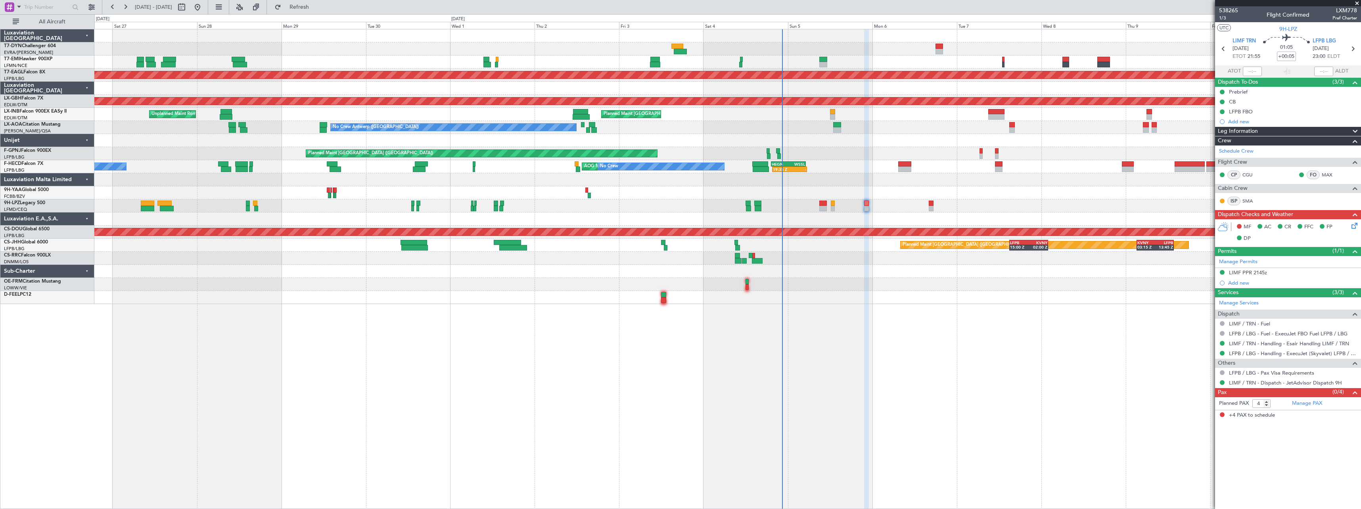
click at [756, 123] on div "No Crew Antwerp ([GEOGRAPHIC_DATA]) No Crew [GEOGRAPHIC_DATA] ([GEOGRAPHIC_DATA…" at bounding box center [727, 127] width 1266 height 13
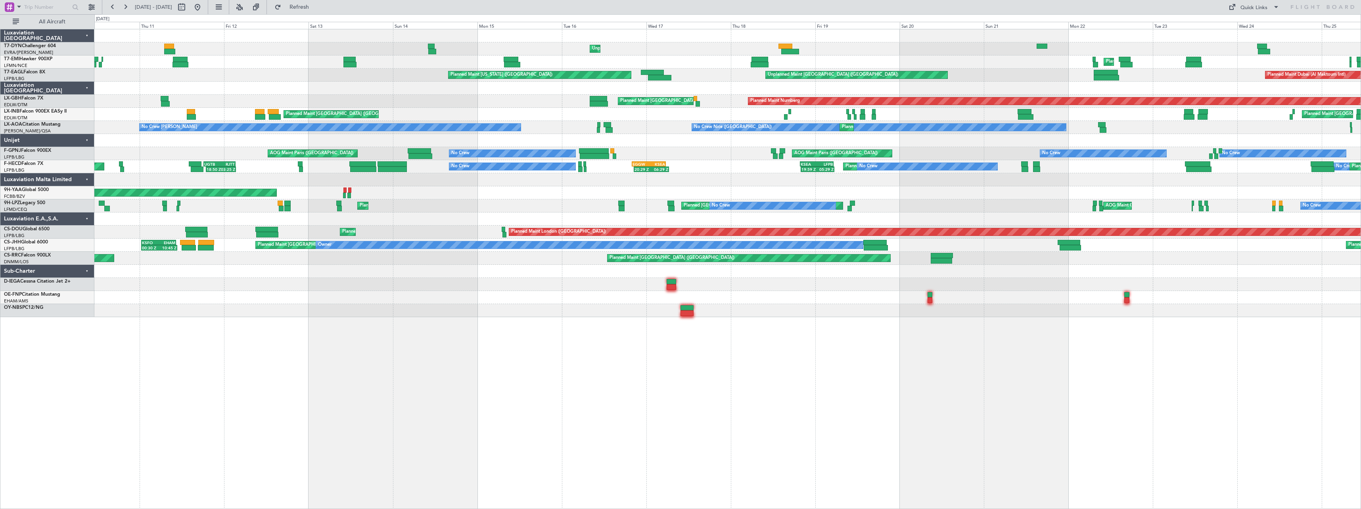
click at [439, 134] on div "Unplanned Maint [GEOGRAPHIC_DATA] (Riga Intl) Planned Maint [GEOGRAPHIC_DATA] P…" at bounding box center [727, 173] width 1266 height 288
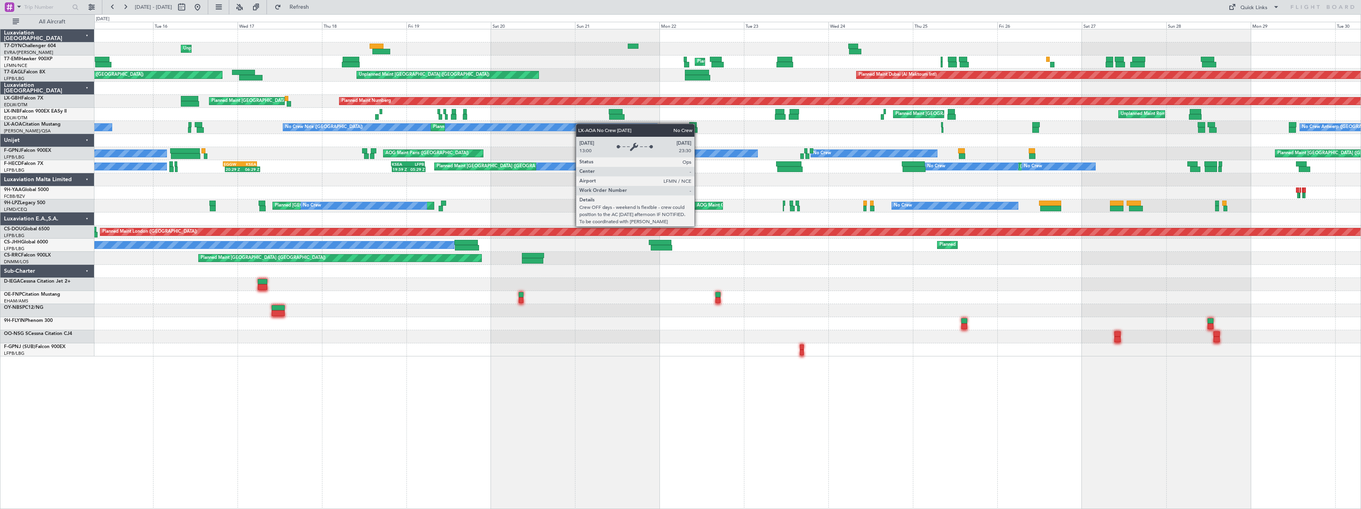
click at [474, 127] on div "Unplanned Maint [GEOGRAPHIC_DATA] (Riga Intl) Planned Maint [GEOGRAPHIC_DATA] P…" at bounding box center [727, 192] width 1266 height 327
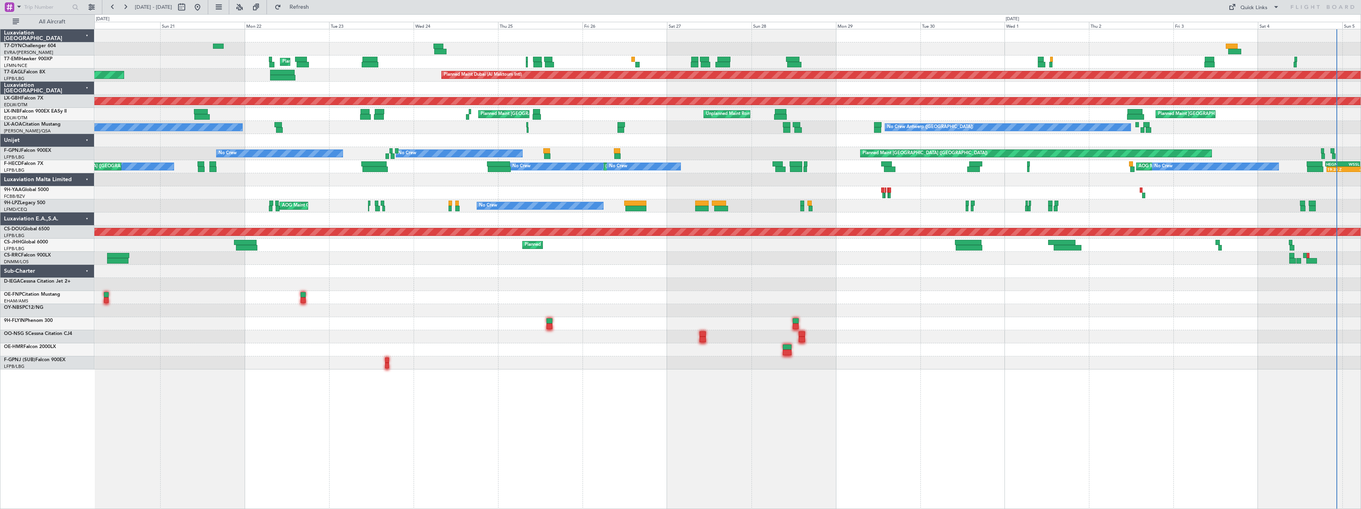
click at [662, 119] on div "Planned Maint [GEOGRAPHIC_DATA] ([GEOGRAPHIC_DATA]) Unplanned Maint [GEOGRAPHIC…" at bounding box center [727, 114] width 1266 height 13
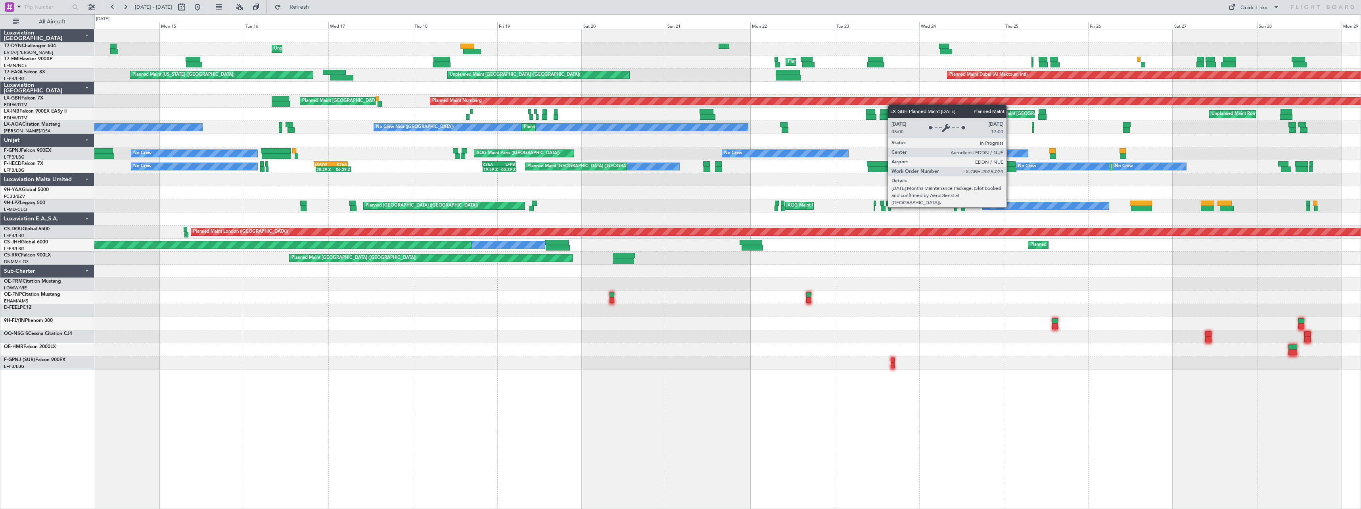
click at [974, 102] on div "Unplanned Maint [GEOGRAPHIC_DATA] (Riga Intl) Planned Maint [GEOGRAPHIC_DATA] P…" at bounding box center [727, 199] width 1266 height 340
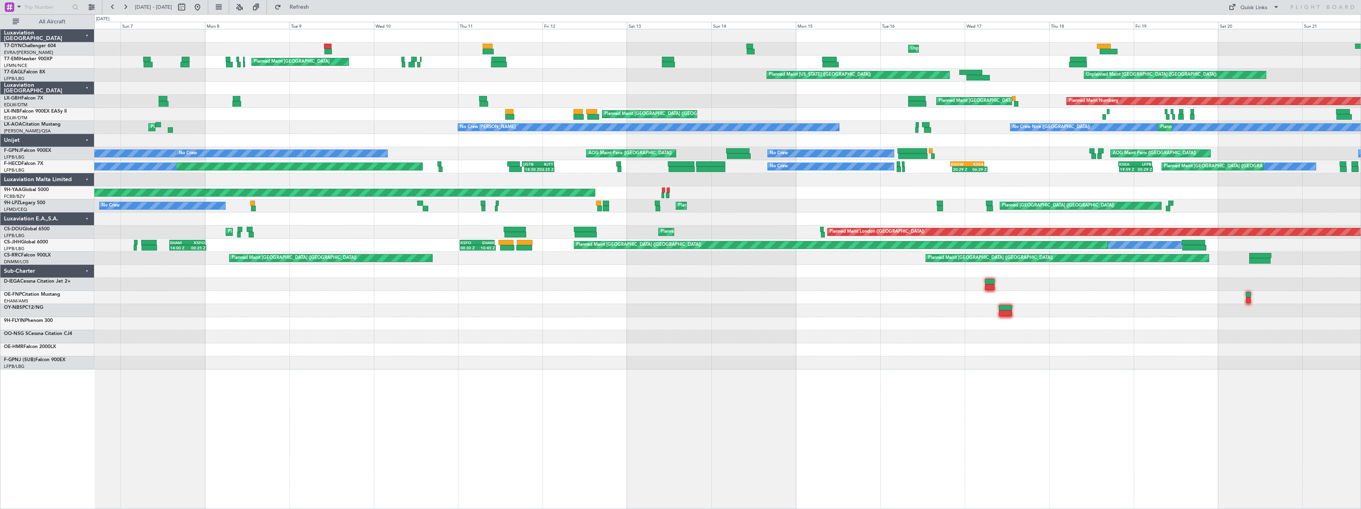
click at [893, 80] on div "Unplanned Maint [GEOGRAPHIC_DATA] (Riga Intl) AOG Maint Riga (Riga Intl) Planne…" at bounding box center [727, 199] width 1266 height 340
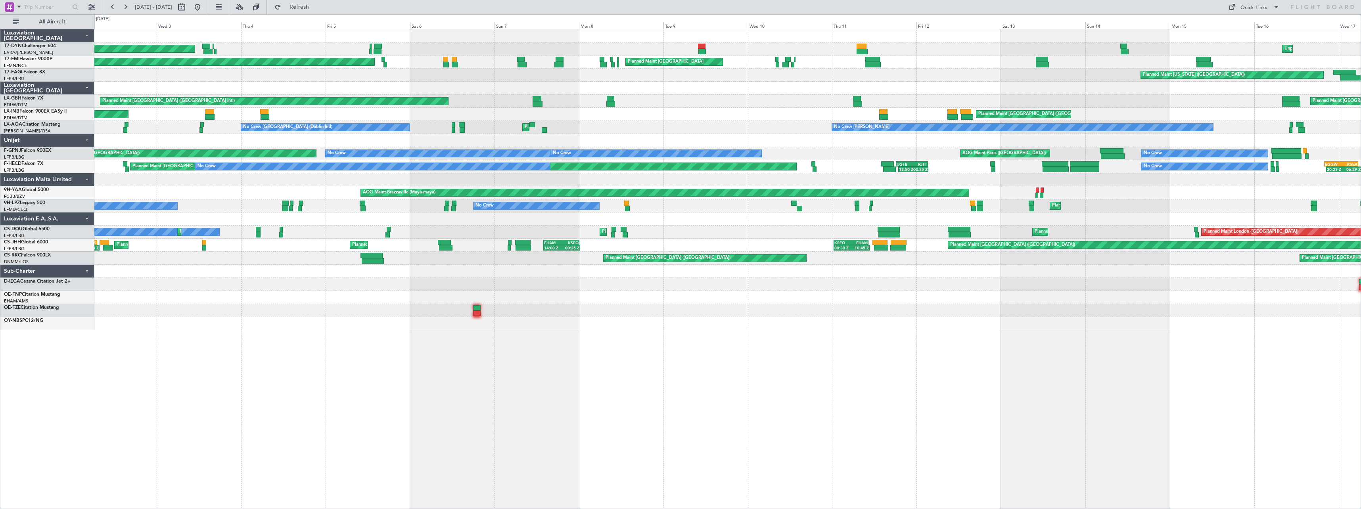
click at [500, 103] on div "Unplanned Maint [GEOGRAPHIC_DATA] (Riga Intl) AOG Maint Riga (Riga Intl) Planne…" at bounding box center [727, 179] width 1266 height 301
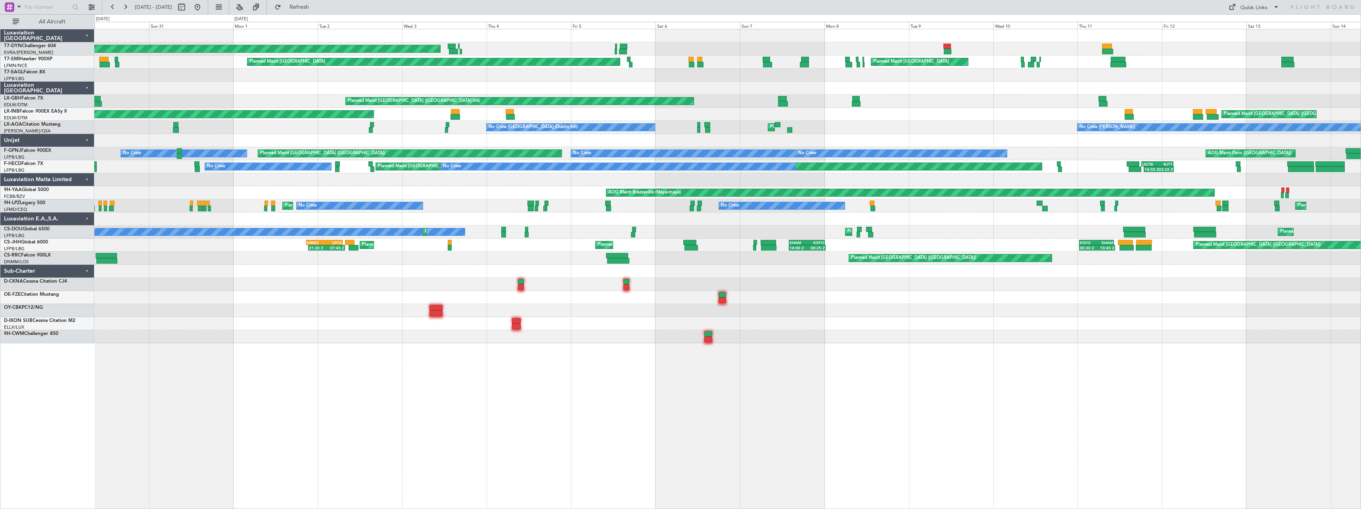
click at [403, 105] on div "AOG Maint Riga (Riga Intl) Unplanned Maint Riga (Riga Intl) Planned Maint Zuric…" at bounding box center [727, 186] width 1266 height 314
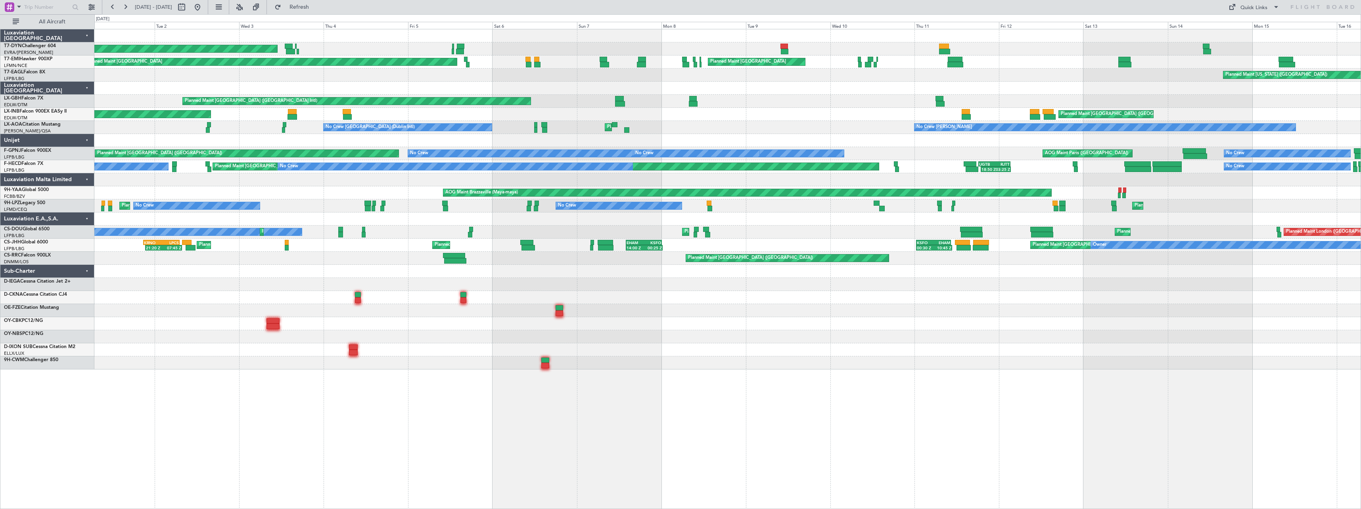
click at [671, 277] on div "AOG Maint Riga (Riga Intl) Unplanned Maint Riga (Riga Intl) Planned Maint Zuric…" at bounding box center [727, 199] width 1266 height 340
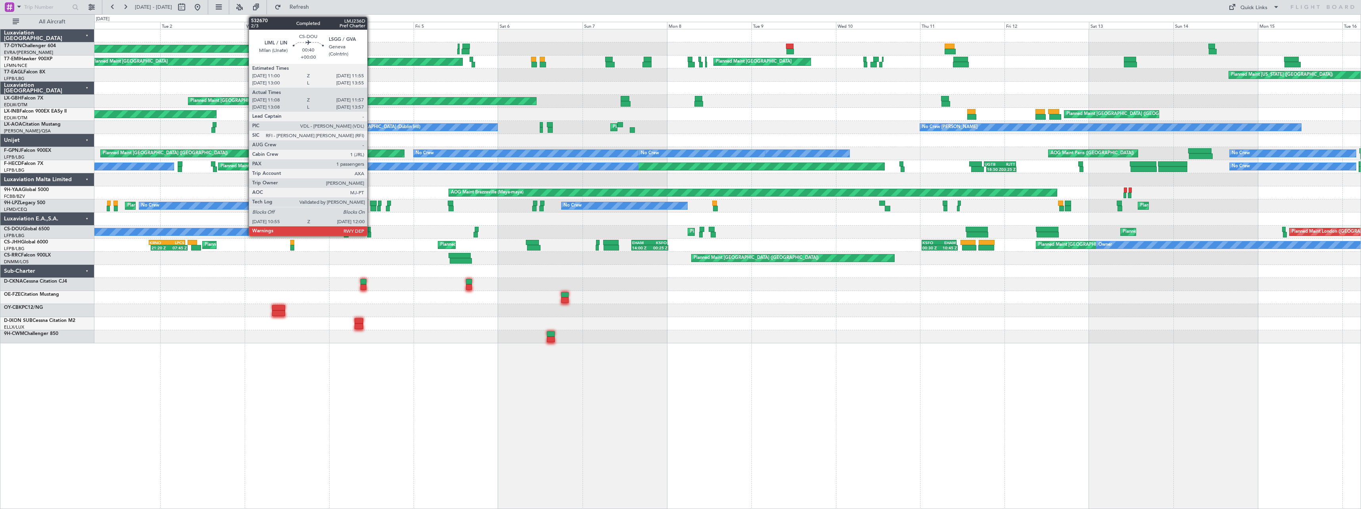
click at [371, 229] on div at bounding box center [370, 230] width 4 height 6
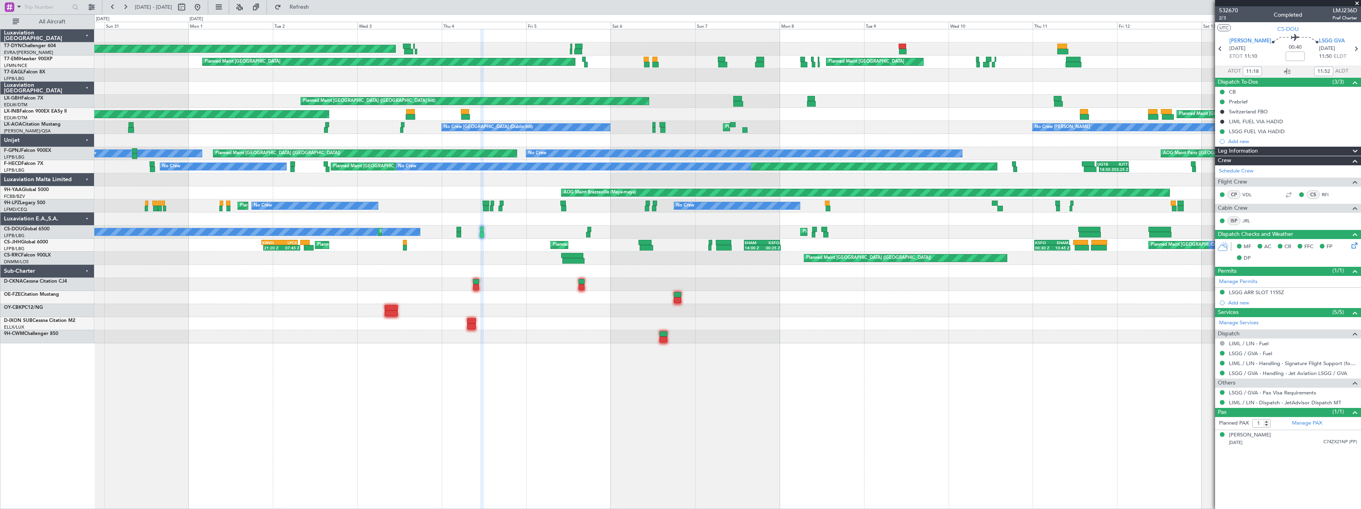
click at [328, 281] on div at bounding box center [727, 284] width 1266 height 13
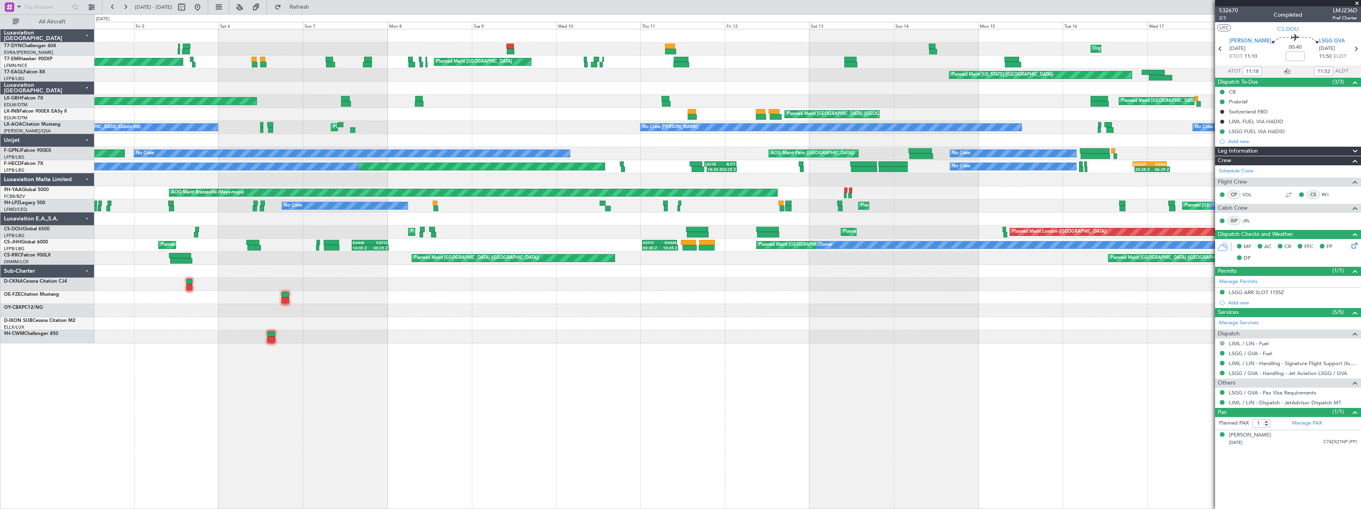
click at [749, 312] on div "Unplanned Maint Riga (Riga Intl) AOG Maint Riga (Riga Intl) Planned Maint Zuric…" at bounding box center [727, 186] width 1266 height 314
click at [29, 228] on link "CS-DOU Global 6500" at bounding box center [27, 229] width 46 height 5
click at [204, 8] on button at bounding box center [197, 7] width 13 height 13
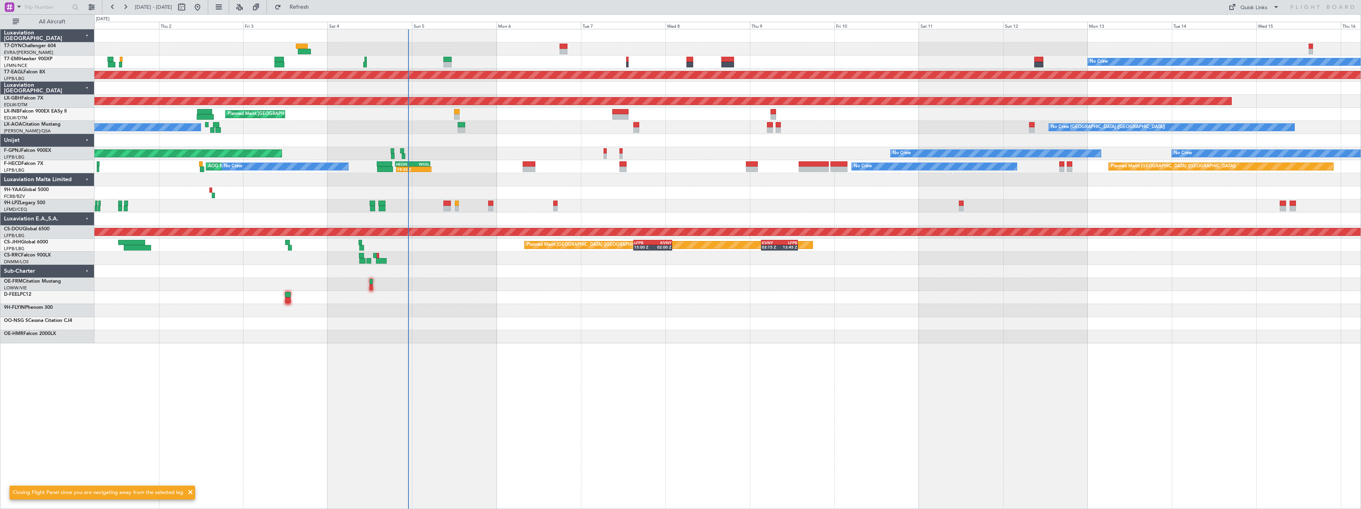
click at [690, 194] on div "No Crew Planned Maint Dubai (Al Maktoum Intl) Planned Maint Nurnberg Planned Ma…" at bounding box center [727, 186] width 1266 height 314
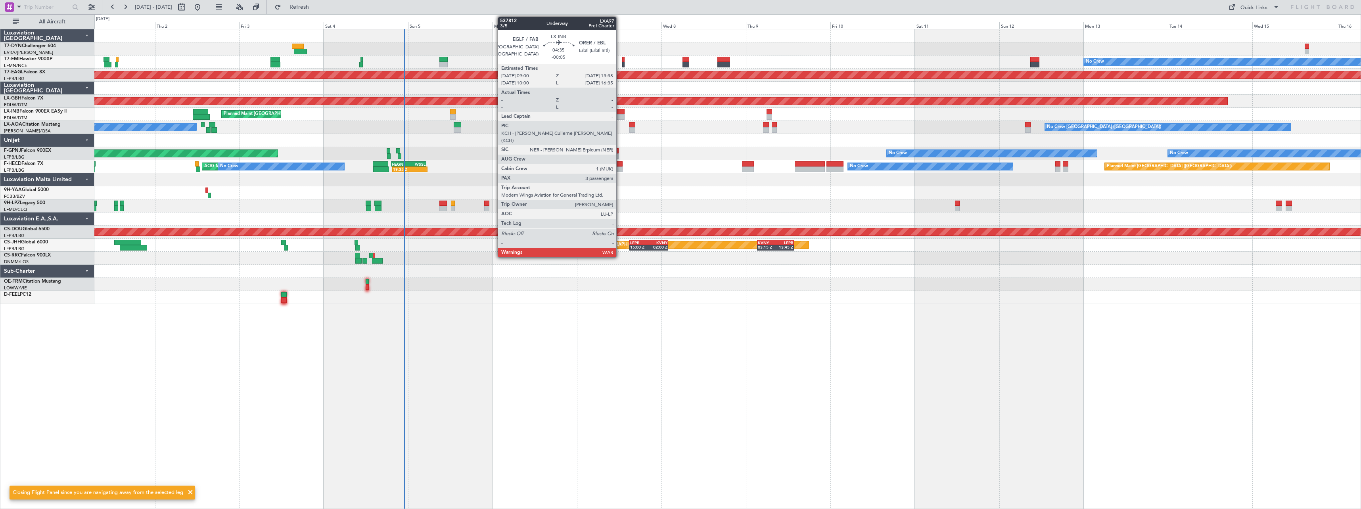
click at [620, 112] on div at bounding box center [616, 112] width 16 height 6
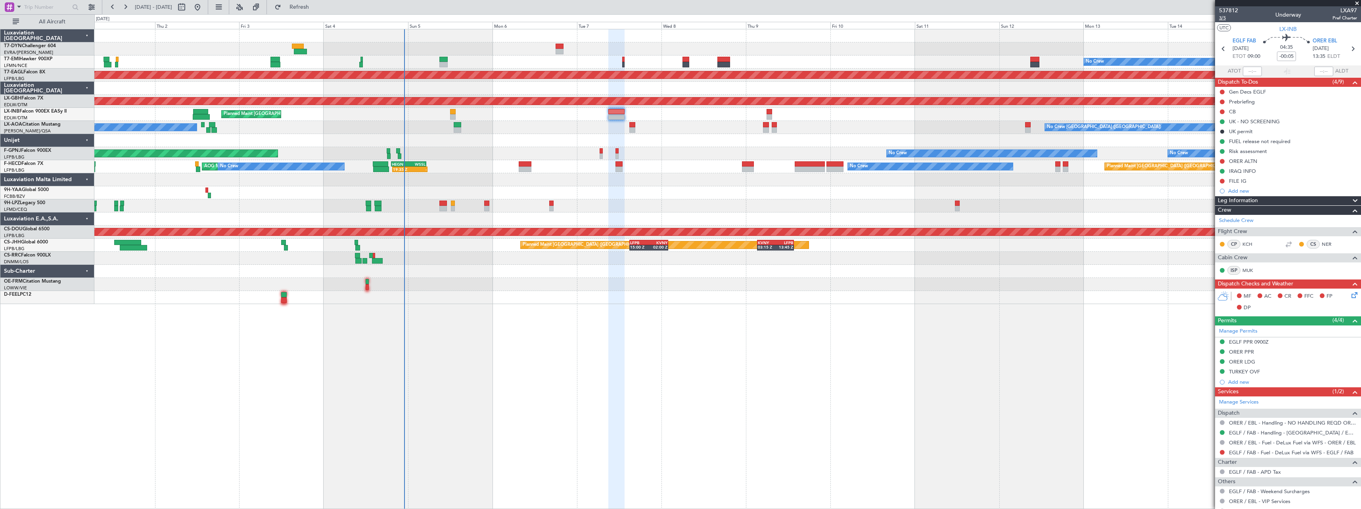
click at [1223, 17] on span "3/5" at bounding box center [1228, 18] width 19 height 7
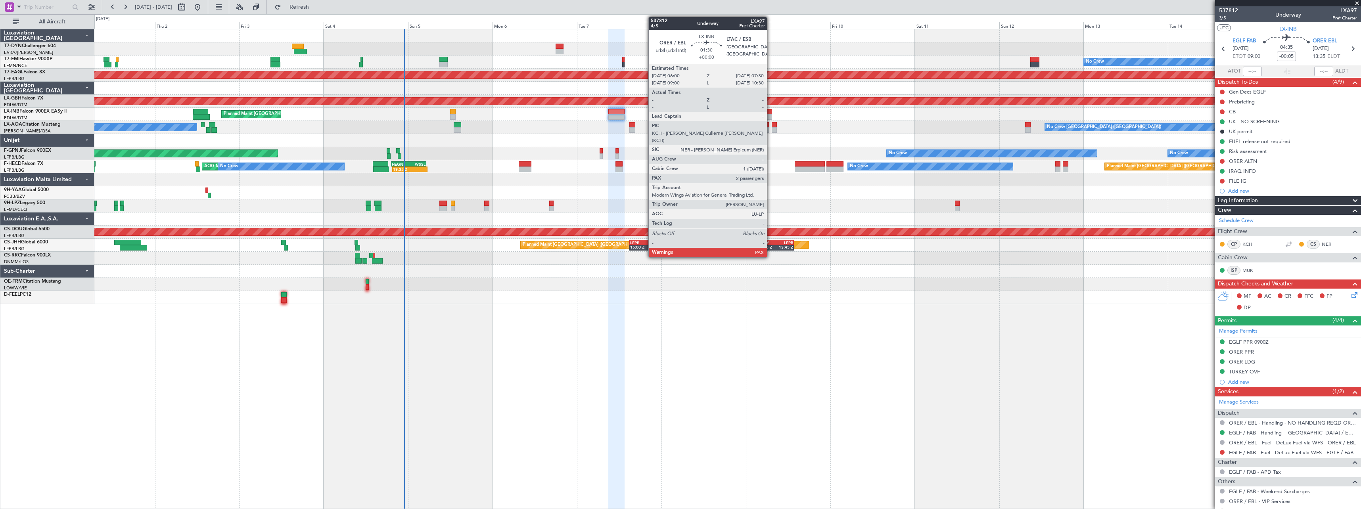
click at [771, 113] on div at bounding box center [770, 112] width 6 height 6
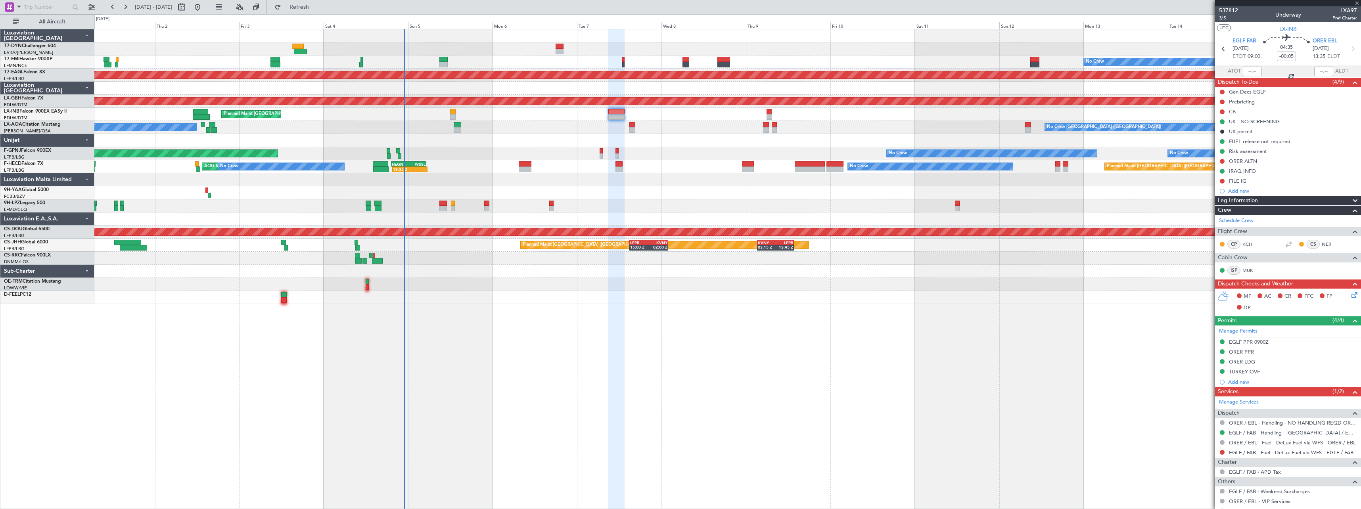
type input "4"
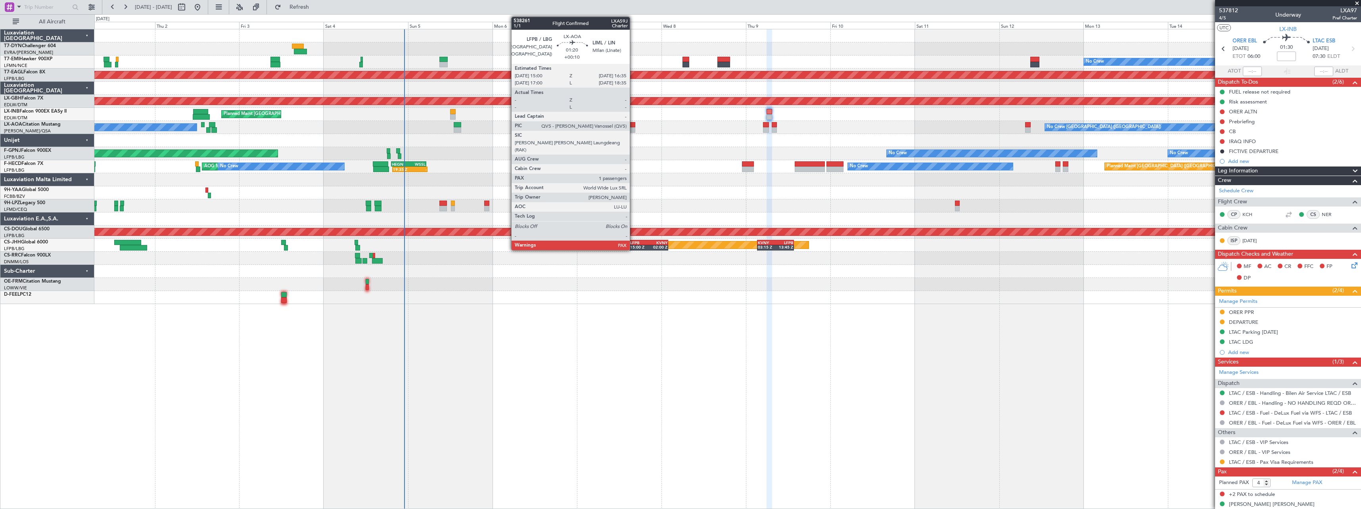
click at [633, 126] on div at bounding box center [632, 125] width 6 height 6
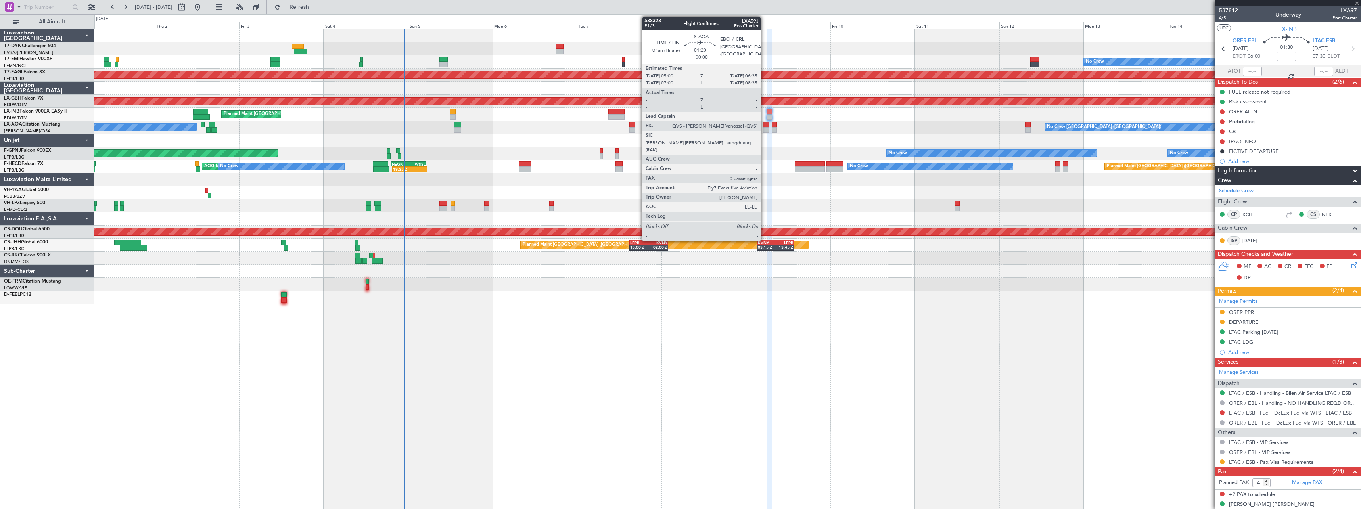
type input "+00:10"
type input "1"
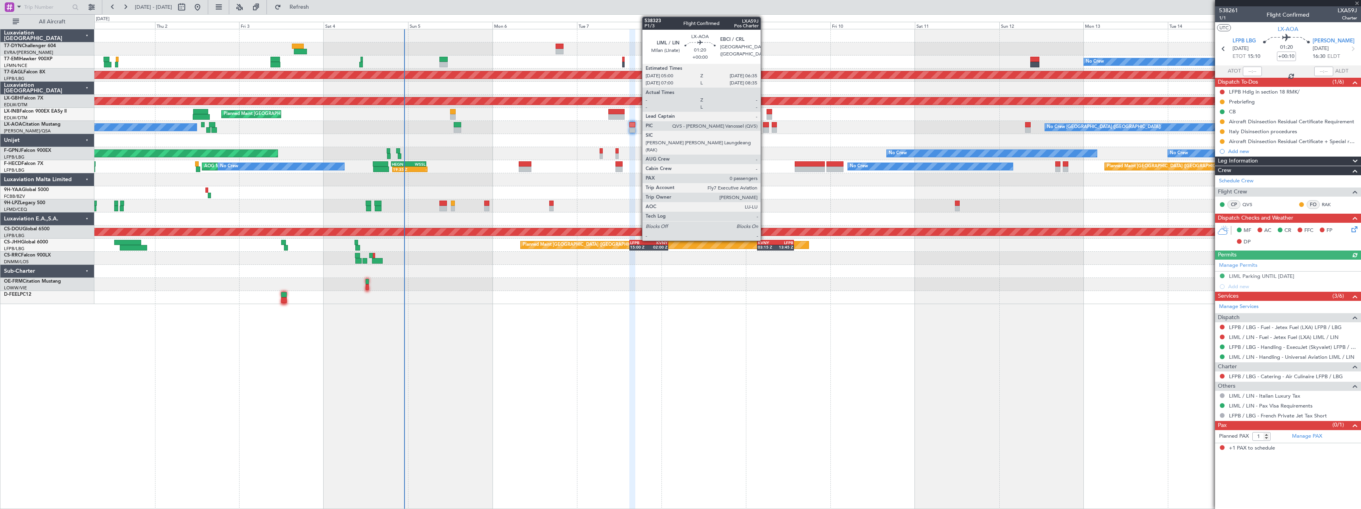
click at [764, 126] on div at bounding box center [766, 125] width 6 height 6
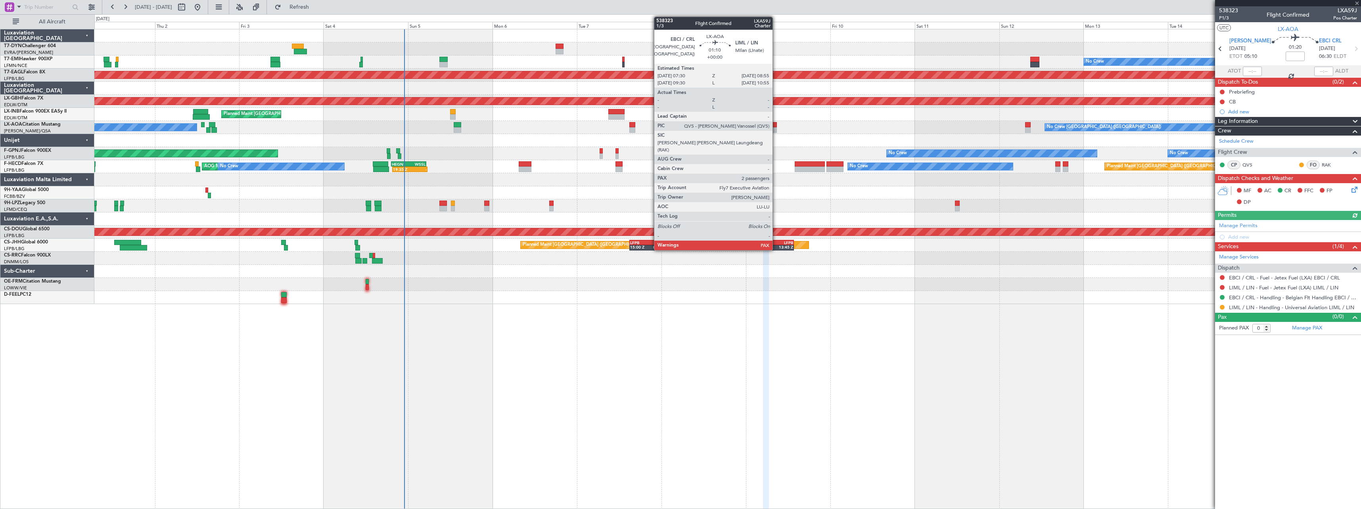
click at [776, 125] on div at bounding box center [774, 125] width 5 height 6
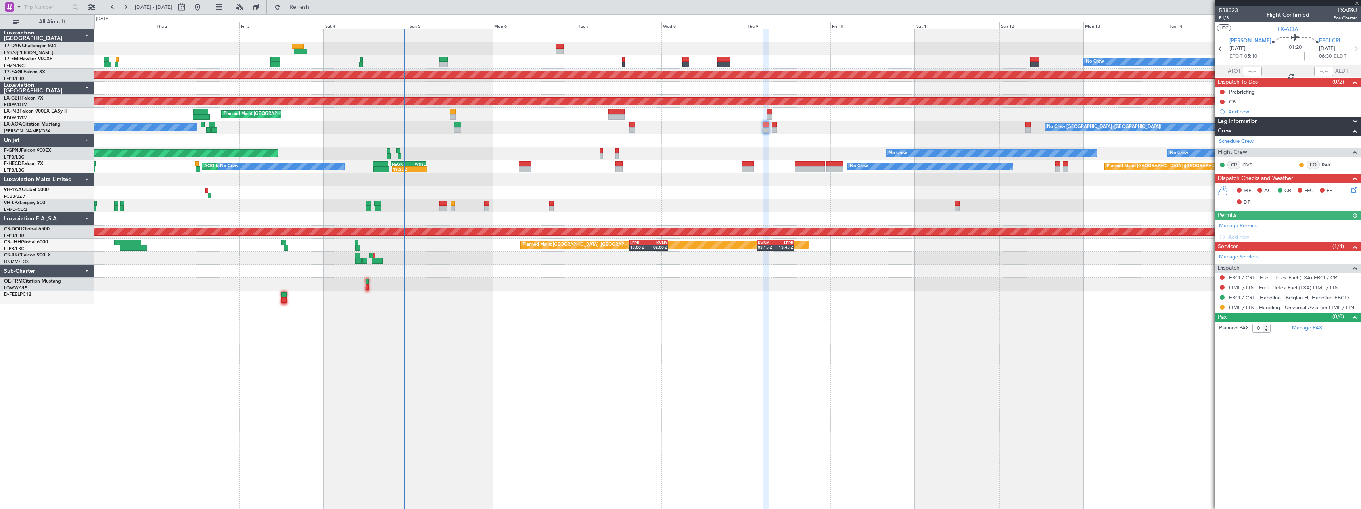
type input "2"
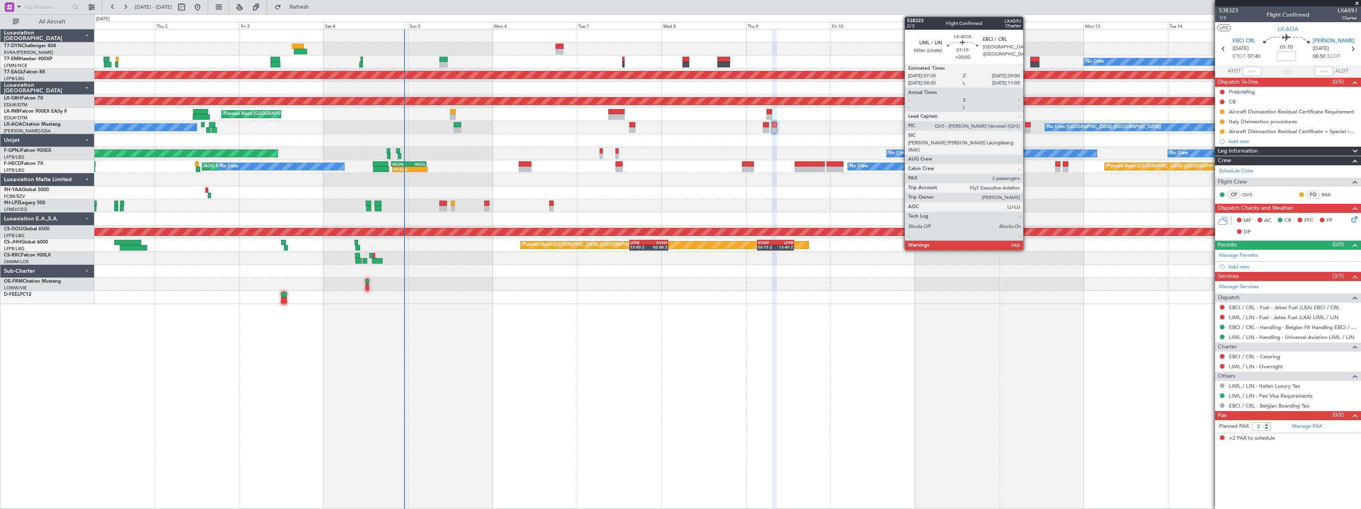
click at [1027, 127] on div at bounding box center [1028, 130] width 6 height 6
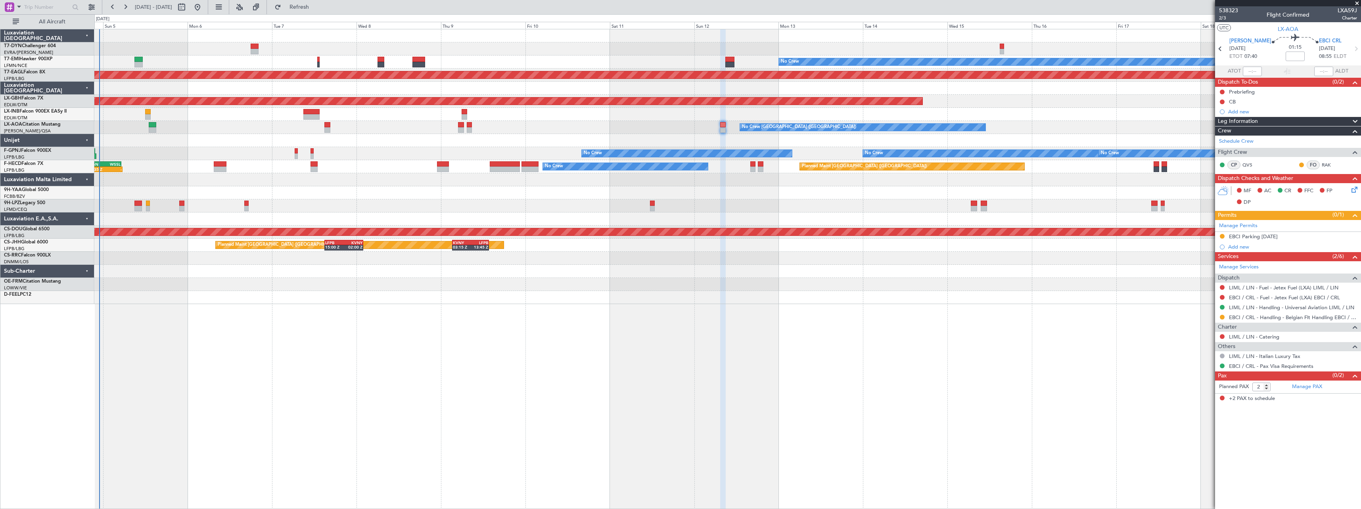
click at [603, 201] on div at bounding box center [727, 205] width 1266 height 13
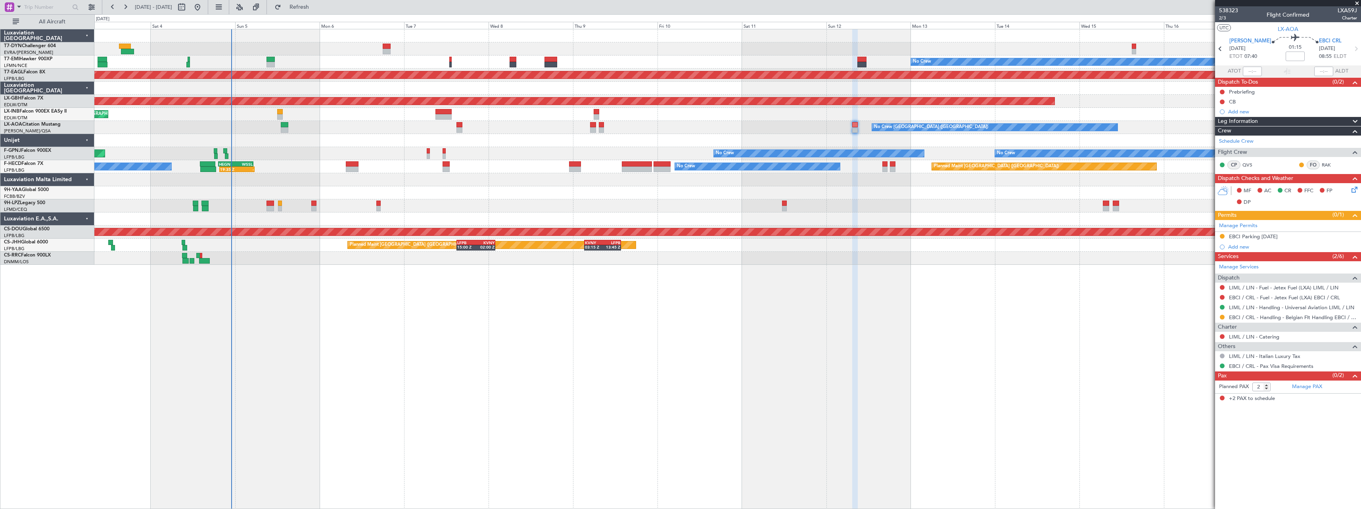
click at [938, 247] on div "No Crew Planned Maint Dubai (Al Maktoum Intl) Planned Maint Nurnberg Planned Ma…" at bounding box center [727, 269] width 1267 height 480
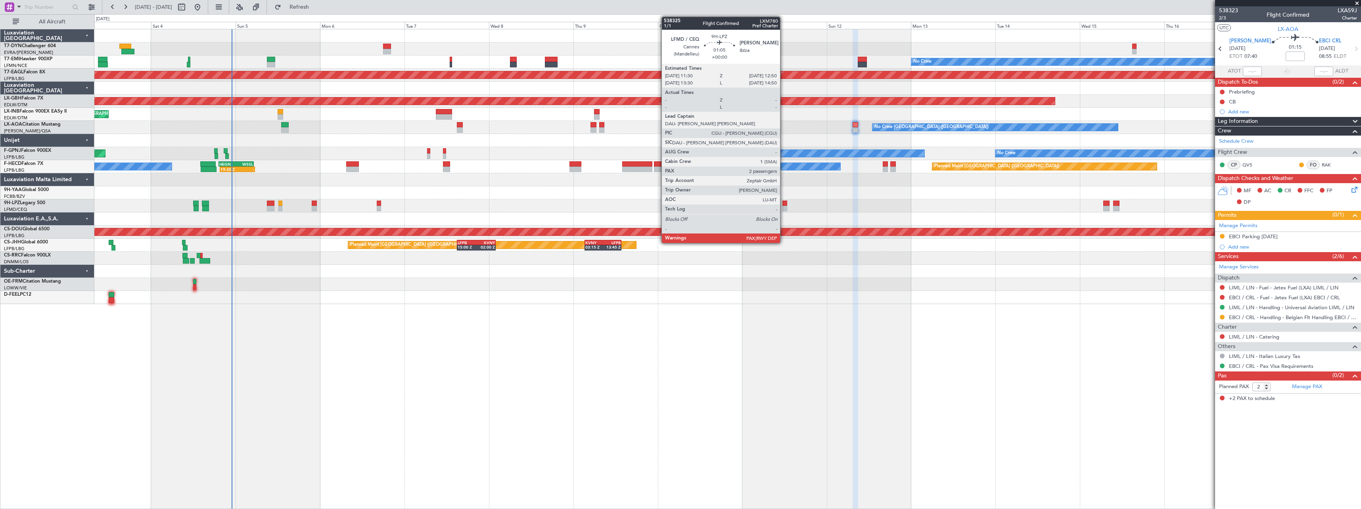
click at [784, 203] on div at bounding box center [785, 204] width 5 height 6
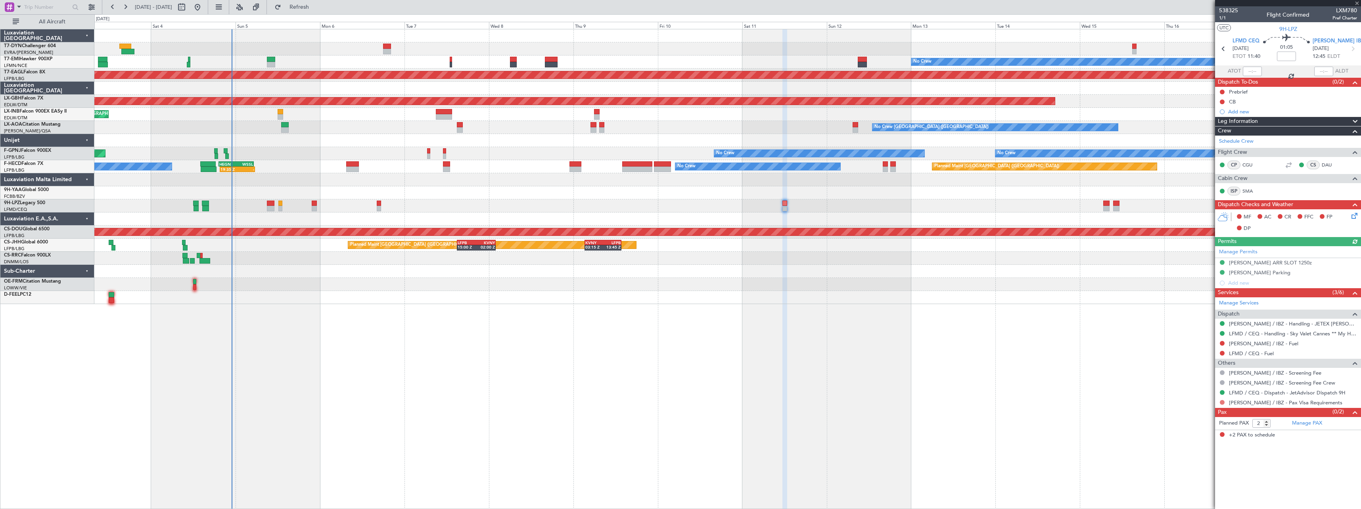
click at [1222, 401] on button at bounding box center [1222, 402] width 5 height 5
click at [1188, 411] on span "Not Required" at bounding box center [1203, 414] width 32 height 8
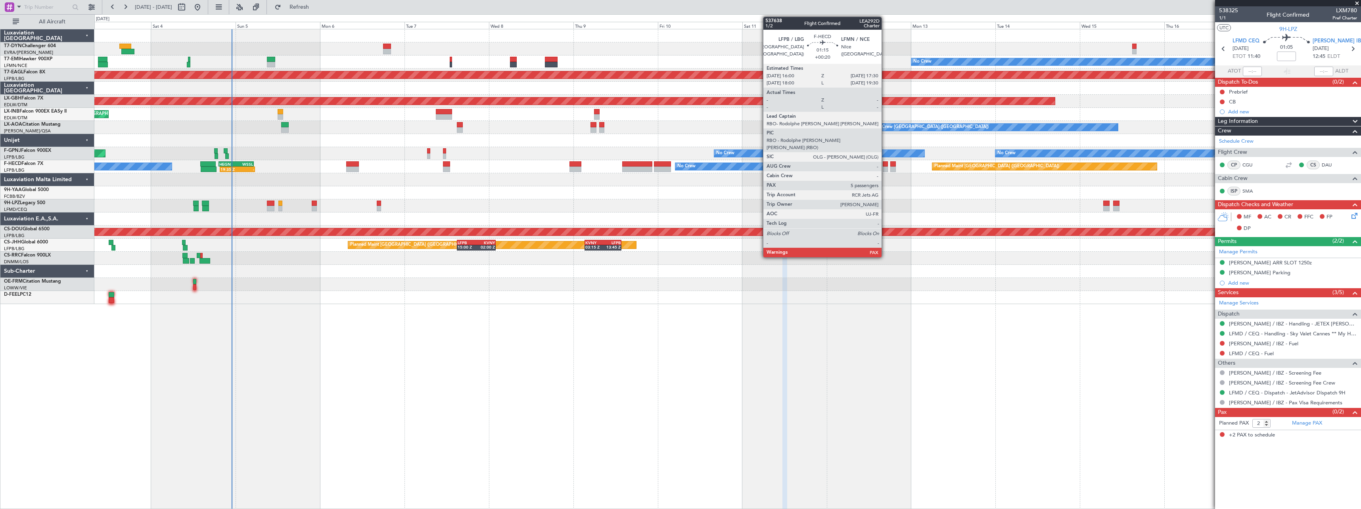
click at [885, 166] on div at bounding box center [886, 164] width 6 height 6
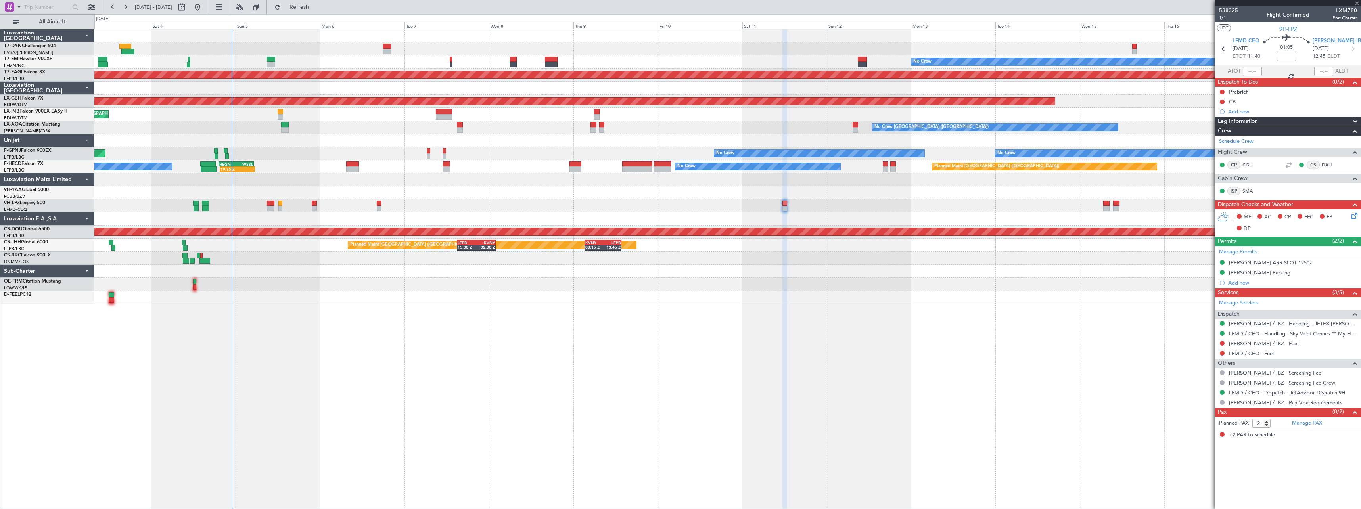
type input "+00:20"
type input "5"
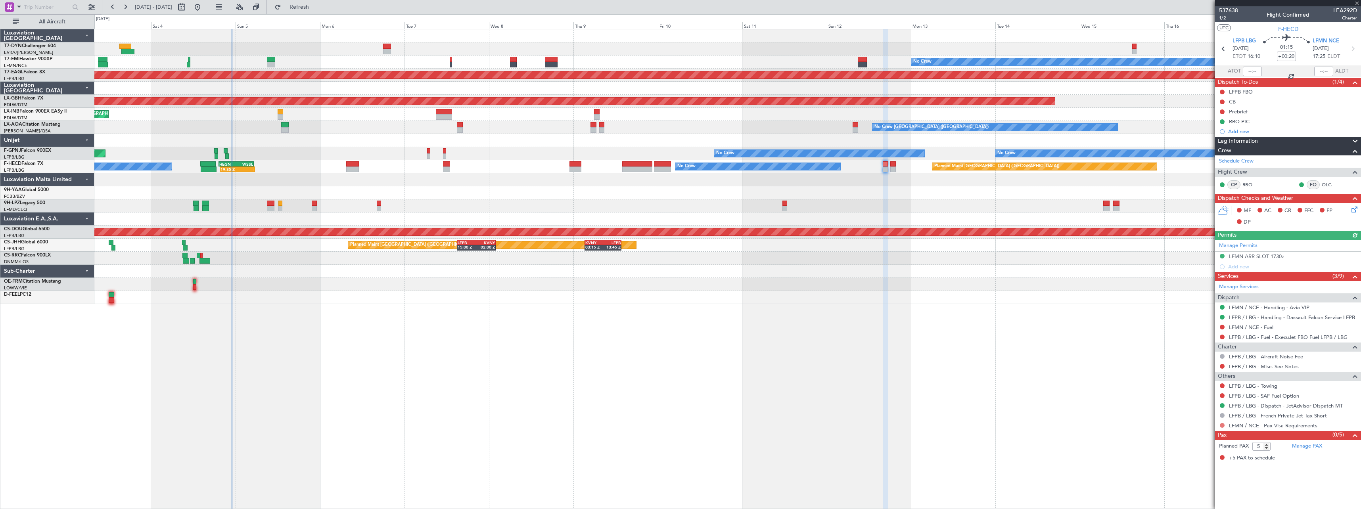
click at [1223, 424] on button at bounding box center [1222, 425] width 5 height 5
click at [1198, 328] on span "Not Required" at bounding box center [1203, 330] width 32 height 8
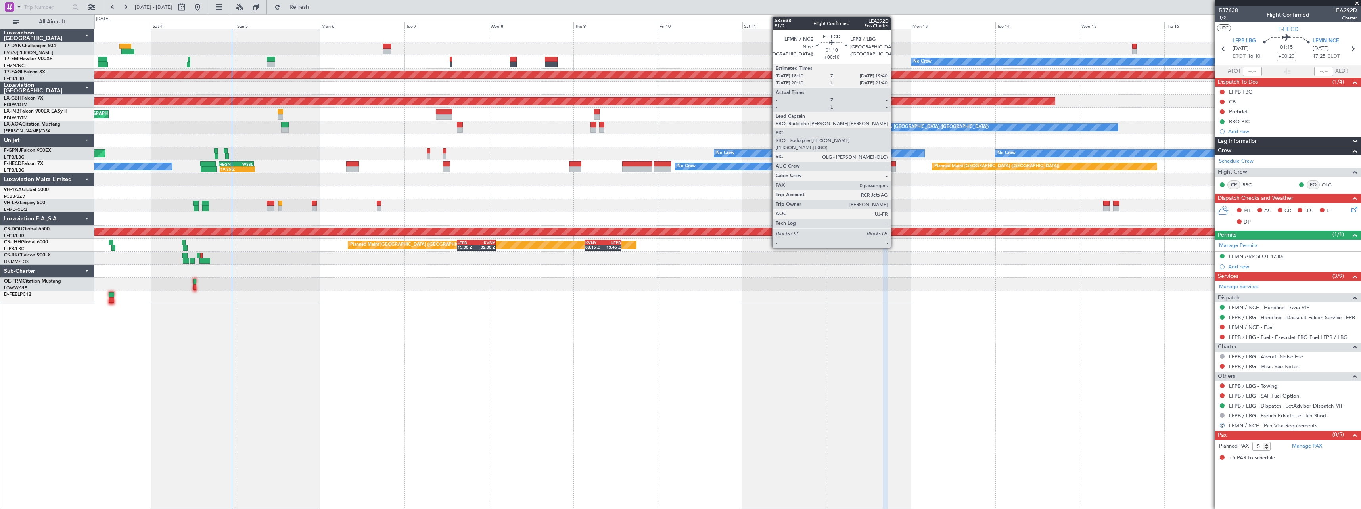
click at [894, 167] on div at bounding box center [893, 170] width 6 height 6
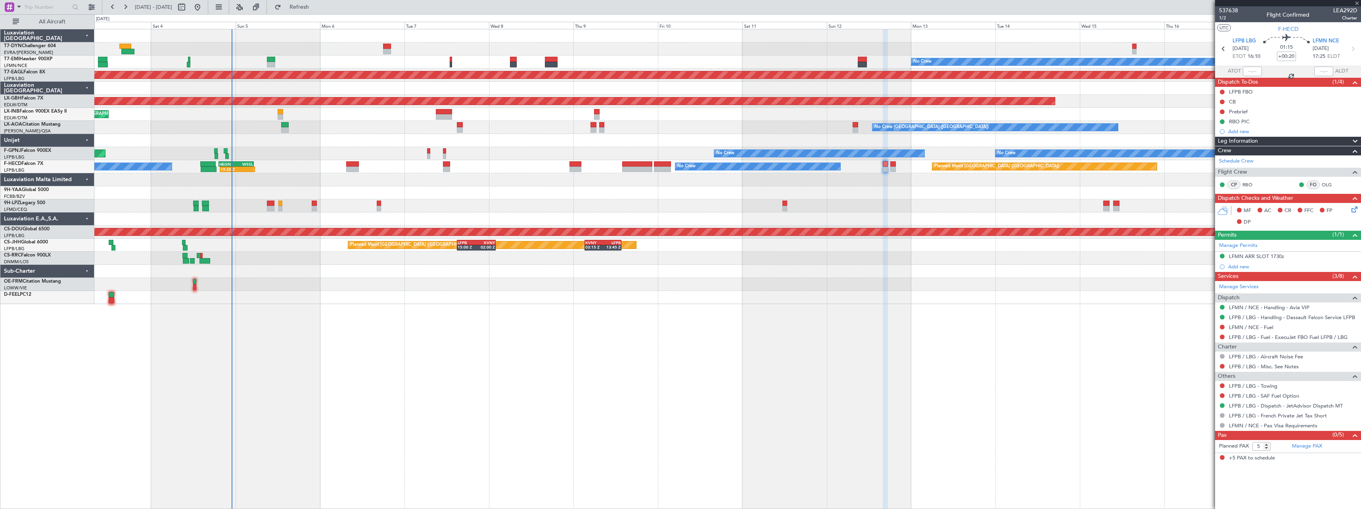
type input "+00:10"
type input "0"
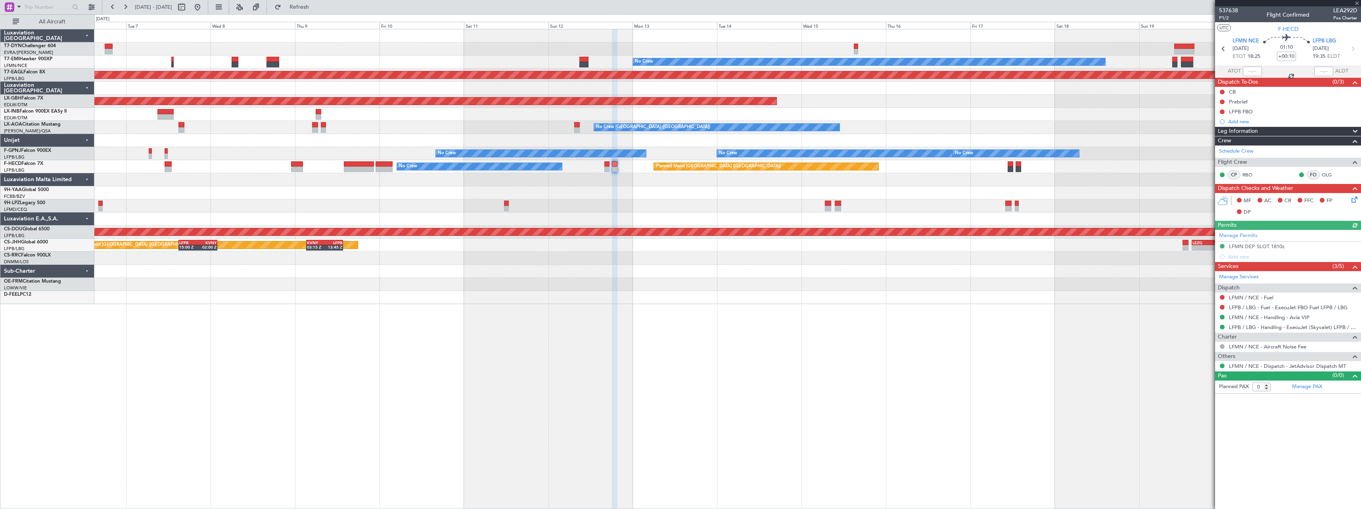
click at [742, 211] on div at bounding box center [727, 205] width 1266 height 13
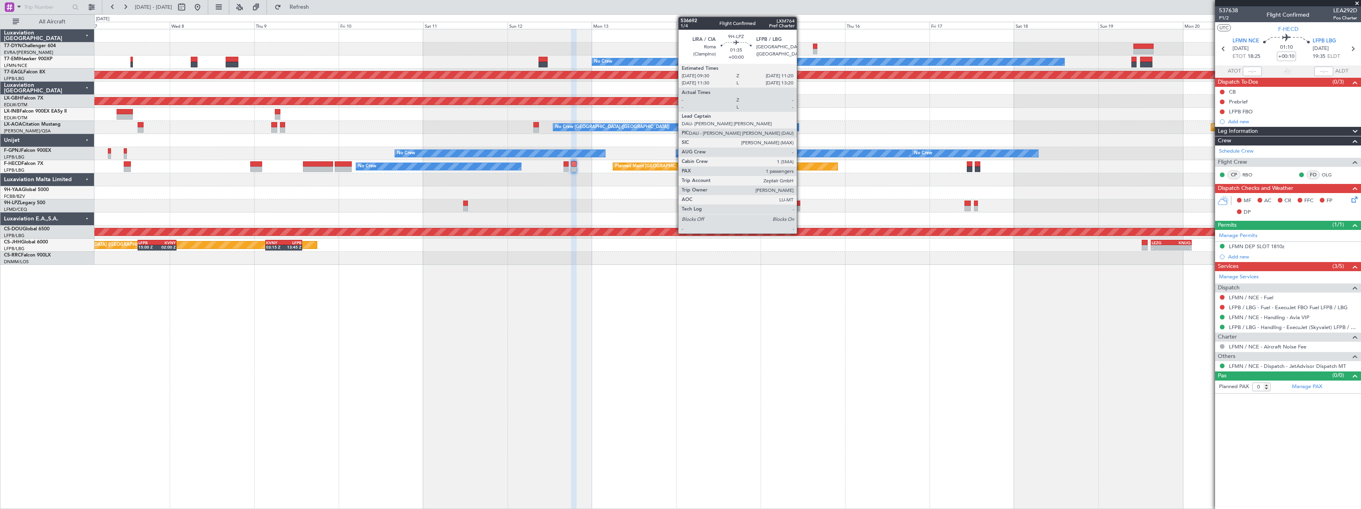
click at [800, 202] on div at bounding box center [797, 204] width 7 height 6
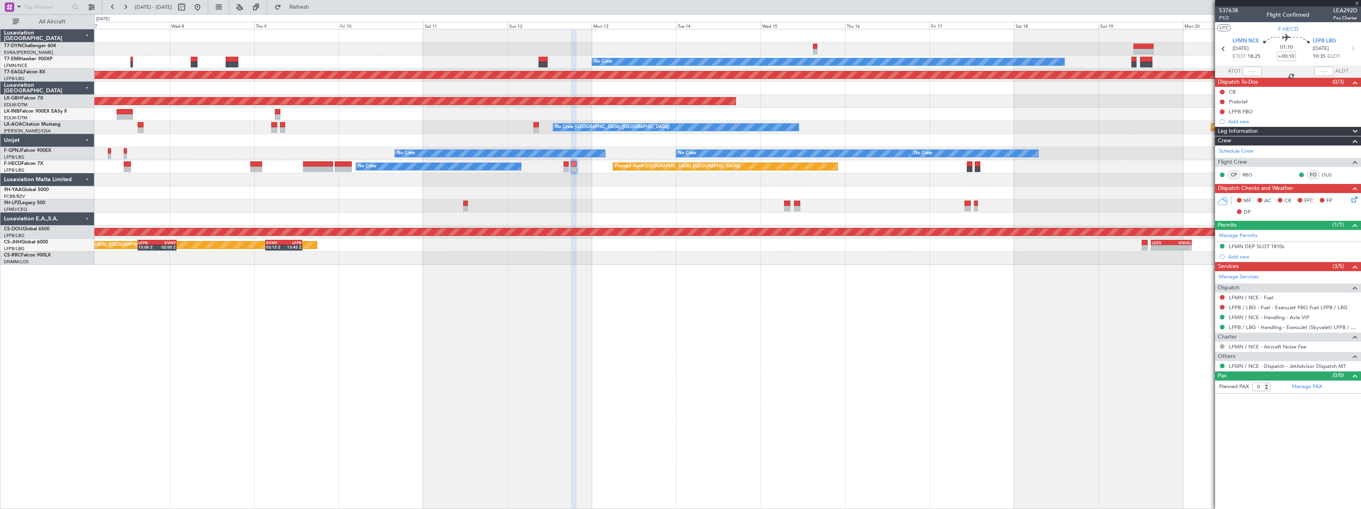
type input "1"
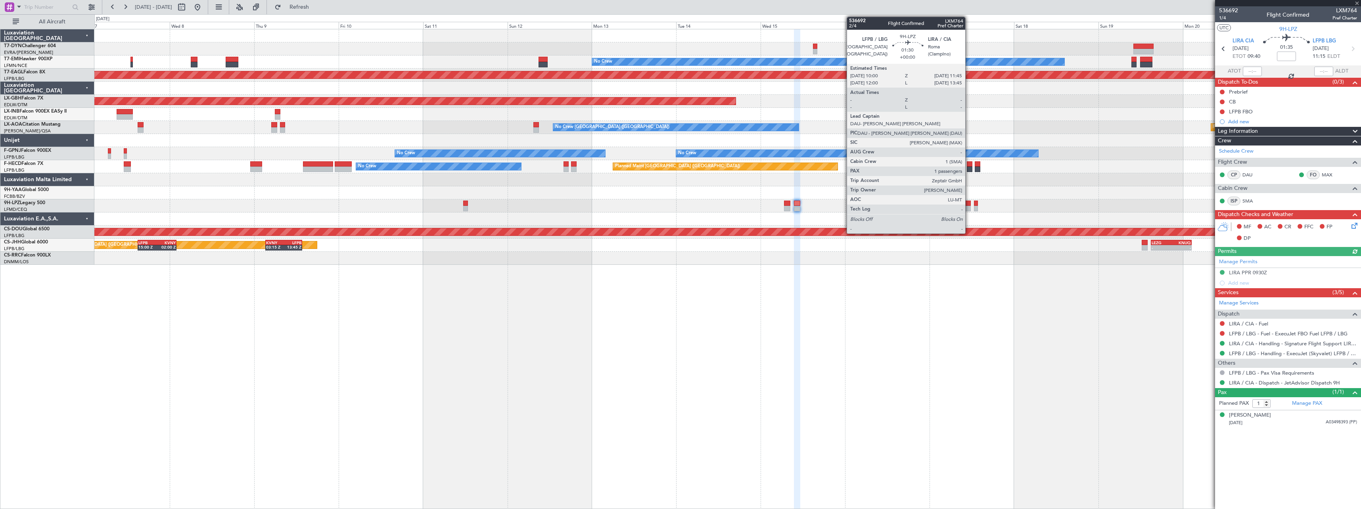
click at [969, 201] on div at bounding box center [968, 204] width 6 height 6
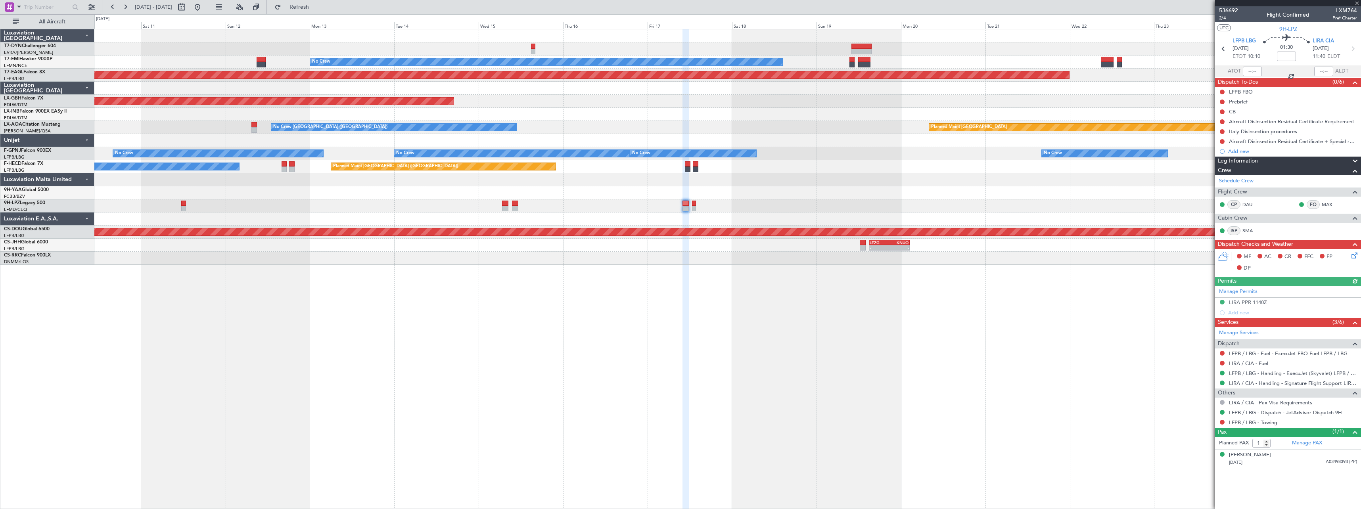
click at [732, 215] on div "No Crew Planned Maint Dubai (Al Maktoum Intl) Planned Maint Nurnberg Planned Ma…" at bounding box center [727, 147] width 1266 height 236
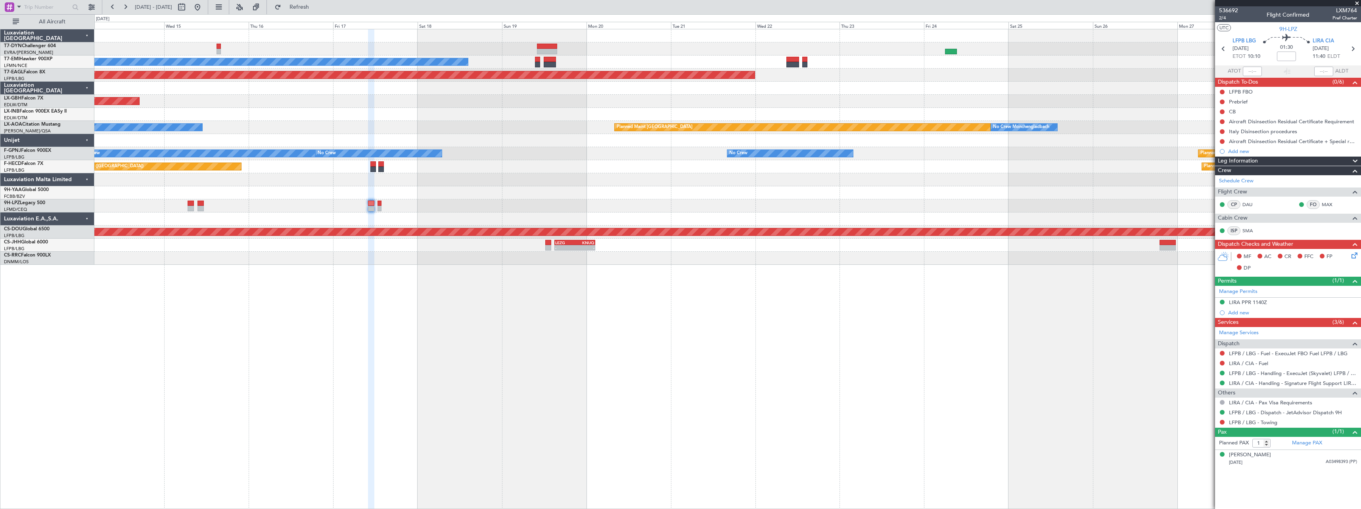
click at [690, 201] on div at bounding box center [727, 205] width 1266 height 13
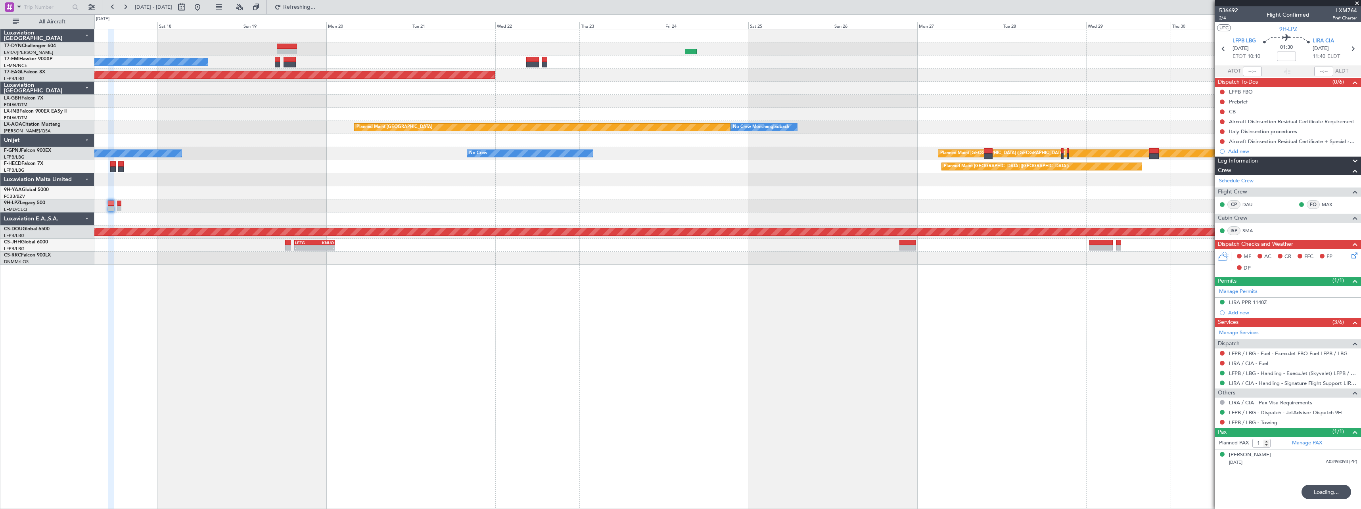
click at [656, 196] on div "No Crew Planned Maint Dubai (Al Maktoum Intl) Planned Maint Nurnberg Planned Ma…" at bounding box center [727, 147] width 1266 height 236
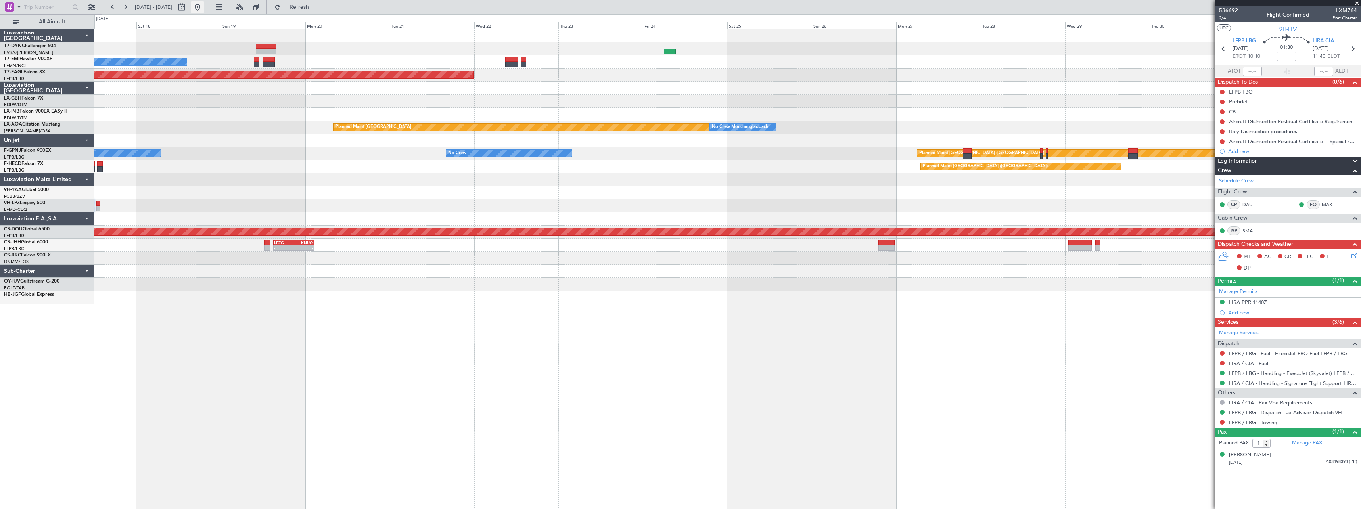
click at [204, 8] on button at bounding box center [197, 7] width 13 height 13
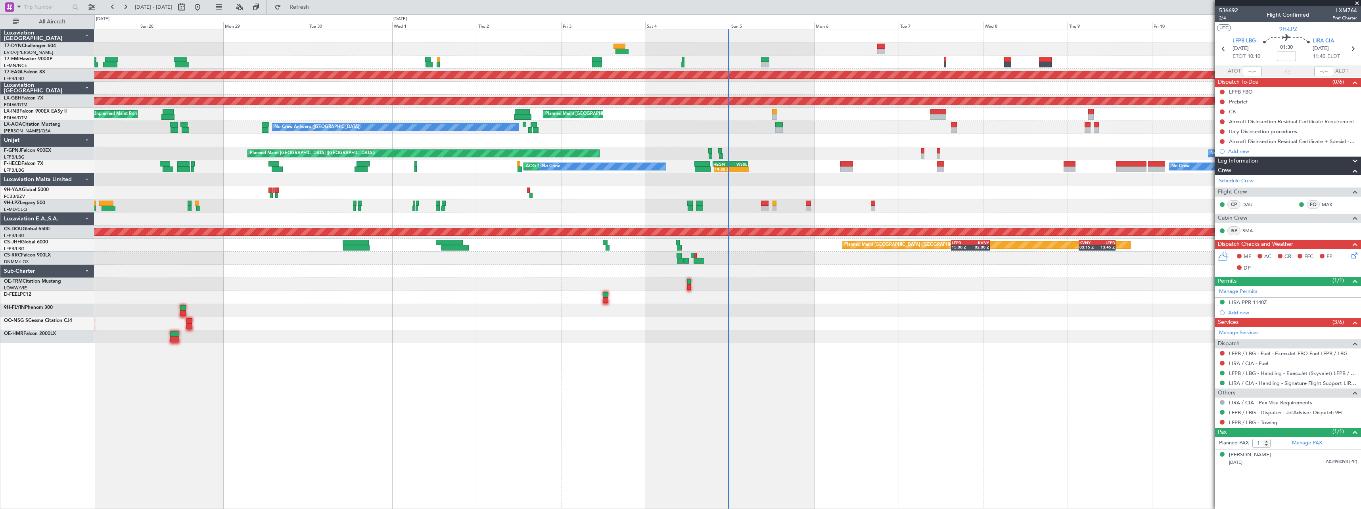
click at [515, 332] on div at bounding box center [727, 336] width 1266 height 13
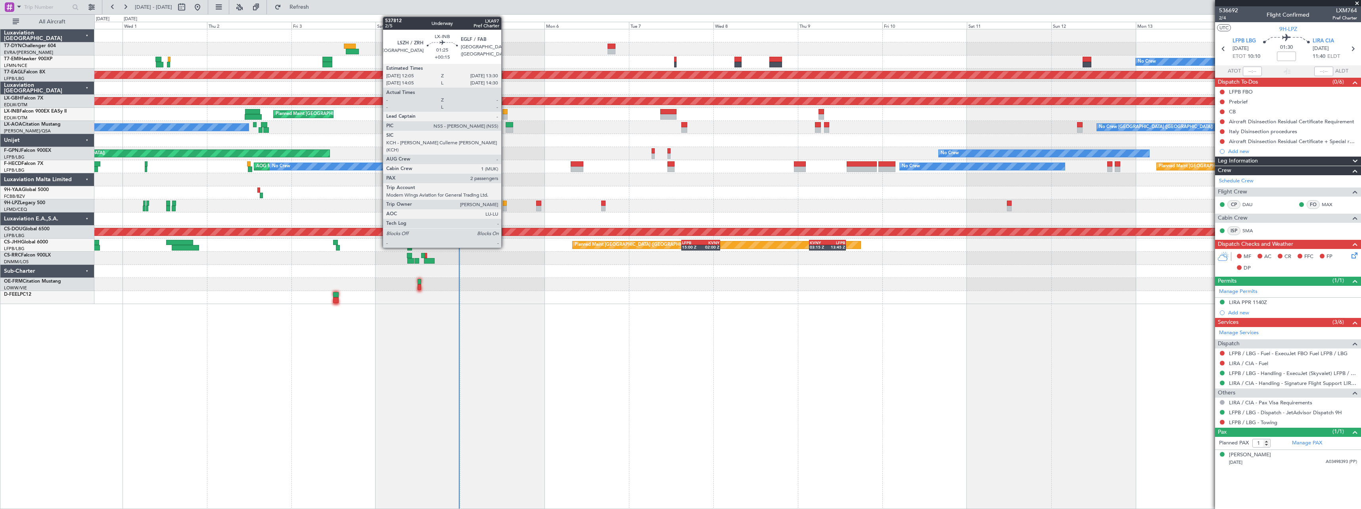
click at [505, 113] on div at bounding box center [505, 112] width 5 height 6
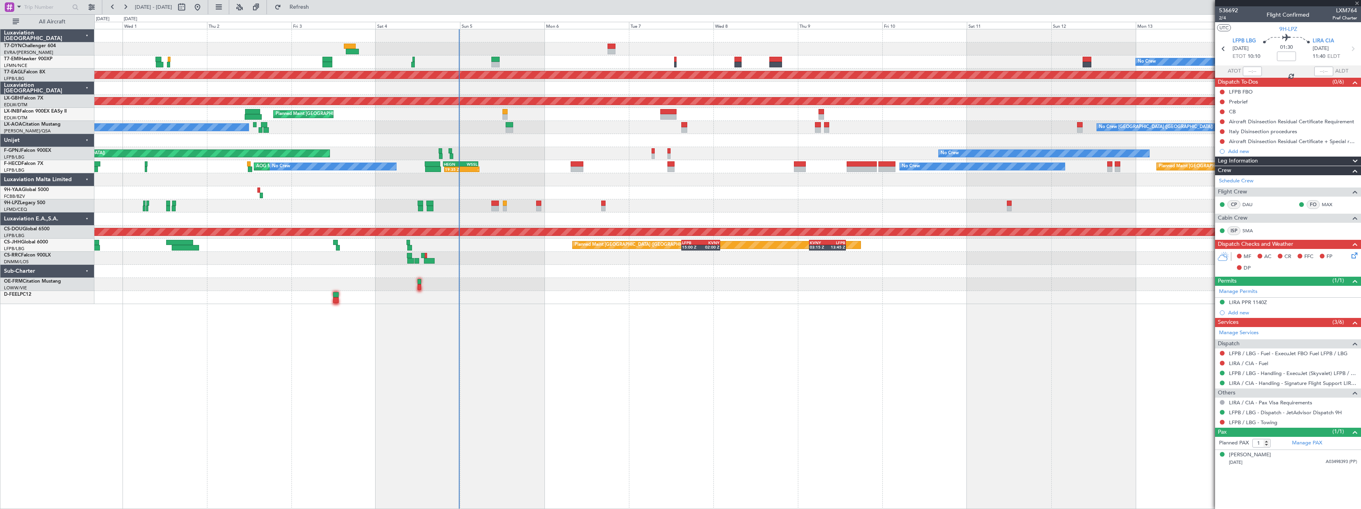
type input "+00:15"
type input "2"
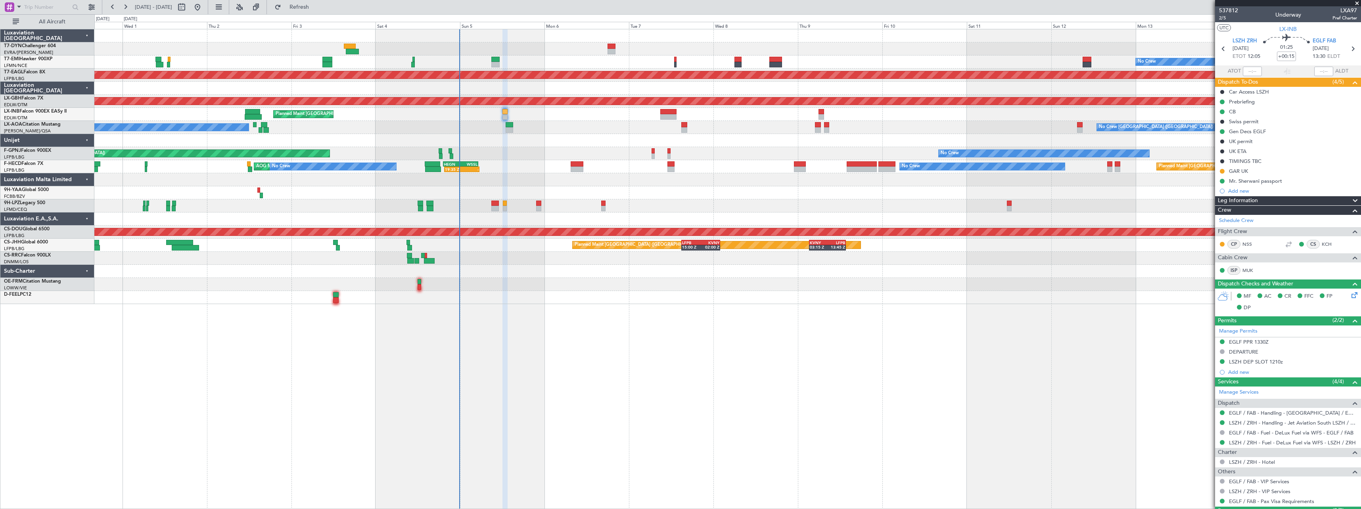
drag, startPoint x: 1357, startPoint y: 1, endPoint x: 1347, endPoint y: 2, distance: 9.9
click at [1357, 1] on span at bounding box center [1357, 3] width 8 height 7
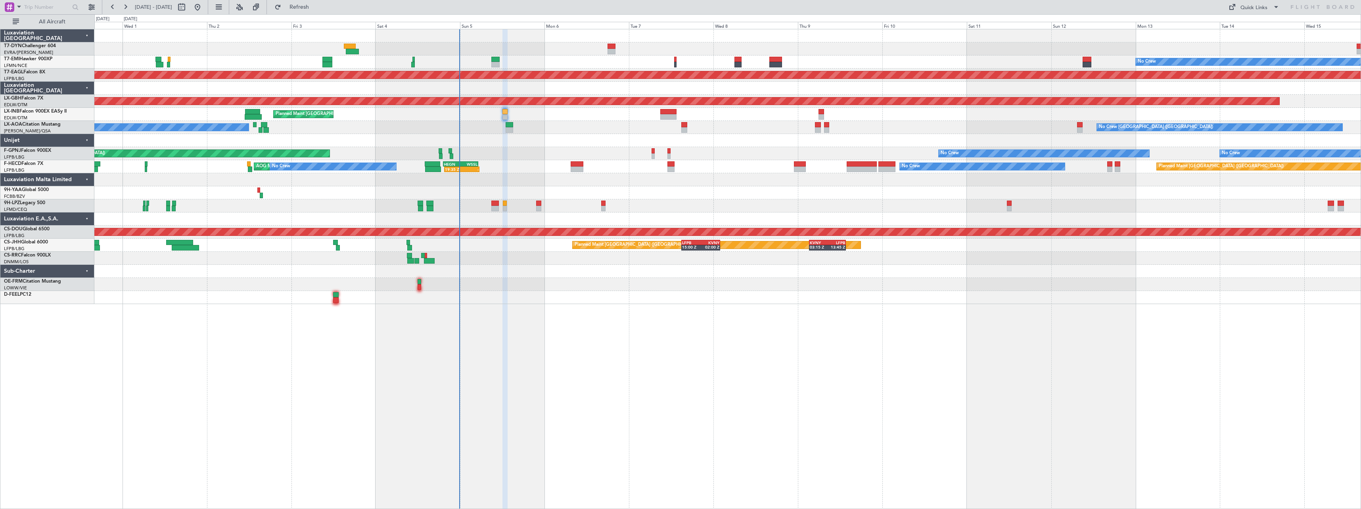
type input "0"
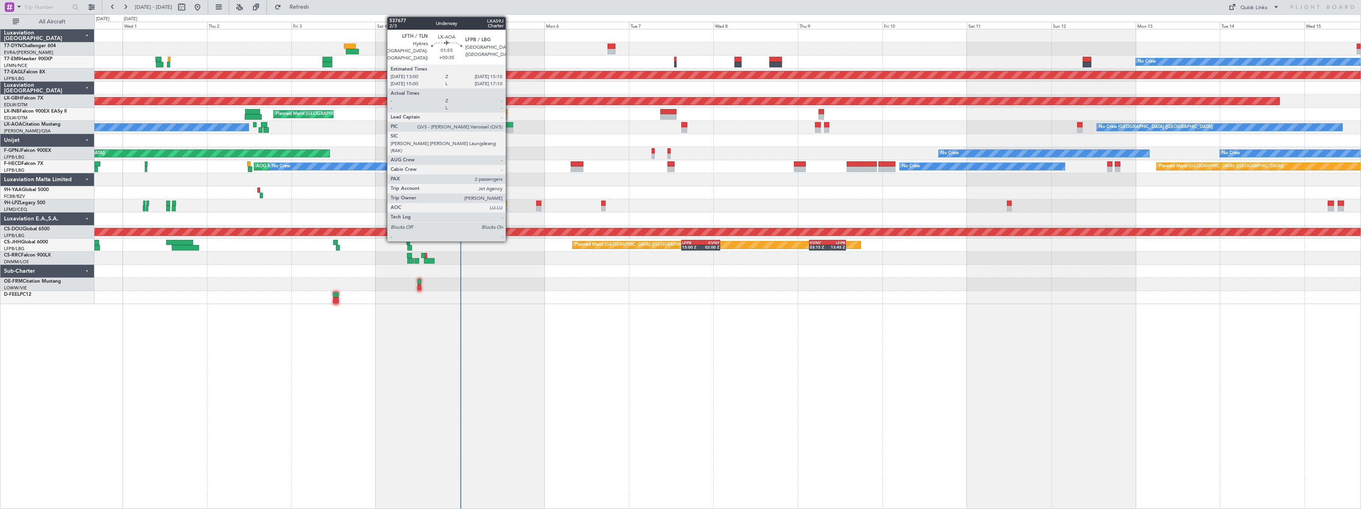
click at [509, 123] on div at bounding box center [510, 125] width 8 height 6
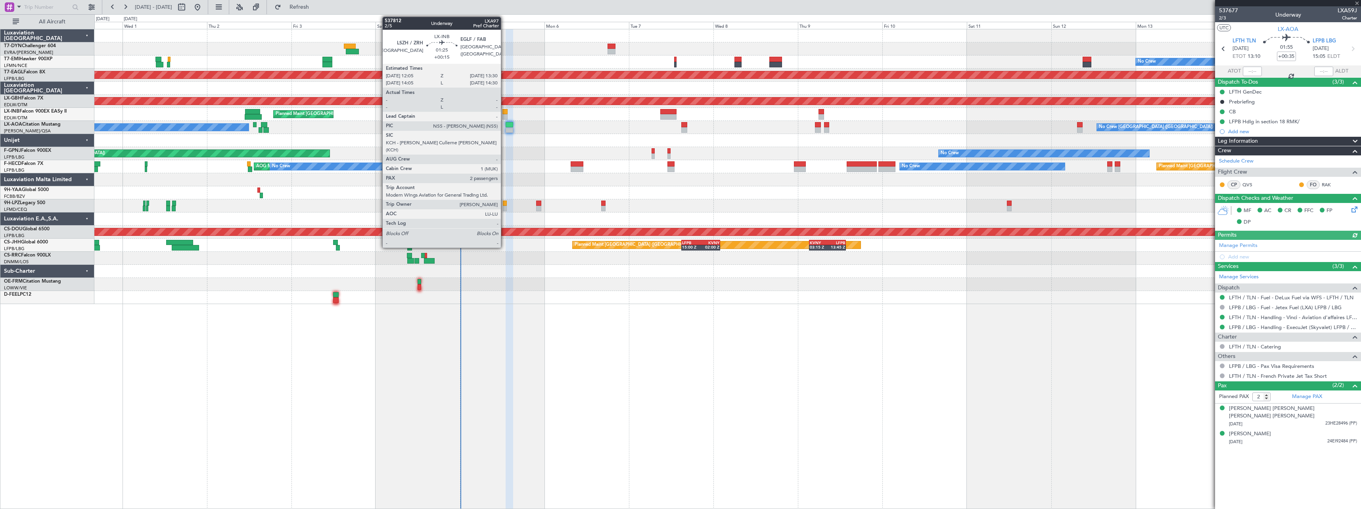
click at [504, 113] on div at bounding box center [505, 112] width 5 height 6
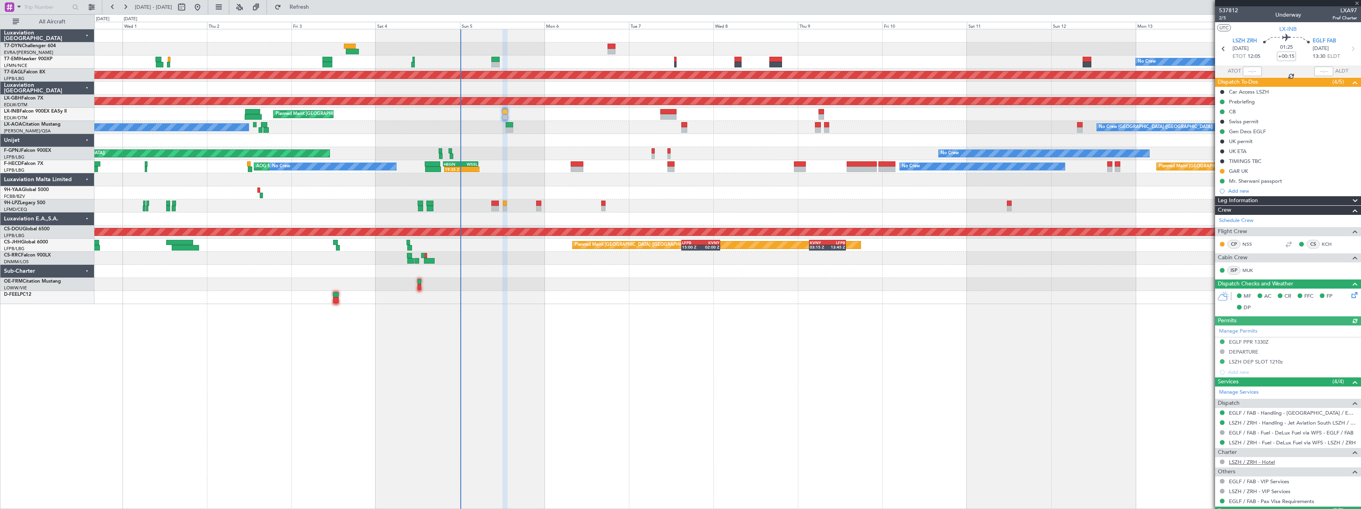
scroll to position [55, 0]
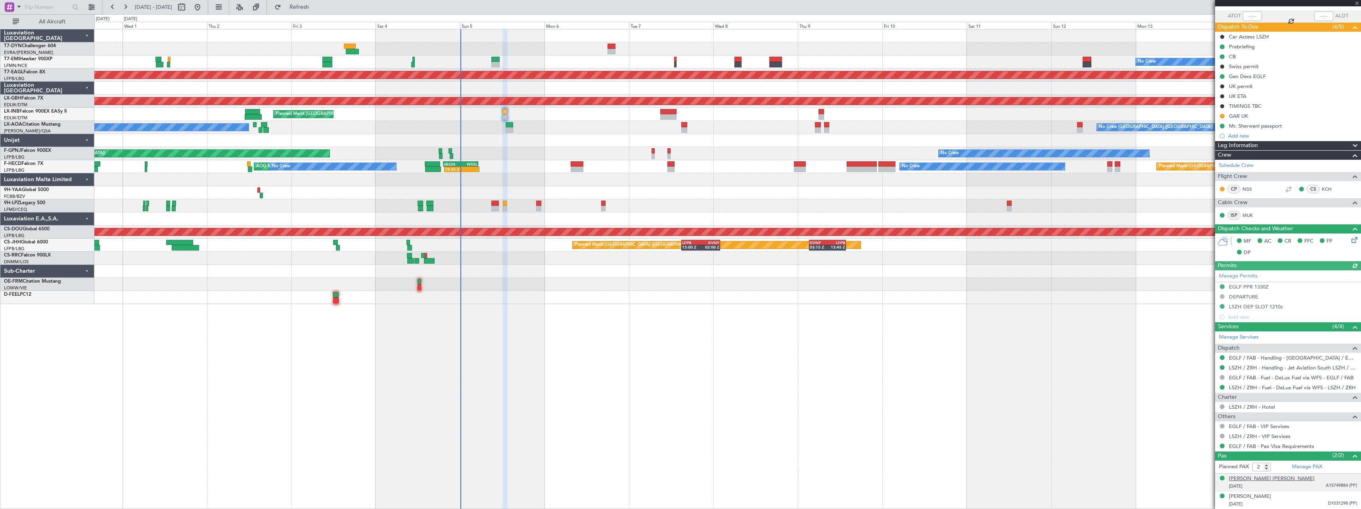
click at [1272, 480] on div "[PERSON_NAME] [PERSON_NAME]" at bounding box center [1272, 479] width 86 height 8
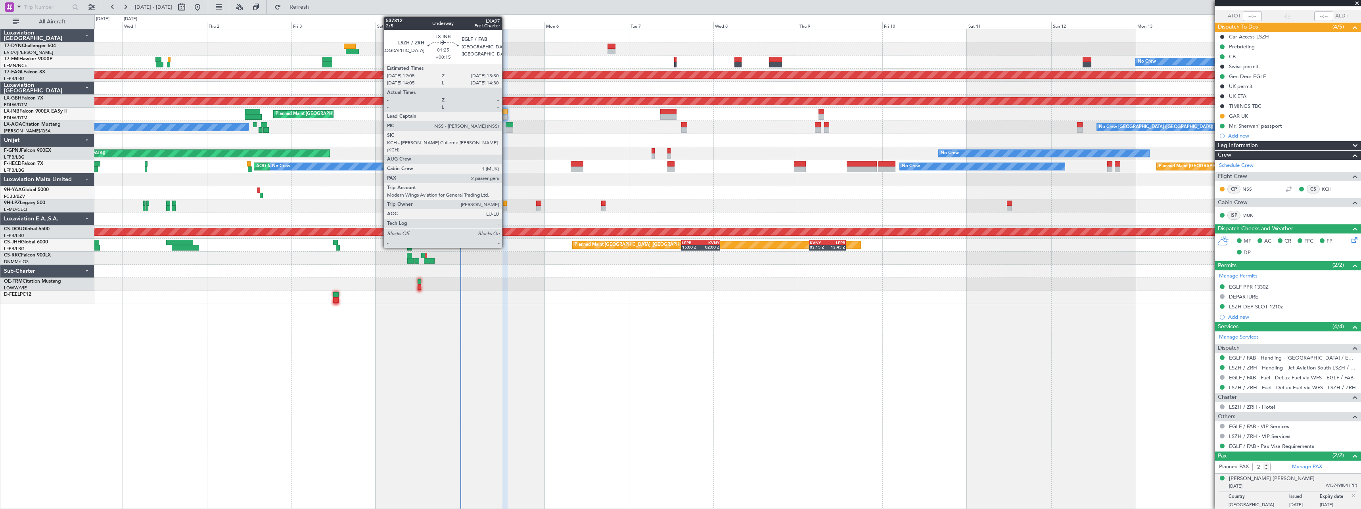
click at [506, 111] on div at bounding box center [505, 112] width 5 height 6
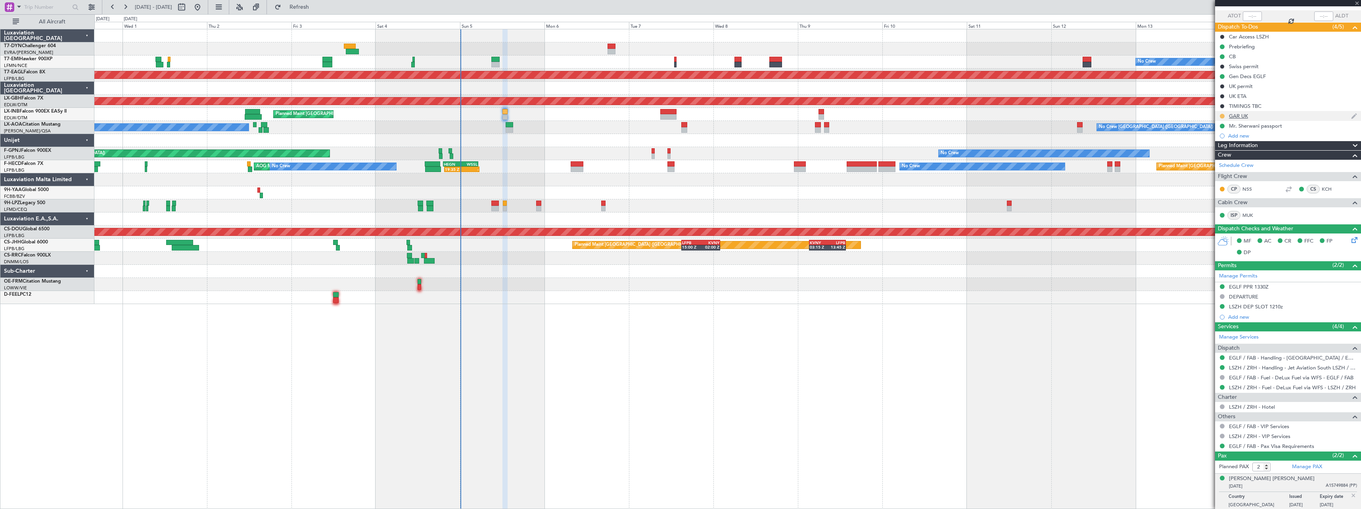
scroll to position [0, 0]
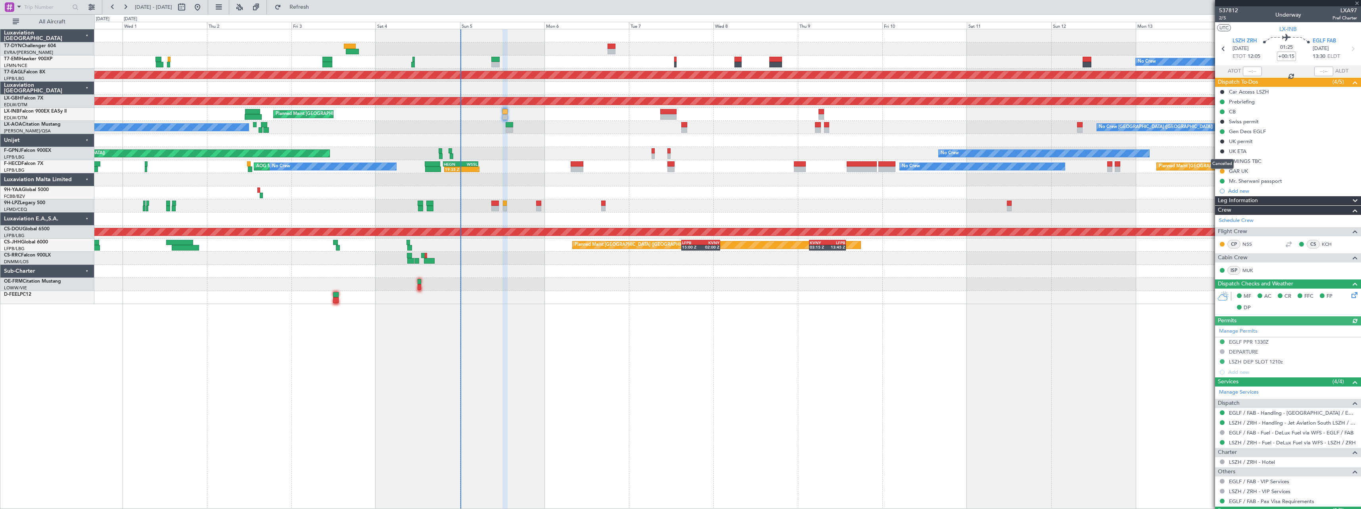
click at [1224, 171] on mat-tooltip-component "Cancelled" at bounding box center [1222, 163] width 34 height 21
click at [1222, 171] on mat-tooltip-component "Cancelled" at bounding box center [1222, 163] width 34 height 21
click at [1220, 172] on button at bounding box center [1222, 171] width 5 height 5
click at [1222, 203] on span "Completed" at bounding box center [1225, 206] width 26 height 8
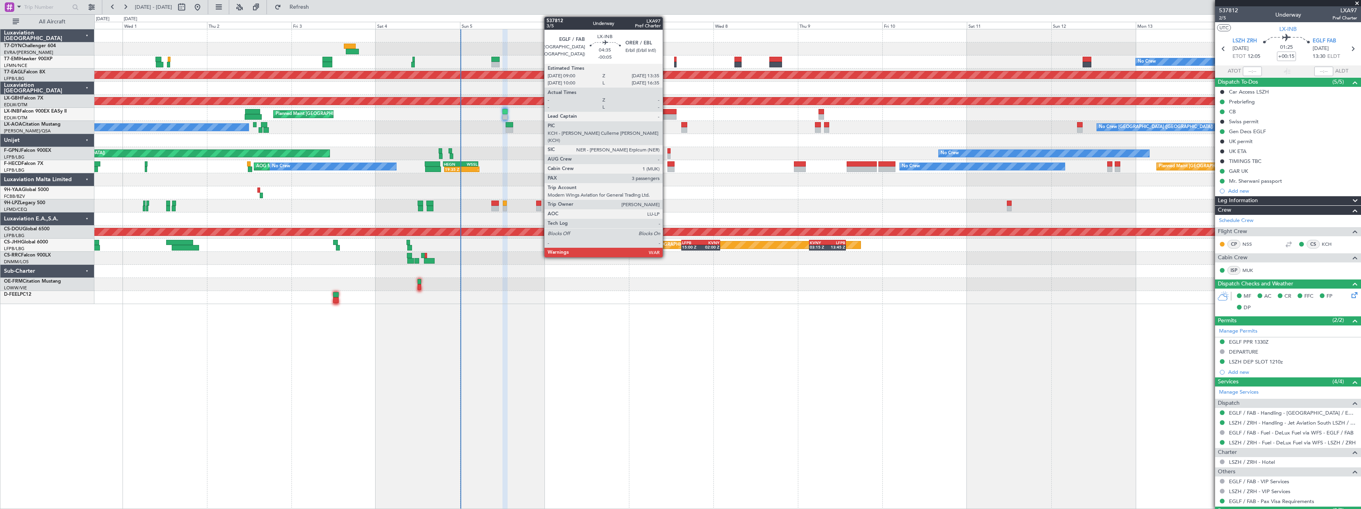
click at [666, 112] on div at bounding box center [668, 112] width 16 height 6
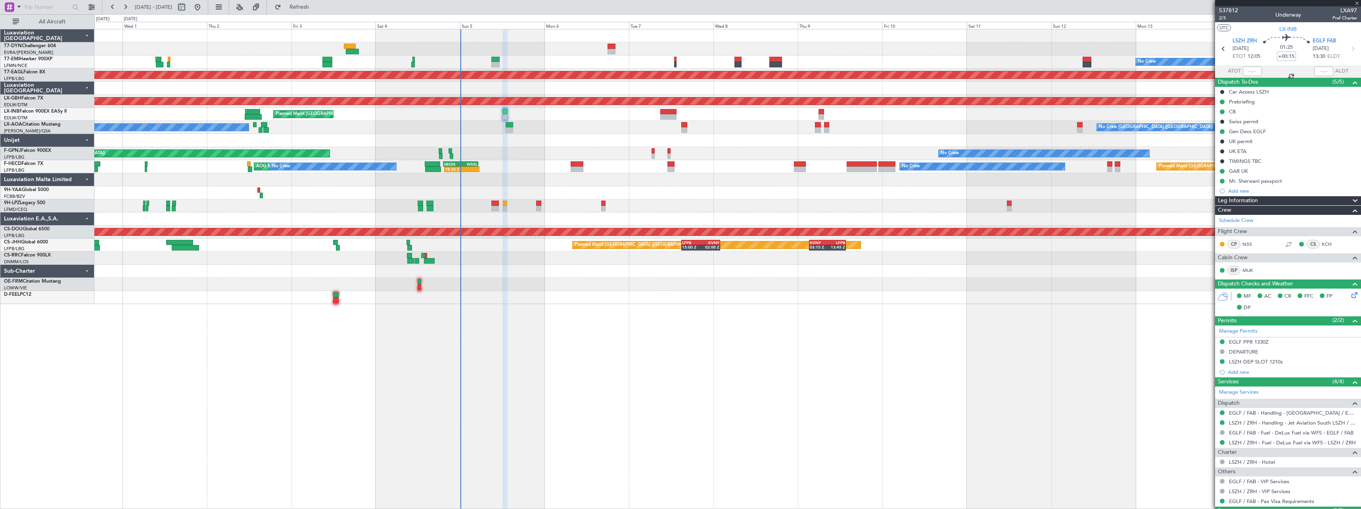
type input "-00:05"
type input "3"
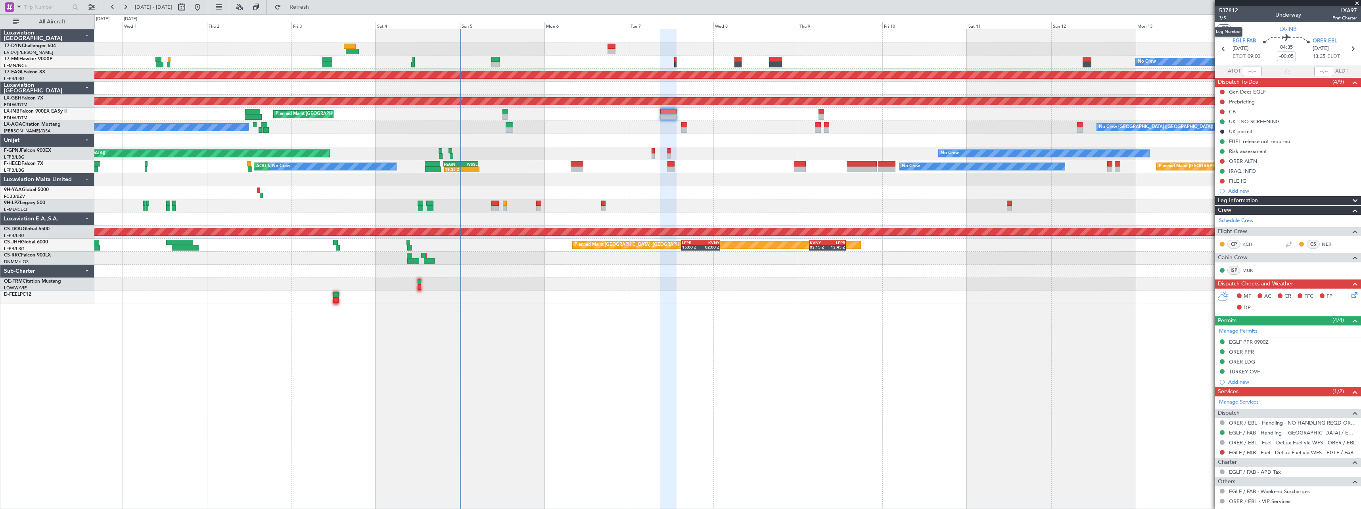
click at [1225, 21] on span "3/5" at bounding box center [1228, 18] width 19 height 7
click at [1285, 91] on div "Gen Decs EGLF" at bounding box center [1288, 92] width 146 height 10
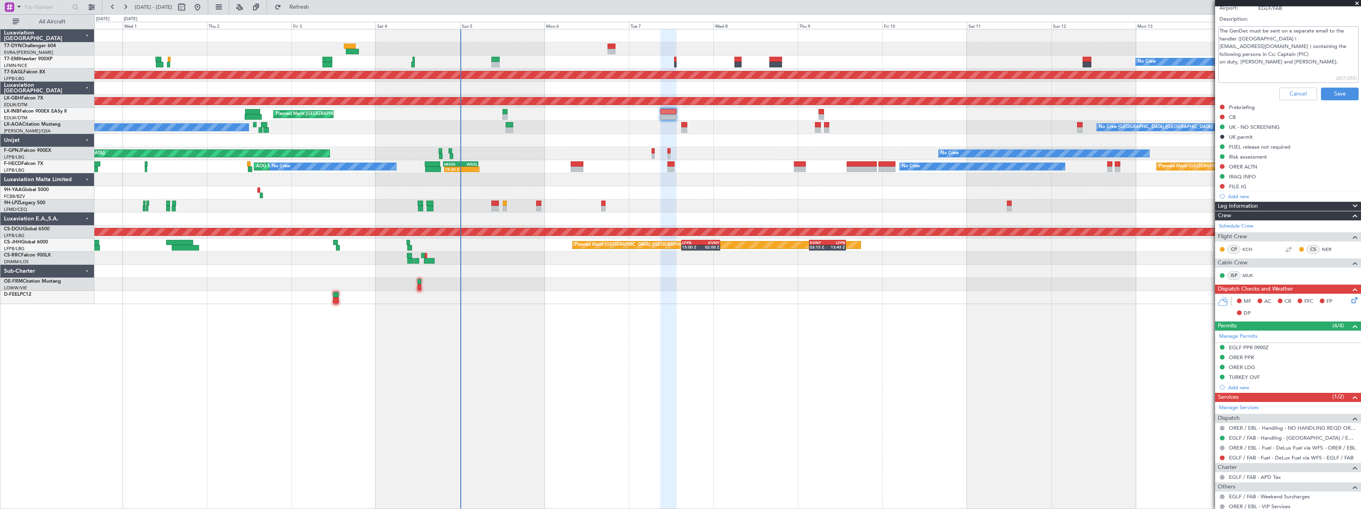
scroll to position [238, 0]
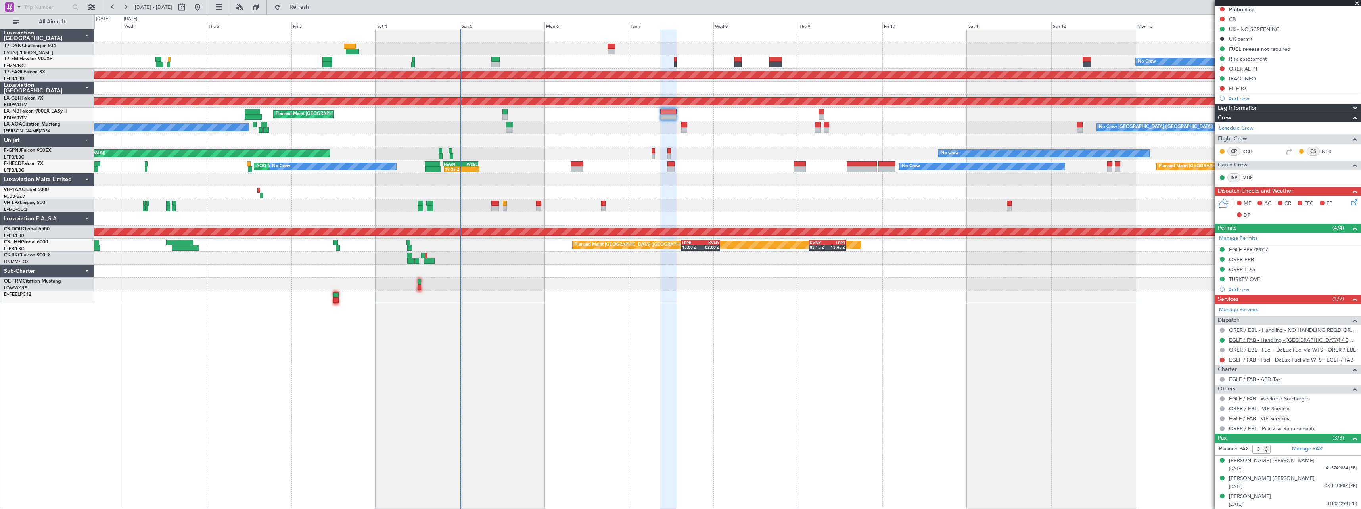
click at [1281, 339] on link "EGLF / FAB - Handling - [GEOGRAPHIC_DATA] / EGLF / FAB" at bounding box center [1293, 340] width 128 height 7
